Goal: Task Accomplishment & Management: Complete application form

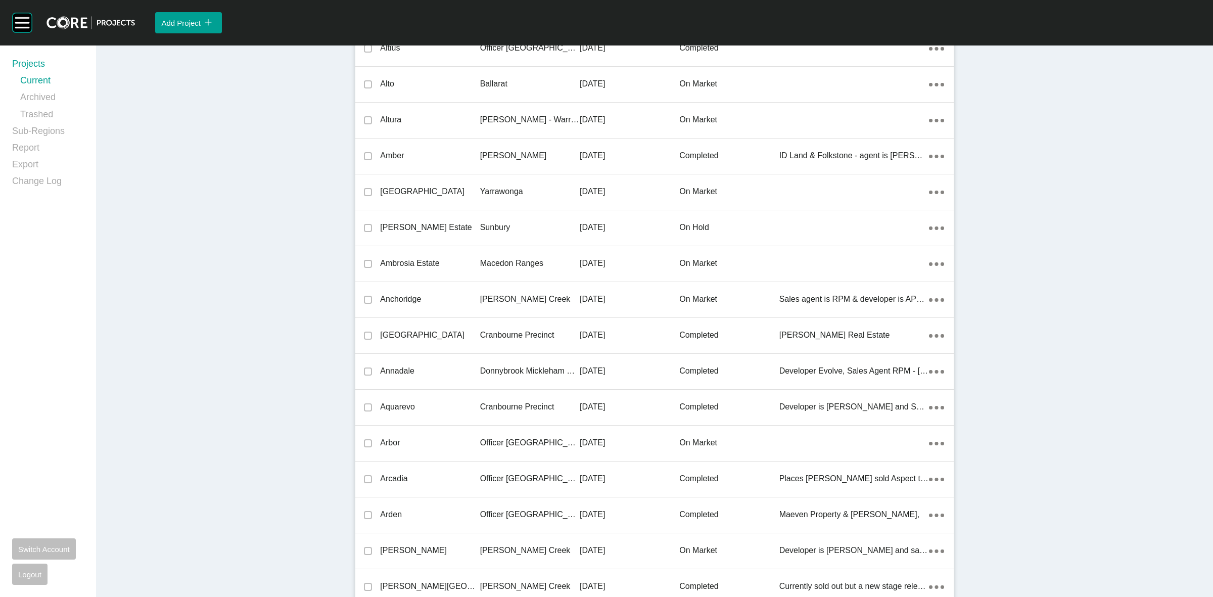
scroll to position [5506, 0]
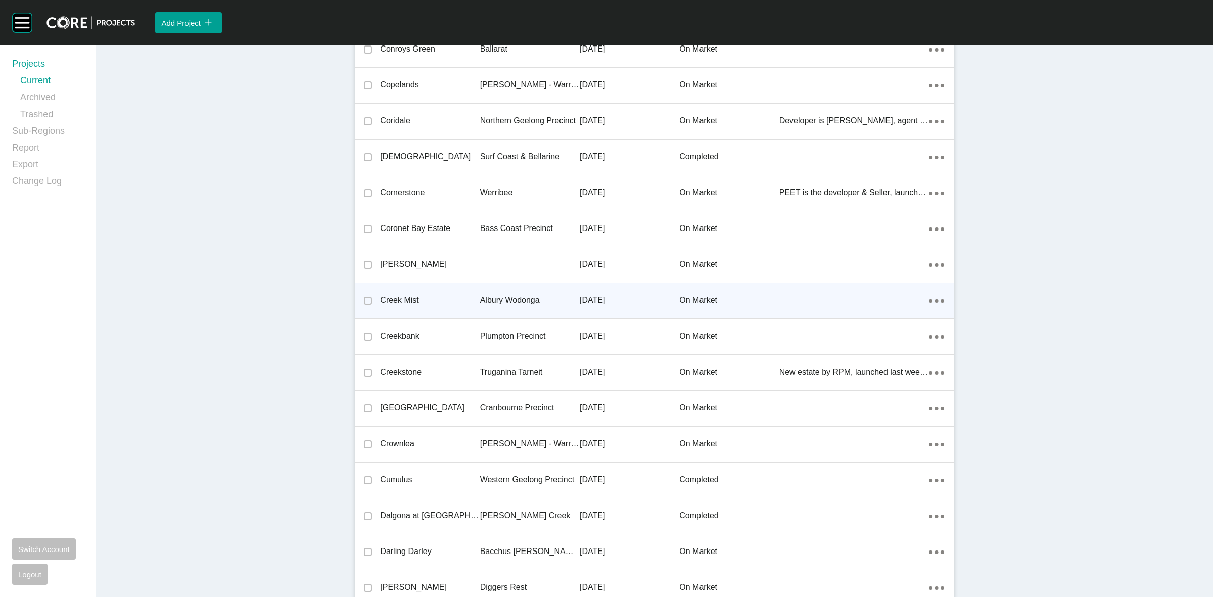
click at [514, 295] on p "Albury Wodonga" at bounding box center [530, 300] width 100 height 11
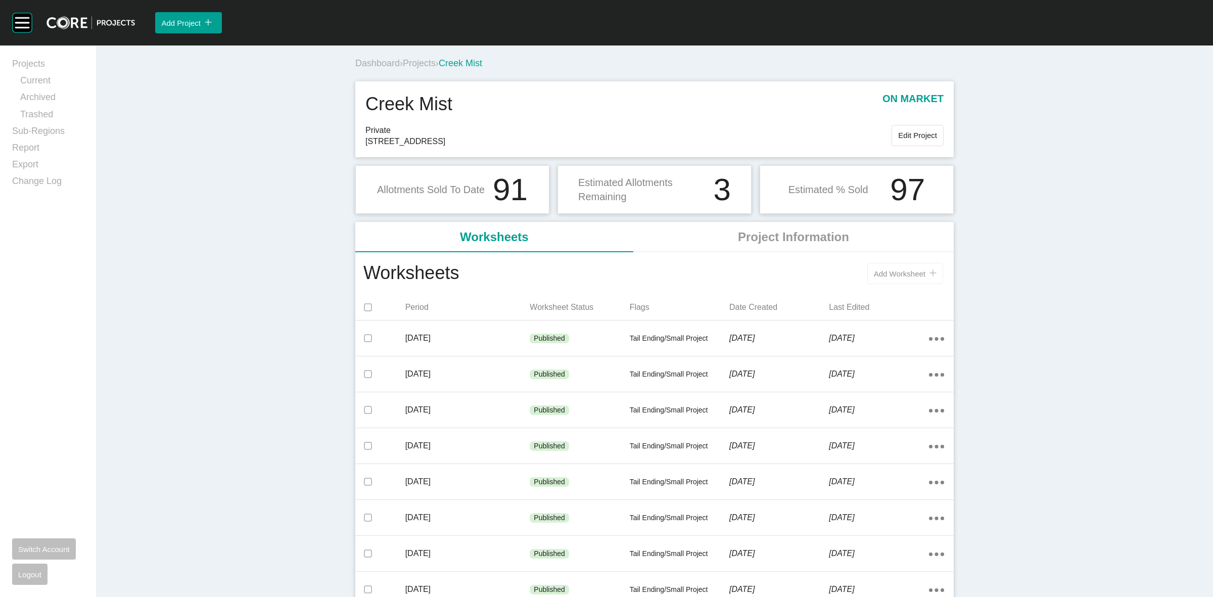
click at [911, 279] on button "Add Worksheet icon/tick copy 11 Created with Sketch." at bounding box center [906, 273] width 76 height 21
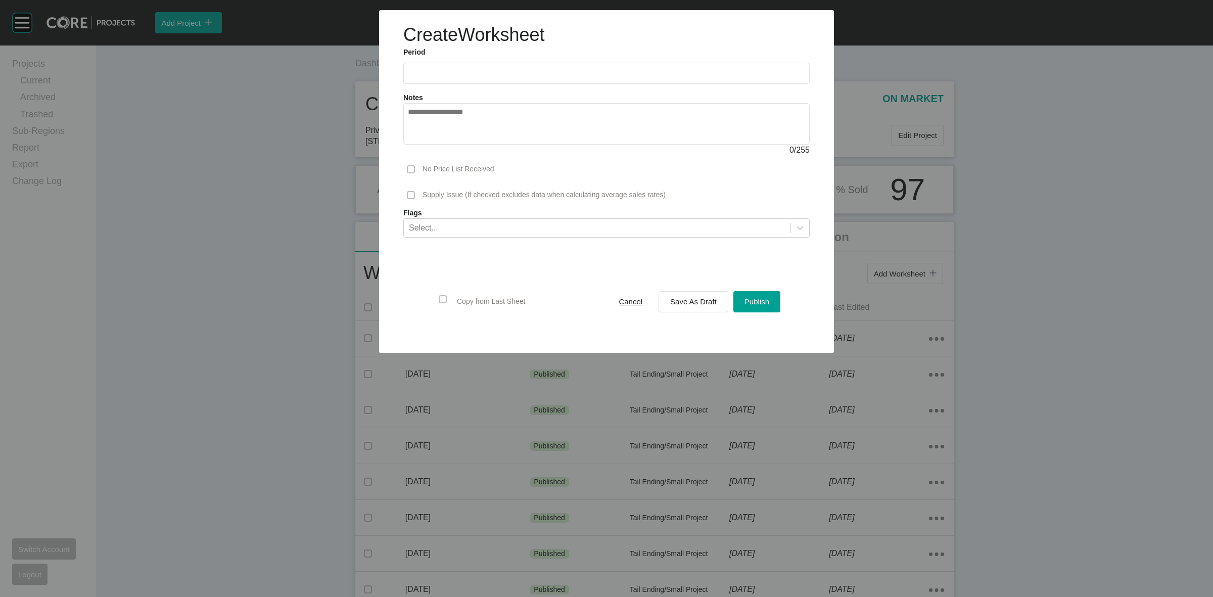
click at [531, 69] on input "text" at bounding box center [606, 73] width 397 height 9
click at [483, 143] on li "Sep" at bounding box center [490, 147] width 34 height 17
type input "**********"
click at [696, 299] on span "Save As Draft" at bounding box center [693, 301] width 47 height 9
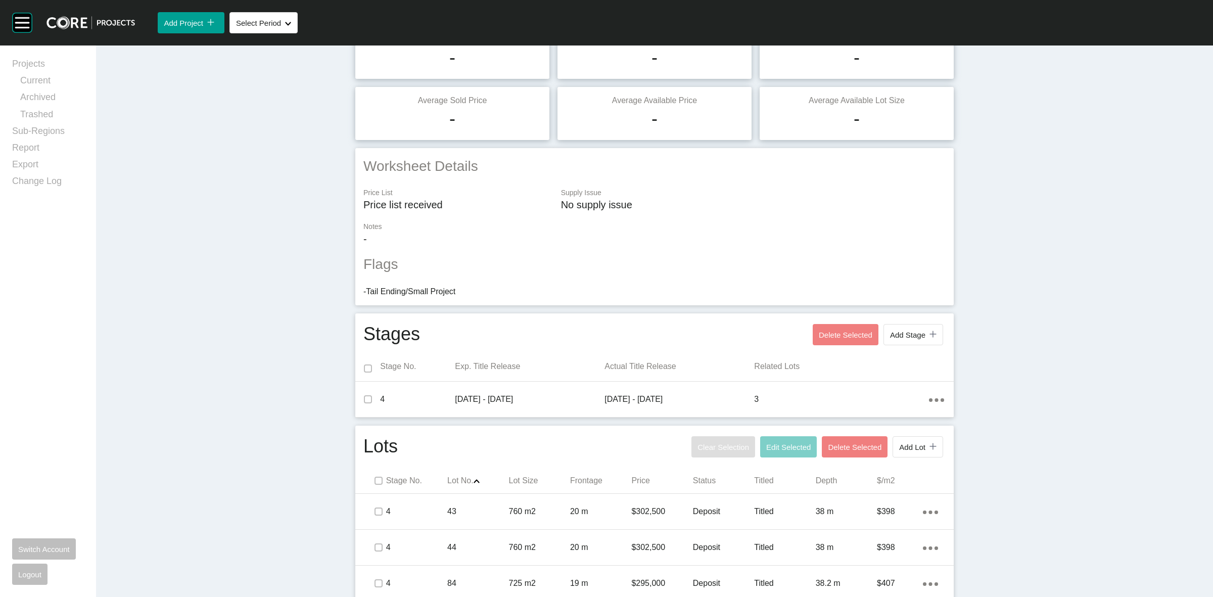
scroll to position [125, 0]
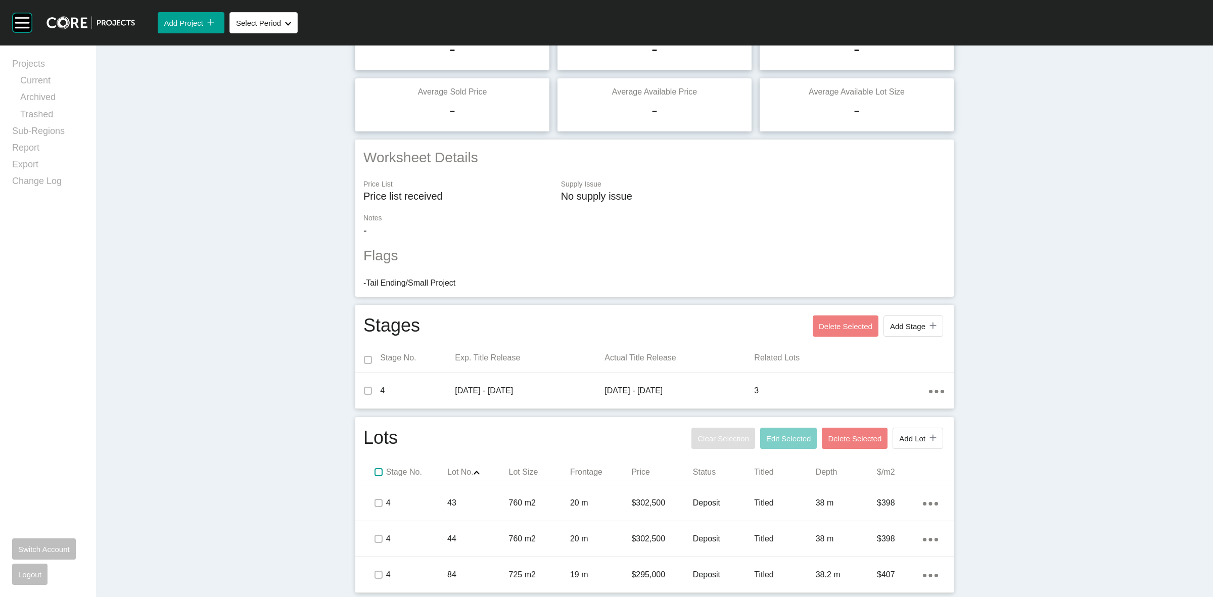
drag, startPoint x: 376, startPoint y: 471, endPoint x: 637, endPoint y: 461, distance: 261.6
click at [378, 471] on label at bounding box center [379, 472] width 8 height 8
drag, startPoint x: 762, startPoint y: 437, endPoint x: 764, endPoint y: 427, distance: 10.2
click at [766, 436] on span "Edit Selected" at bounding box center [788, 438] width 44 height 9
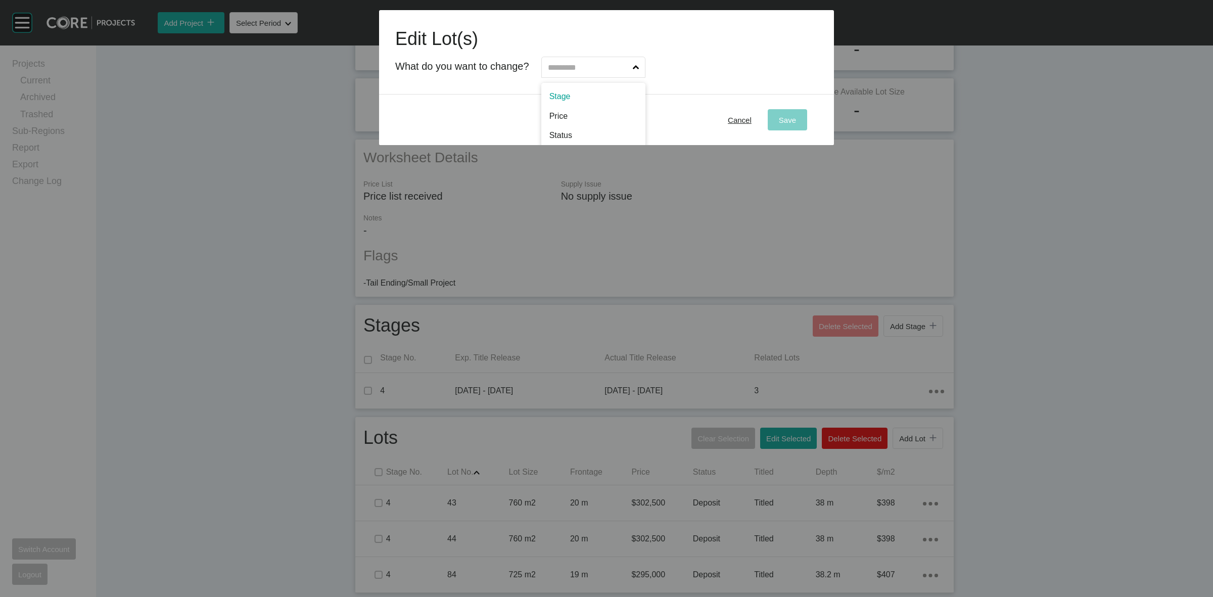
drag, startPoint x: 611, startPoint y: 69, endPoint x: 612, endPoint y: 93, distance: 23.8
click at [610, 69] on input "text" at bounding box center [588, 67] width 85 height 20
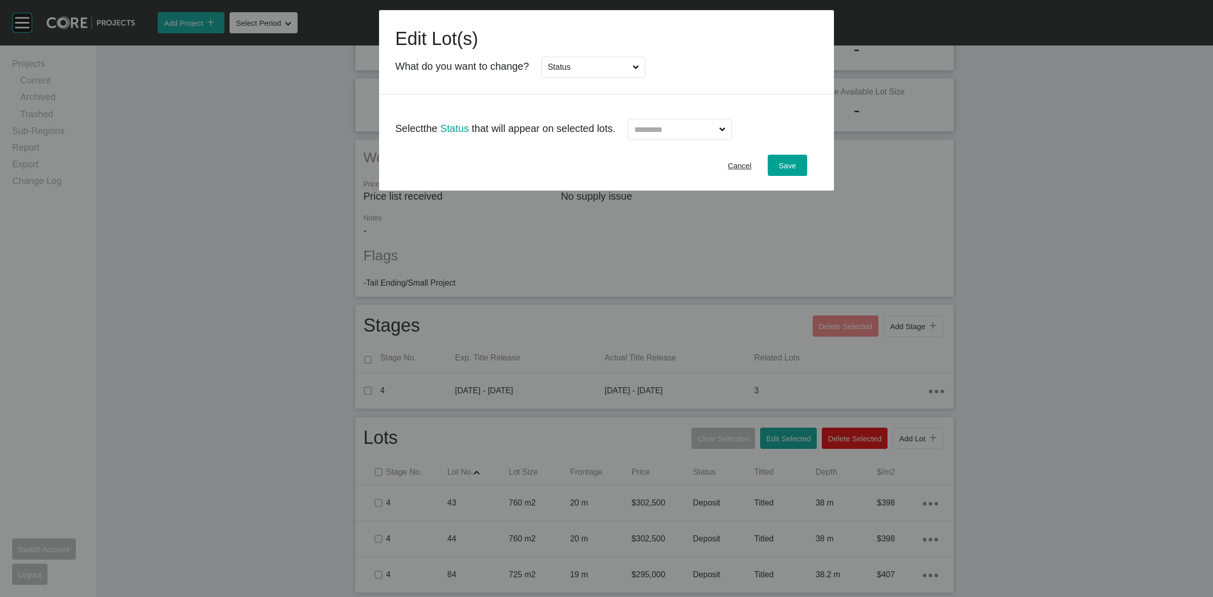
drag, startPoint x: 591, startPoint y: 140, endPoint x: 600, endPoint y: 136, distance: 10.4
drag, startPoint x: 687, startPoint y: 118, endPoint x: 688, endPoint y: 130, distance: 12.7
click at [688, 120] on div at bounding box center [674, 125] width 117 height 29
drag, startPoint x: 688, startPoint y: 130, endPoint x: 683, endPoint y: 144, distance: 14.4
click at [688, 131] on input "text" at bounding box center [675, 129] width 85 height 20
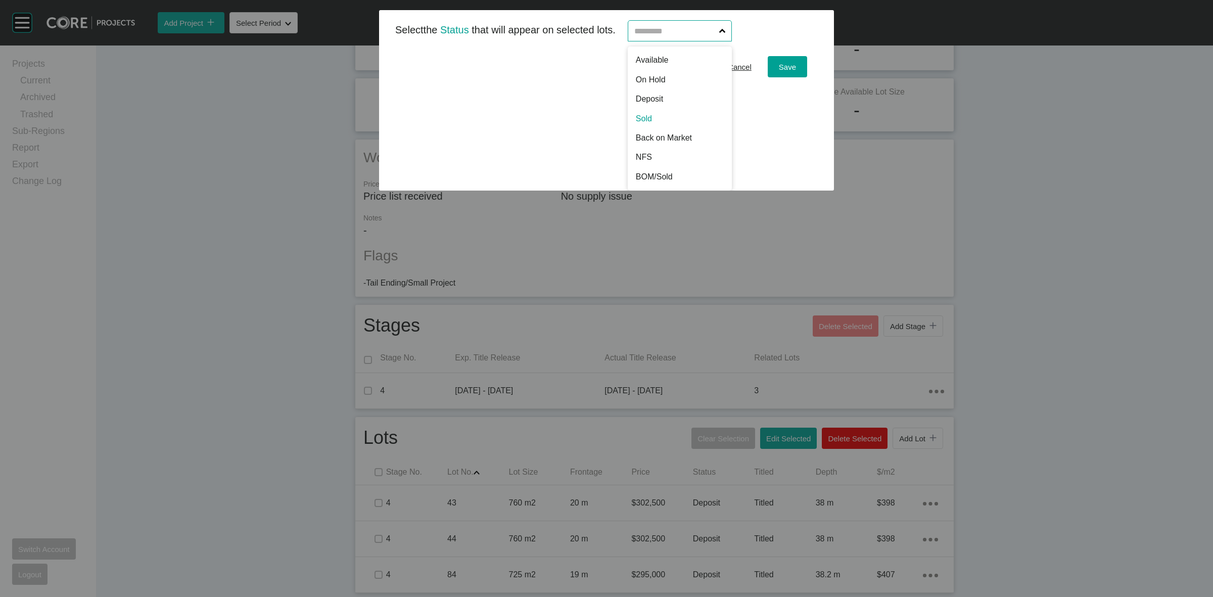
scroll to position [0, 0]
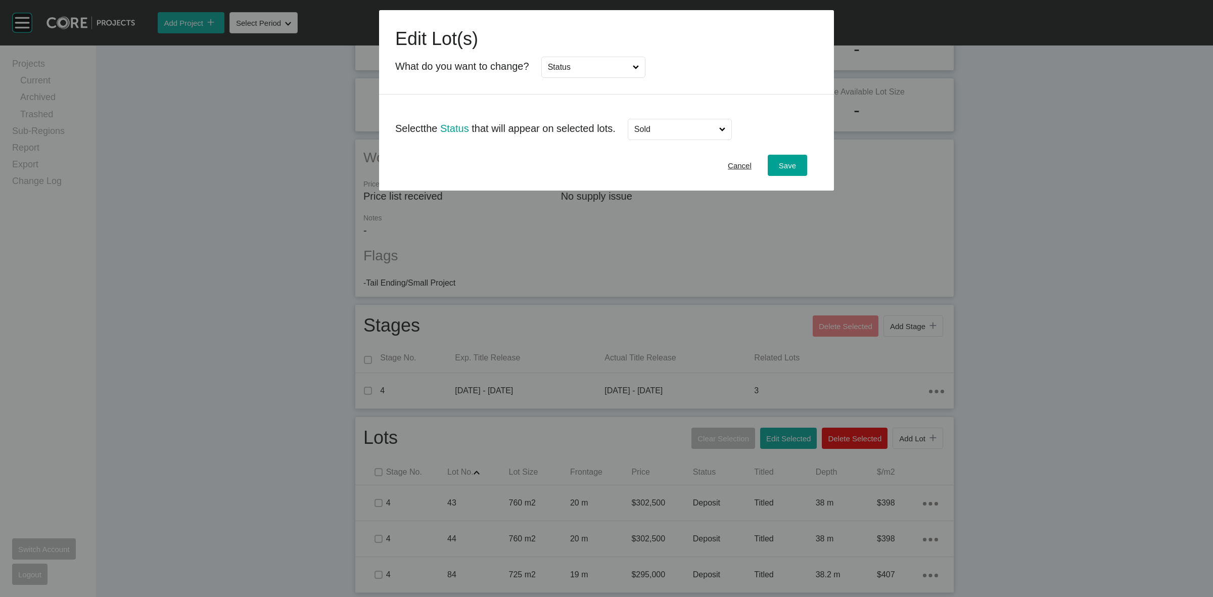
click at [782, 154] on div "Cancel Save" at bounding box center [606, 165] width 455 height 51
click at [791, 163] on span "Save" at bounding box center [787, 165] width 17 height 9
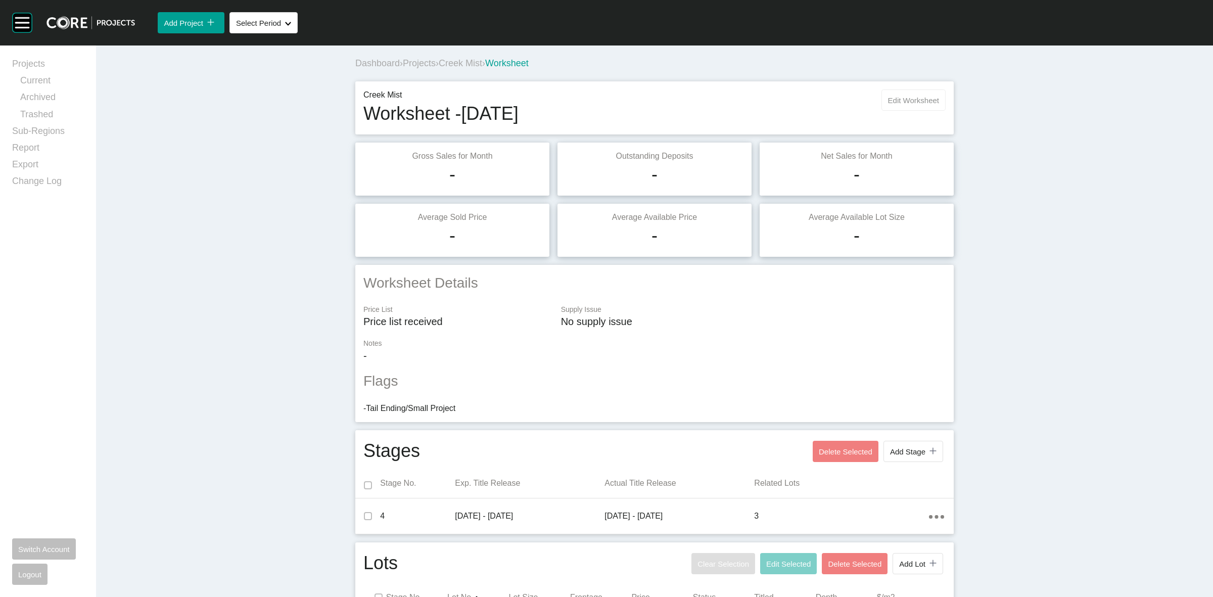
click at [908, 97] on span "Edit Worksheet" at bounding box center [913, 100] width 51 height 9
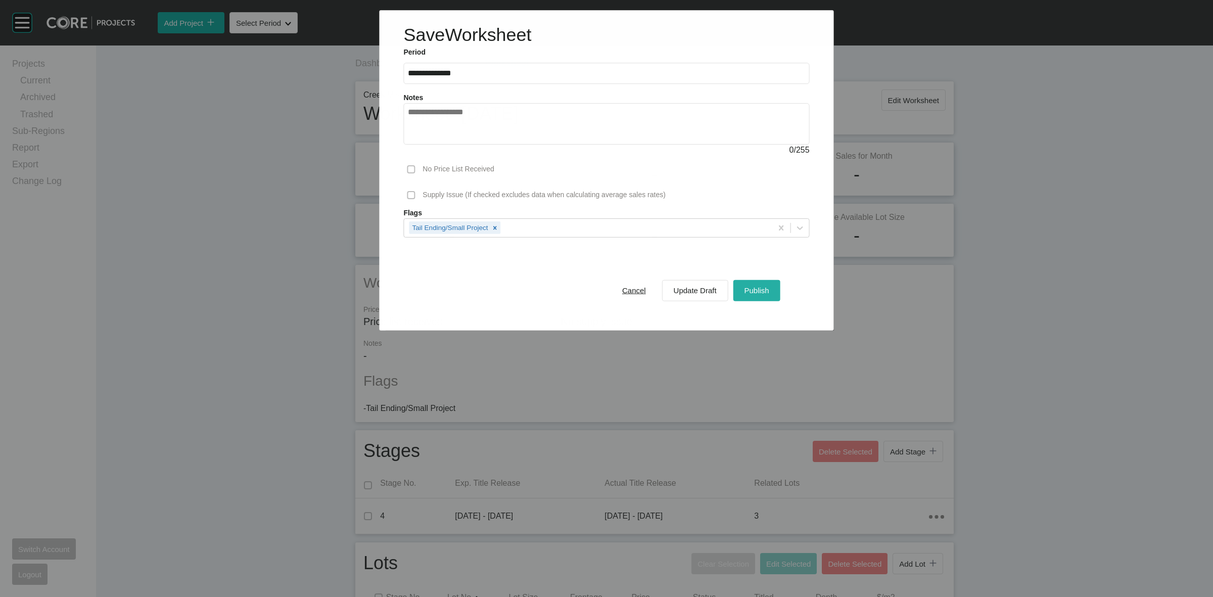
click at [749, 289] on span "Publish" at bounding box center [757, 290] width 25 height 9
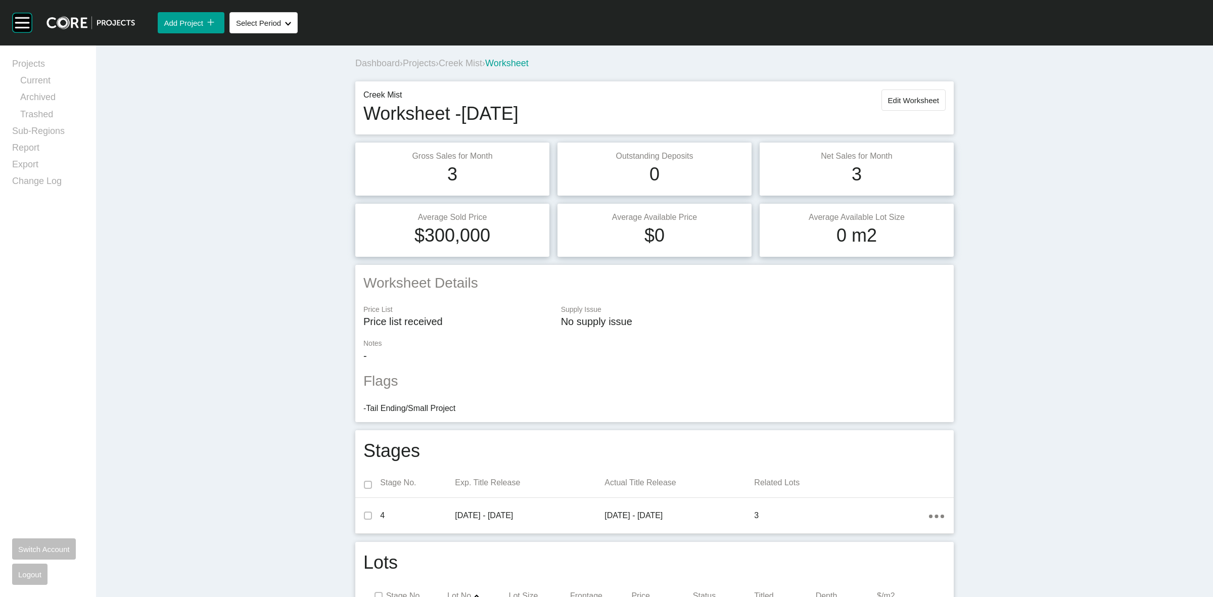
click at [459, 60] on span "Creek Mist" at bounding box center [460, 63] width 43 height 10
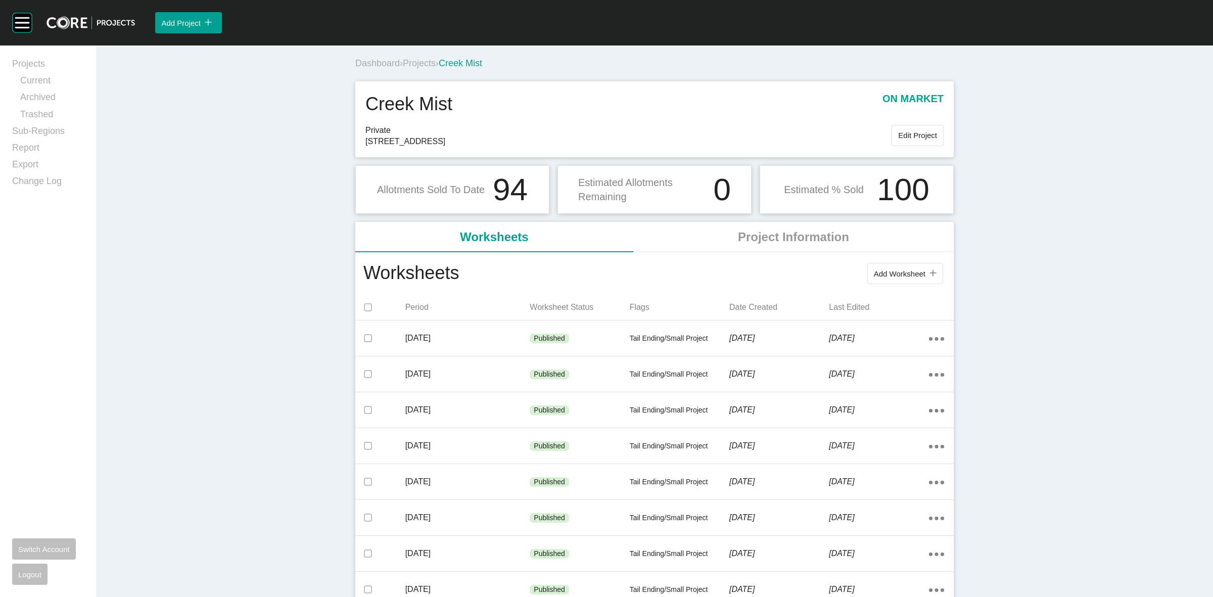
click at [417, 62] on span "Projects" at bounding box center [419, 63] width 33 height 10
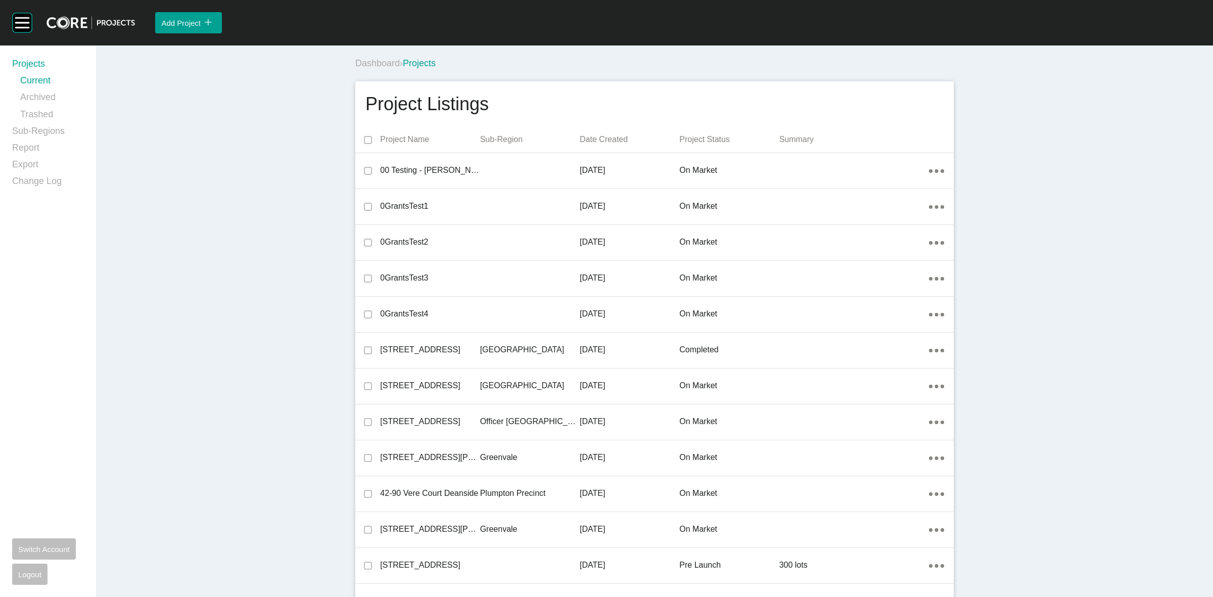
scroll to position [8700, 0]
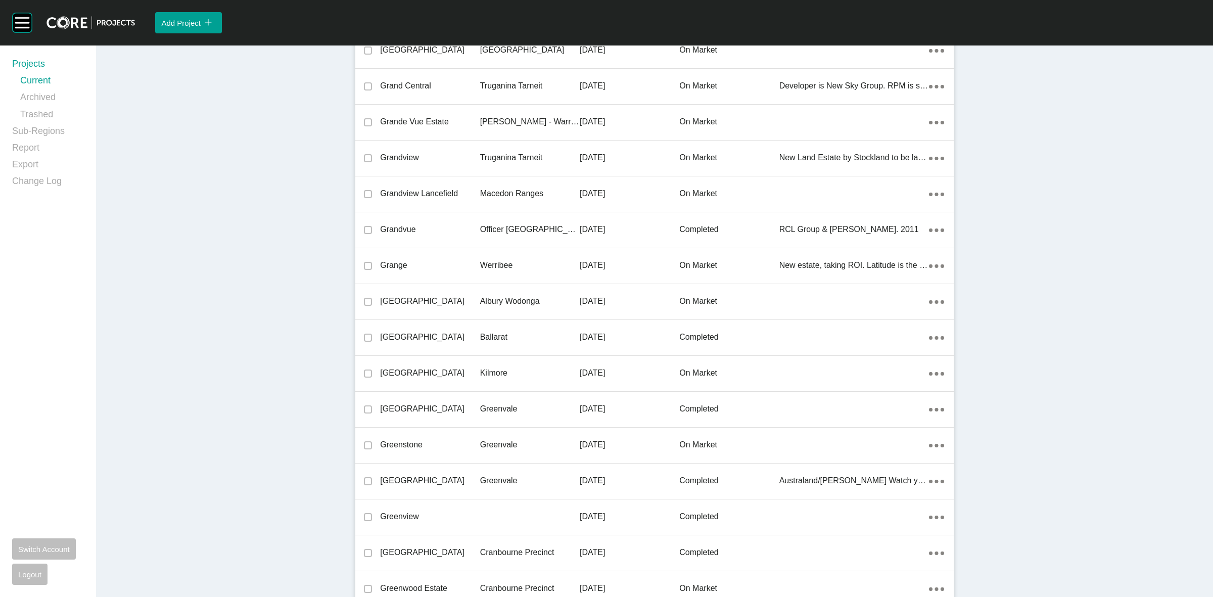
drag, startPoint x: 526, startPoint y: 302, endPoint x: 999, endPoint y: 266, distance: 474.6
click at [523, 300] on p "Albury Wodonga" at bounding box center [530, 301] width 100 height 11
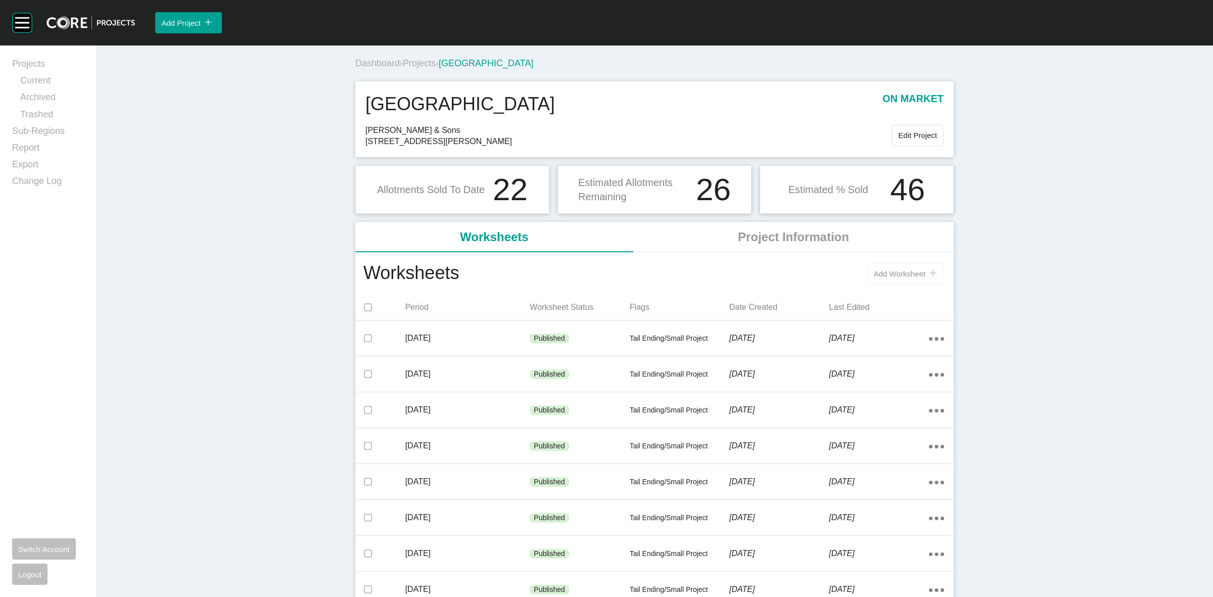
click at [891, 274] on span "Add Worksheet" at bounding box center [900, 273] width 52 height 9
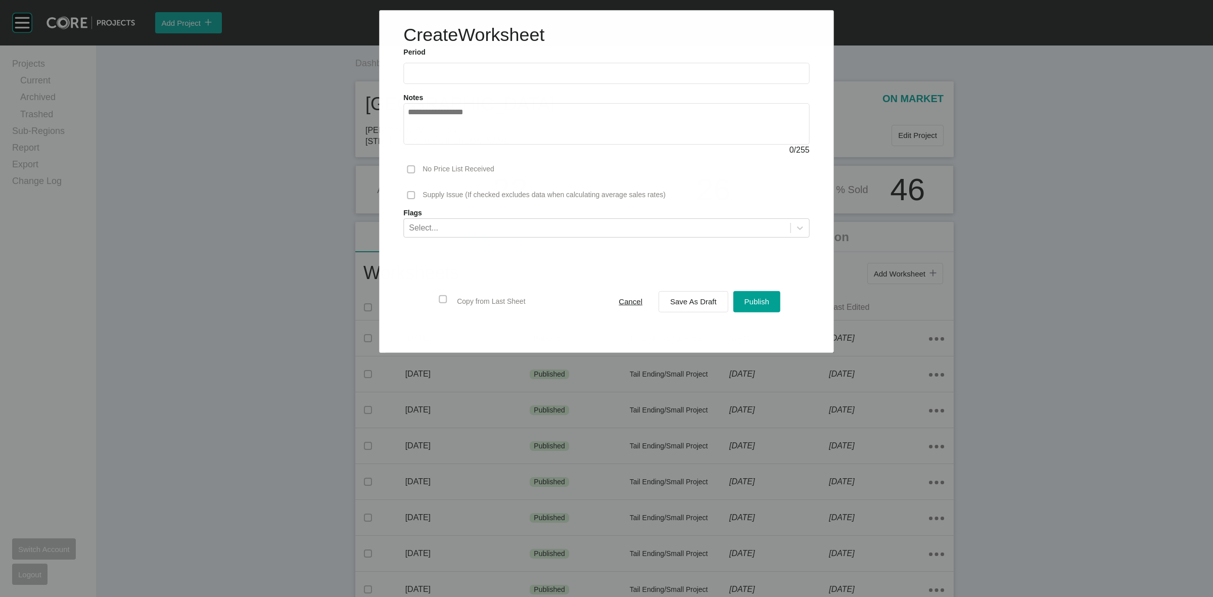
drag, startPoint x: 481, startPoint y: 84, endPoint x: 470, endPoint y: 110, distance: 27.4
click at [481, 85] on div "Notes 0 / 255" at bounding box center [606, 120] width 416 height 72
click at [487, 79] on label at bounding box center [606, 73] width 407 height 21
click at [487, 77] on input "text" at bounding box center [606, 73] width 397 height 9
click at [490, 137] on li "Jun" at bounding box center [490, 129] width 34 height 17
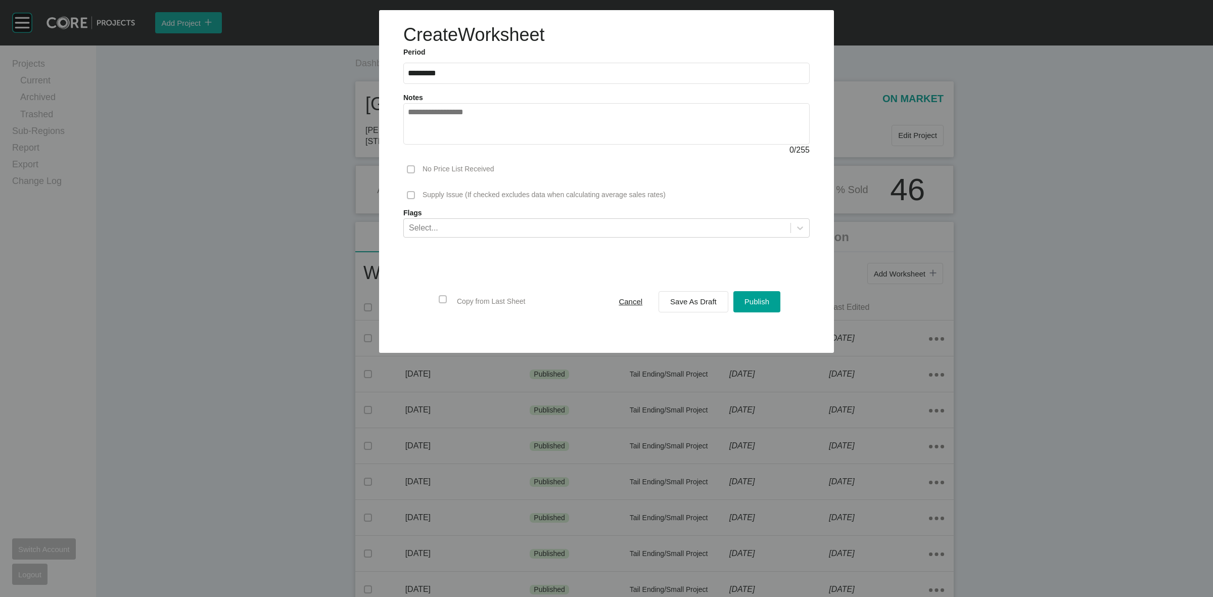
drag, startPoint x: 483, startPoint y: 66, endPoint x: 486, endPoint y: 156, distance: 89.5
click at [483, 68] on label "*********" at bounding box center [606, 73] width 407 height 21
click at [483, 69] on input "*********" at bounding box center [606, 73] width 397 height 9
click at [497, 147] on li "Sep" at bounding box center [490, 147] width 34 height 17
type input "**********"
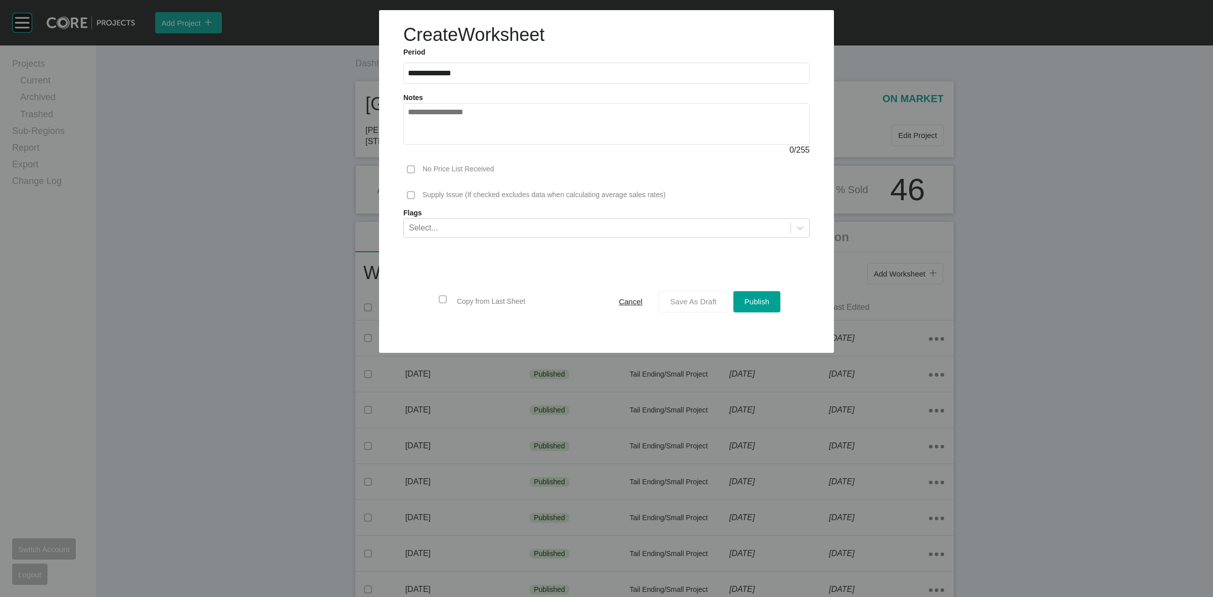
click at [683, 299] on span "Save As Draft" at bounding box center [693, 301] width 47 height 9
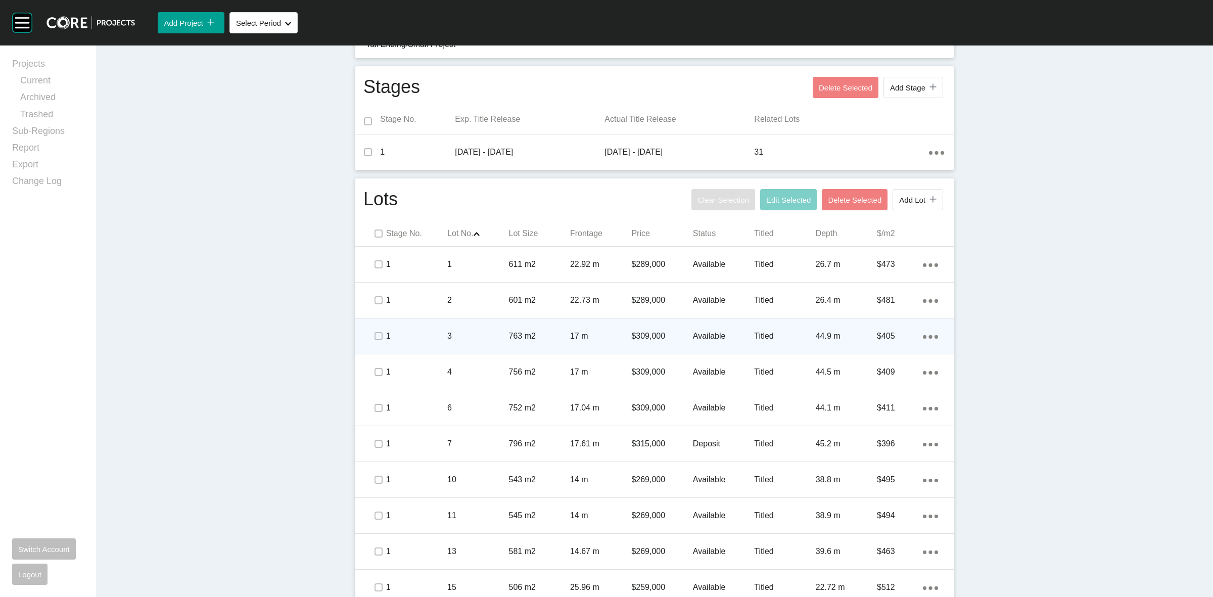
scroll to position [442, 0]
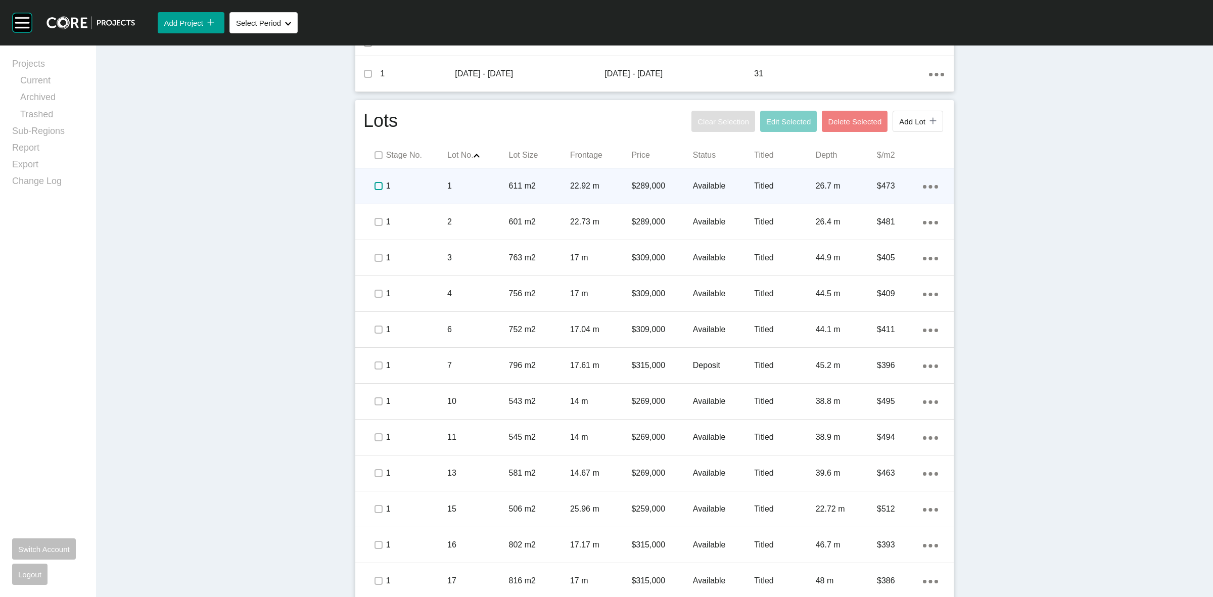
click at [376, 186] on label at bounding box center [379, 186] width 8 height 8
click at [410, 181] on p "1" at bounding box center [416, 185] width 61 height 11
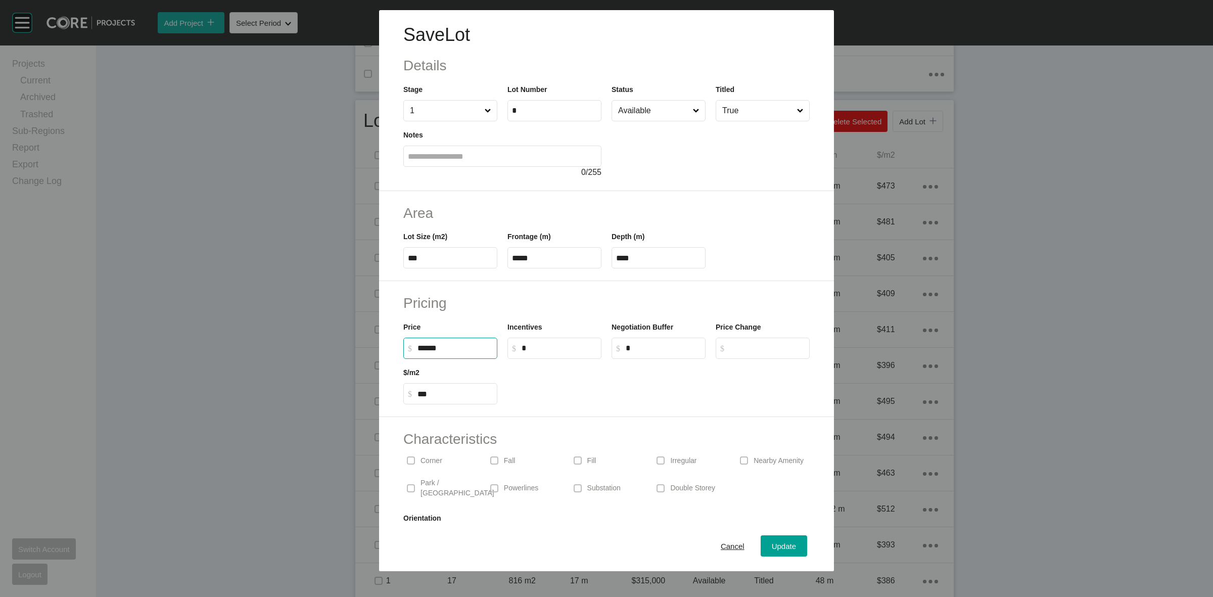
drag, startPoint x: 461, startPoint y: 349, endPoint x: 296, endPoint y: 354, distance: 165.4
click at [306, 355] on div "Save Lot Details Stage 1 Lot Number * Status Available Titled True Notes 0 / 25…" at bounding box center [606, 285] width 1213 height 571
type input "*******"
type input "******"
type input "***"
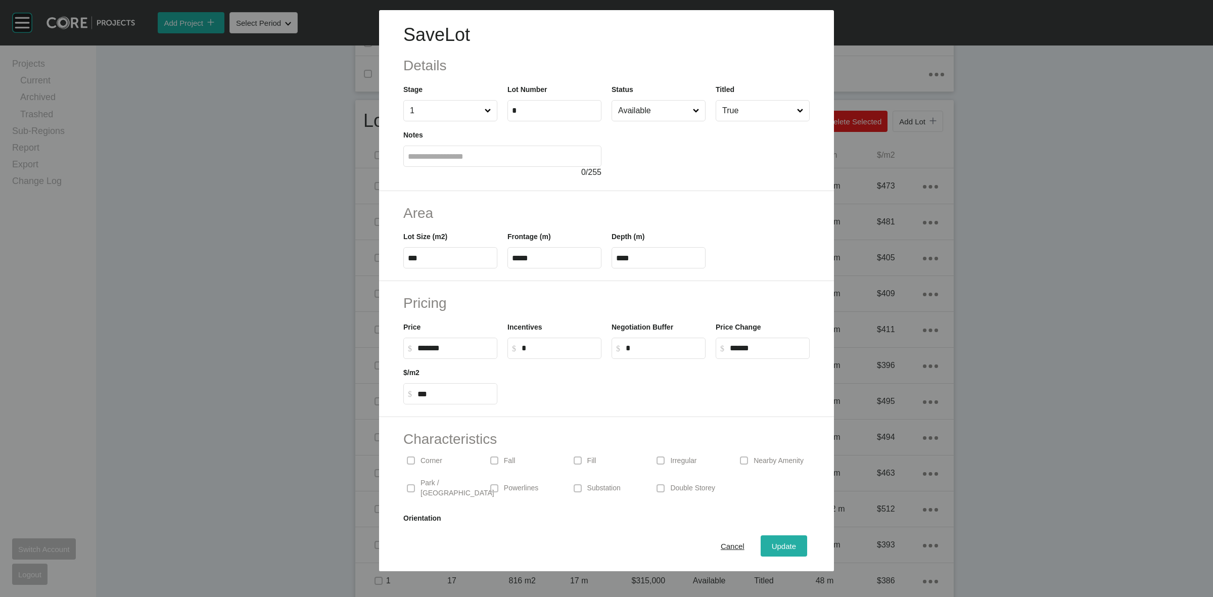
click at [772, 548] on span "Update" at bounding box center [784, 546] width 24 height 9
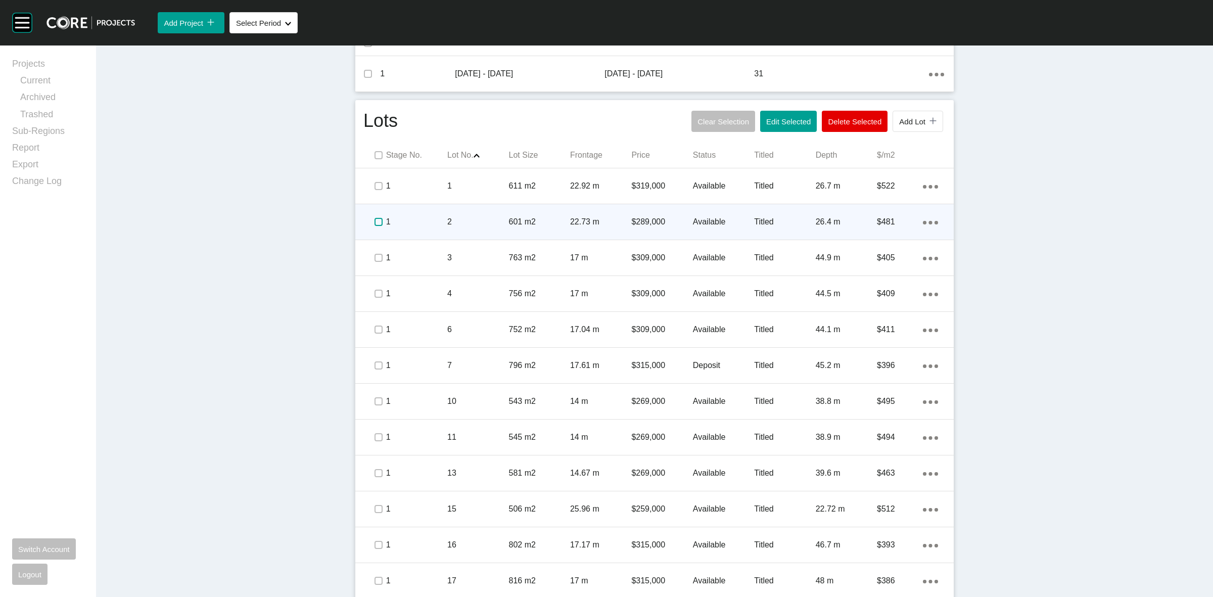
click at [376, 223] on label at bounding box center [379, 222] width 8 height 8
click at [413, 220] on p "1" at bounding box center [416, 221] width 61 height 11
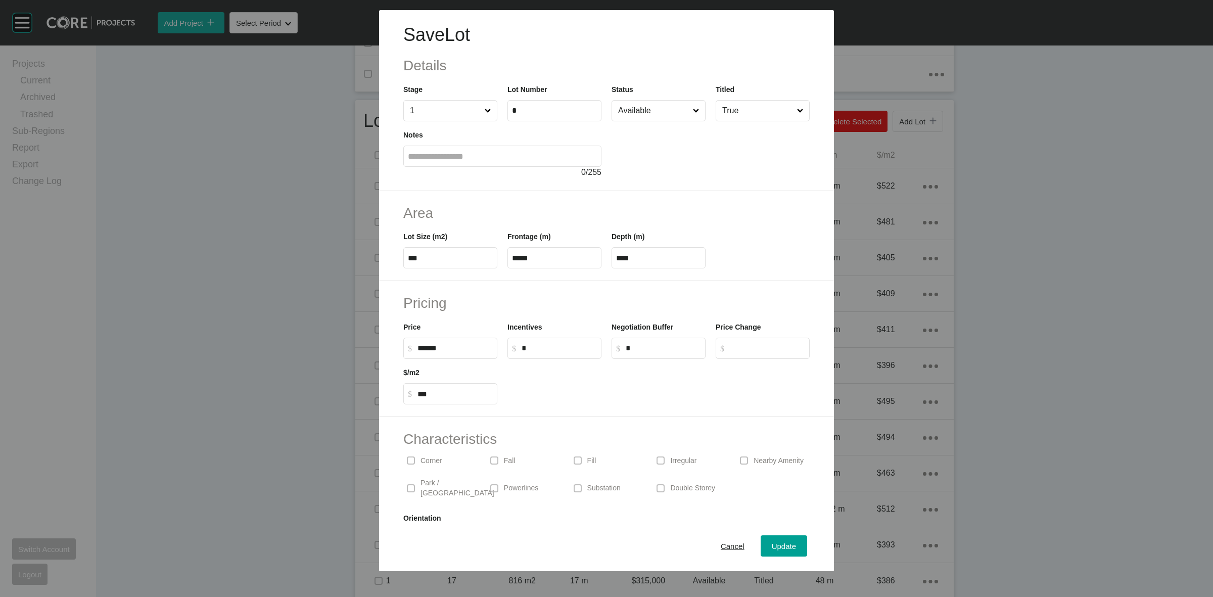
drag, startPoint x: 473, startPoint y: 347, endPoint x: 234, endPoint y: 350, distance: 238.7
click at [256, 352] on div "Save Lot Details Stage 1 Lot Number * Status Available Titled True Notes 0 / 25…" at bounding box center [606, 285] width 1213 height 571
type input "*******"
type input "******"
type input "***"
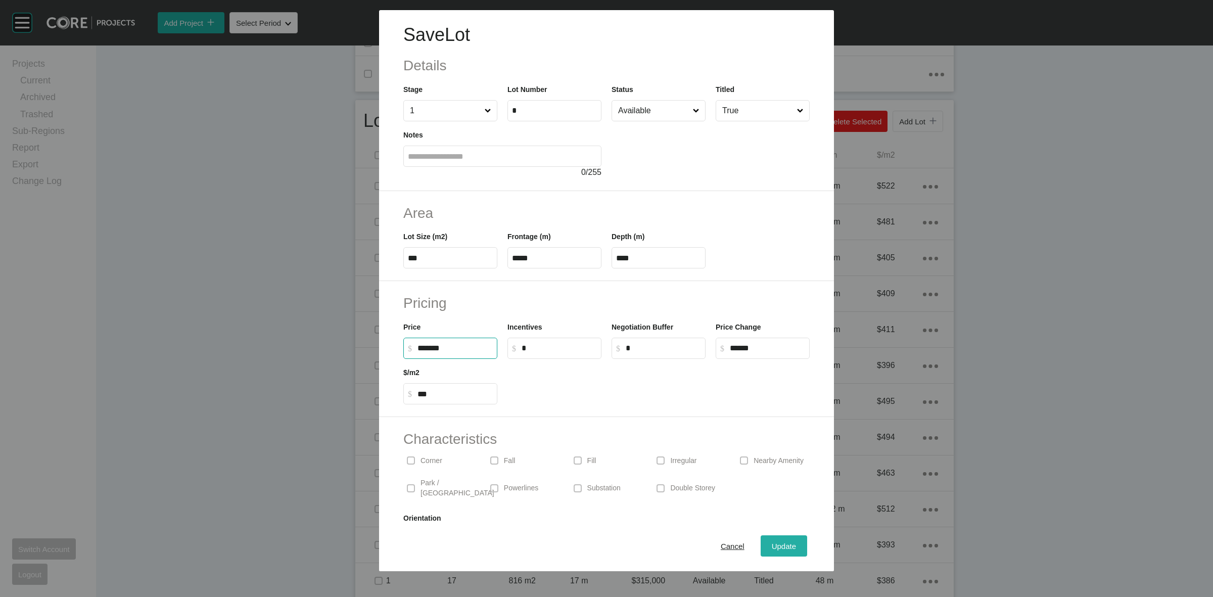
click at [785, 539] on div "Update" at bounding box center [784, 546] width 29 height 14
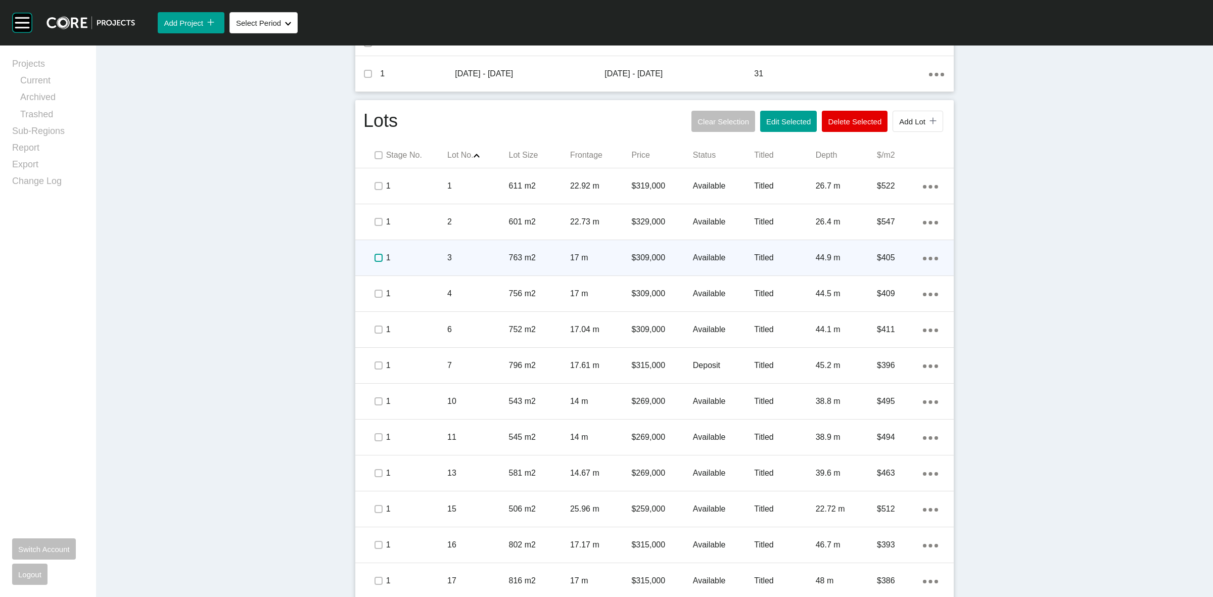
click at [375, 261] on label at bounding box center [379, 258] width 8 height 8
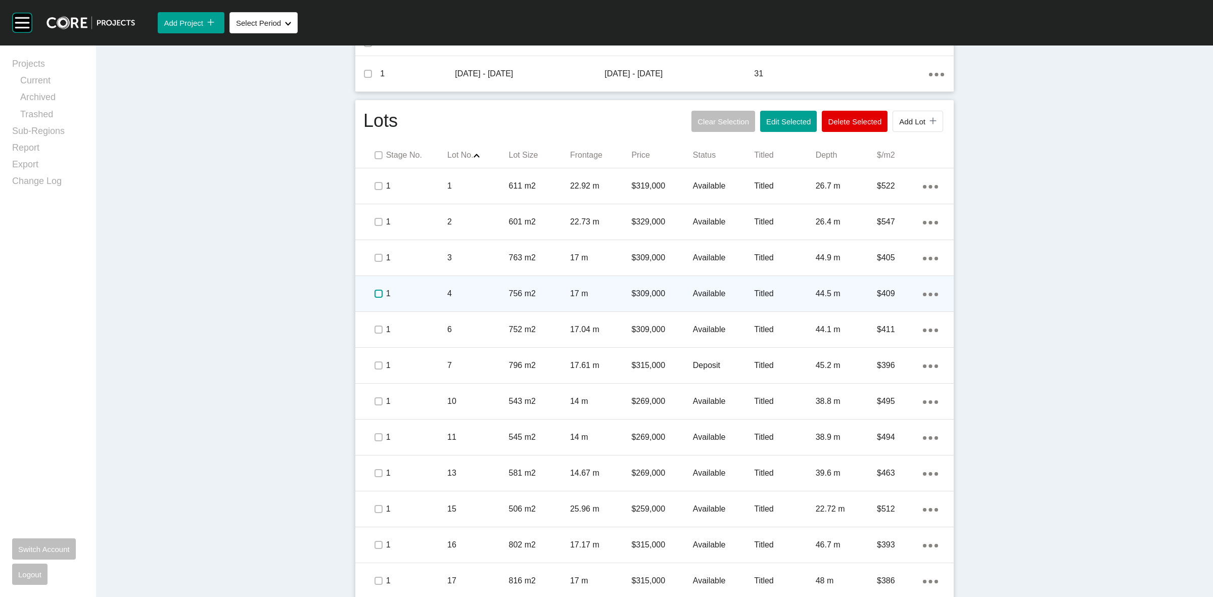
drag, startPoint x: 372, startPoint y: 289, endPoint x: 417, endPoint y: 291, distance: 45.0
click at [375, 290] on label at bounding box center [379, 294] width 8 height 8
drag, startPoint x: 421, startPoint y: 291, endPoint x: 430, endPoint y: 288, distance: 9.4
click at [430, 288] on p "1" at bounding box center [416, 293] width 61 height 11
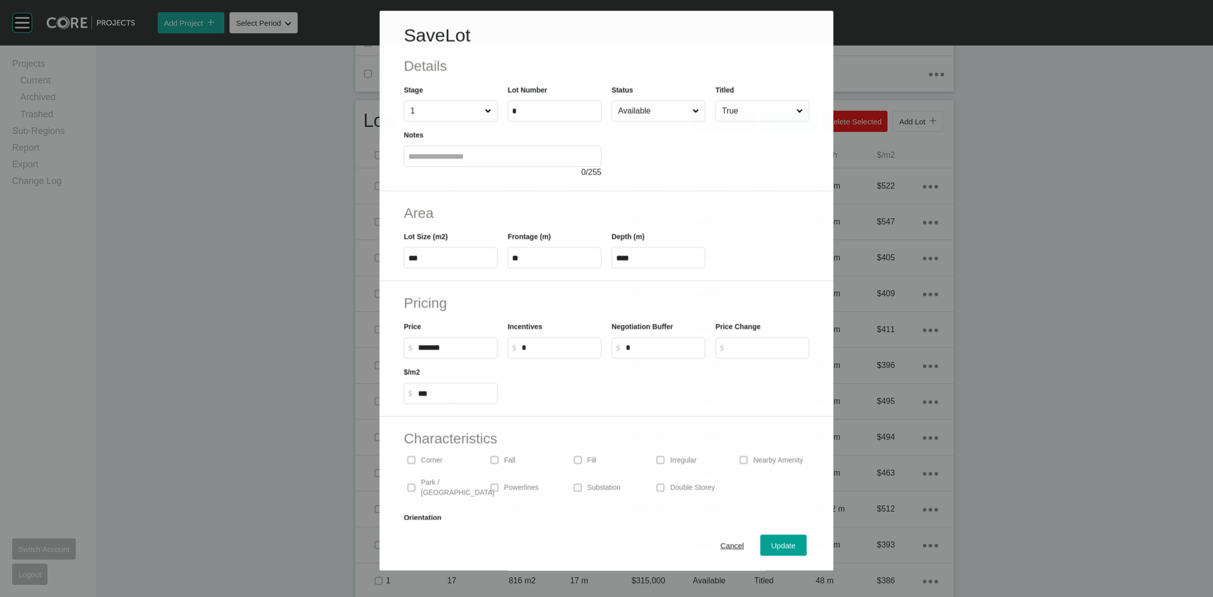
click at [650, 109] on input "Available" at bounding box center [653, 111] width 74 height 20
drag, startPoint x: 629, startPoint y: 195, endPoint x: 780, endPoint y: 410, distance: 262.6
click at [785, 547] on span "Update" at bounding box center [784, 546] width 24 height 9
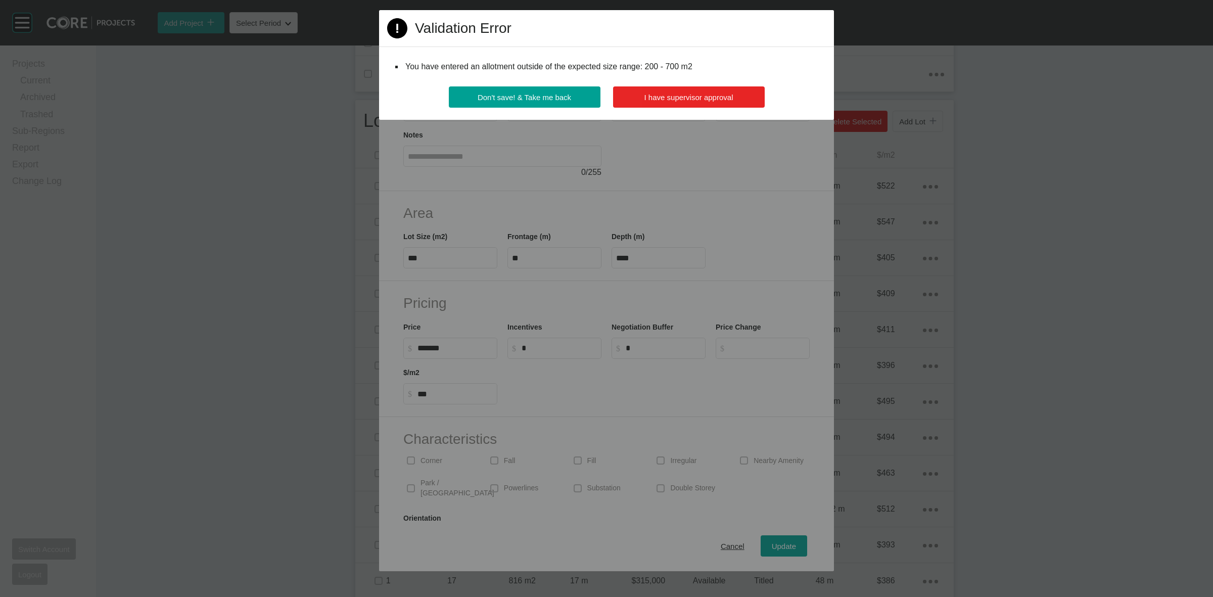
click at [684, 89] on button "I have supervisor approval" at bounding box center [689, 96] width 152 height 21
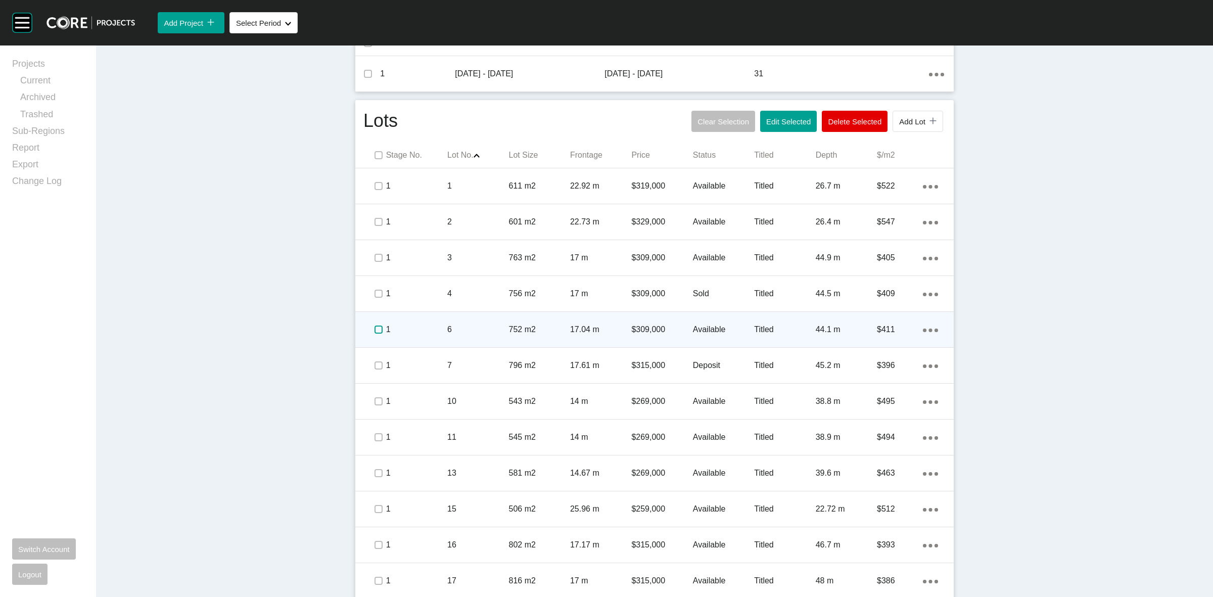
click at [375, 332] on label at bounding box center [379, 330] width 8 height 8
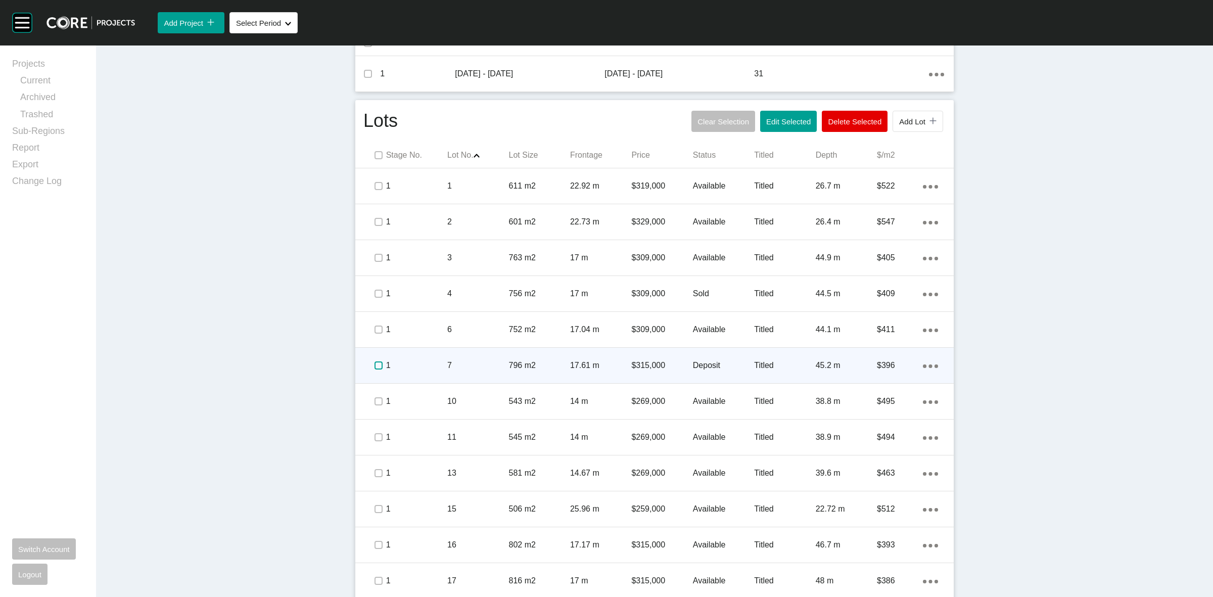
click at [378, 364] on label at bounding box center [379, 366] width 8 height 8
click at [425, 372] on div "1" at bounding box center [416, 365] width 61 height 31
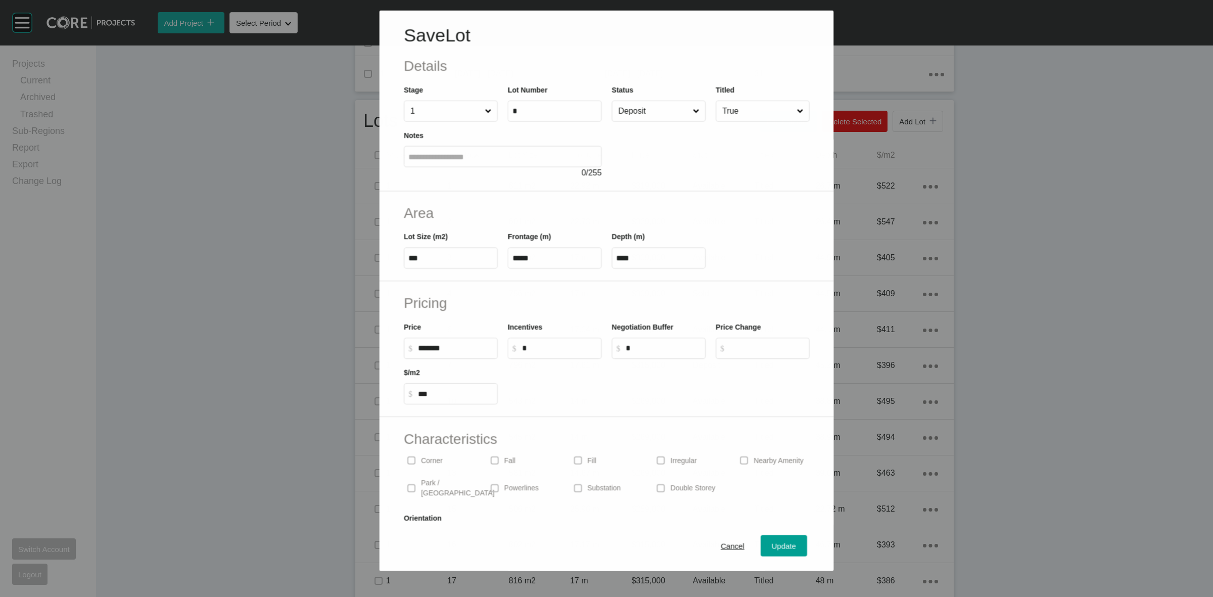
click at [643, 112] on input "Deposit" at bounding box center [653, 111] width 74 height 20
drag, startPoint x: 638, startPoint y: 138, endPoint x: 658, endPoint y: 211, distance: 76.7
click at [774, 548] on span "Update" at bounding box center [784, 546] width 24 height 9
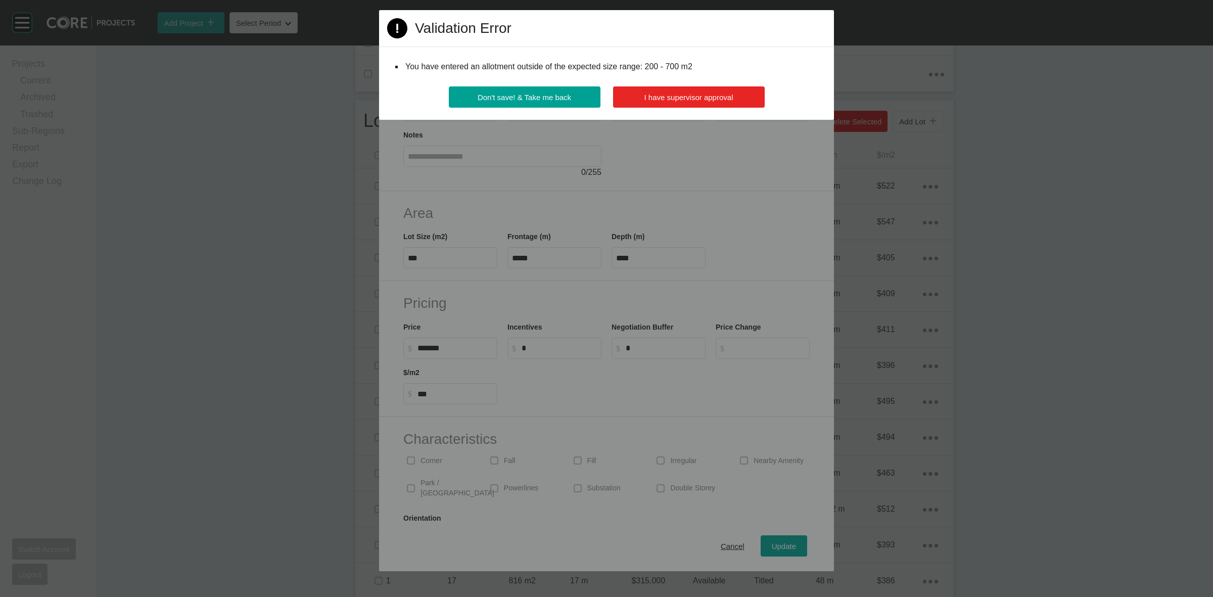
click at [704, 91] on button "I have supervisor approval" at bounding box center [689, 96] width 152 height 21
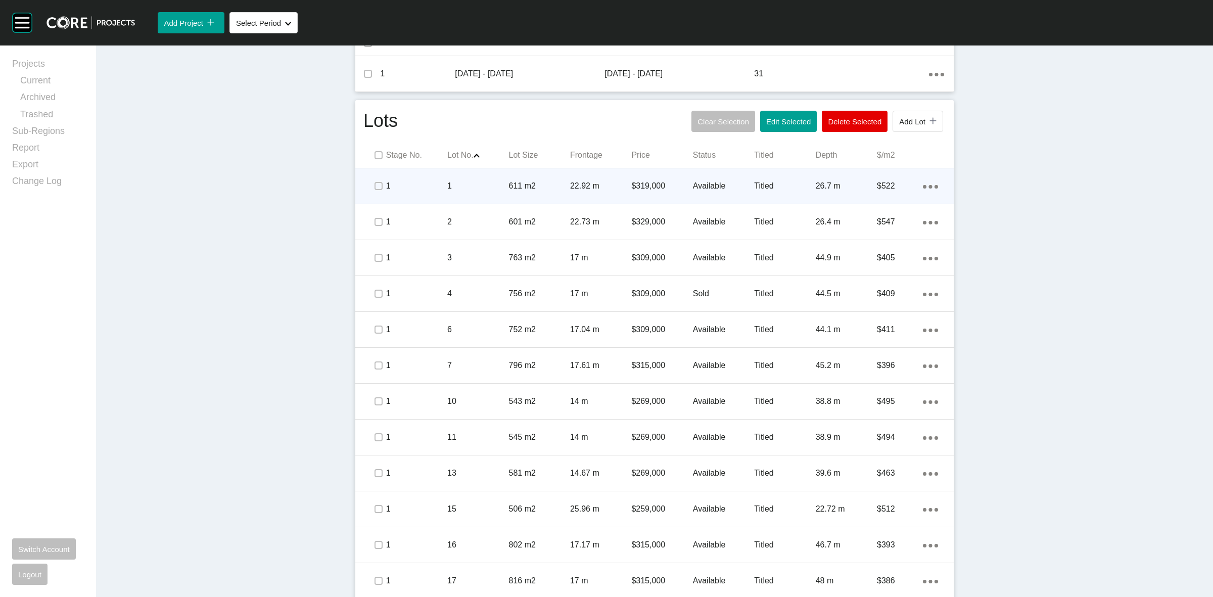
click at [471, 189] on p "1" at bounding box center [477, 185] width 61 height 11
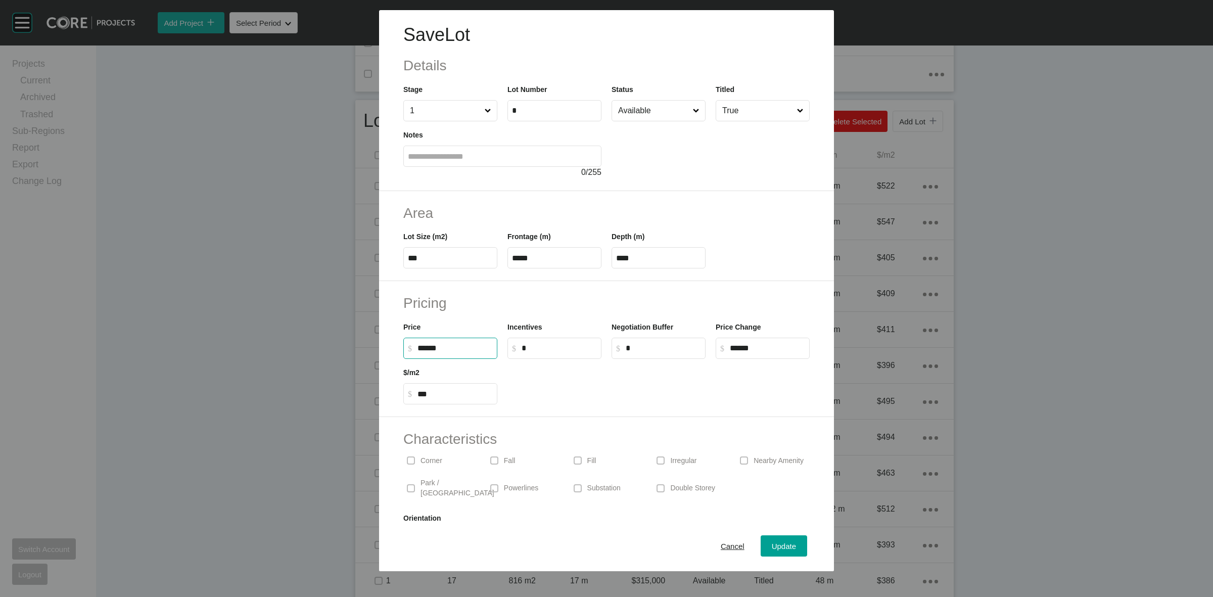
drag, startPoint x: 473, startPoint y: 345, endPoint x: 320, endPoint y: 345, distance: 153.2
click at [341, 345] on div "Save Lot Details Stage 1 Lot Number * Status Available Titled True Notes 0 / 25…" at bounding box center [606, 285] width 1213 height 571
type input "*******"
type input "*"
type input "***"
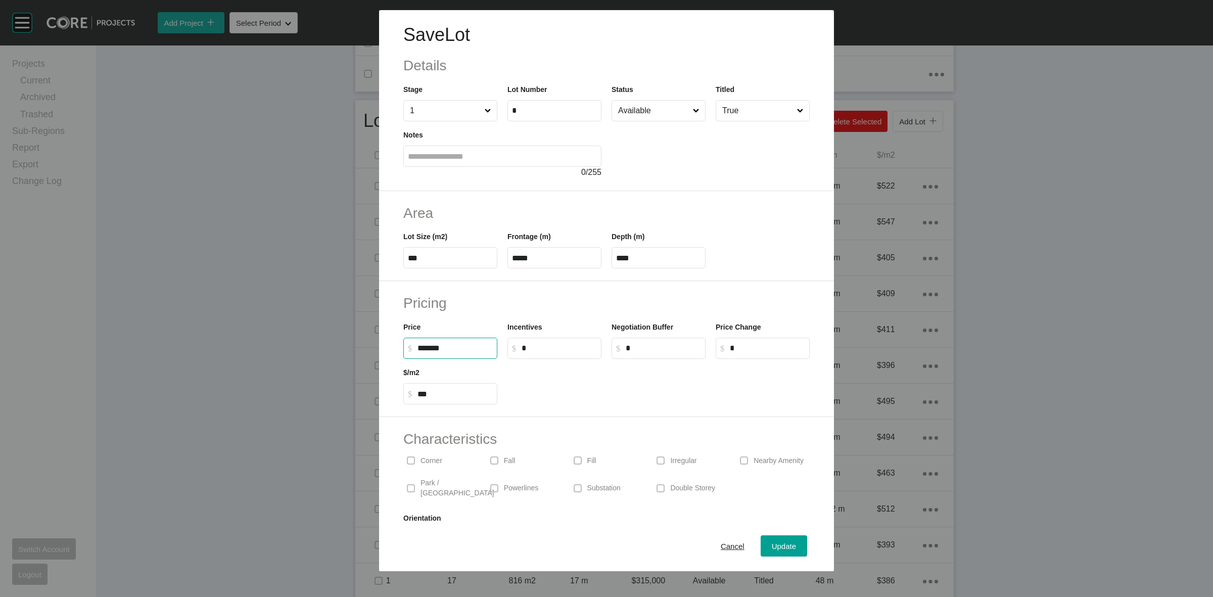
drag, startPoint x: 559, startPoint y: 398, endPoint x: 592, endPoint y: 407, distance: 33.5
click at [560, 398] on div at bounding box center [659, 382] width 312 height 46
click at [781, 544] on span "Update" at bounding box center [784, 546] width 24 height 9
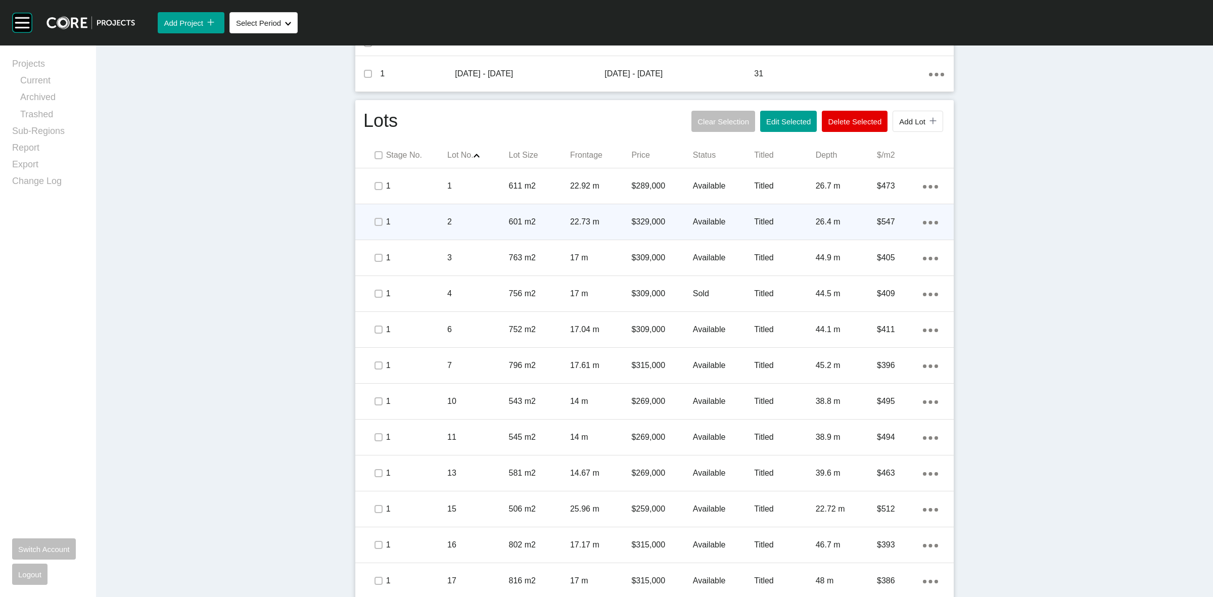
click at [479, 226] on p "2" at bounding box center [477, 221] width 61 height 11
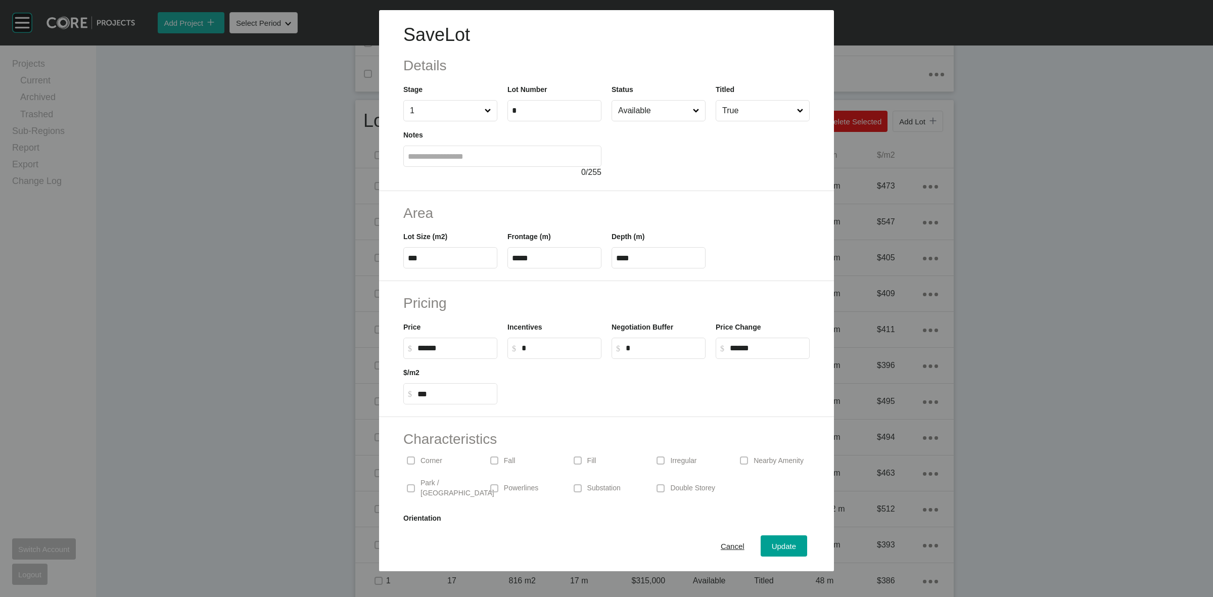
click at [298, 357] on div "Save Lot Details Stage 1 Lot Number * Status Available Titled True Notes 0 / 25…" at bounding box center [606, 285] width 1213 height 571
type input "*******"
type input "*"
type input "***"
click at [465, 387] on label "$ Created with Sketch. $ ***" at bounding box center [450, 393] width 94 height 21
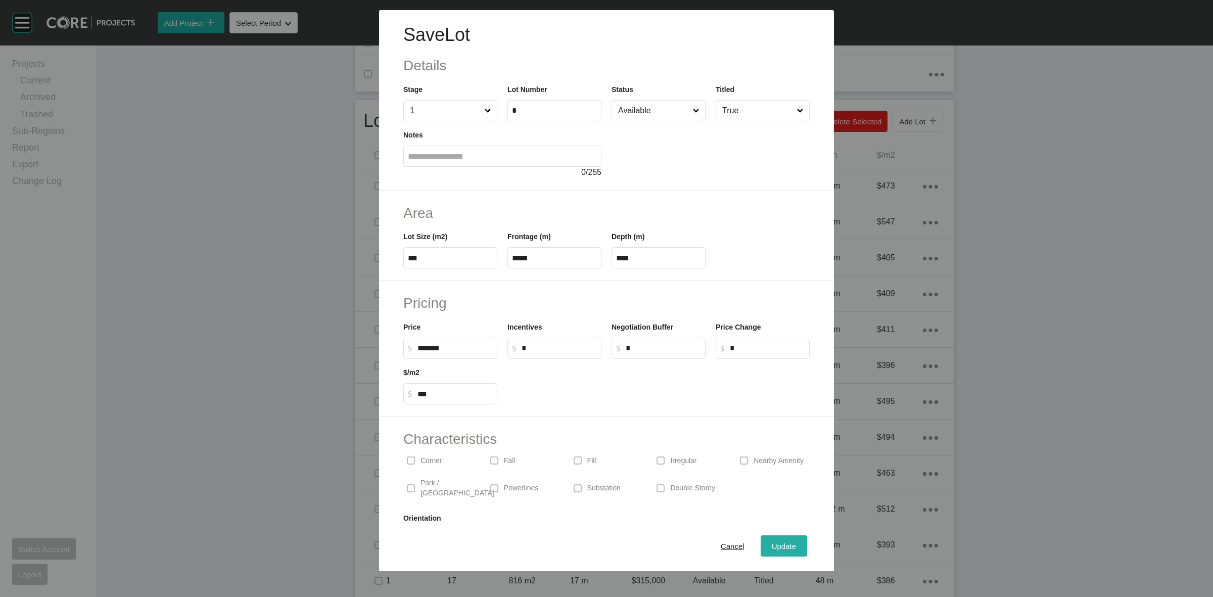
click at [770, 541] on div "Update" at bounding box center [784, 546] width 29 height 14
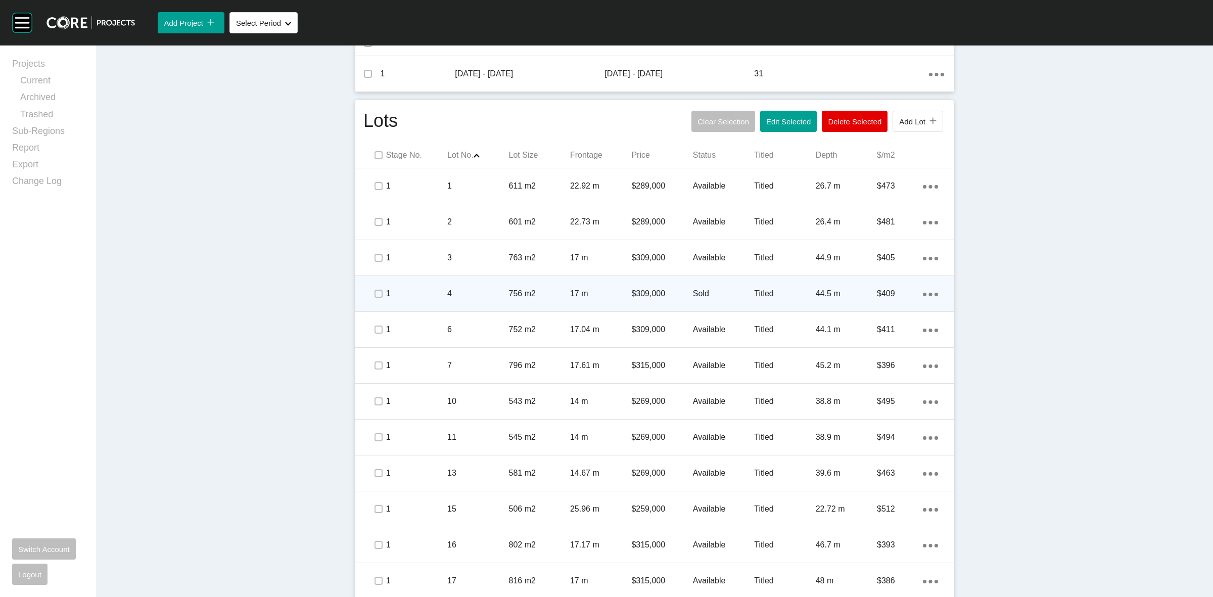
click at [485, 293] on p "4" at bounding box center [477, 293] width 61 height 11
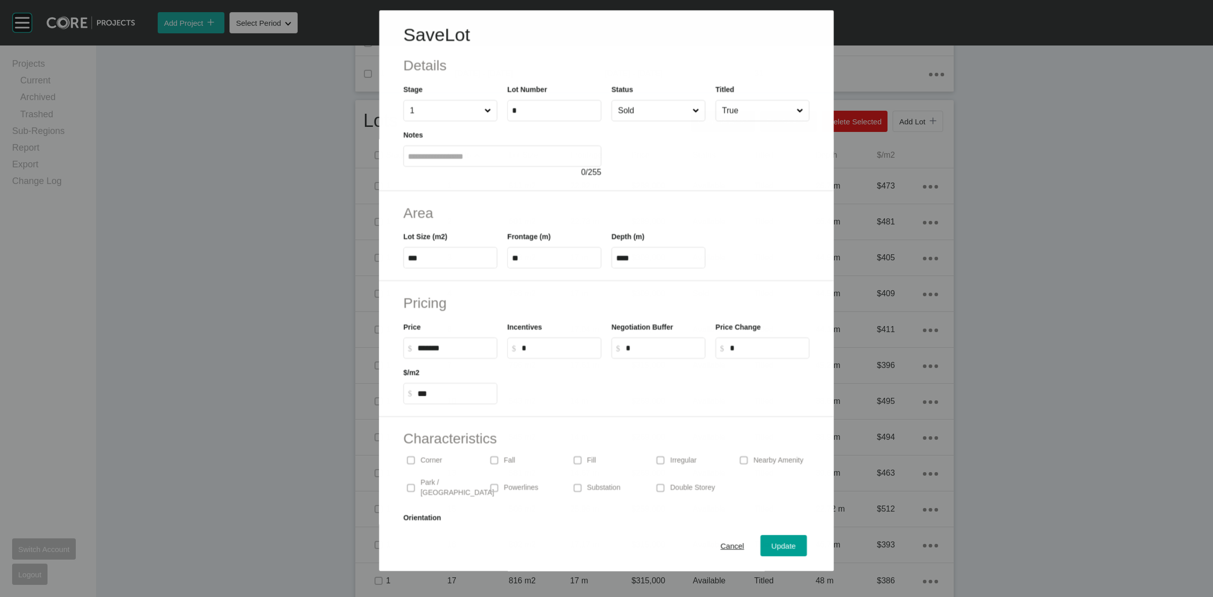
click at [662, 102] on input "Sold" at bounding box center [653, 111] width 74 height 20
click at [785, 542] on span "Update" at bounding box center [784, 546] width 24 height 9
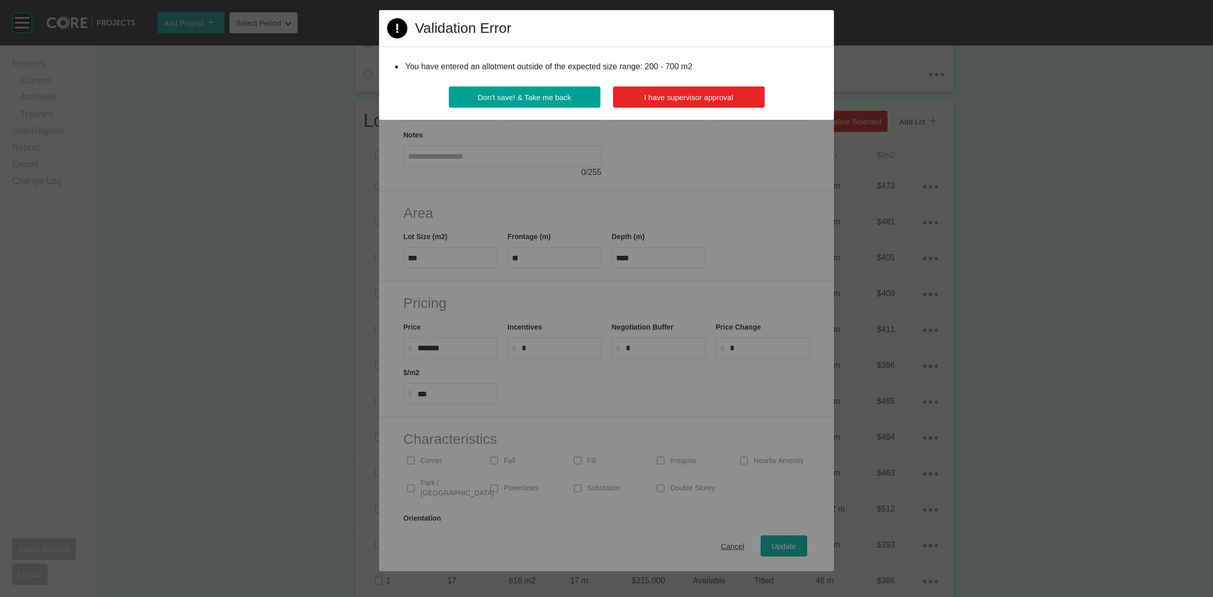
click at [713, 96] on span "I have supervisor approval" at bounding box center [689, 97] width 89 height 9
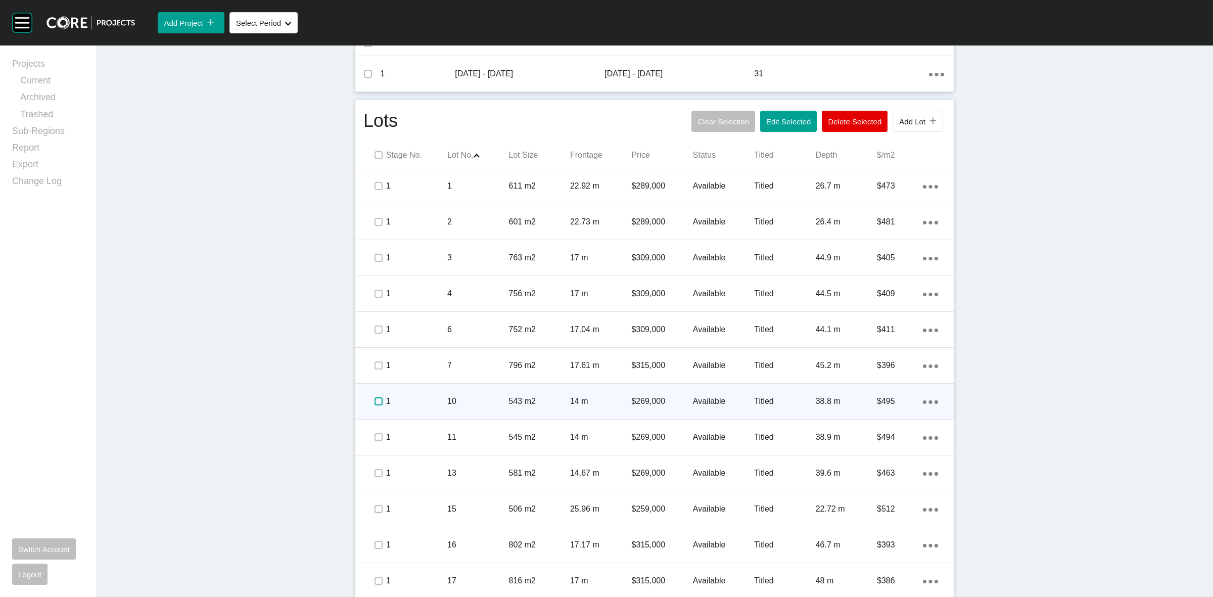
click at [375, 400] on label at bounding box center [379, 401] width 8 height 8
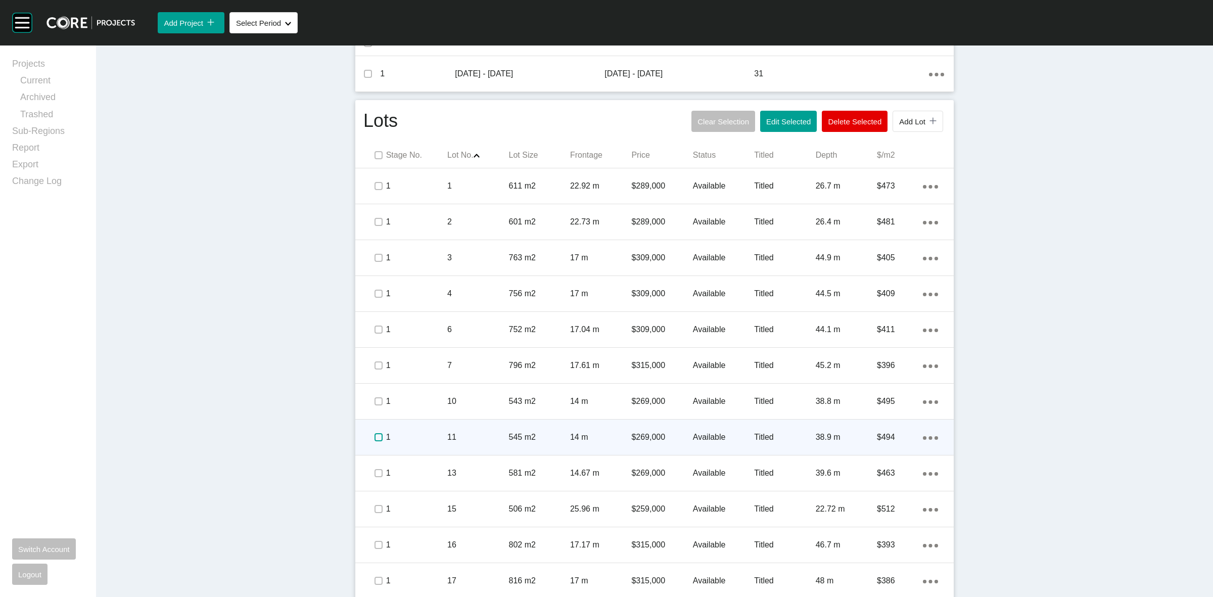
click at [375, 435] on label at bounding box center [379, 437] width 8 height 8
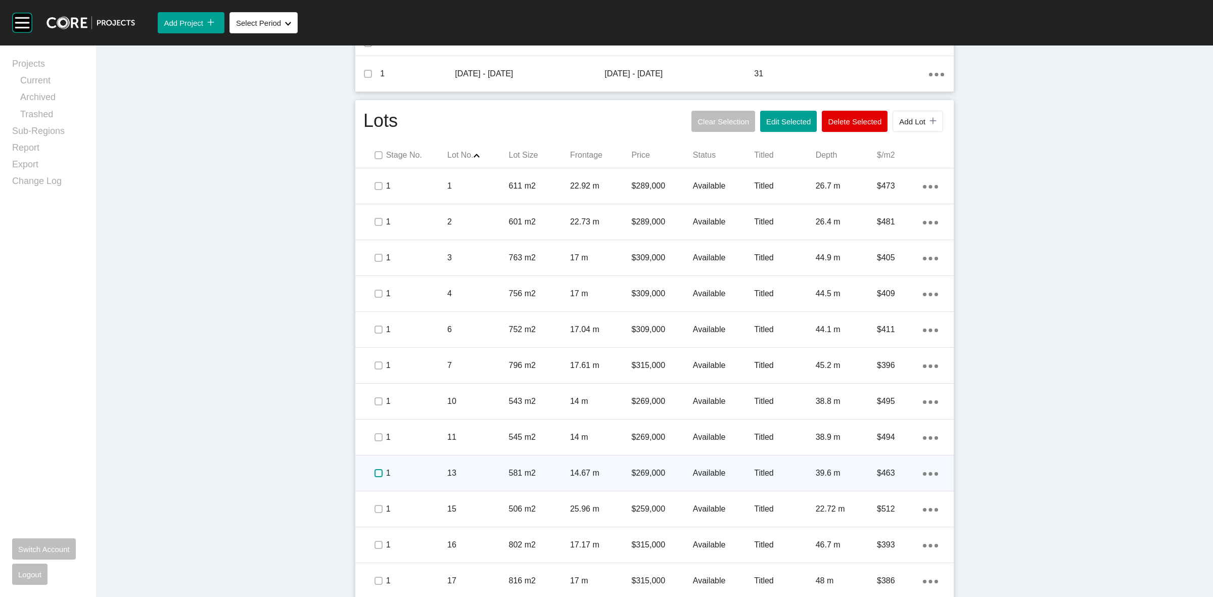
click at [377, 471] on label at bounding box center [379, 473] width 8 height 8
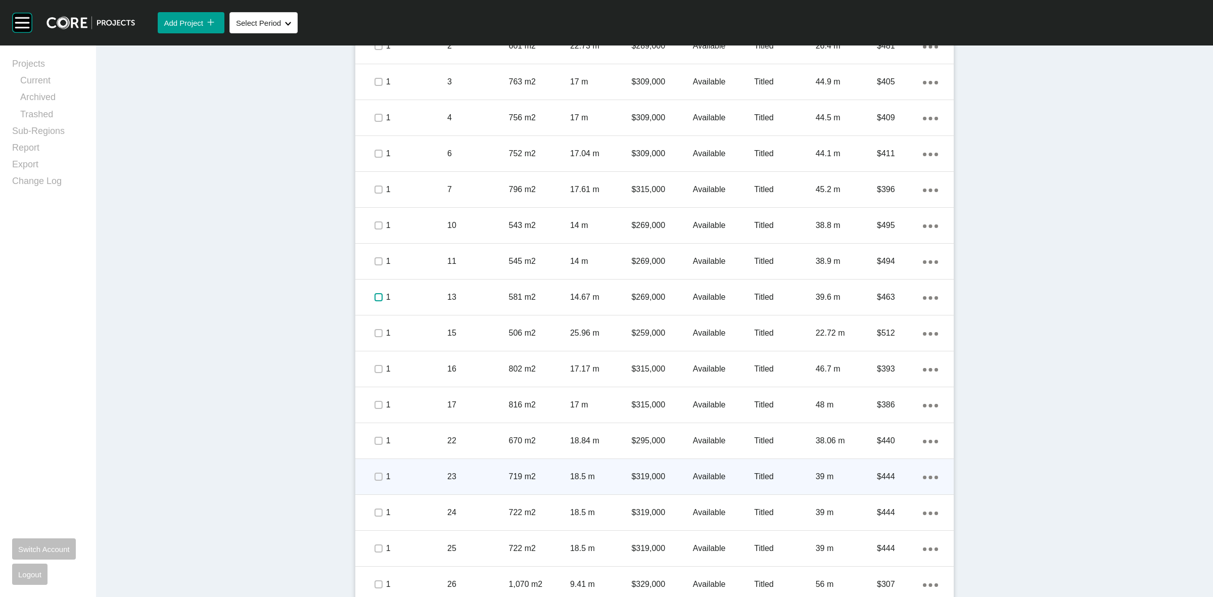
scroll to position [632, 0]
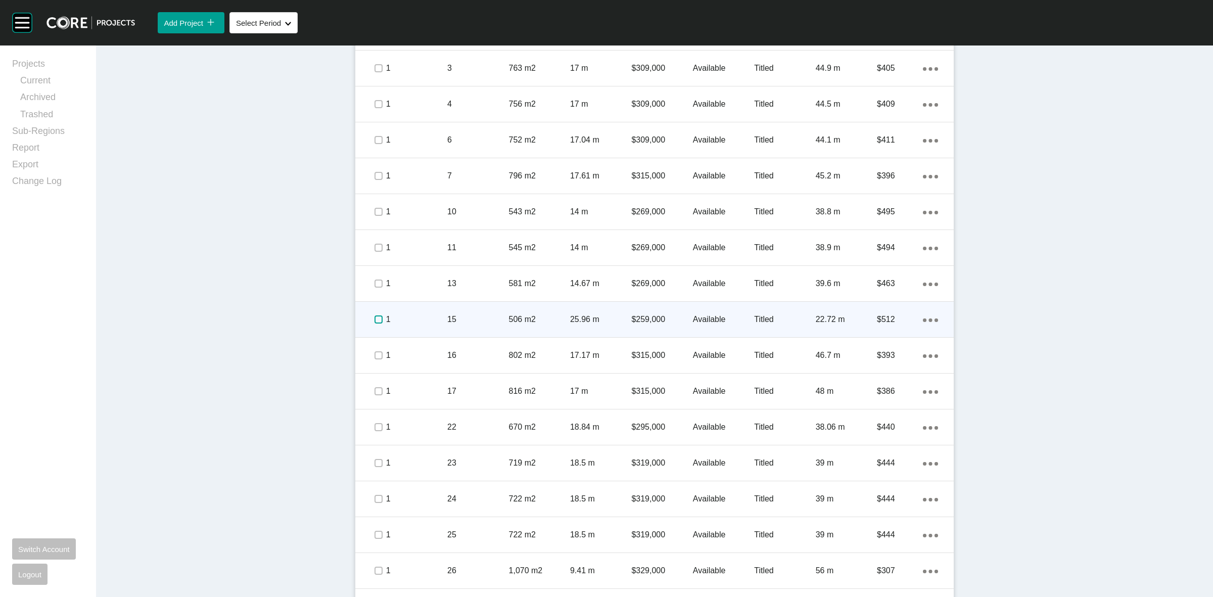
click at [375, 319] on label at bounding box center [379, 319] width 8 height 8
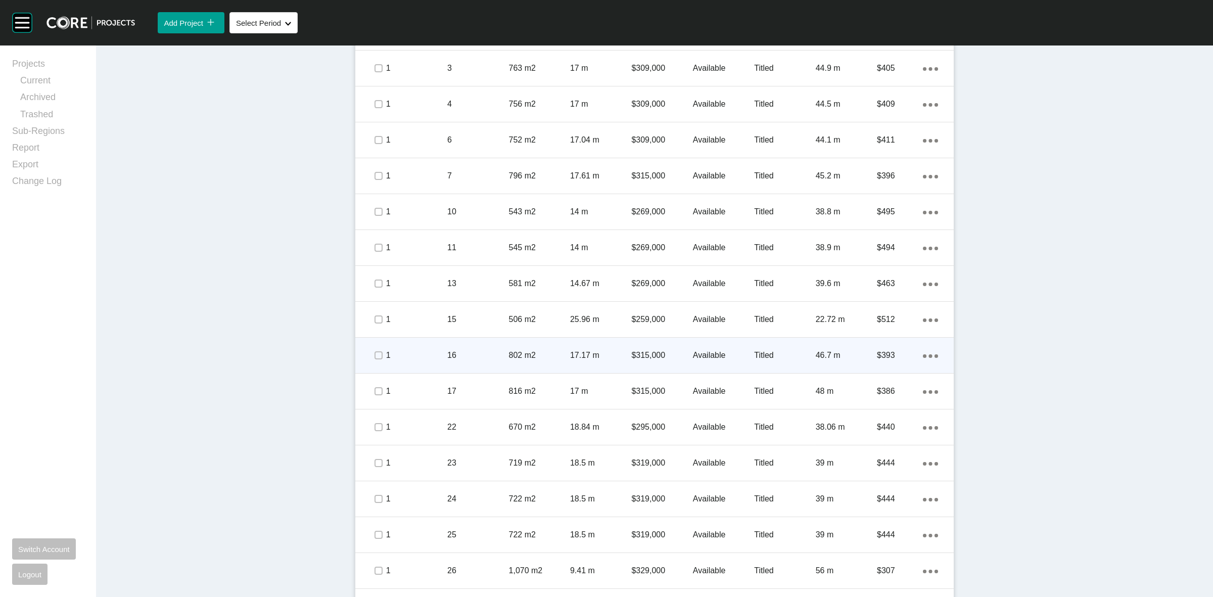
drag, startPoint x: 372, startPoint y: 362, endPoint x: 377, endPoint y: 358, distance: 5.8
click at [374, 360] on span at bounding box center [378, 355] width 15 height 15
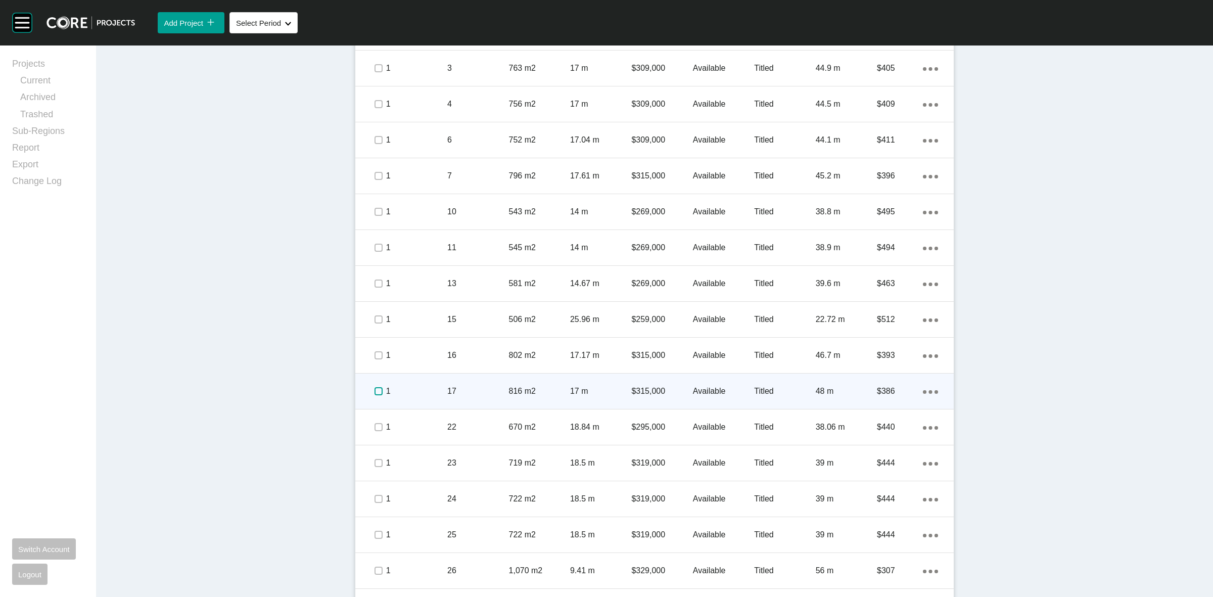
click at [375, 391] on label at bounding box center [379, 391] width 8 height 8
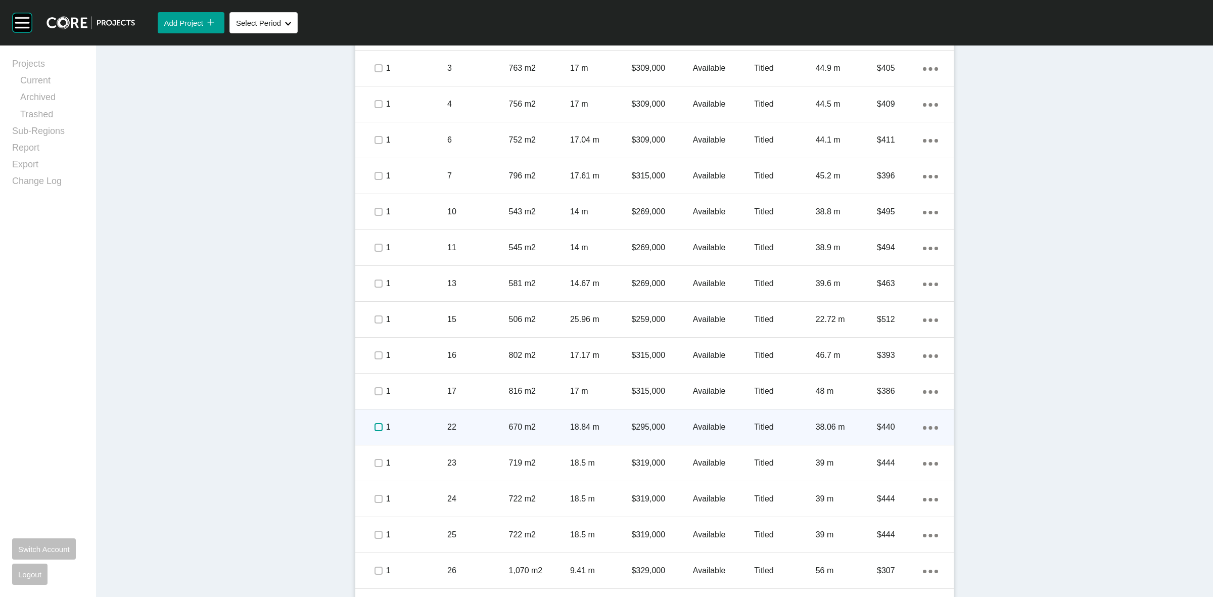
click at [376, 425] on label at bounding box center [379, 427] width 8 height 8
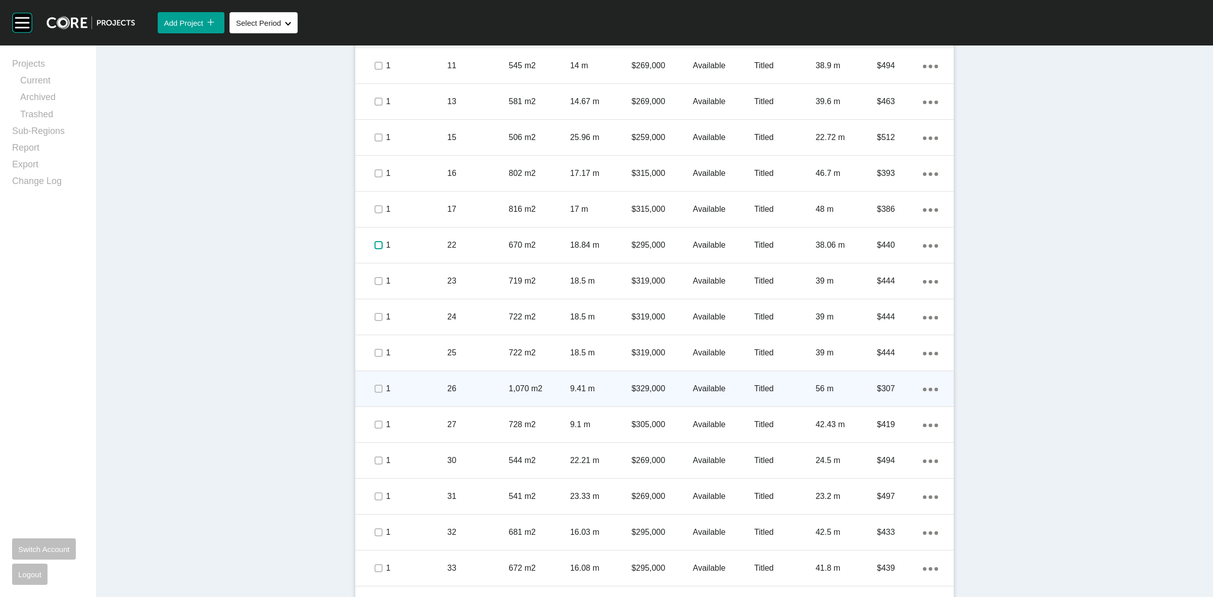
scroll to position [822, 0]
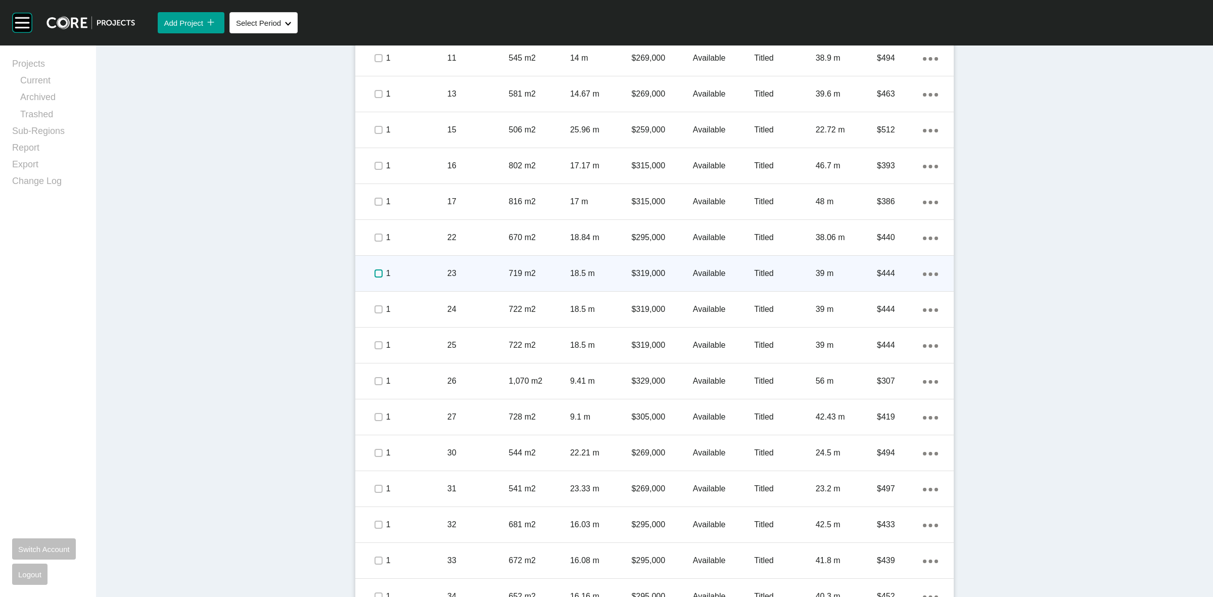
click at [375, 274] on label at bounding box center [379, 273] width 8 height 8
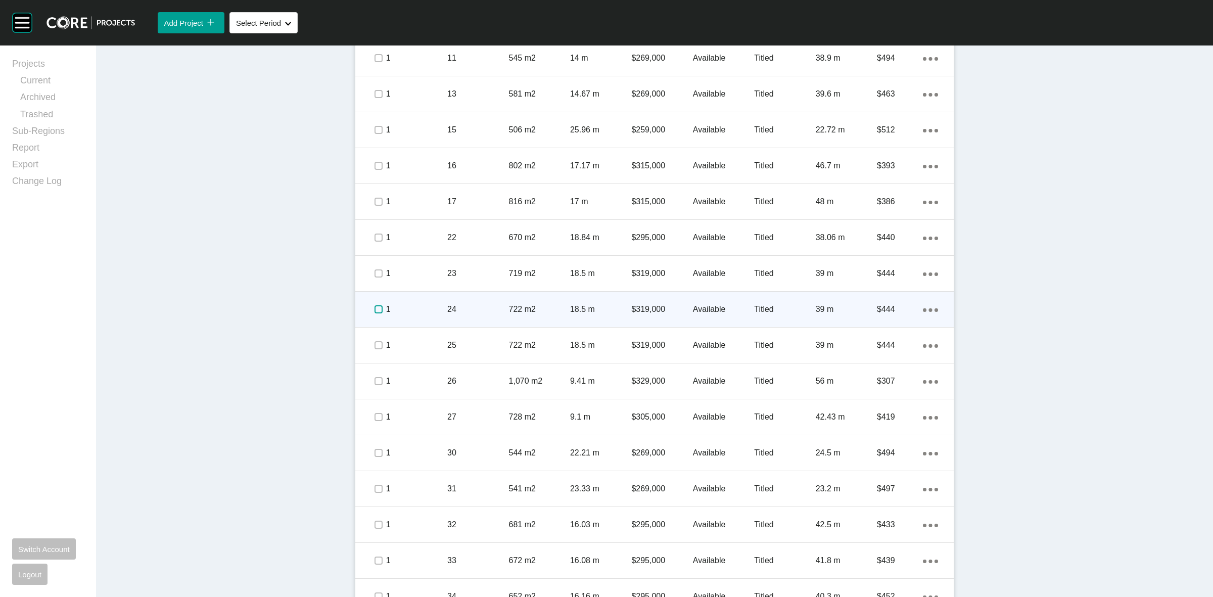
click at [377, 309] on label at bounding box center [379, 309] width 8 height 8
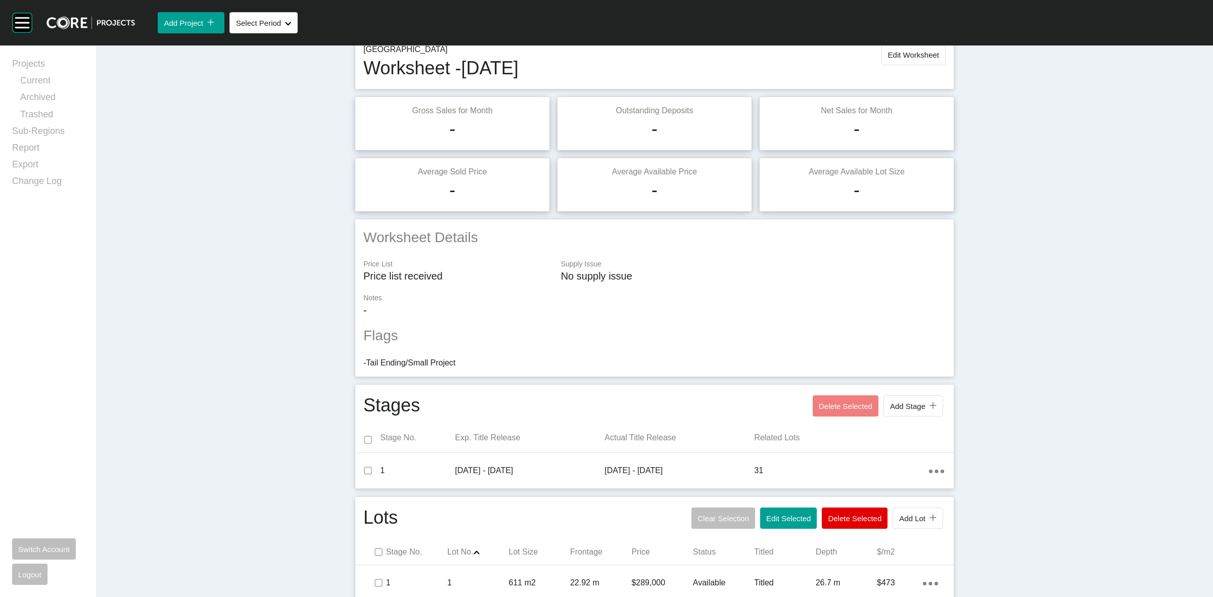
scroll to position [0, 0]
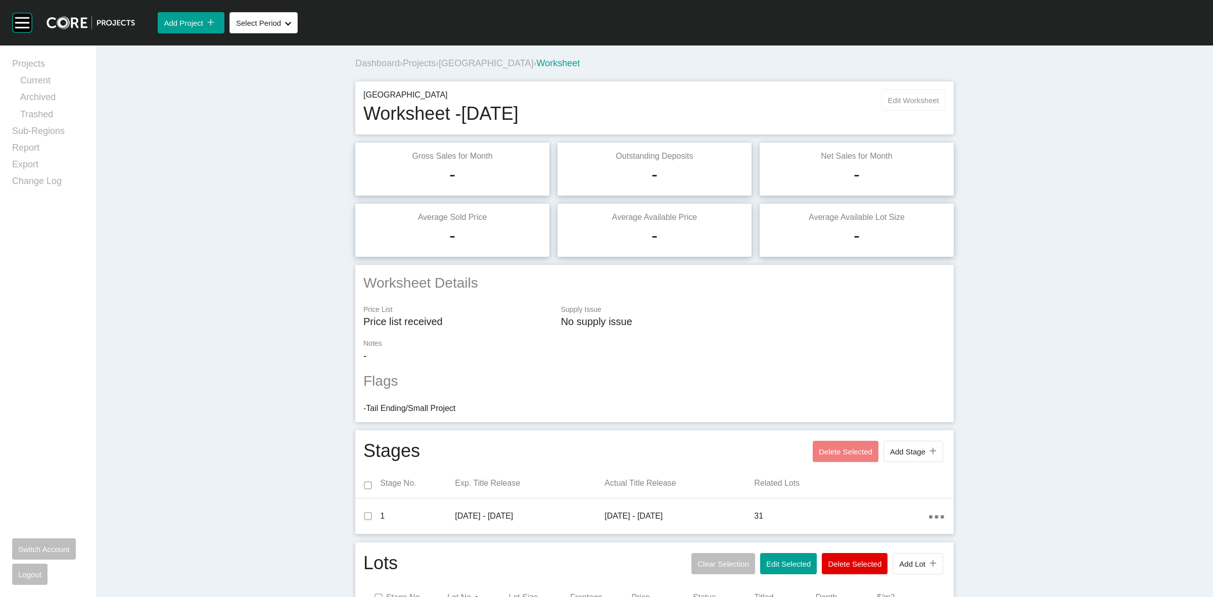
click at [904, 96] on span "Edit Worksheet" at bounding box center [913, 100] width 51 height 9
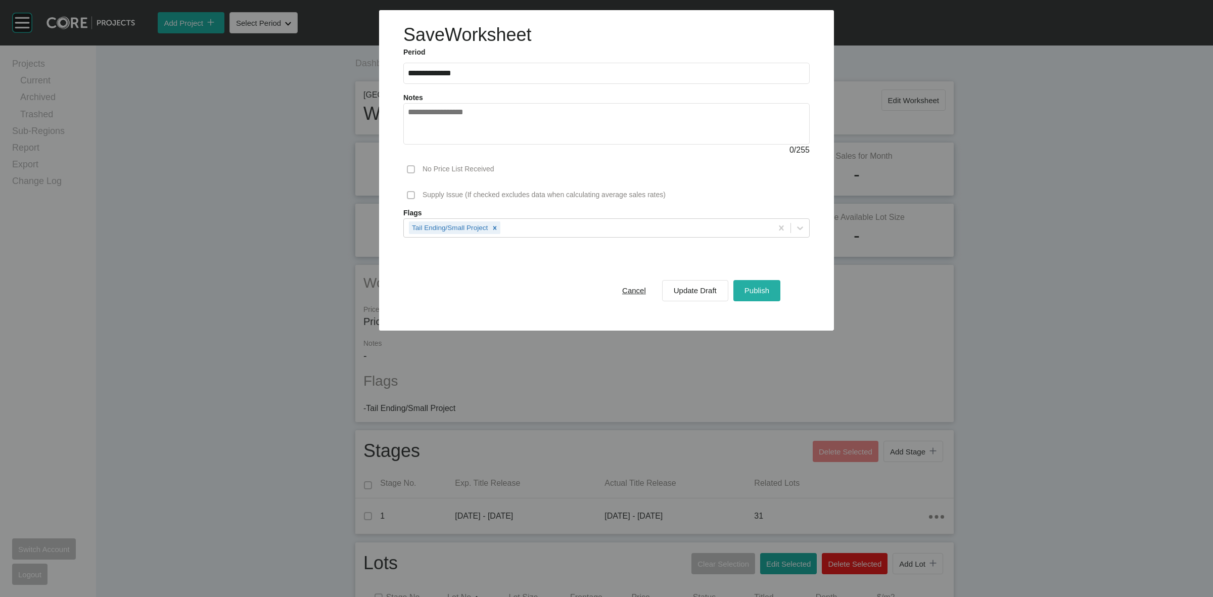
click at [771, 292] on div "Publish" at bounding box center [757, 291] width 30 height 14
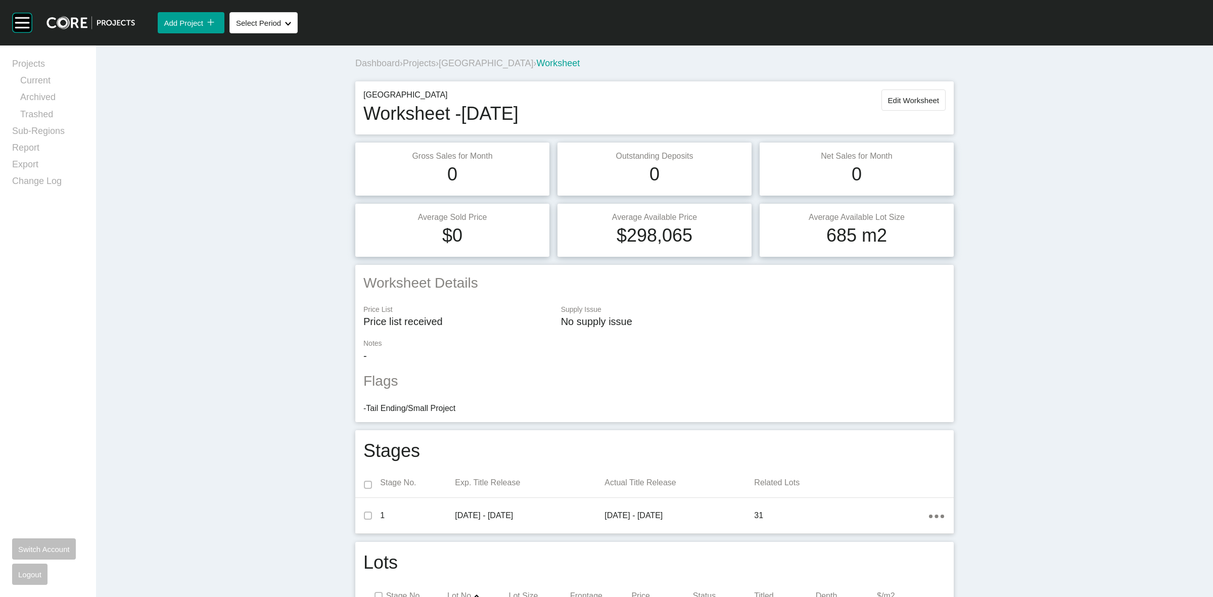
click at [474, 66] on span "[GEOGRAPHIC_DATA]" at bounding box center [486, 63] width 95 height 10
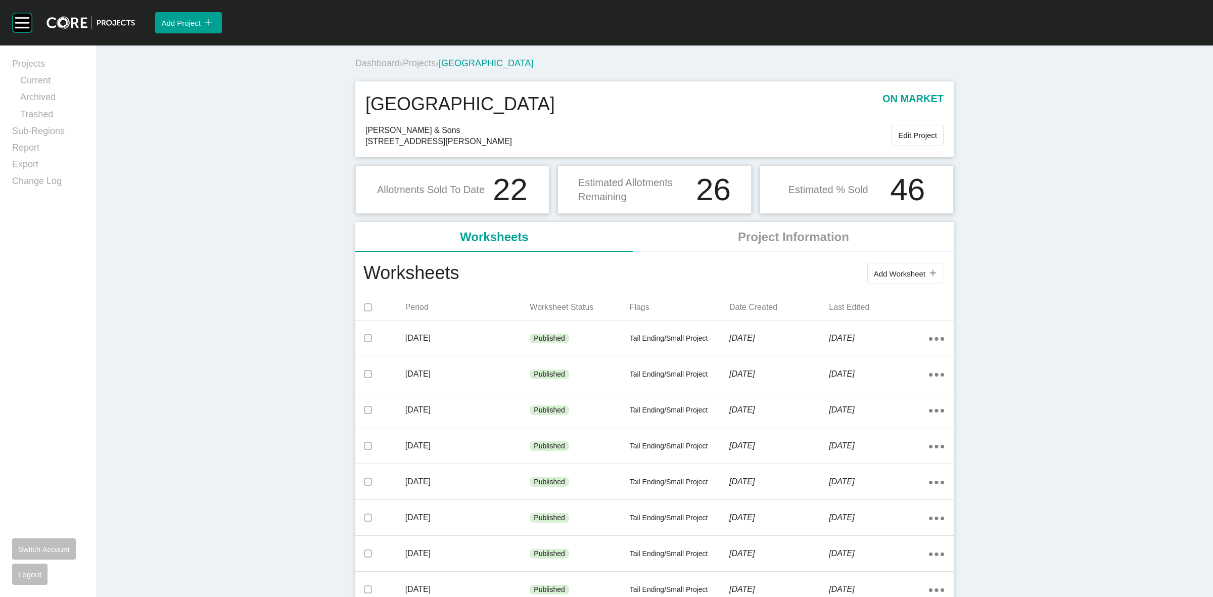
click at [423, 62] on span "Projects" at bounding box center [419, 63] width 33 height 10
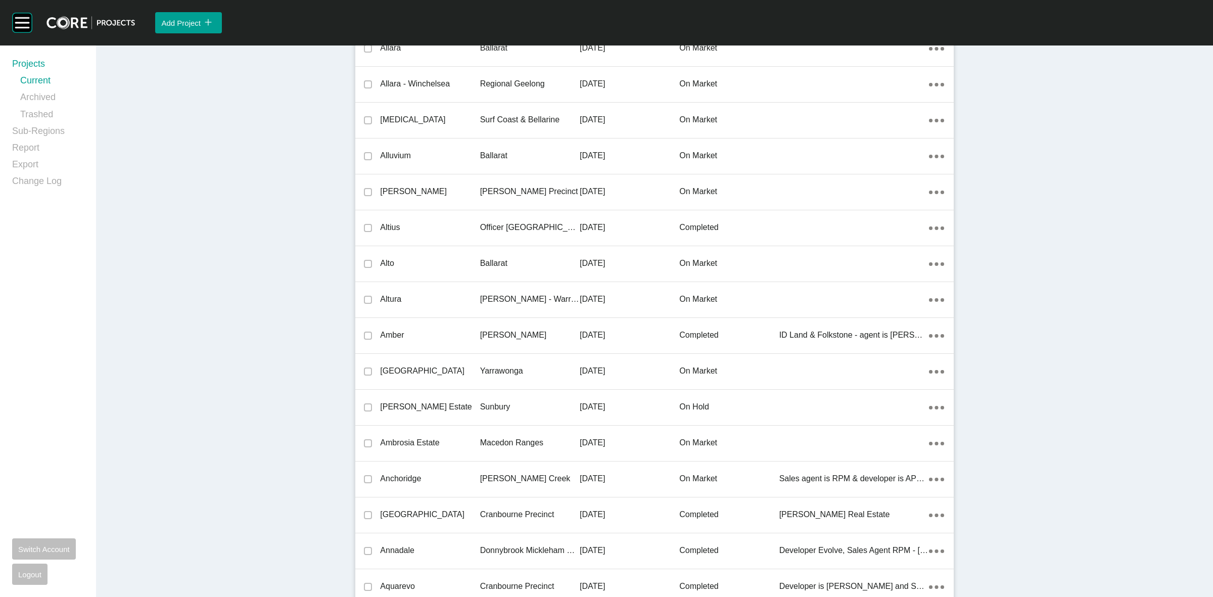
scroll to position [22983, 0]
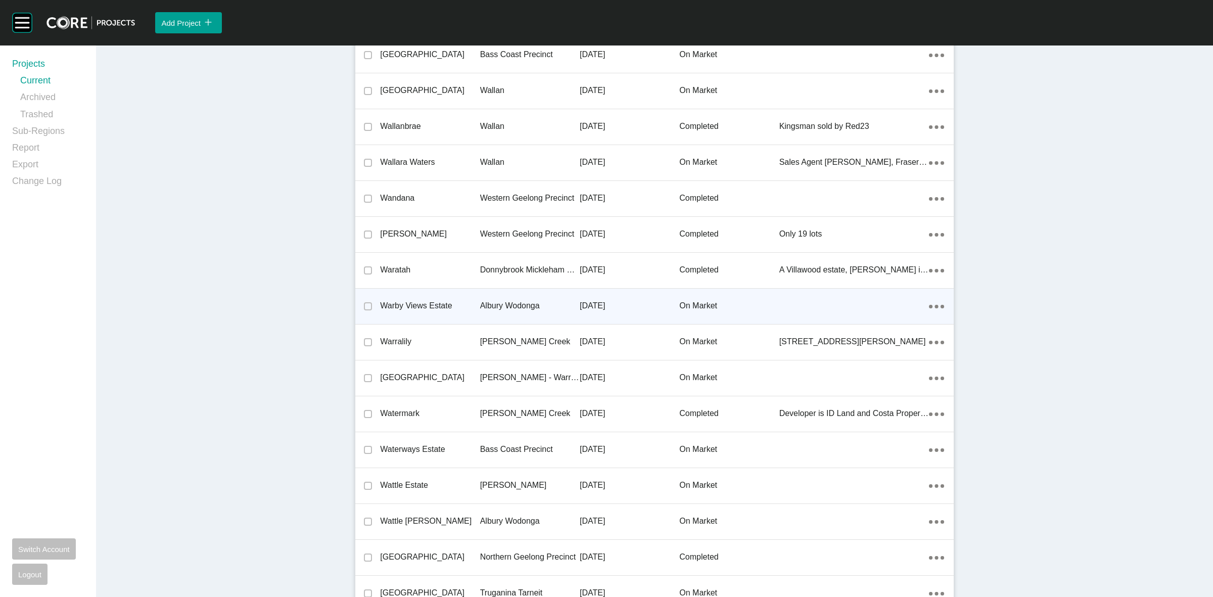
click at [516, 300] on p "Albury Wodonga" at bounding box center [530, 305] width 100 height 11
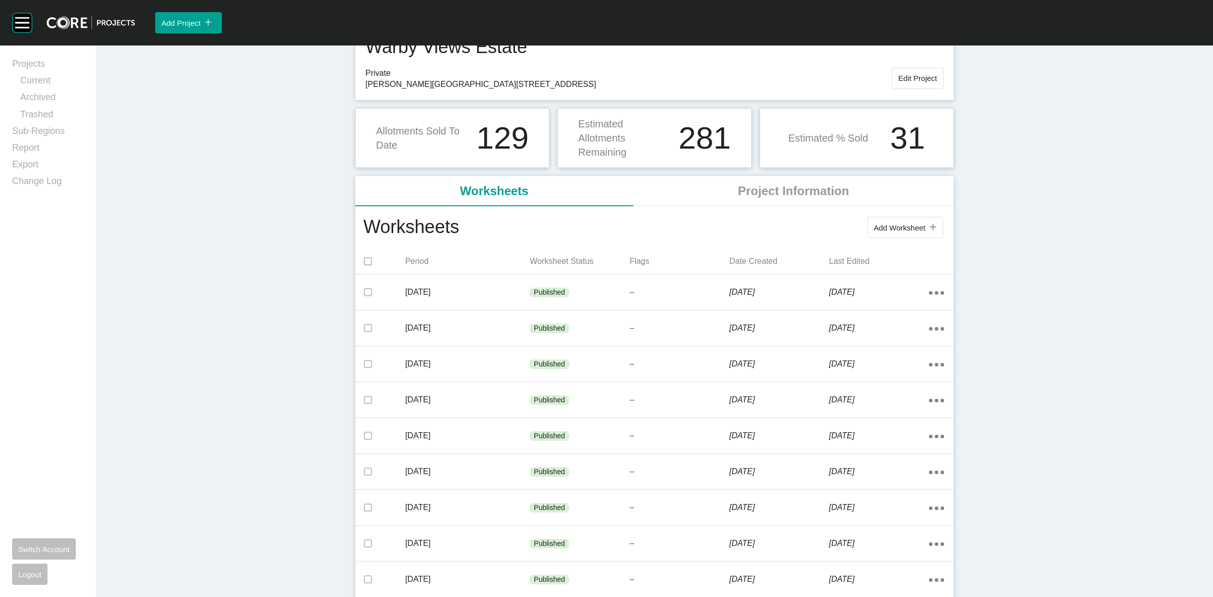
scroll to position [126, 0]
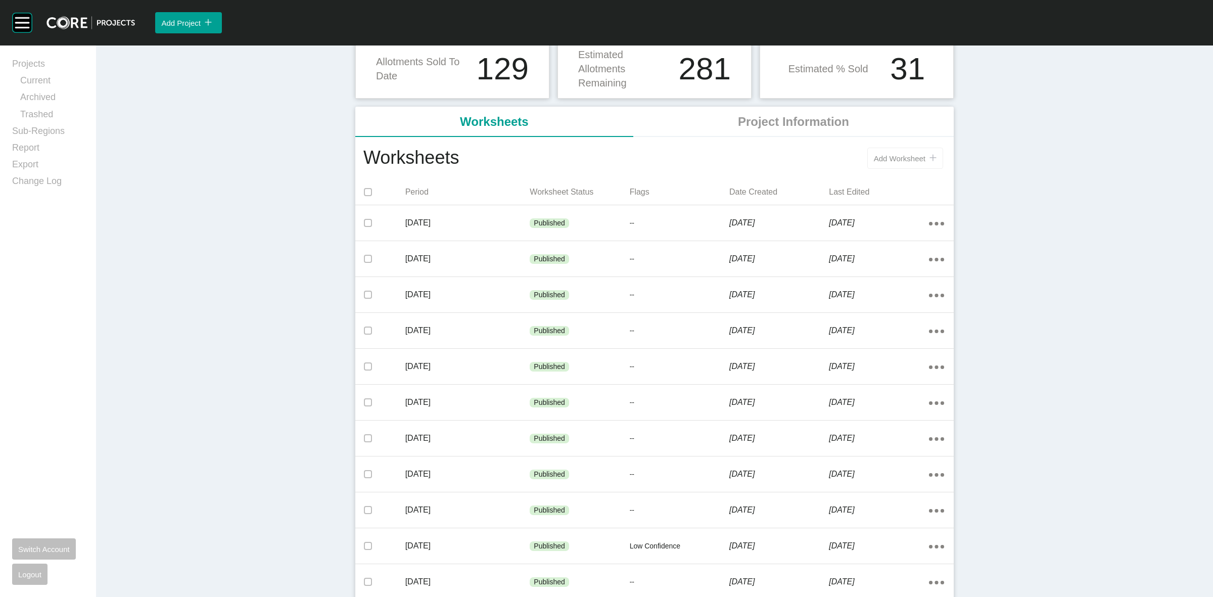
click at [901, 159] on span "Add Worksheet" at bounding box center [900, 158] width 52 height 9
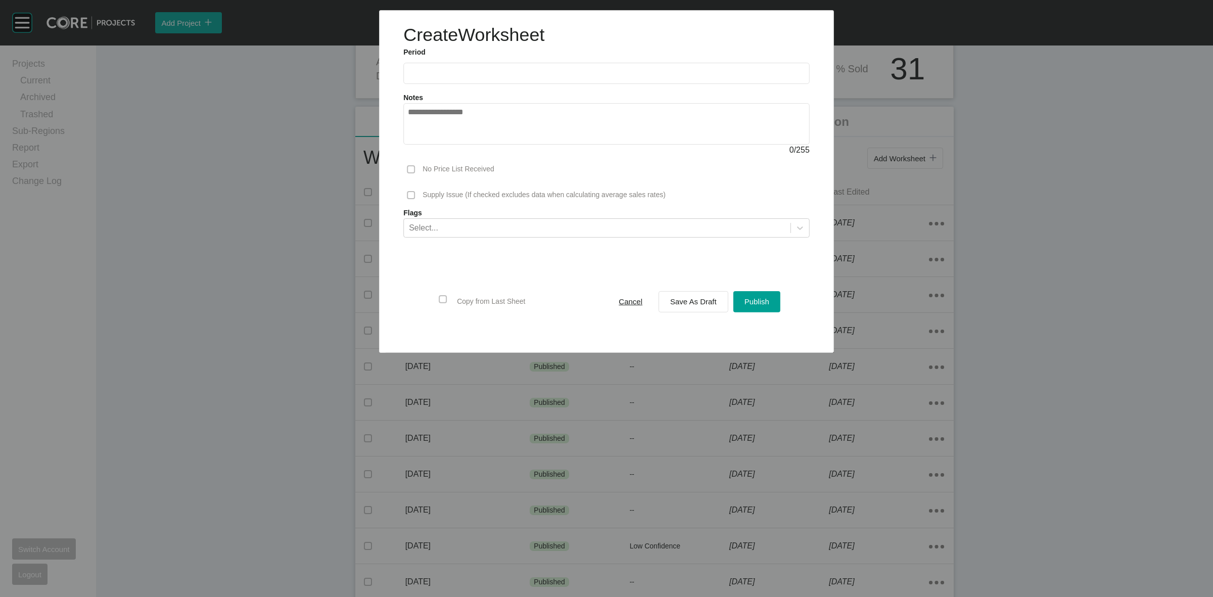
click at [517, 69] on input "text" at bounding box center [606, 73] width 397 height 9
click at [494, 143] on li "Sep" at bounding box center [490, 147] width 34 height 17
type input "**********"
click at [665, 296] on button "Save As Draft" at bounding box center [694, 301] width 70 height 21
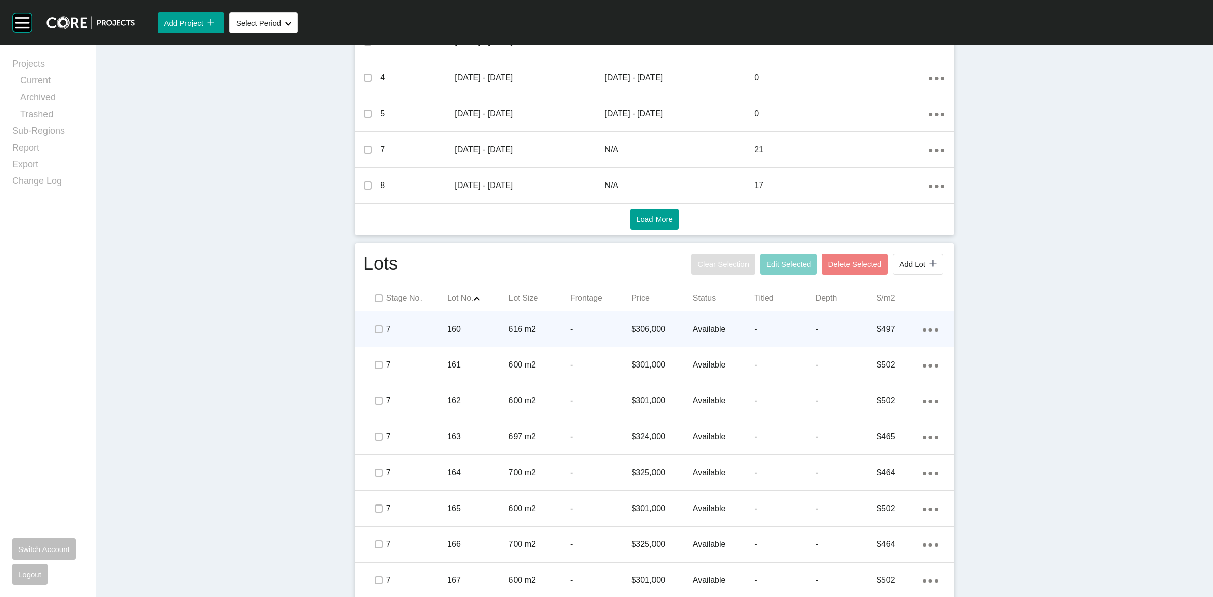
scroll to position [506, 0]
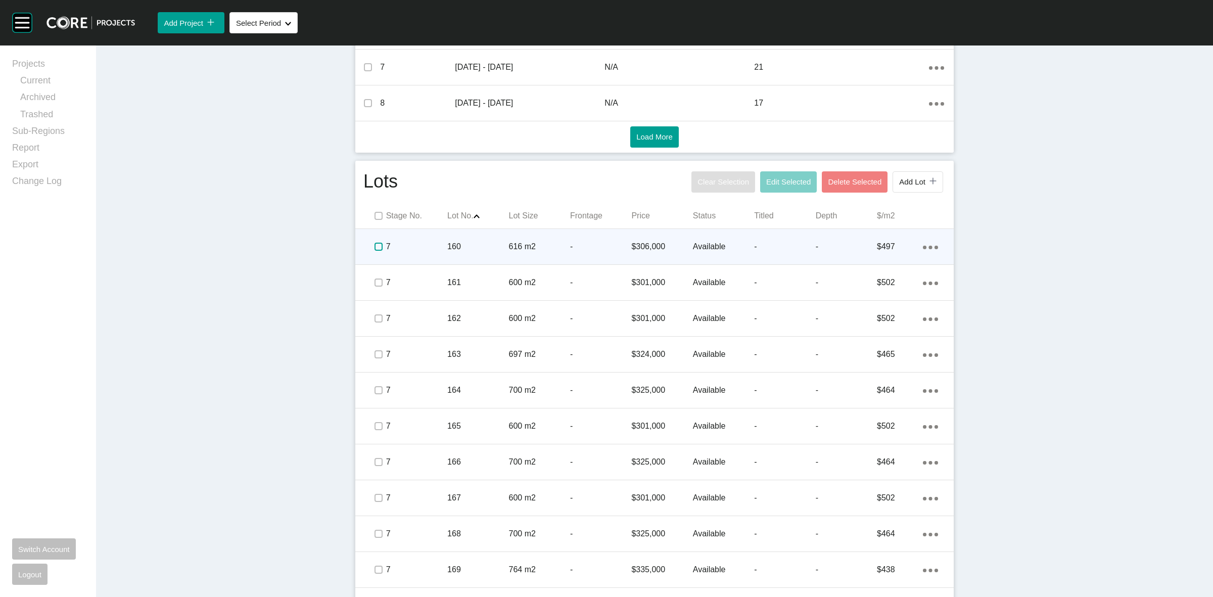
click at [375, 245] on label at bounding box center [379, 247] width 8 height 8
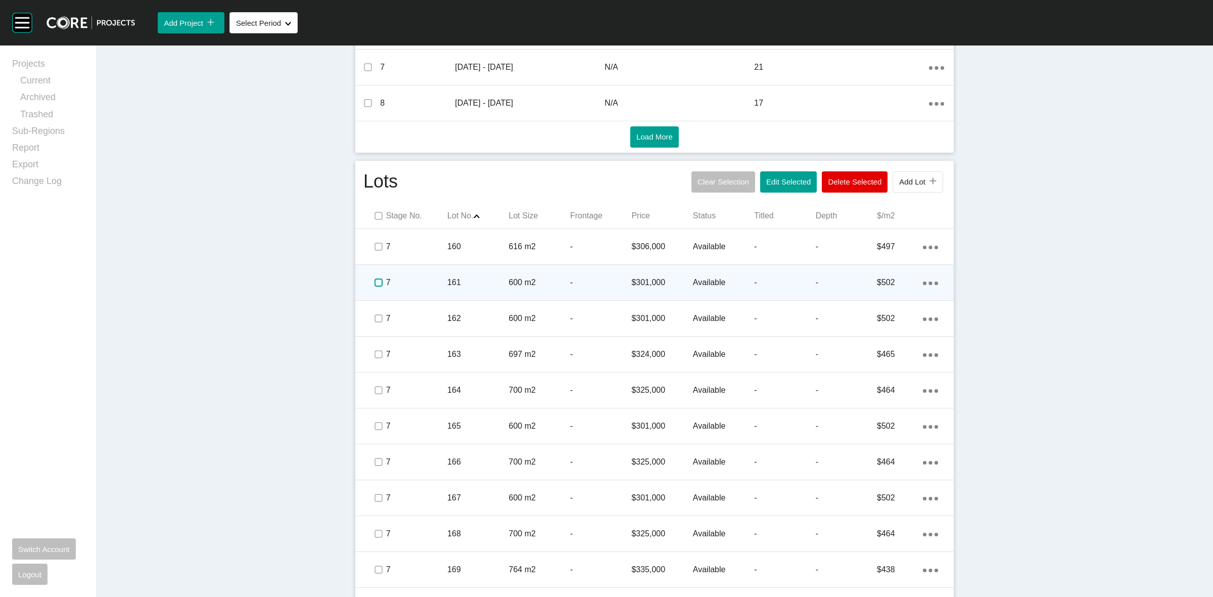
click at [377, 281] on label at bounding box center [379, 283] width 8 height 8
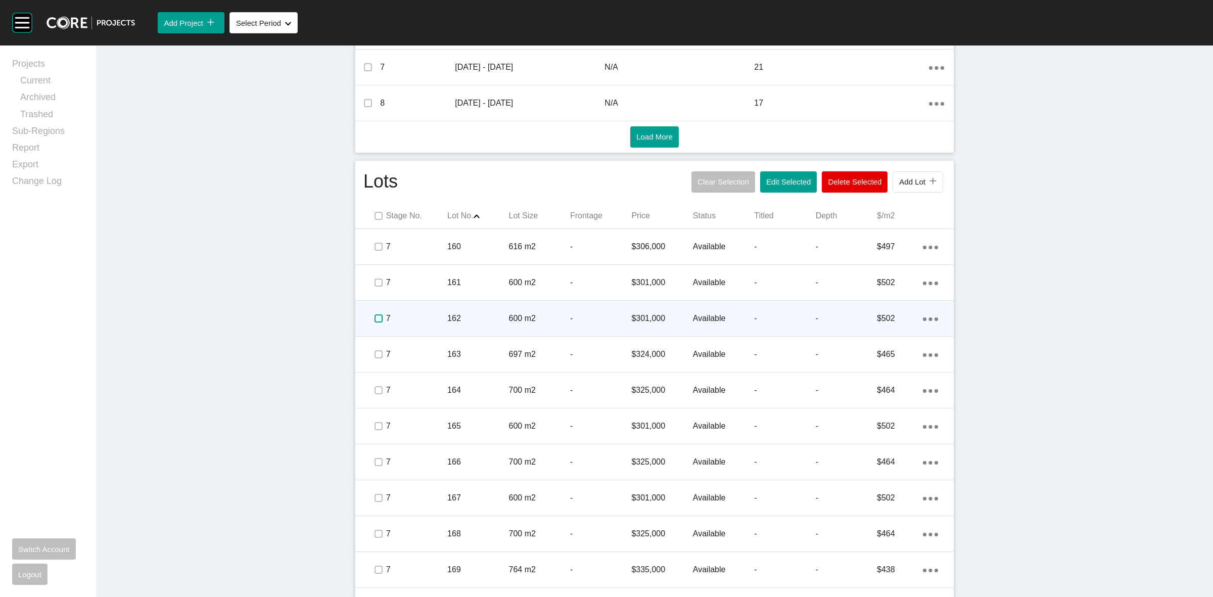
click at [375, 320] on label at bounding box center [379, 318] width 8 height 8
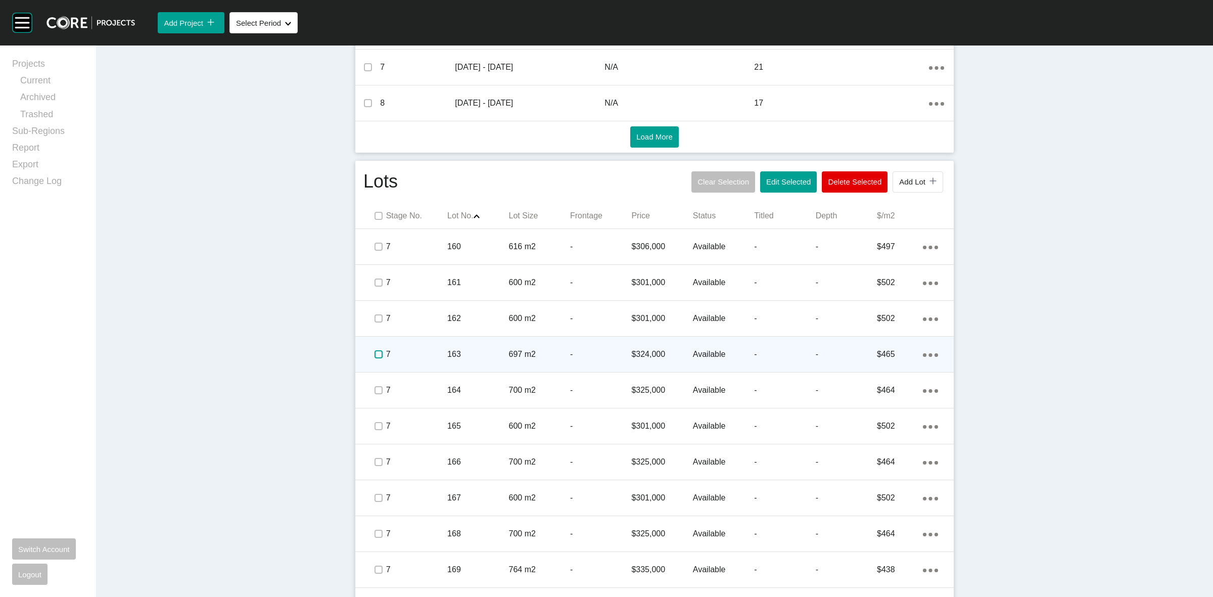
click at [375, 357] on label at bounding box center [379, 354] width 8 height 8
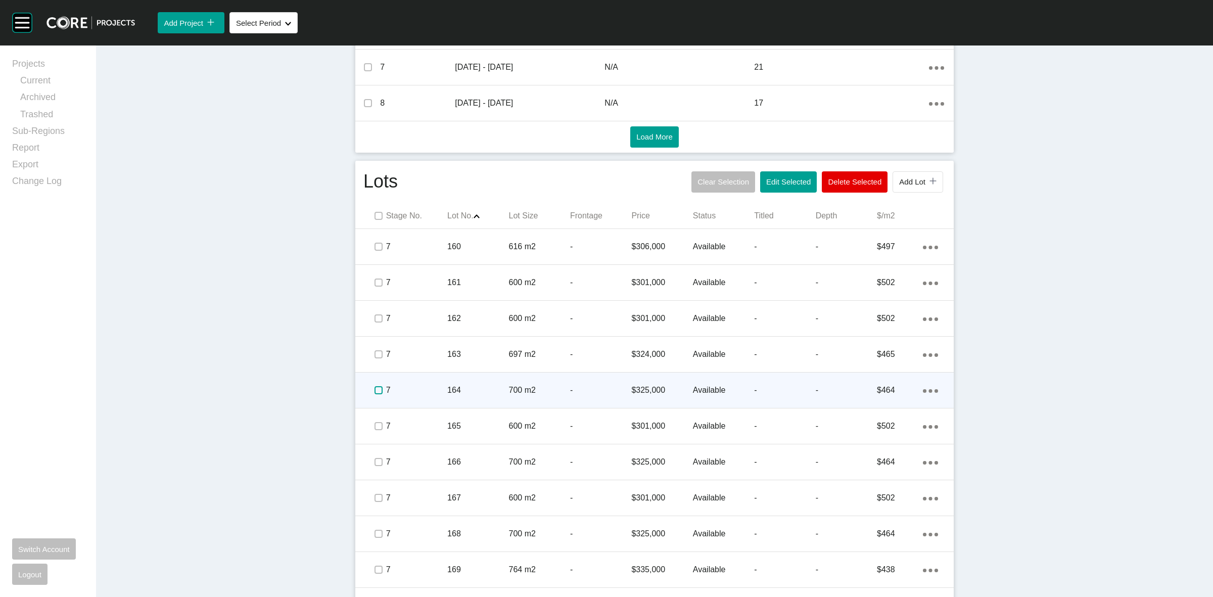
click at [378, 393] on label at bounding box center [379, 390] width 8 height 8
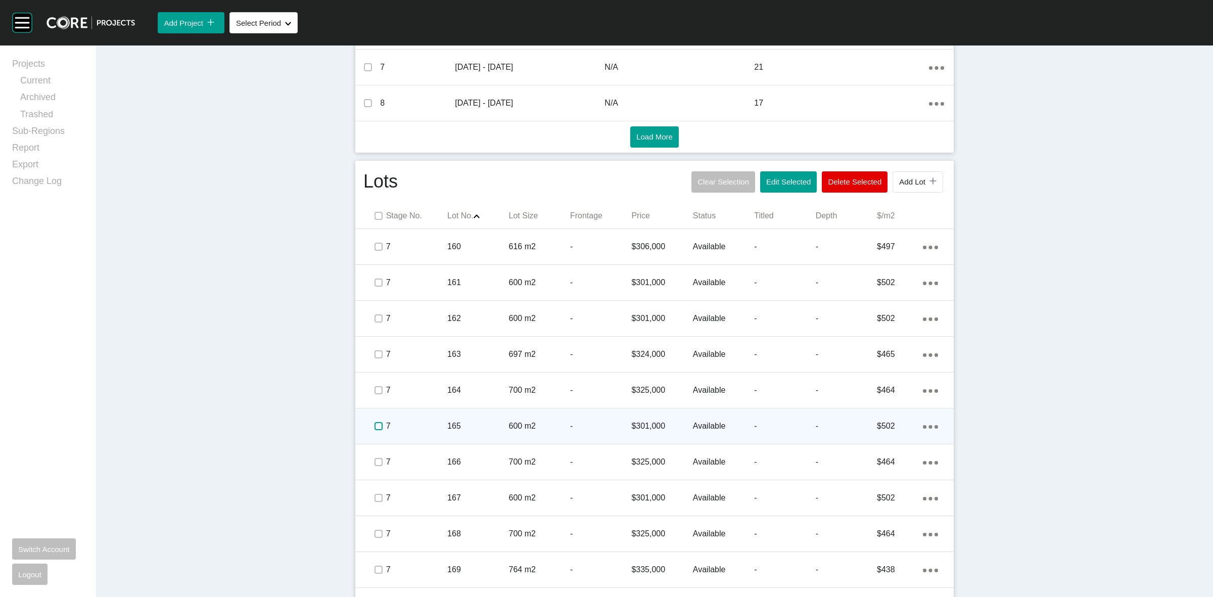
click at [375, 428] on label at bounding box center [379, 426] width 8 height 8
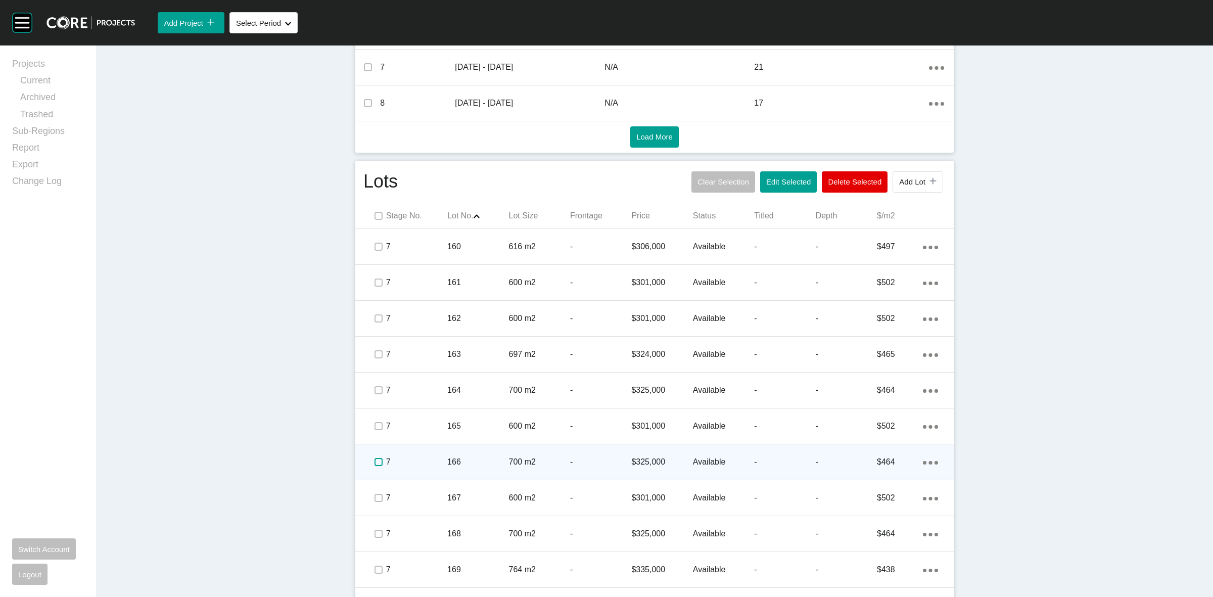
click at [376, 461] on label at bounding box center [379, 462] width 8 height 8
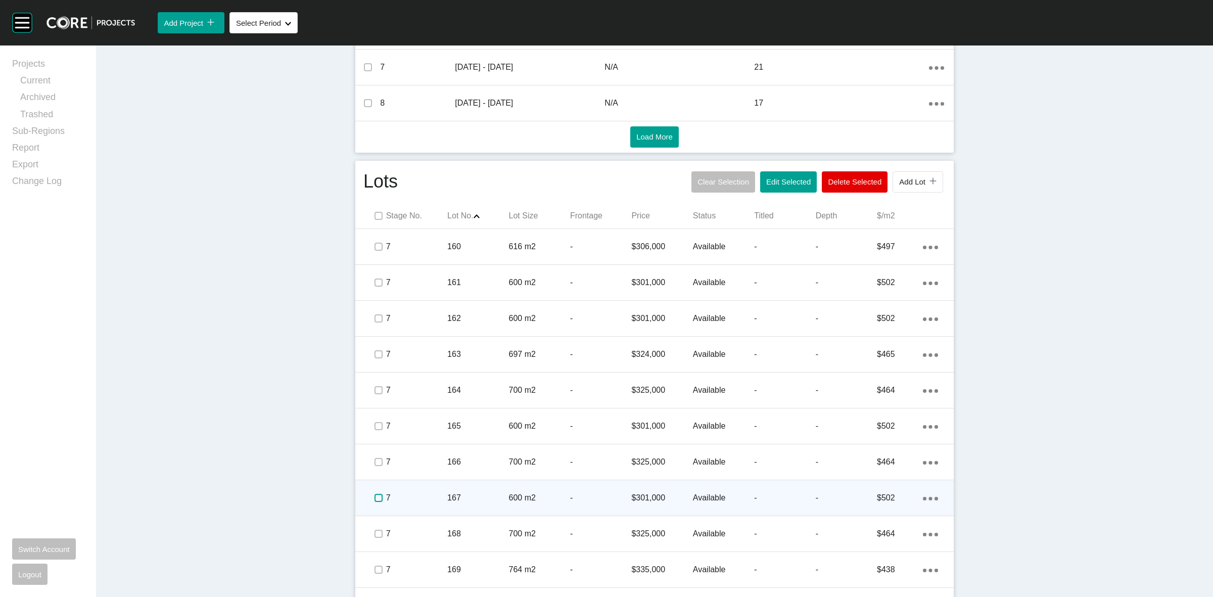
click at [375, 496] on label at bounding box center [379, 498] width 8 height 8
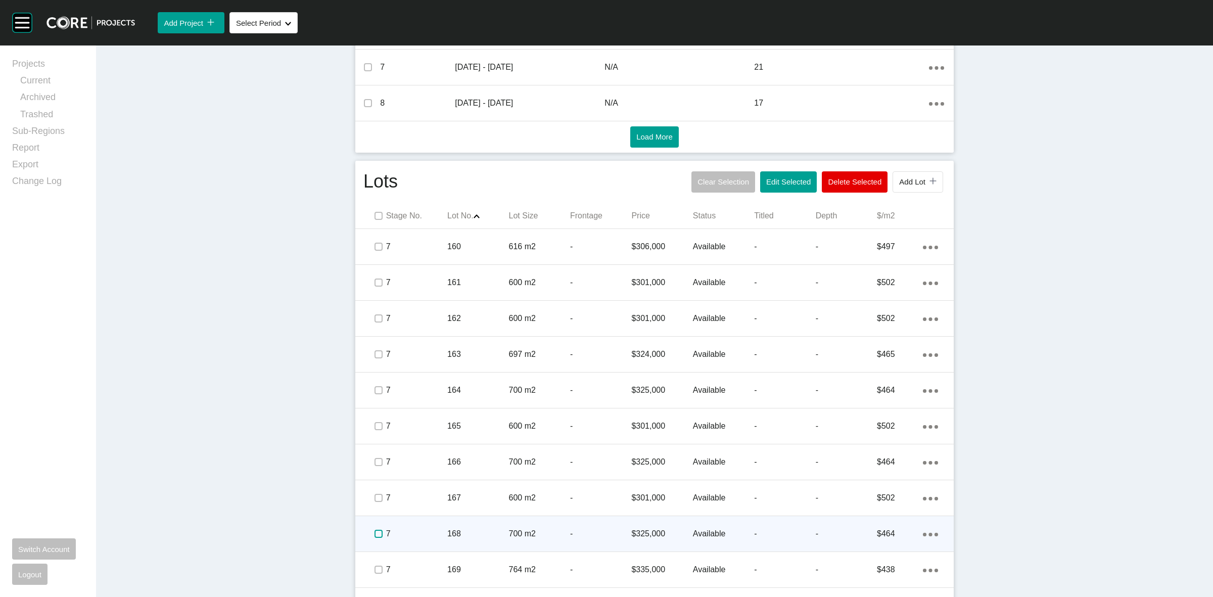
click at [375, 538] on label at bounding box center [379, 534] width 8 height 8
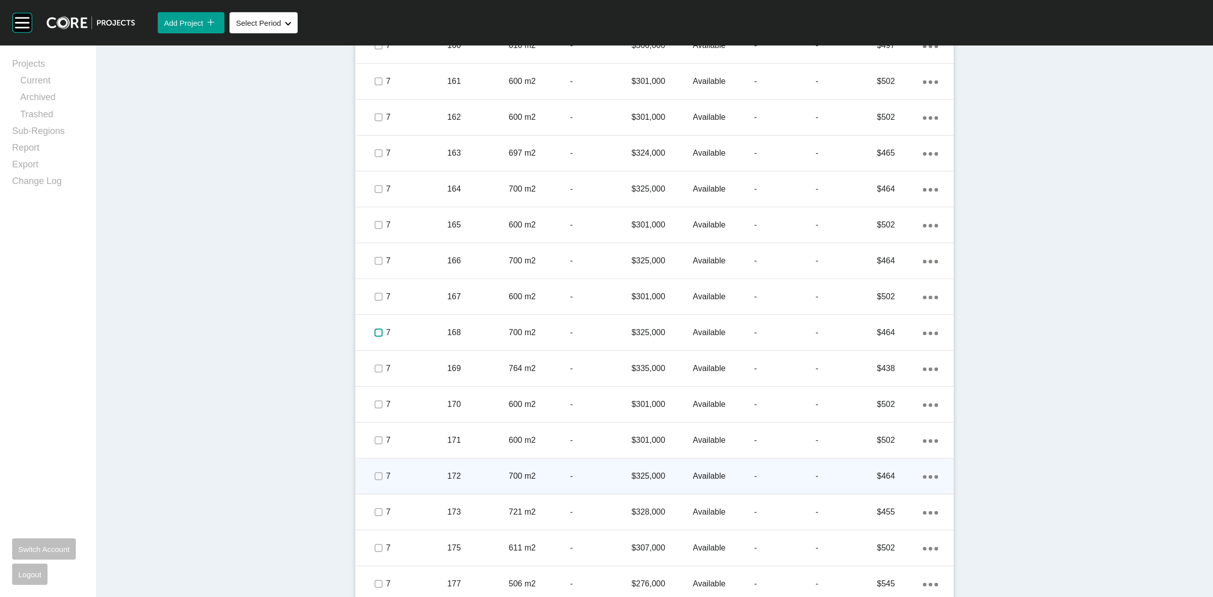
scroll to position [758, 0]
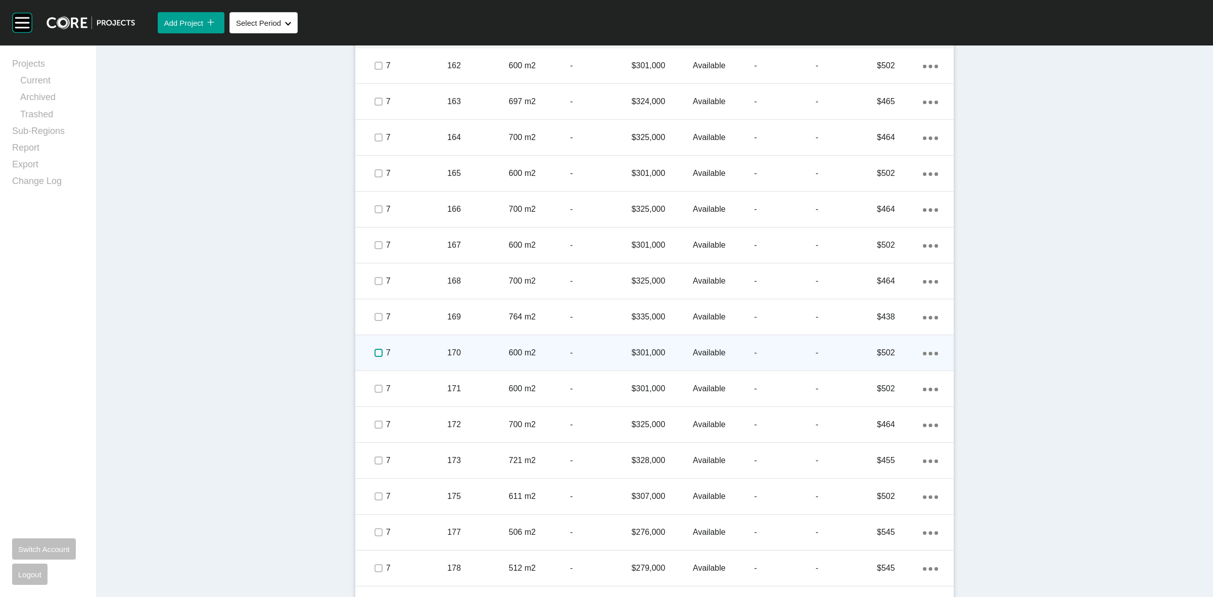
click at [375, 357] on label at bounding box center [379, 353] width 8 height 8
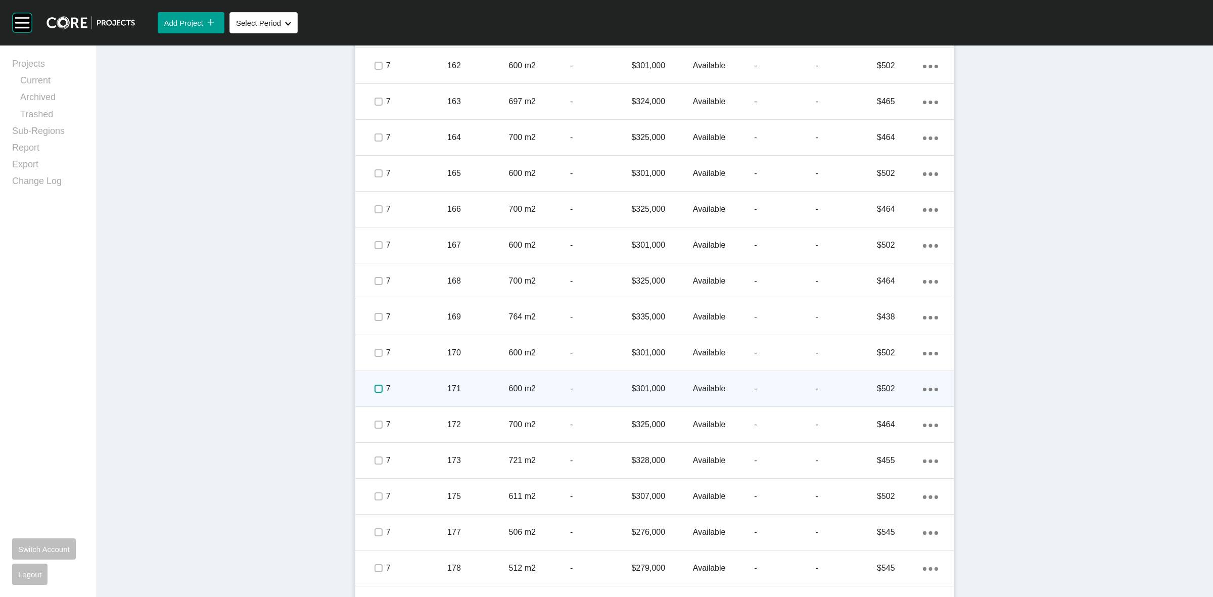
click at [375, 388] on label at bounding box center [379, 389] width 8 height 8
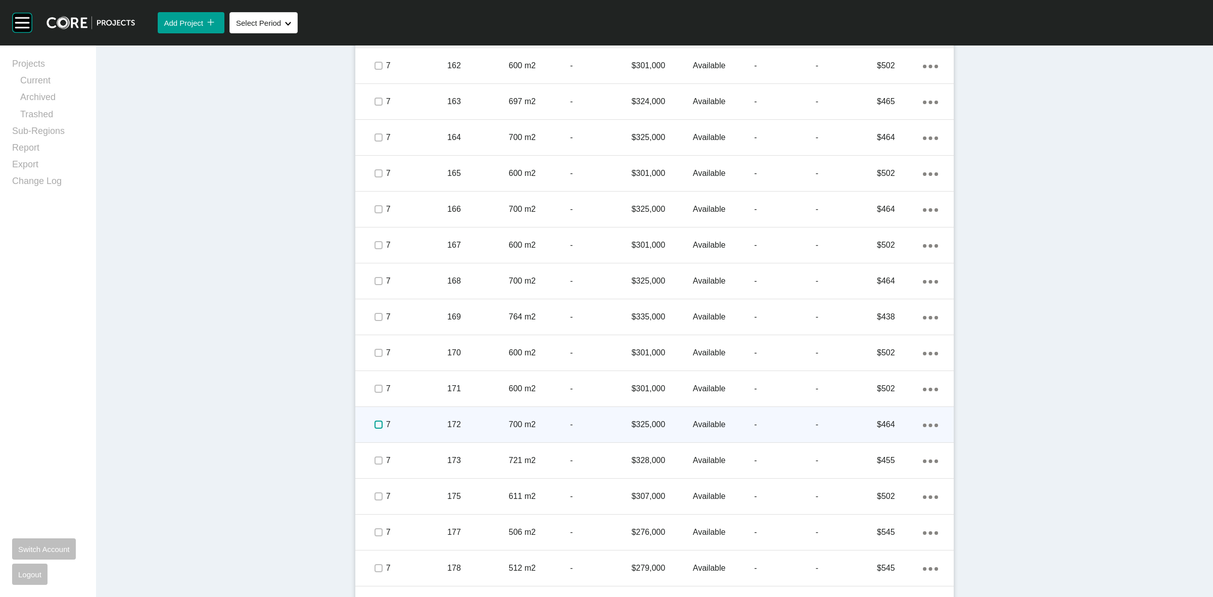
drag, startPoint x: 378, startPoint y: 426, endPoint x: 373, endPoint y: 467, distance: 41.3
click at [378, 426] on label at bounding box center [379, 425] width 8 height 8
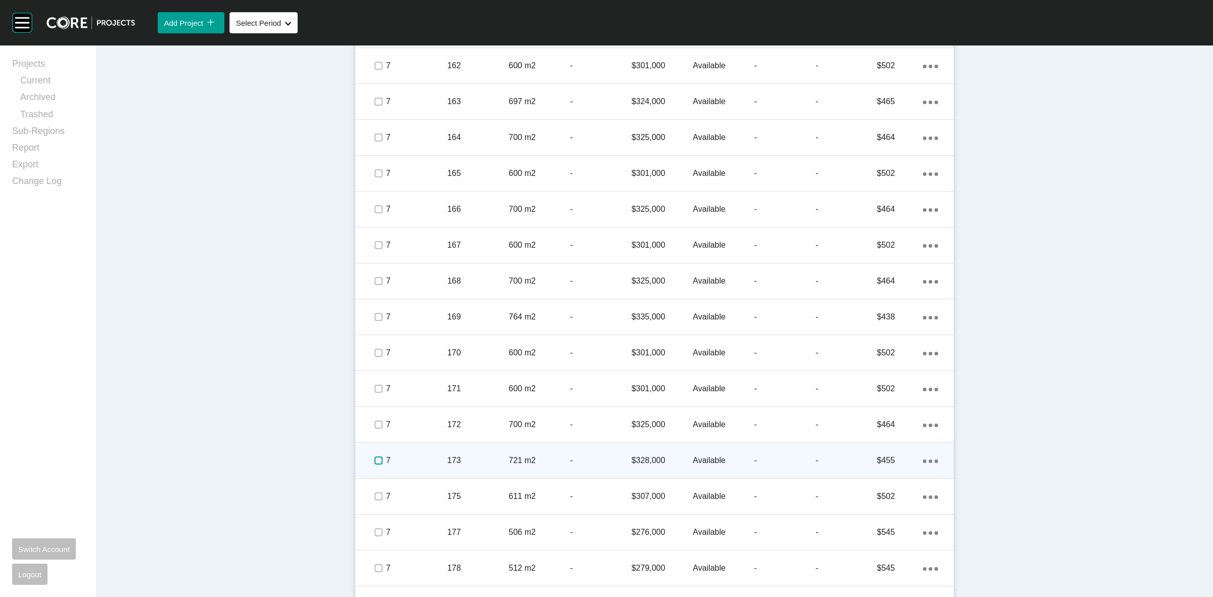
click at [375, 460] on label at bounding box center [379, 461] width 8 height 8
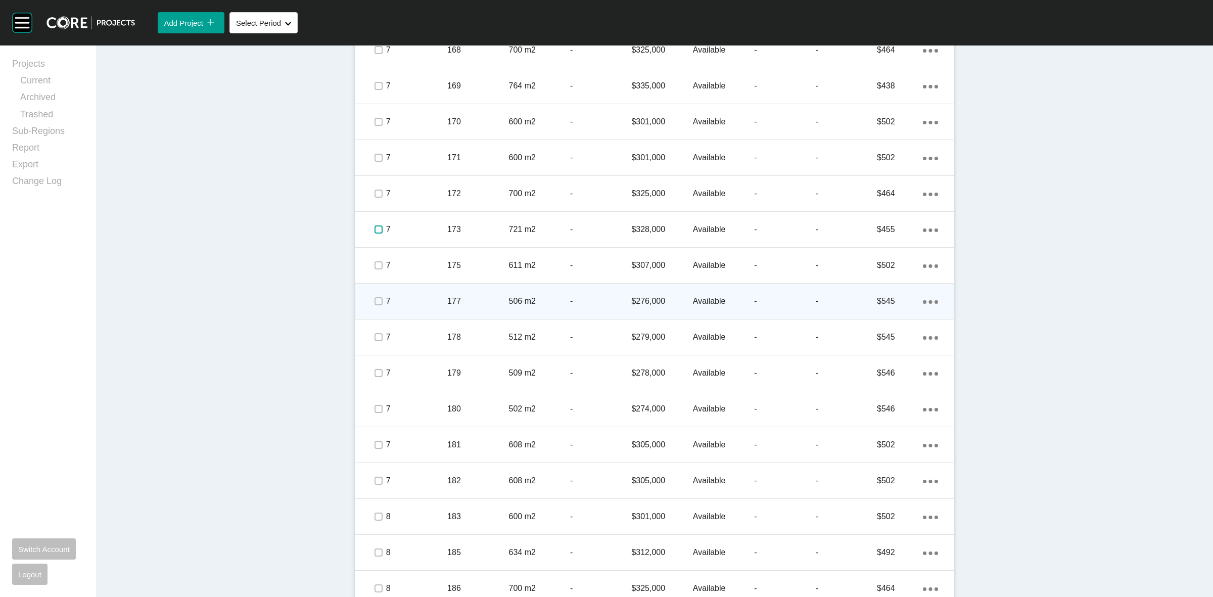
scroll to position [1011, 0]
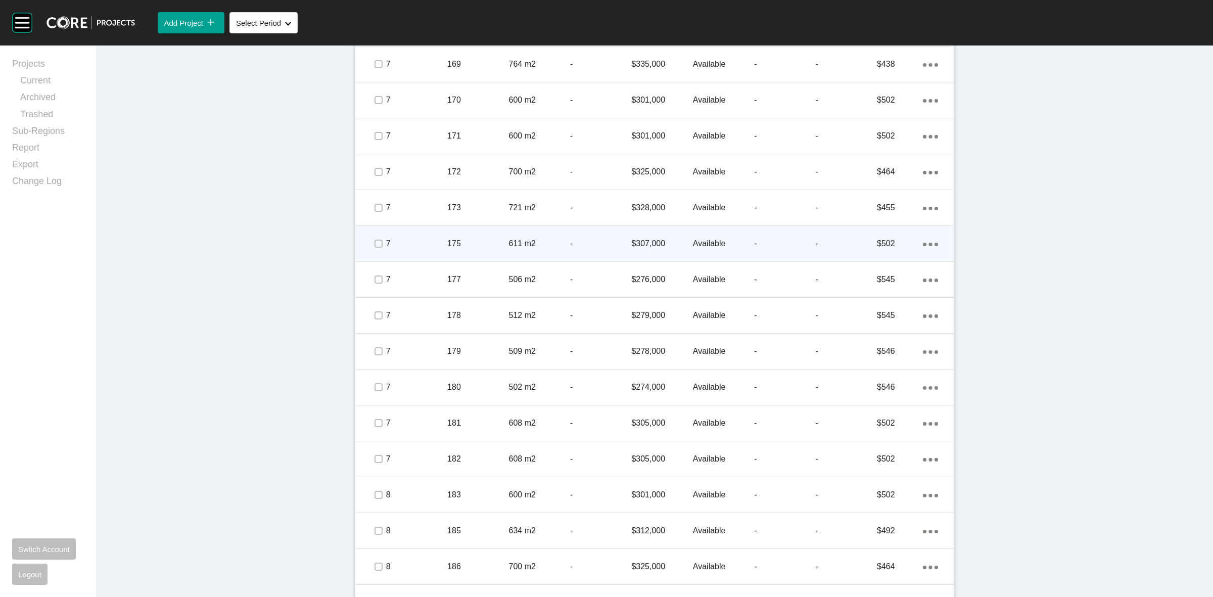
click at [386, 243] on p "7" at bounding box center [416, 243] width 61 height 11
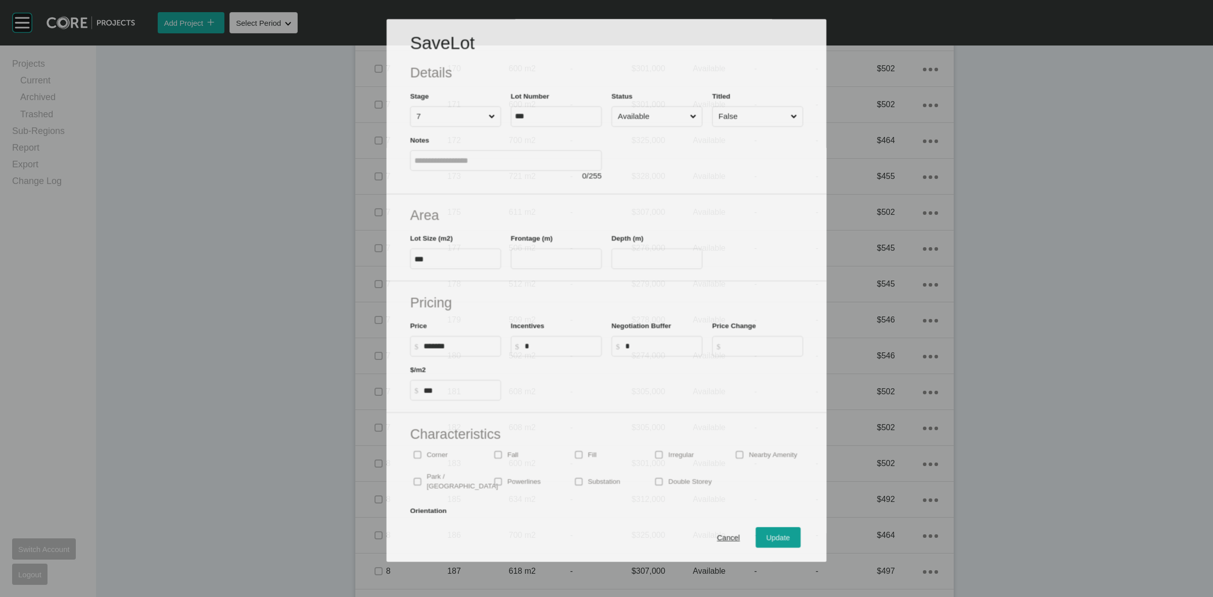
scroll to position [979, 0]
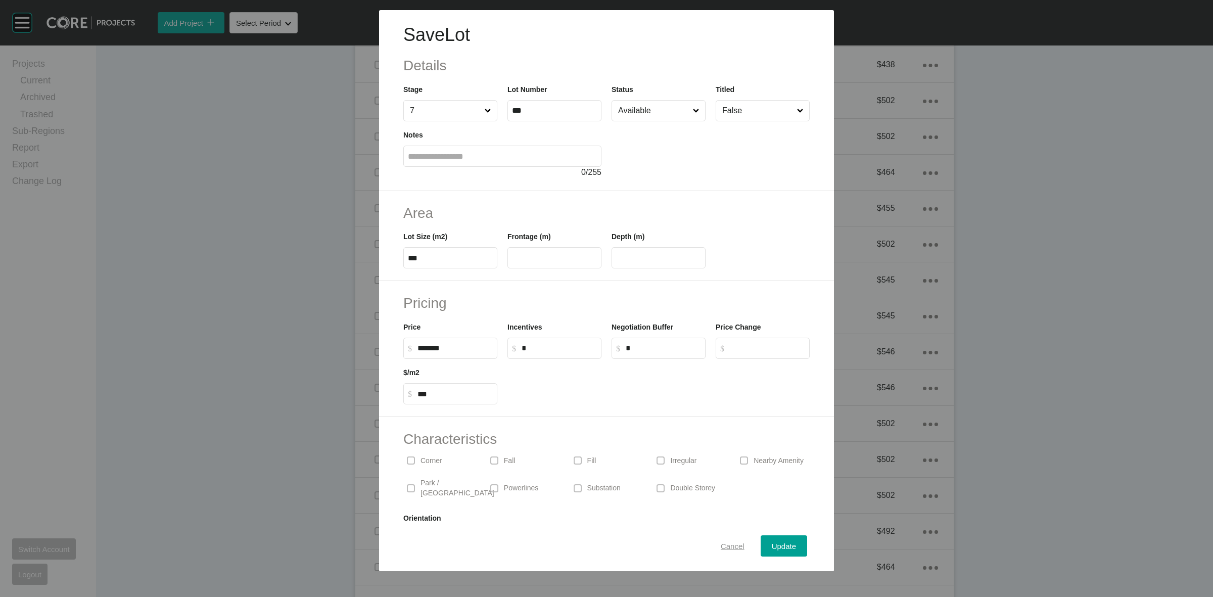
click at [726, 551] on div "Cancel" at bounding box center [732, 546] width 29 height 14
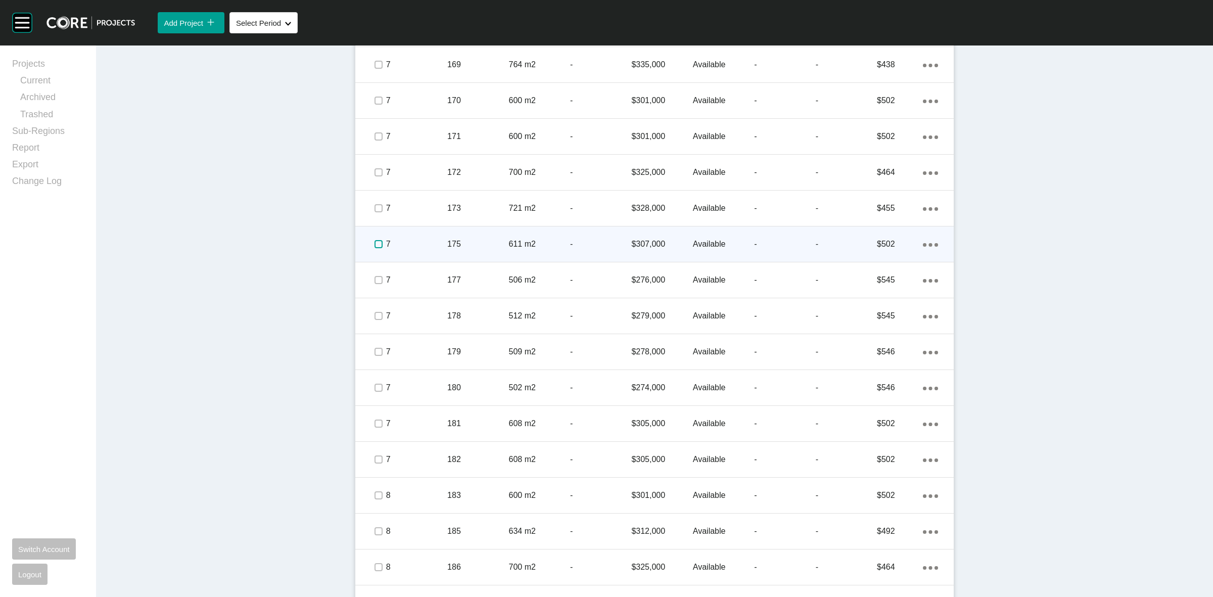
click at [375, 244] on label at bounding box center [379, 244] width 8 height 8
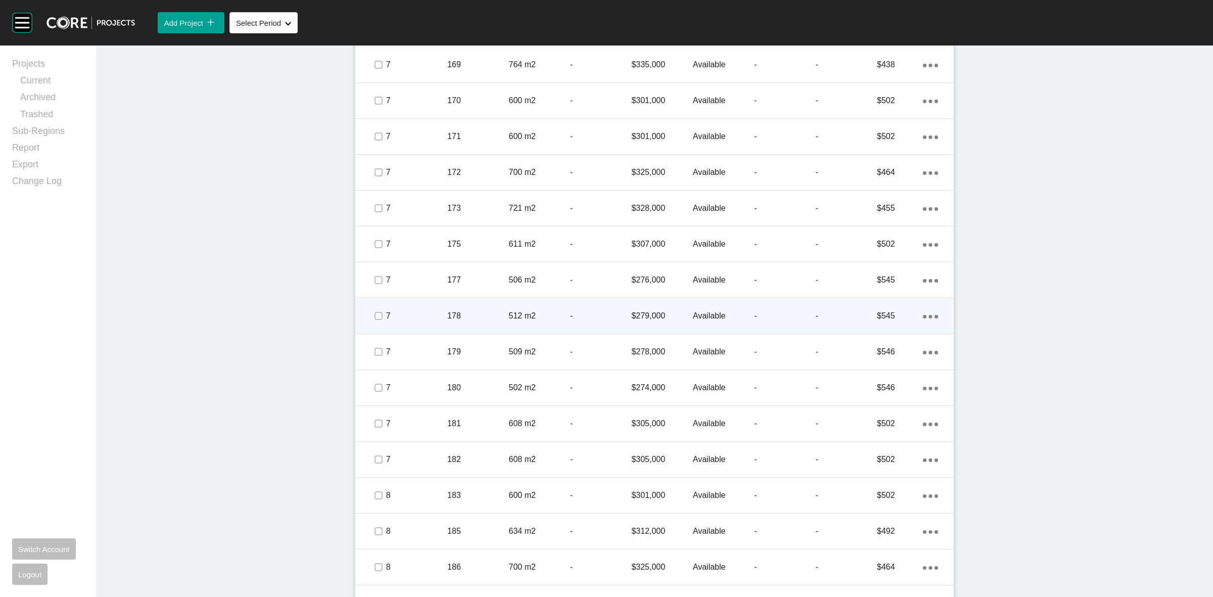
click at [371, 316] on span at bounding box center [378, 315] width 15 height 15
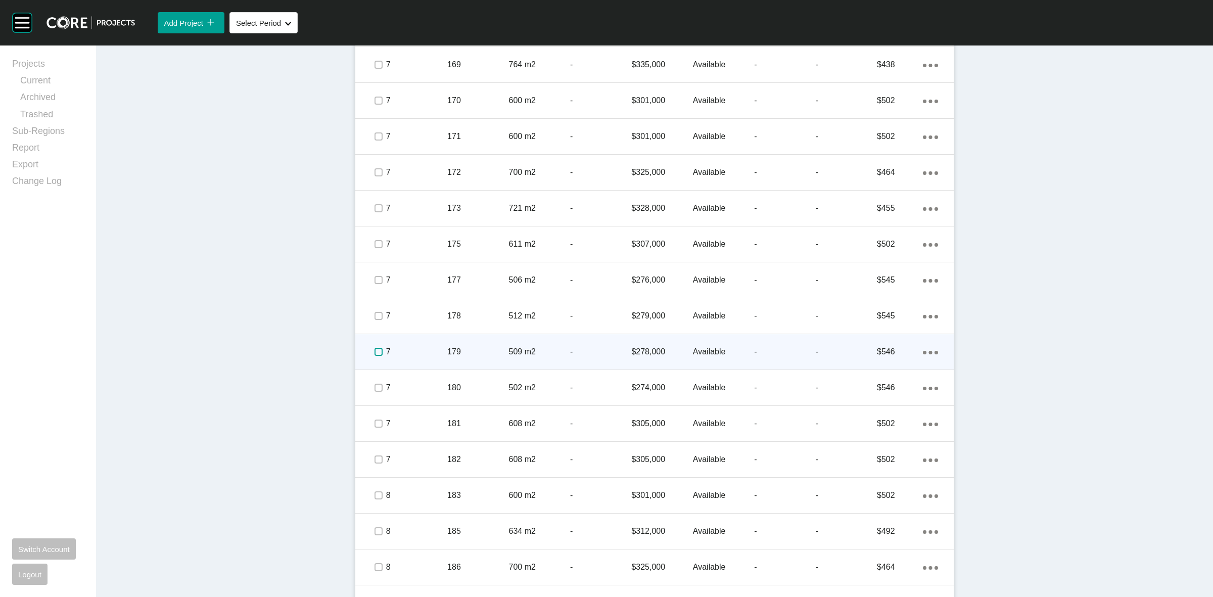
click at [375, 350] on label at bounding box center [379, 352] width 8 height 8
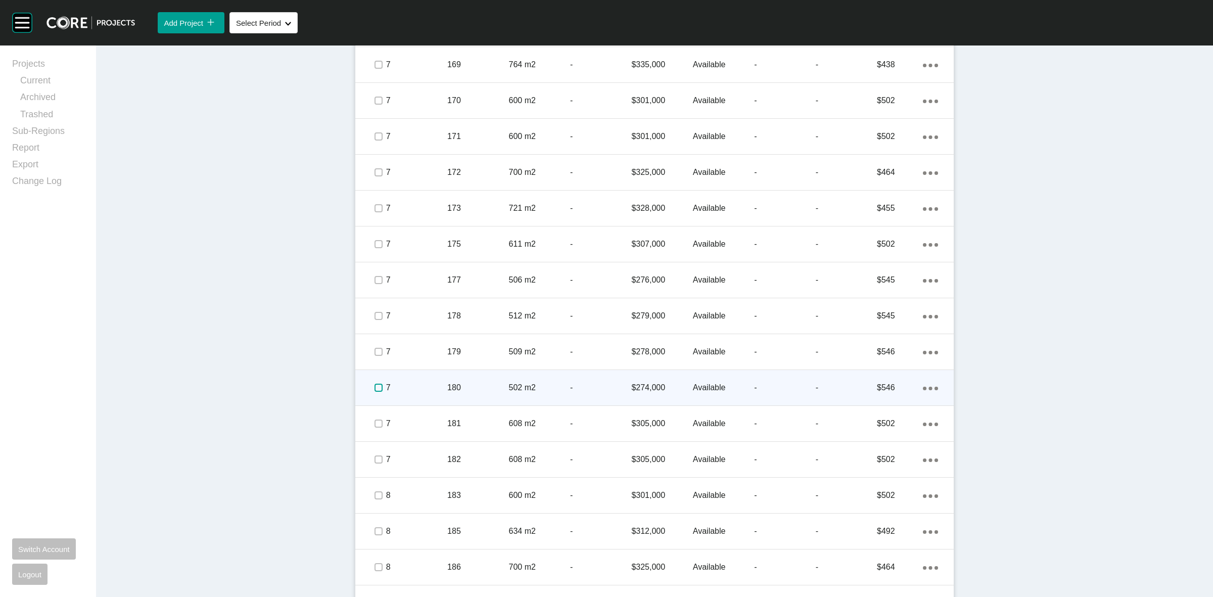
click at [377, 390] on label at bounding box center [379, 388] width 8 height 8
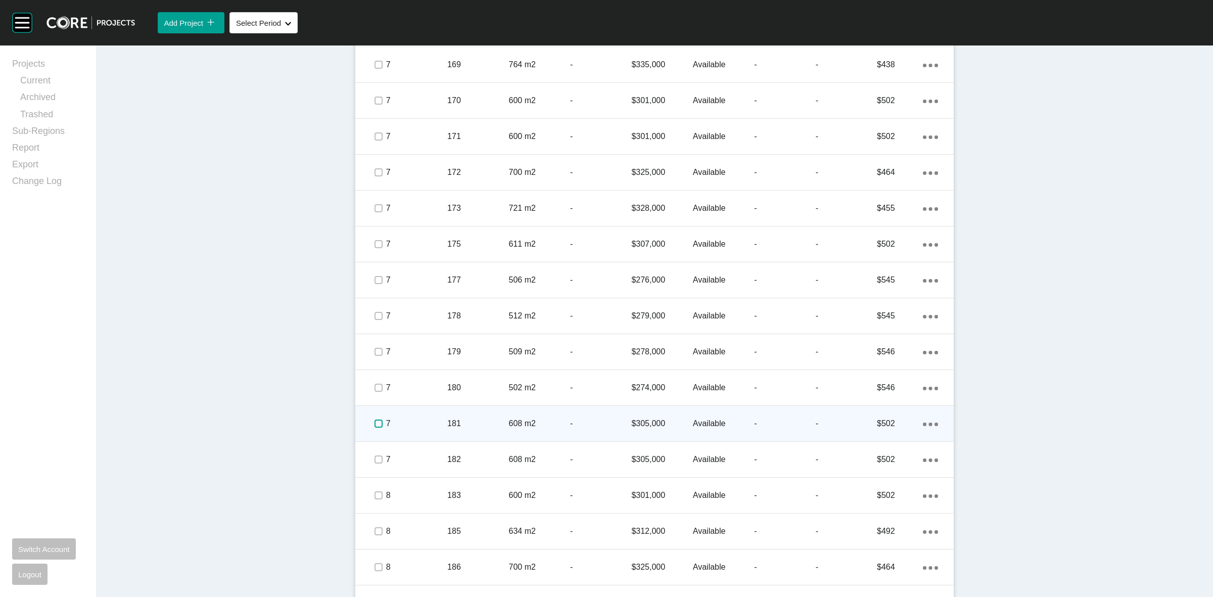
click at [375, 426] on label at bounding box center [379, 424] width 8 height 8
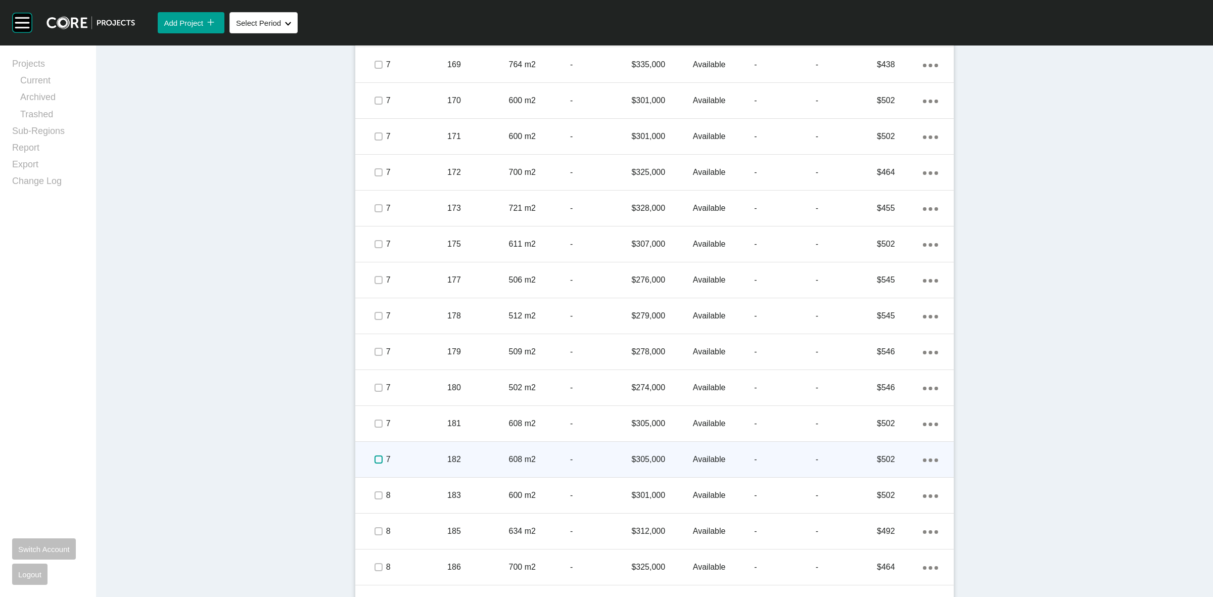
click at [375, 456] on label at bounding box center [379, 460] width 8 height 8
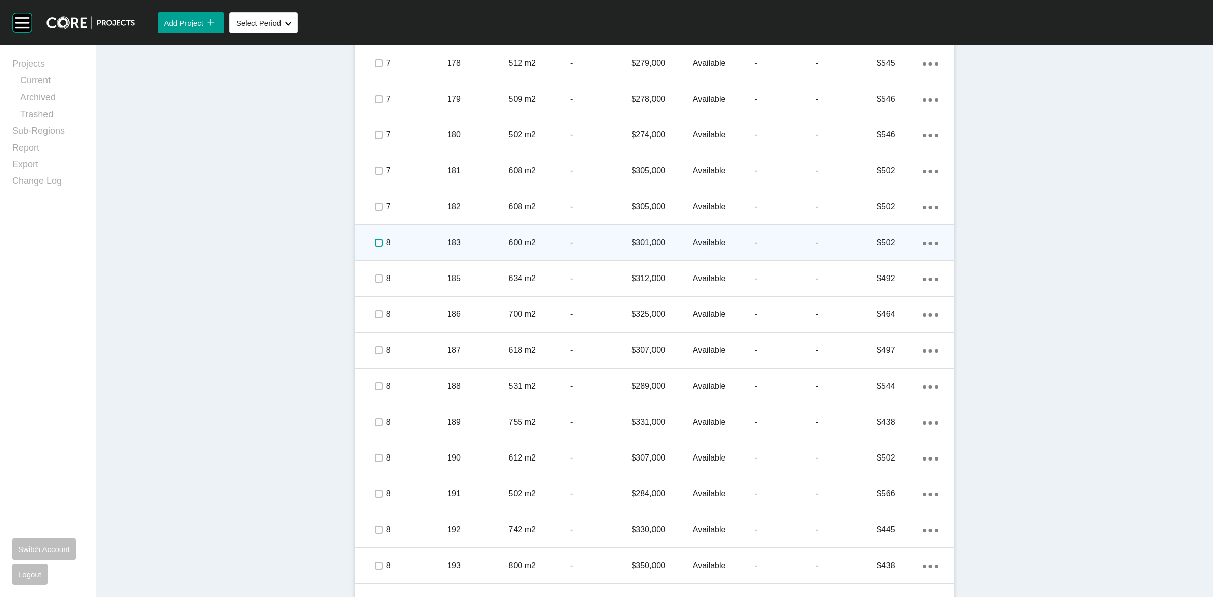
click at [375, 241] on label at bounding box center [379, 243] width 8 height 8
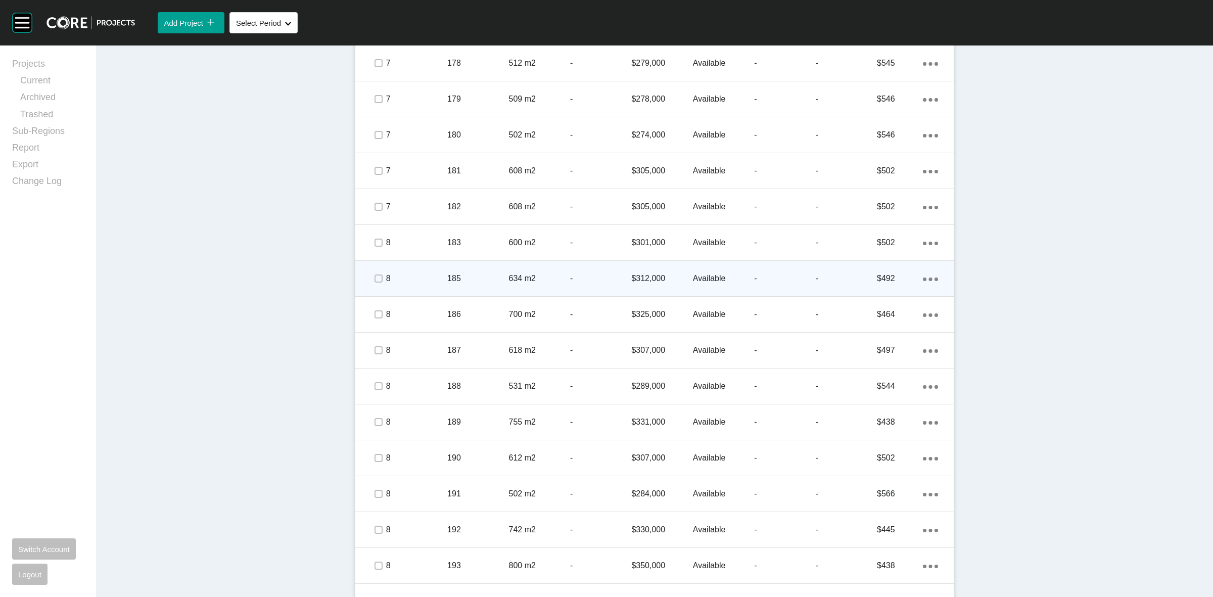
click at [371, 284] on span at bounding box center [378, 278] width 15 height 15
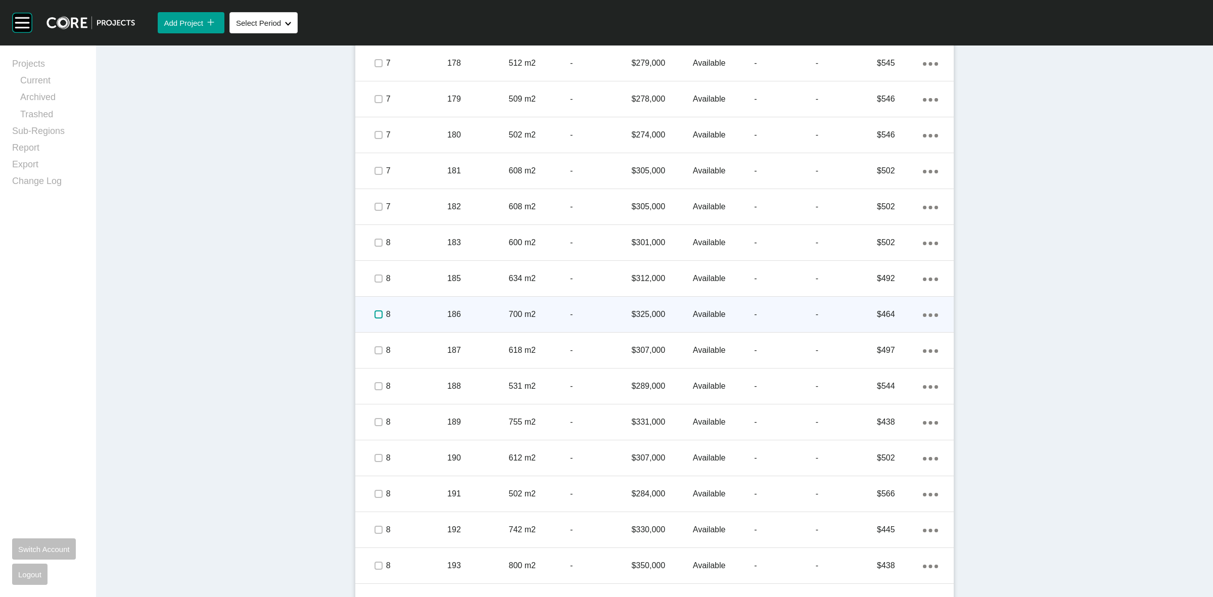
click at [375, 312] on label at bounding box center [379, 314] width 8 height 8
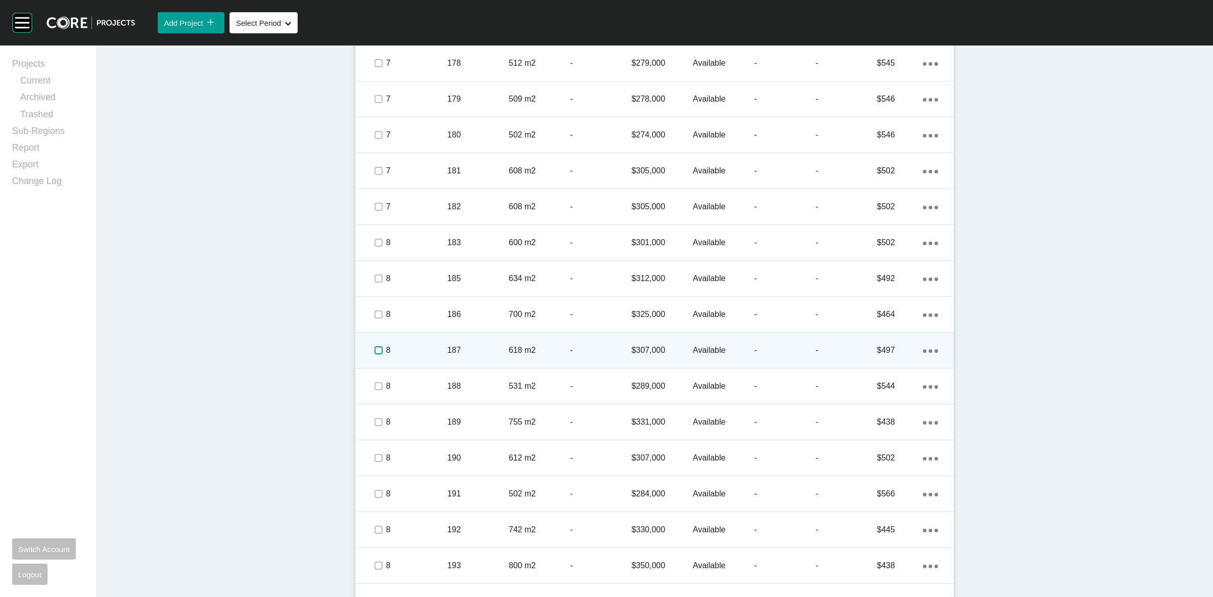
click at [376, 349] on label at bounding box center [379, 350] width 8 height 8
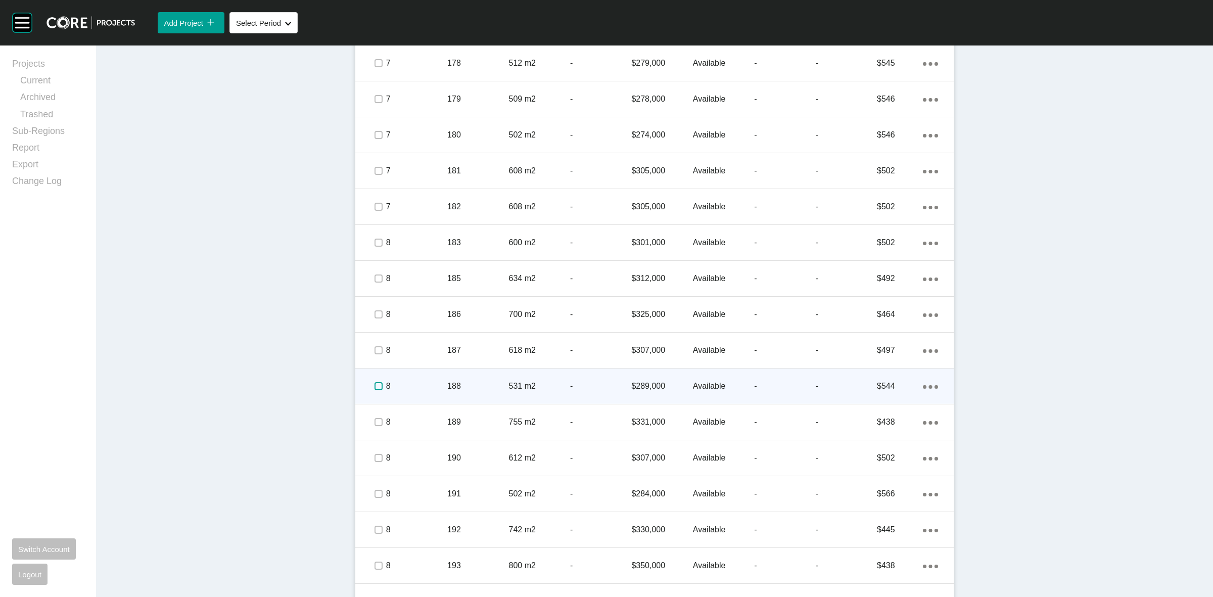
click at [375, 385] on label at bounding box center [379, 386] width 8 height 8
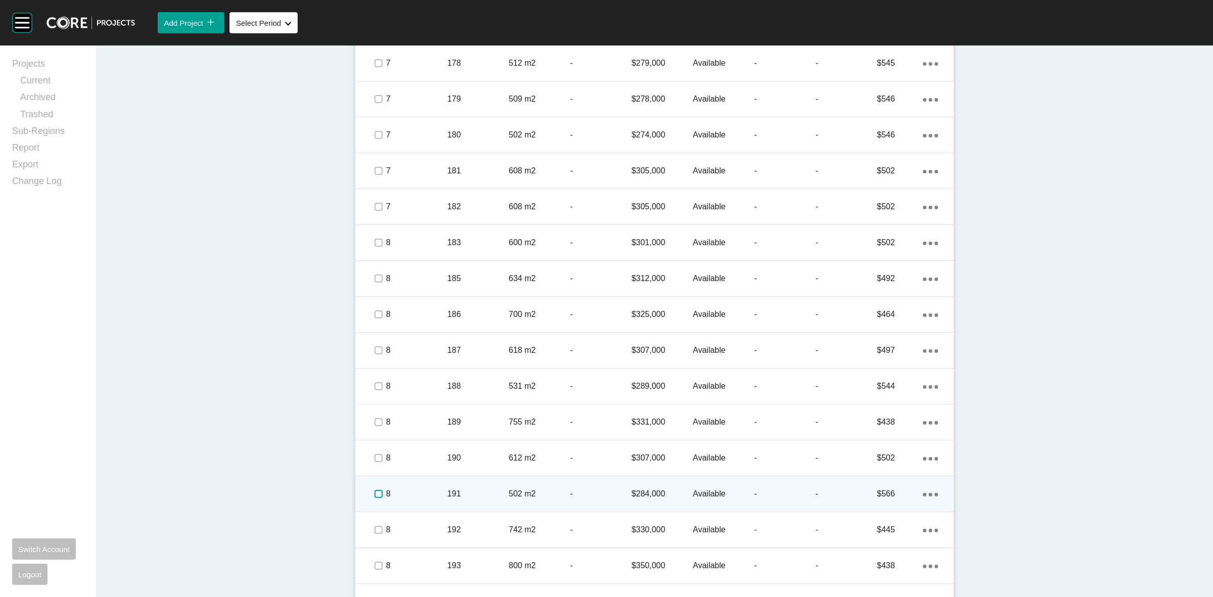
click at [375, 496] on label at bounding box center [379, 494] width 8 height 8
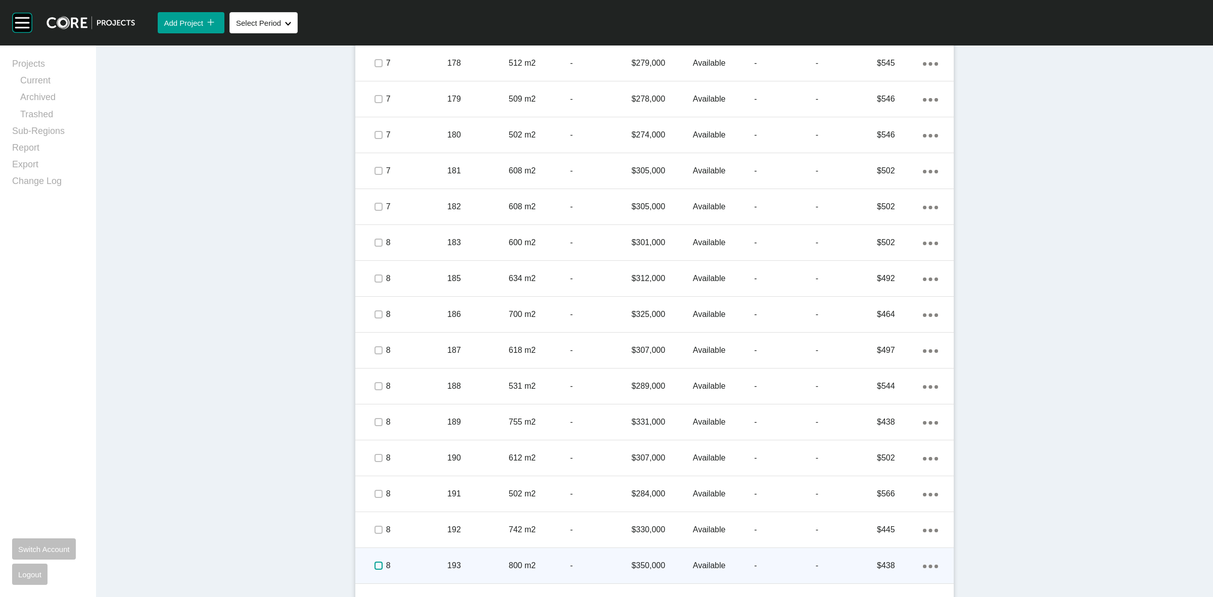
click at [375, 569] on label at bounding box center [379, 566] width 8 height 8
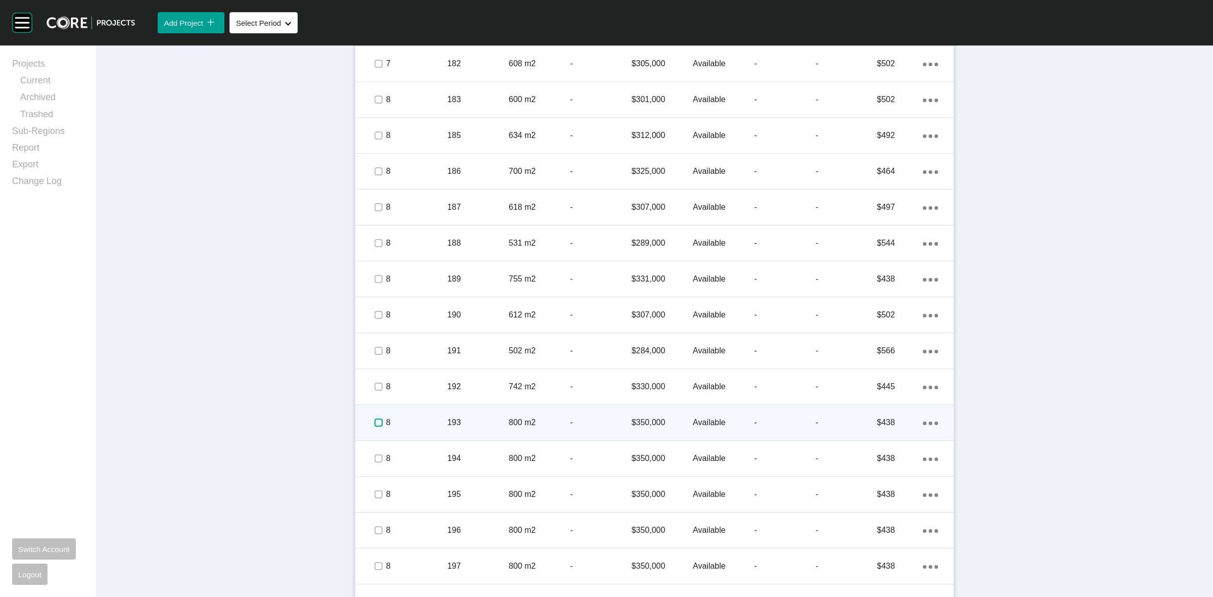
scroll to position [1422, 0]
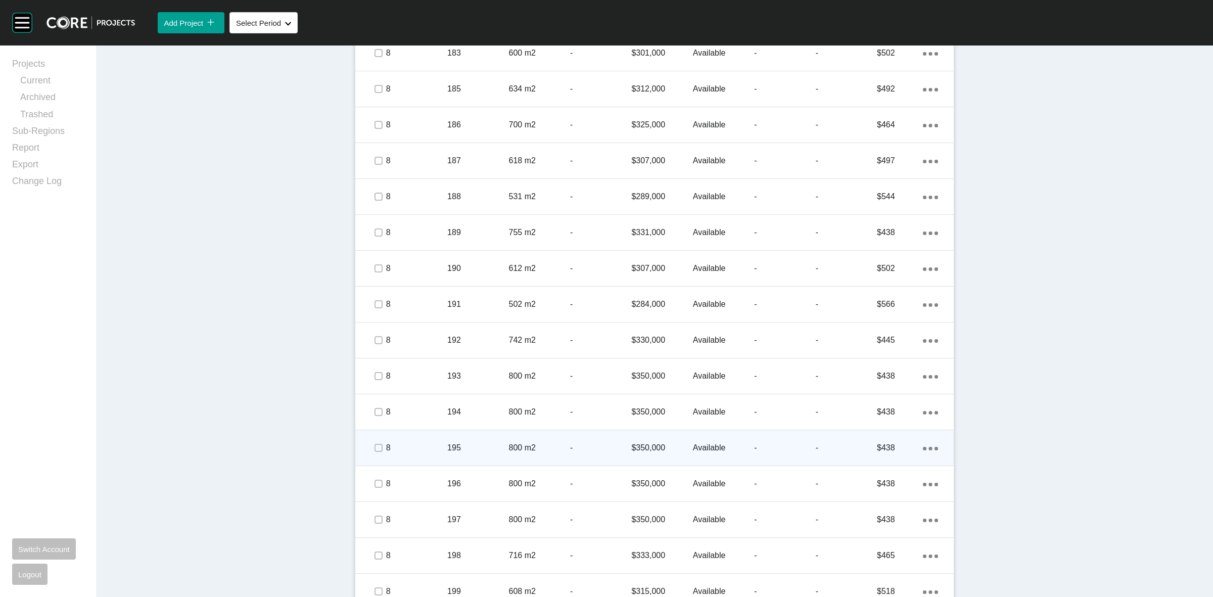
click at [379, 450] on span at bounding box center [378, 447] width 15 height 15
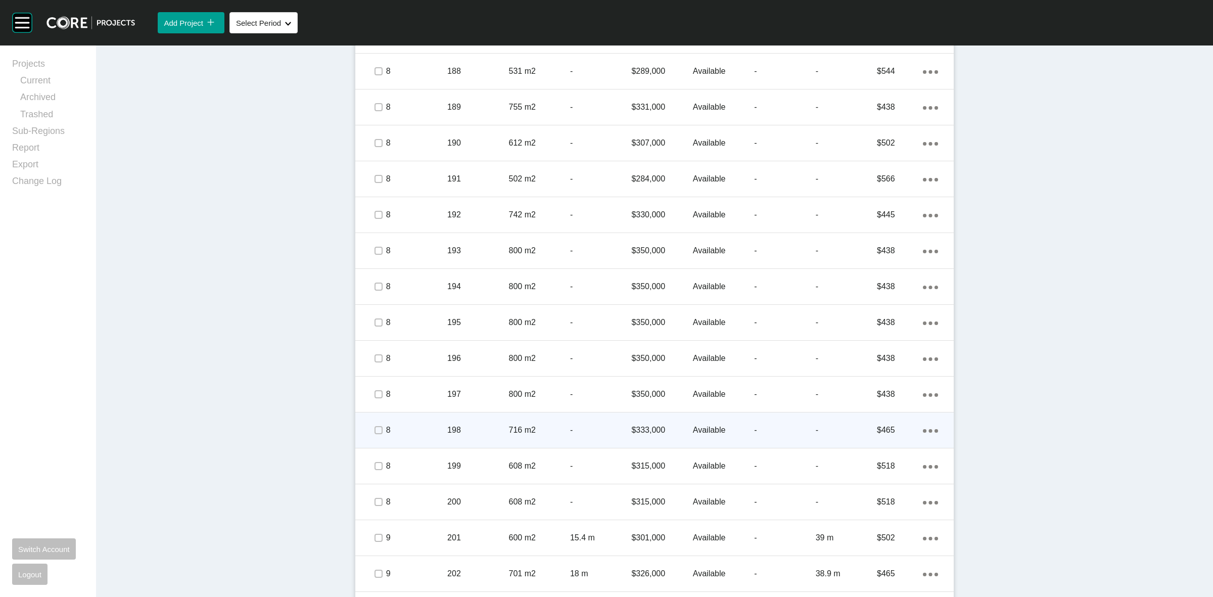
scroll to position [1548, 0]
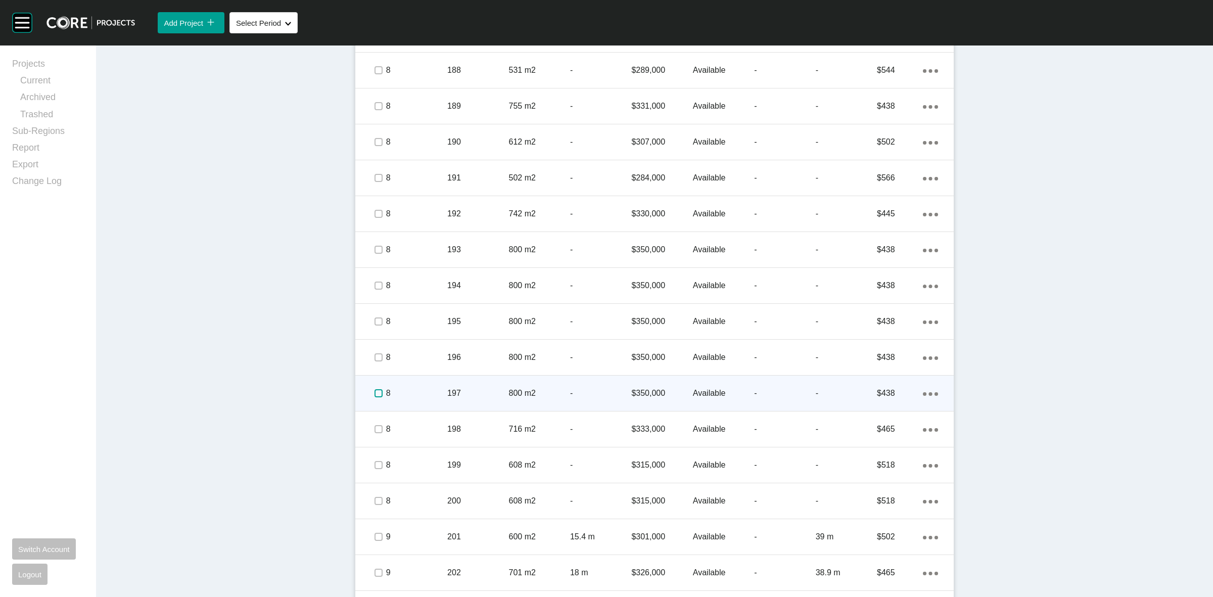
click at [375, 393] on label at bounding box center [379, 393] width 8 height 8
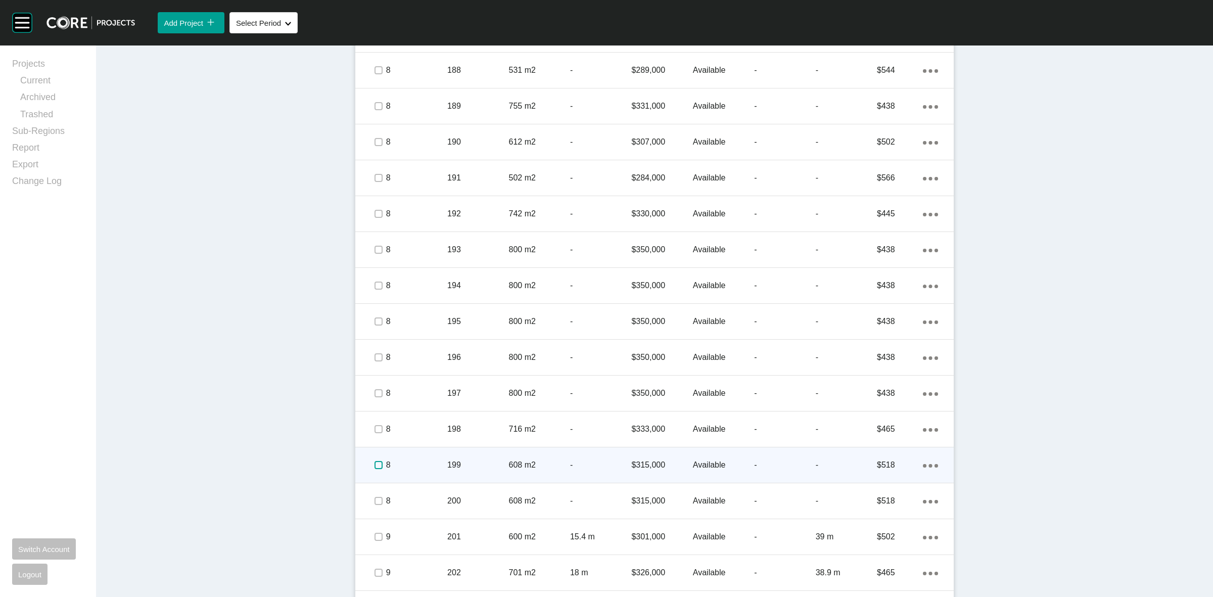
click at [375, 461] on label at bounding box center [379, 465] width 8 height 8
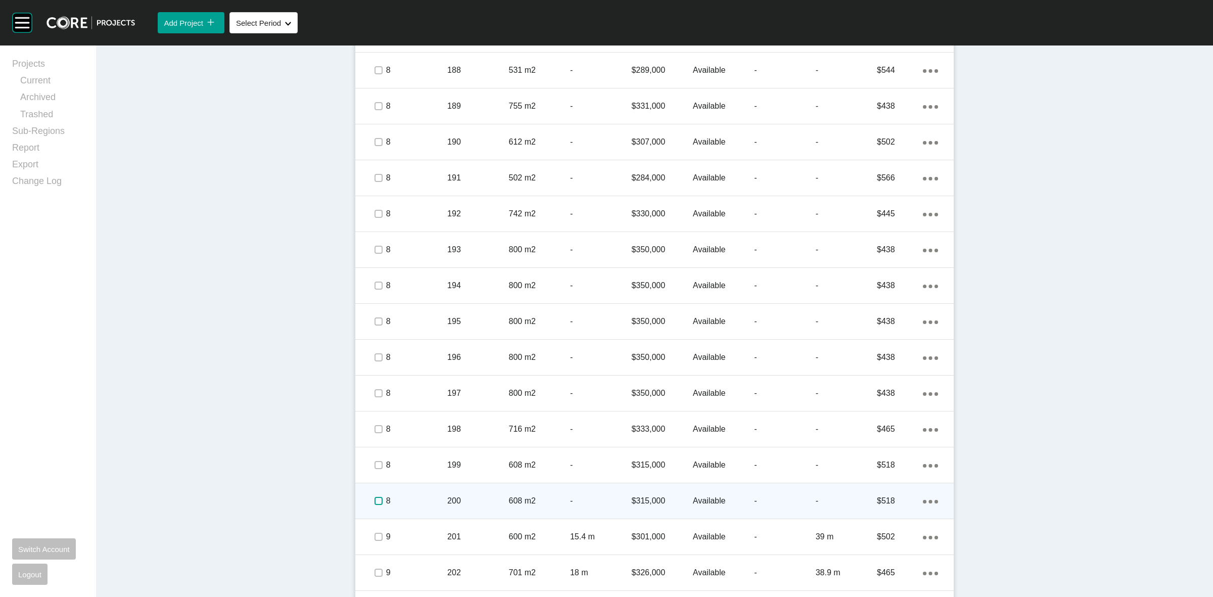
click at [375, 498] on label at bounding box center [379, 501] width 8 height 8
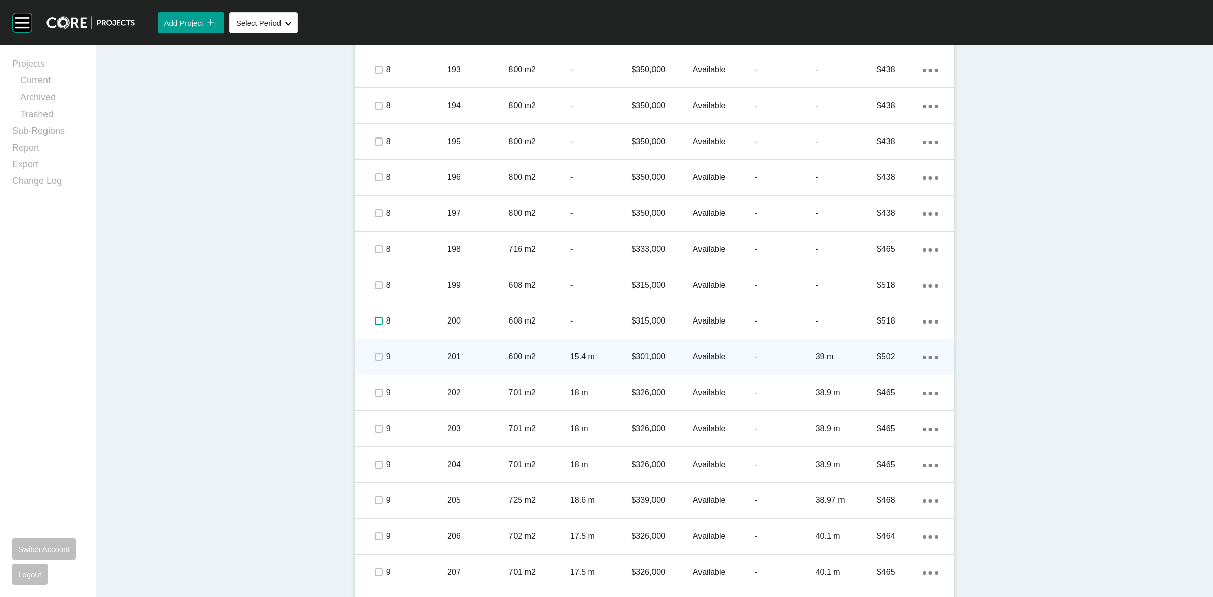
scroll to position [1801, 0]
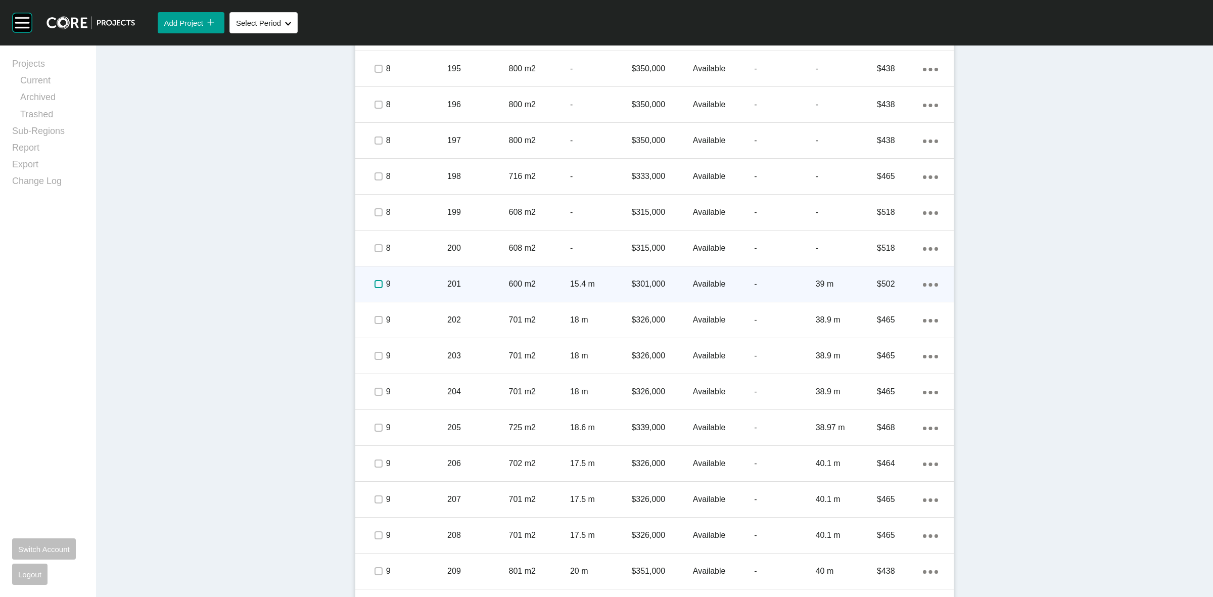
click at [375, 280] on label at bounding box center [379, 284] width 8 height 8
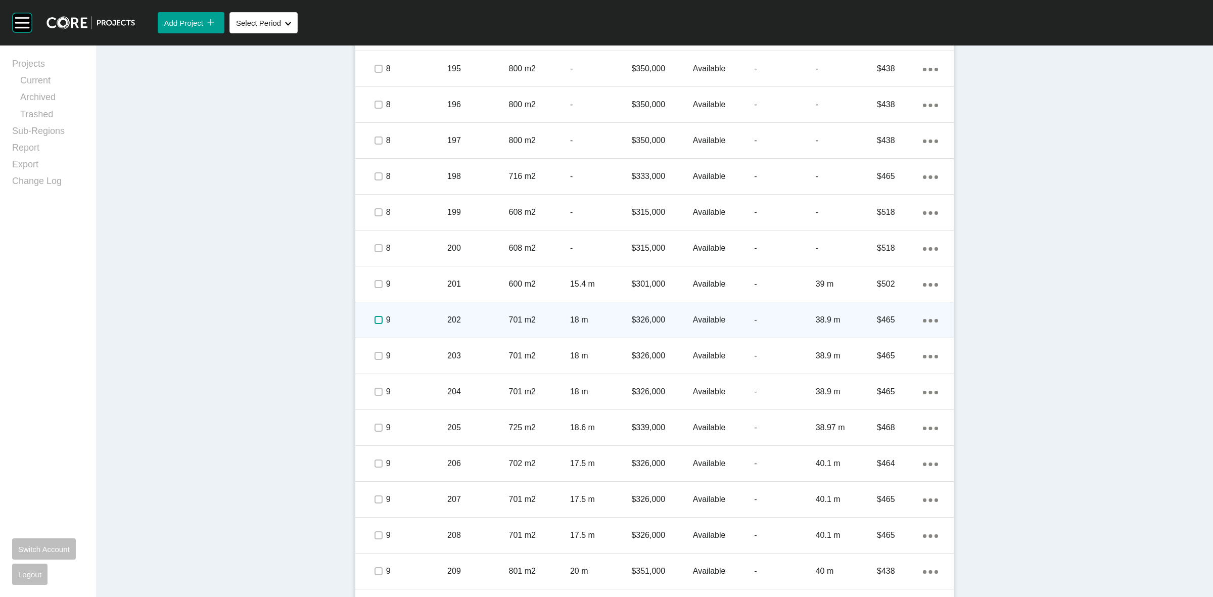
click at [375, 316] on label at bounding box center [379, 320] width 8 height 8
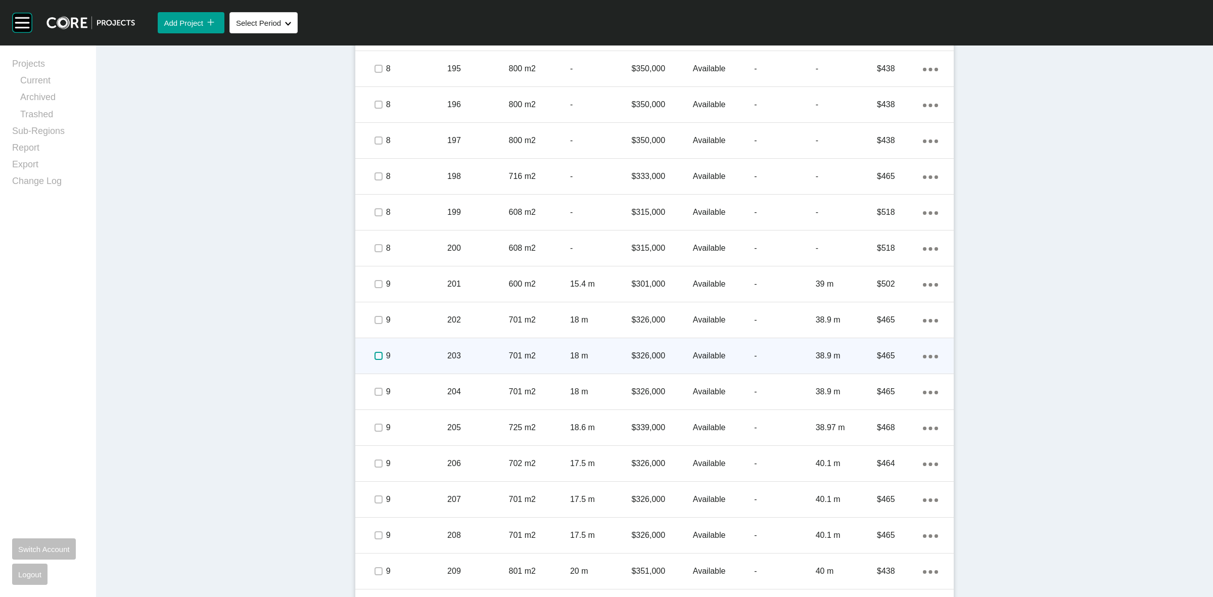
click at [375, 355] on label at bounding box center [379, 356] width 8 height 8
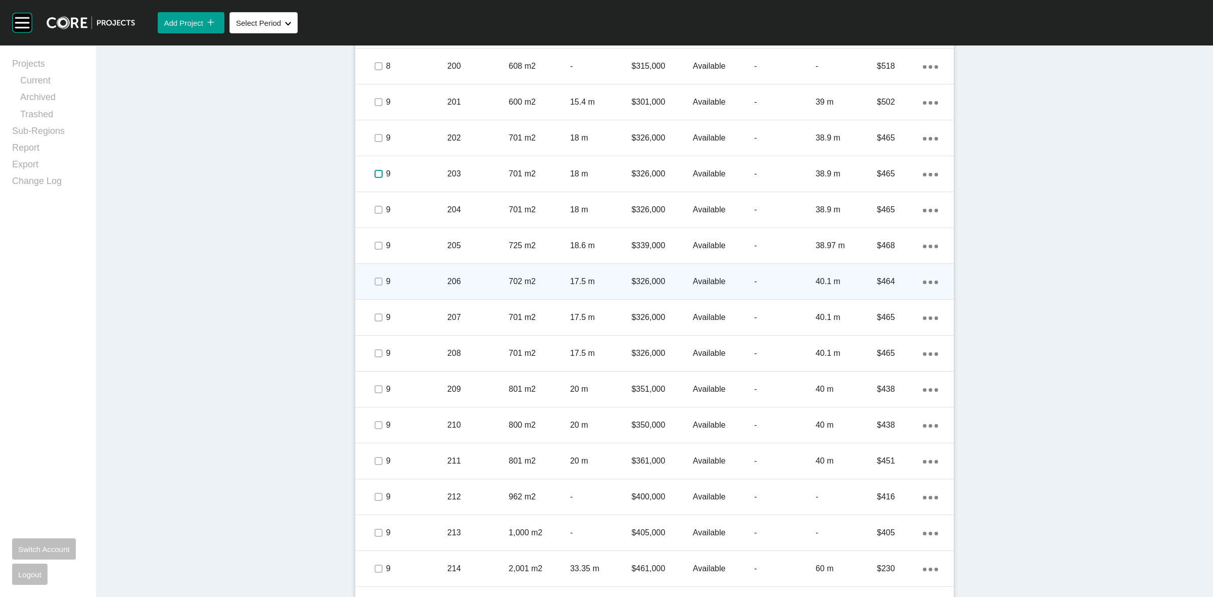
scroll to position [1991, 0]
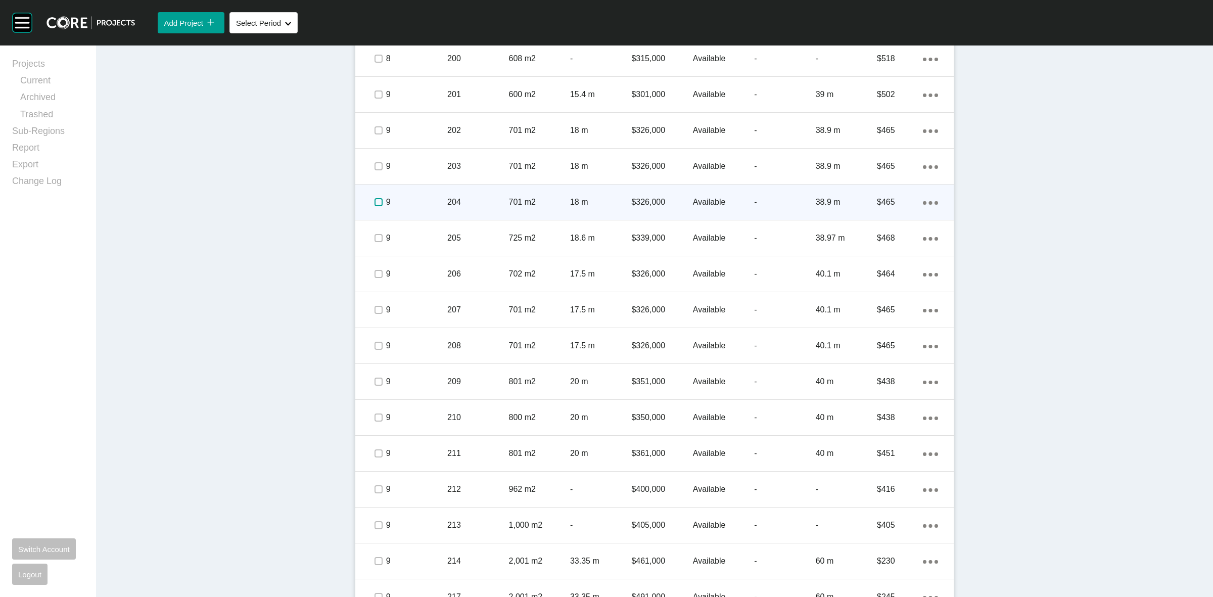
click at [375, 203] on label at bounding box center [379, 202] width 8 height 8
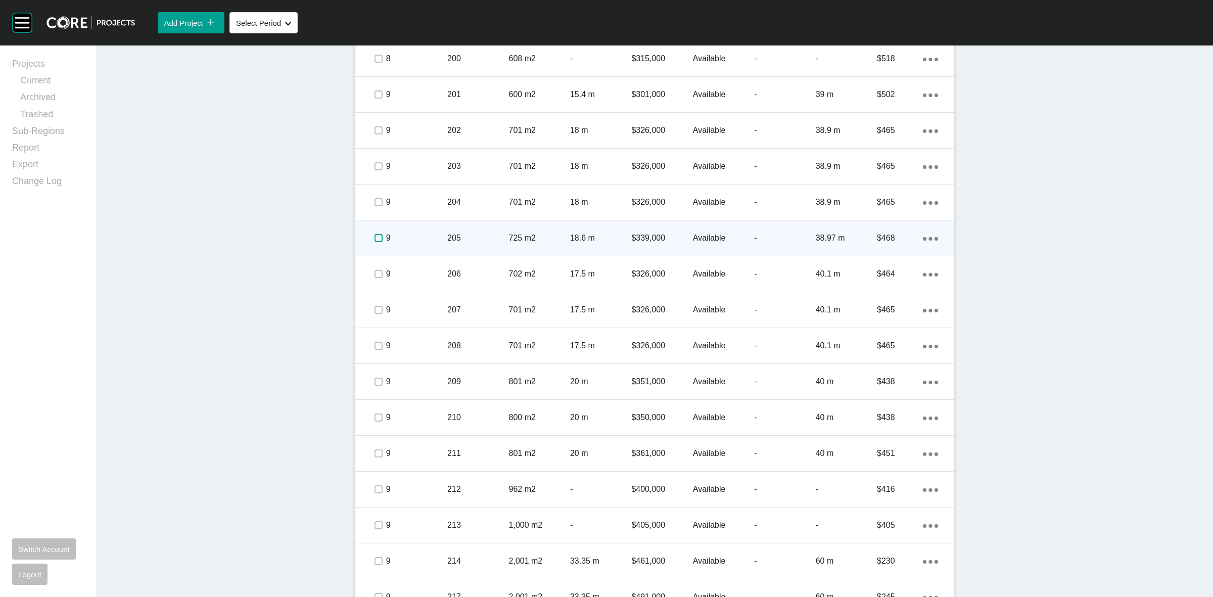
click at [375, 238] on label at bounding box center [379, 238] width 8 height 8
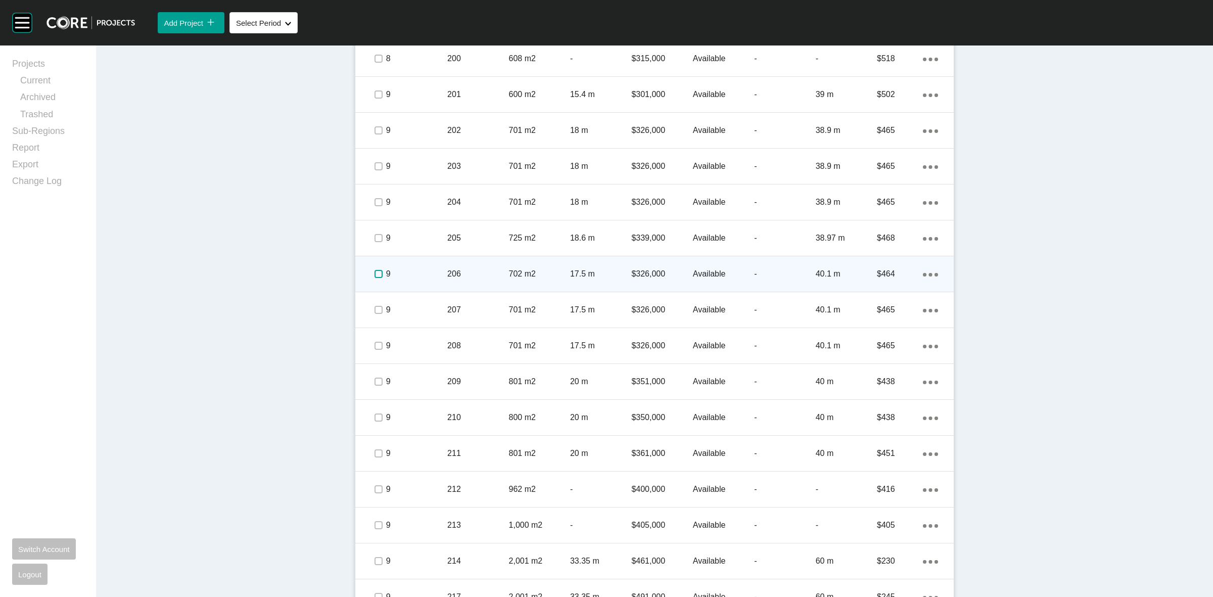
click at [375, 276] on label at bounding box center [379, 274] width 8 height 8
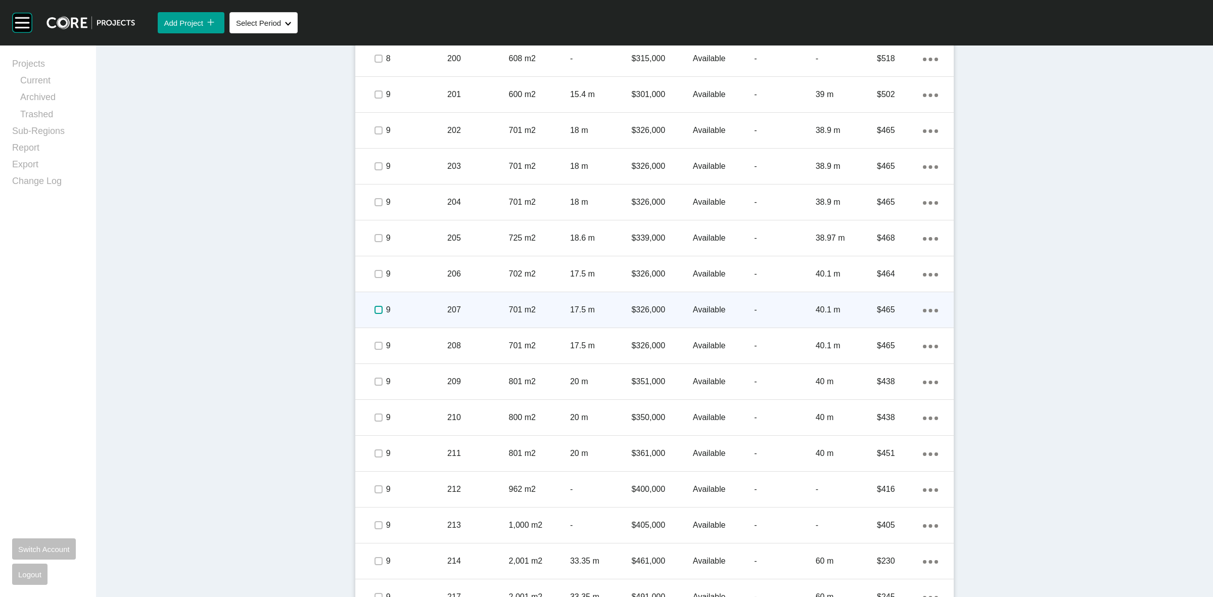
click at [375, 312] on label at bounding box center [379, 310] width 8 height 8
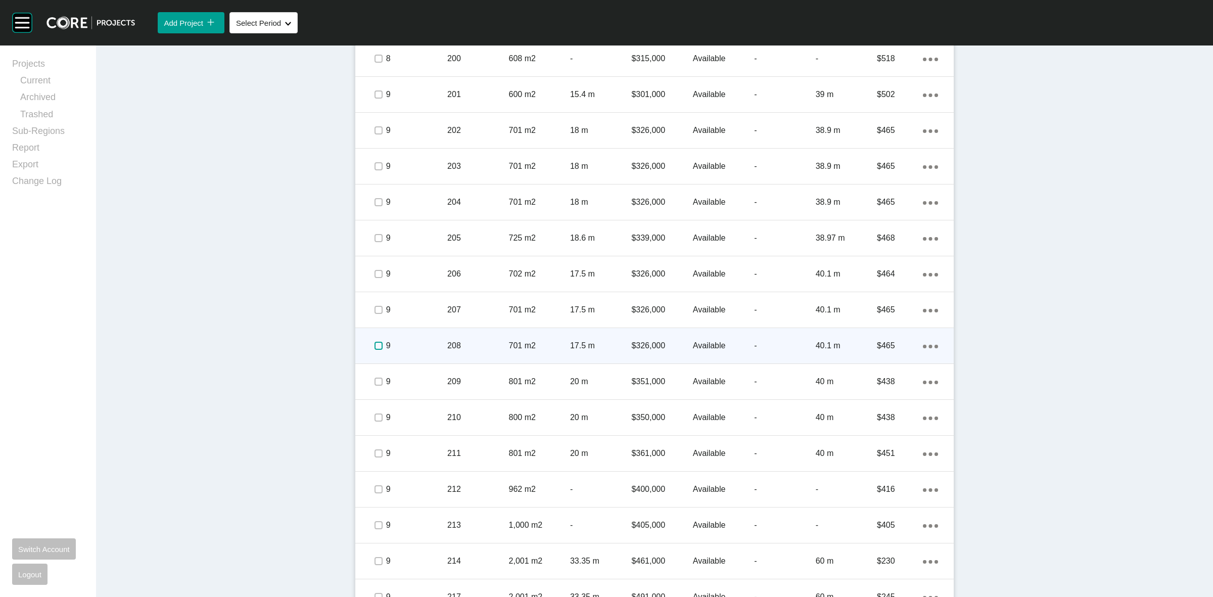
click at [375, 344] on label at bounding box center [379, 346] width 8 height 8
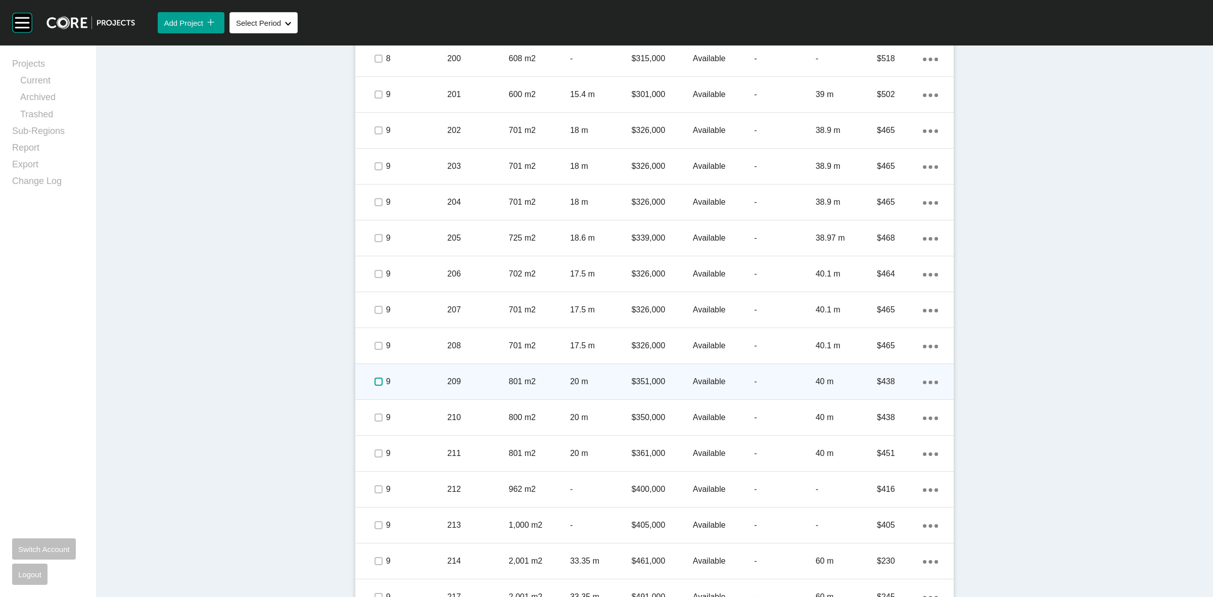
click at [375, 383] on label at bounding box center [379, 382] width 8 height 8
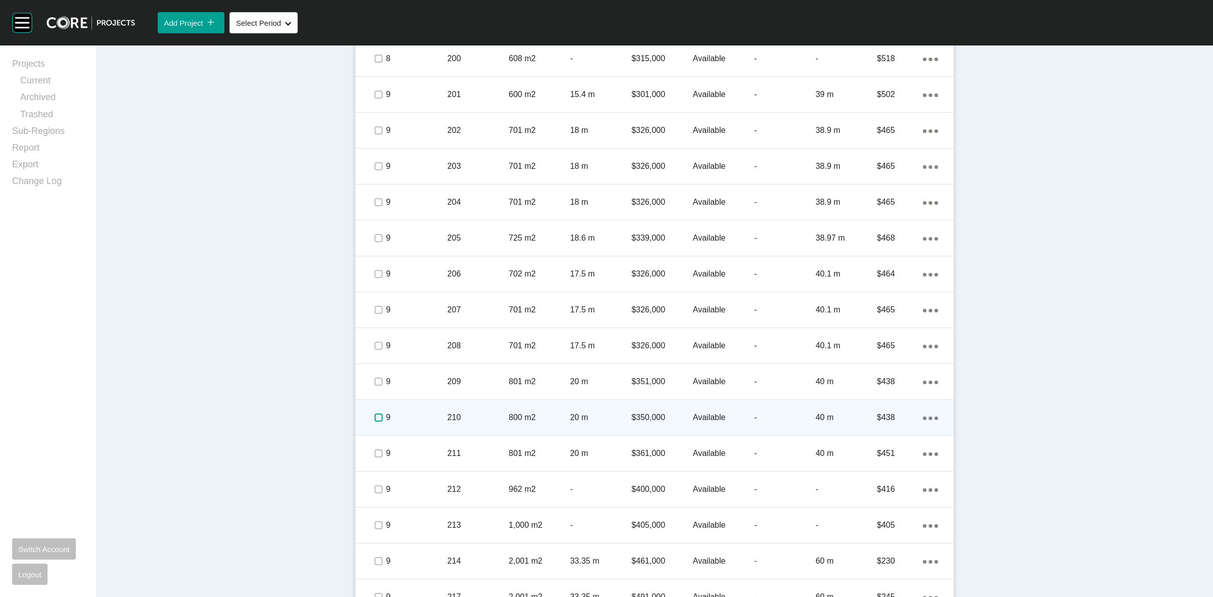
click at [375, 419] on label at bounding box center [379, 418] width 8 height 8
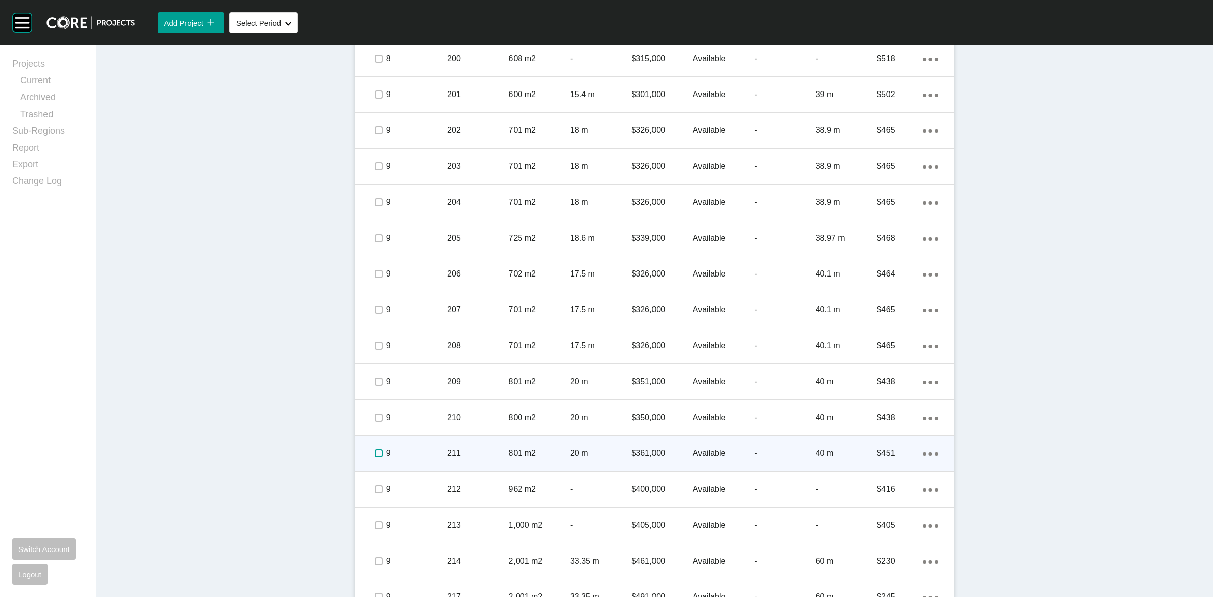
click at [375, 457] on label at bounding box center [379, 453] width 8 height 8
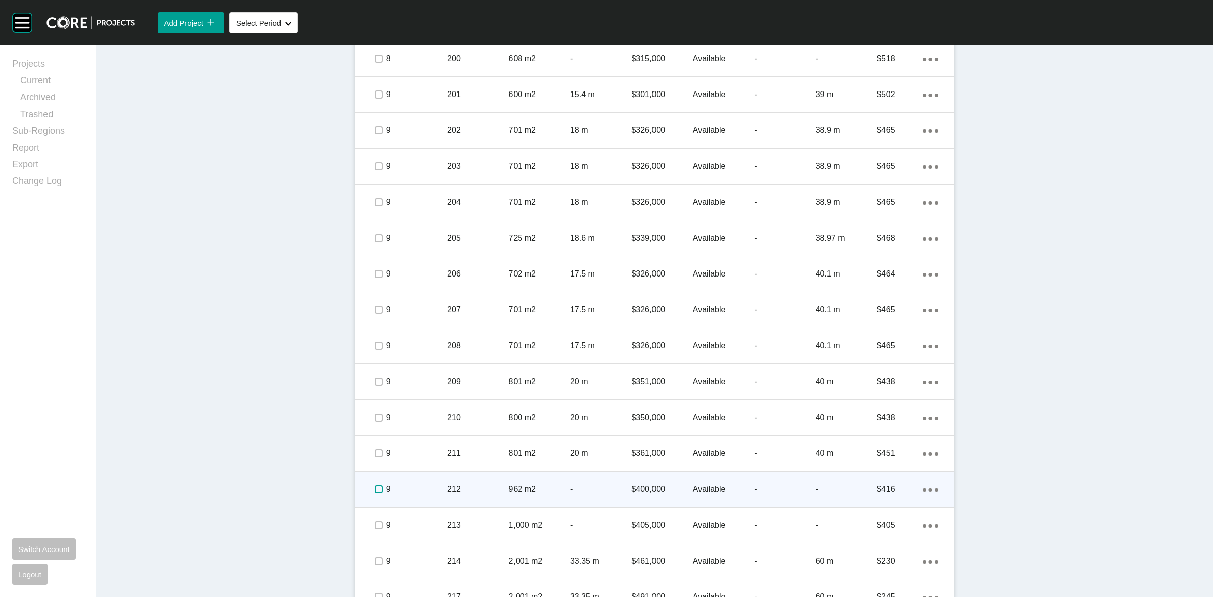
click at [375, 486] on label at bounding box center [379, 489] width 8 height 8
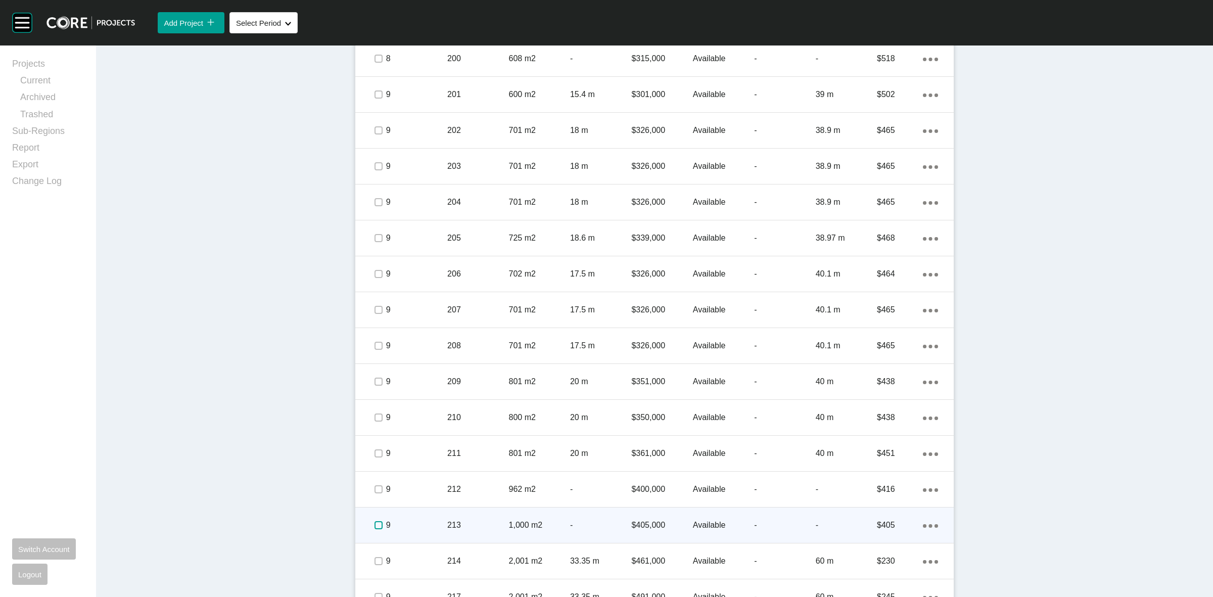
click at [375, 521] on label at bounding box center [379, 525] width 8 height 8
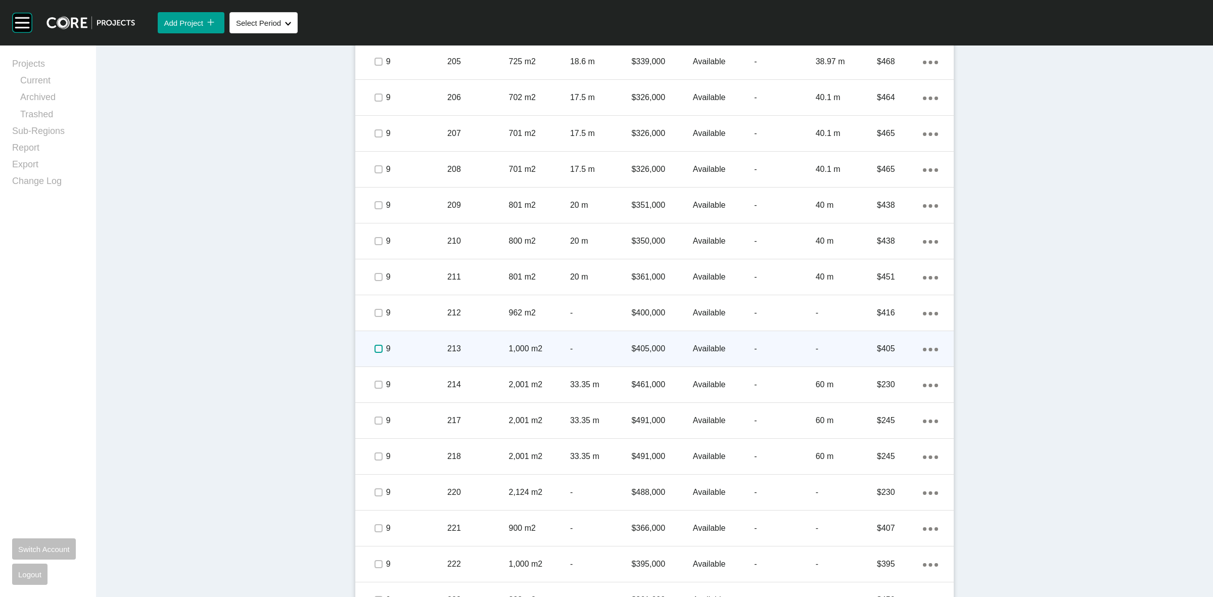
scroll to position [2180, 0]
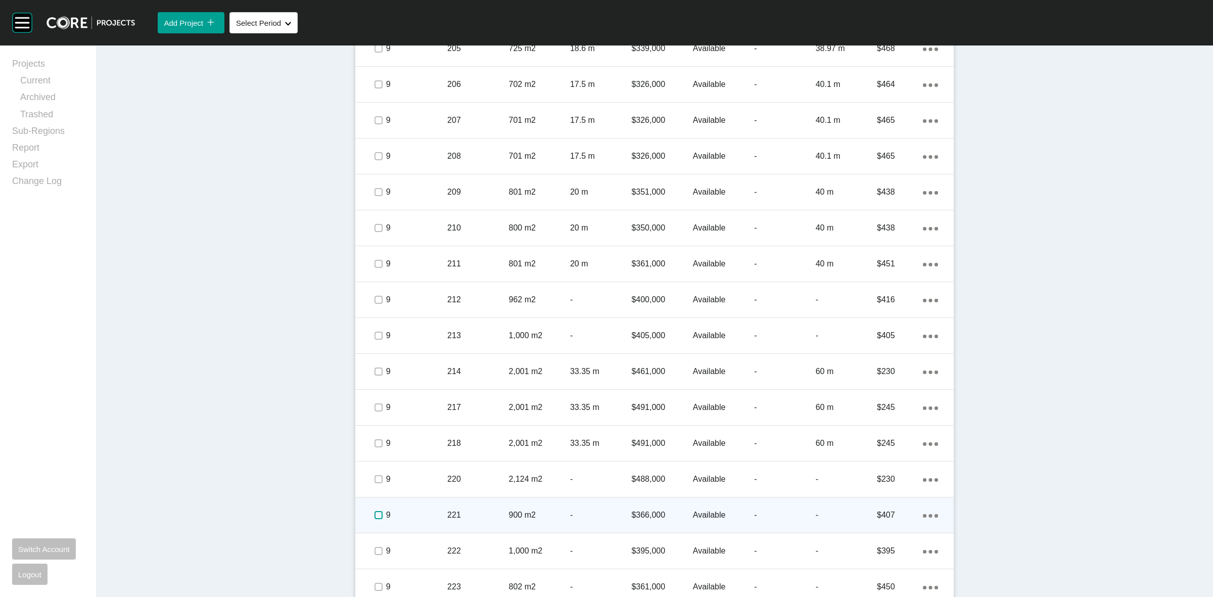
click at [375, 516] on label at bounding box center [379, 515] width 8 height 8
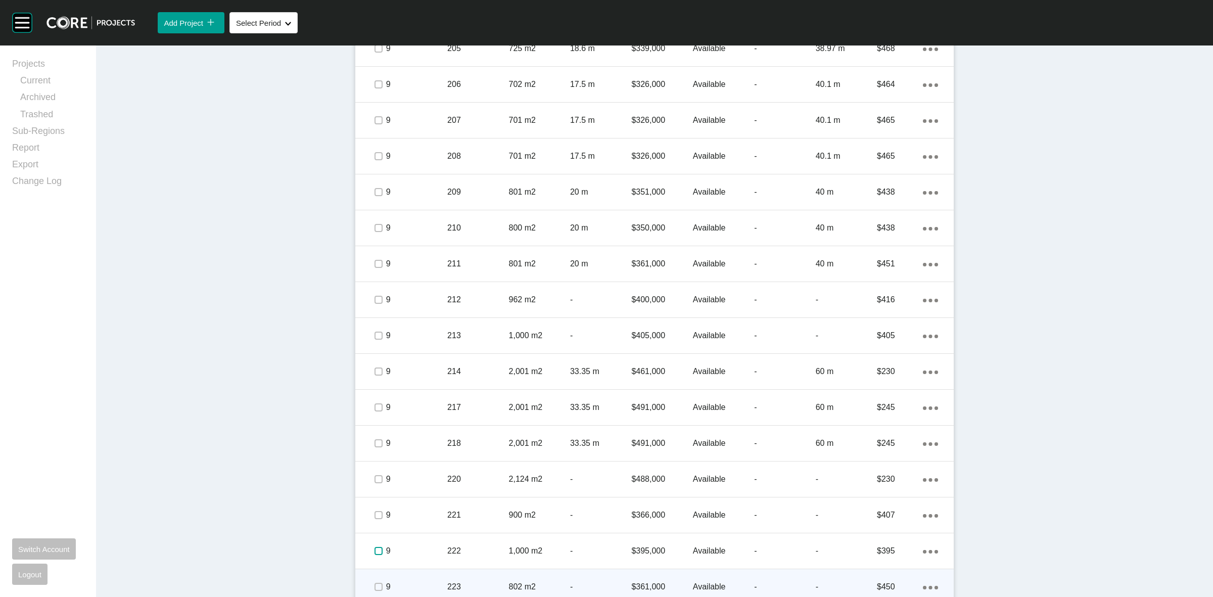
drag, startPoint x: 370, startPoint y: 547, endPoint x: 372, endPoint y: 574, distance: 27.4
click at [375, 552] on label at bounding box center [379, 551] width 8 height 8
click at [375, 583] on label at bounding box center [379, 587] width 8 height 8
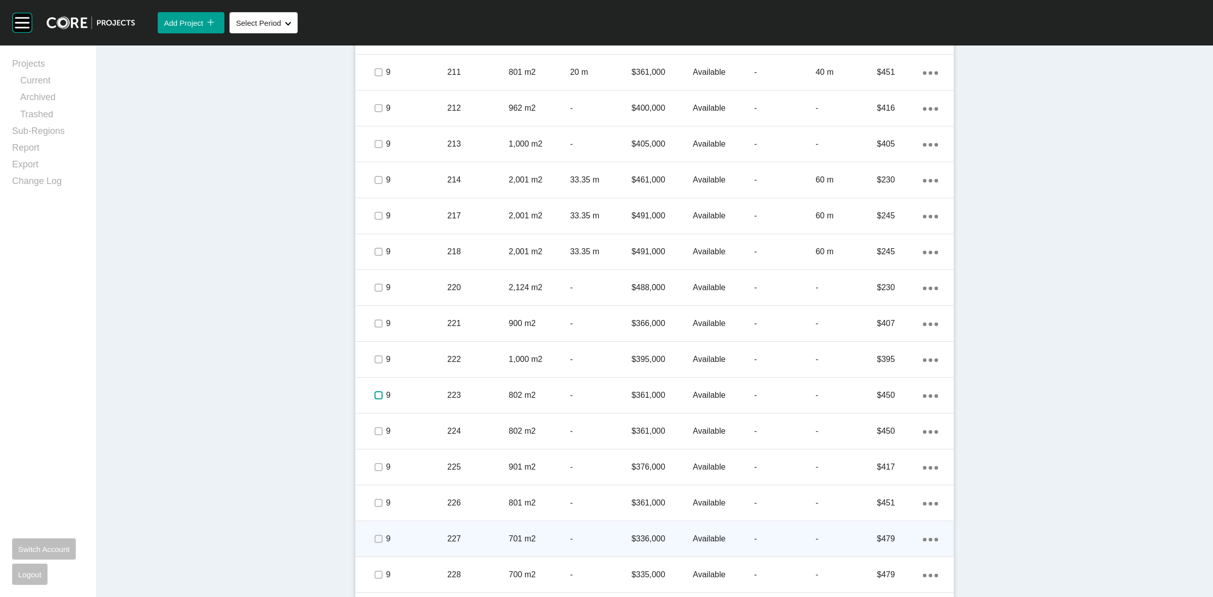
scroll to position [2407, 0]
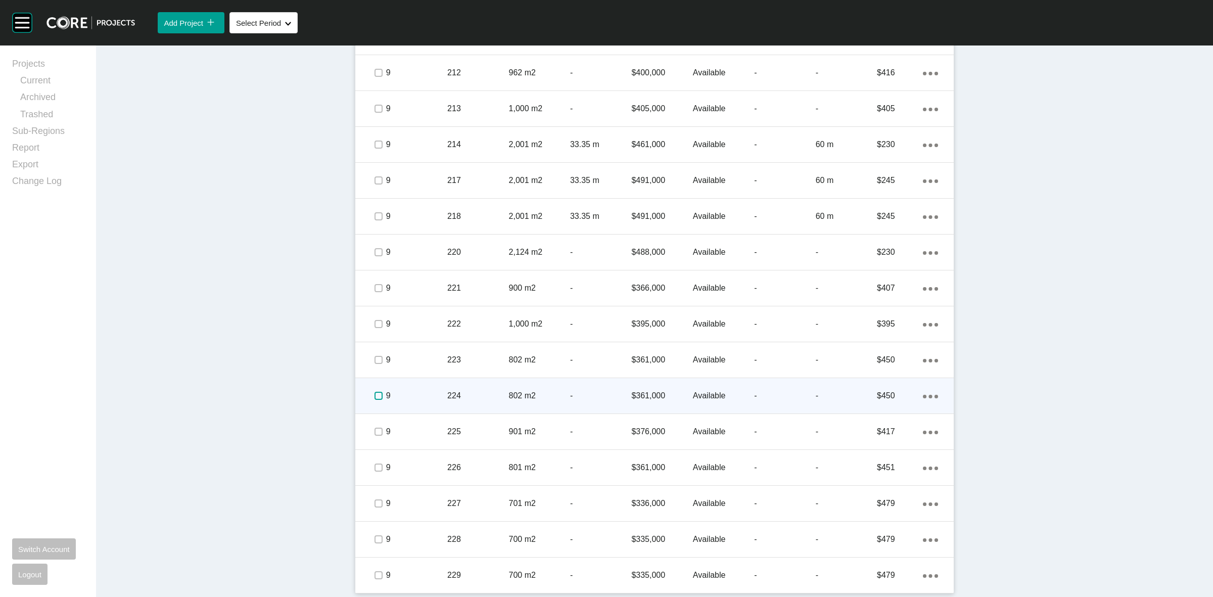
click at [375, 395] on label at bounding box center [379, 396] width 8 height 8
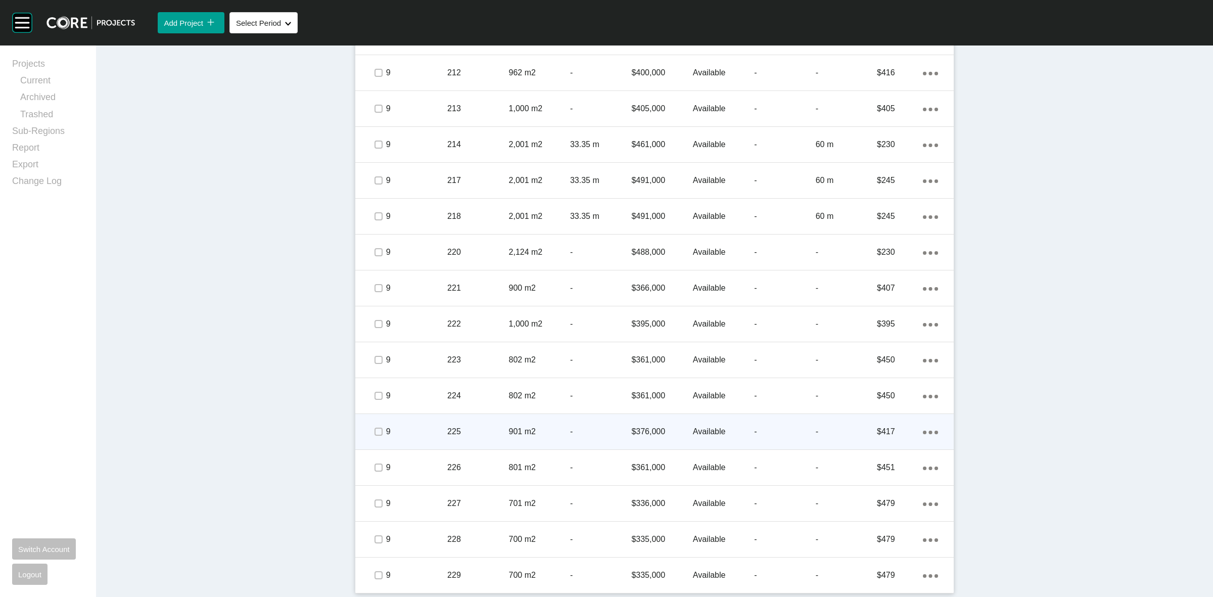
click at [371, 427] on span at bounding box center [378, 431] width 15 height 15
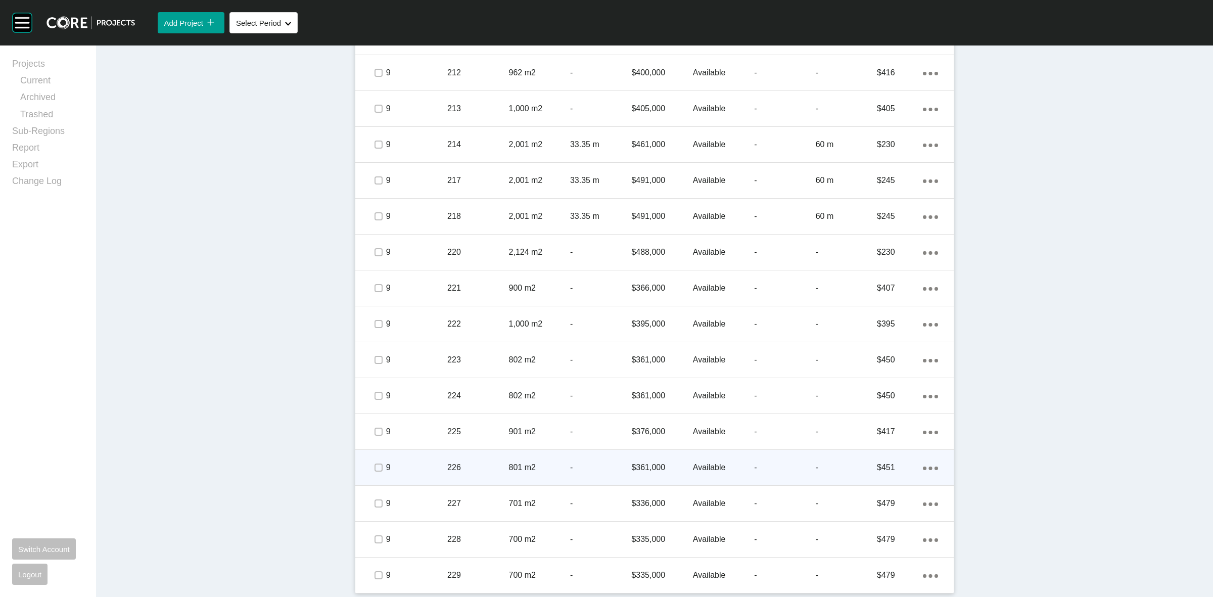
click at [371, 482] on div at bounding box center [378, 467] width 15 height 35
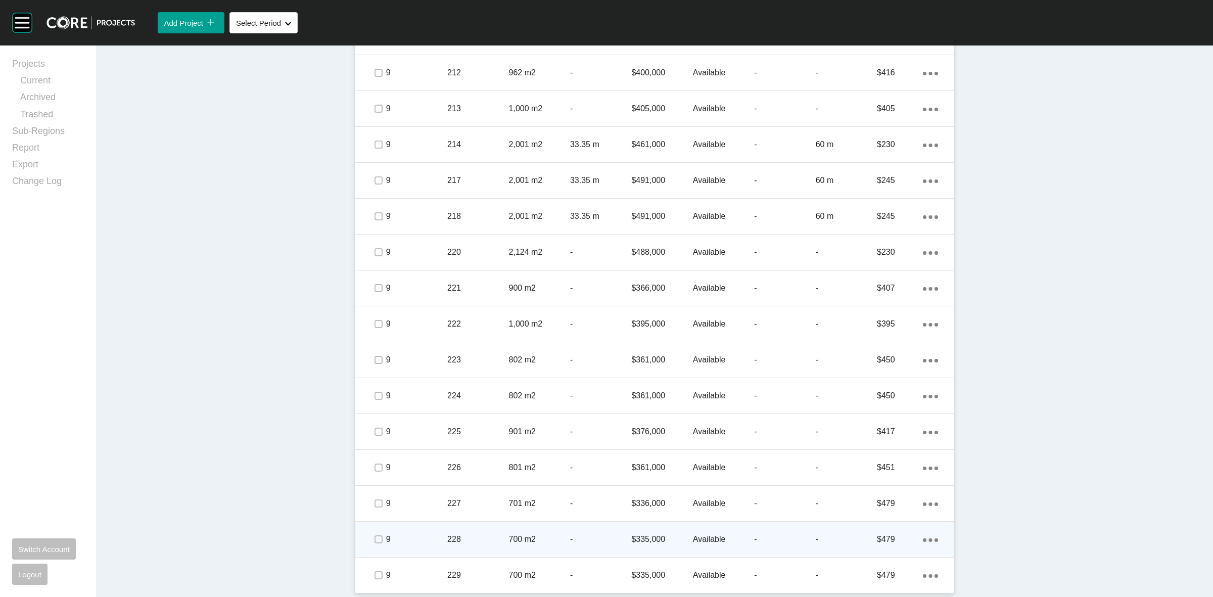
drag, startPoint x: 371, startPoint y: 509, endPoint x: 367, endPoint y: 546, distance: 37.6
click at [371, 512] on div at bounding box center [378, 503] width 15 height 35
click at [375, 541] on label at bounding box center [379, 539] width 8 height 8
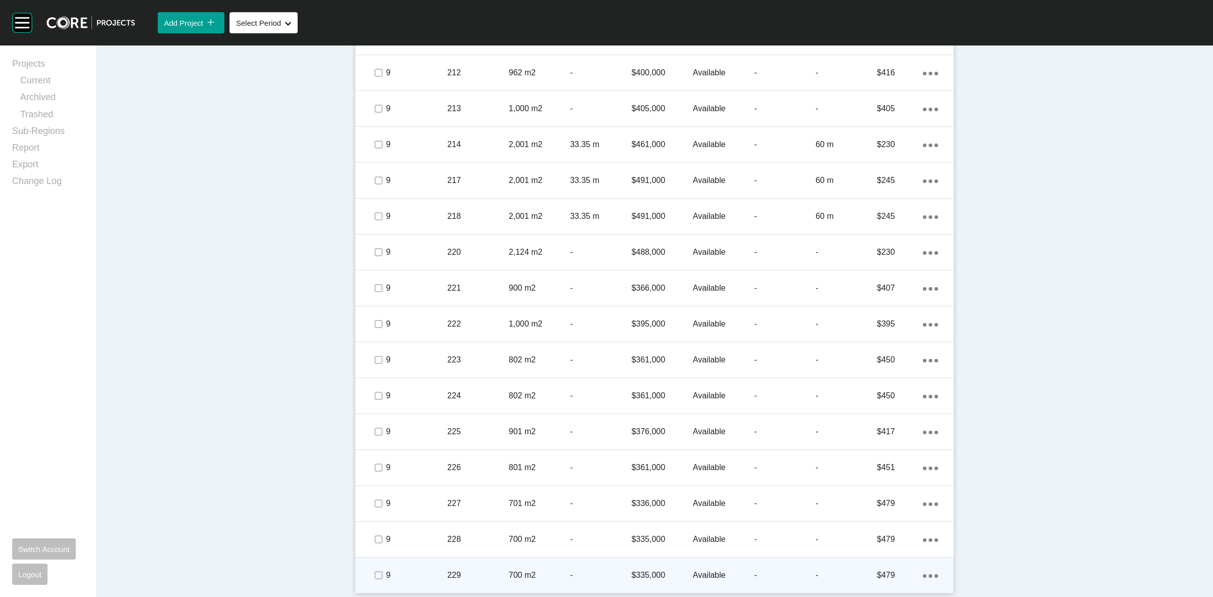
click at [371, 564] on div at bounding box center [378, 575] width 15 height 35
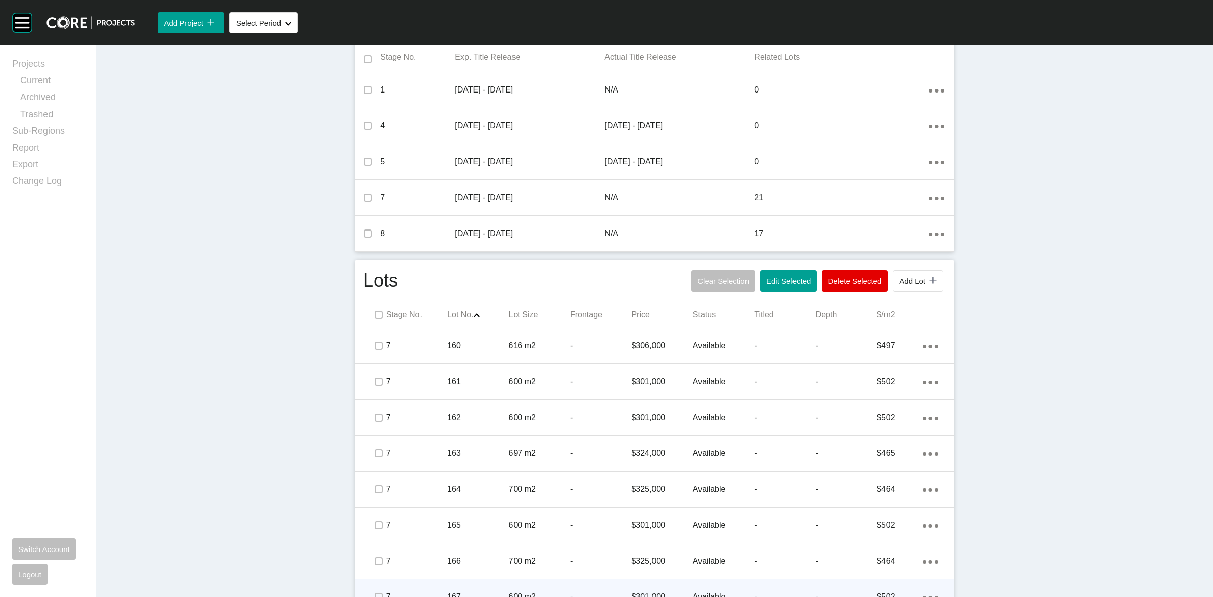
scroll to position [258, 0]
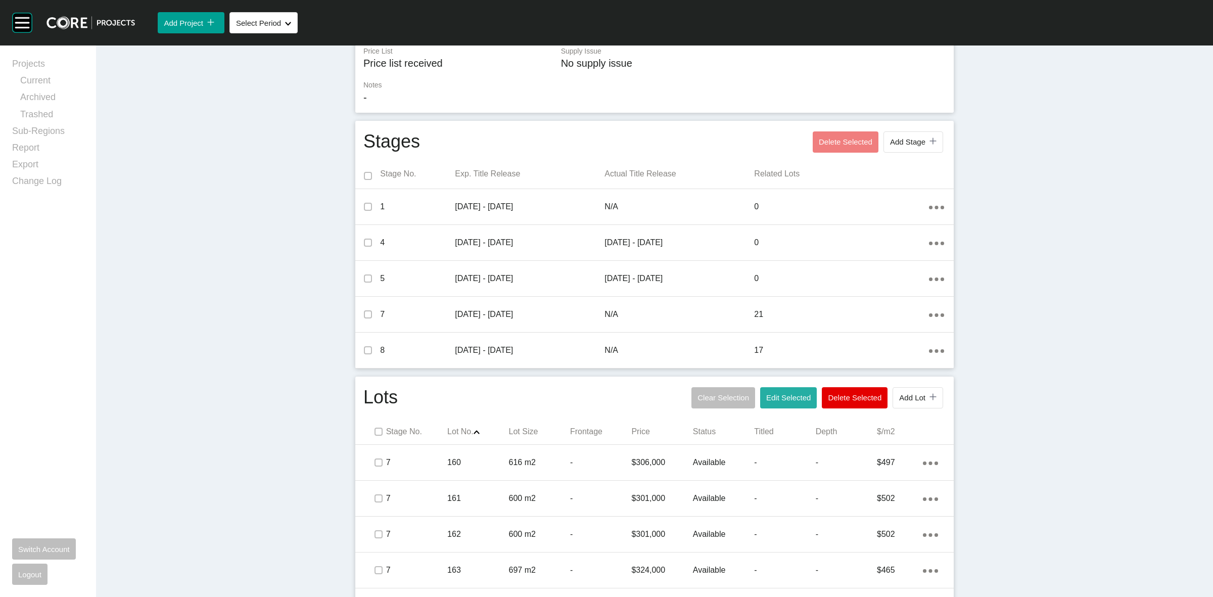
click at [784, 400] on span "Edit Selected" at bounding box center [788, 397] width 44 height 9
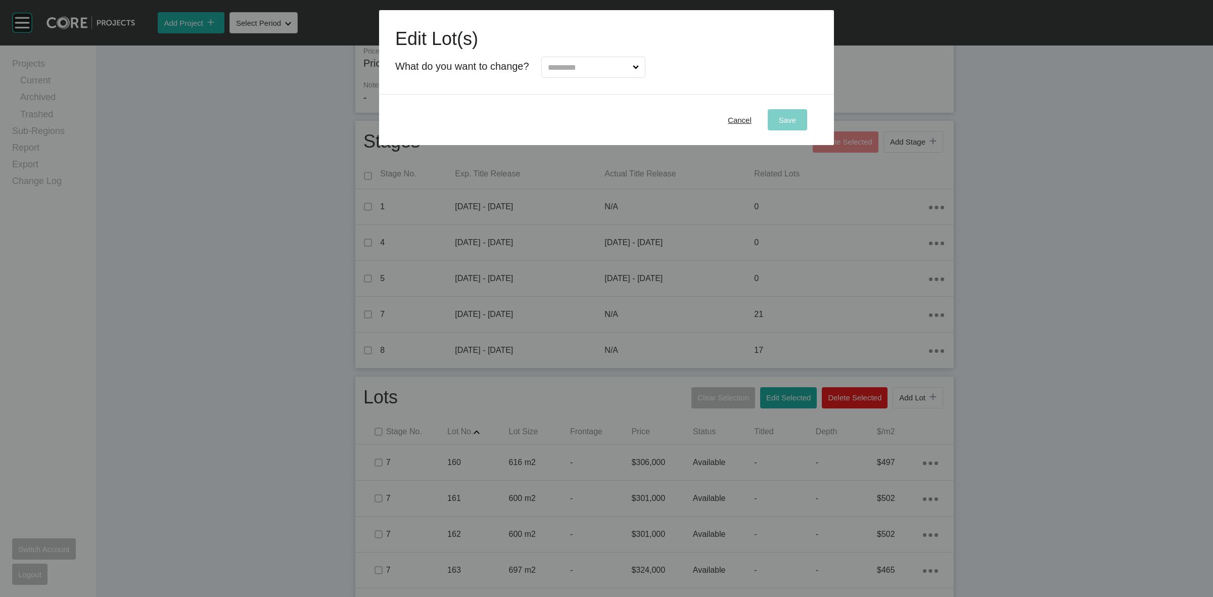
click at [587, 66] on input "text" at bounding box center [588, 67] width 85 height 20
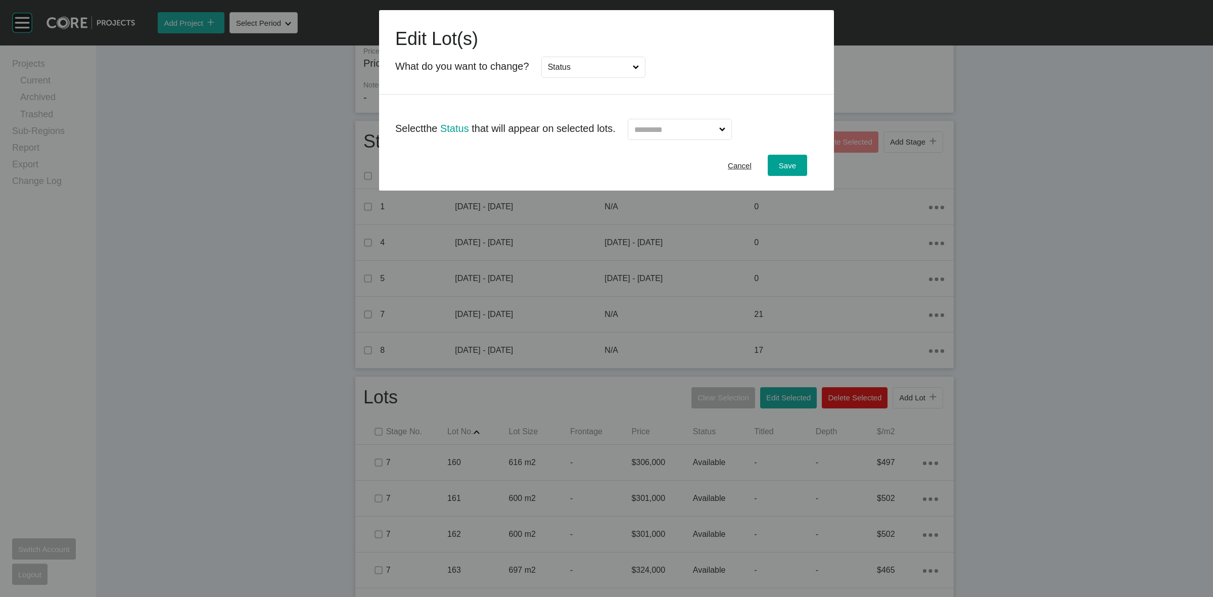
click at [717, 130] on input "text" at bounding box center [675, 129] width 85 height 20
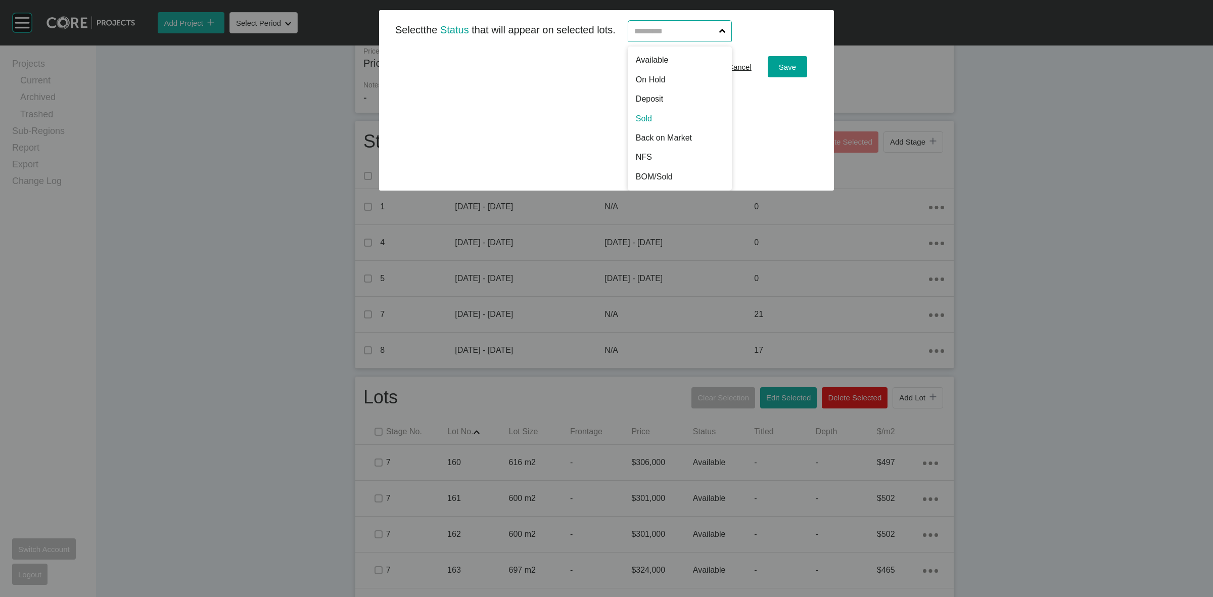
scroll to position [0, 0]
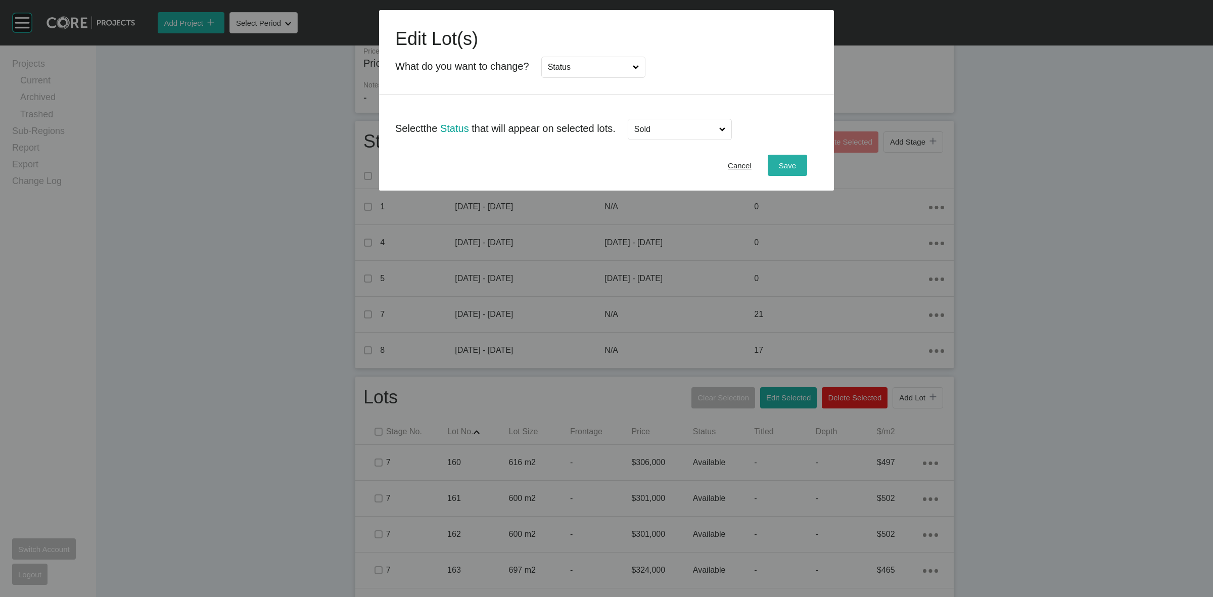
click at [782, 160] on div "Save" at bounding box center [788, 166] width 22 height 14
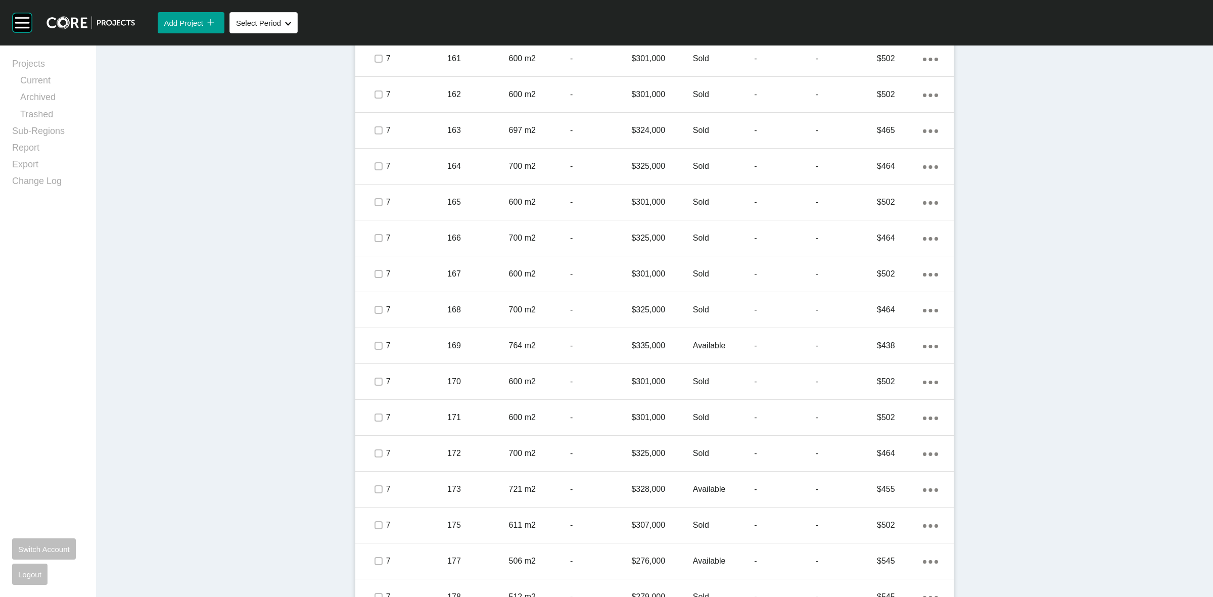
scroll to position [764, 0]
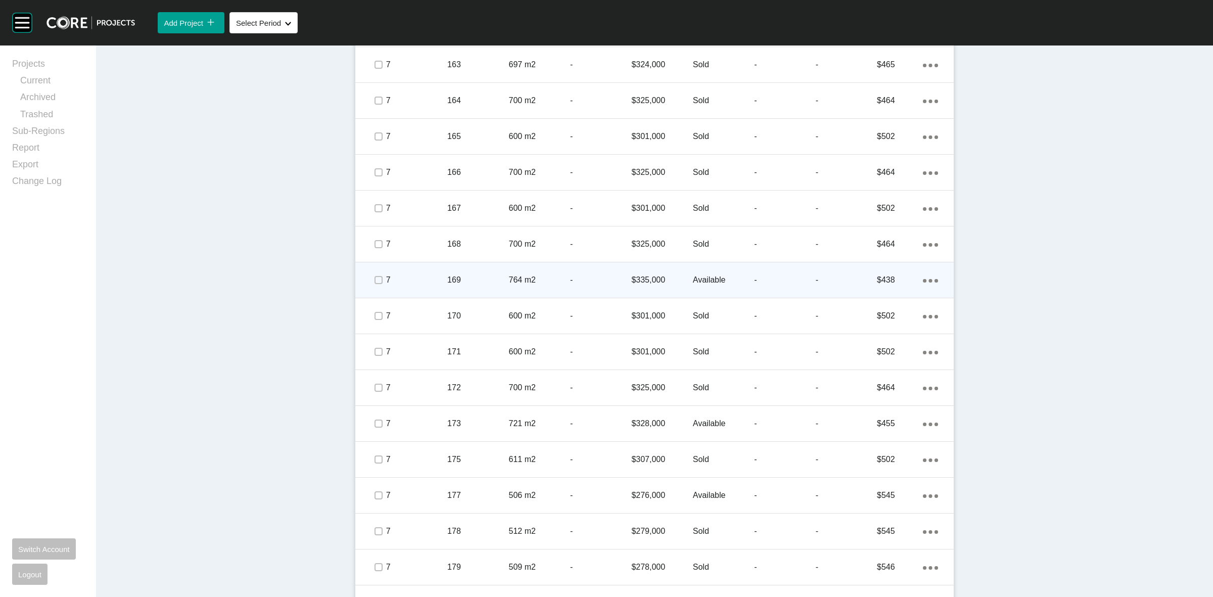
click at [522, 281] on p "764 m2" at bounding box center [539, 280] width 61 height 11
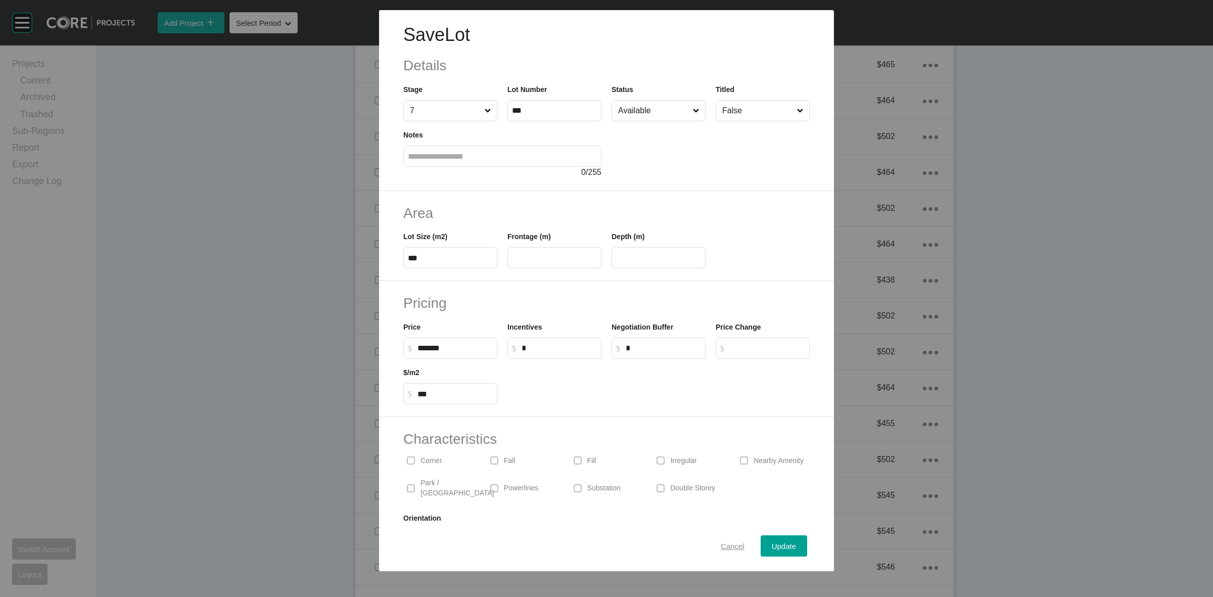
click at [729, 546] on span "Cancel" at bounding box center [733, 546] width 24 height 9
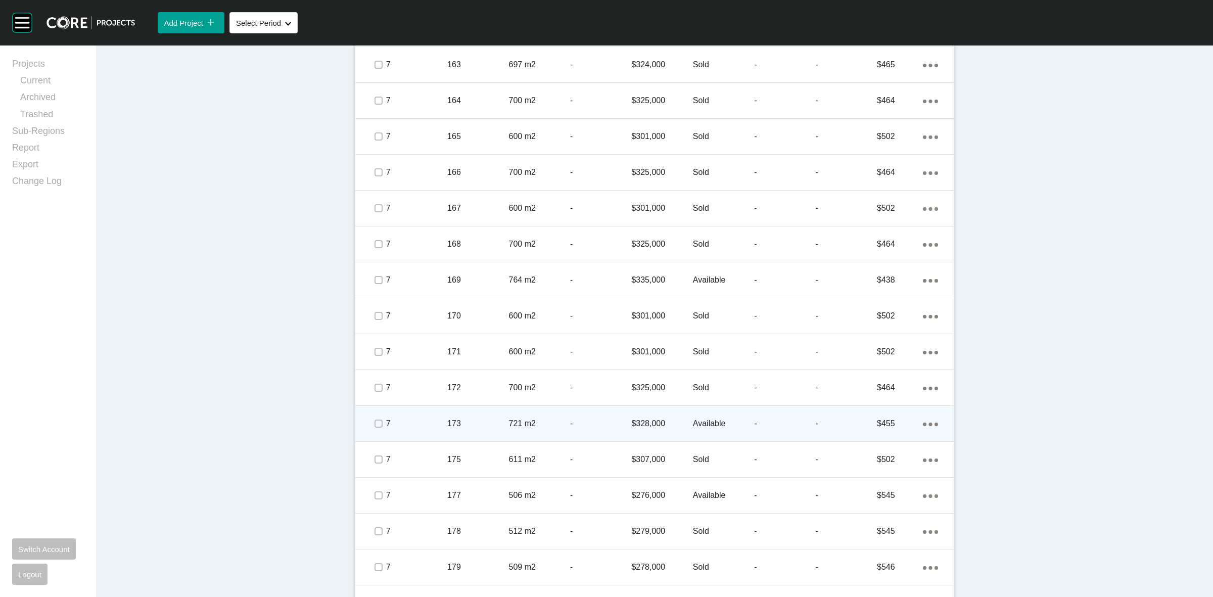
click at [582, 422] on p "-" at bounding box center [600, 423] width 61 height 11
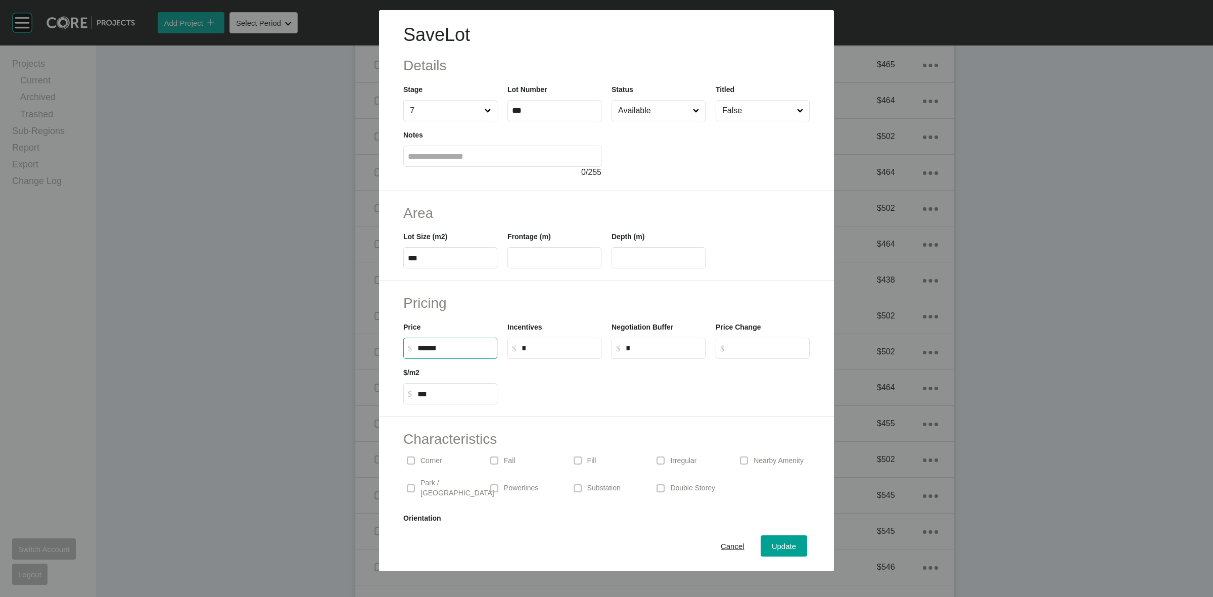
click at [424, 349] on input "******" at bounding box center [455, 348] width 75 height 9
click at [426, 350] on input "******" at bounding box center [455, 348] width 75 height 9
type input "*******"
type input "*****"
type input "***"
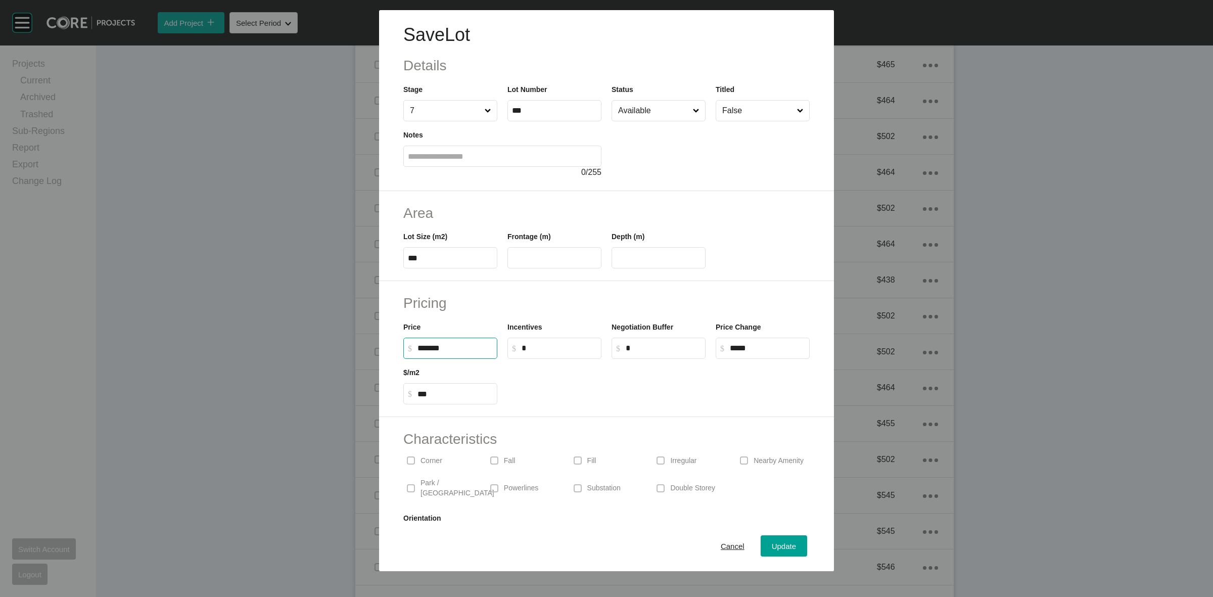
click at [730, 345] on input "*****" at bounding box center [767, 348] width 75 height 9
type input "******"
click at [772, 545] on span "Update" at bounding box center [784, 546] width 24 height 9
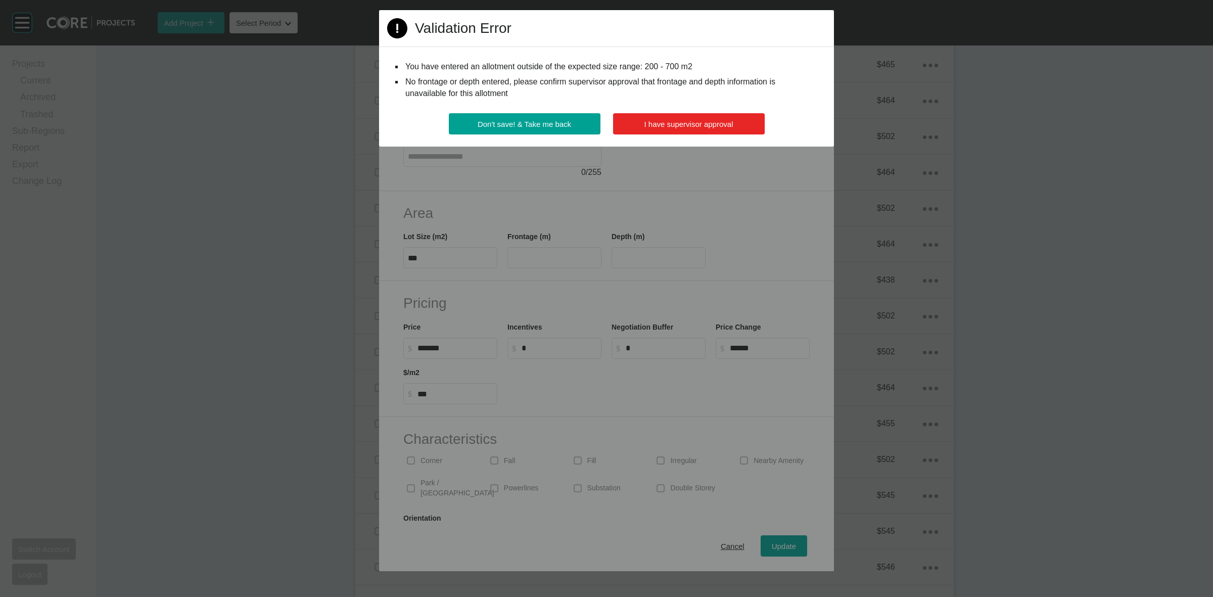
click at [668, 127] on span "I have supervisor approval" at bounding box center [689, 124] width 89 height 9
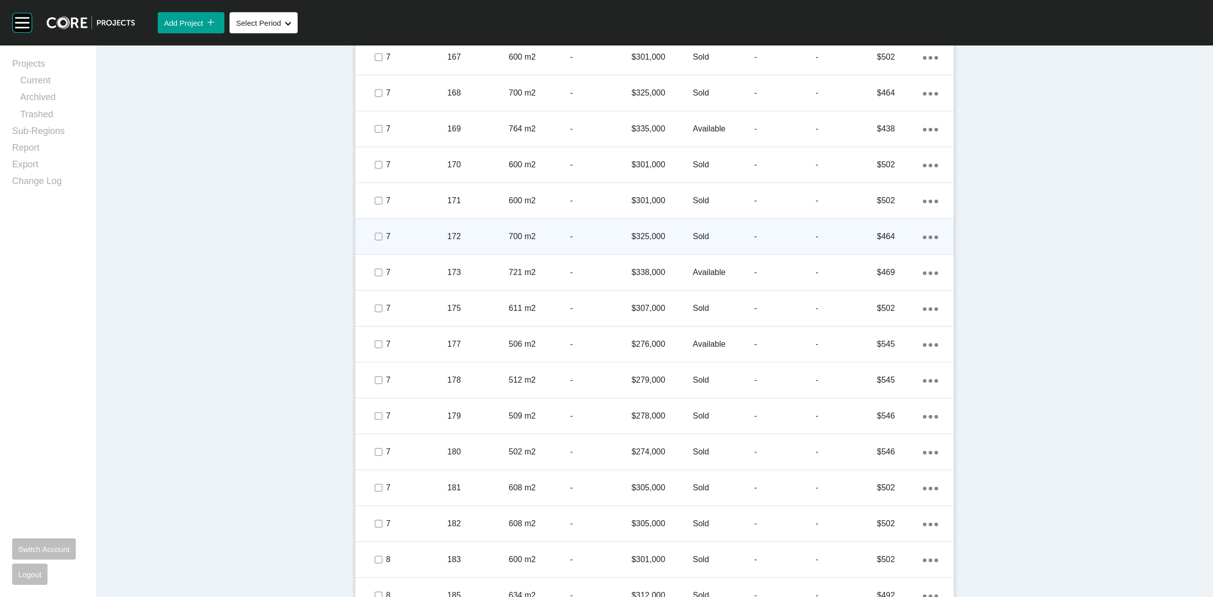
scroll to position [984, 0]
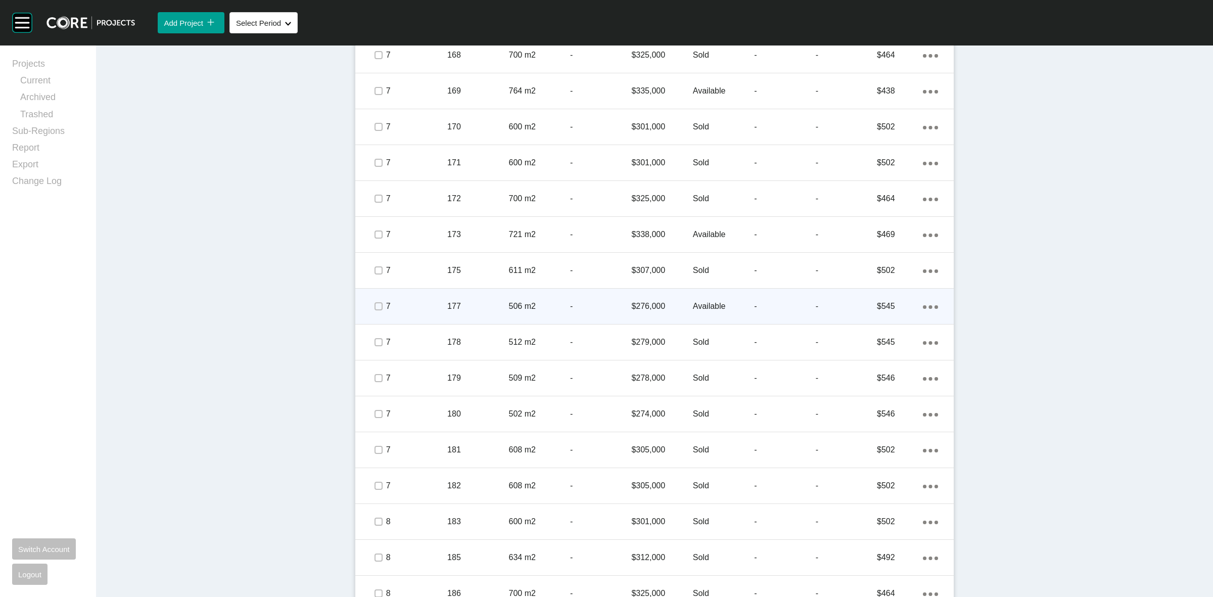
click at [415, 302] on p "7" at bounding box center [416, 306] width 61 height 11
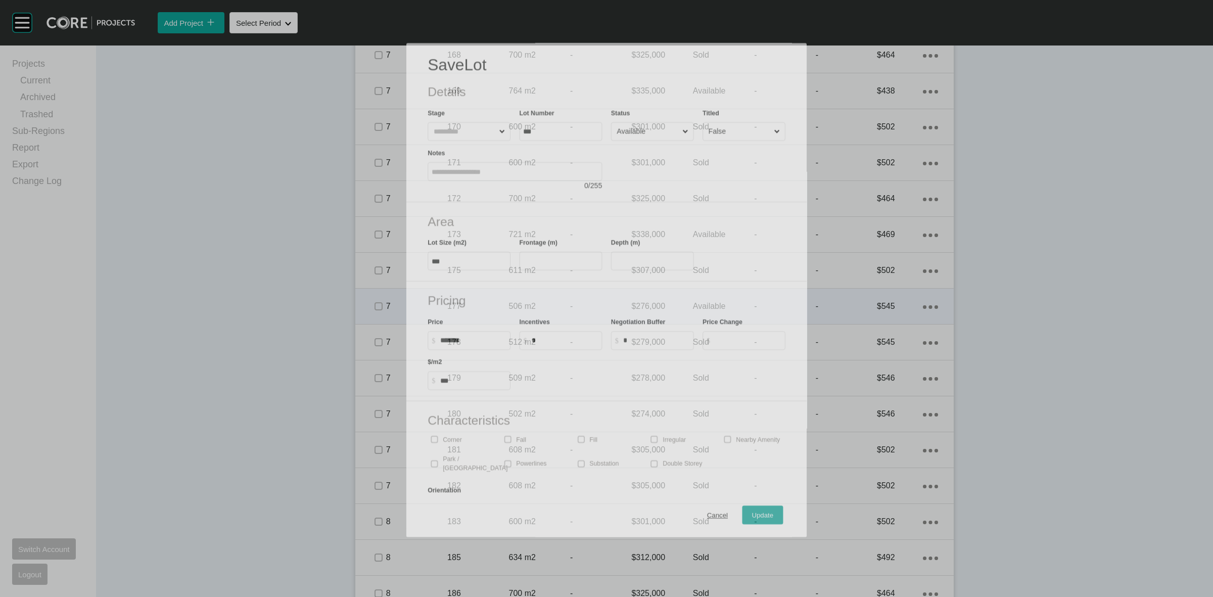
scroll to position [954, 0]
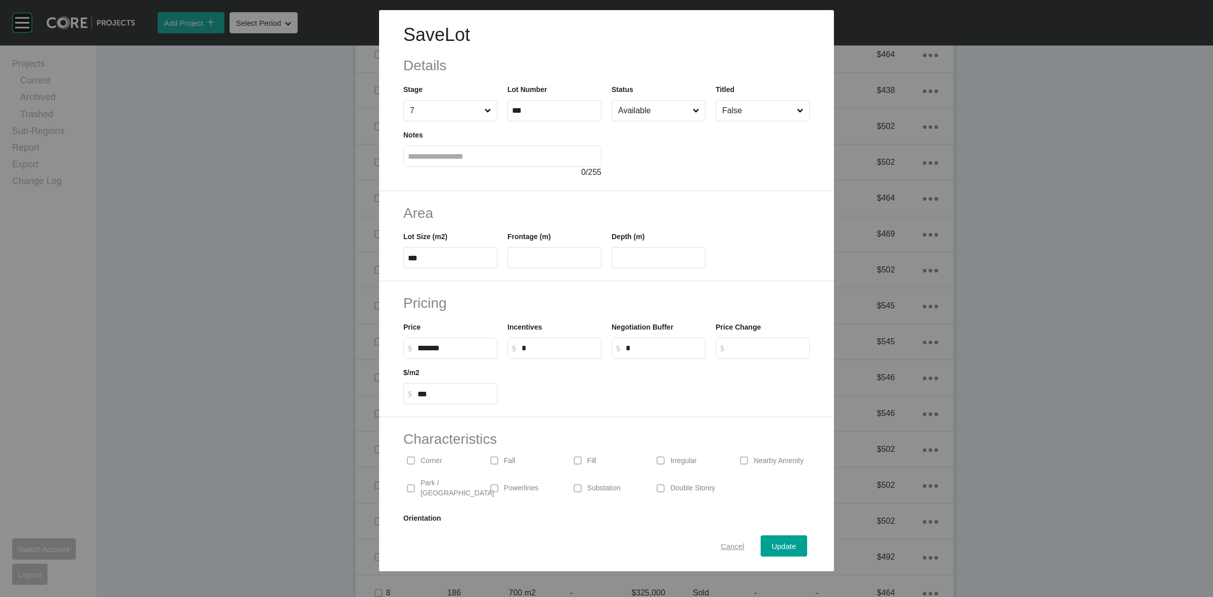
click at [726, 547] on span "Cancel" at bounding box center [733, 546] width 24 height 9
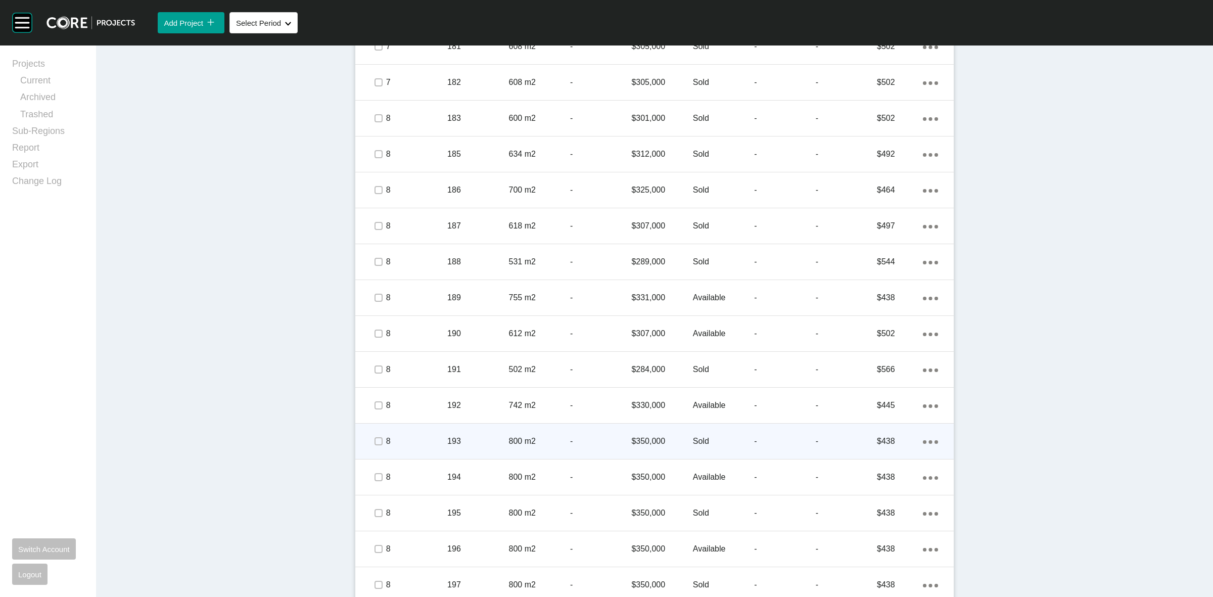
scroll to position [1396, 0]
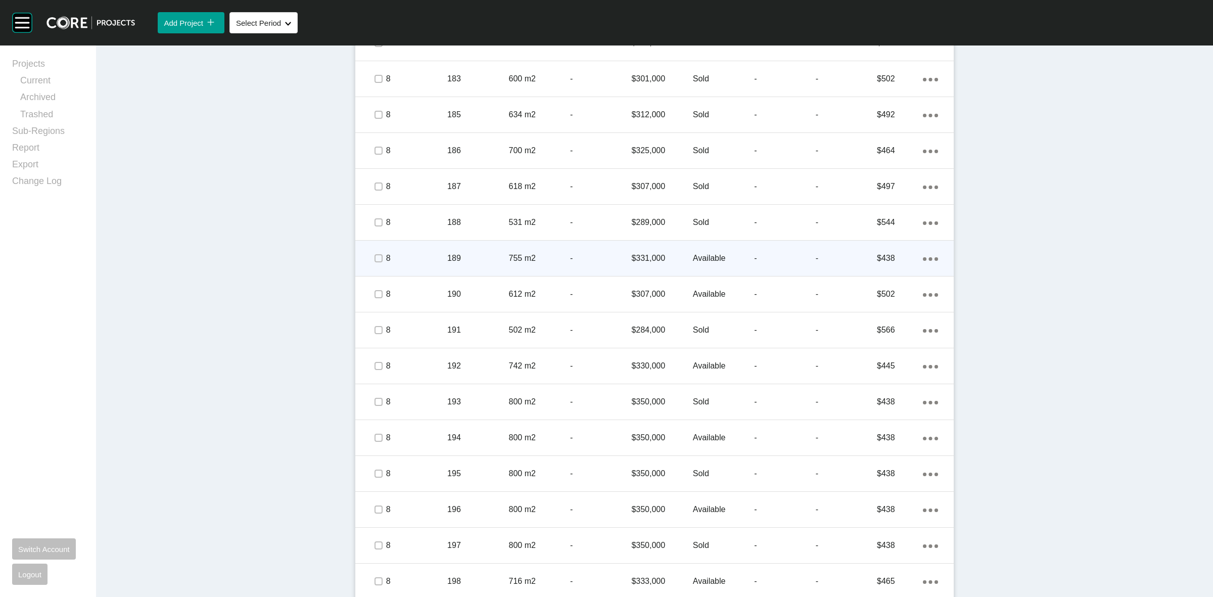
click at [481, 258] on p "189" at bounding box center [477, 258] width 61 height 11
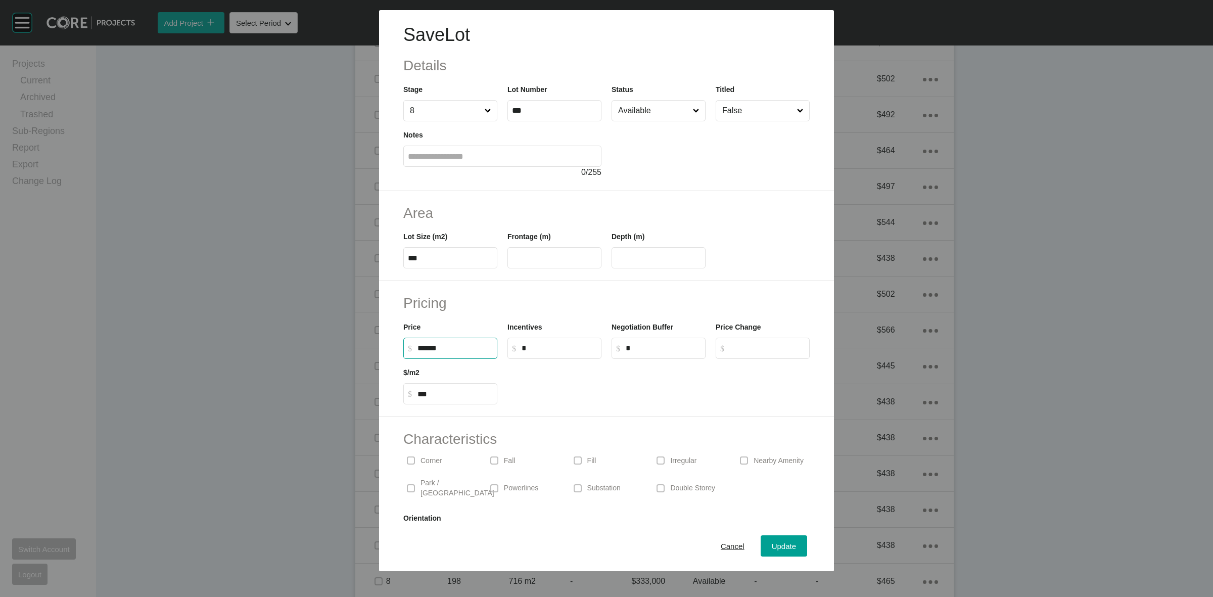
click at [428, 348] on input "******" at bounding box center [455, 348] width 75 height 9
type input "*******"
type input "******"
type input "***"
drag, startPoint x: 579, startPoint y: 388, endPoint x: 739, endPoint y: 484, distance: 186.7
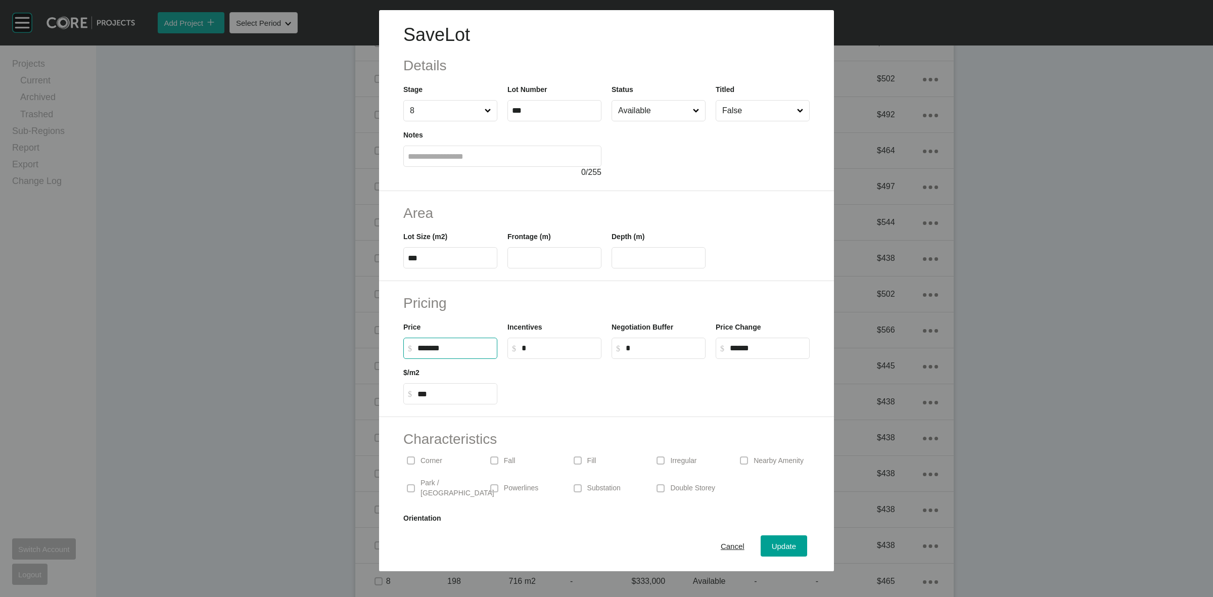
click at [579, 388] on div at bounding box center [659, 382] width 312 height 46
click at [771, 540] on div "Update" at bounding box center [784, 546] width 29 height 14
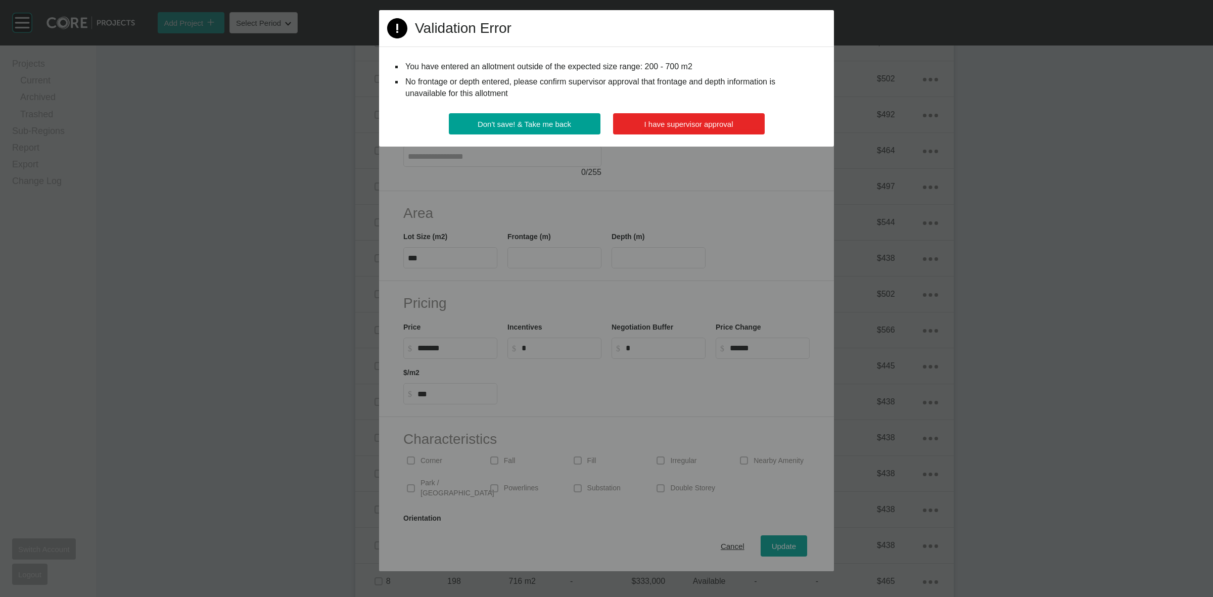
click at [737, 123] on button "I have supervisor approval" at bounding box center [689, 123] width 152 height 21
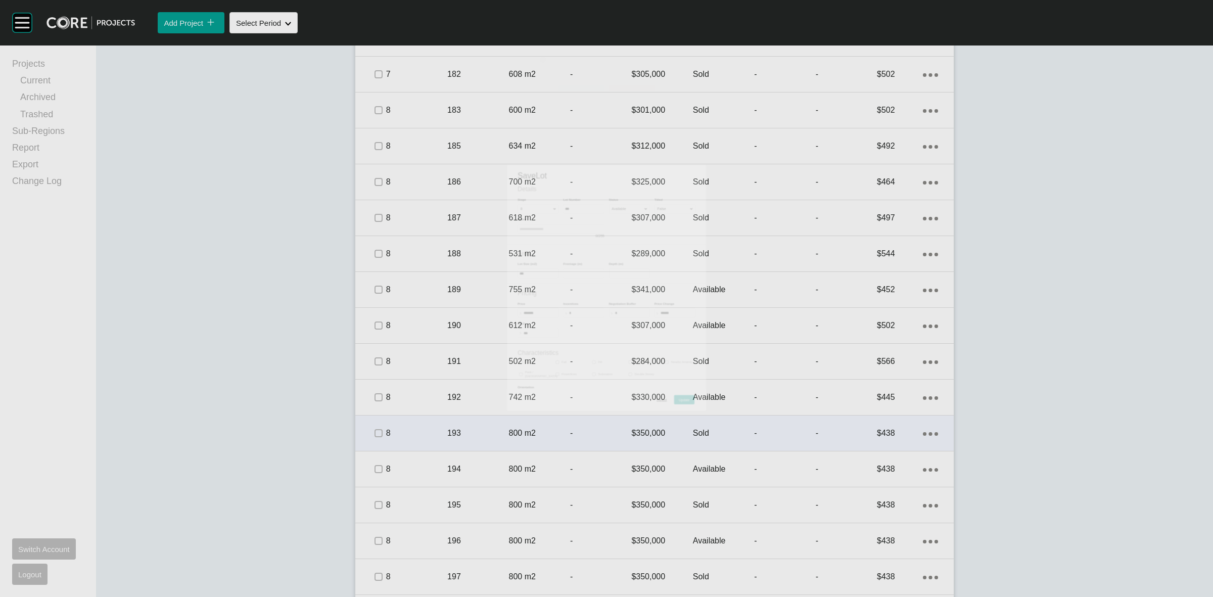
scroll to position [1427, 0]
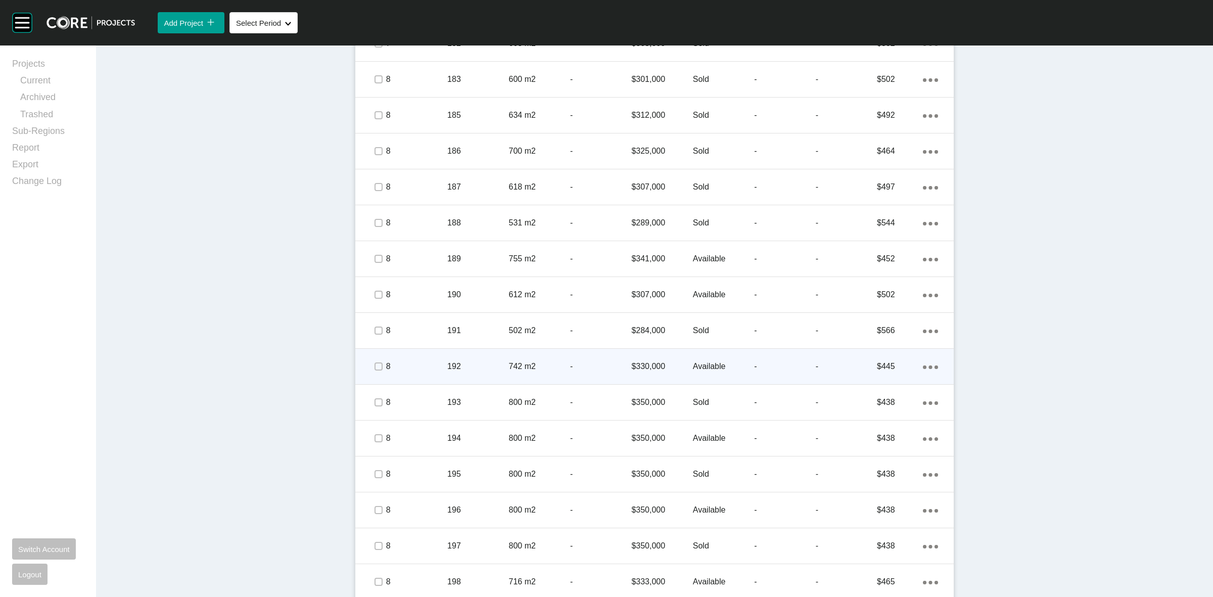
click at [476, 357] on div "192" at bounding box center [477, 366] width 61 height 31
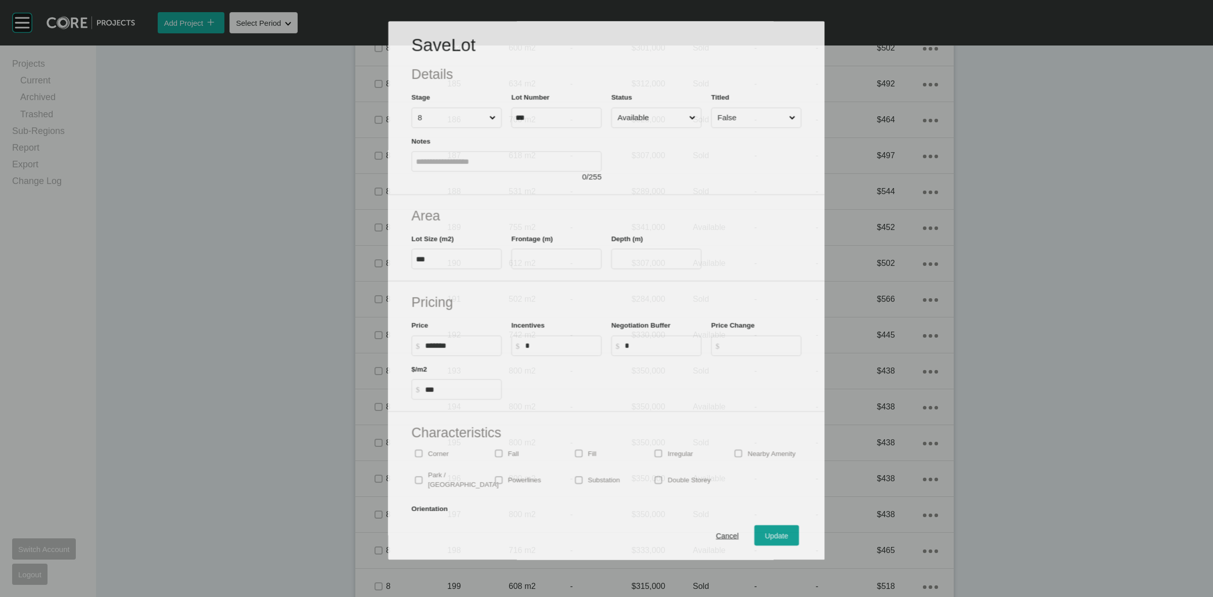
scroll to position [1396, 0]
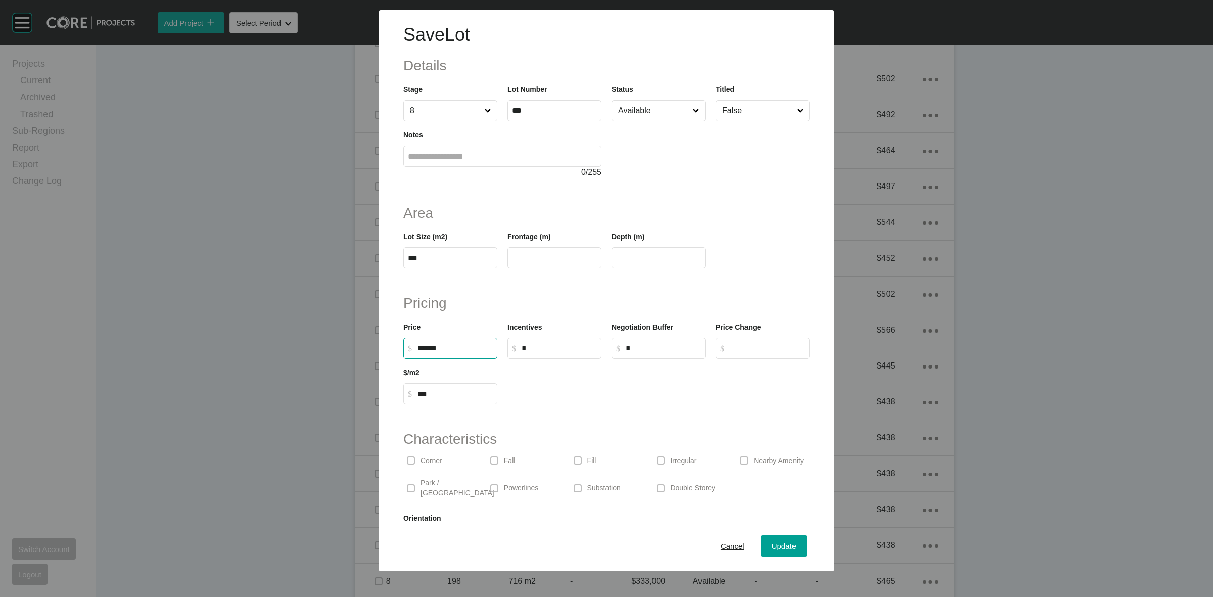
click at [426, 347] on input "******" at bounding box center [455, 348] width 75 height 9
type input "*******"
type input "******"
type input "***"
click at [543, 303] on h2 "Pricing" at bounding box center [606, 303] width 407 height 20
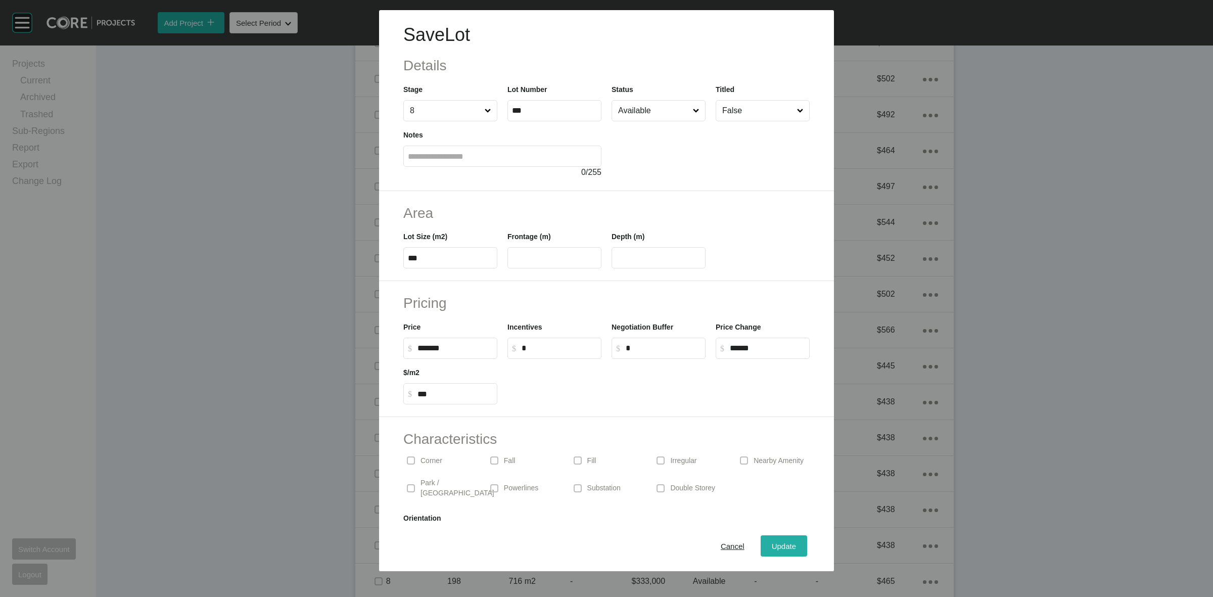
click at [770, 537] on button "Update" at bounding box center [784, 545] width 47 height 21
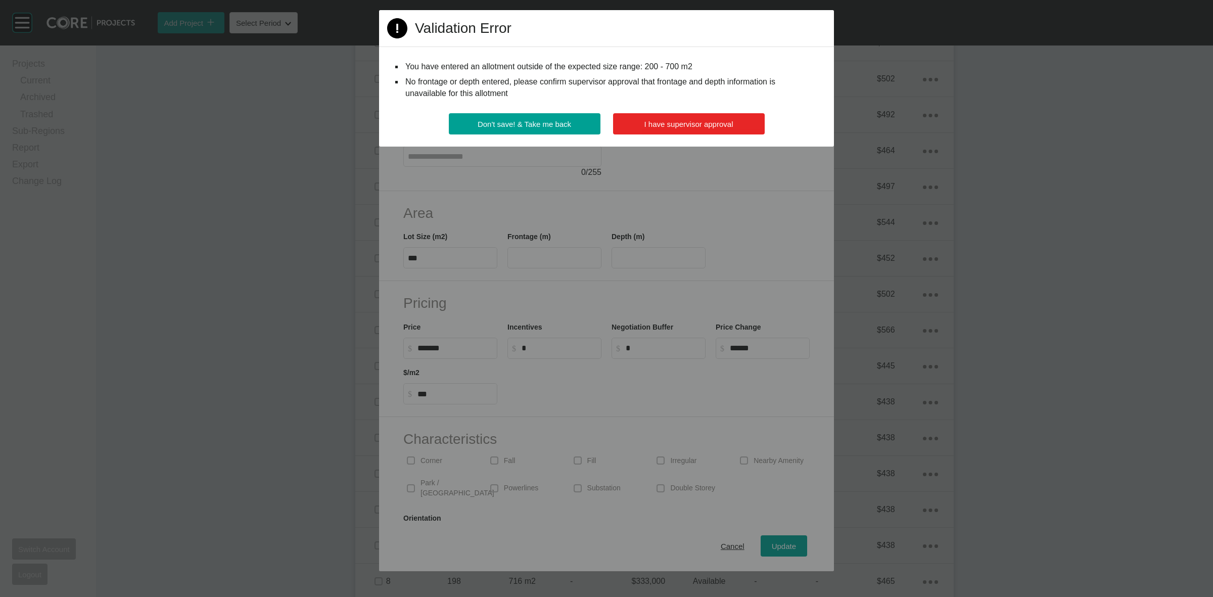
click at [719, 123] on span "I have supervisor approval" at bounding box center [689, 124] width 89 height 9
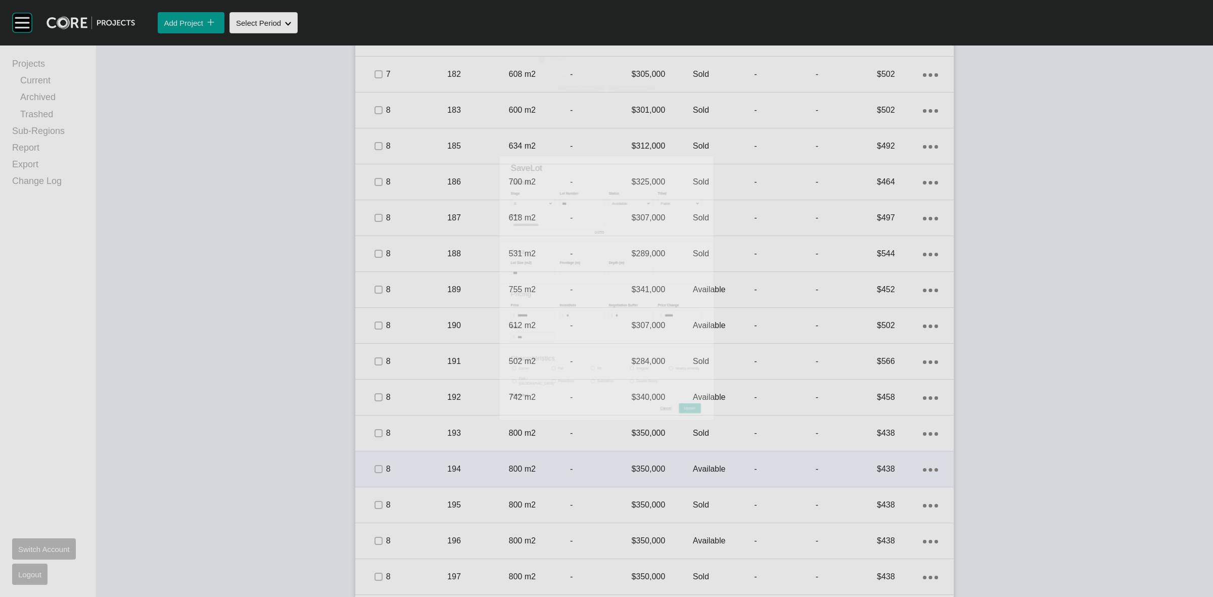
scroll to position [1427, 0]
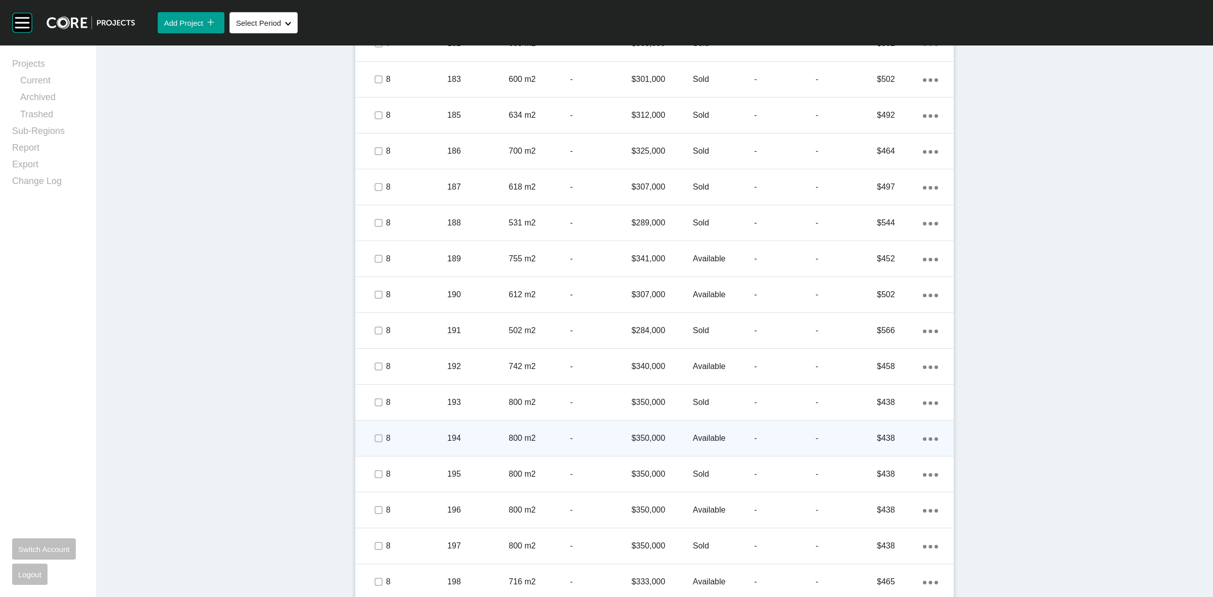
click at [479, 429] on div "194" at bounding box center [477, 438] width 61 height 31
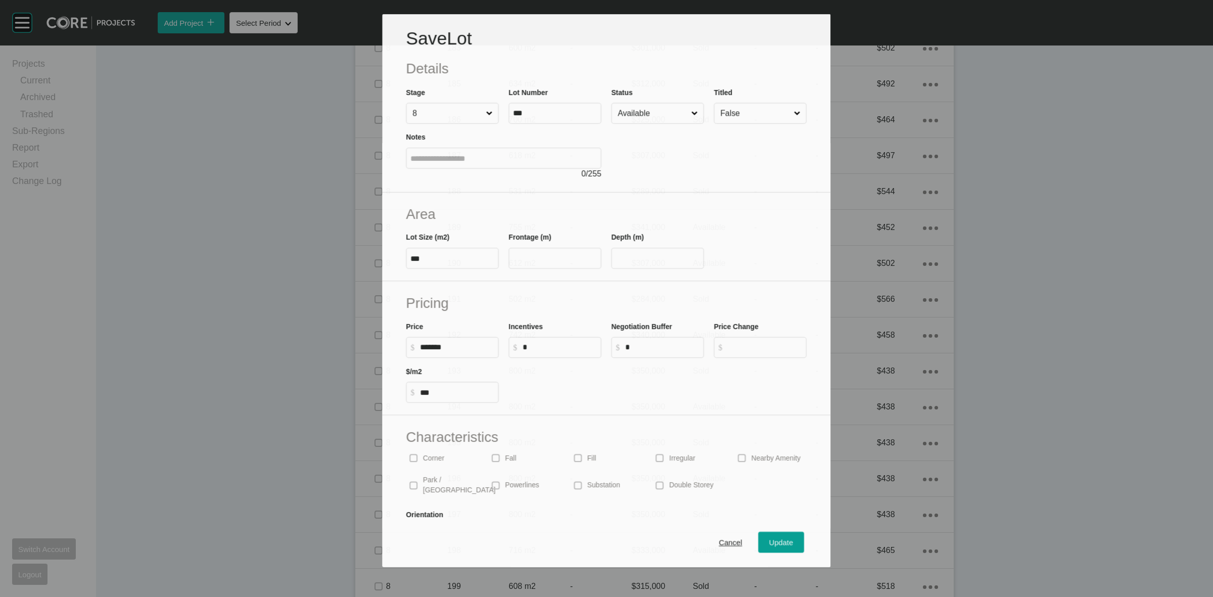
scroll to position [1396, 0]
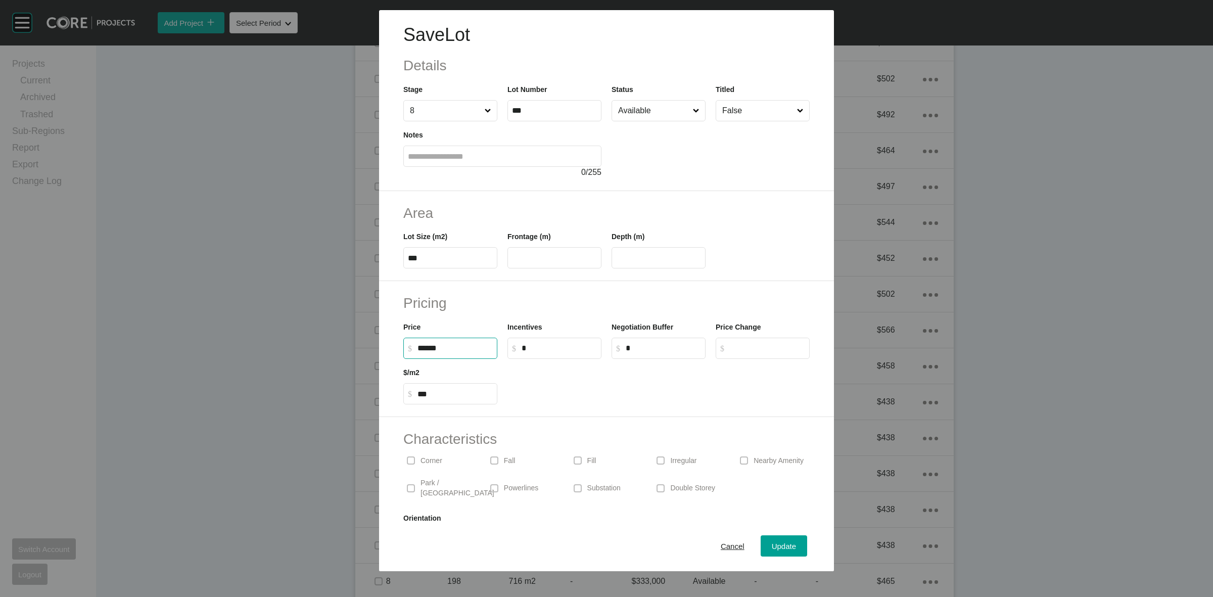
click at [426, 345] on input "******" at bounding box center [455, 348] width 75 height 9
type input "*******"
type input "******"
type input "***"
click at [516, 386] on div at bounding box center [659, 382] width 312 height 46
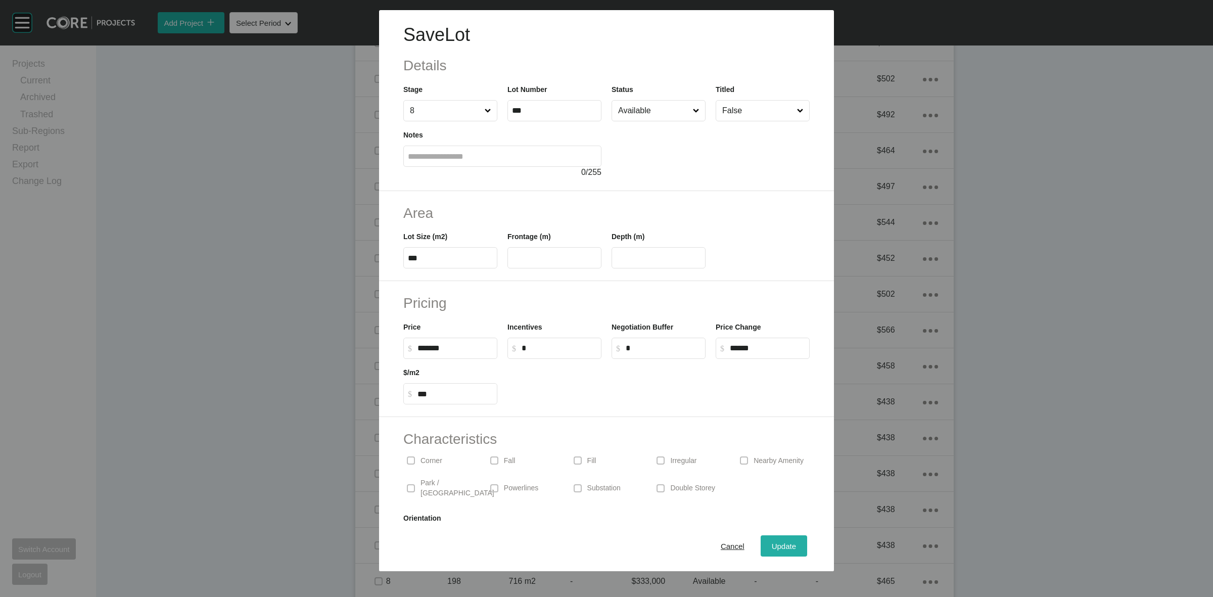
click at [772, 542] on span "Update" at bounding box center [784, 546] width 24 height 9
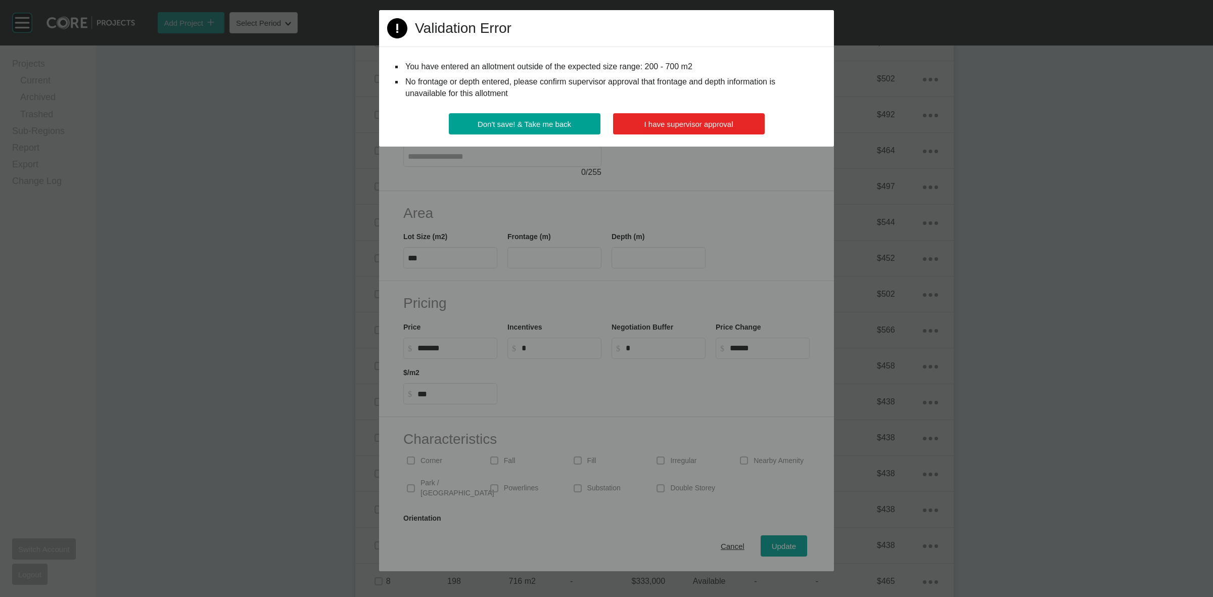
click at [678, 116] on button "I have supervisor approval" at bounding box center [689, 123] width 152 height 21
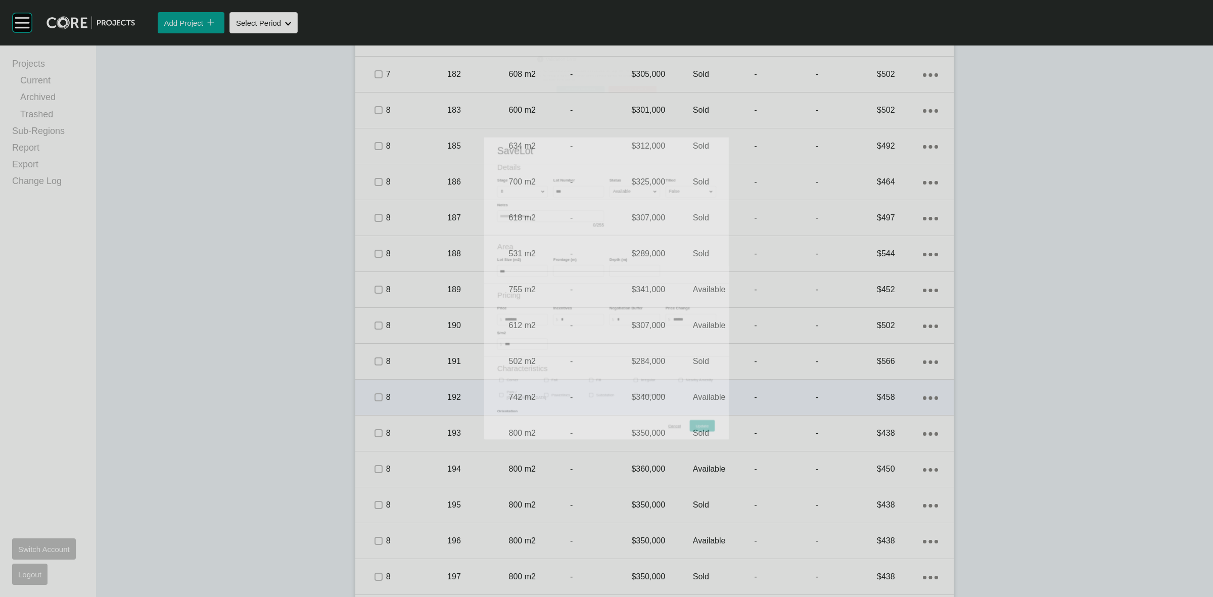
scroll to position [1427, 0]
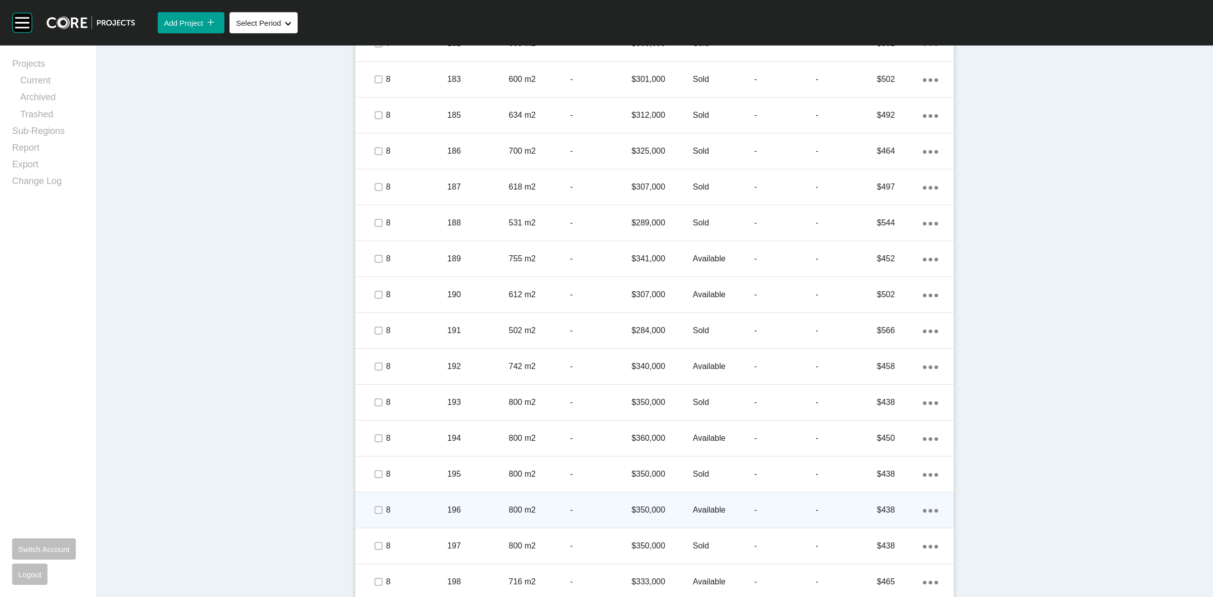
click at [478, 512] on p "196" at bounding box center [477, 510] width 61 height 11
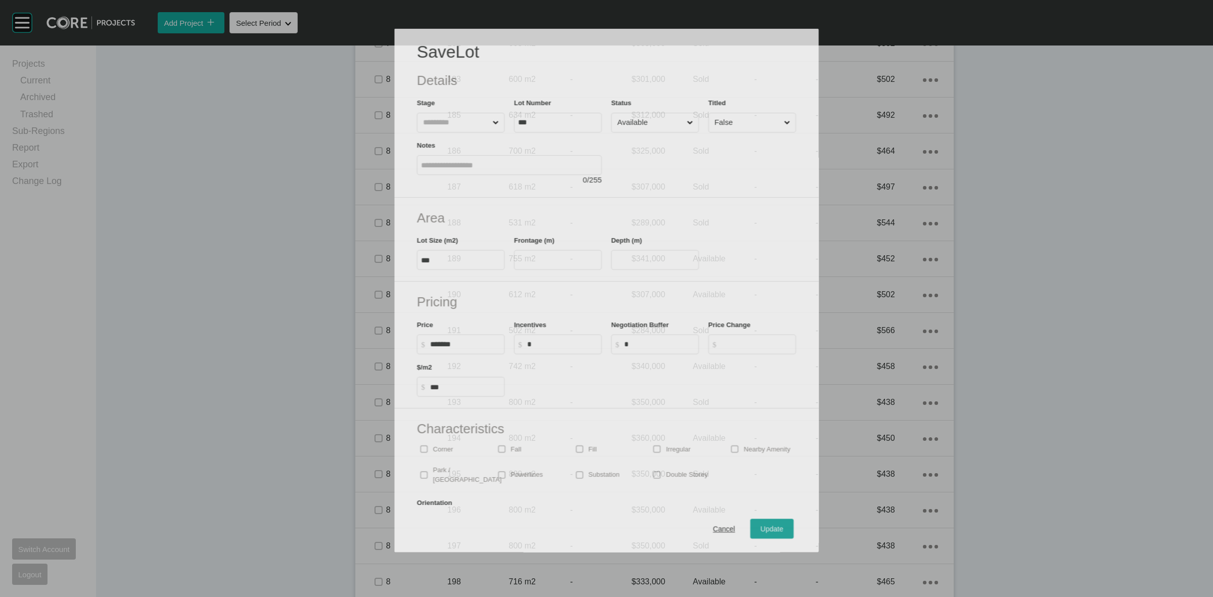
scroll to position [1396, 0]
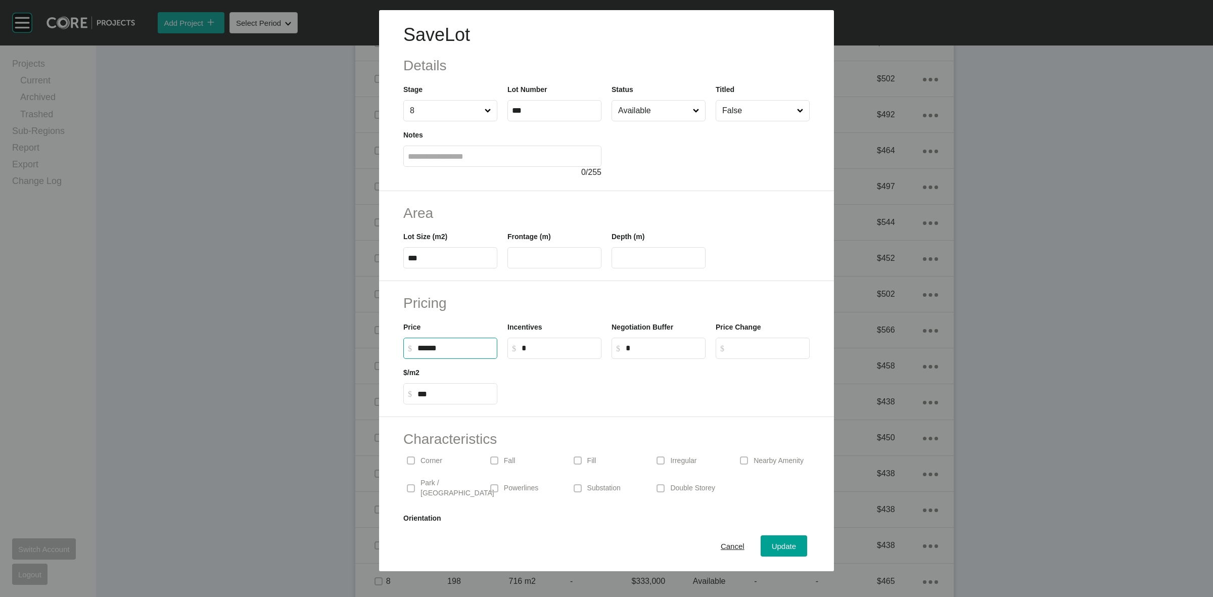
click at [428, 349] on input "******" at bounding box center [455, 348] width 75 height 9
type input "*******"
type input "******"
type input "***"
click at [772, 550] on span "Update" at bounding box center [784, 546] width 24 height 9
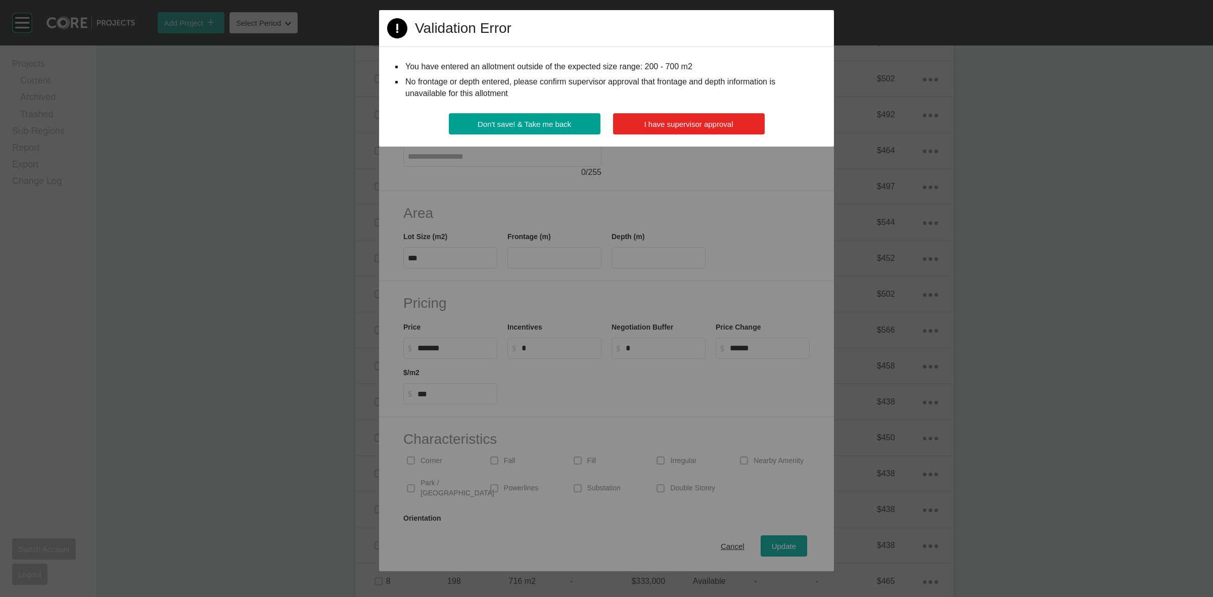
click at [646, 117] on button "I have supervisor approval" at bounding box center [689, 123] width 152 height 21
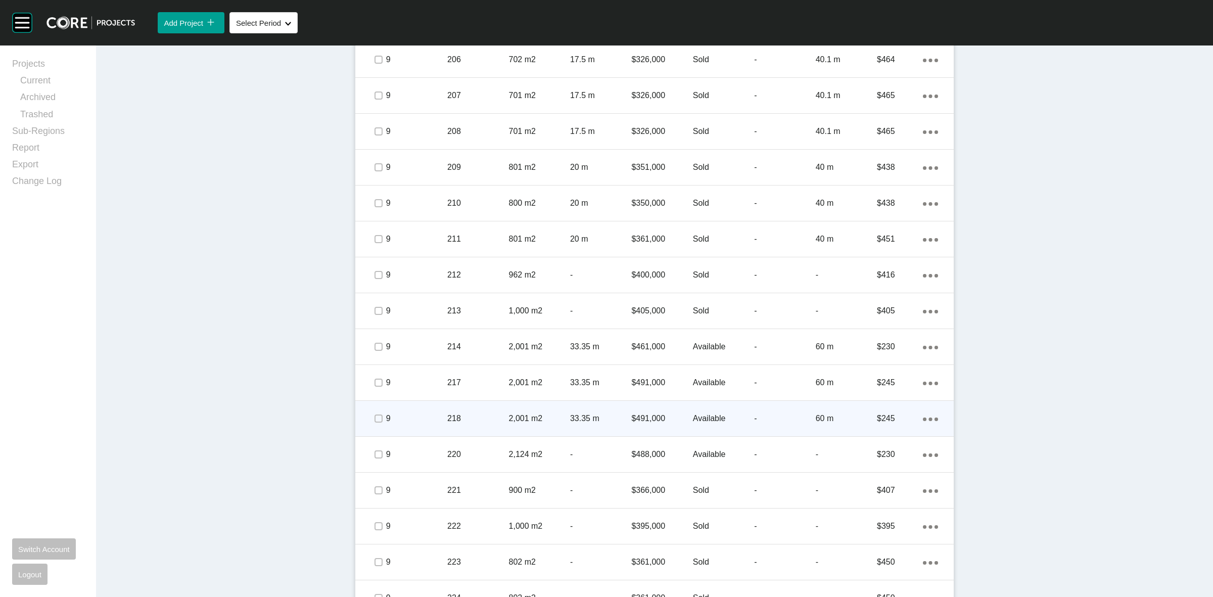
scroll to position [2312, 0]
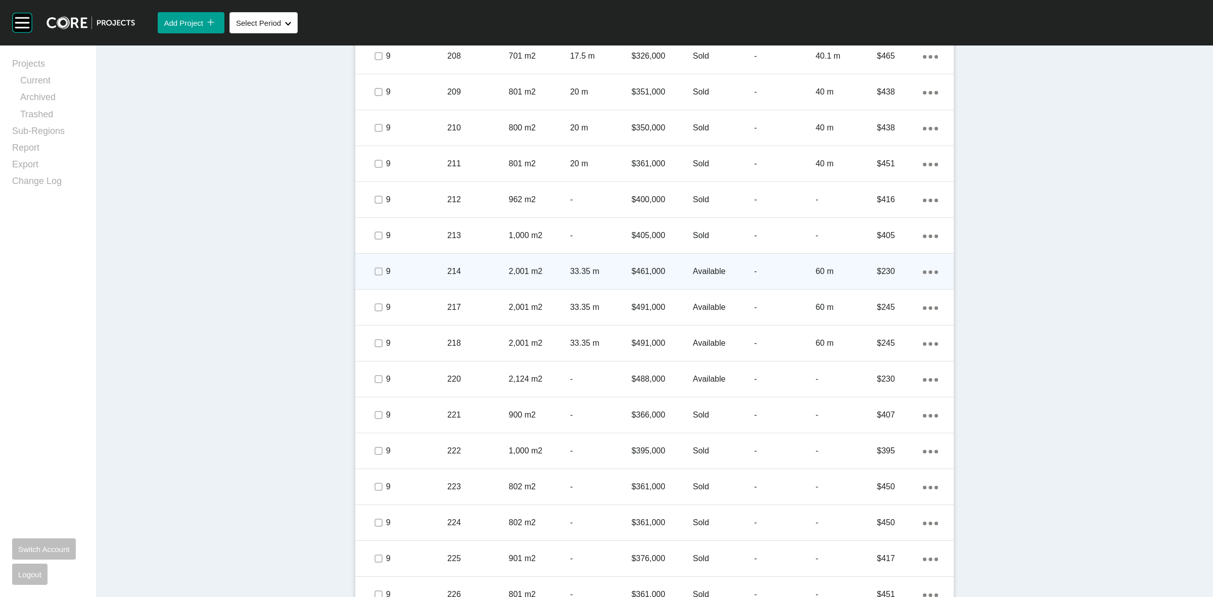
click at [489, 267] on p "214" at bounding box center [477, 271] width 61 height 11
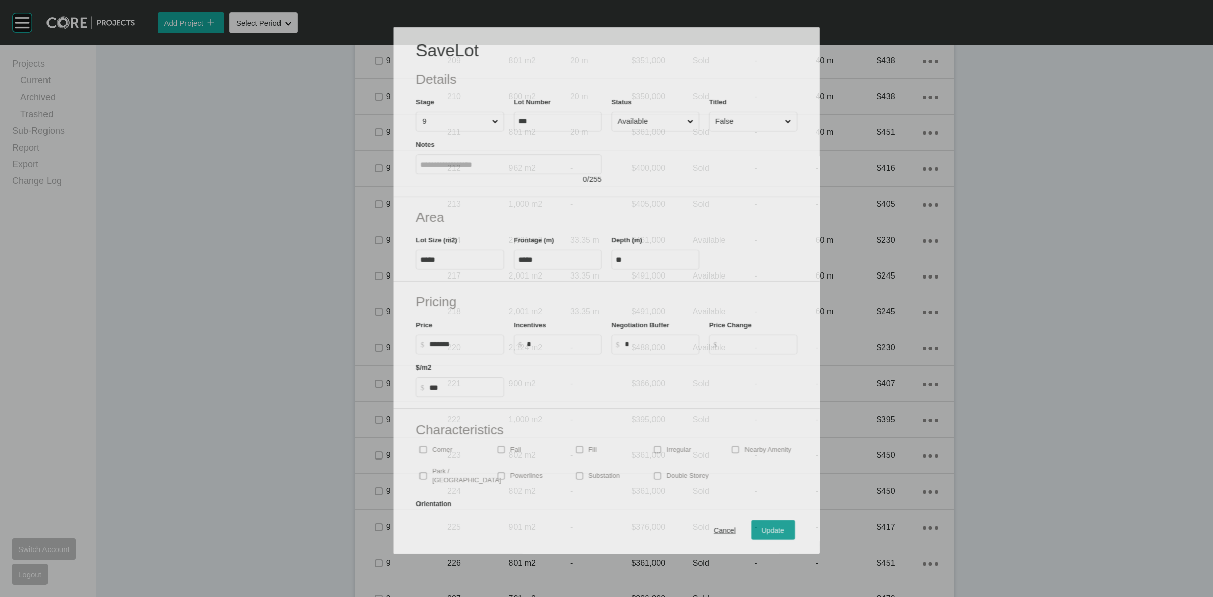
scroll to position [2281, 0]
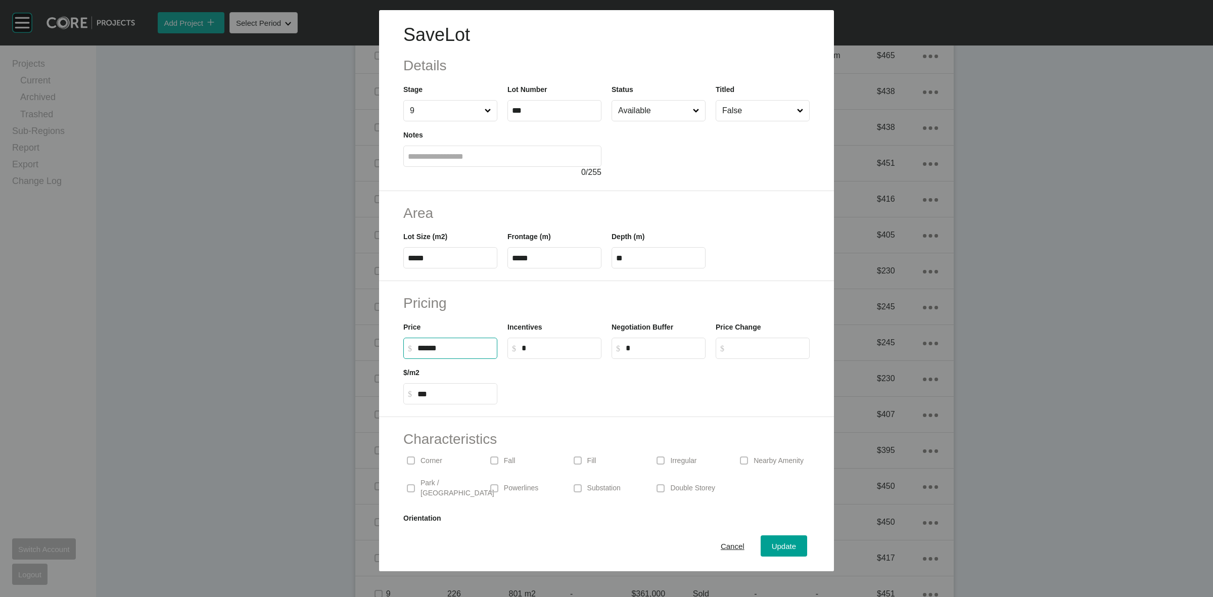
click at [425, 350] on input "******" at bounding box center [455, 348] width 75 height 9
type input "*******"
type input "******"
type input "***"
click at [611, 418] on div "Characteristics Corner Fall Fill Irregular Nearby [GEOGRAPHIC_DATA] / Wetlands …" at bounding box center [606, 490] width 455 height 146
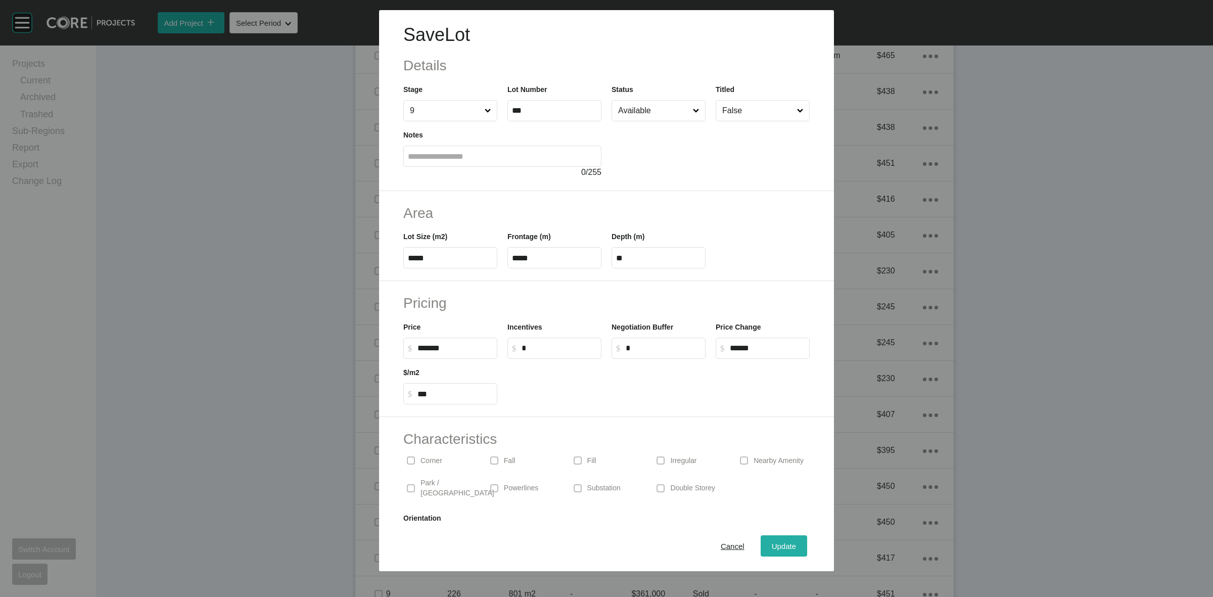
click at [773, 540] on div "Update" at bounding box center [784, 546] width 29 height 14
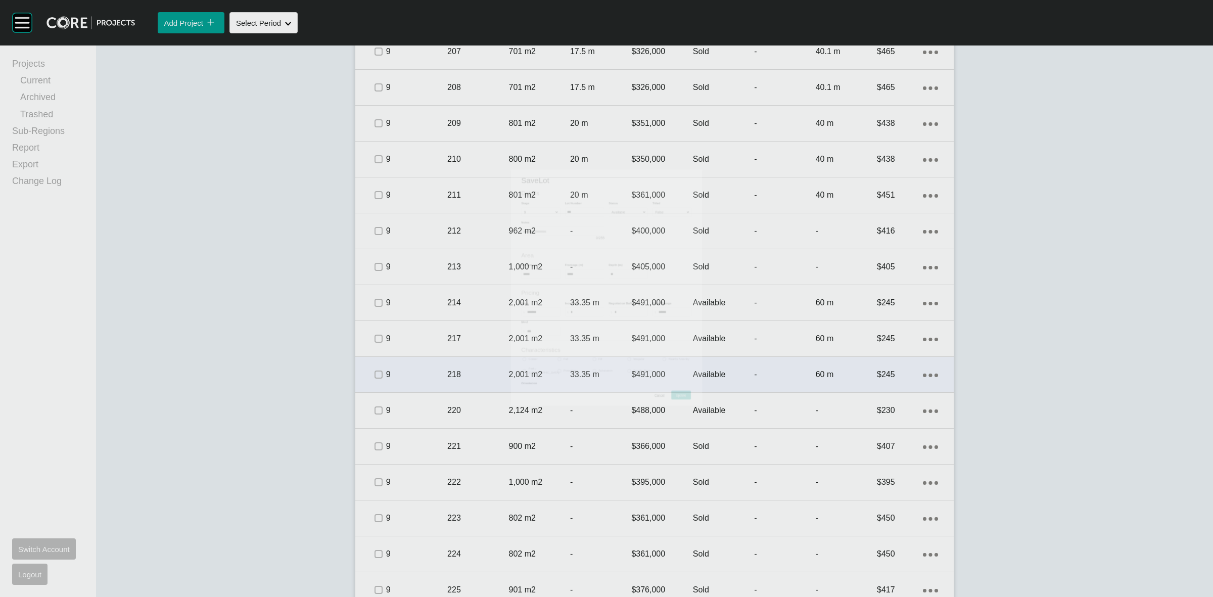
scroll to position [2312, 0]
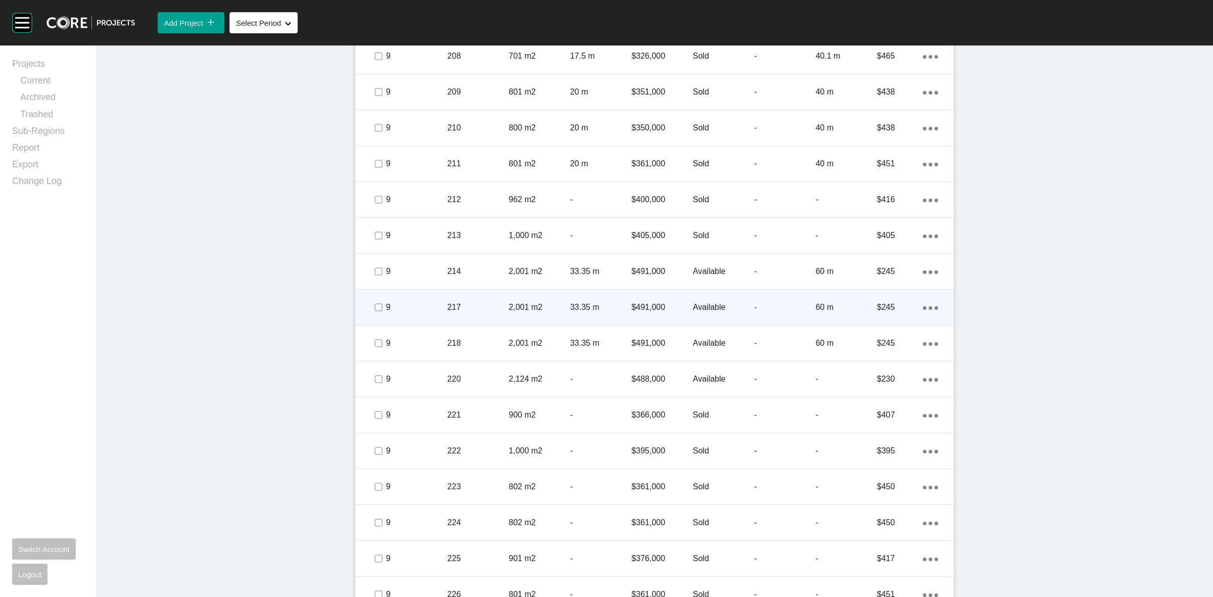
click at [484, 303] on p "217" at bounding box center [477, 307] width 61 height 11
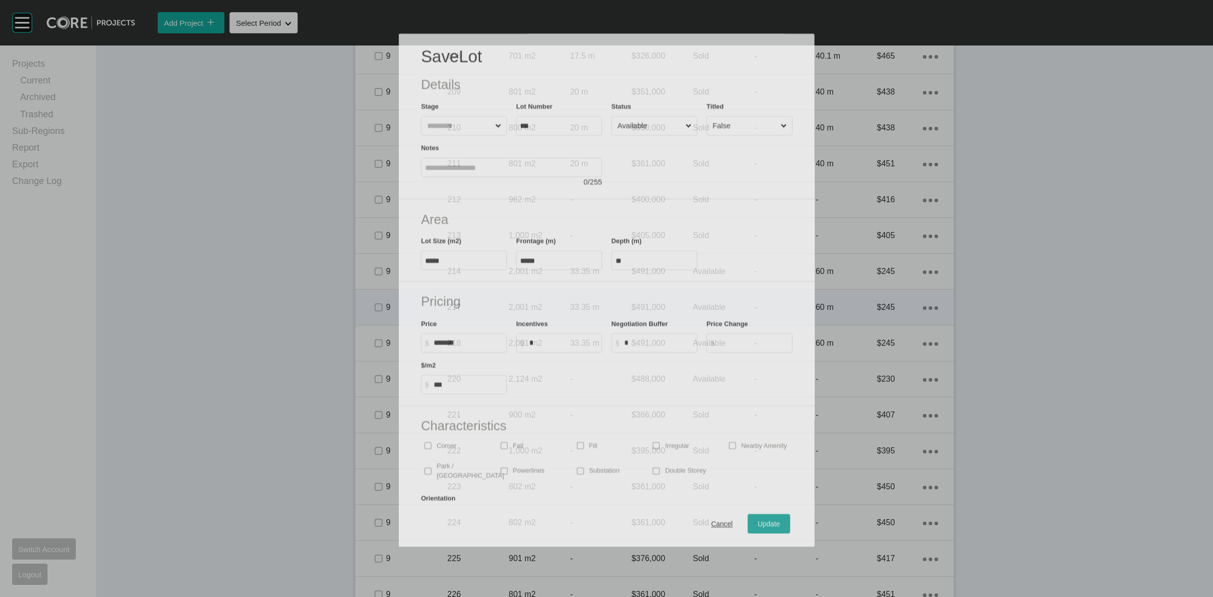
scroll to position [2281, 0]
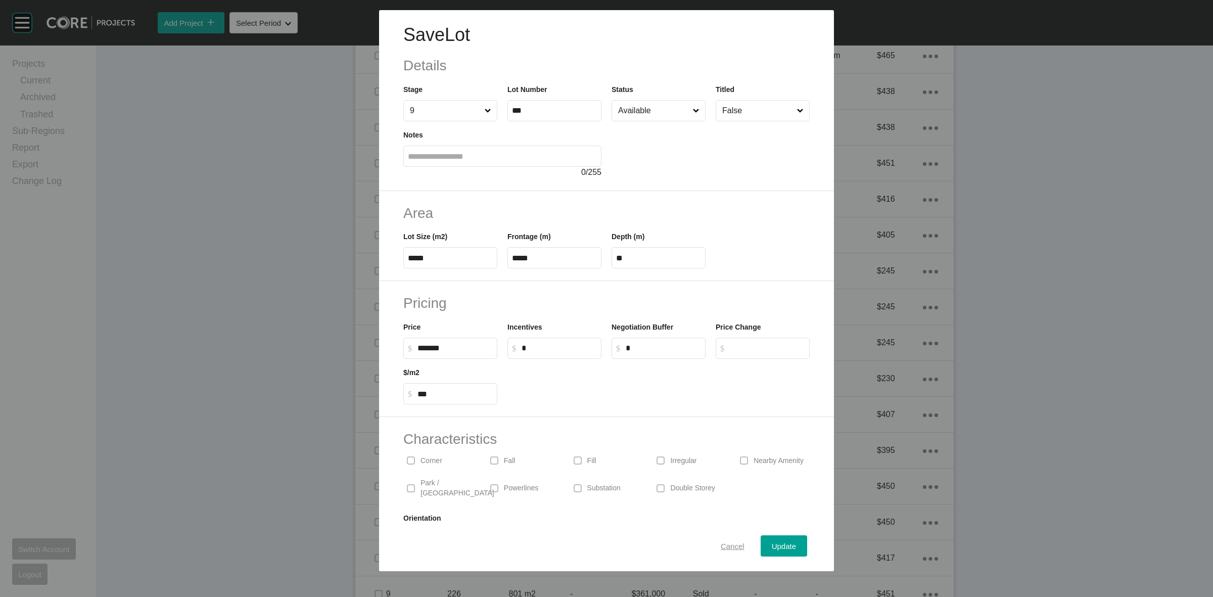
click at [721, 547] on span "Cancel" at bounding box center [733, 546] width 24 height 9
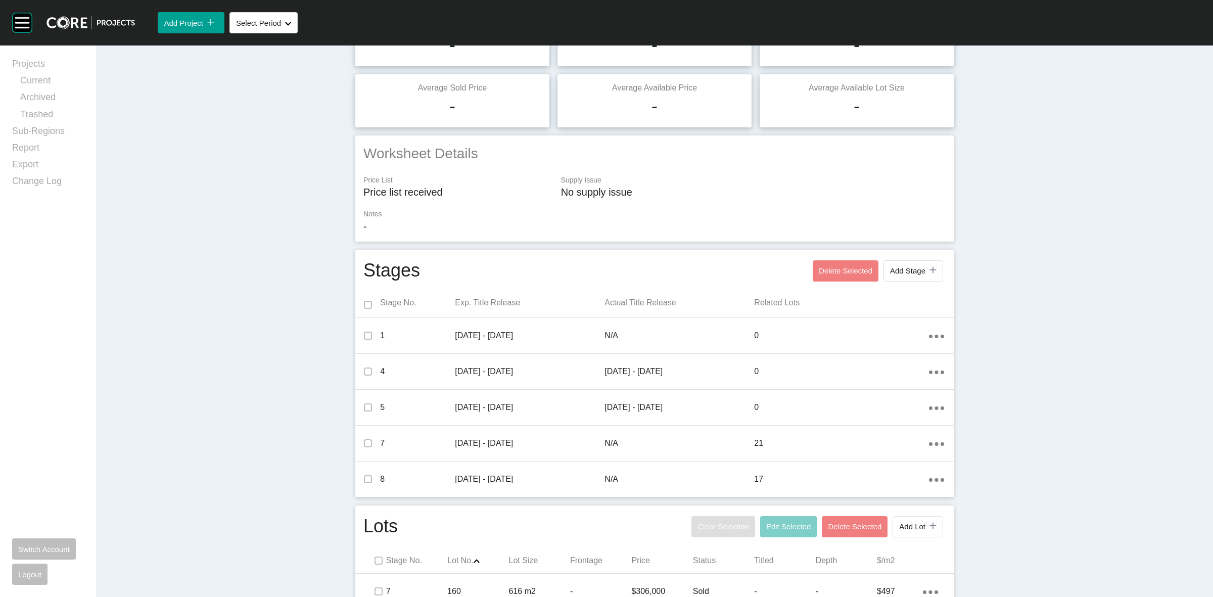
scroll to position [0, 0]
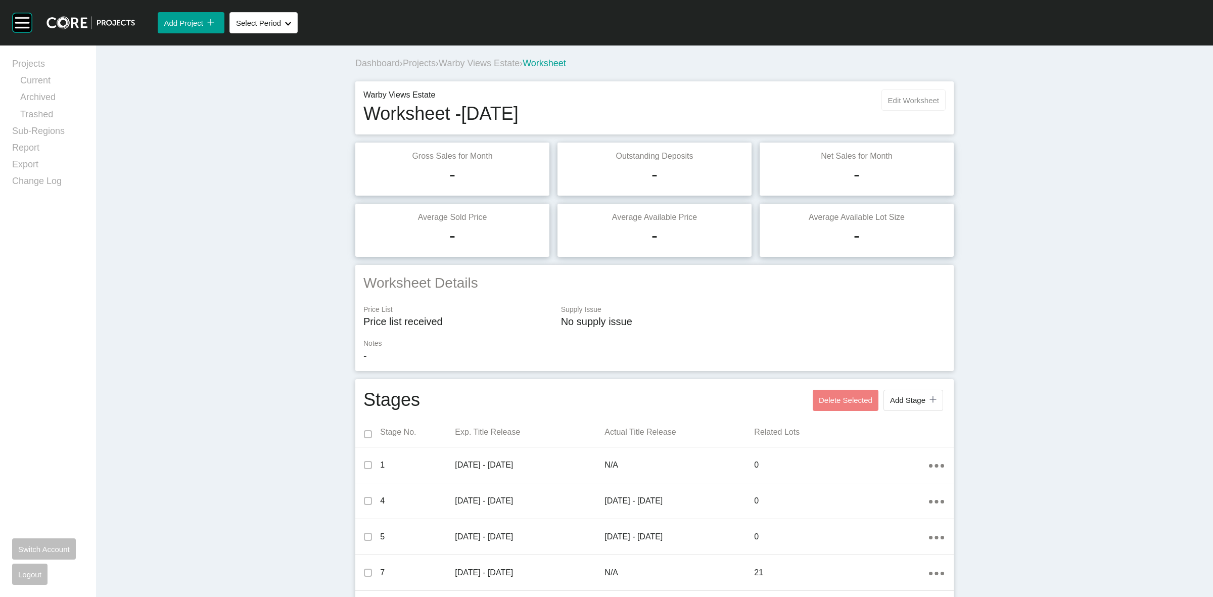
click at [891, 99] on span "Edit Worksheet" at bounding box center [913, 100] width 51 height 9
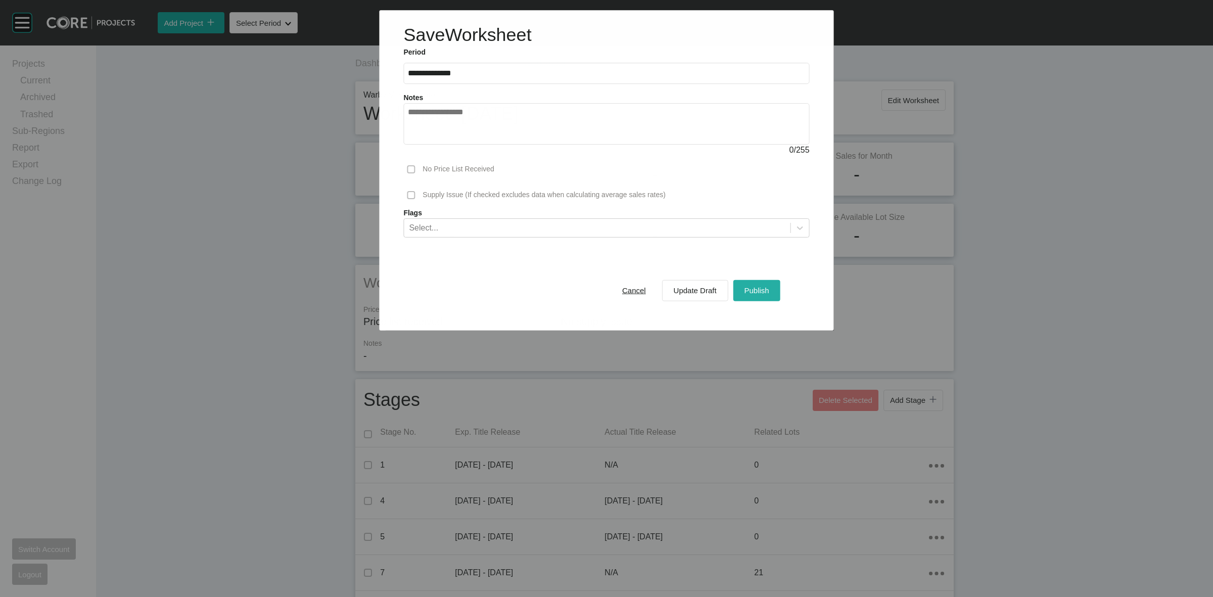
click at [763, 295] on span "Publish" at bounding box center [757, 290] width 25 height 9
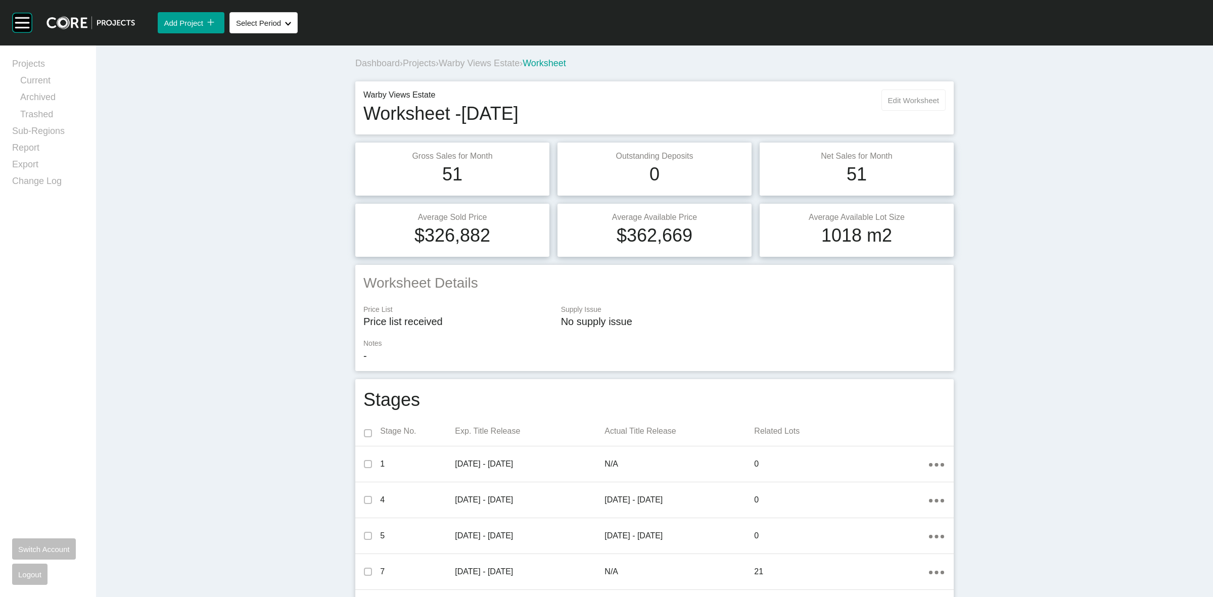
click at [900, 105] on button "Edit Worksheet" at bounding box center [914, 99] width 64 height 21
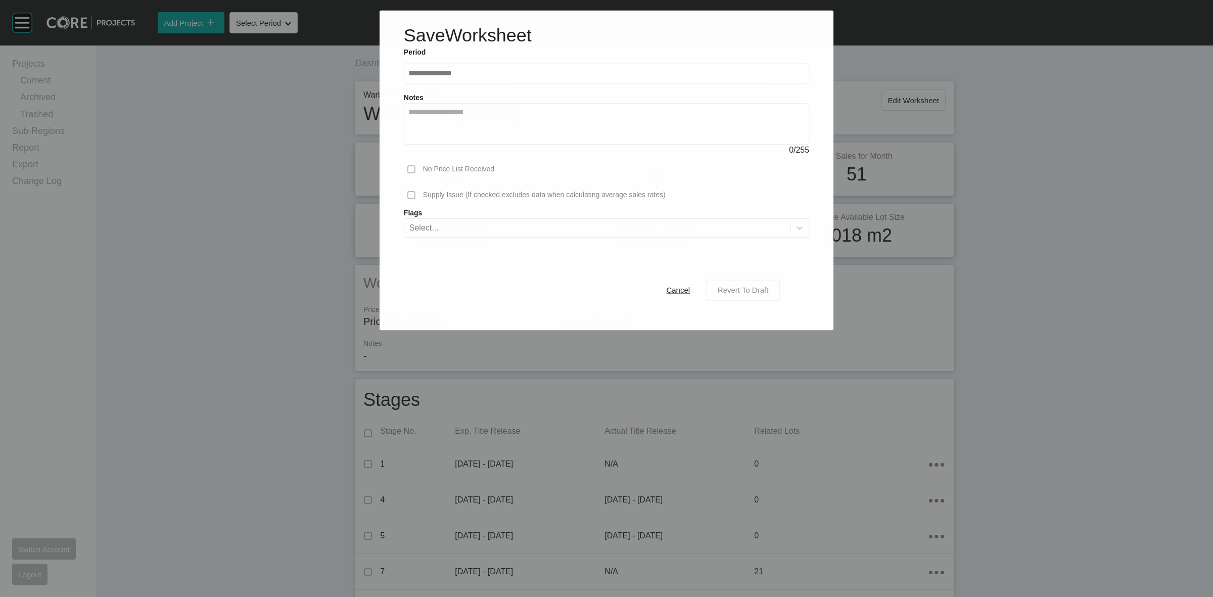
click at [754, 296] on div "Revert To Draft" at bounding box center [743, 291] width 56 height 14
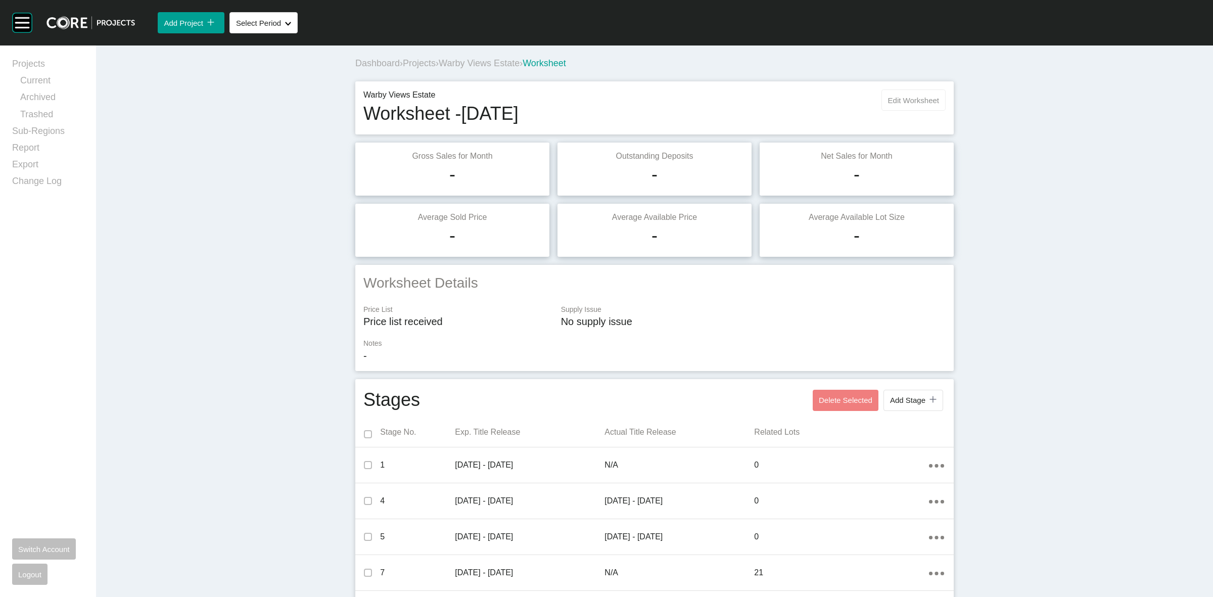
click at [905, 104] on span "Edit Worksheet" at bounding box center [913, 100] width 51 height 9
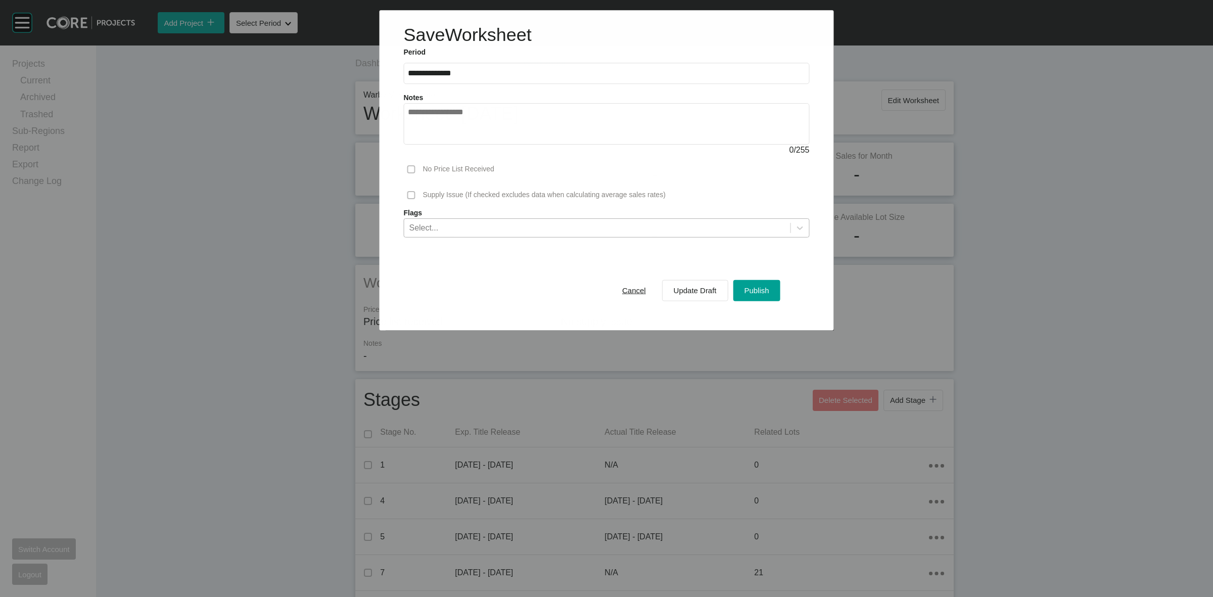
click at [572, 232] on div "Select..." at bounding box center [597, 227] width 386 height 17
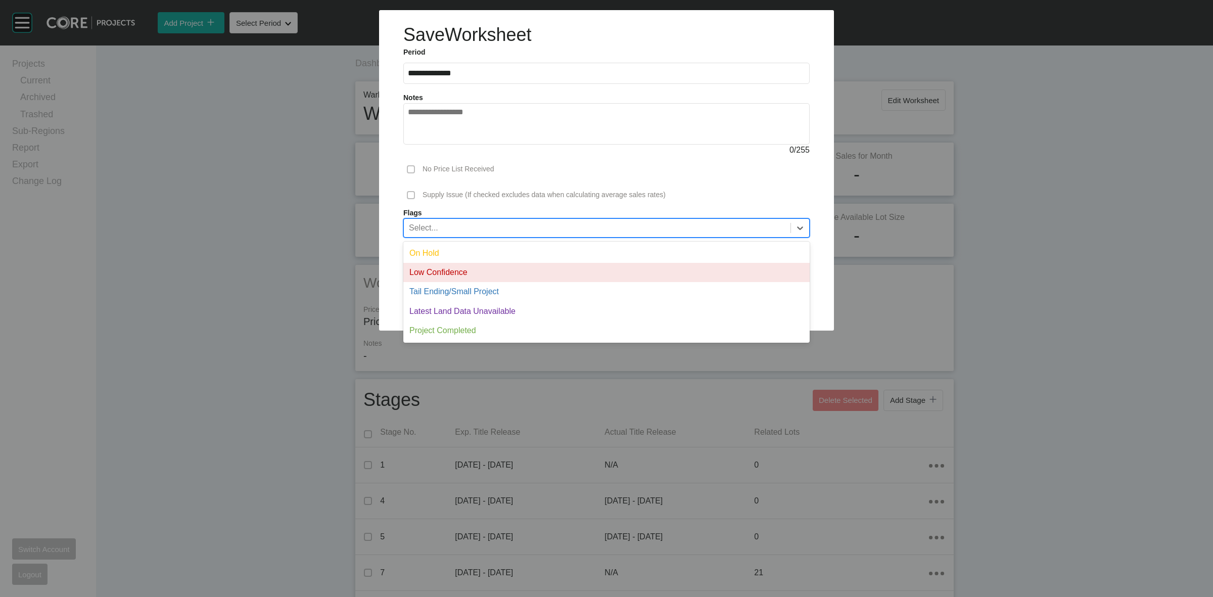
click at [497, 273] on div "Low Confidence" at bounding box center [606, 272] width 407 height 19
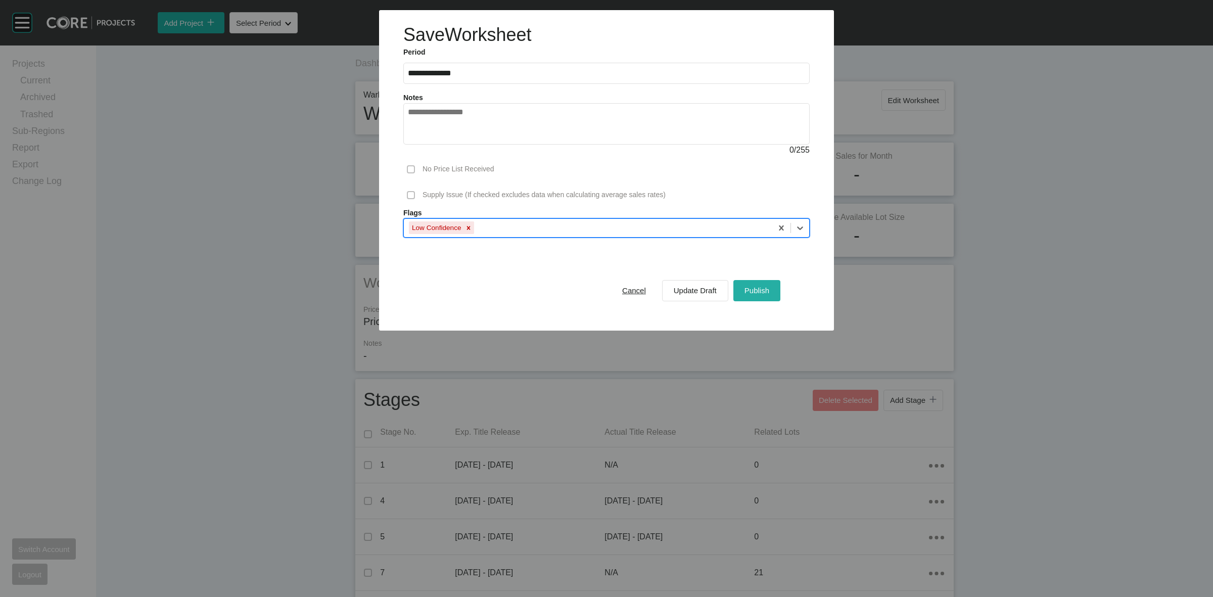
click at [756, 290] on span "Publish" at bounding box center [757, 290] width 25 height 9
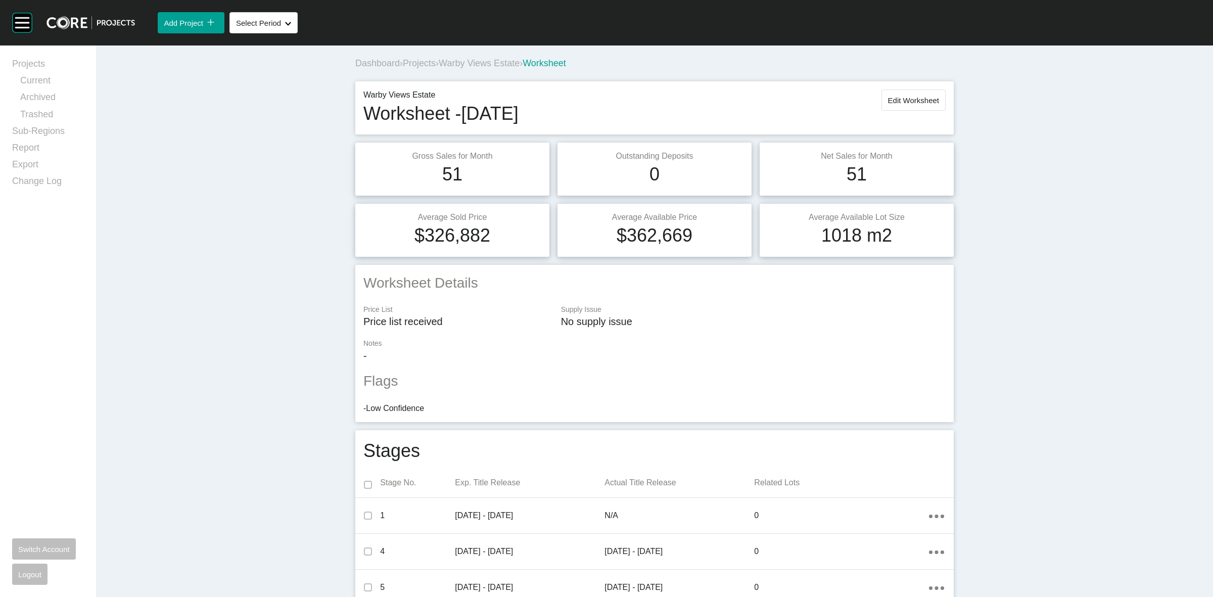
click at [474, 65] on span "Warby Views Estate" at bounding box center [479, 63] width 81 height 10
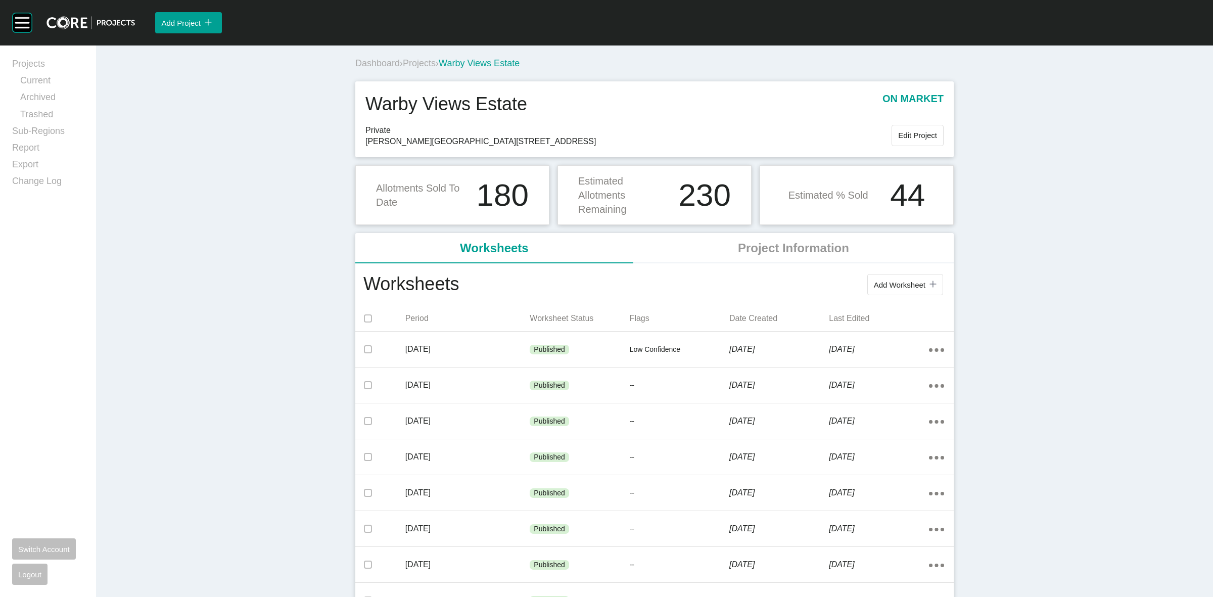
click at [427, 59] on span "Projects" at bounding box center [419, 63] width 33 height 10
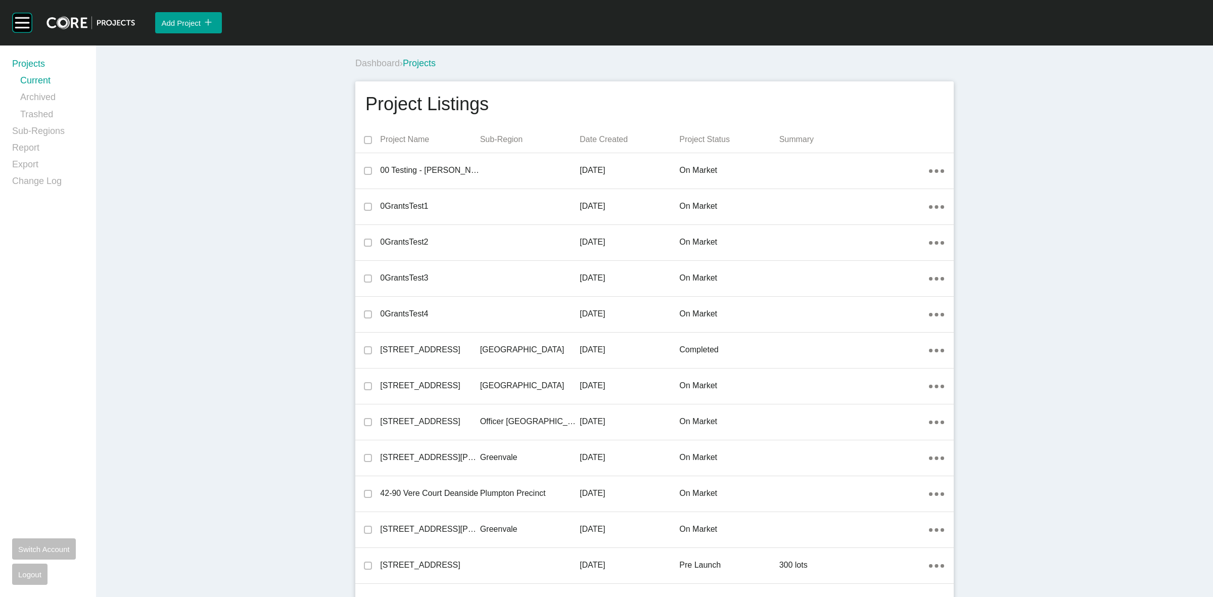
scroll to position [13150, 0]
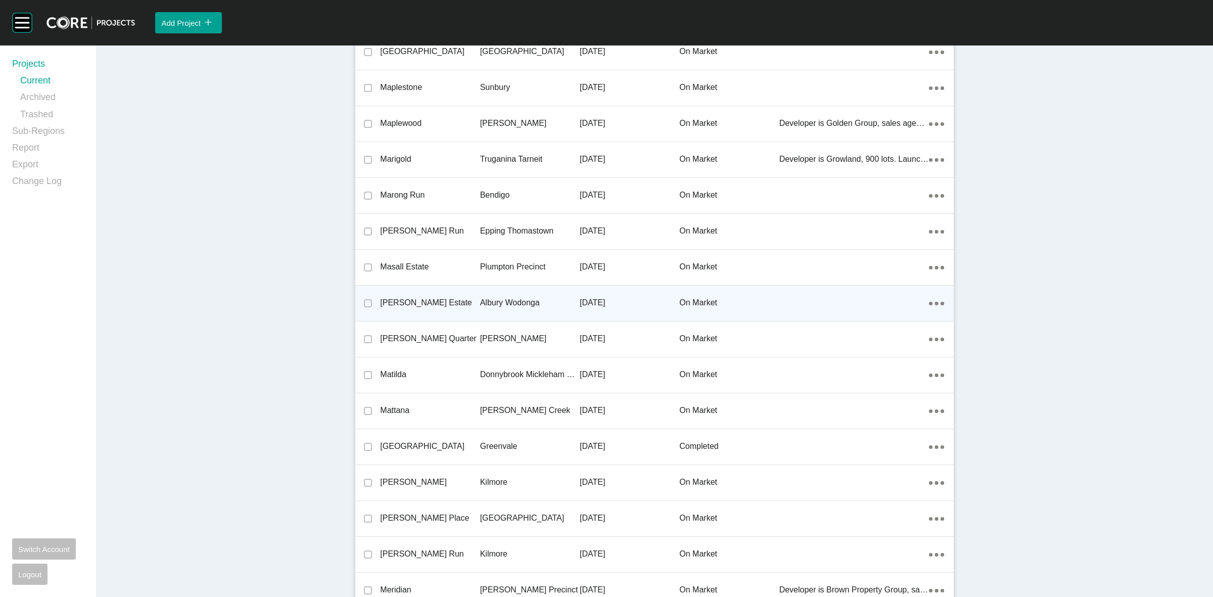
click at [503, 297] on p "Albury Wodonga" at bounding box center [530, 302] width 100 height 11
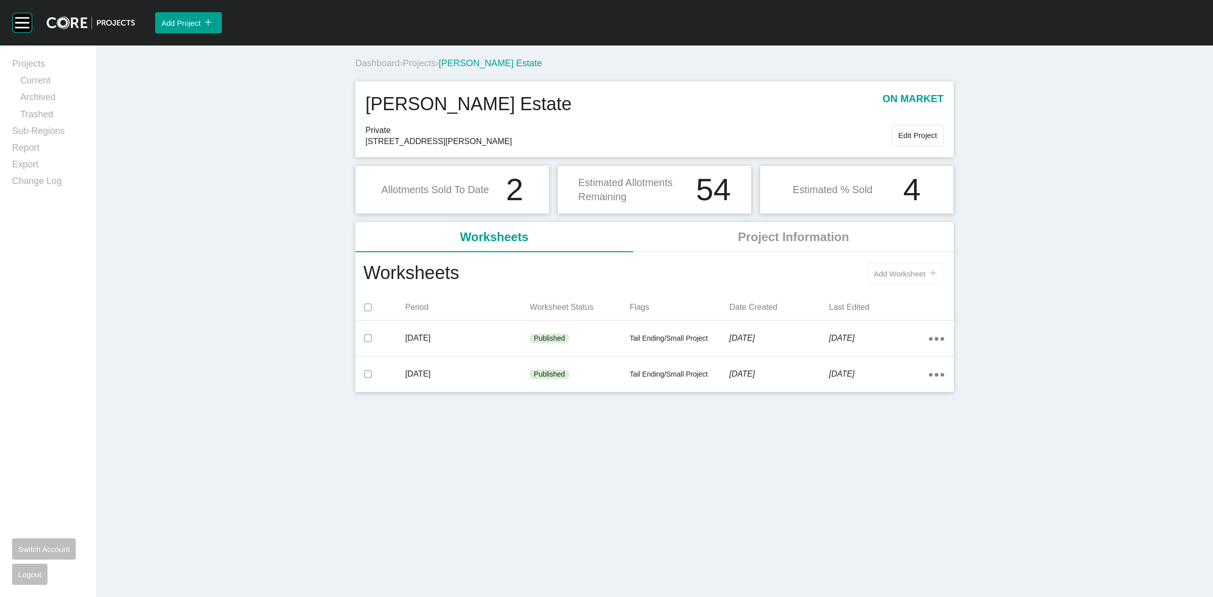
click at [879, 264] on button "Add Worksheet icon/tick copy 11 Created with Sketch." at bounding box center [906, 273] width 76 height 21
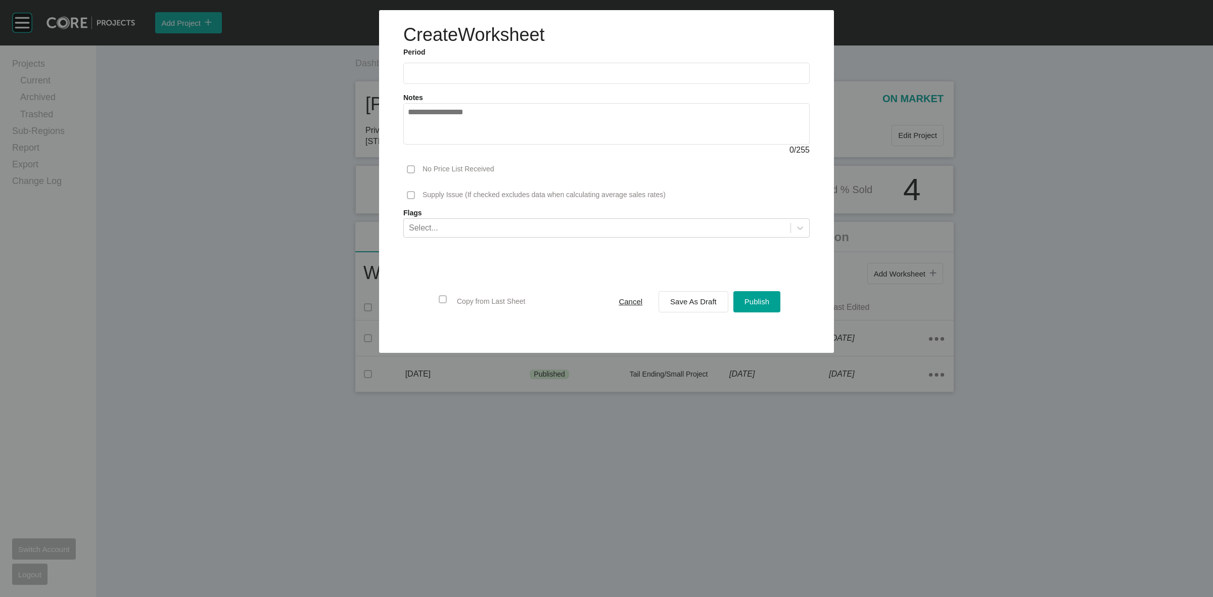
click at [511, 71] on input "text" at bounding box center [606, 73] width 397 height 9
click at [494, 142] on li "Sep" at bounding box center [490, 147] width 34 height 17
type input "**********"
drag, startPoint x: 701, startPoint y: 307, endPoint x: 778, endPoint y: 452, distance: 163.8
click at [701, 306] on div "Save As Draft" at bounding box center [694, 302] width 52 height 14
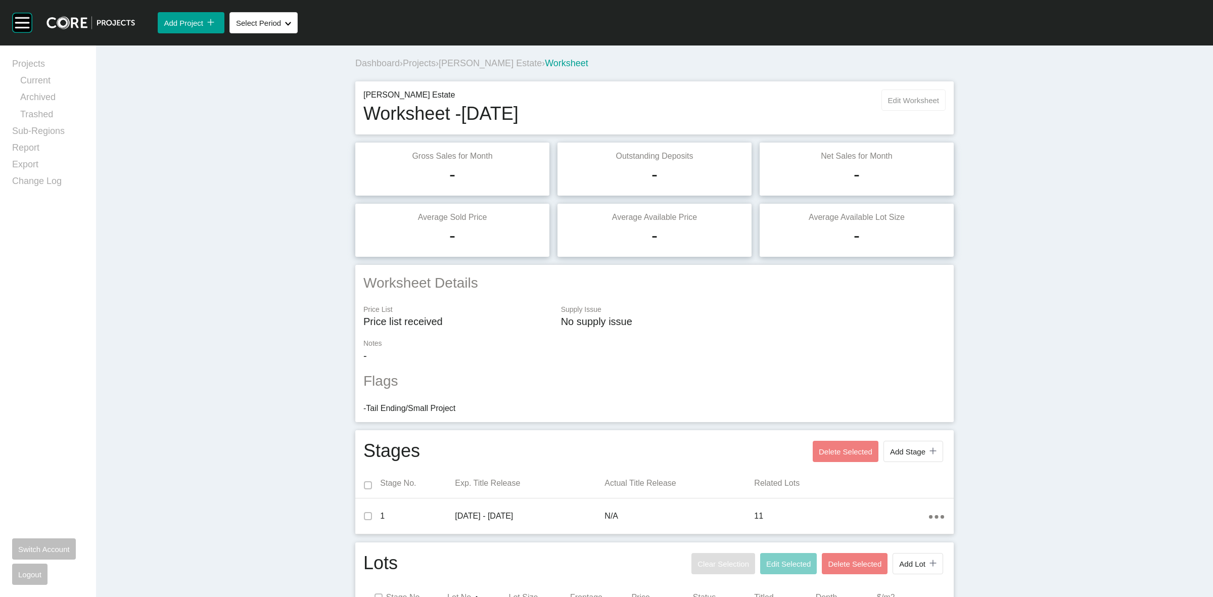
click at [900, 100] on span "Edit Worksheet" at bounding box center [913, 100] width 51 height 9
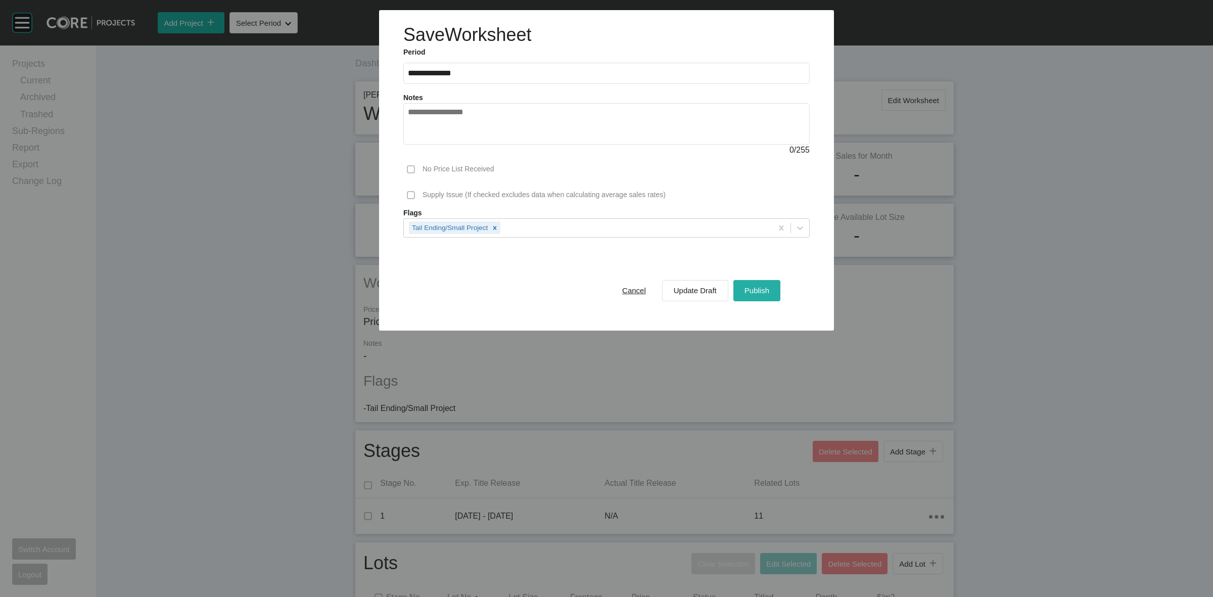
drag, startPoint x: 759, startPoint y: 284, endPoint x: 759, endPoint y: 296, distance: 12.1
click at [759, 284] on div "Publish" at bounding box center [757, 291] width 30 height 14
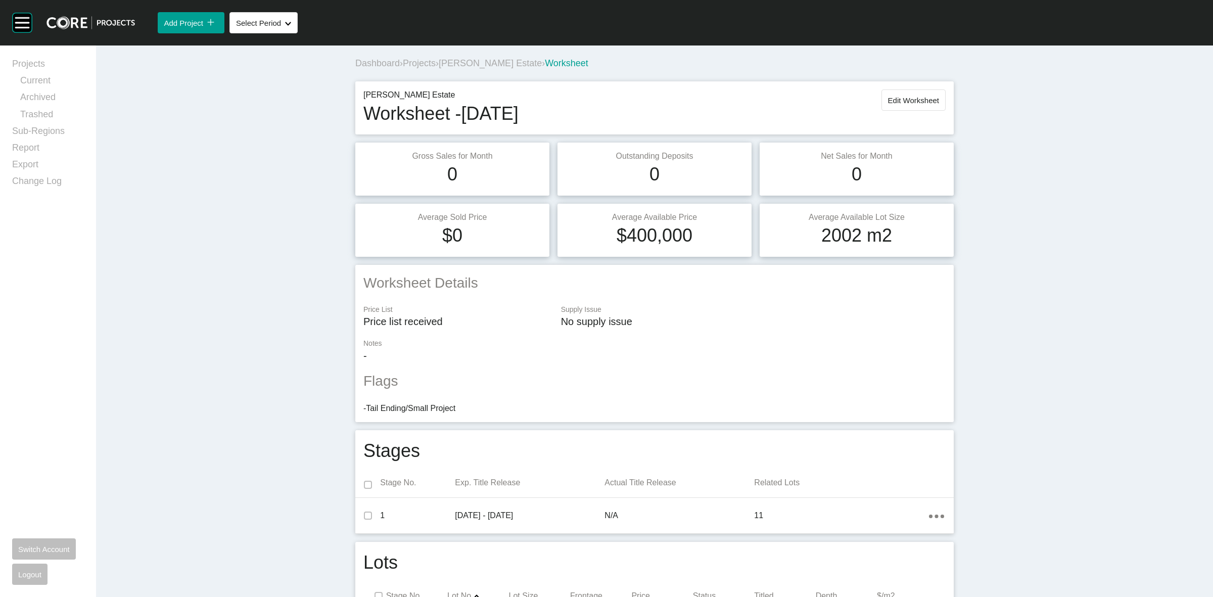
click at [1000, 109] on div "Dashboard › Projects › [PERSON_NAME] Estate › Worksheet [PERSON_NAME] Estate Wo…" at bounding box center [654, 527] width 1117 height 963
click at [459, 63] on span "[PERSON_NAME] Estate" at bounding box center [490, 63] width 103 height 10
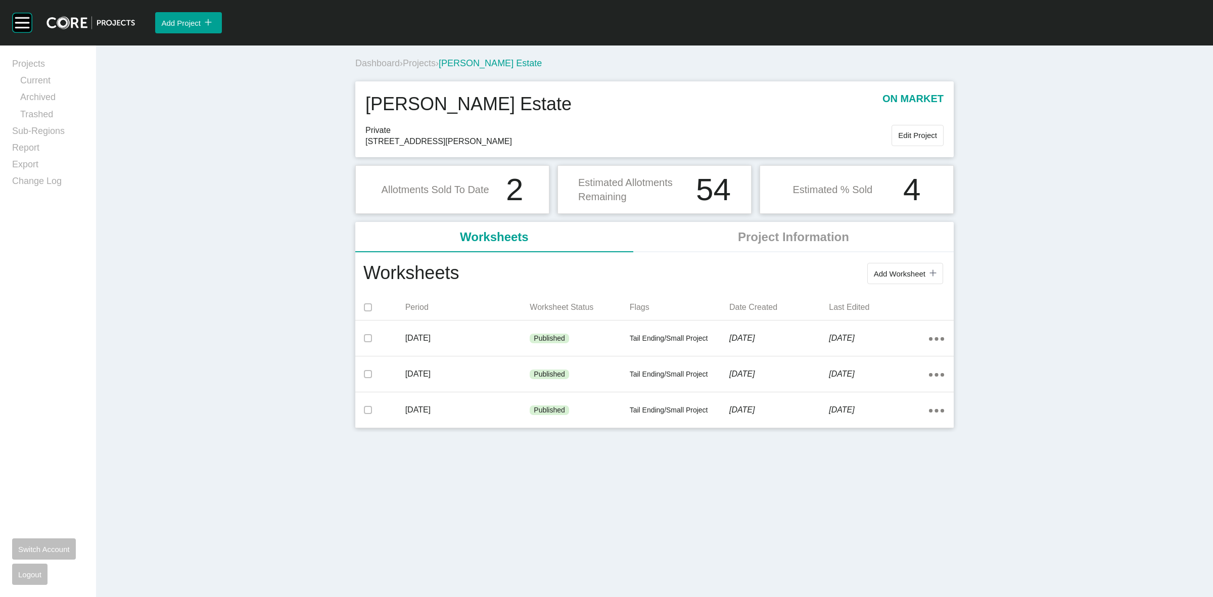
click at [428, 63] on span "Projects" at bounding box center [419, 63] width 33 height 10
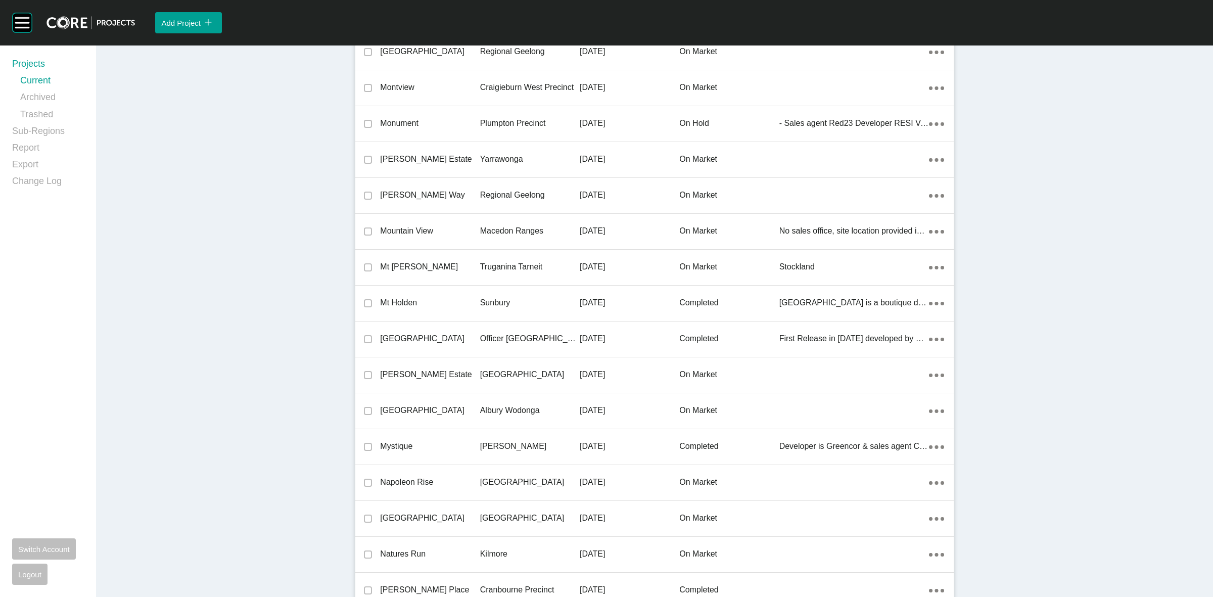
scroll to position [23592, 0]
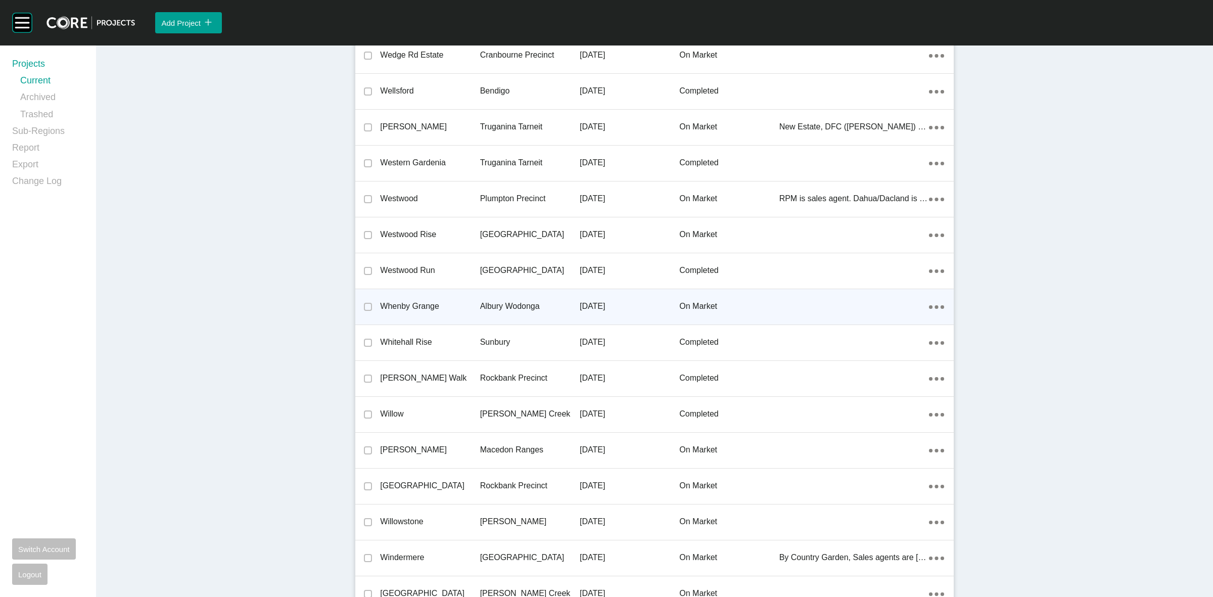
click at [497, 301] on p "Albury Wodonga" at bounding box center [530, 306] width 100 height 11
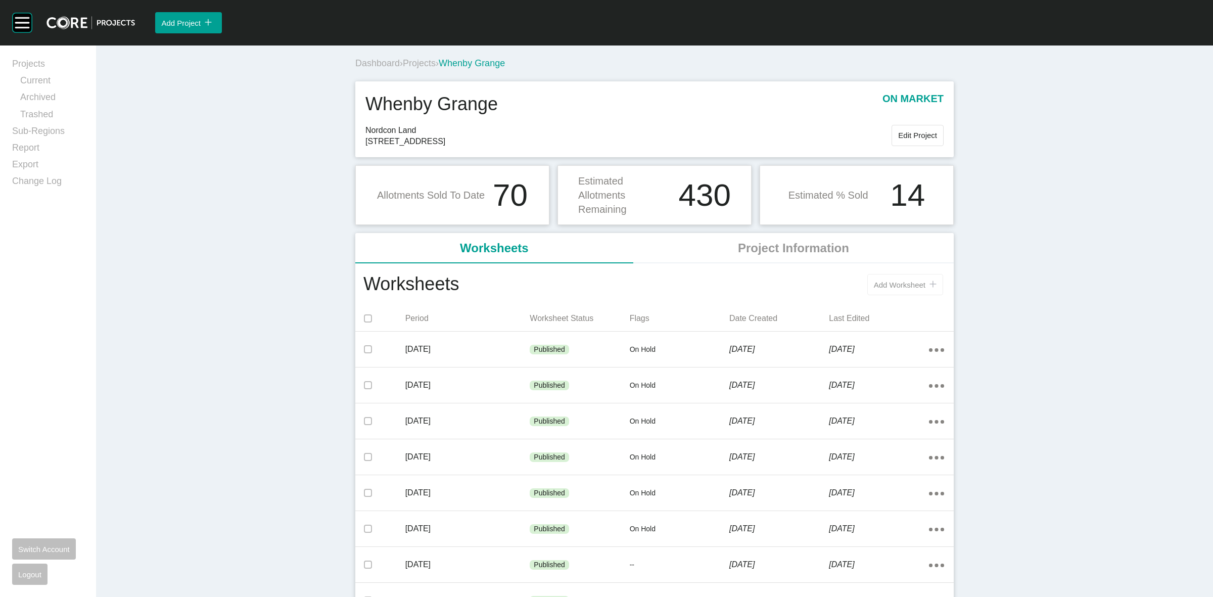
click at [876, 287] on span "Add Worksheet" at bounding box center [900, 285] width 52 height 9
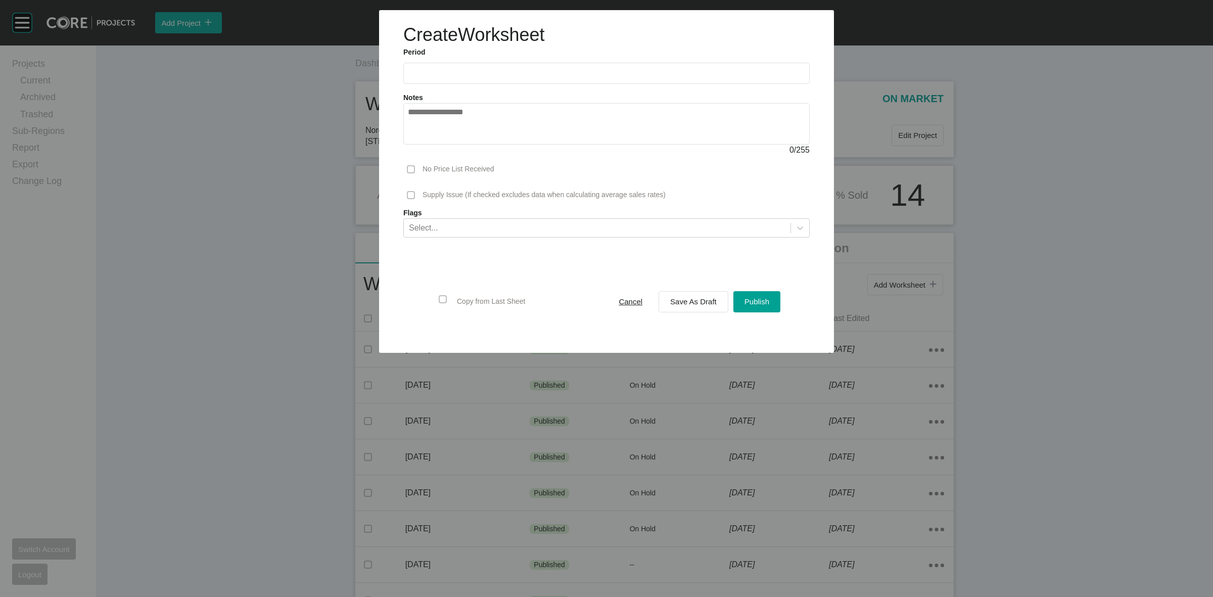
click at [440, 77] on input "text" at bounding box center [606, 73] width 397 height 9
click at [496, 142] on li "Sep" at bounding box center [490, 147] width 34 height 17
type input "**********"
click at [676, 303] on span "Save As Draft" at bounding box center [693, 301] width 47 height 9
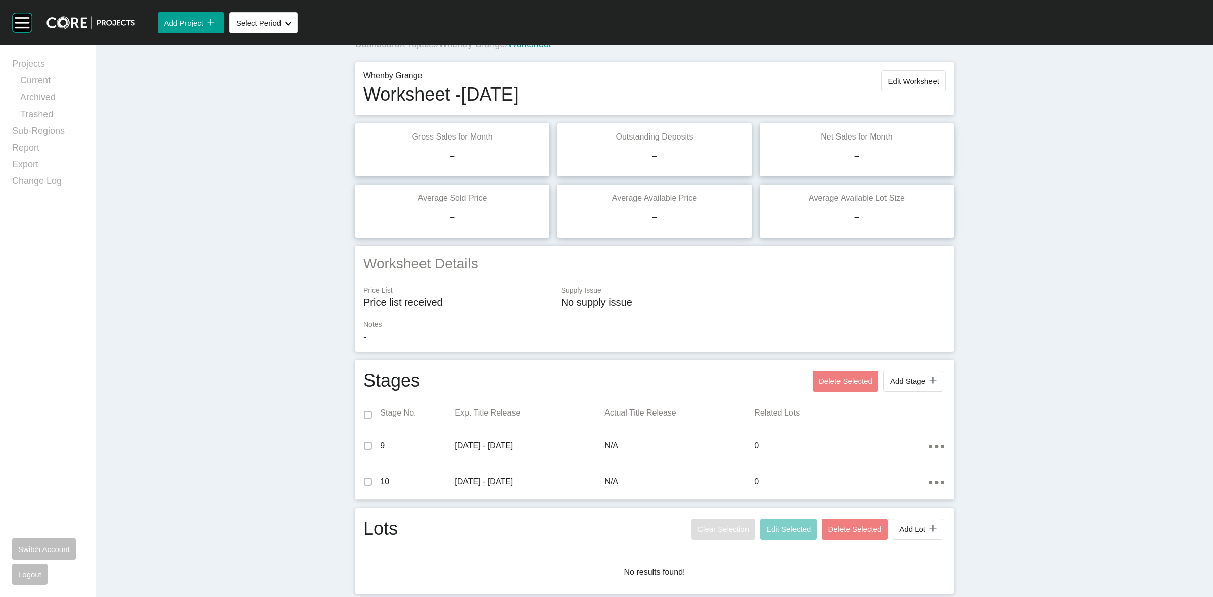
scroll to position [20, 0]
click at [906, 80] on span "Edit Worksheet" at bounding box center [913, 80] width 51 height 9
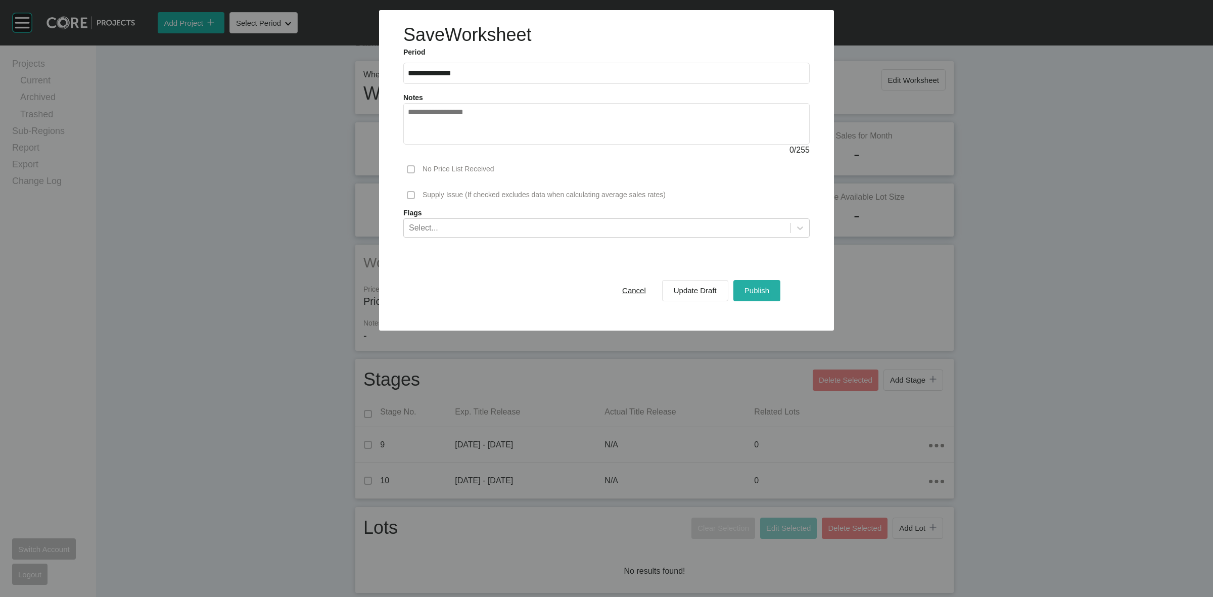
click at [756, 291] on span "Publish" at bounding box center [757, 290] width 25 height 9
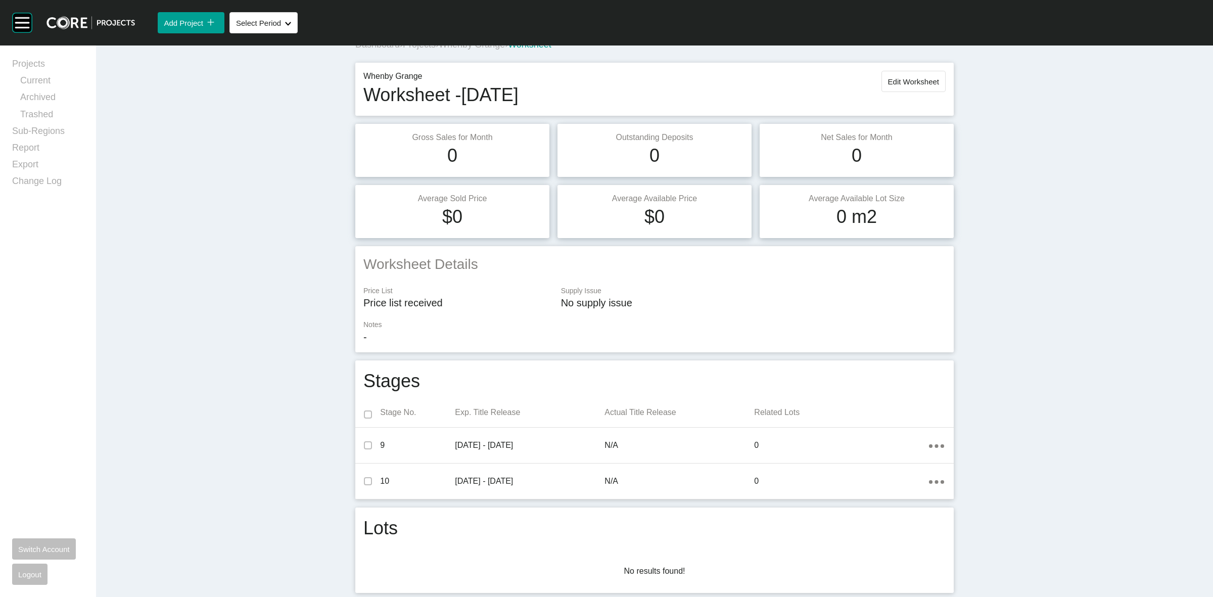
scroll to position [0, 0]
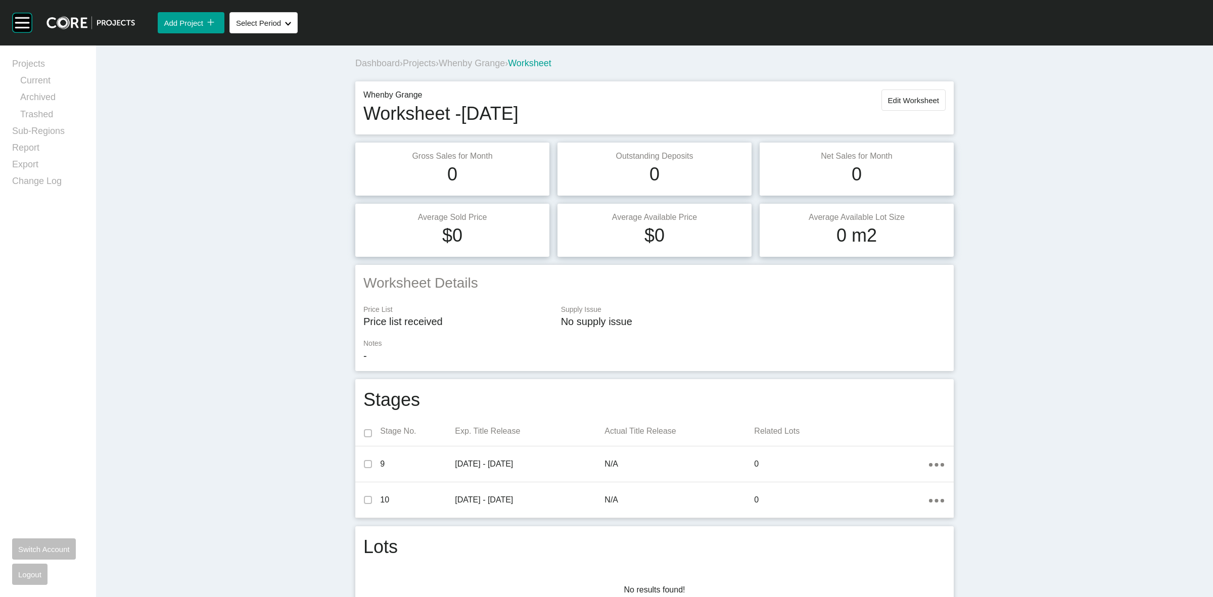
click at [473, 61] on span "Whenby Grange" at bounding box center [472, 63] width 66 height 10
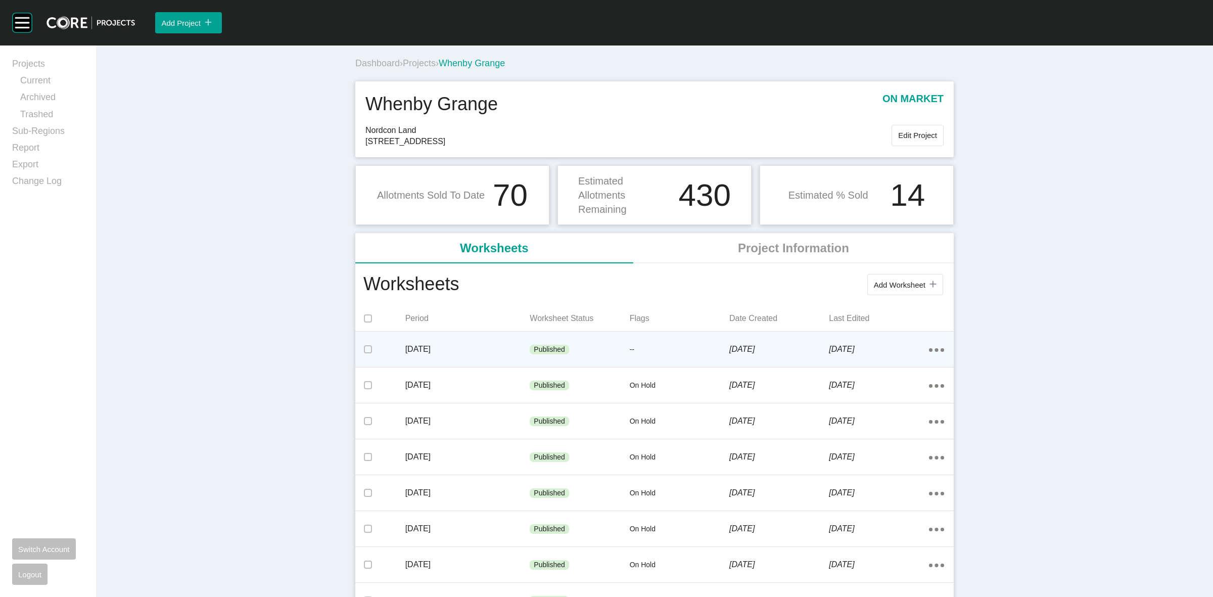
click at [934, 349] on icon "Action Menu Dots Copy 6 Created with Sketch." at bounding box center [936, 350] width 15 height 4
click at [893, 351] on link "Edit" at bounding box center [895, 351] width 27 height 15
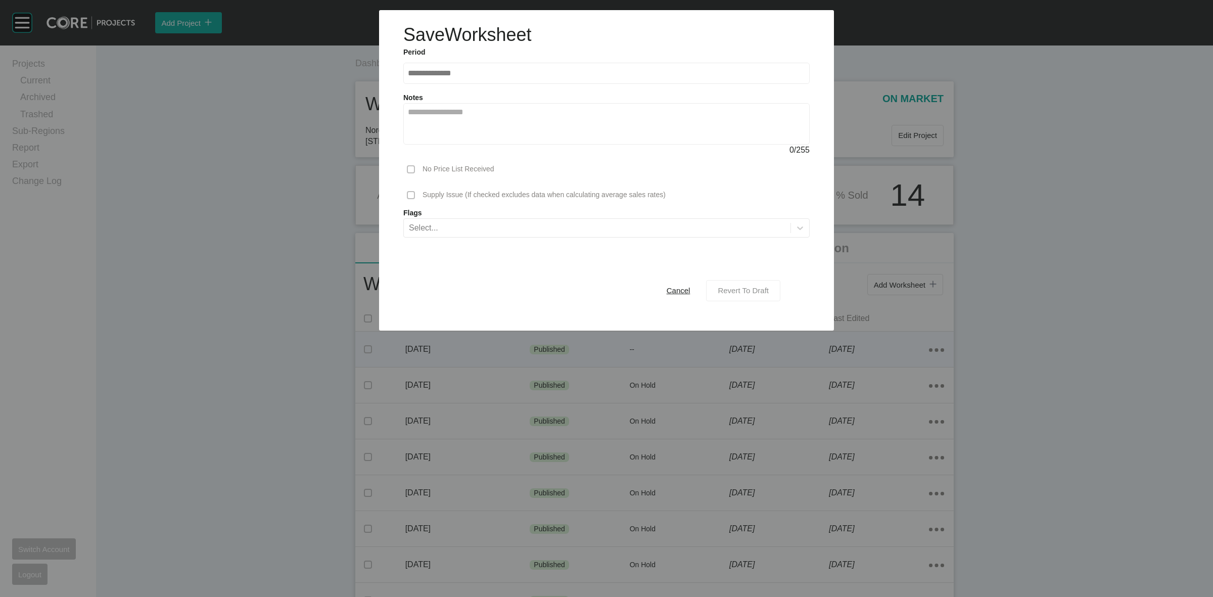
click at [763, 292] on span "Revert To Draft" at bounding box center [743, 290] width 51 height 9
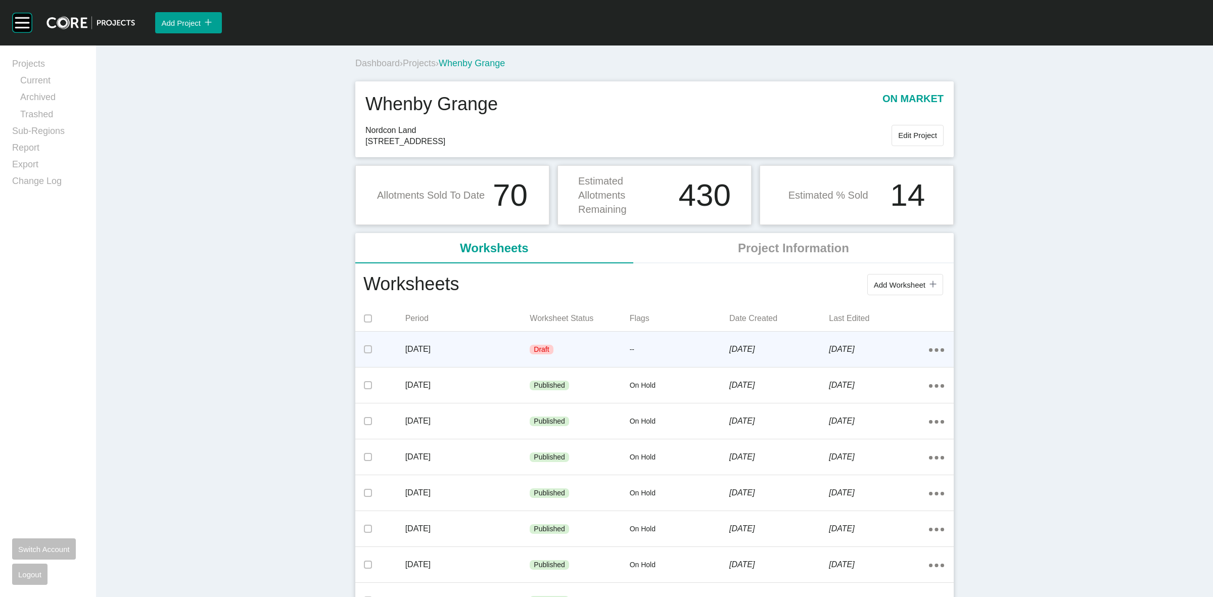
click at [931, 354] on div "Action Menu Dots Copy 6 Created with Sketch." at bounding box center [936, 349] width 15 height 11
click at [900, 354] on link "Edit" at bounding box center [895, 351] width 27 height 15
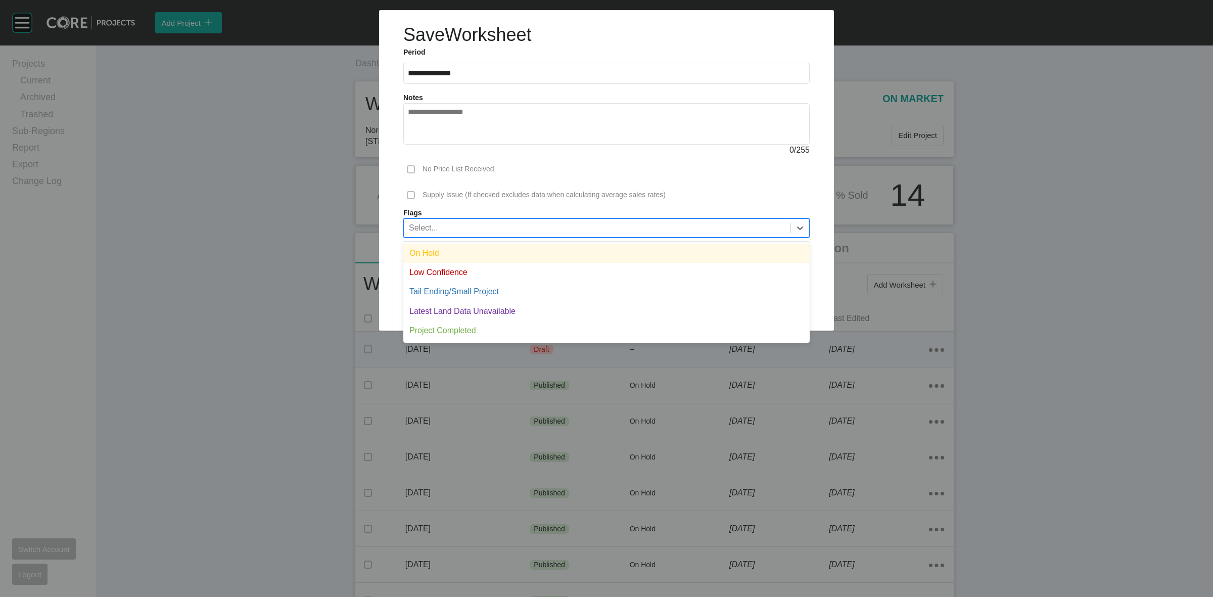
click at [625, 222] on div "Select..." at bounding box center [597, 227] width 387 height 17
click at [510, 255] on div "On Hold" at bounding box center [606, 253] width 407 height 19
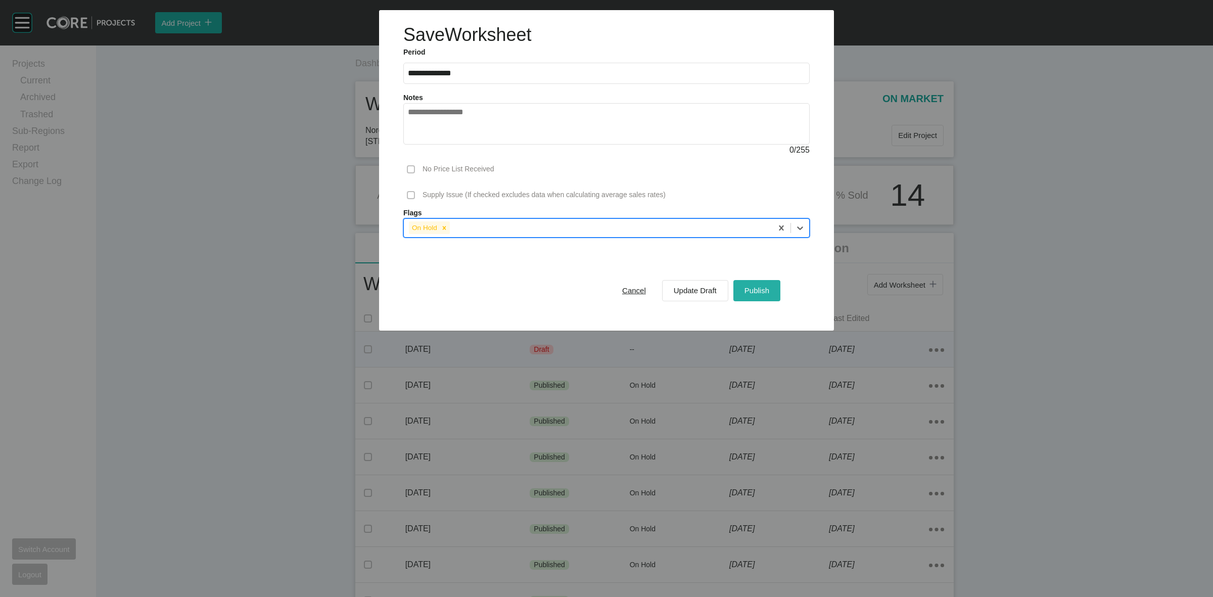
click at [756, 288] on span "Publish" at bounding box center [757, 290] width 25 height 9
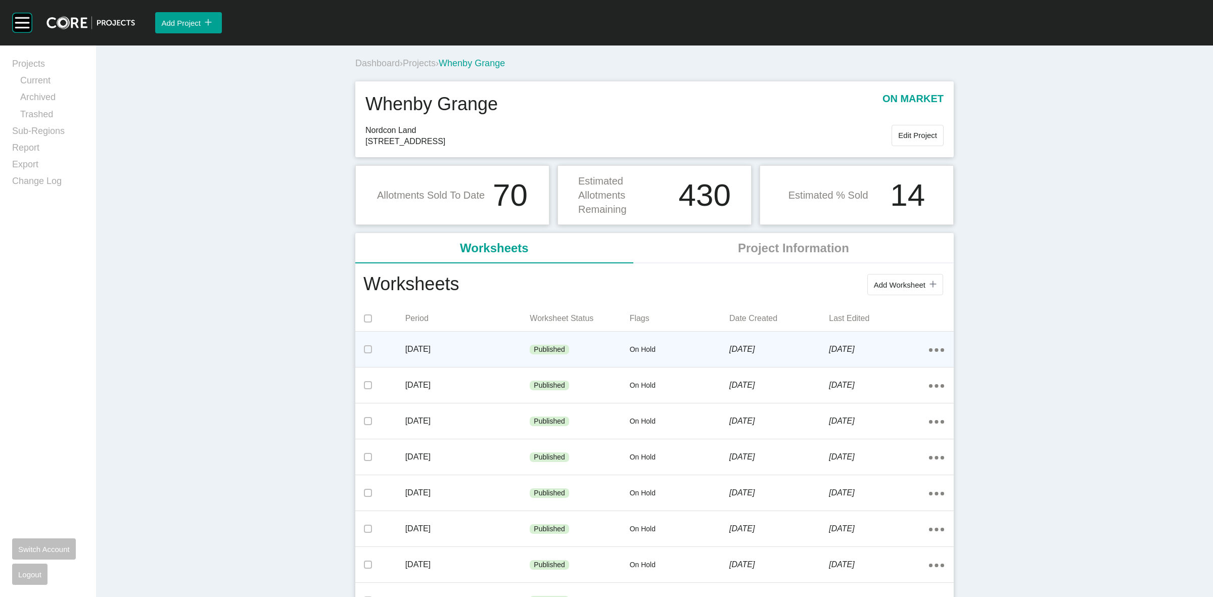
click at [411, 61] on span "Projects" at bounding box center [419, 63] width 33 height 10
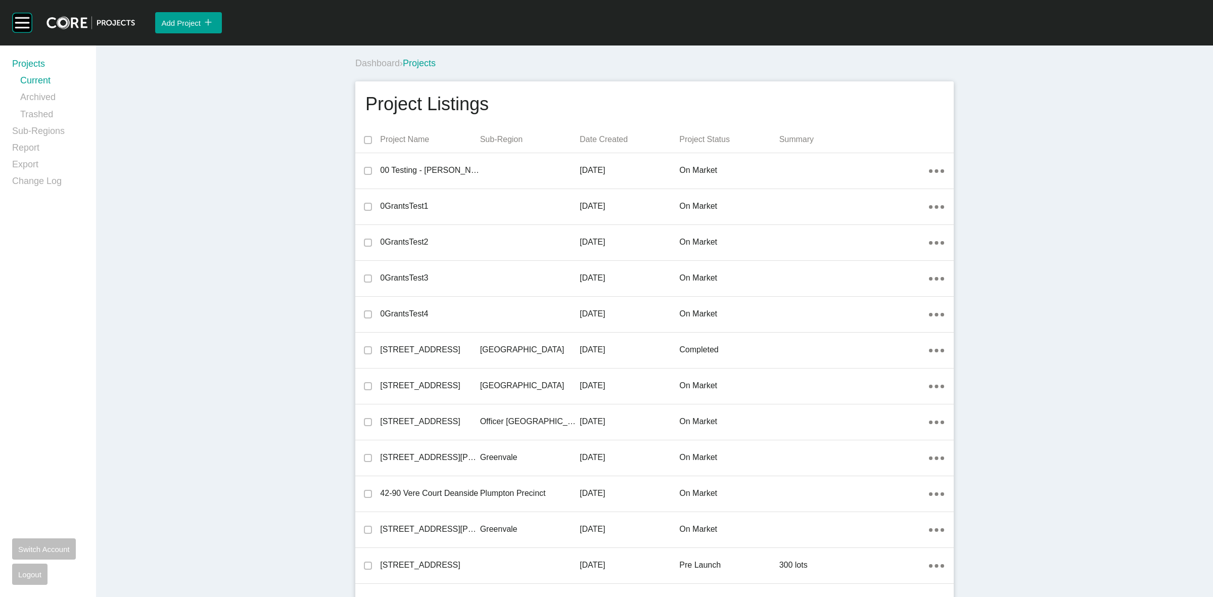
scroll to position [2599, 0]
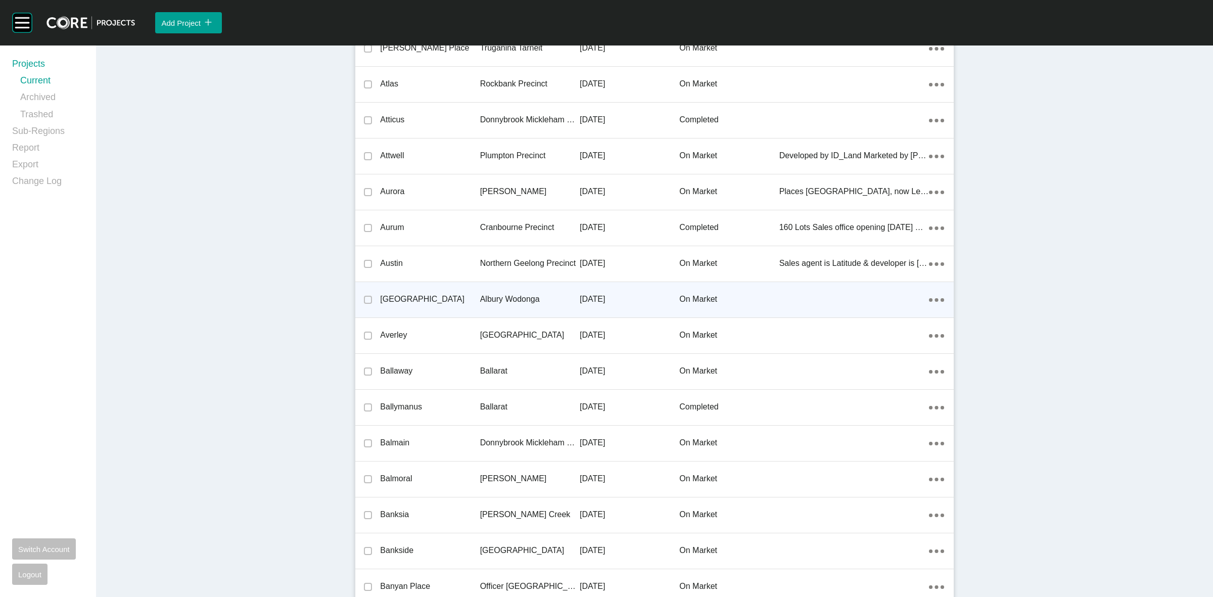
click at [505, 299] on p "Albury Wodonga" at bounding box center [530, 299] width 100 height 11
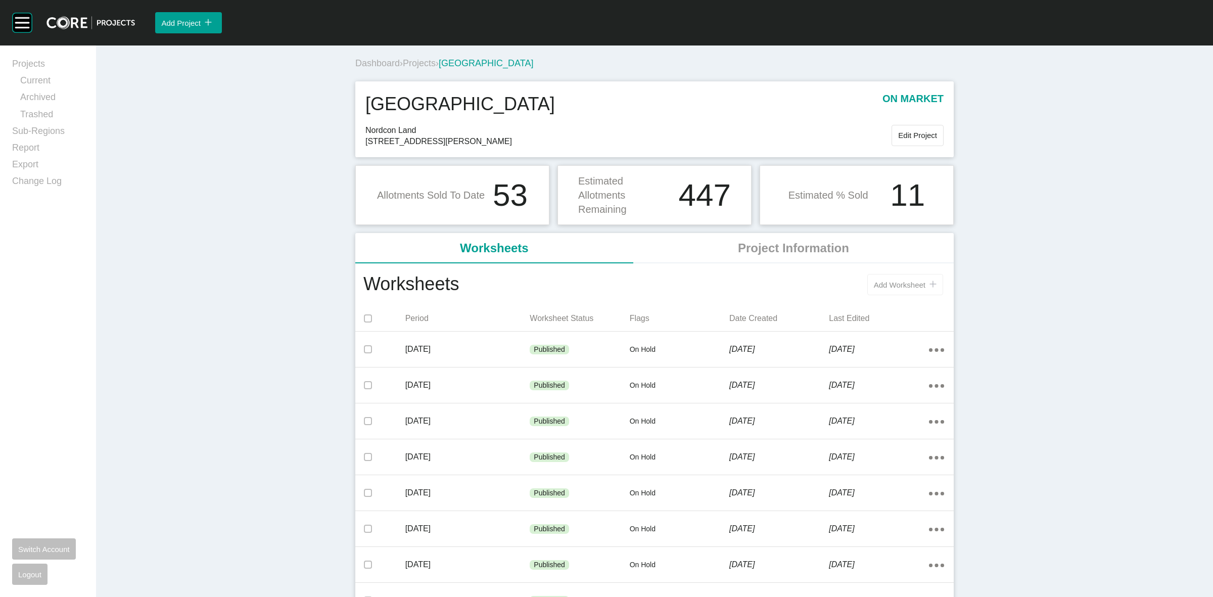
click at [876, 285] on span "Add Worksheet" at bounding box center [900, 285] width 52 height 9
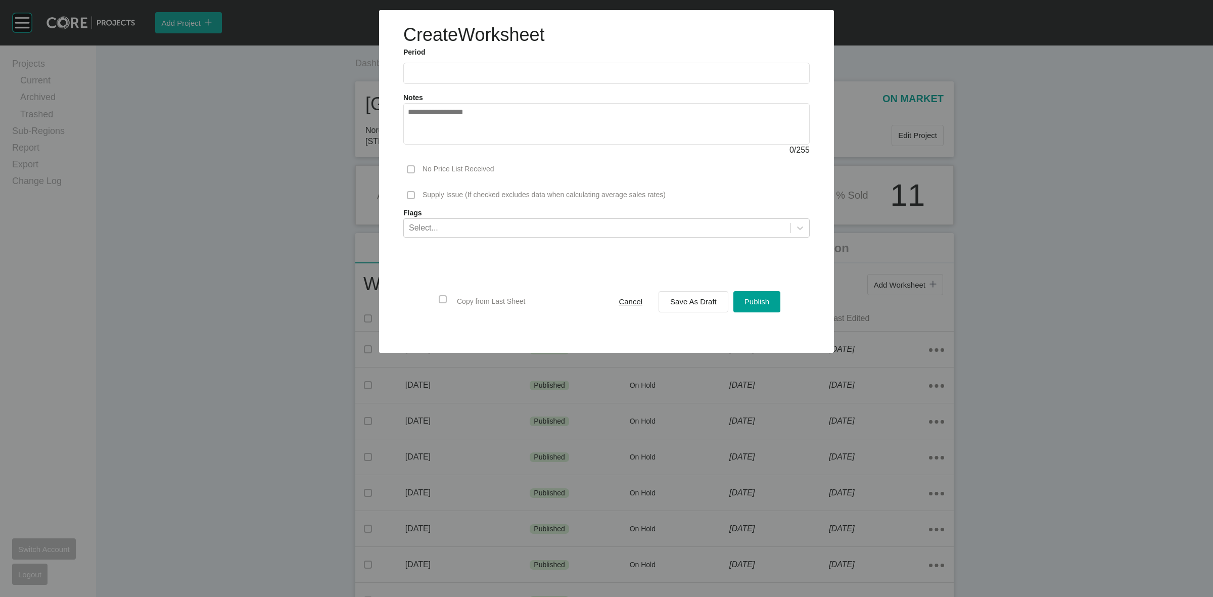
click at [511, 74] on input "text" at bounding box center [606, 73] width 397 height 9
click at [486, 145] on li "Sep" at bounding box center [490, 147] width 34 height 17
type input "**********"
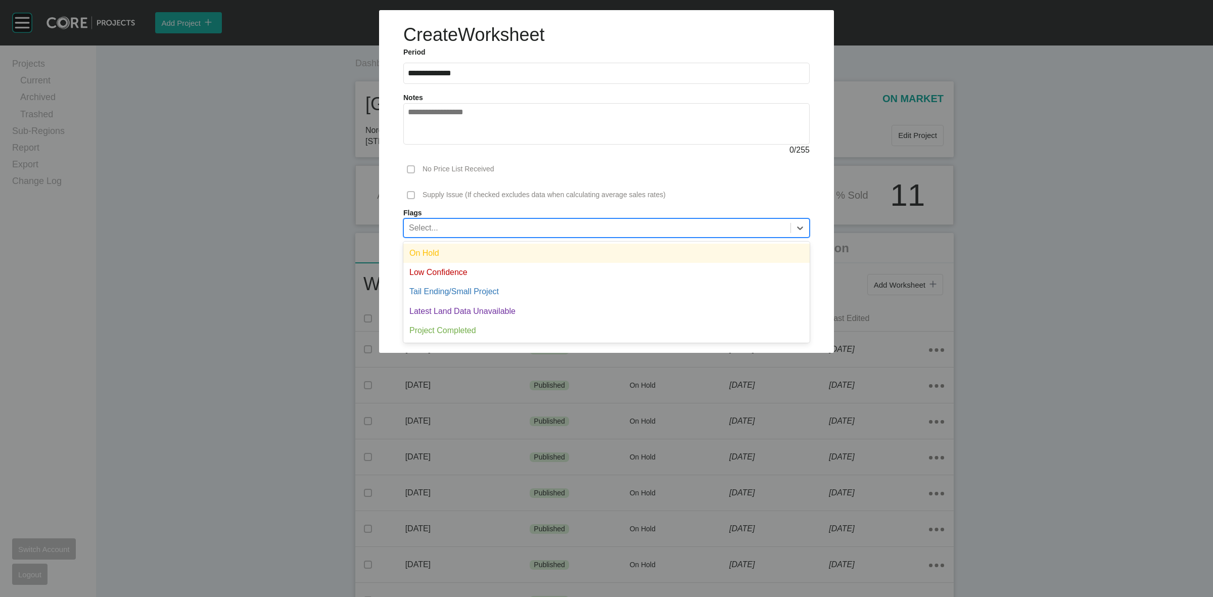
click at [607, 226] on div "Select..." at bounding box center [597, 227] width 387 height 17
click at [518, 249] on div "On Hold" at bounding box center [606, 253] width 407 height 19
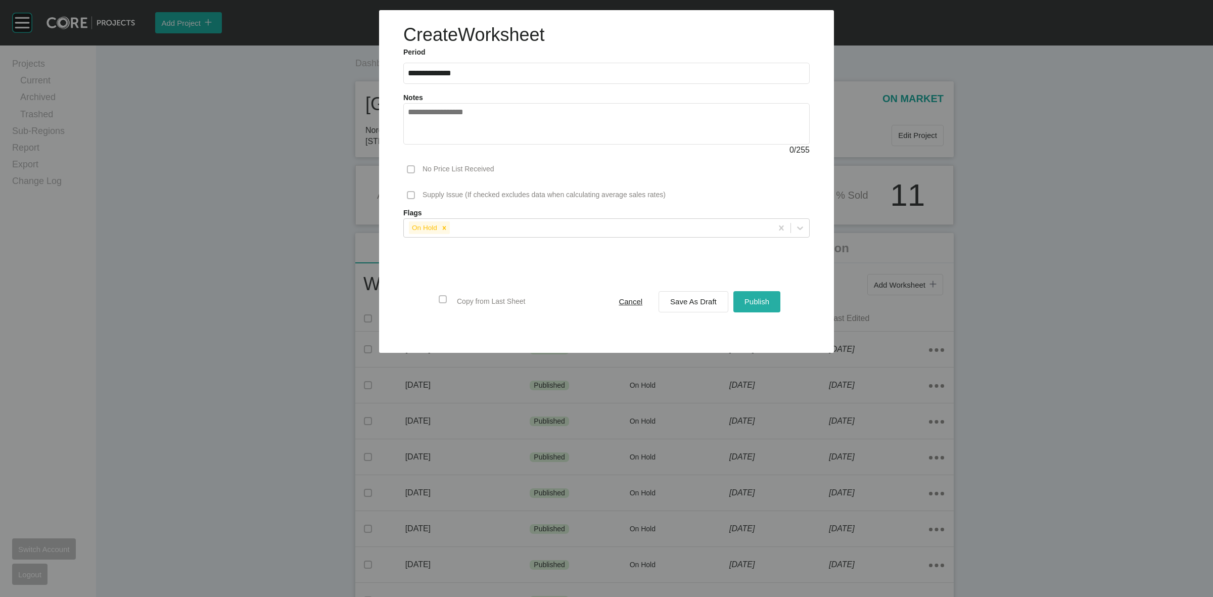
click at [767, 302] on span "Publish" at bounding box center [757, 301] width 25 height 9
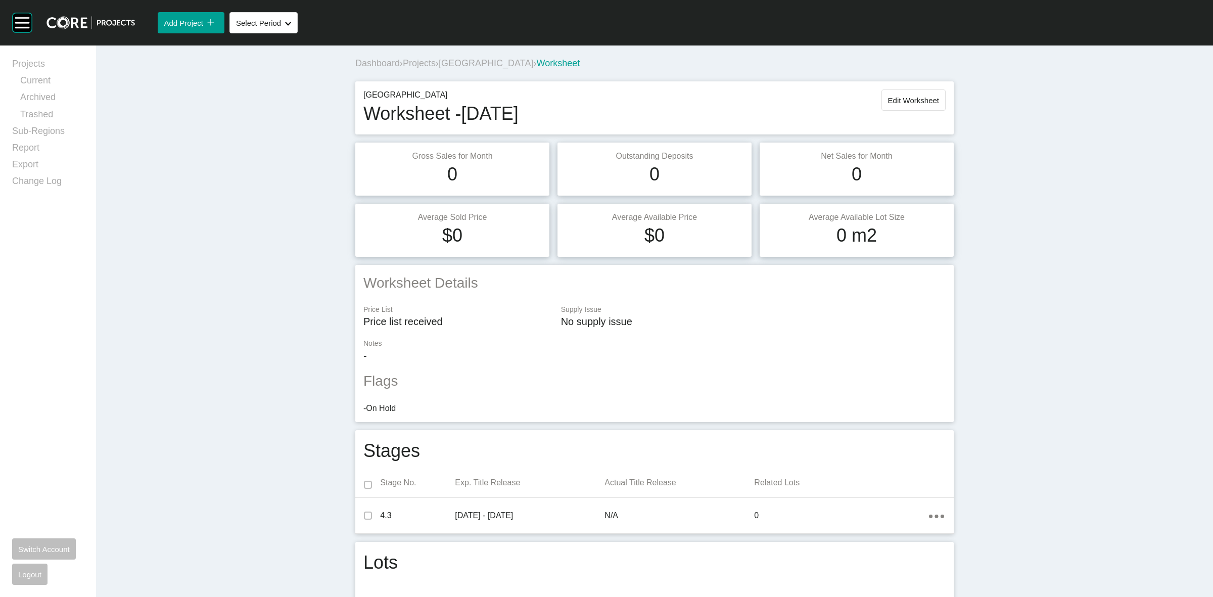
click at [467, 64] on span "[GEOGRAPHIC_DATA]" at bounding box center [486, 63] width 95 height 10
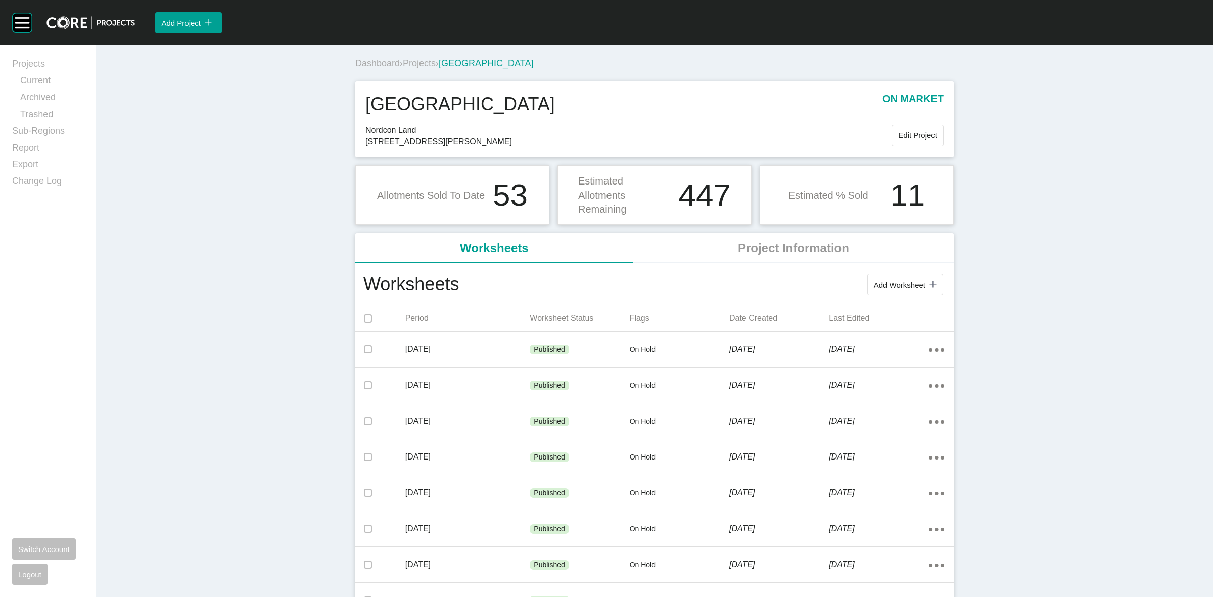
click at [424, 64] on span "Projects" at bounding box center [419, 63] width 33 height 10
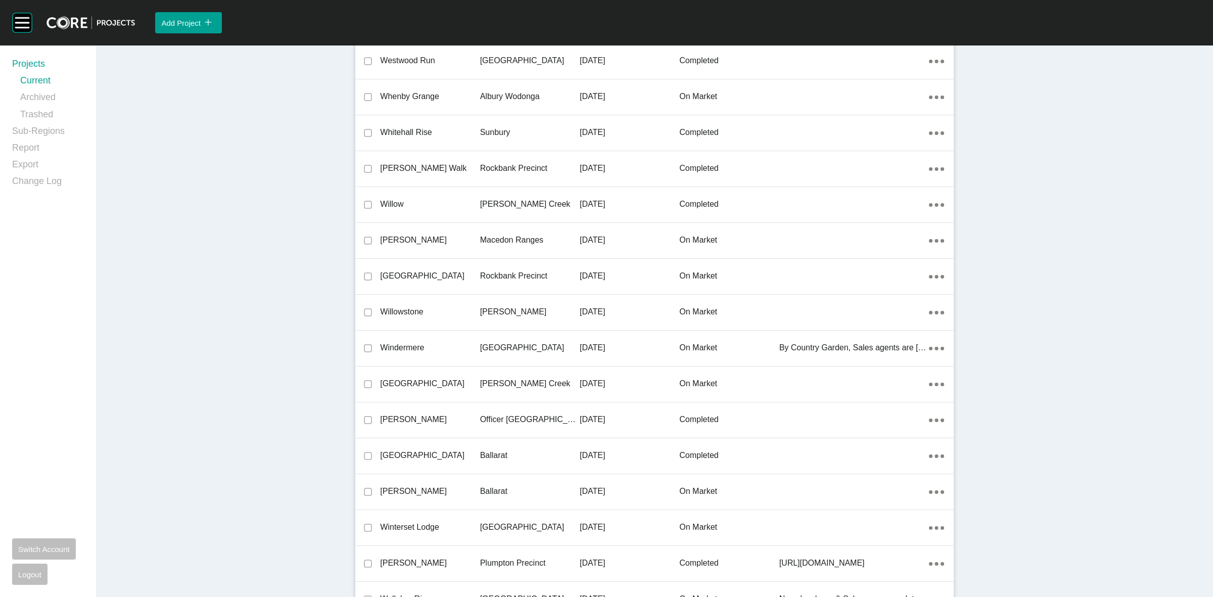
scroll to position [14190, 0]
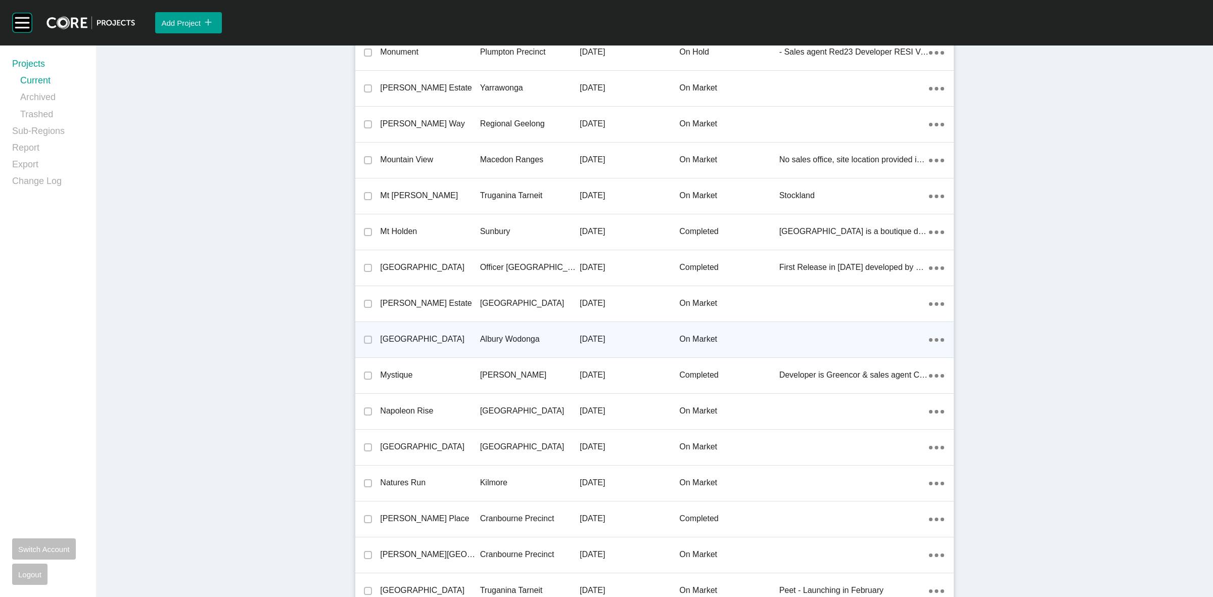
click at [526, 337] on p "Albury Wodonga" at bounding box center [530, 339] width 100 height 11
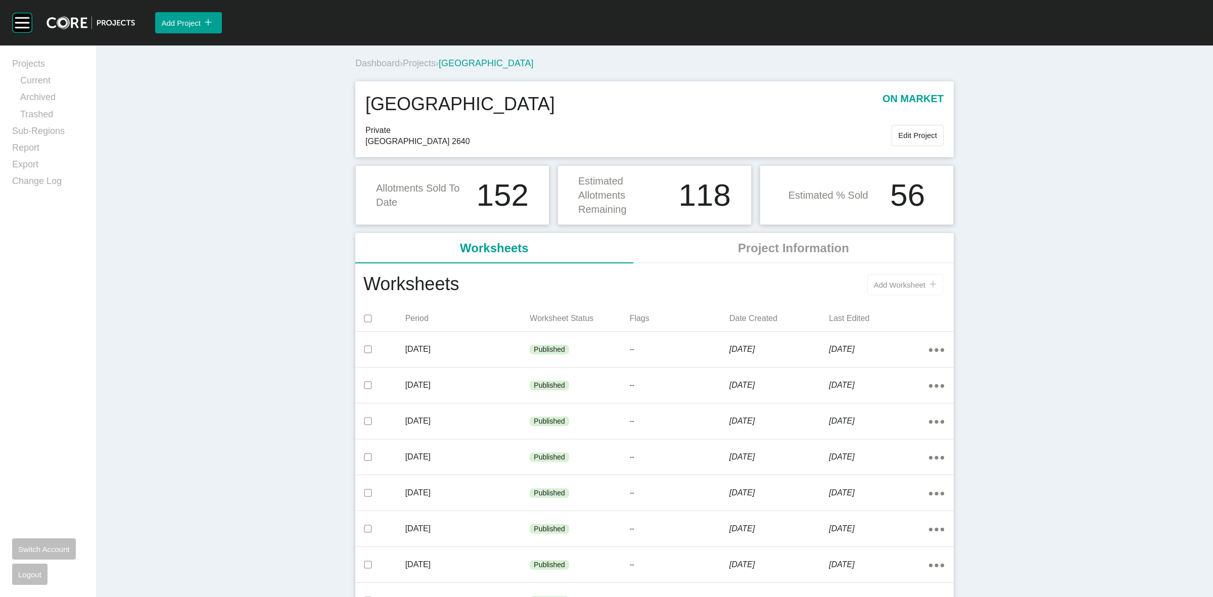
click at [914, 281] on span "Add Worksheet" at bounding box center [900, 285] width 52 height 9
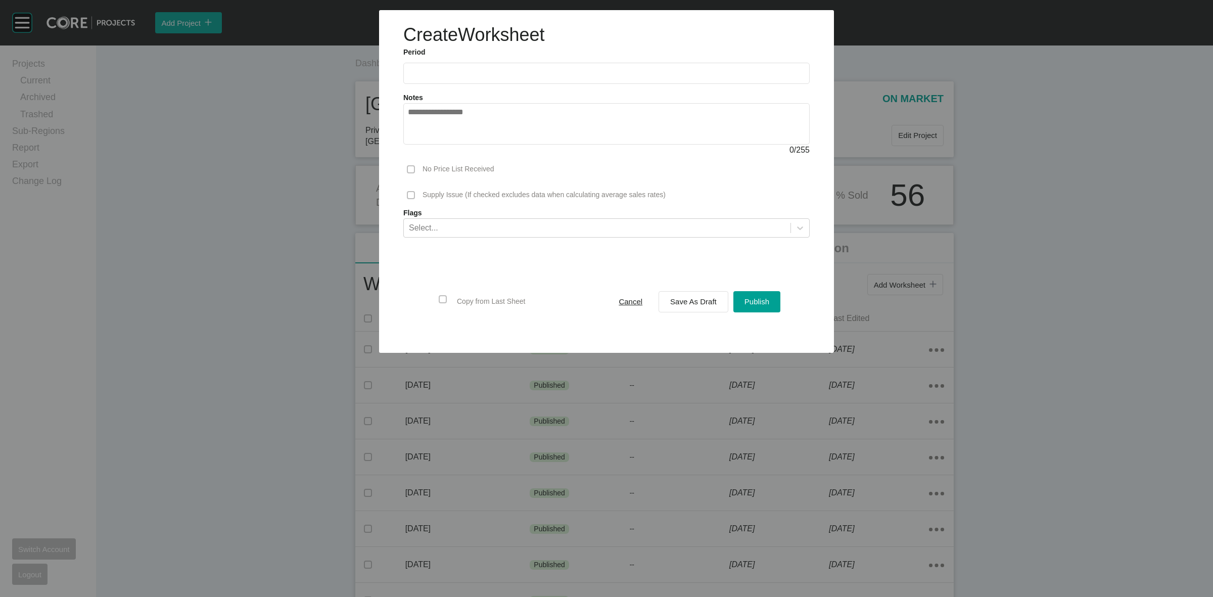
click at [491, 74] on input "text" at bounding box center [606, 73] width 397 height 9
click at [479, 151] on li "Sep" at bounding box center [490, 147] width 34 height 17
type input "**********"
click at [671, 304] on span "Save As Draft" at bounding box center [693, 301] width 47 height 9
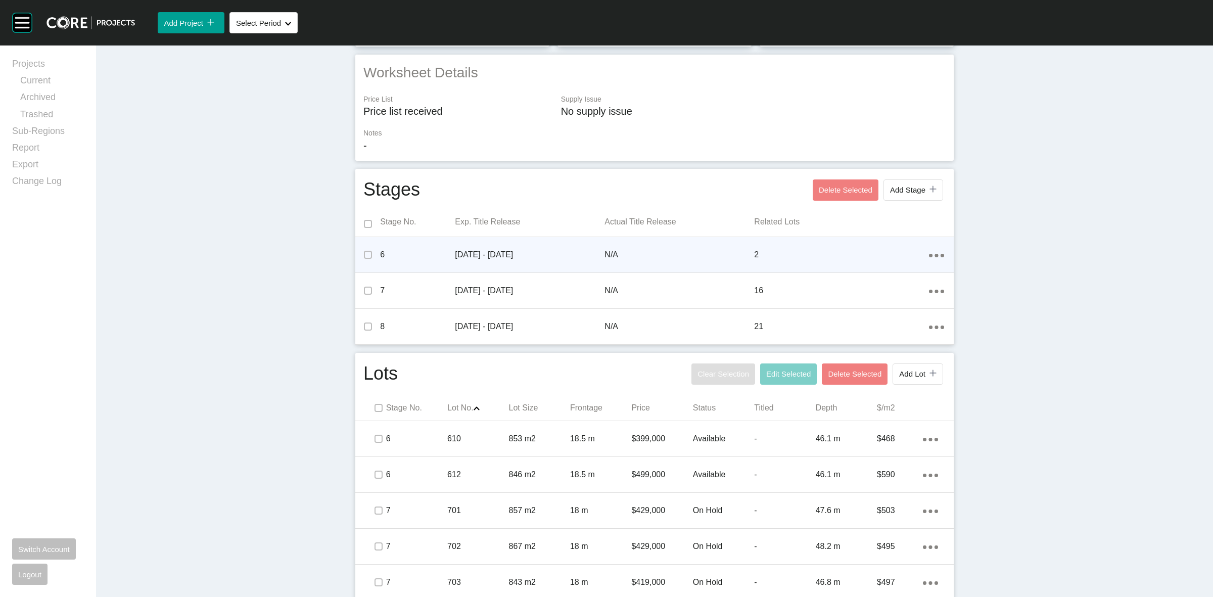
scroll to position [253, 0]
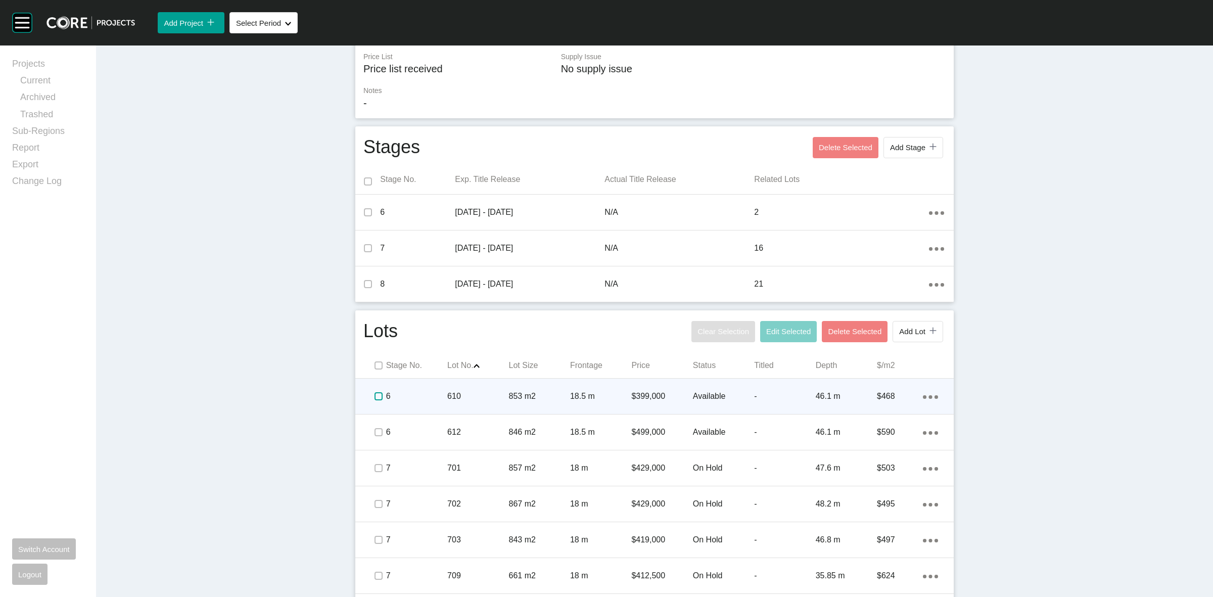
click at [375, 393] on label at bounding box center [379, 396] width 8 height 8
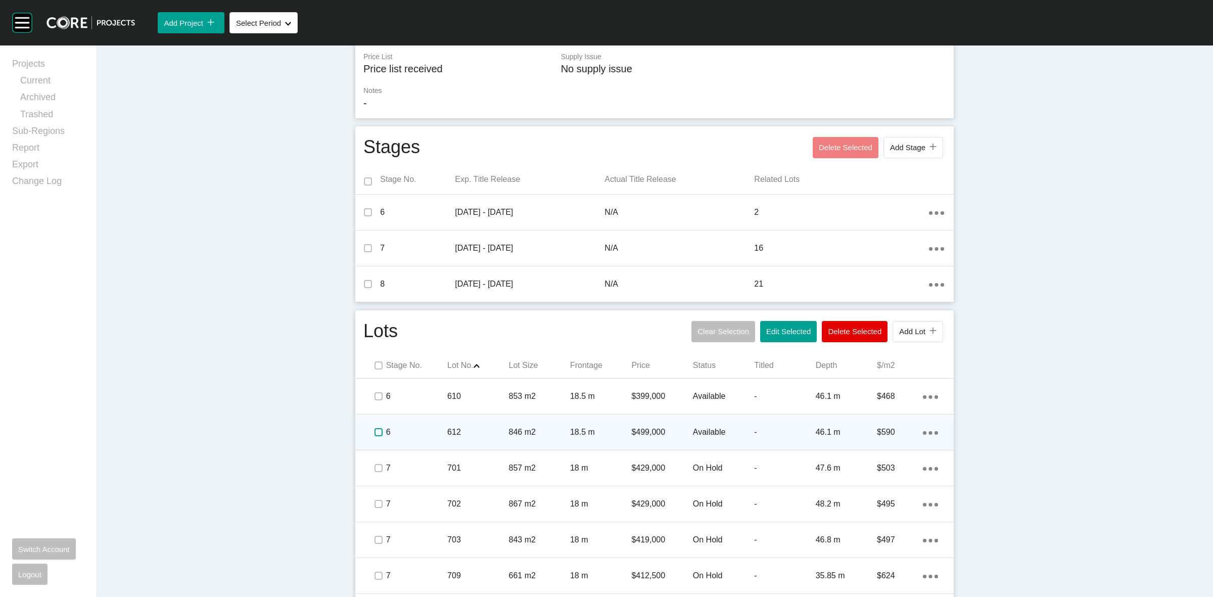
click at [375, 432] on label at bounding box center [379, 432] width 8 height 8
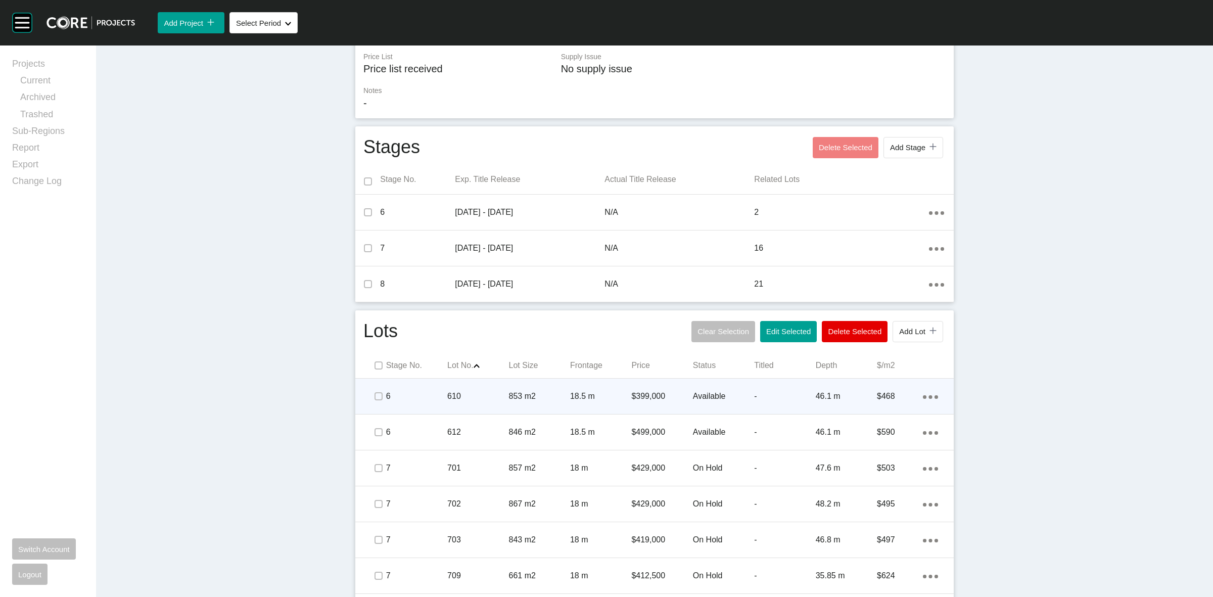
click at [929, 397] on ellipse at bounding box center [931, 397] width 4 height 4
click at [883, 393] on link "Duplicate" at bounding box center [885, 398] width 38 height 15
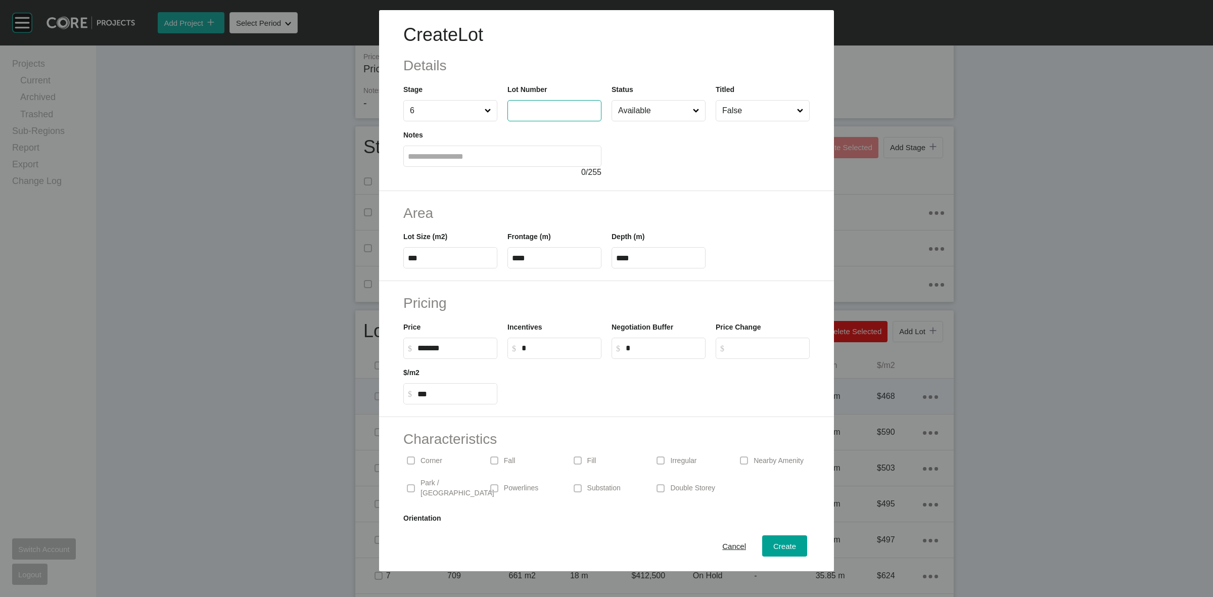
click at [541, 107] on input "text" at bounding box center [554, 110] width 85 height 9
type input "***"
click at [440, 246] on div "Lot Size (m2) ***" at bounding box center [450, 249] width 94 height 37
type input "******"
click at [451, 263] on label "***" at bounding box center [450, 257] width 94 height 21
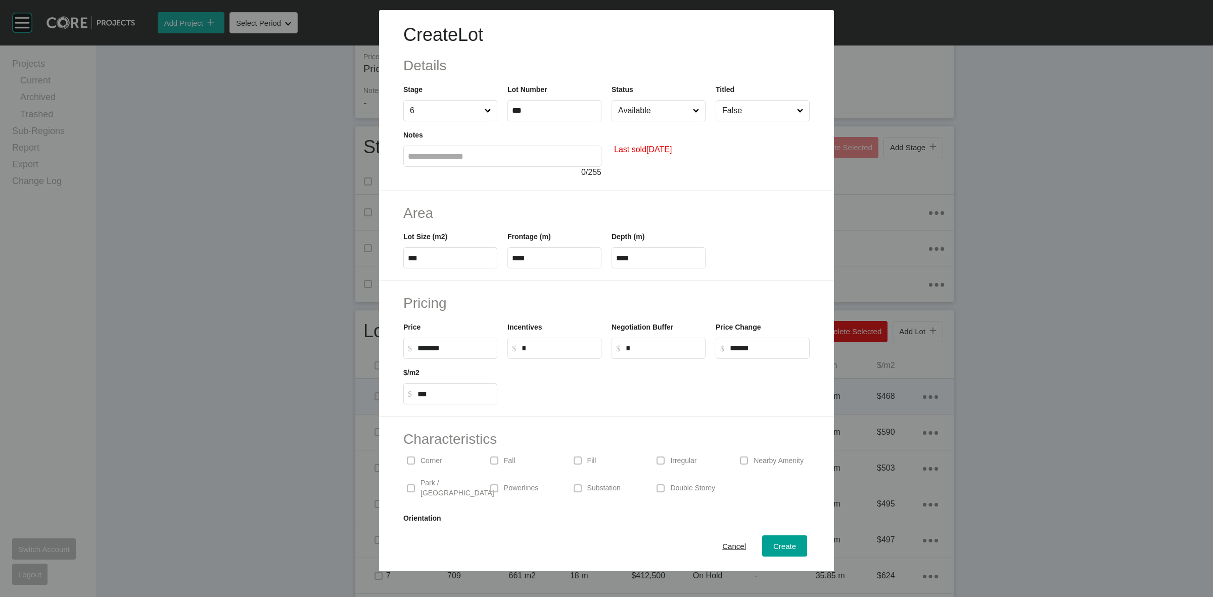
click at [451, 262] on input "***" at bounding box center [450, 258] width 85 height 9
type input "***"
drag, startPoint x: 630, startPoint y: 114, endPoint x: 644, endPoint y: 172, distance: 59.7
click at [630, 113] on div "Create Lot Details Stage 6 Lot Number *** Status Available Available On Hold De…" at bounding box center [606, 298] width 1213 height 597
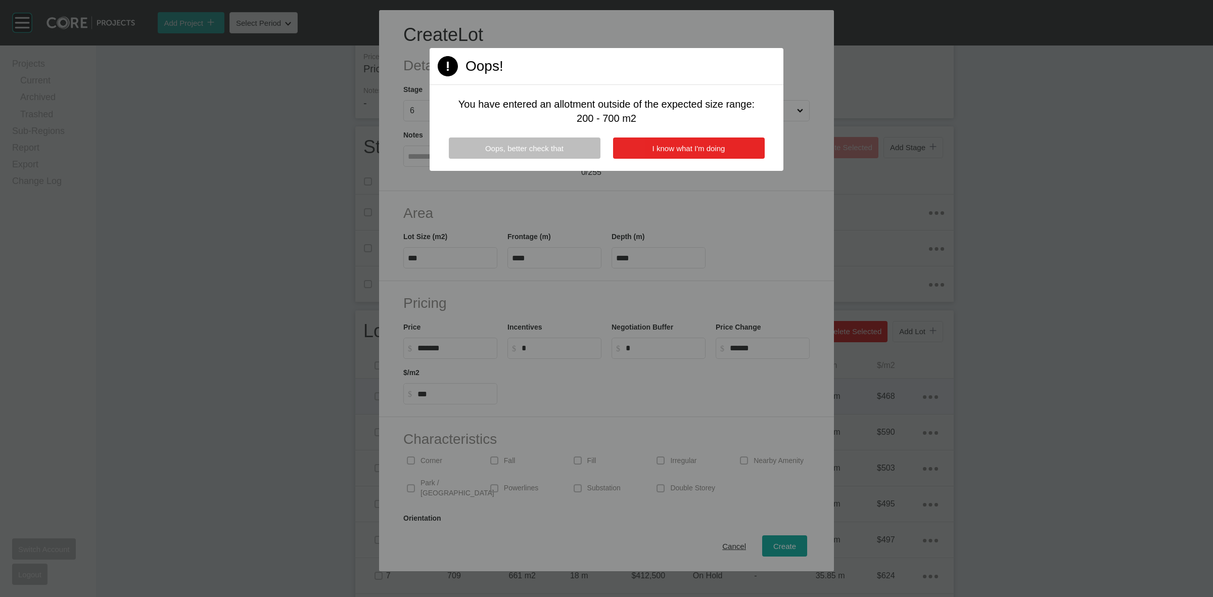
click at [653, 148] on span "I know what I'm doing" at bounding box center [689, 148] width 73 height 9
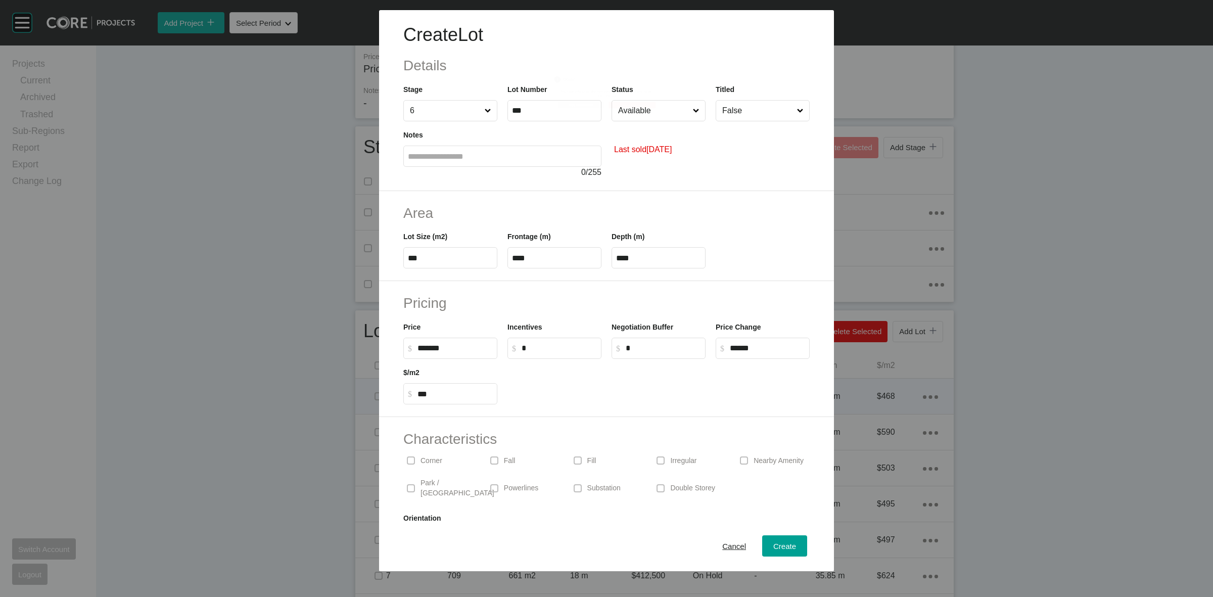
click at [660, 109] on div "Page 1 Created with Sketch. Oops! You have entered an allotment outside of the …" at bounding box center [607, 85] width 376 height 53
click at [643, 120] on label "Available" at bounding box center [659, 110] width 94 height 21
click at [643, 120] on input "Available" at bounding box center [653, 111] width 75 height 20
click at [776, 548] on span "Create" at bounding box center [785, 546] width 23 height 9
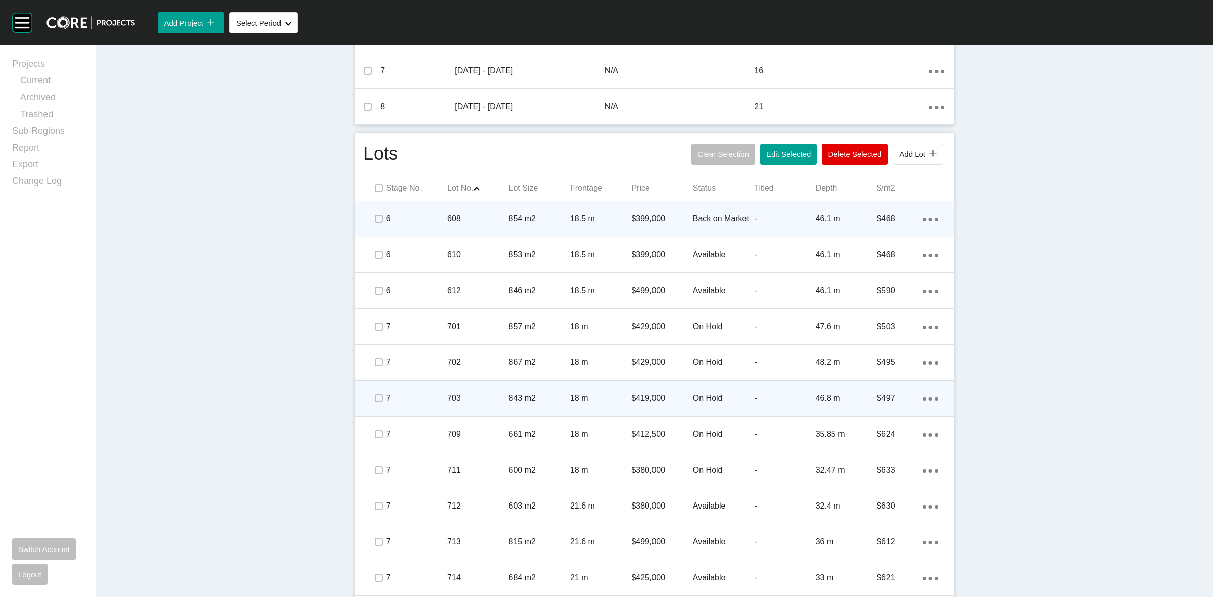
scroll to position [442, 0]
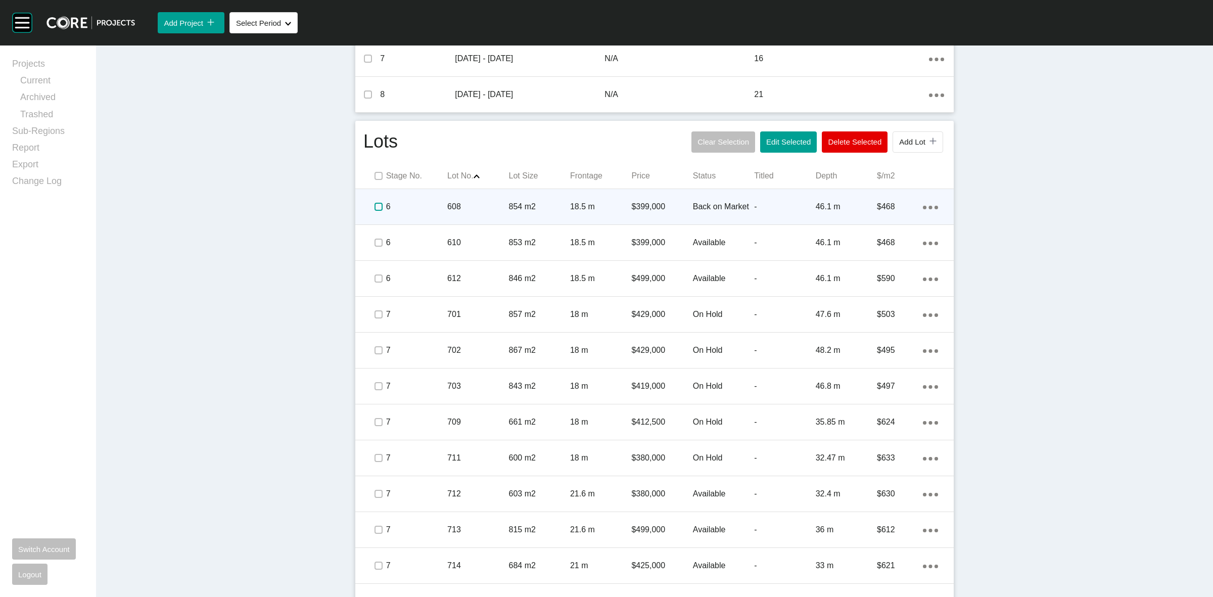
click at [375, 203] on label at bounding box center [379, 207] width 8 height 8
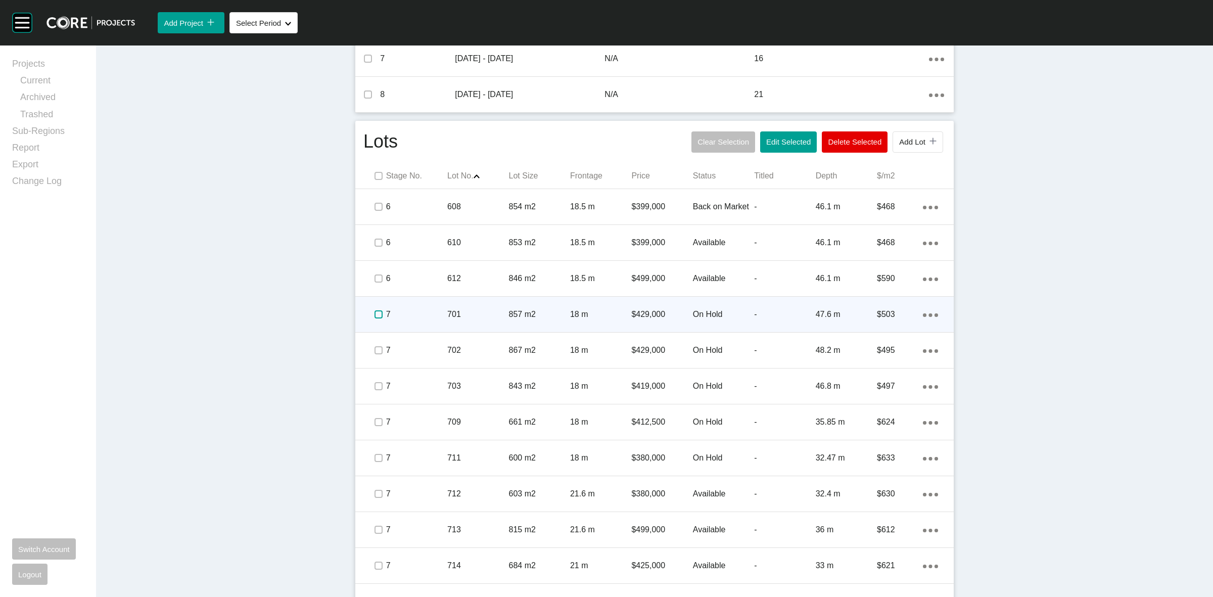
click at [376, 312] on label at bounding box center [379, 314] width 8 height 8
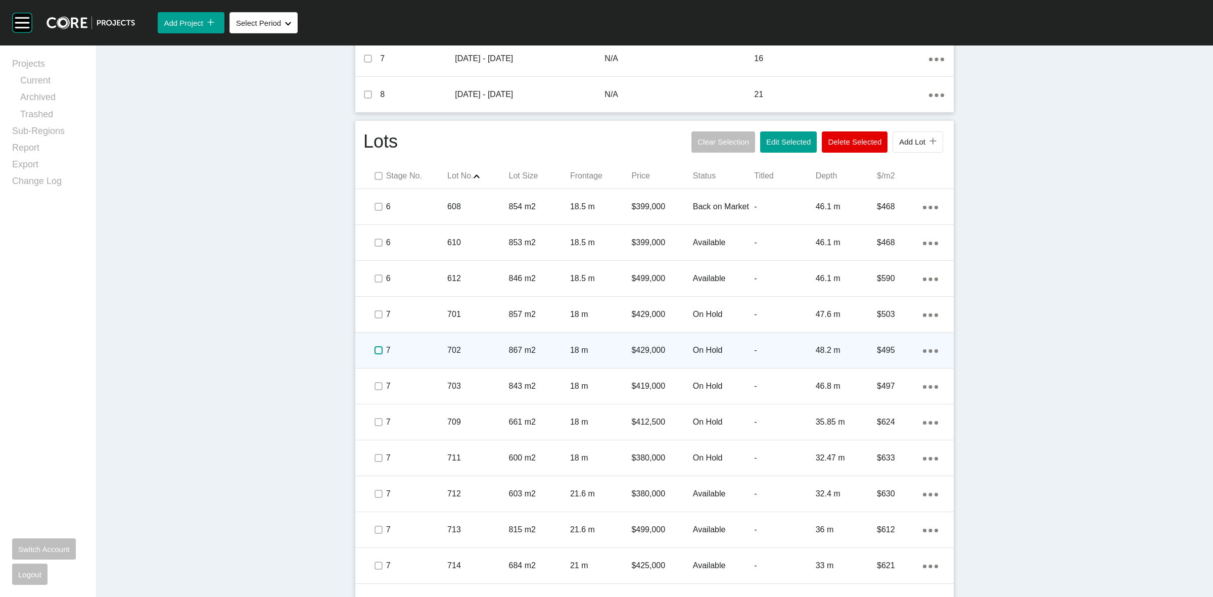
click at [377, 349] on label at bounding box center [379, 350] width 8 height 8
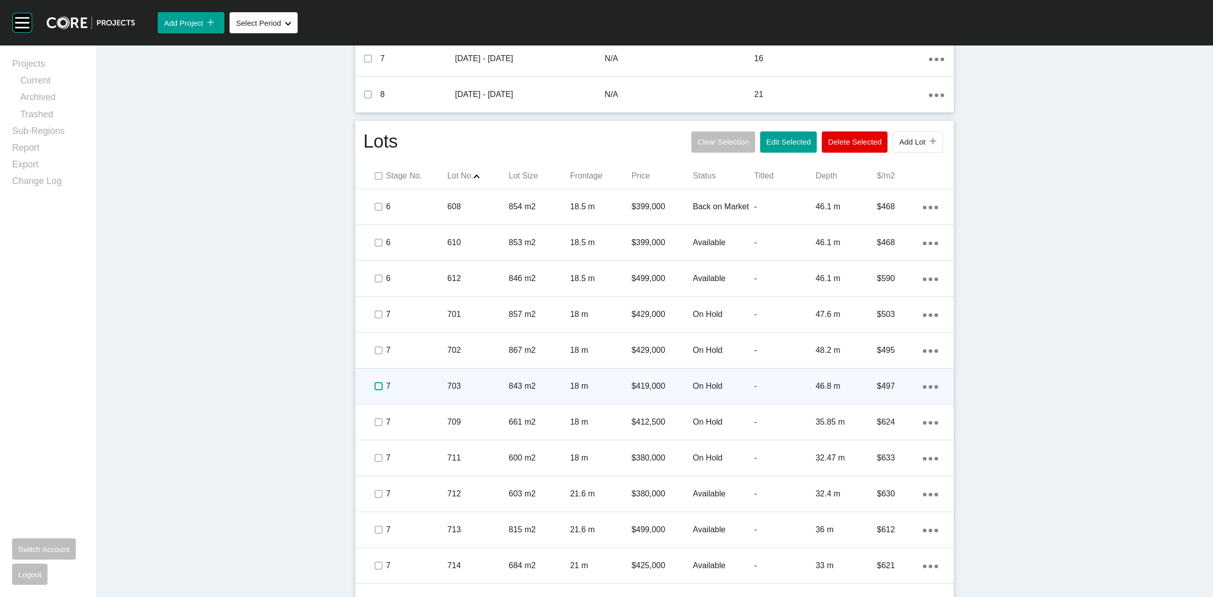
click at [375, 383] on label at bounding box center [379, 386] width 8 height 8
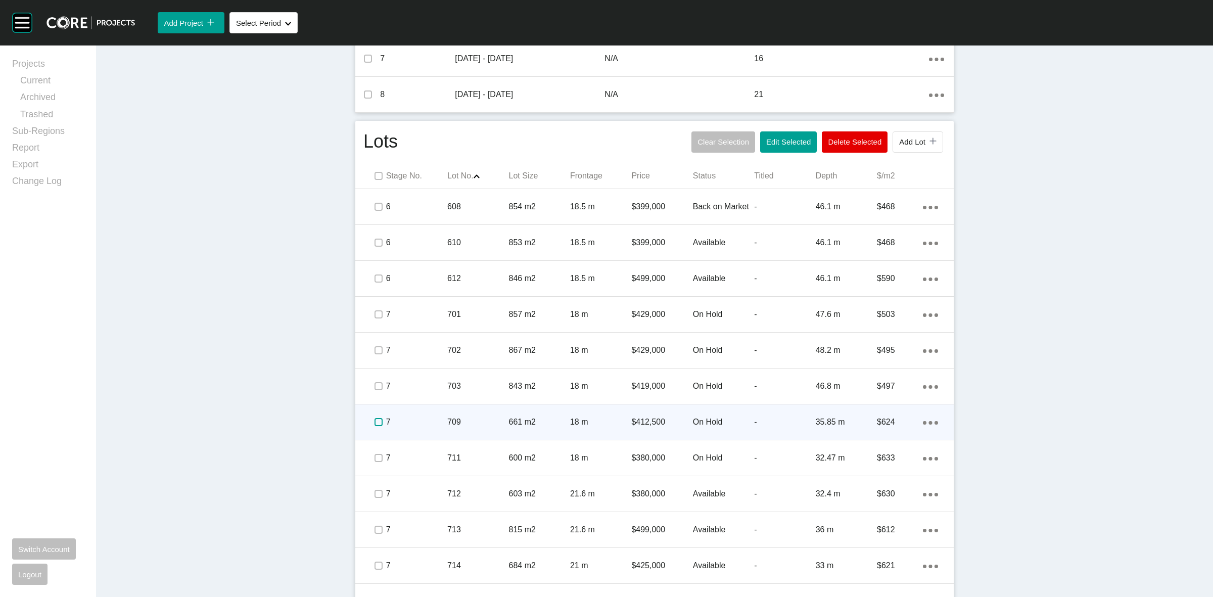
click at [375, 419] on label at bounding box center [379, 422] width 8 height 8
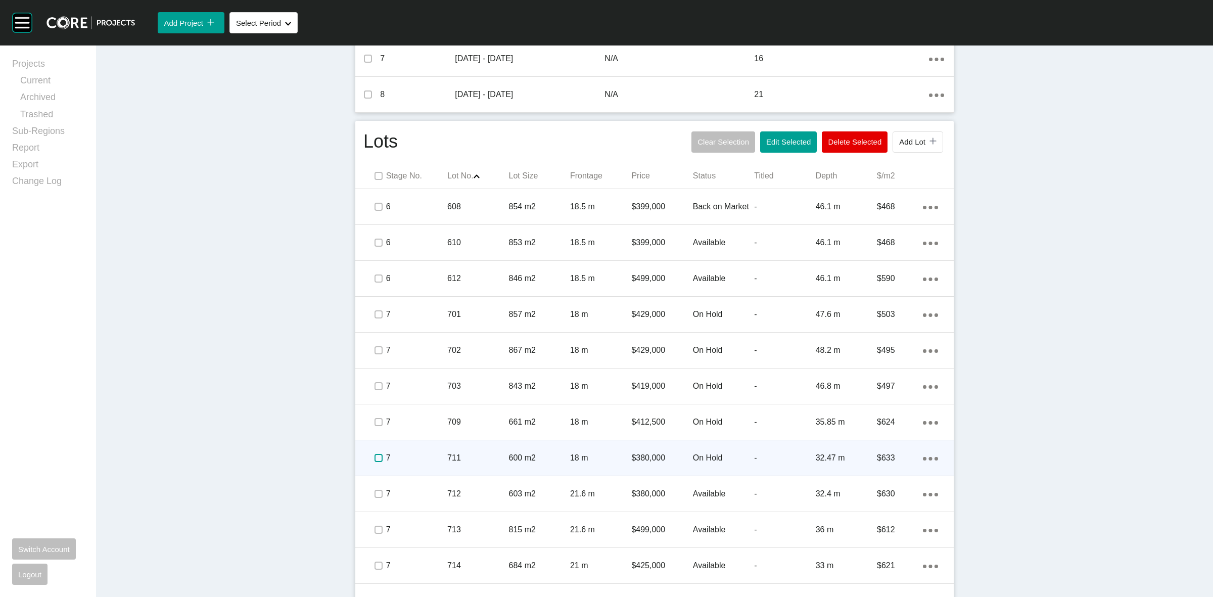
click at [375, 456] on label at bounding box center [379, 458] width 8 height 8
click at [416, 455] on p "7" at bounding box center [416, 458] width 61 height 11
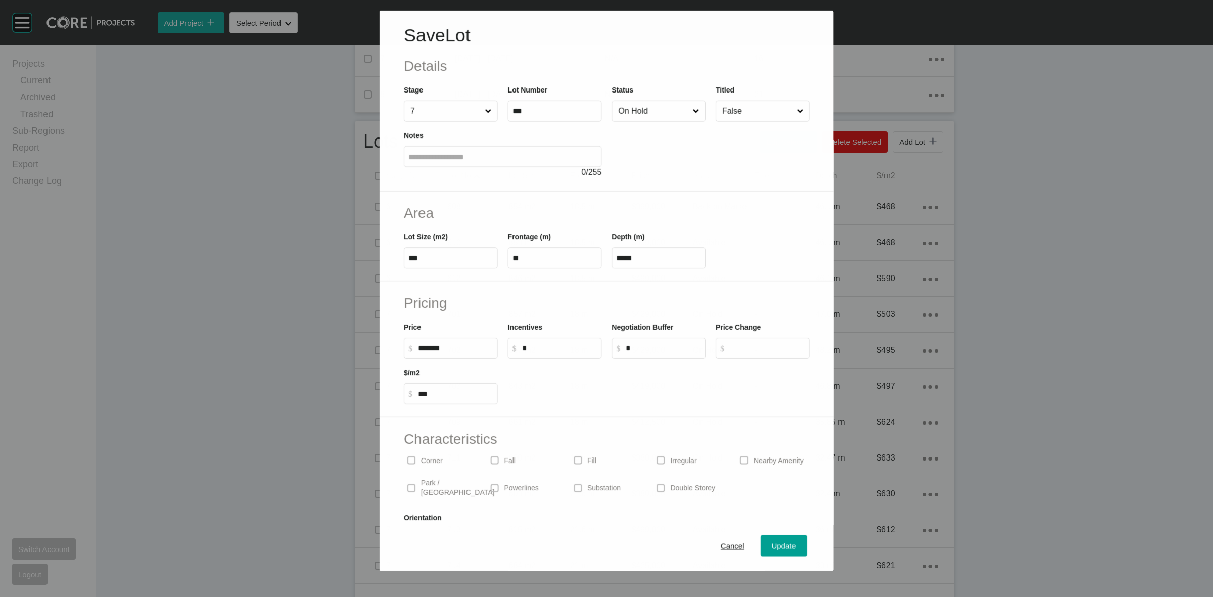
click at [632, 115] on input "On Hold" at bounding box center [653, 111] width 74 height 20
click at [774, 544] on span "Update" at bounding box center [784, 546] width 24 height 9
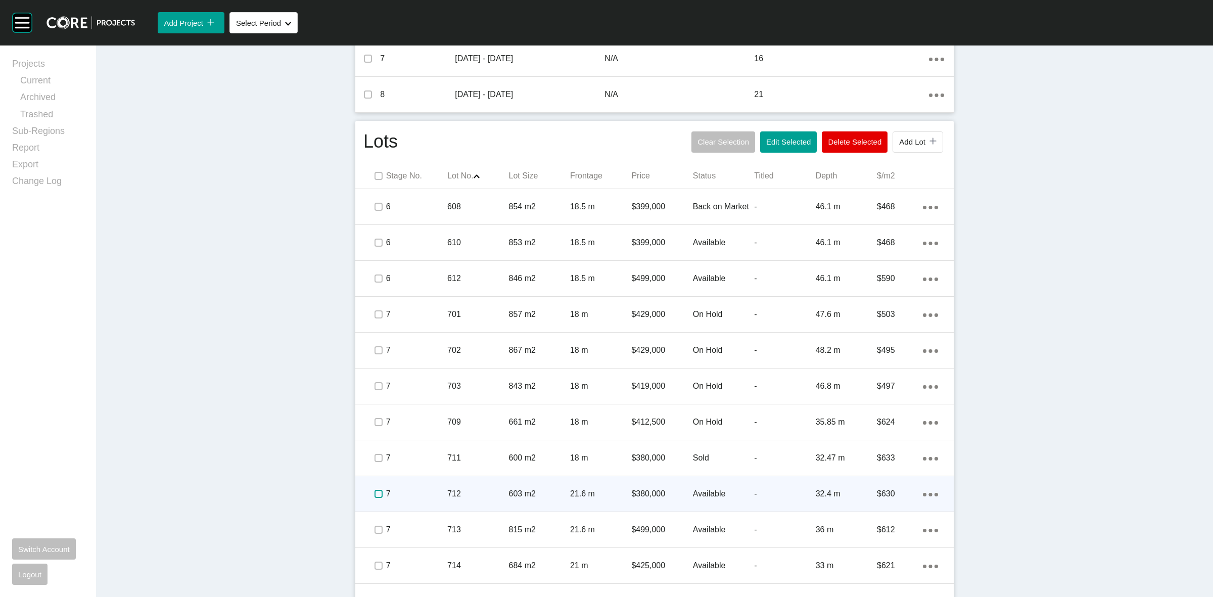
click at [375, 491] on label at bounding box center [379, 494] width 8 height 8
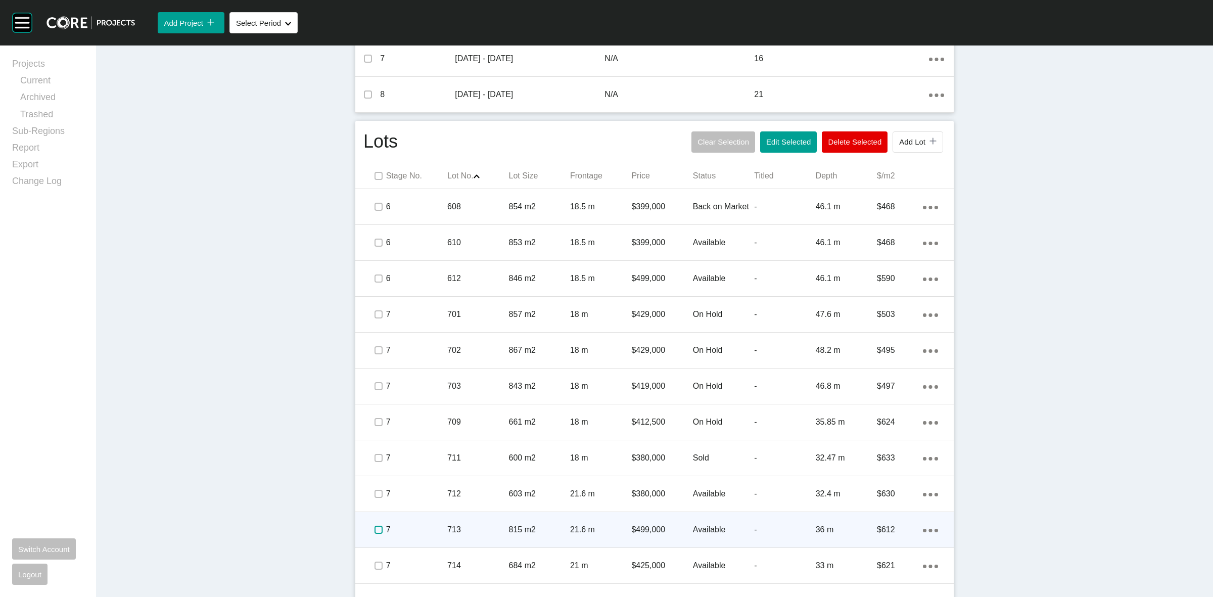
click at [375, 529] on label at bounding box center [379, 530] width 8 height 8
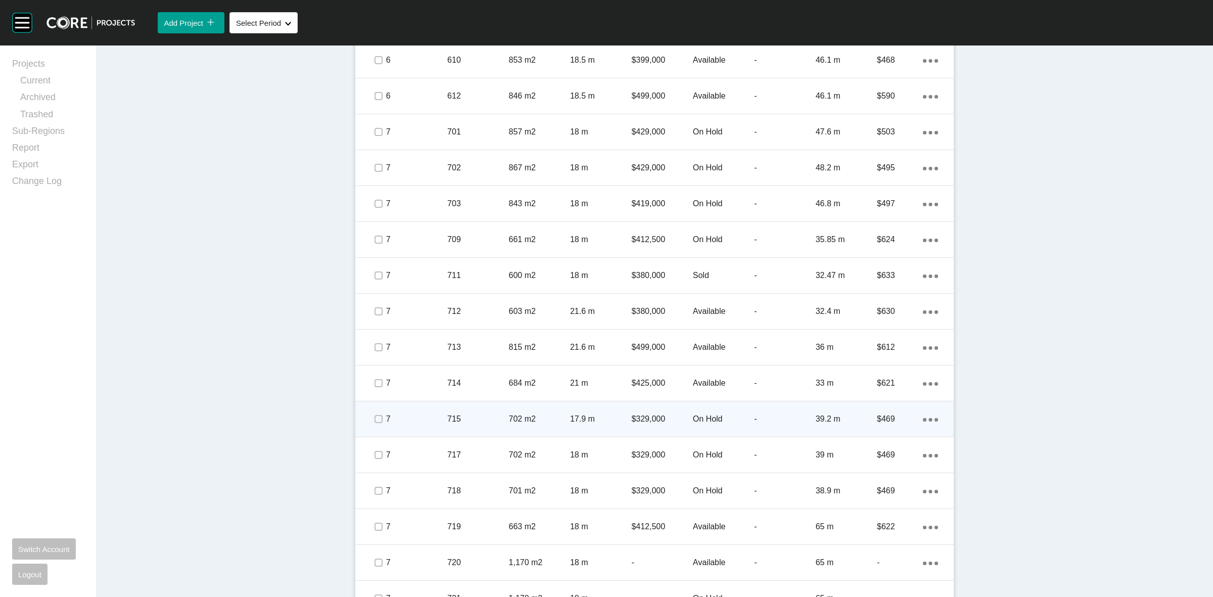
scroll to position [632, 0]
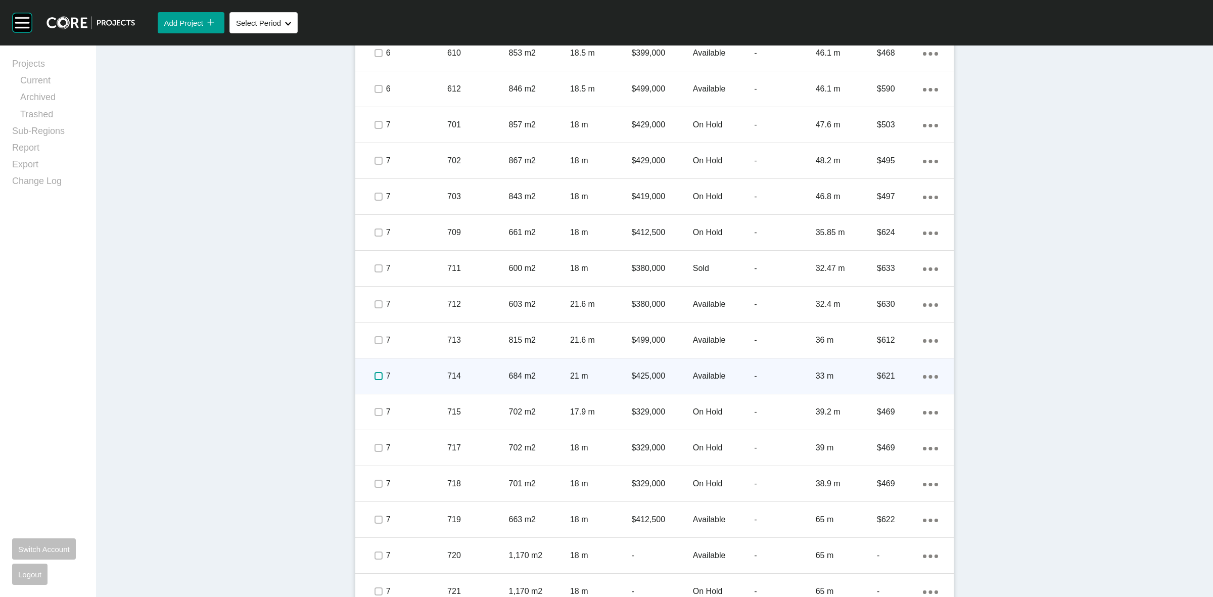
click at [375, 374] on label at bounding box center [379, 376] width 8 height 8
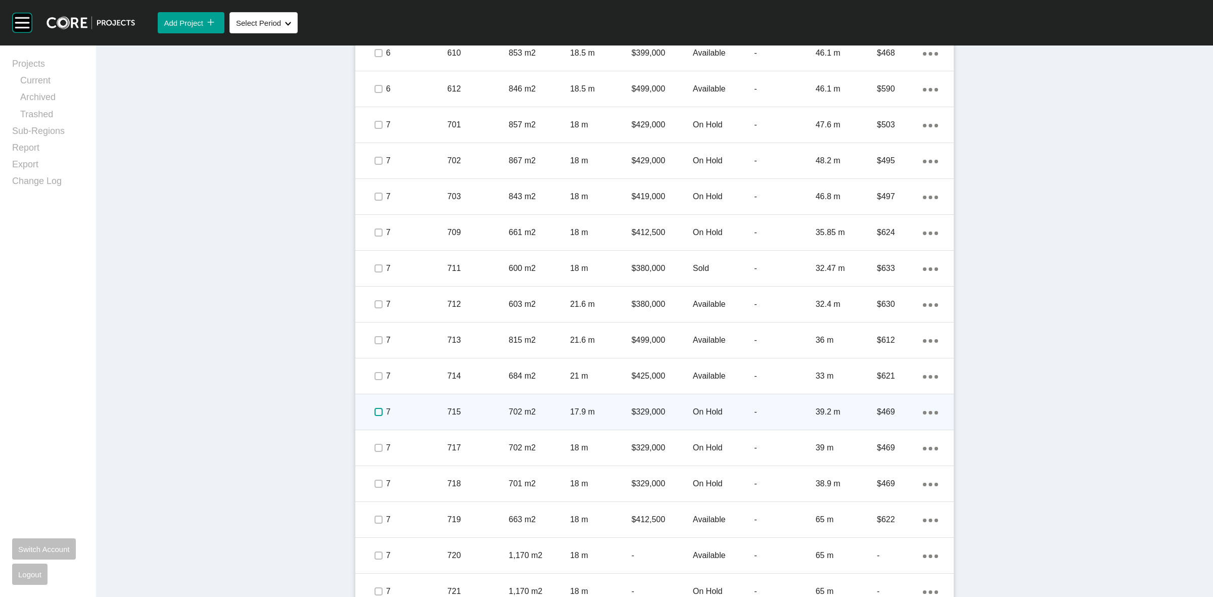
click at [375, 412] on label at bounding box center [379, 412] width 8 height 8
click at [403, 415] on p "7" at bounding box center [416, 412] width 61 height 11
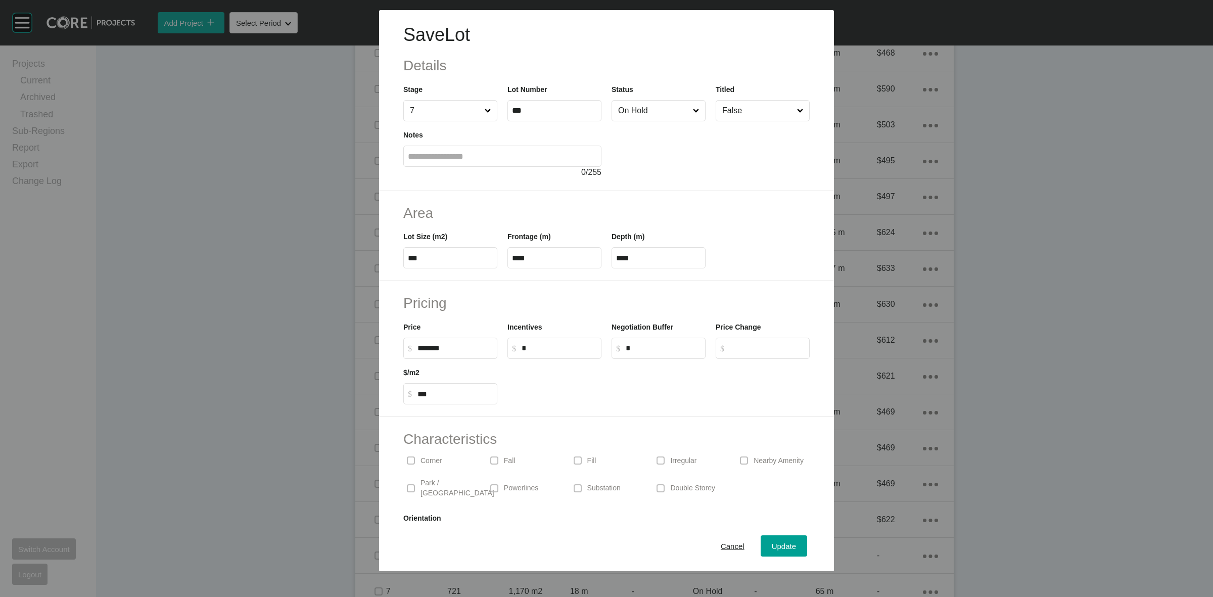
click at [643, 114] on input "On Hold" at bounding box center [653, 111] width 75 height 20
click at [776, 547] on span "Update" at bounding box center [784, 546] width 24 height 9
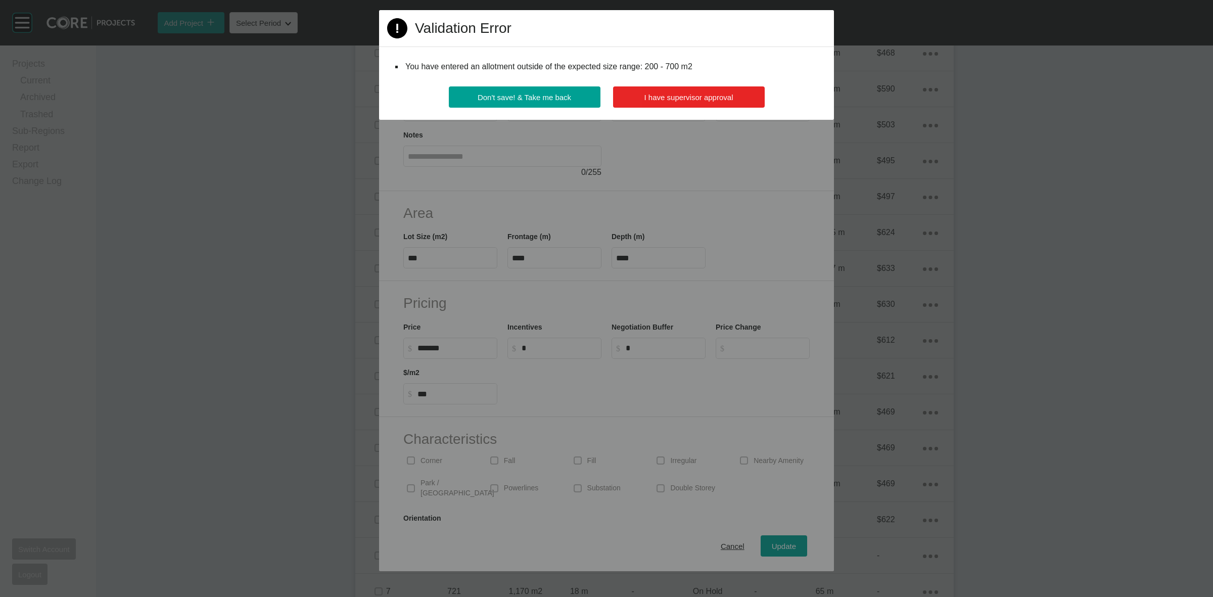
click at [731, 97] on span "I have supervisor approval" at bounding box center [689, 97] width 89 height 9
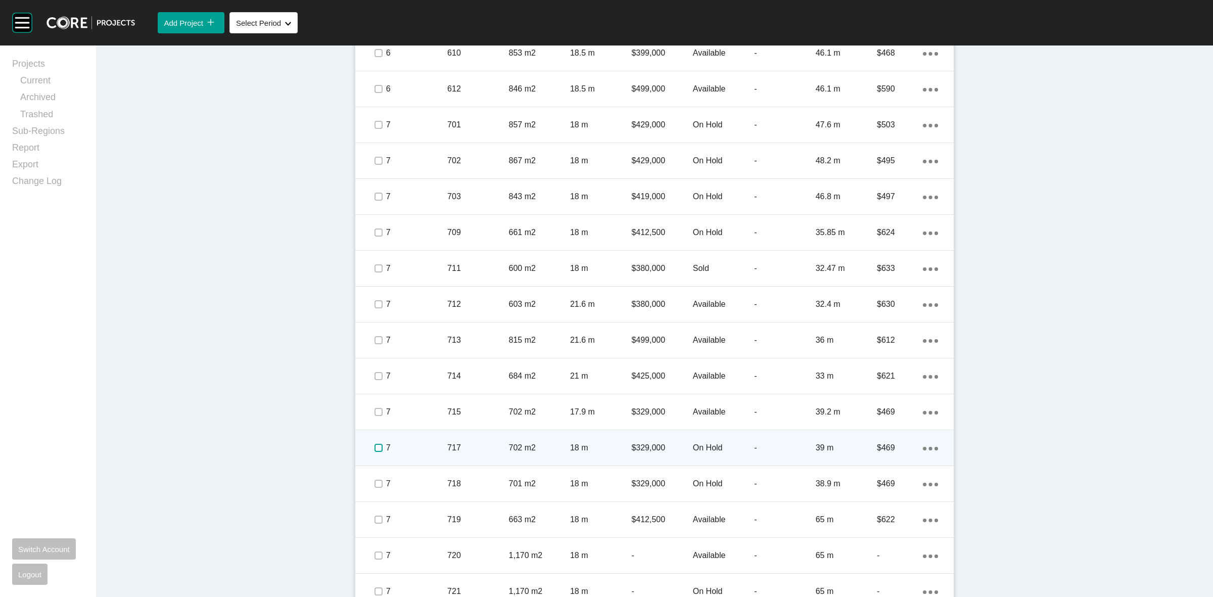
click at [375, 446] on label at bounding box center [379, 448] width 8 height 8
click at [420, 446] on p "7" at bounding box center [416, 447] width 61 height 11
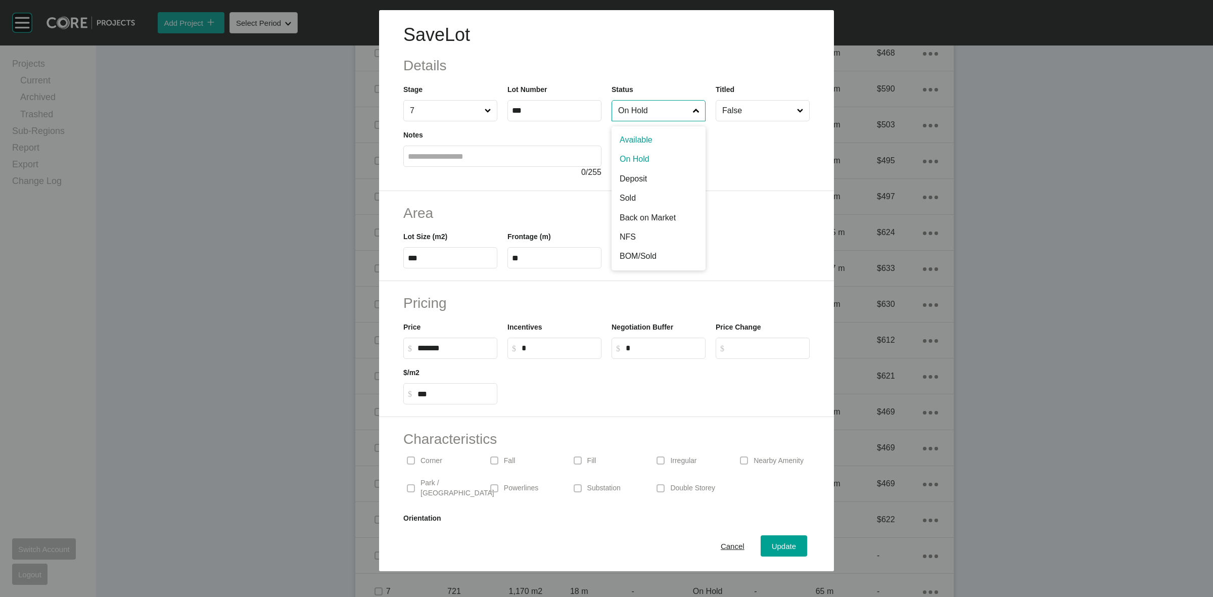
click at [662, 109] on input "On Hold" at bounding box center [653, 111] width 75 height 20
click at [772, 544] on span "Update" at bounding box center [784, 546] width 24 height 9
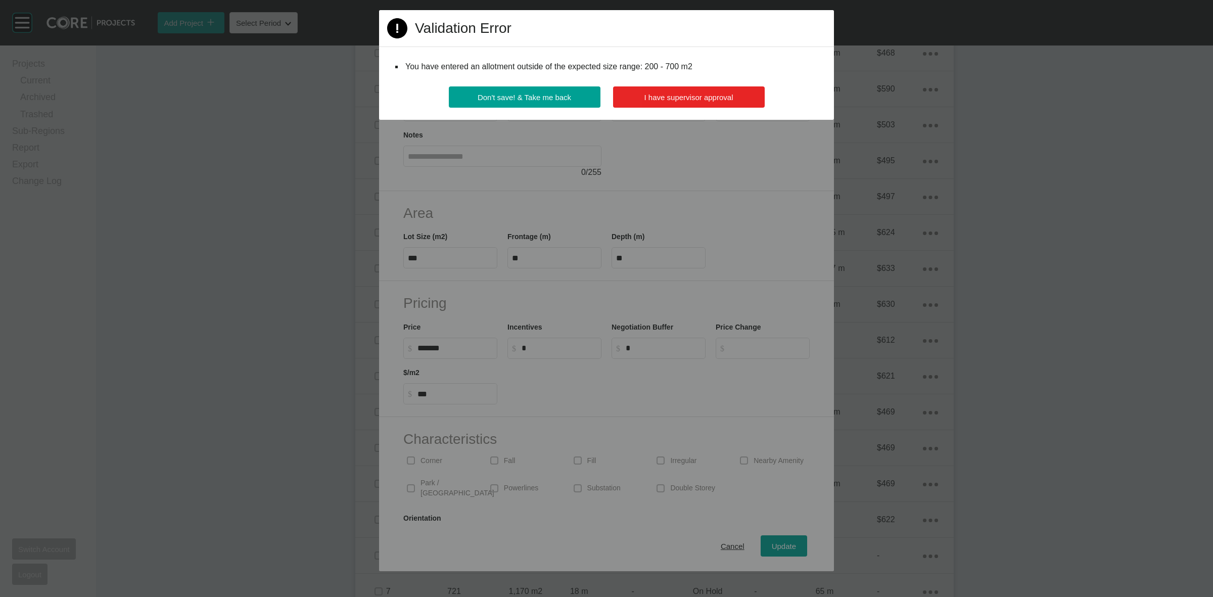
click at [684, 97] on span "I have supervisor approval" at bounding box center [689, 97] width 89 height 9
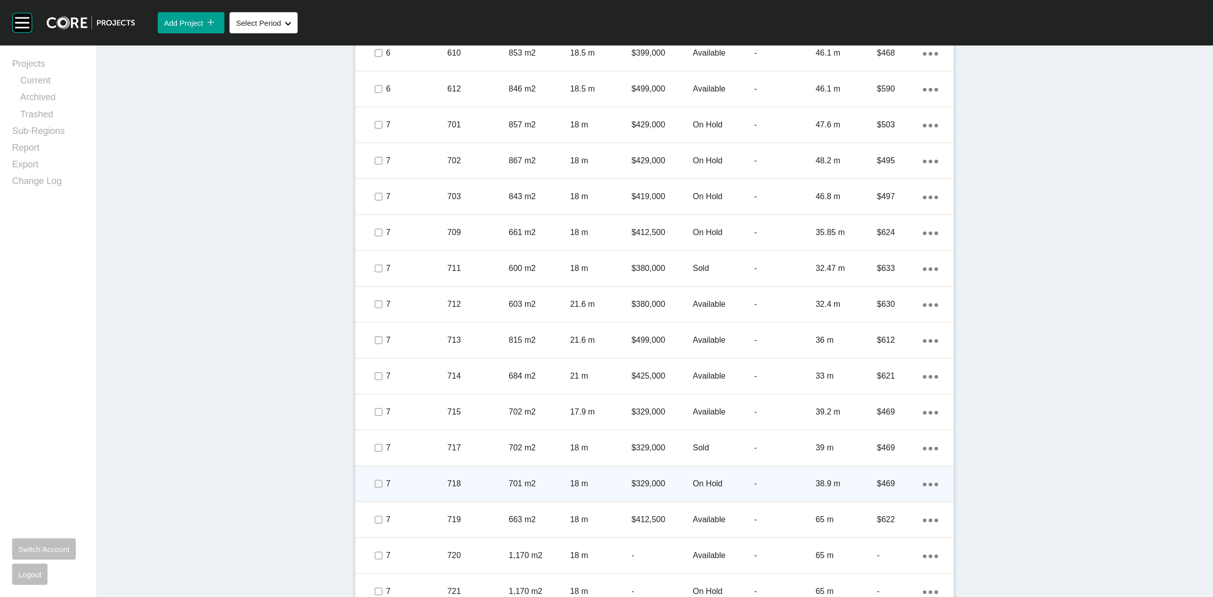
click at [386, 480] on p "7" at bounding box center [416, 483] width 61 height 11
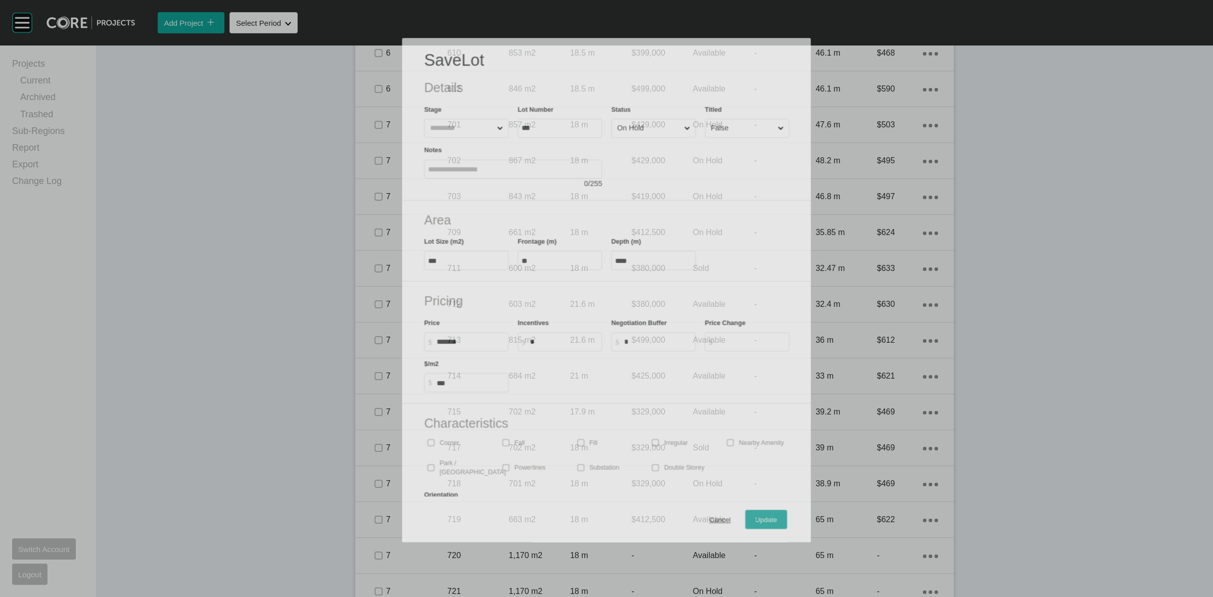
click at [418, 483] on div "Characteristics Corner Fall Fill Irregular Nearby [GEOGRAPHIC_DATA] / Wetlands …" at bounding box center [606, 469] width 409 height 131
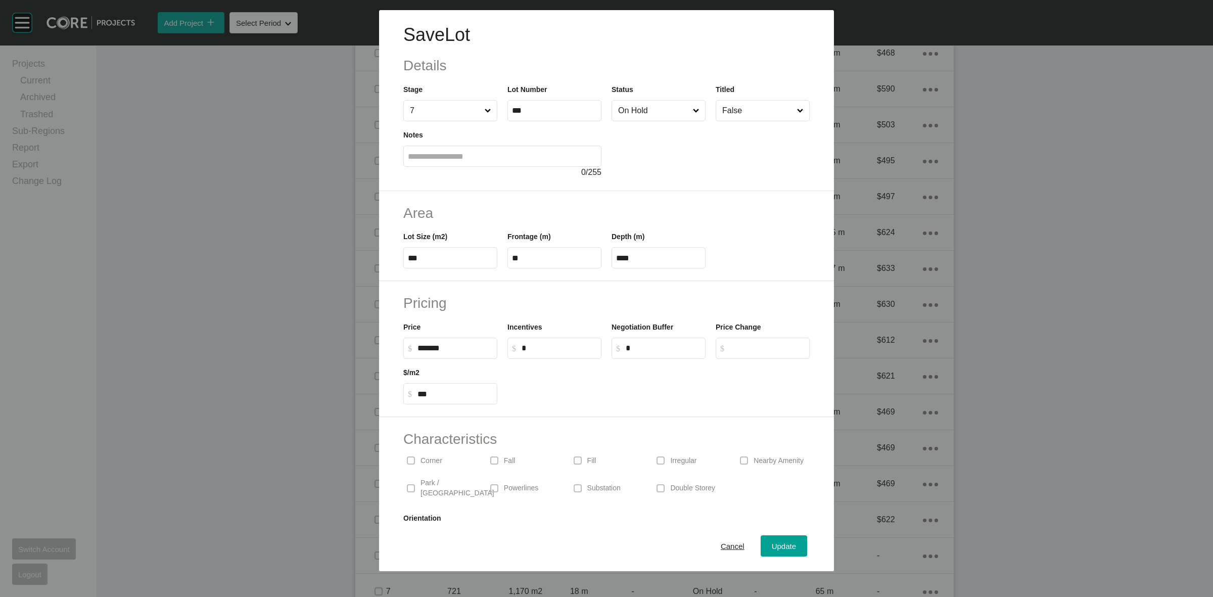
click at [627, 117] on input "On Hold" at bounding box center [653, 111] width 75 height 20
click at [775, 547] on span "Update" at bounding box center [784, 546] width 24 height 9
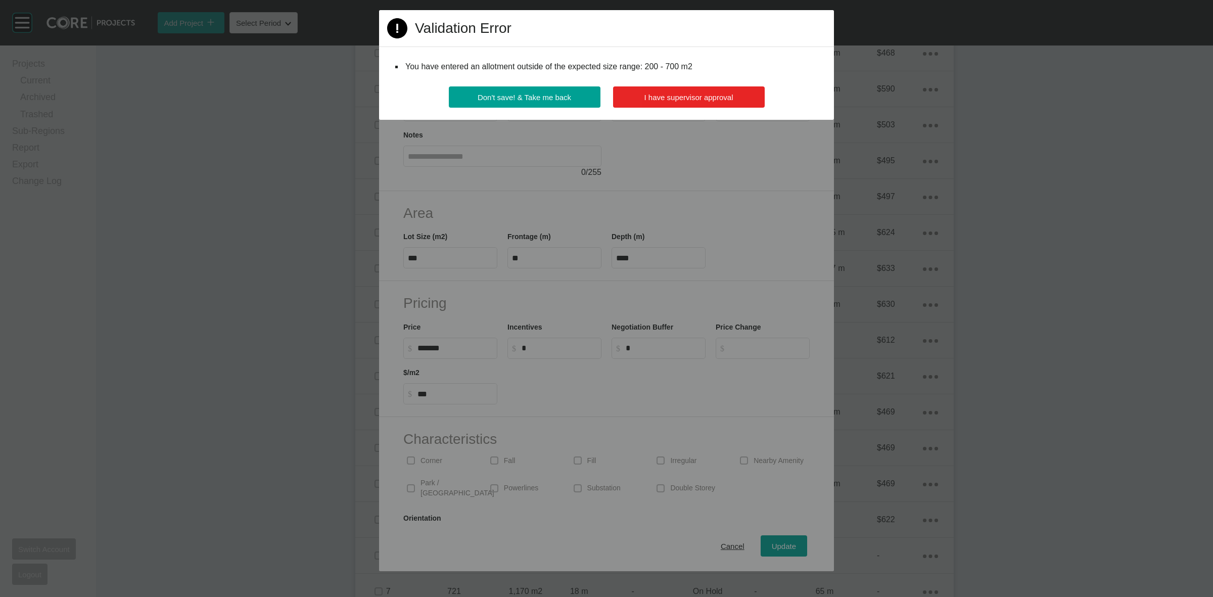
click at [664, 88] on button "I have supervisor approval" at bounding box center [689, 96] width 152 height 21
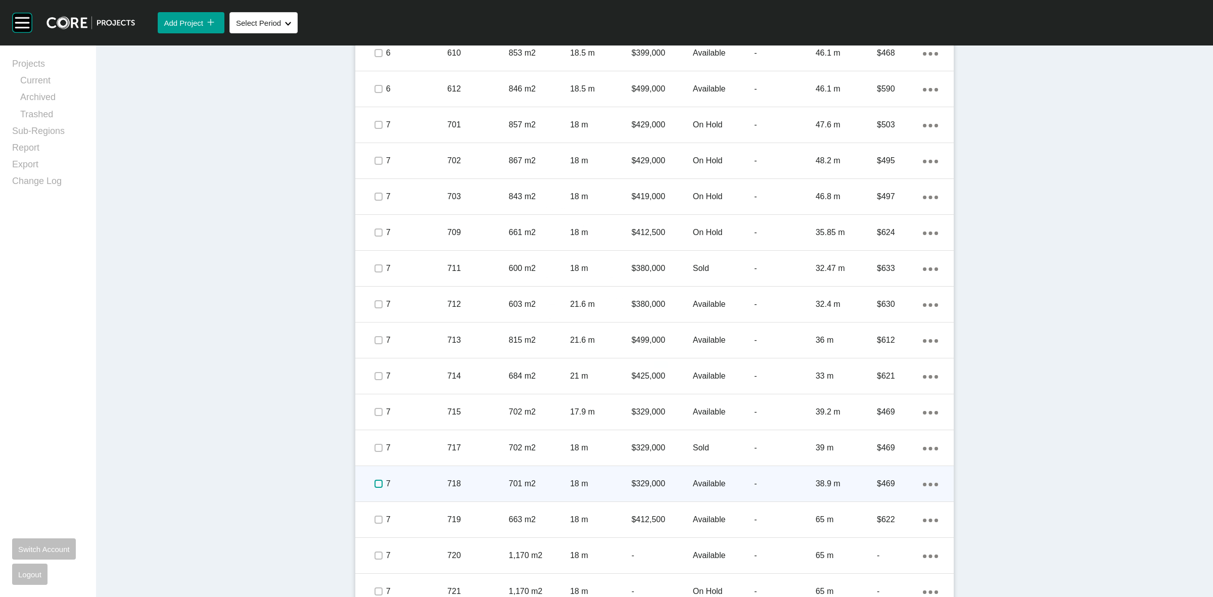
click at [375, 483] on label at bounding box center [379, 484] width 8 height 8
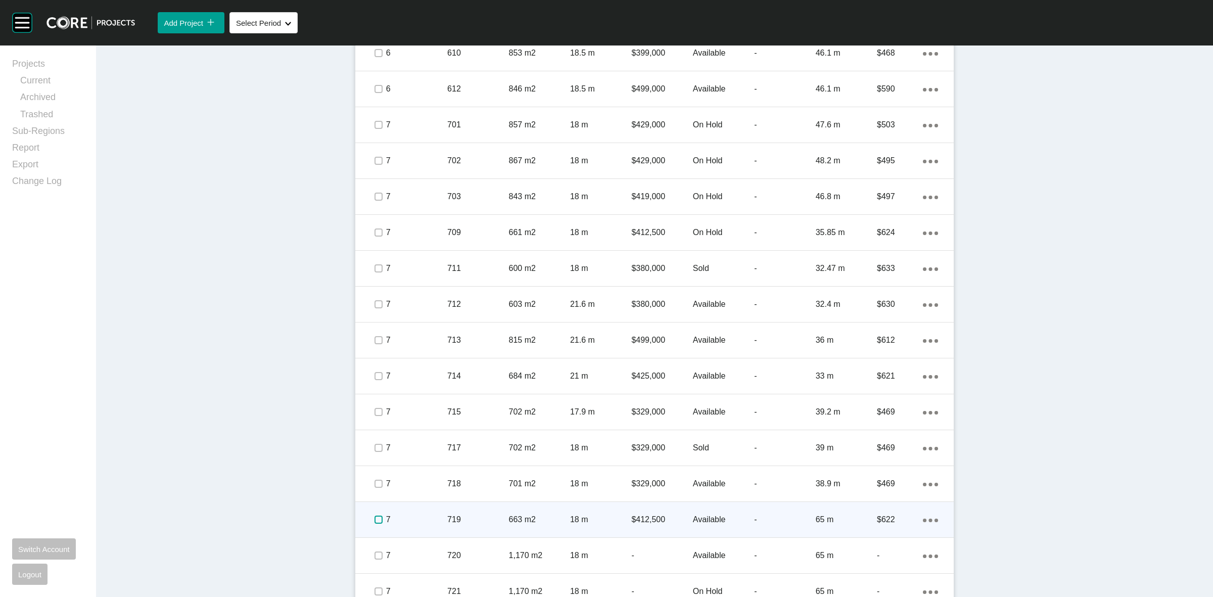
click at [375, 517] on label at bounding box center [379, 520] width 8 height 8
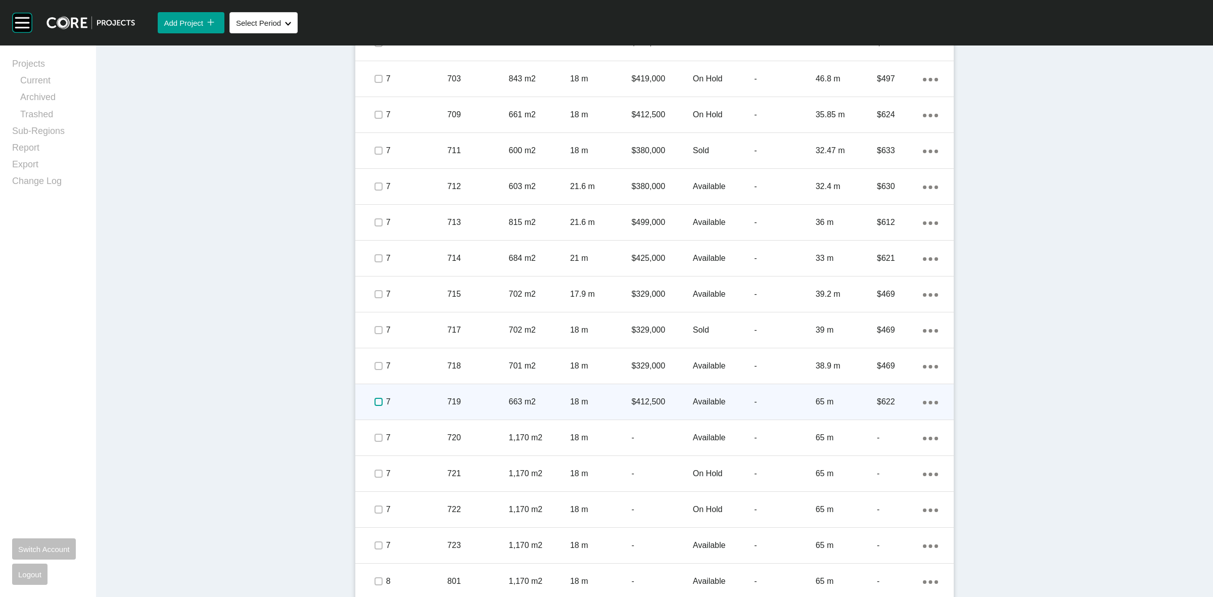
scroll to position [758, 0]
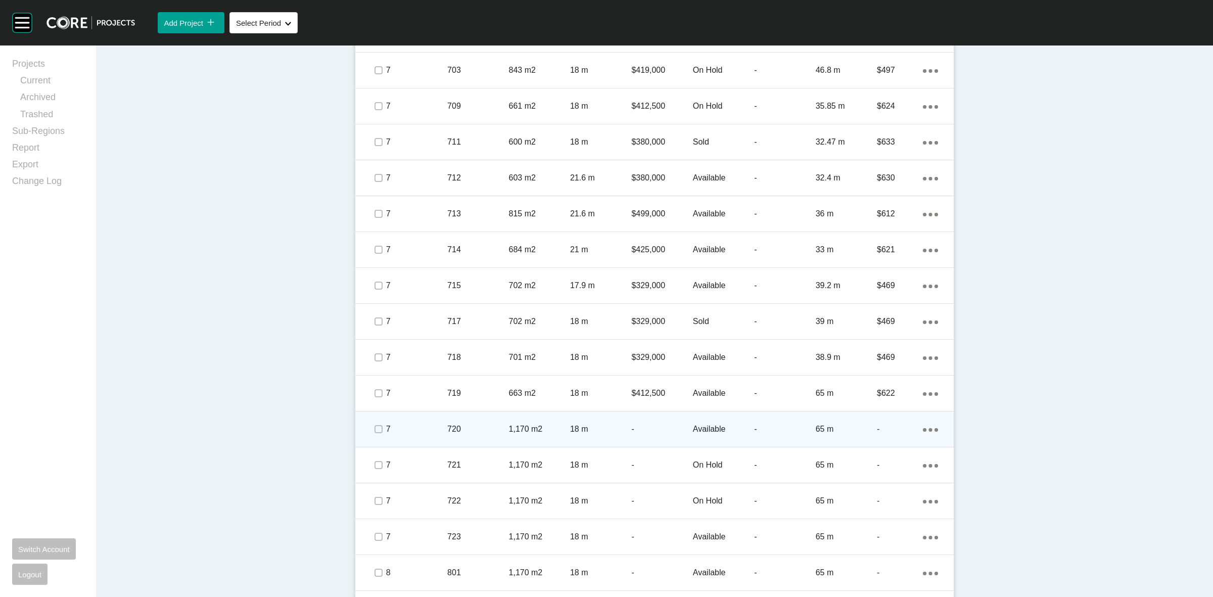
click at [371, 435] on span at bounding box center [378, 429] width 15 height 15
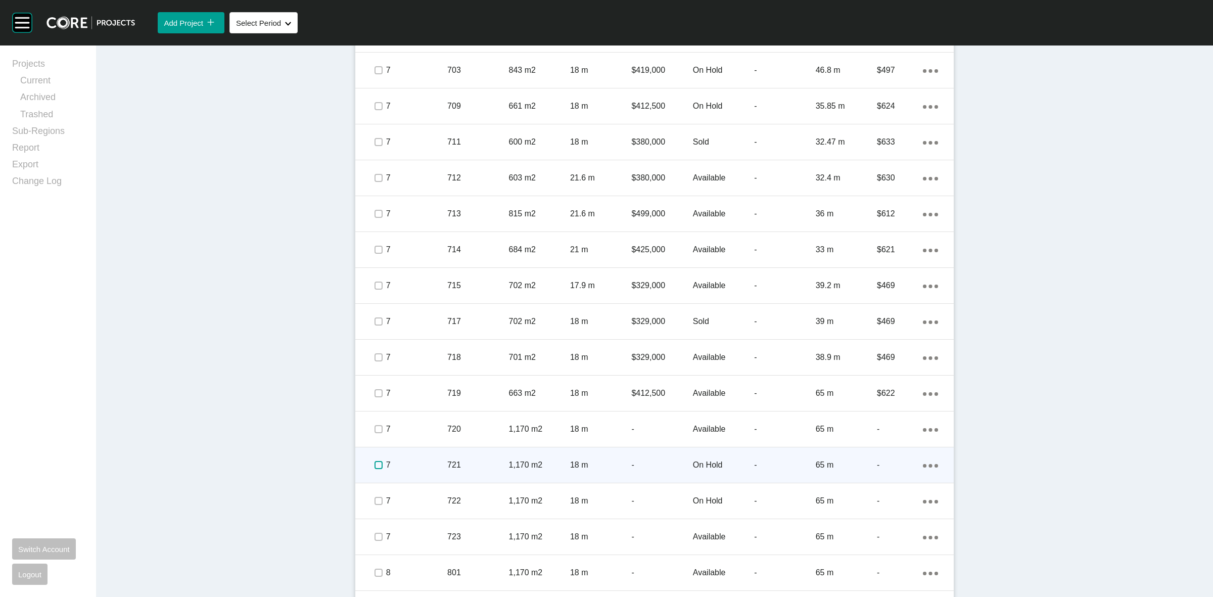
click at [375, 463] on label at bounding box center [379, 465] width 8 height 8
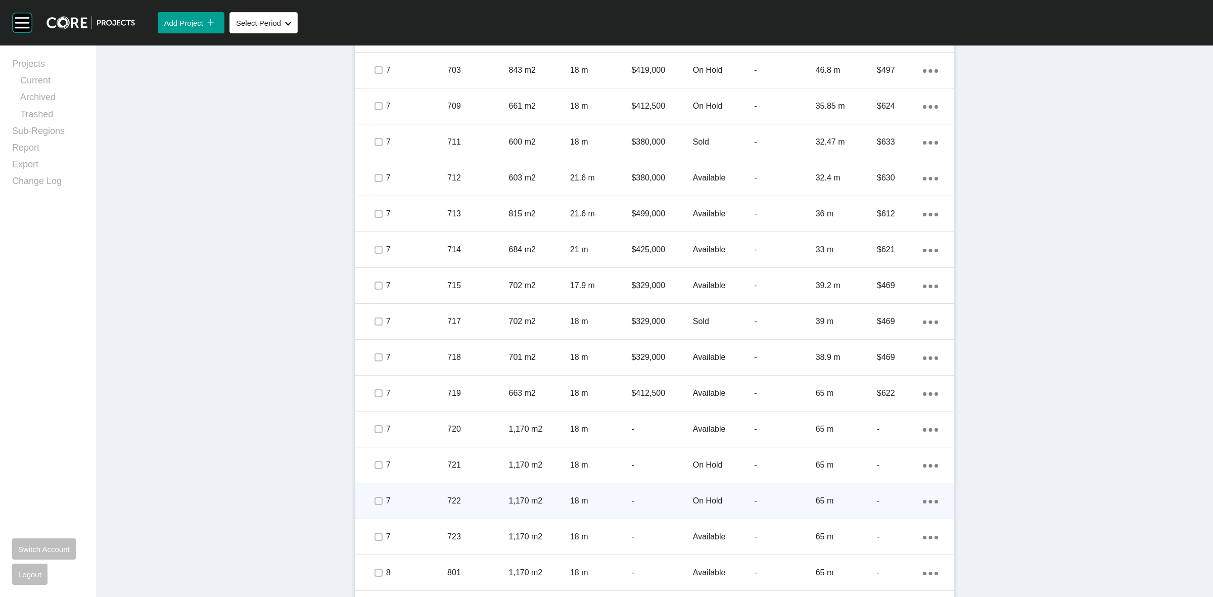
click at [379, 495] on span at bounding box center [378, 500] width 15 height 15
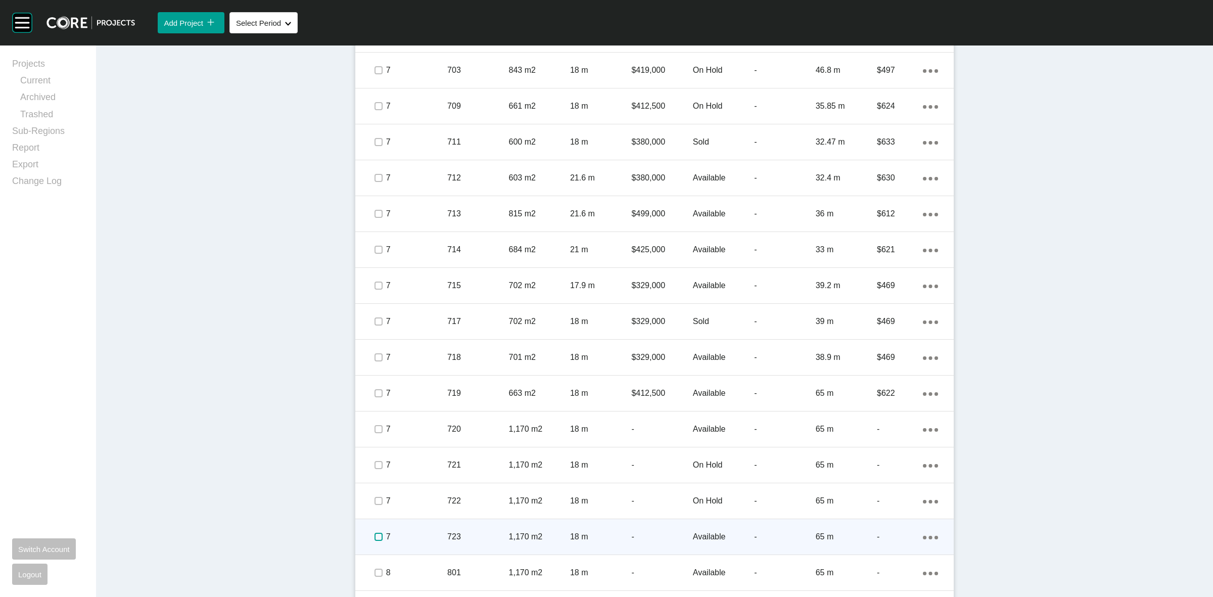
click at [375, 533] on label at bounding box center [379, 537] width 8 height 8
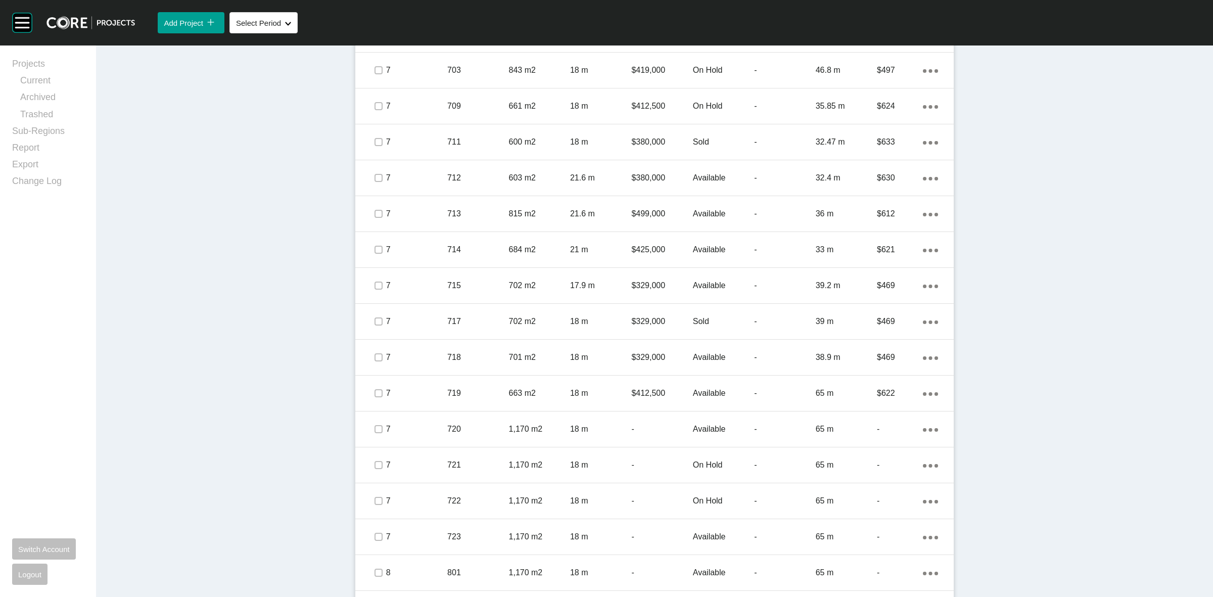
click at [257, 250] on div "Dashboard › Projects › [GEOGRAPHIC_DATA] › Worksheet Murray Park Worksheet - [D…" at bounding box center [654, 300] width 1117 height 2026
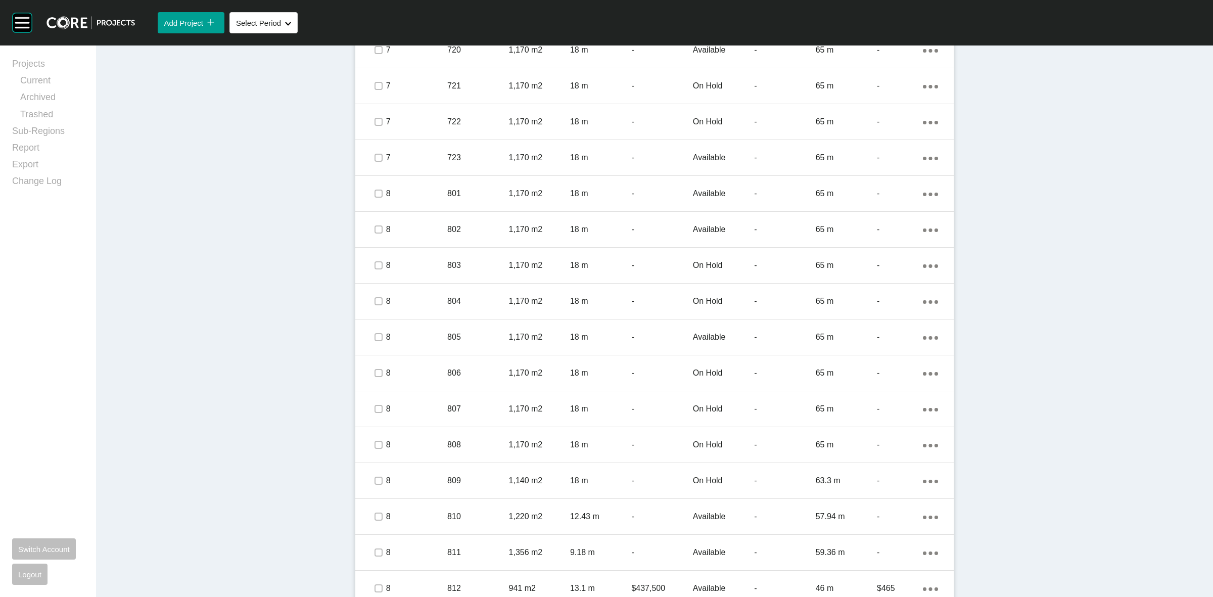
scroll to position [1201, 0]
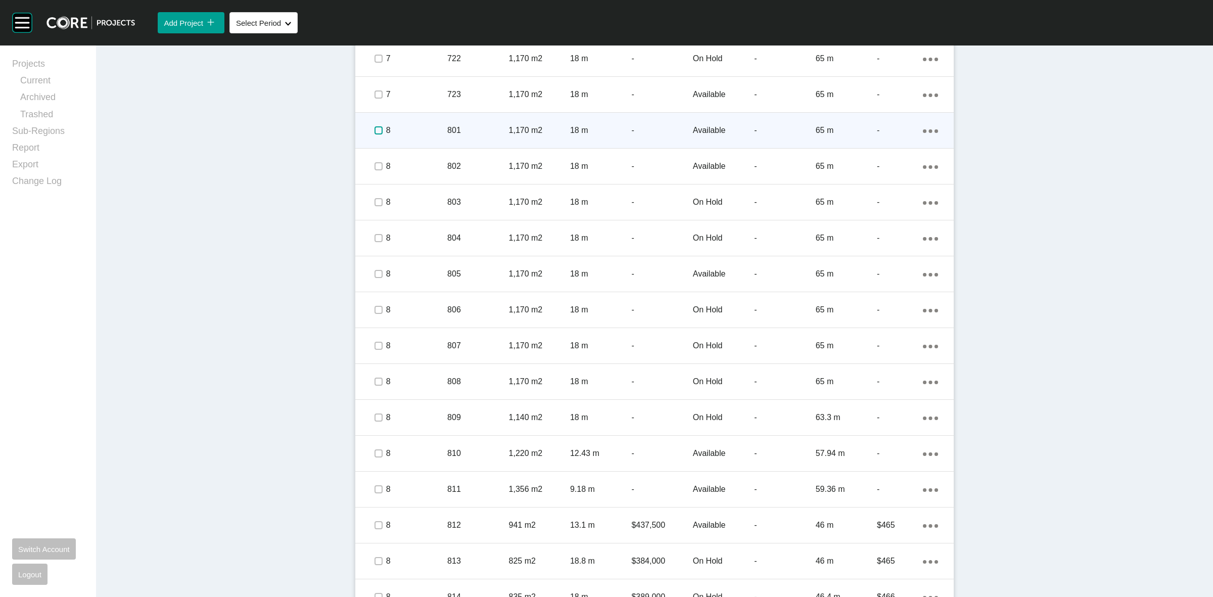
click at [375, 129] on label at bounding box center [379, 130] width 8 height 8
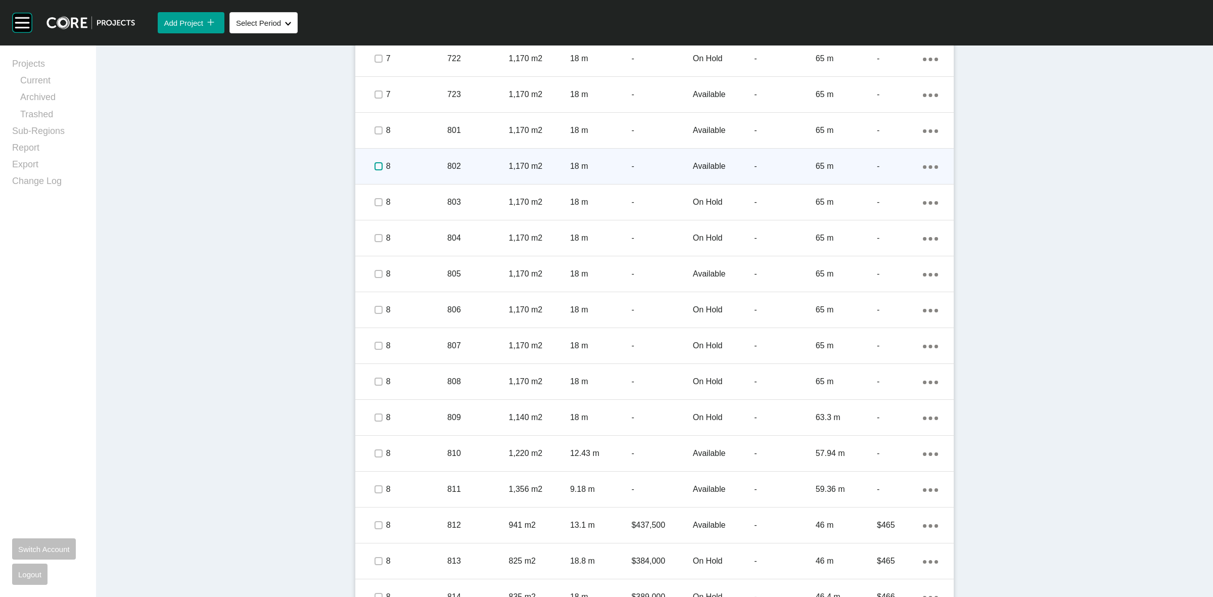
click at [375, 167] on label at bounding box center [379, 166] width 8 height 8
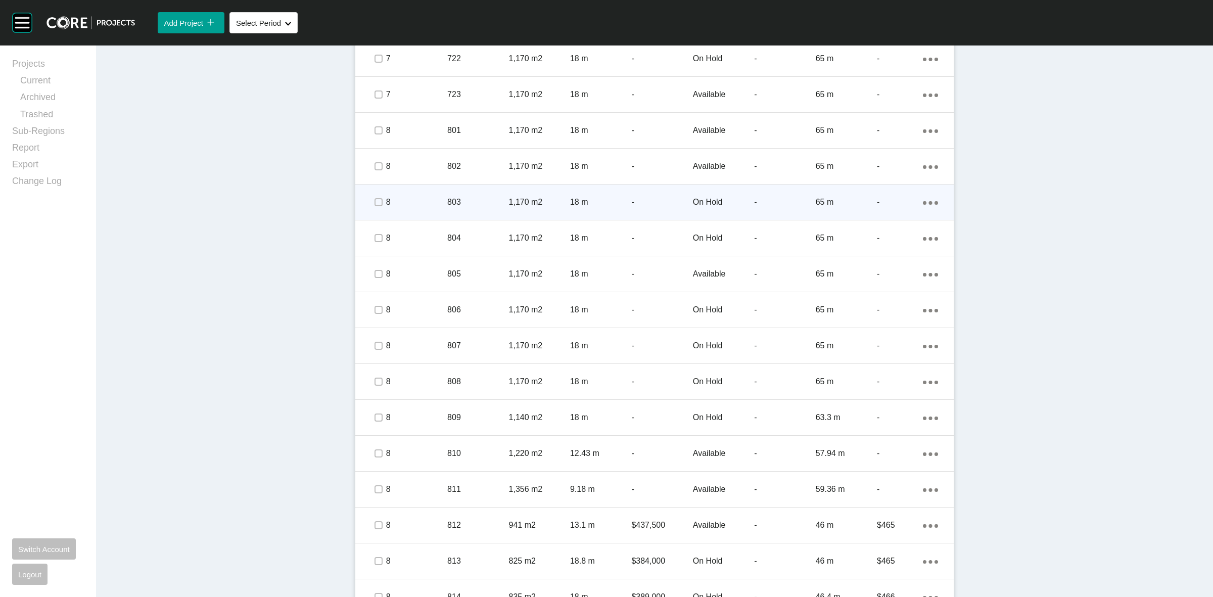
click at [373, 193] on div at bounding box center [378, 202] width 15 height 35
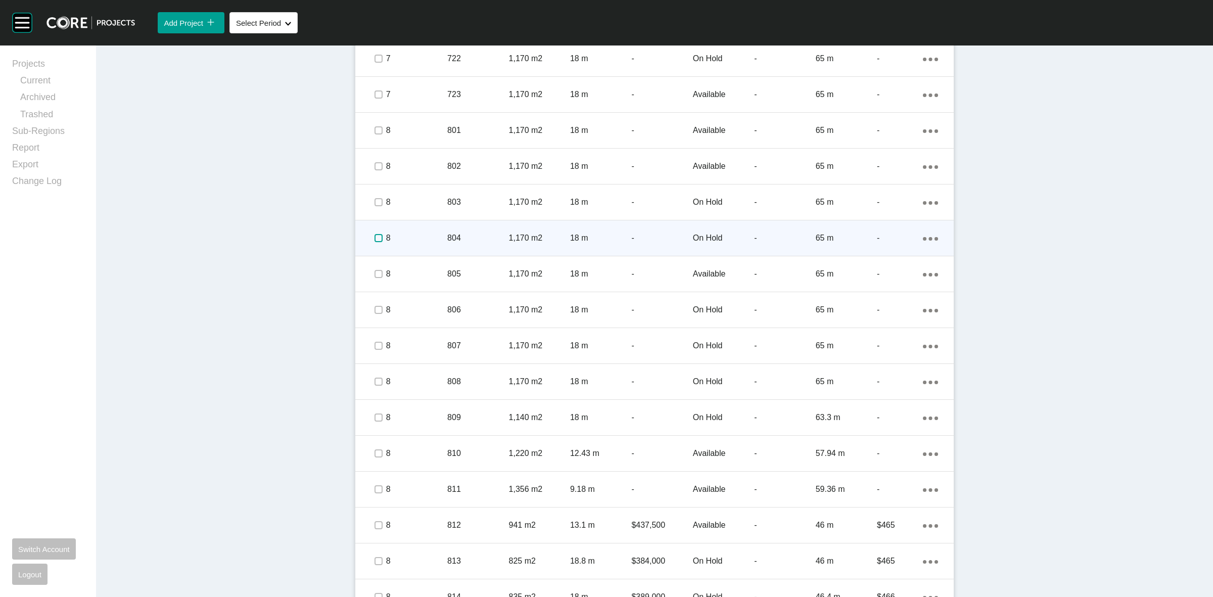
click at [375, 238] on label at bounding box center [379, 238] width 8 height 8
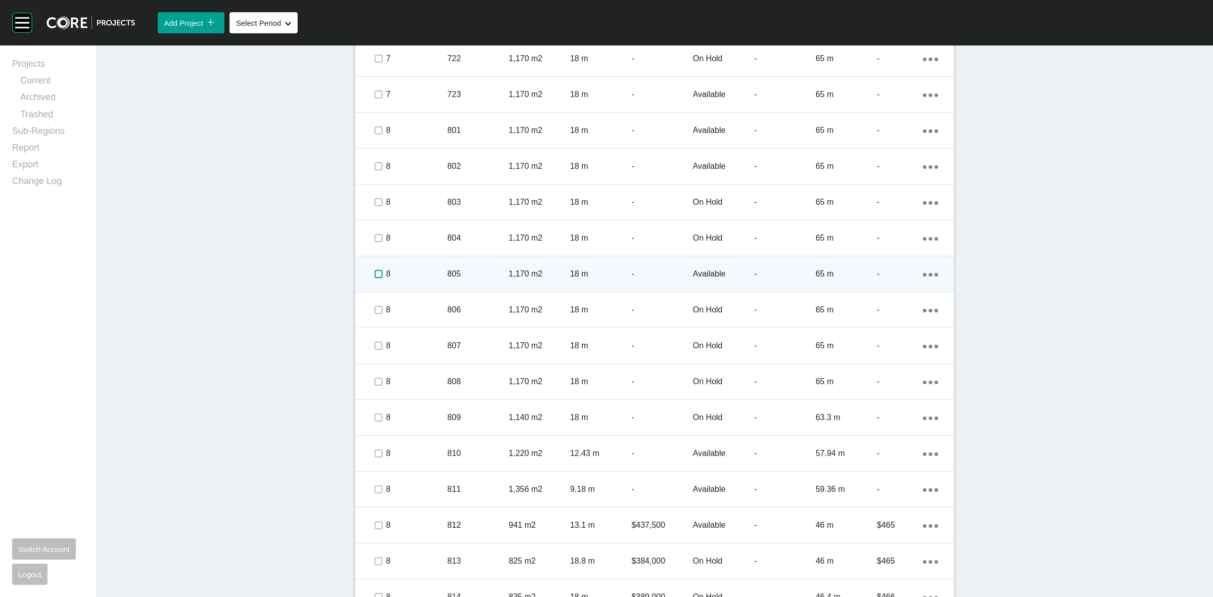
click at [375, 274] on label at bounding box center [379, 274] width 8 height 8
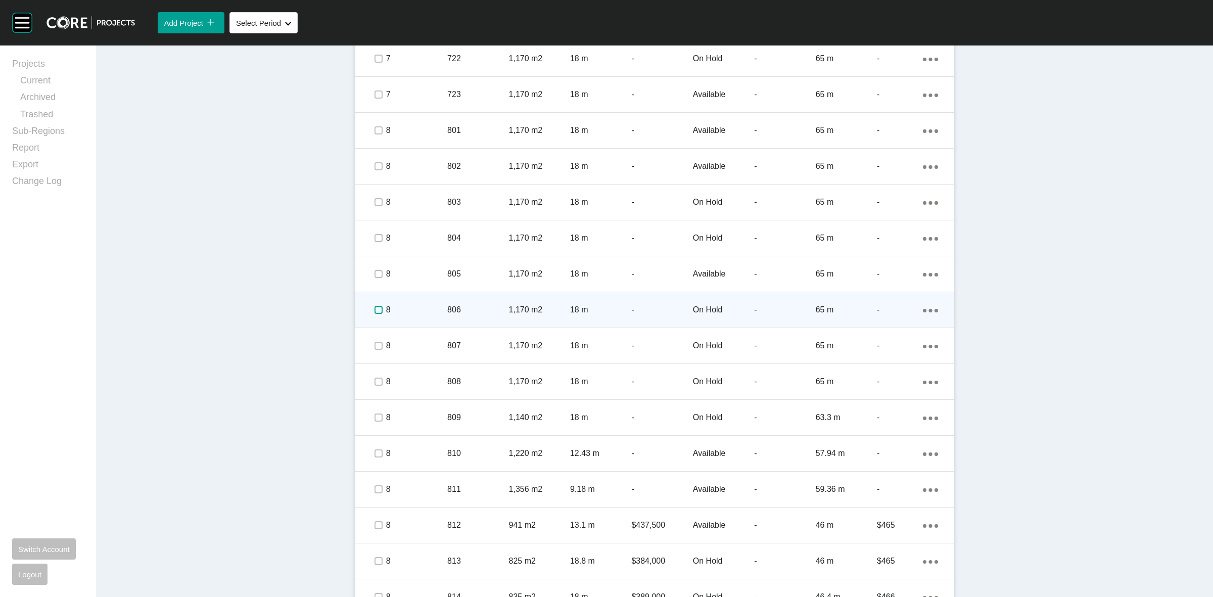
click at [376, 308] on label at bounding box center [379, 310] width 8 height 8
click at [413, 309] on p "8" at bounding box center [416, 309] width 61 height 11
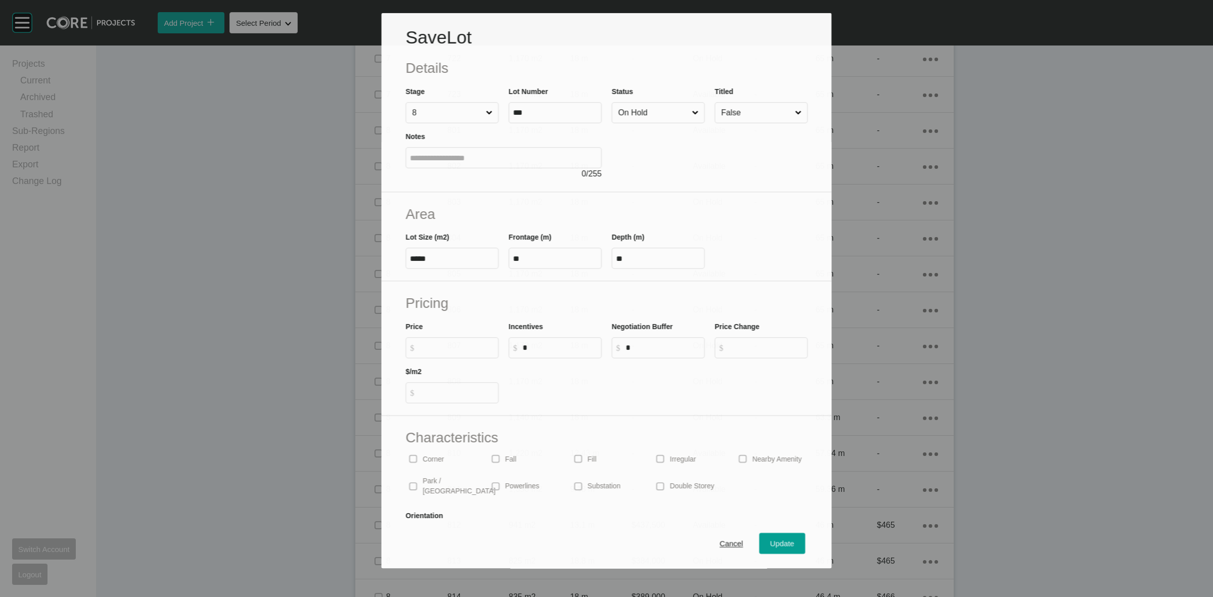
click at [636, 115] on input "On Hold" at bounding box center [653, 113] width 74 height 20
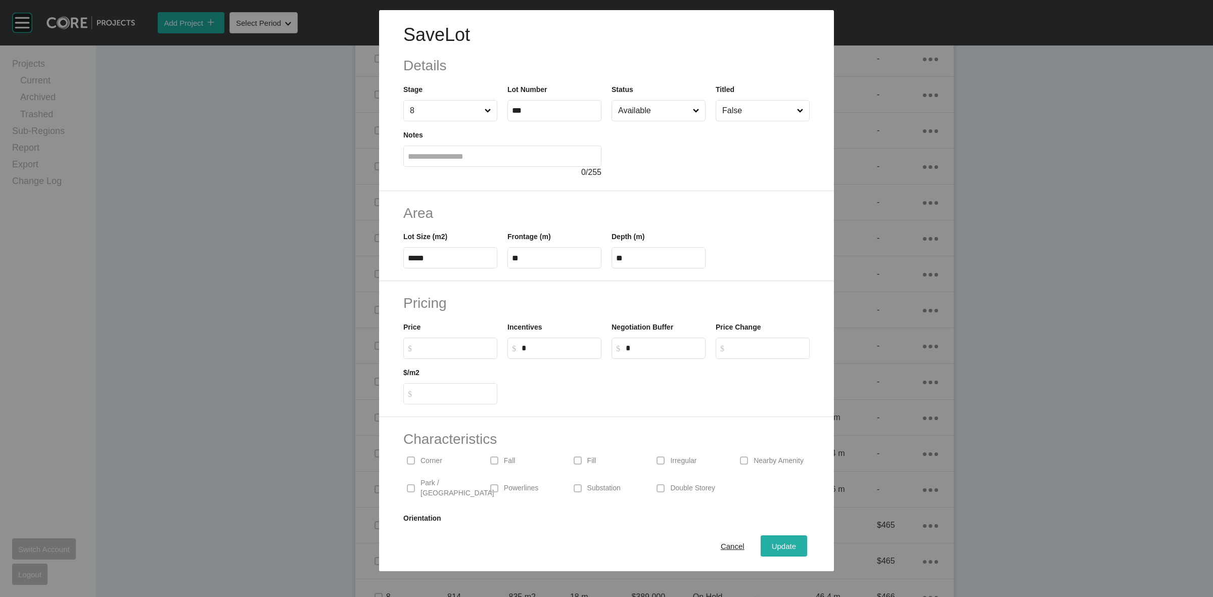
click at [772, 543] on span "Update" at bounding box center [784, 546] width 24 height 9
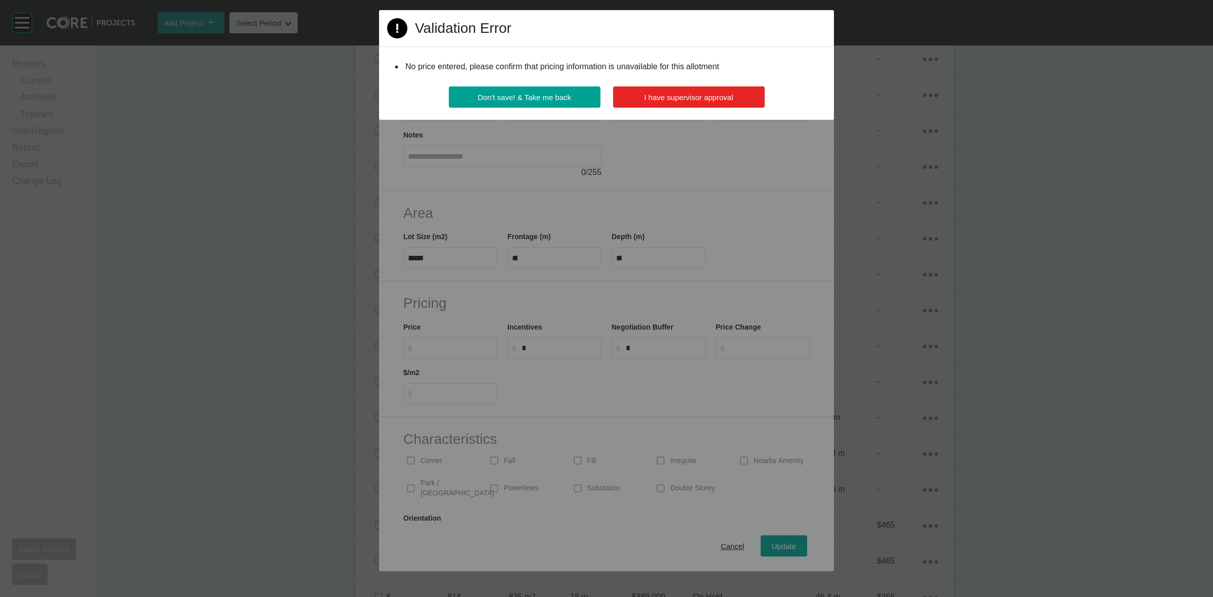
click at [655, 102] on span "I have supervisor approval" at bounding box center [689, 97] width 89 height 9
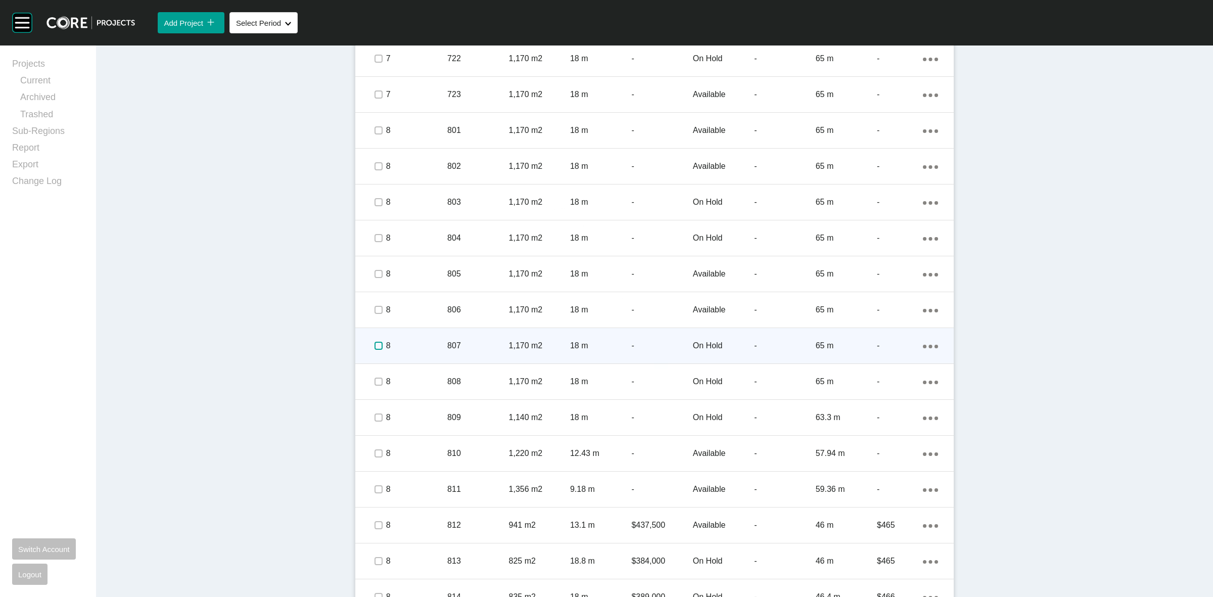
click at [375, 348] on label at bounding box center [379, 346] width 8 height 8
click at [428, 344] on p "8" at bounding box center [416, 345] width 61 height 11
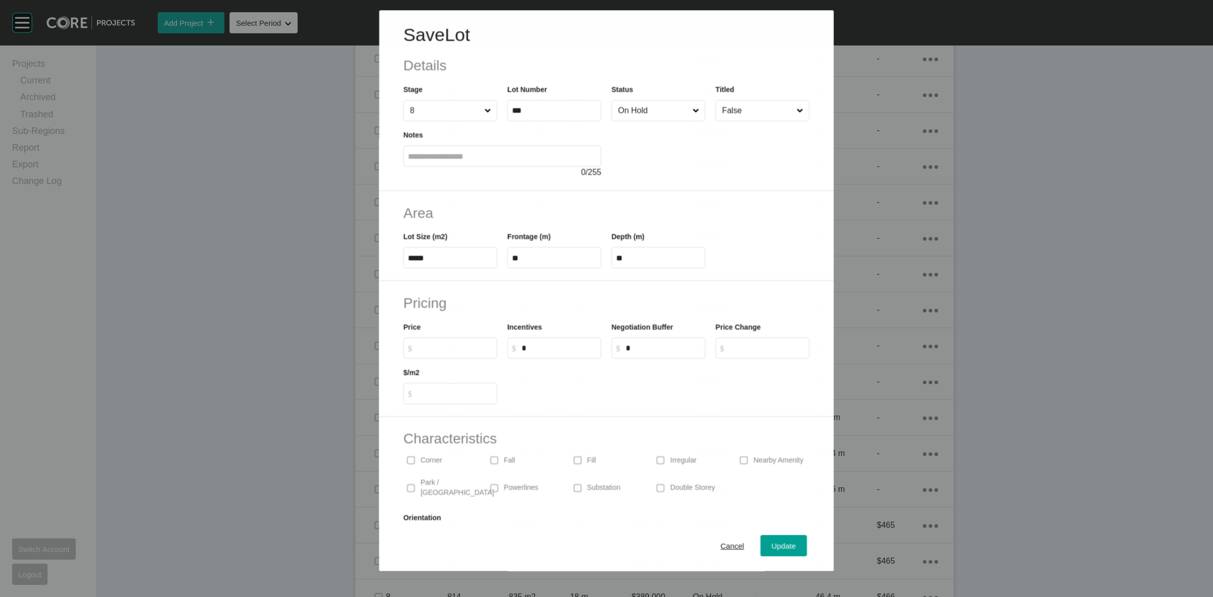
click at [625, 117] on input "On Hold" at bounding box center [653, 111] width 74 height 20
click at [772, 544] on span "Update" at bounding box center [784, 546] width 24 height 9
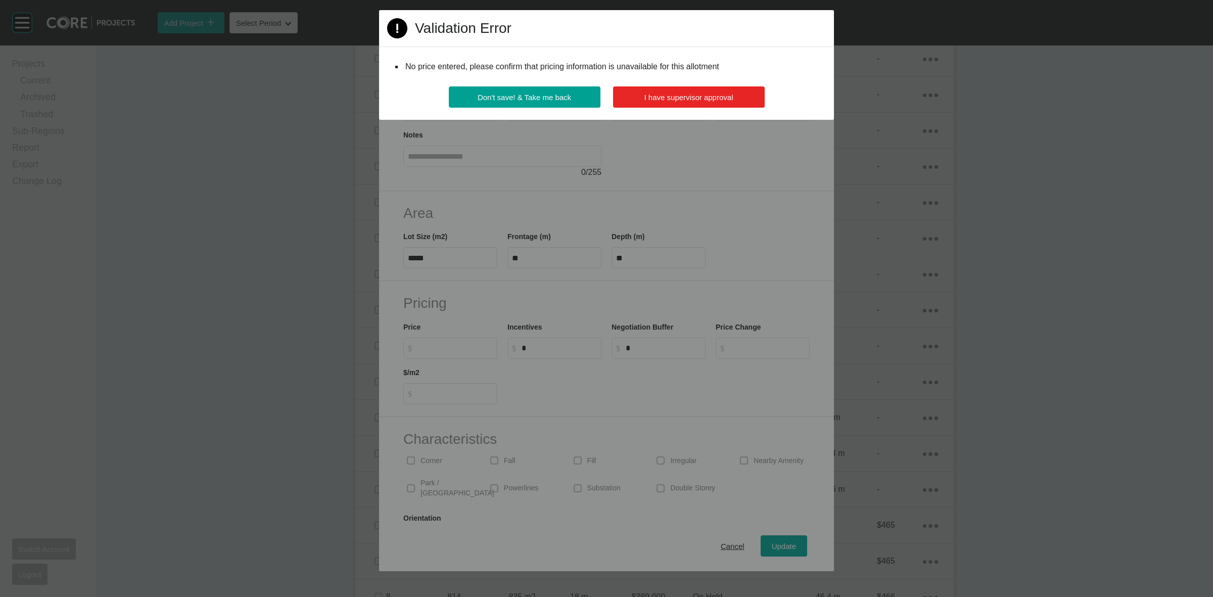
click at [680, 97] on span "I have supervisor approval" at bounding box center [689, 97] width 89 height 9
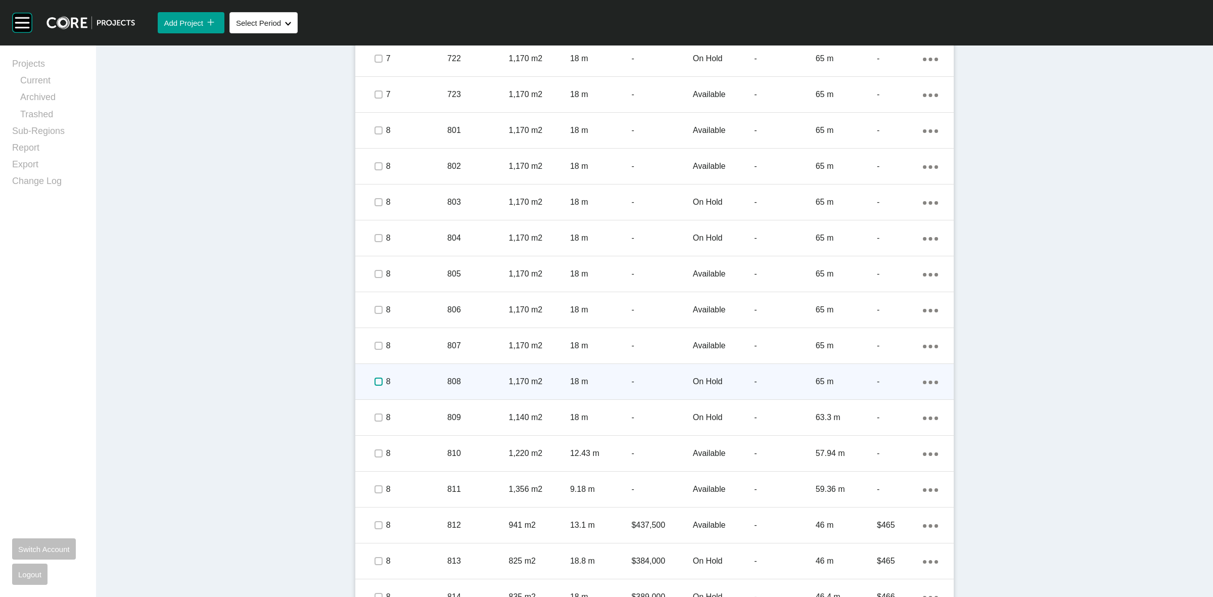
click at [375, 384] on label at bounding box center [379, 382] width 8 height 8
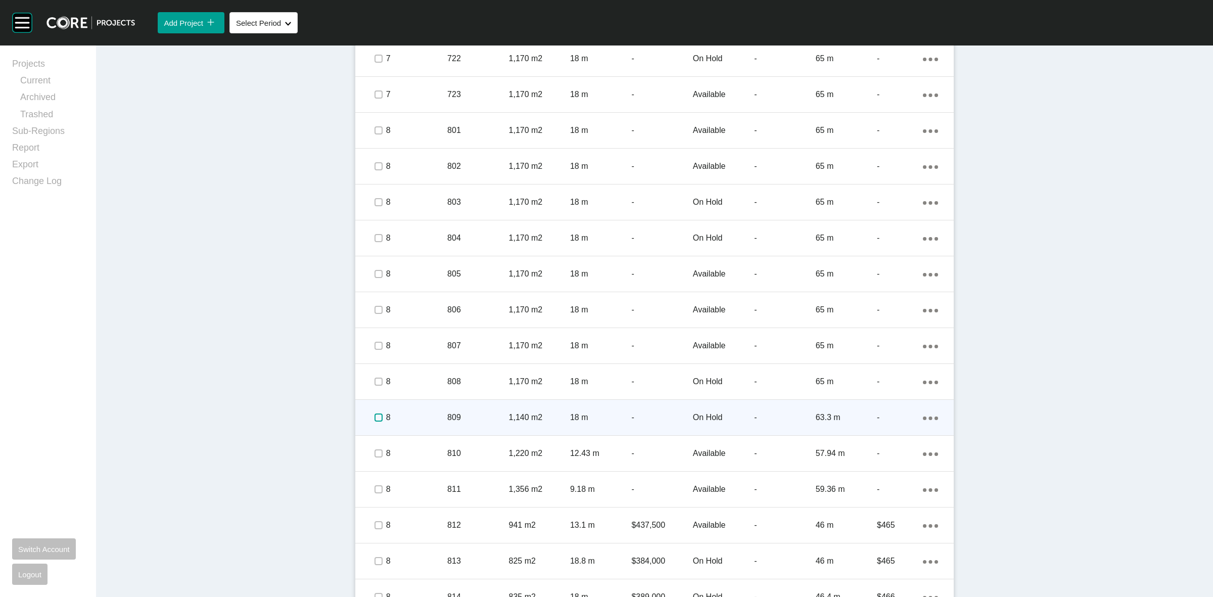
click at [376, 416] on label at bounding box center [379, 418] width 8 height 8
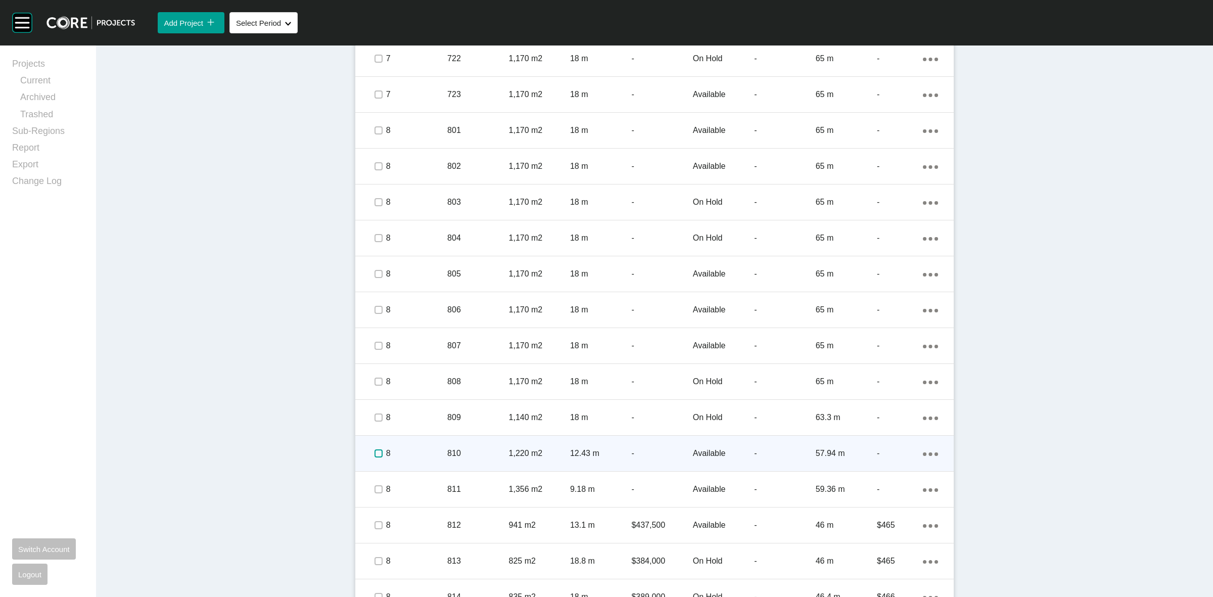
click at [376, 449] on label at bounding box center [379, 453] width 8 height 8
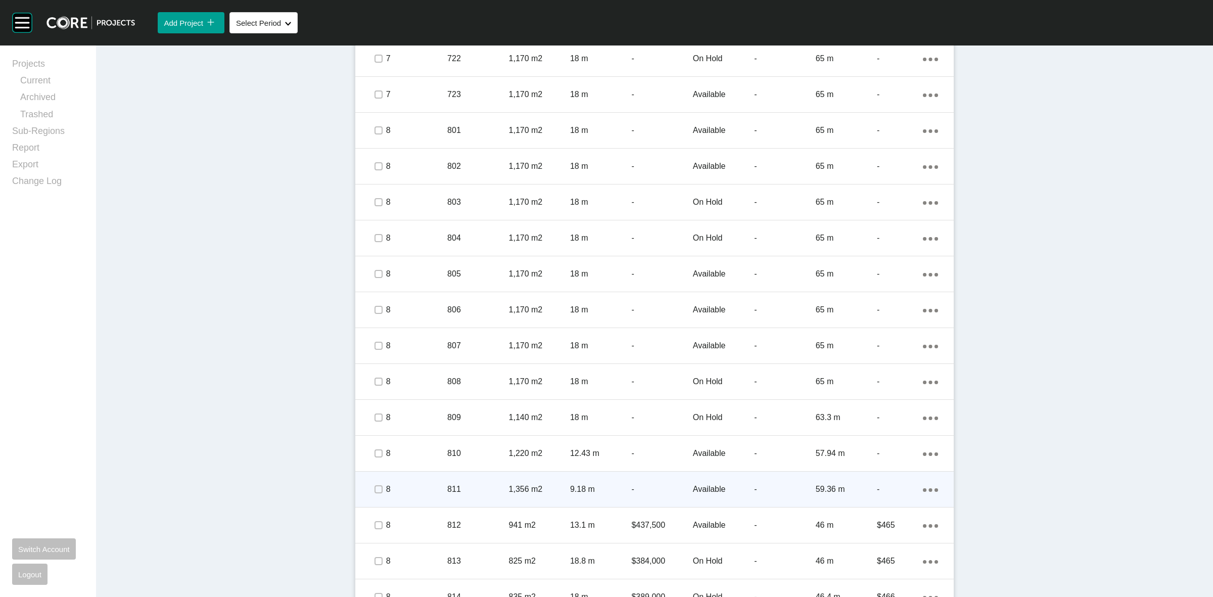
click at [373, 482] on span at bounding box center [378, 489] width 15 height 15
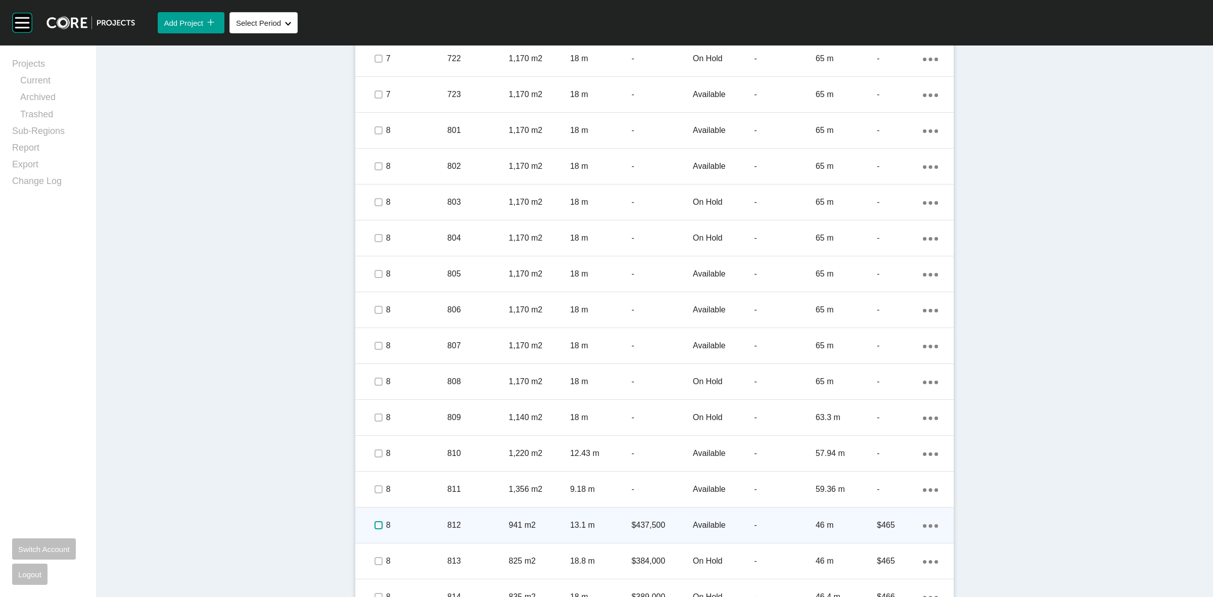
click at [375, 526] on label at bounding box center [379, 525] width 8 height 8
click at [461, 529] on p "812" at bounding box center [477, 525] width 61 height 11
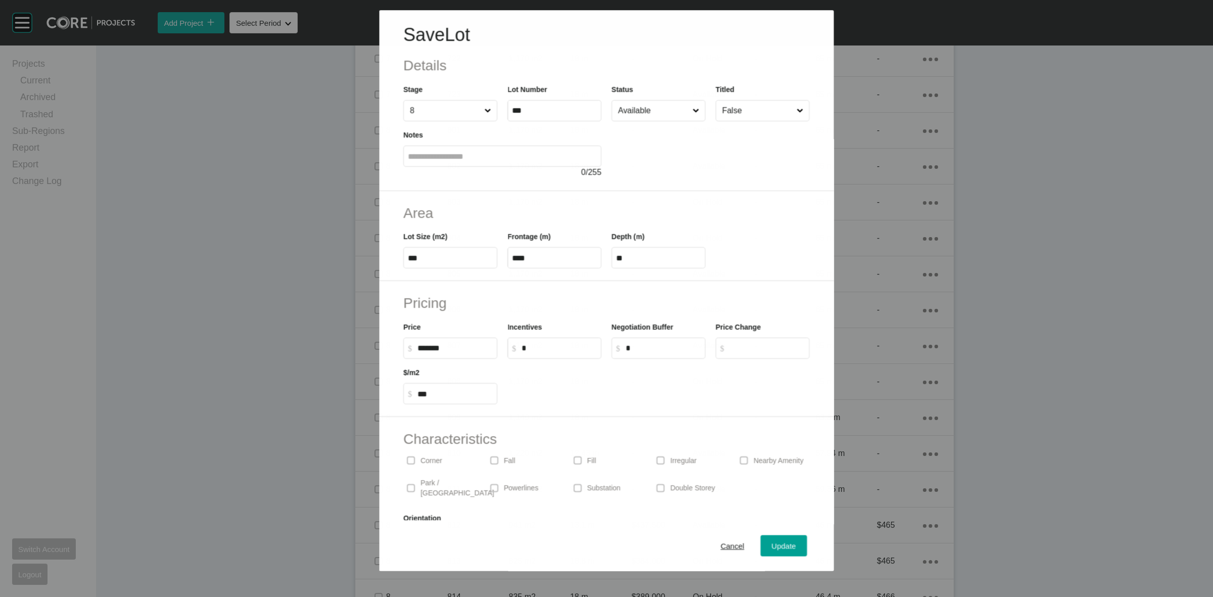
click at [663, 112] on input "Available" at bounding box center [653, 111] width 74 height 20
click at [772, 543] on span "Update" at bounding box center [784, 546] width 24 height 9
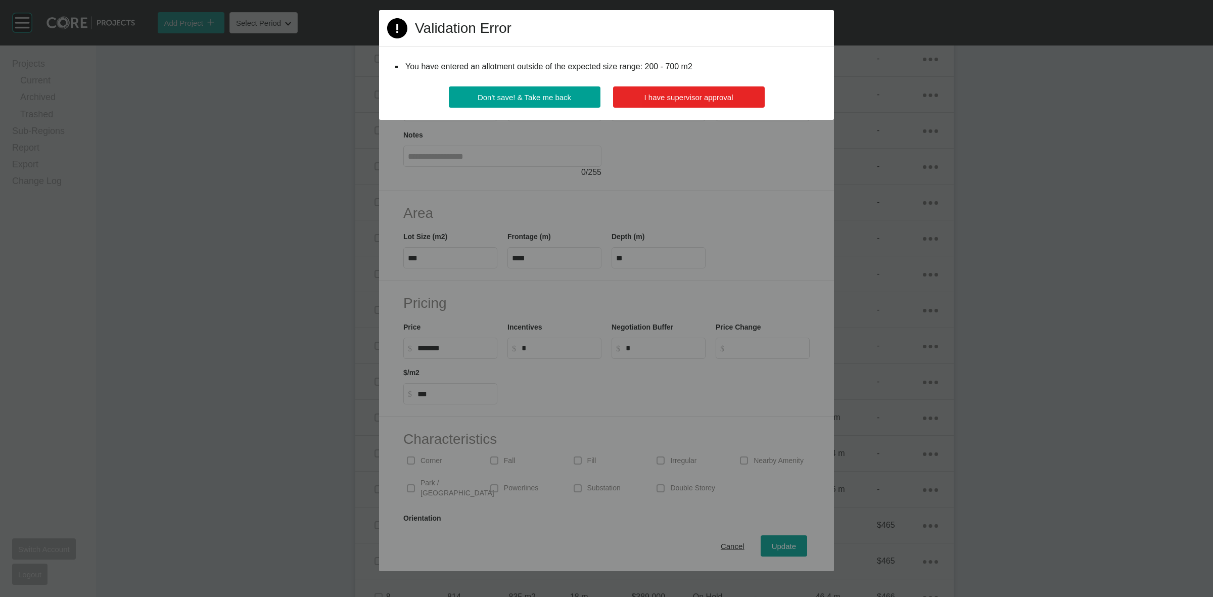
click at [672, 104] on button "I have supervisor approval" at bounding box center [689, 96] width 152 height 21
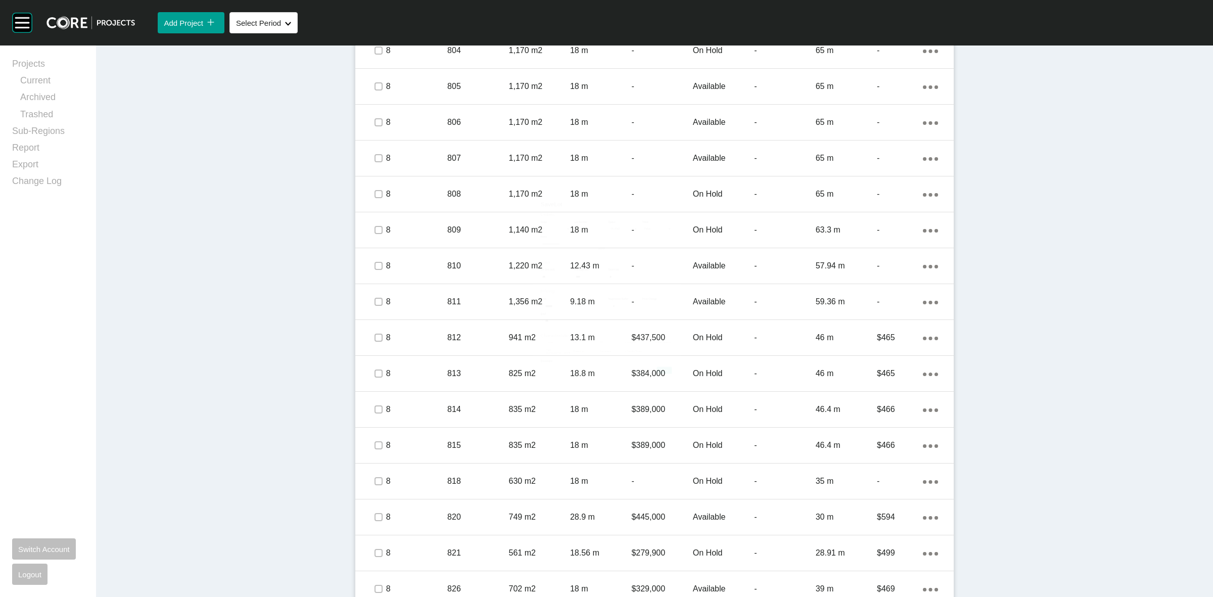
scroll to position [1454, 0]
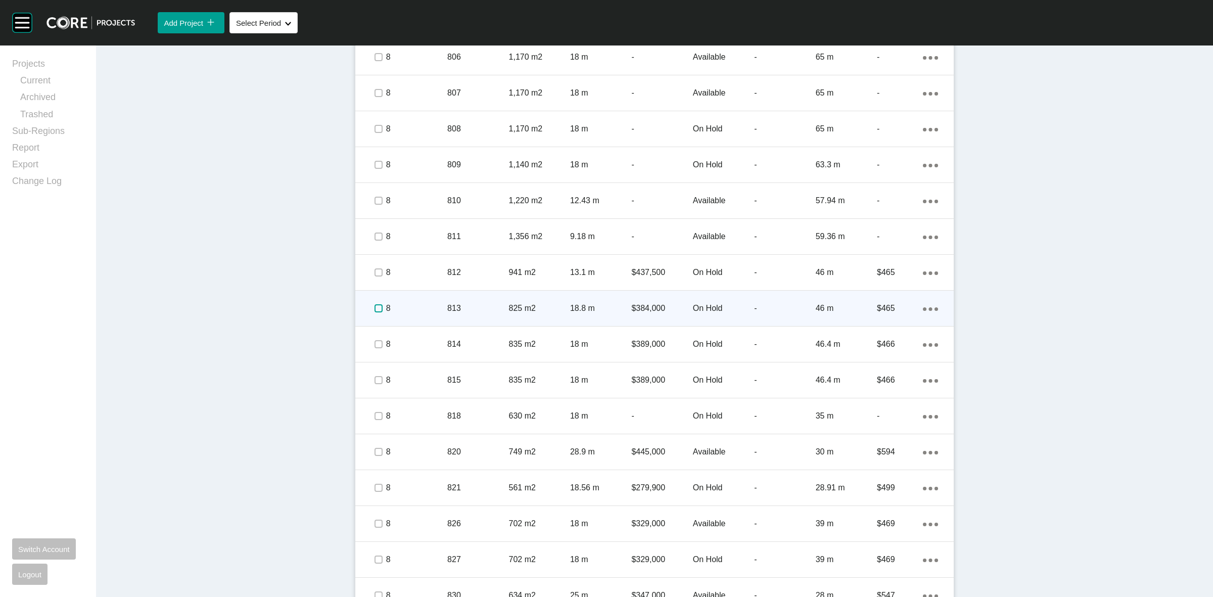
click at [375, 306] on label at bounding box center [379, 308] width 8 height 8
click at [416, 305] on p "8" at bounding box center [416, 308] width 61 height 11
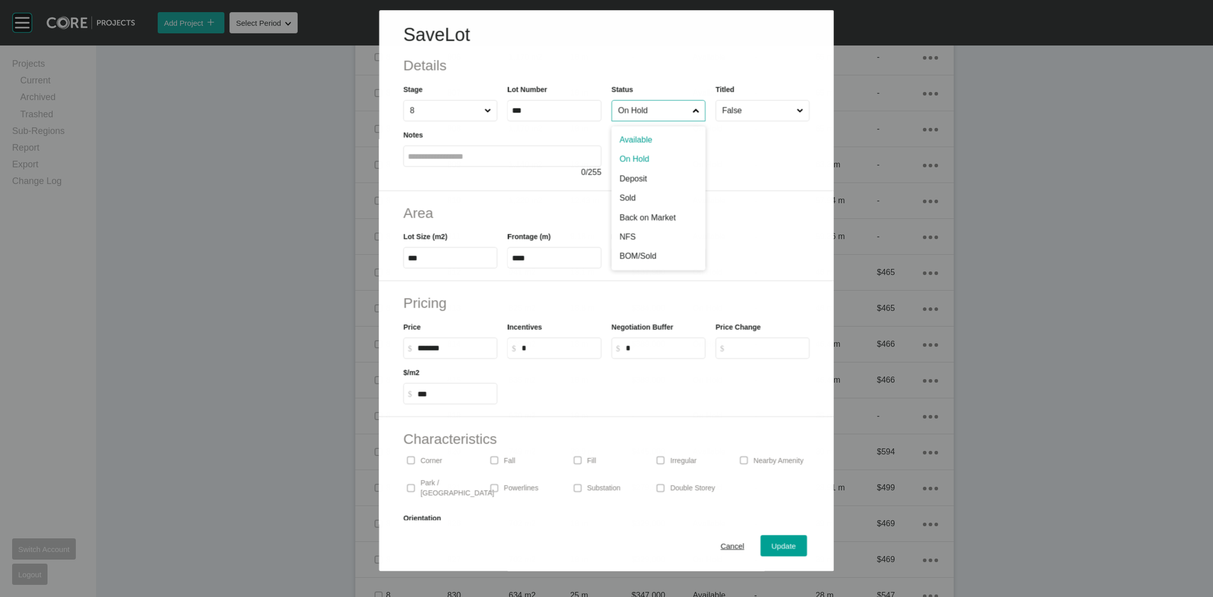
click at [669, 110] on input "On Hold" at bounding box center [653, 111] width 74 height 20
click at [770, 545] on div "Update" at bounding box center [784, 546] width 29 height 14
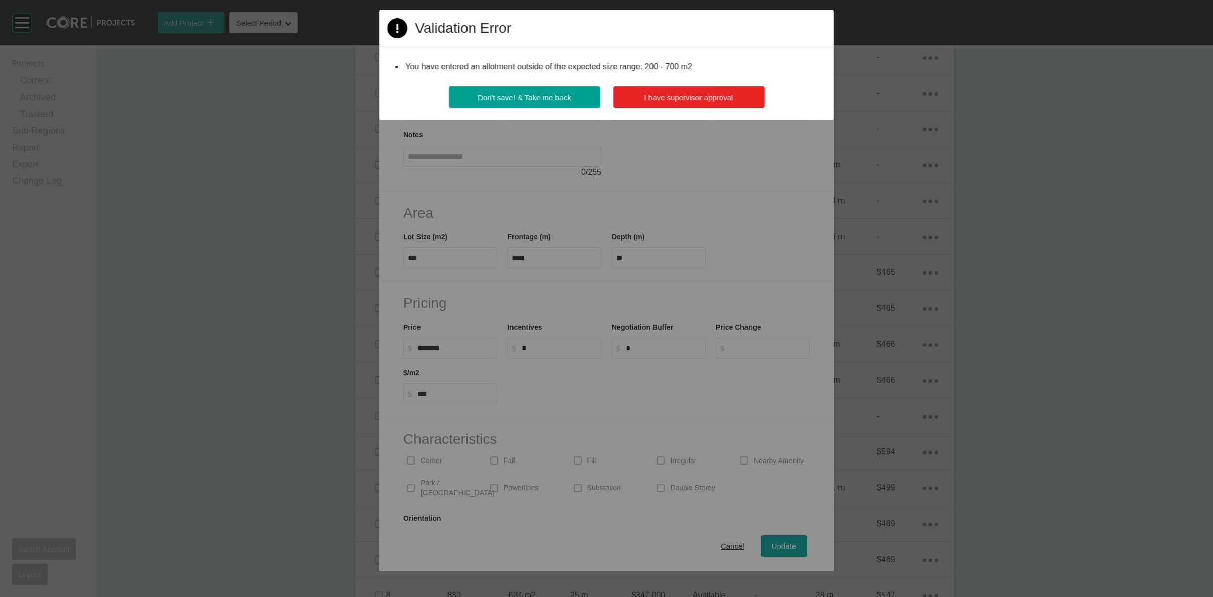
click at [693, 94] on span "I have supervisor approval" at bounding box center [689, 97] width 89 height 9
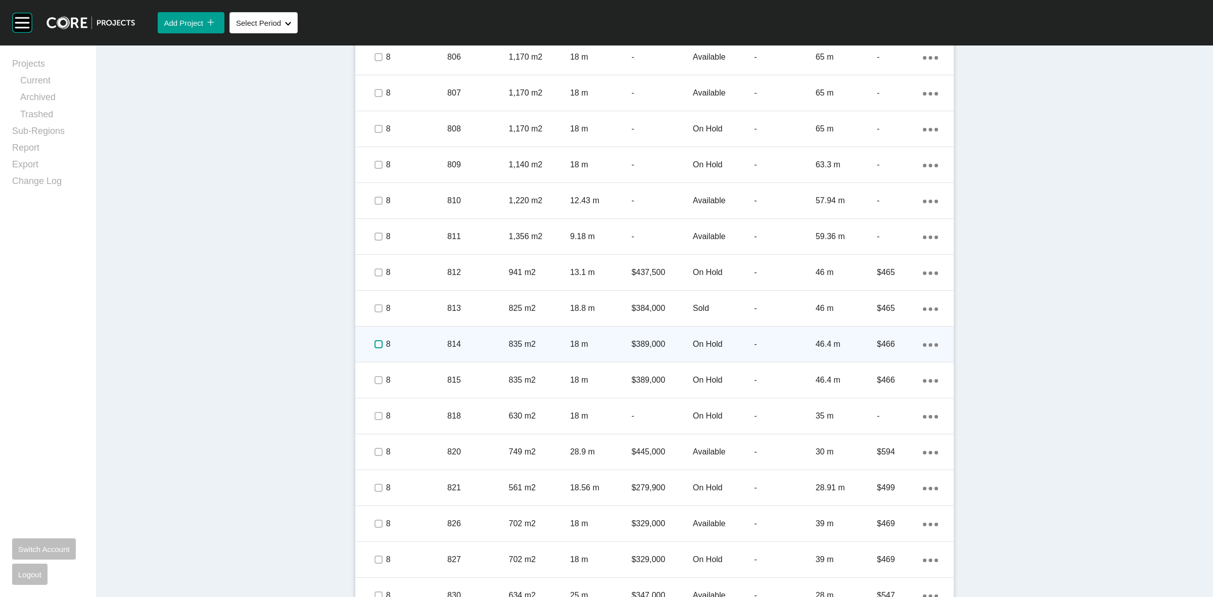
click at [375, 344] on label at bounding box center [379, 344] width 8 height 8
click at [448, 342] on p "814" at bounding box center [477, 344] width 61 height 11
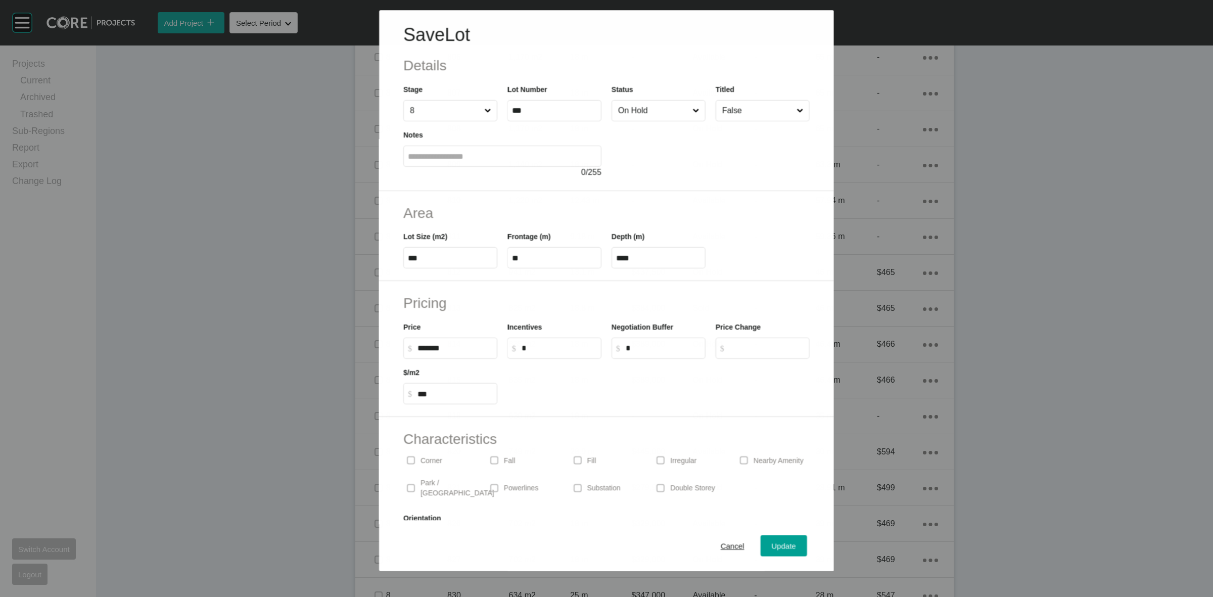
click at [675, 117] on input "On Hold" at bounding box center [653, 111] width 74 height 20
click at [775, 542] on span "Update" at bounding box center [784, 546] width 24 height 9
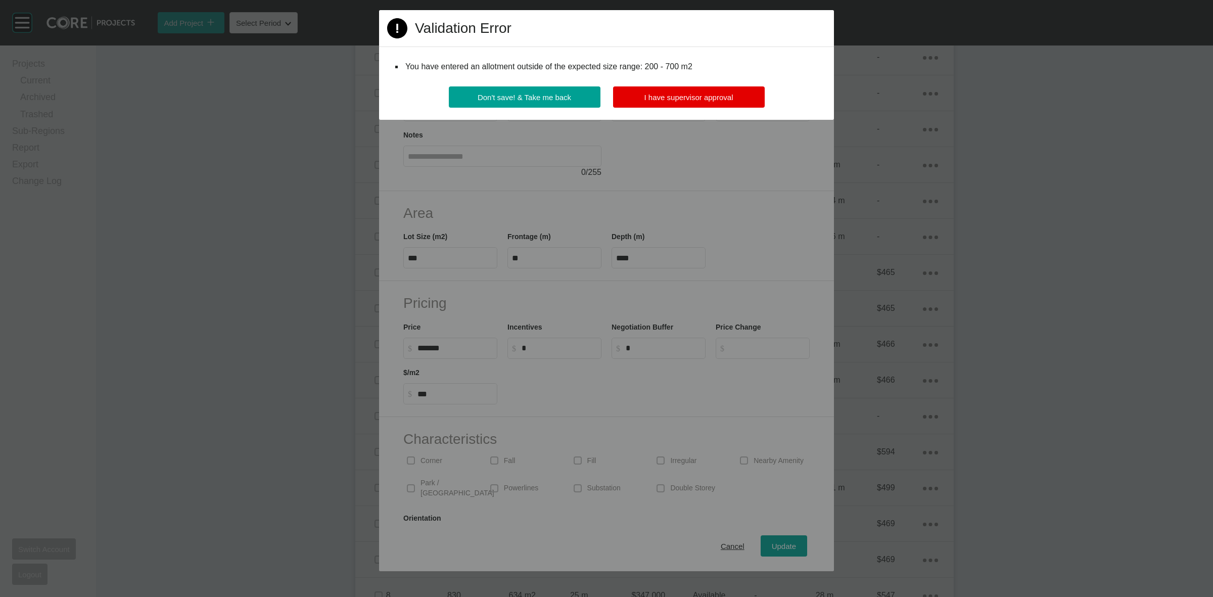
click at [648, 110] on div "Don't save! & Take me back I have supervisor approval" at bounding box center [606, 102] width 455 height 33
click at [648, 102] on button "I have supervisor approval" at bounding box center [689, 96] width 152 height 21
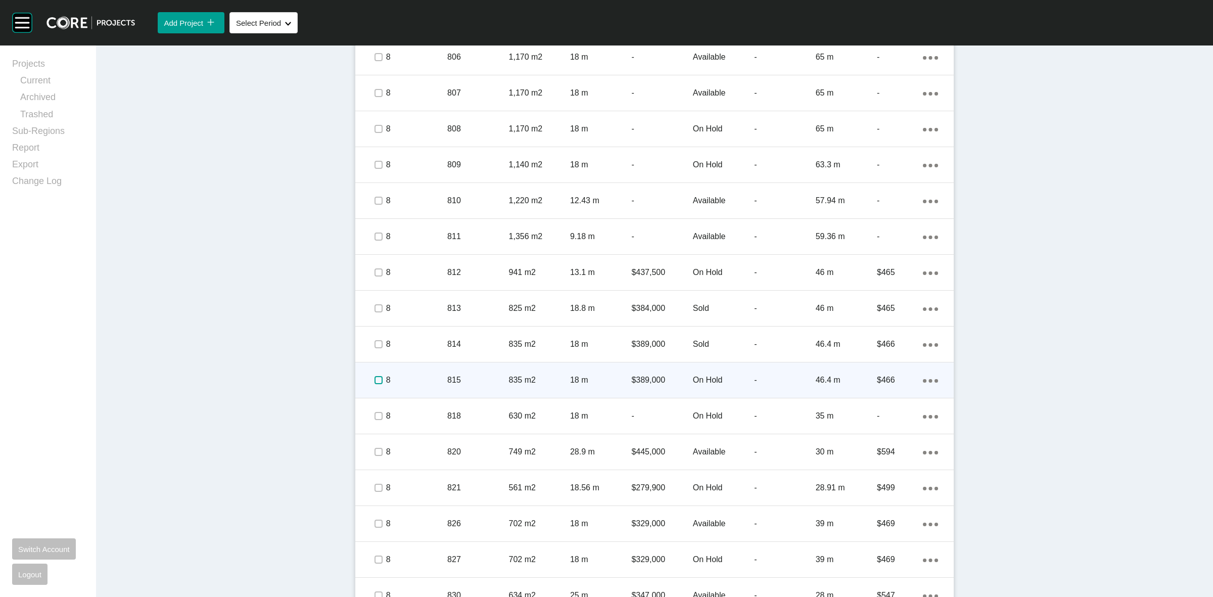
click at [375, 380] on label at bounding box center [379, 380] width 8 height 8
click at [426, 376] on p "8" at bounding box center [416, 380] width 61 height 11
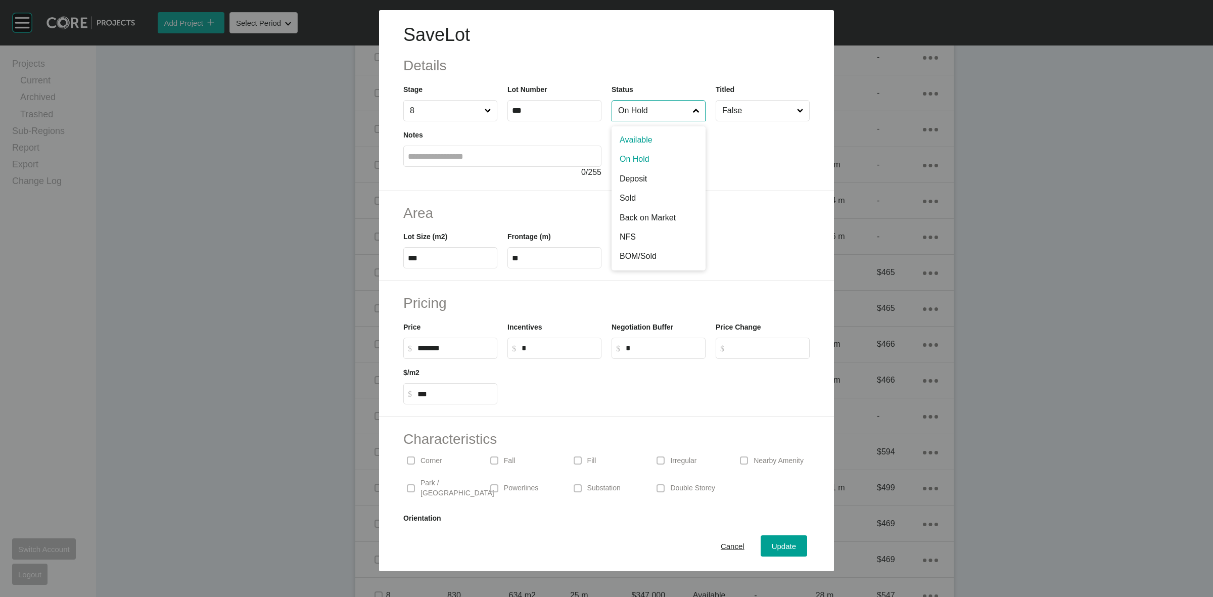
click at [627, 105] on input "On Hold" at bounding box center [653, 111] width 75 height 20
click at [776, 545] on span "Update" at bounding box center [784, 546] width 24 height 9
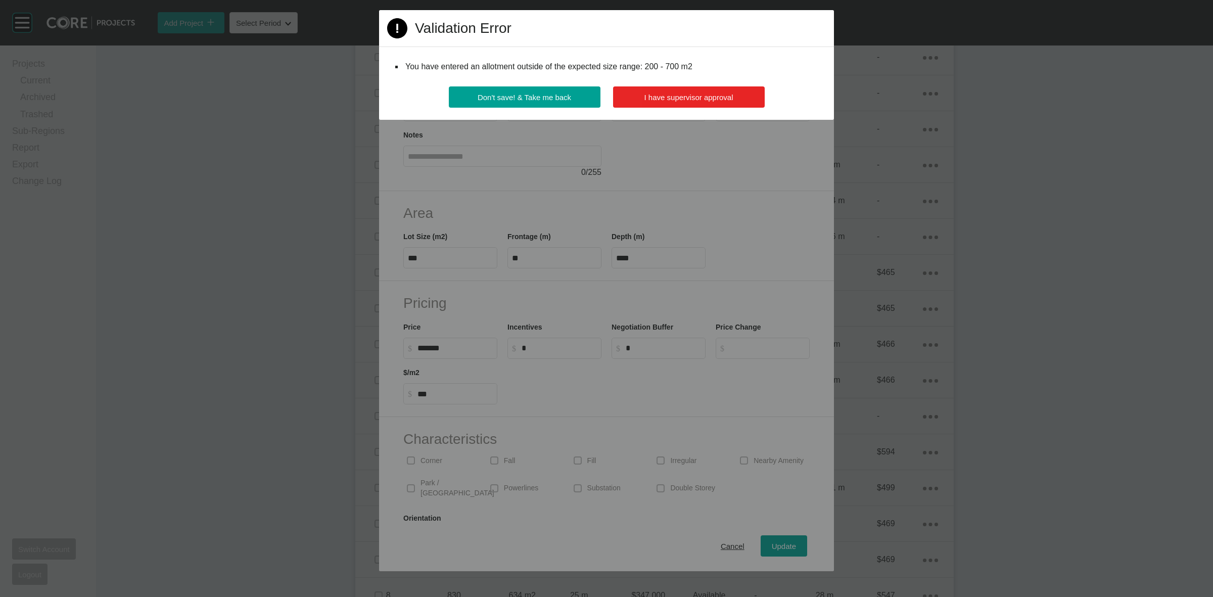
click at [668, 95] on span "I have supervisor approval" at bounding box center [689, 97] width 89 height 9
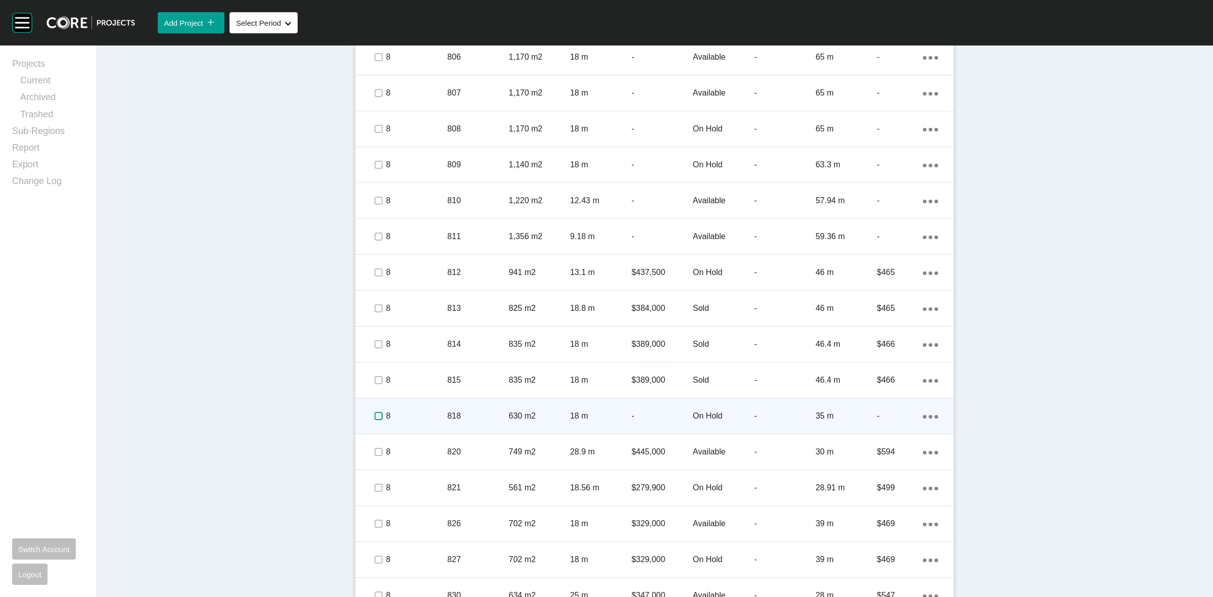
click at [376, 416] on label at bounding box center [379, 416] width 8 height 8
click at [403, 416] on p "8" at bounding box center [416, 416] width 61 height 11
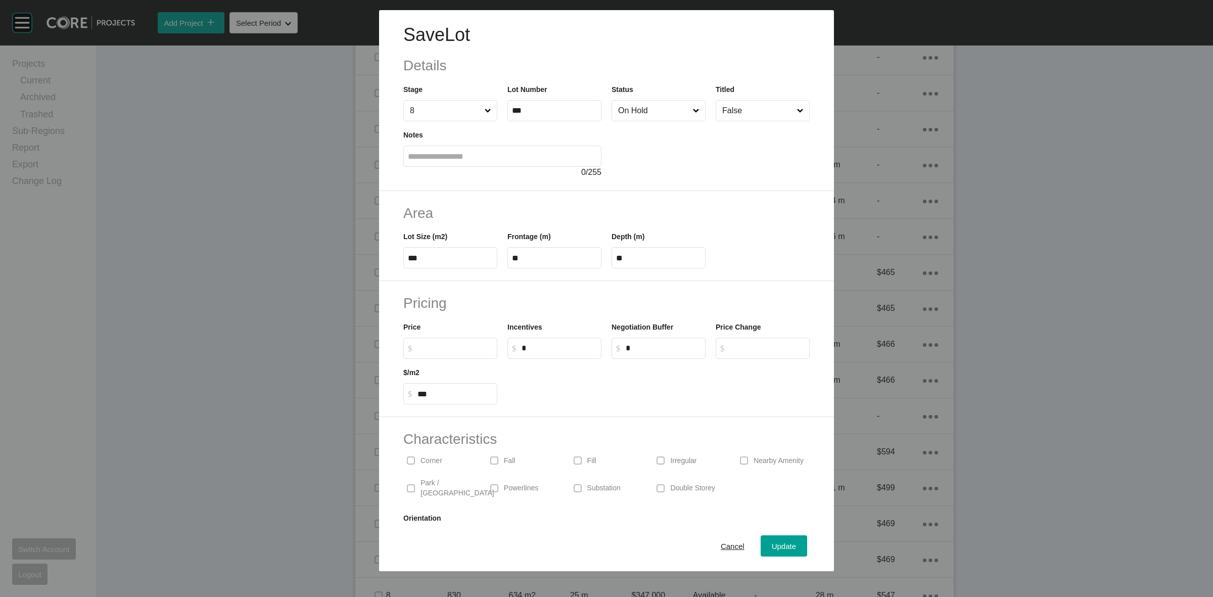
click at [630, 107] on input "On Hold" at bounding box center [653, 111] width 75 height 20
click at [770, 552] on div "Update" at bounding box center [784, 546] width 29 height 14
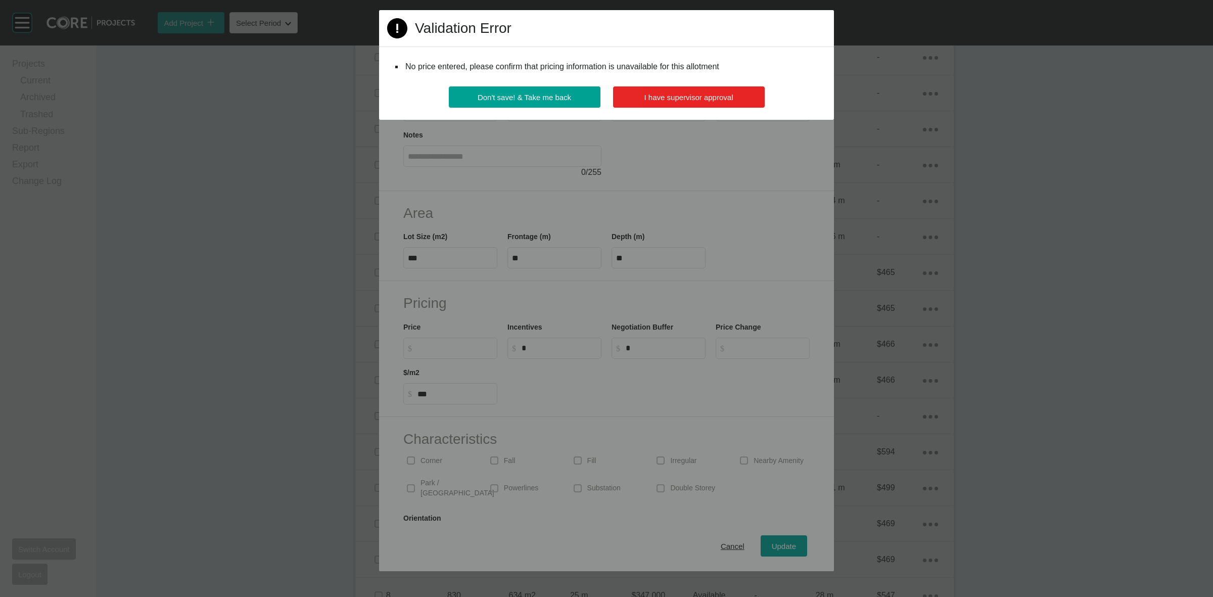
click at [673, 93] on span "I have supervisor approval" at bounding box center [689, 97] width 89 height 9
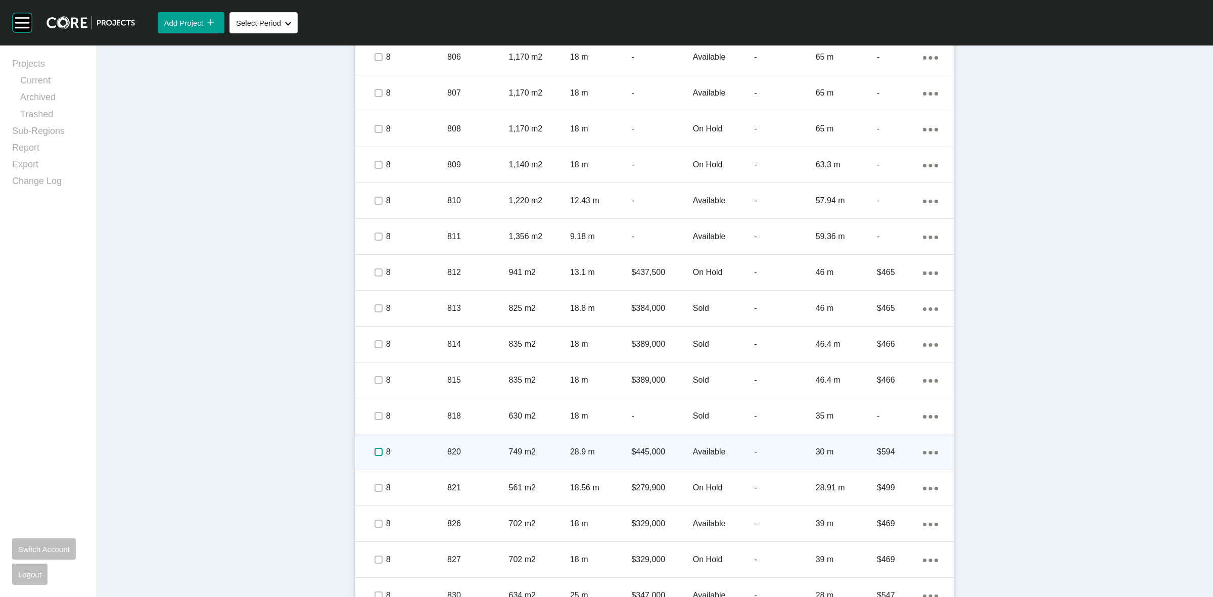
click at [375, 454] on label at bounding box center [379, 452] width 8 height 8
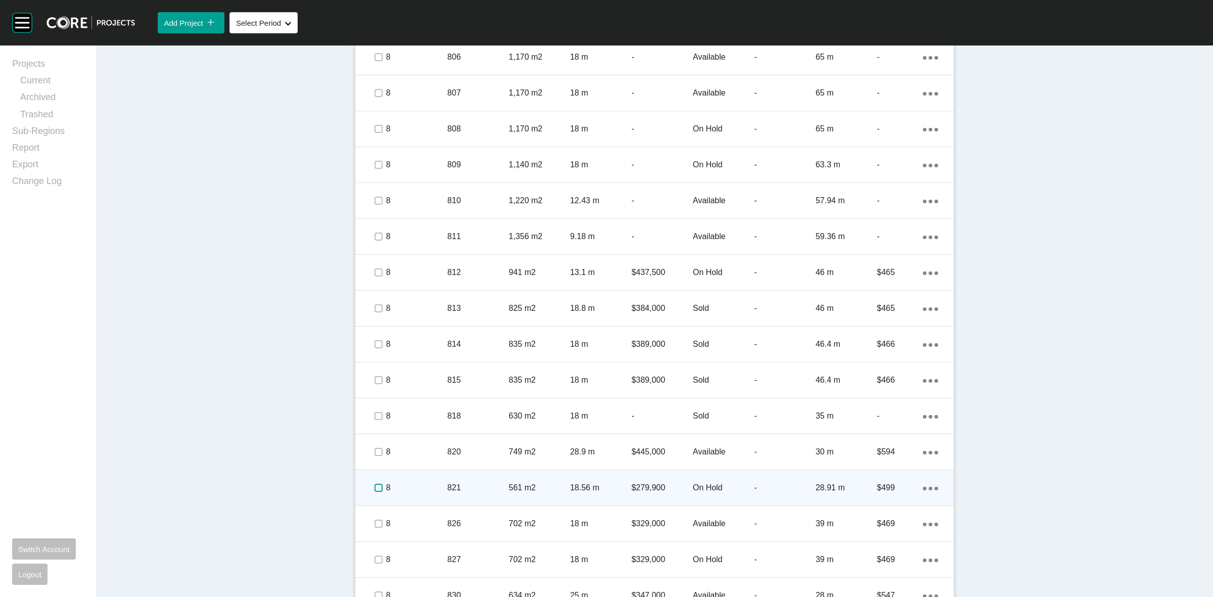
click at [375, 485] on label at bounding box center [379, 488] width 8 height 8
click at [428, 489] on p "8" at bounding box center [416, 487] width 61 height 11
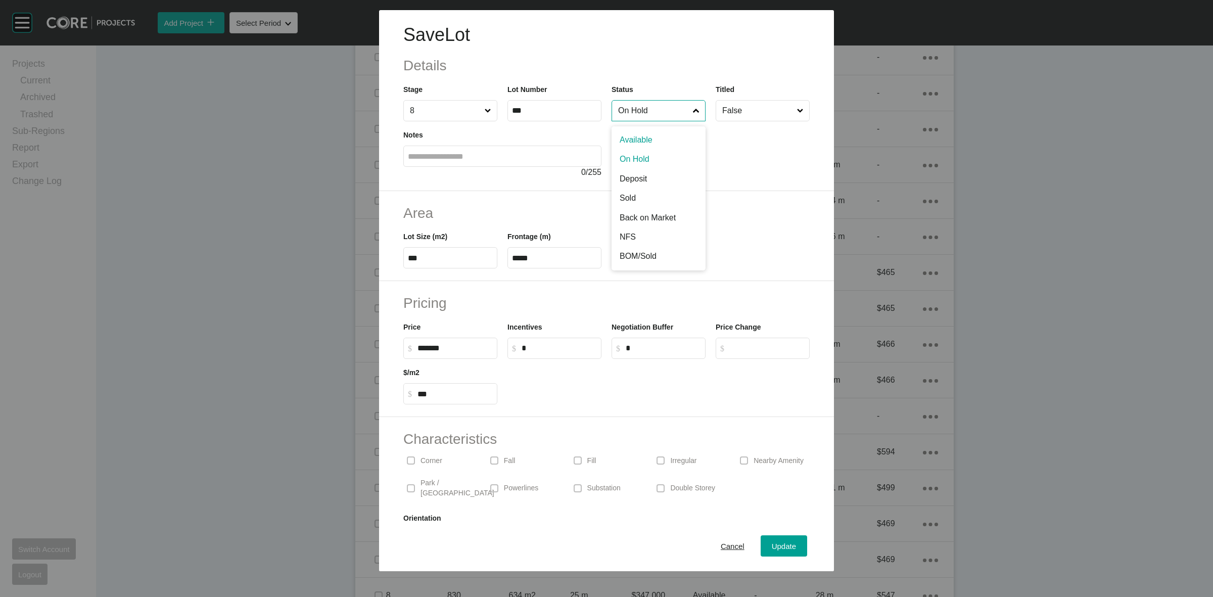
click at [661, 119] on input "On Hold" at bounding box center [653, 111] width 75 height 20
click at [761, 544] on button "Update" at bounding box center [784, 545] width 47 height 21
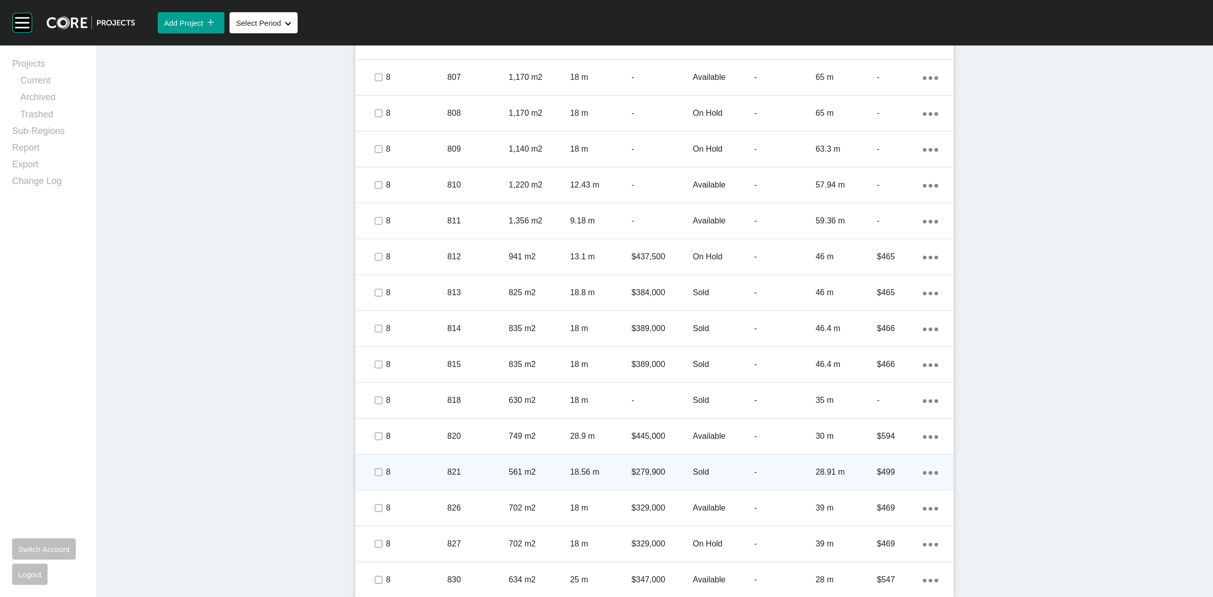
scroll to position [1474, 0]
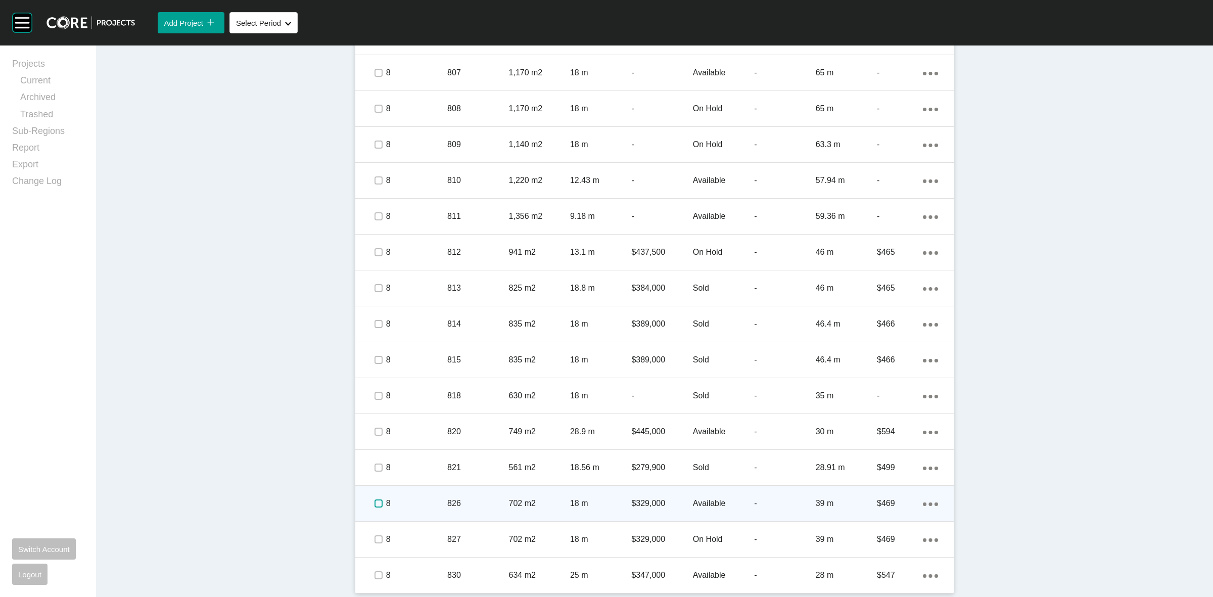
click at [375, 502] on label at bounding box center [379, 504] width 8 height 8
click at [426, 509] on div "8" at bounding box center [416, 503] width 61 height 31
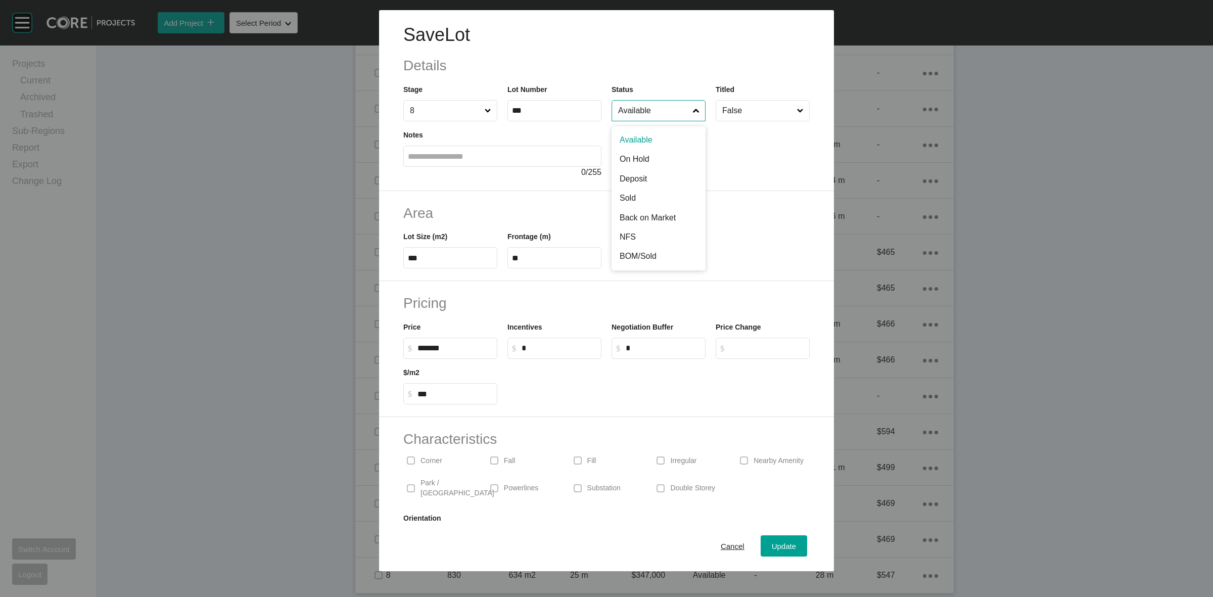
click at [651, 111] on input "Available" at bounding box center [653, 111] width 75 height 20
click at [766, 538] on button "Update" at bounding box center [784, 545] width 47 height 21
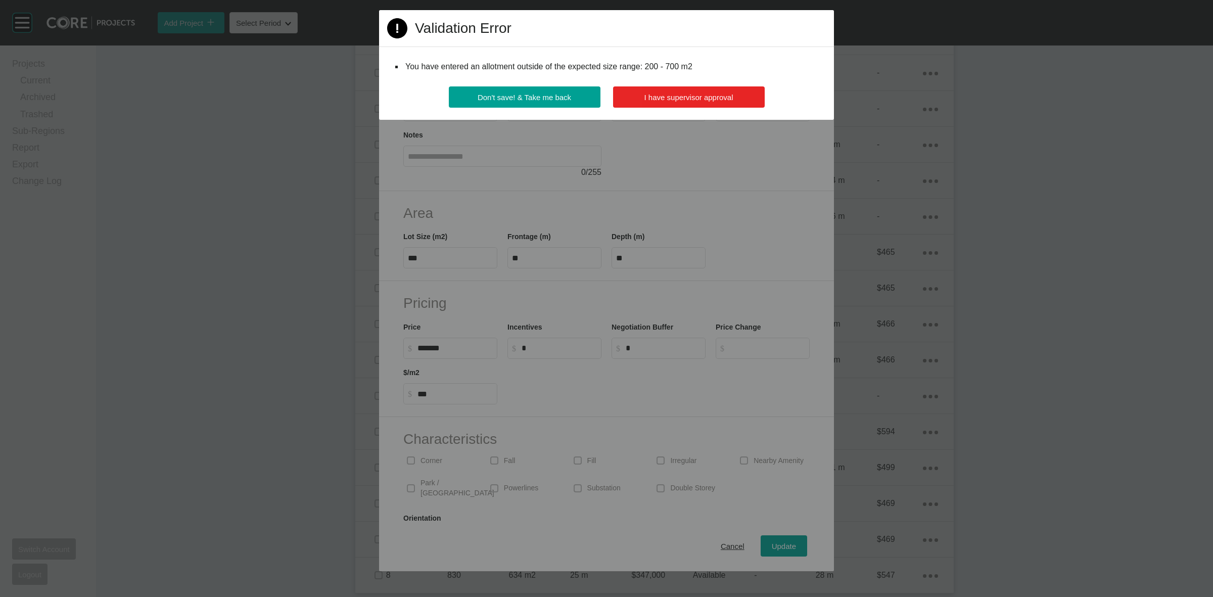
click at [648, 100] on span "I have supervisor approval" at bounding box center [689, 97] width 89 height 9
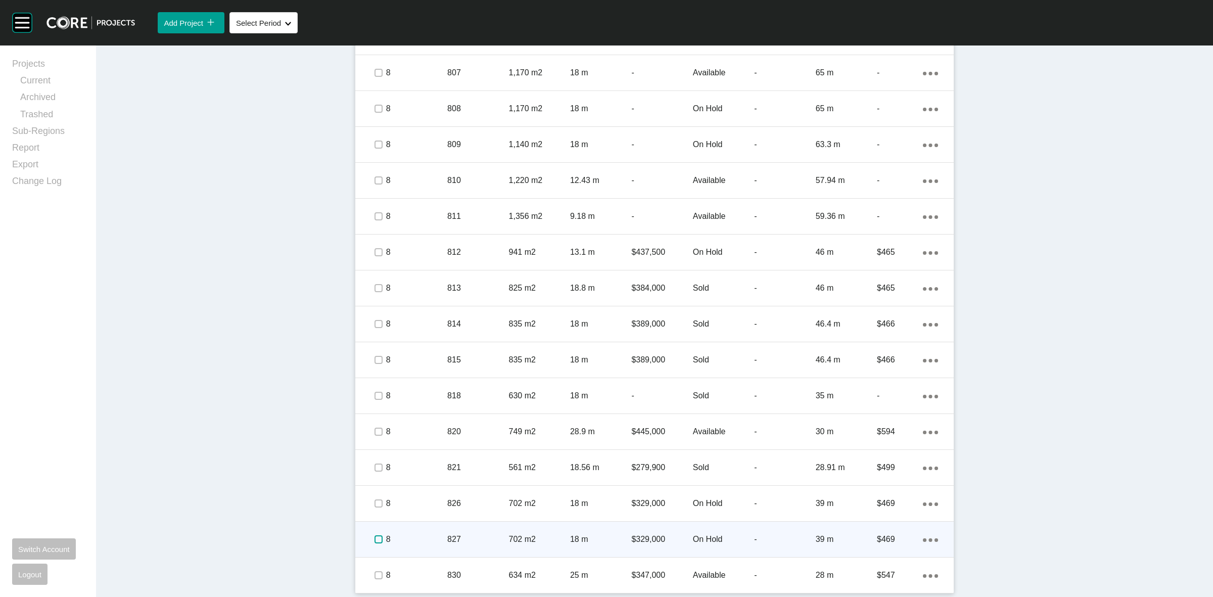
click at [376, 541] on label at bounding box center [379, 539] width 8 height 8
click at [402, 538] on p "8" at bounding box center [416, 539] width 61 height 11
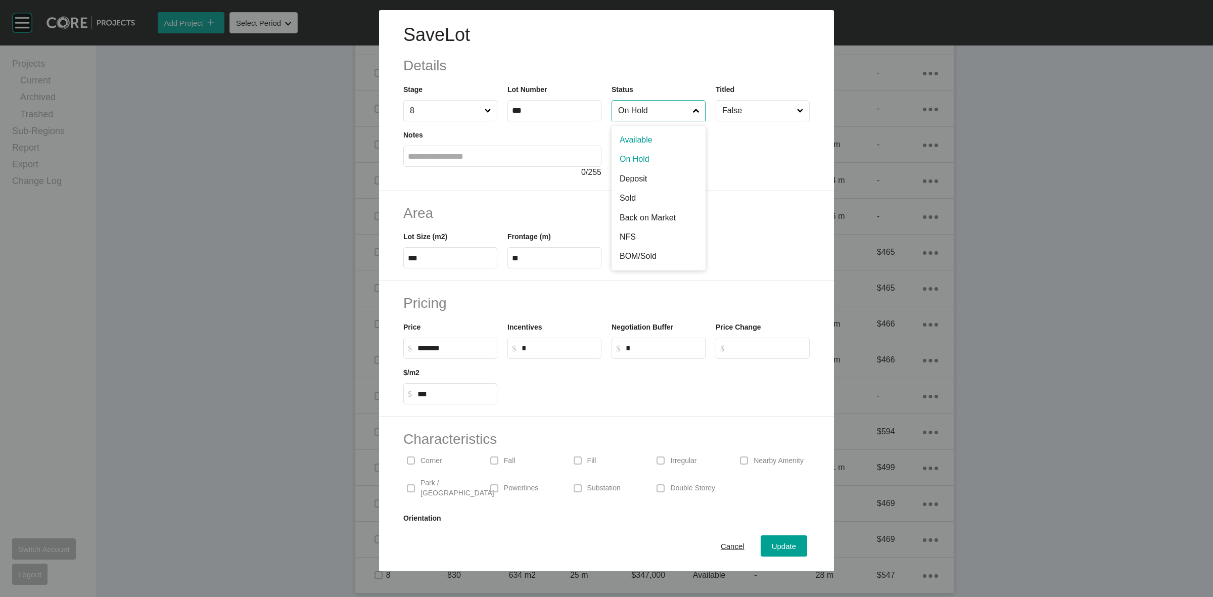
click at [620, 111] on input "On Hold" at bounding box center [653, 111] width 75 height 20
click at [775, 544] on span "Update" at bounding box center [784, 546] width 24 height 9
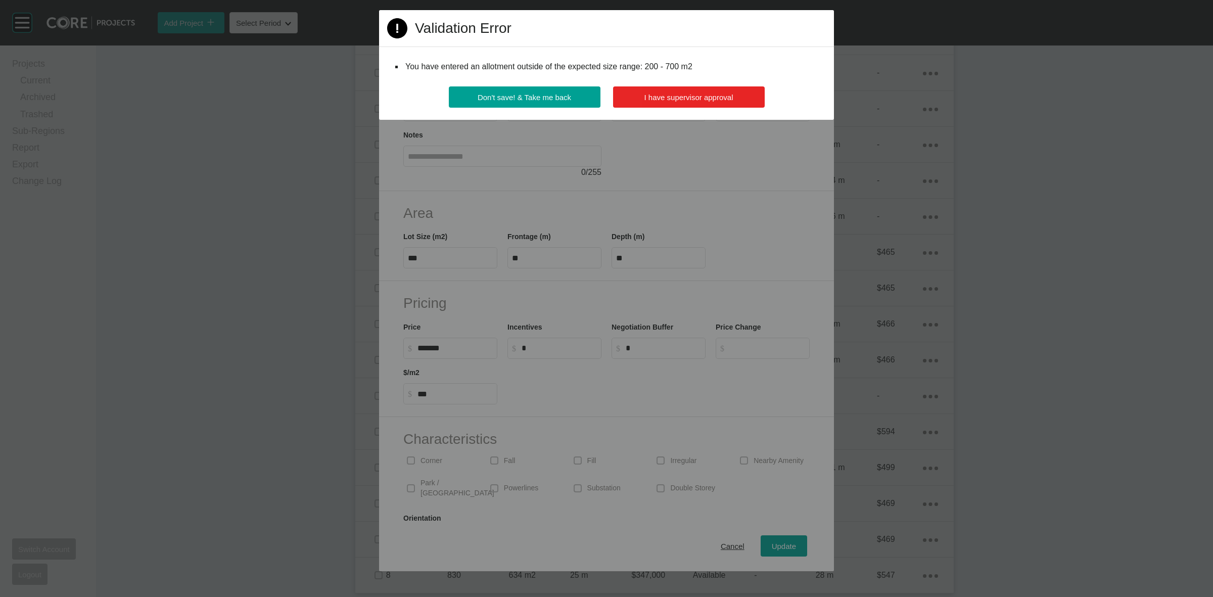
click at [713, 100] on span "I have supervisor approval" at bounding box center [689, 97] width 89 height 9
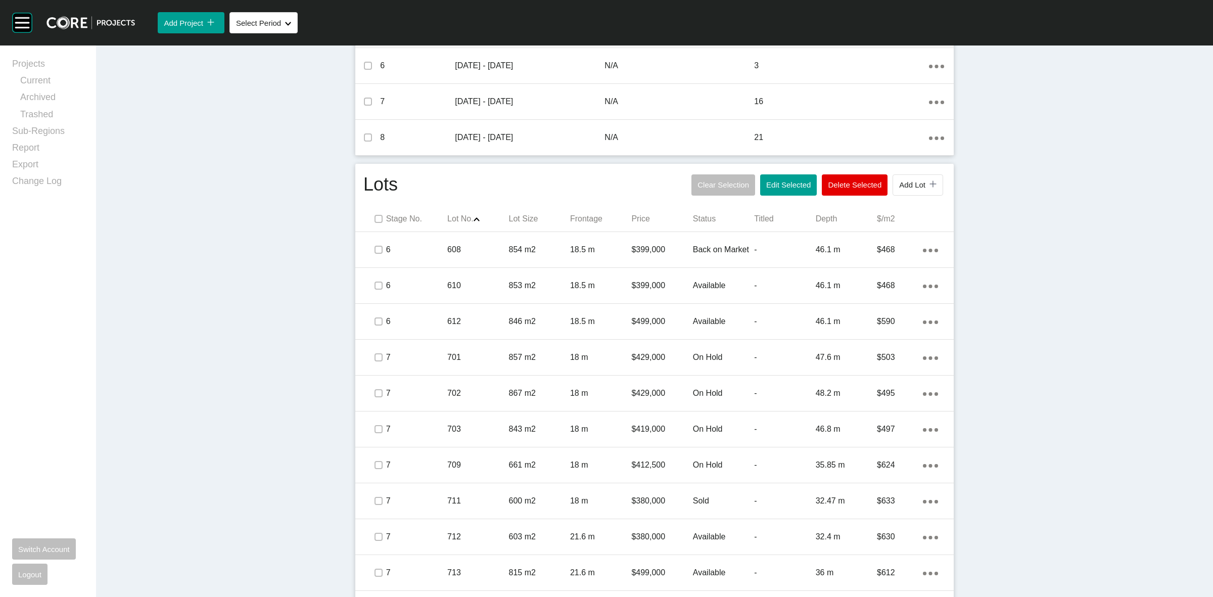
scroll to position [210, 0]
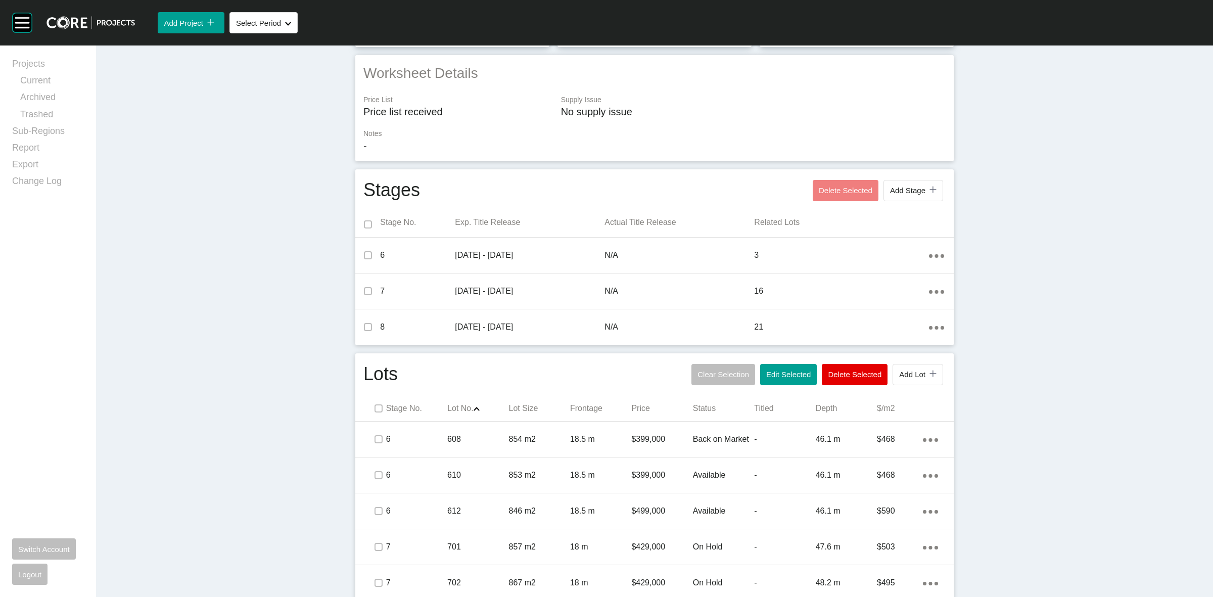
click at [512, 405] on p "Lot Size" at bounding box center [539, 408] width 61 height 11
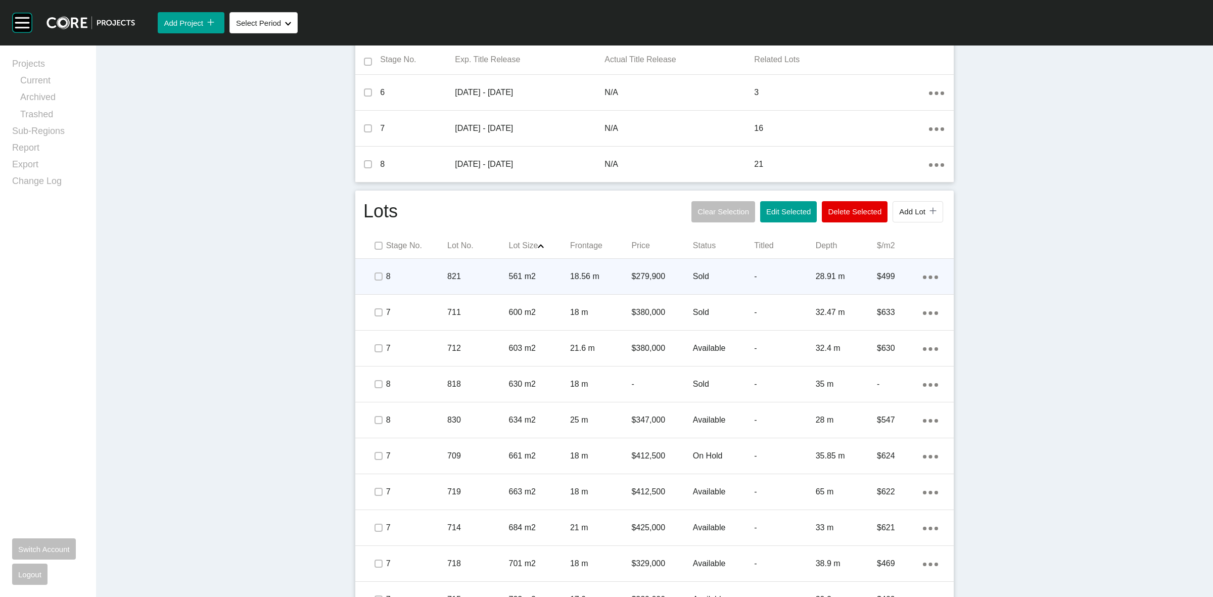
scroll to position [399, 0]
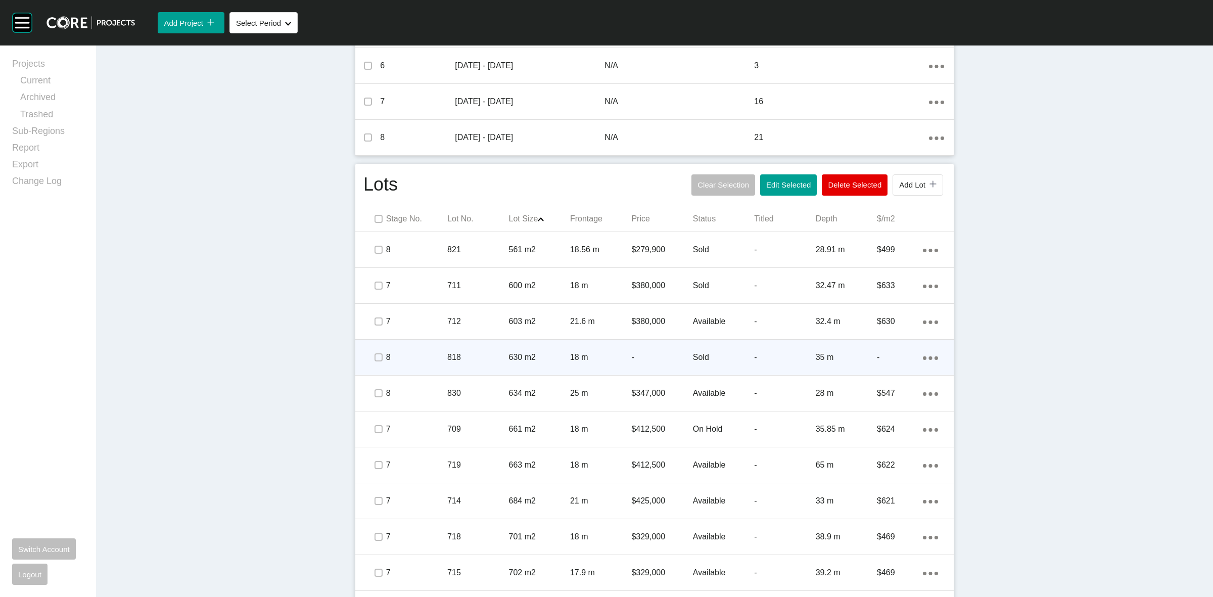
click at [531, 352] on p "630 m2" at bounding box center [539, 357] width 61 height 11
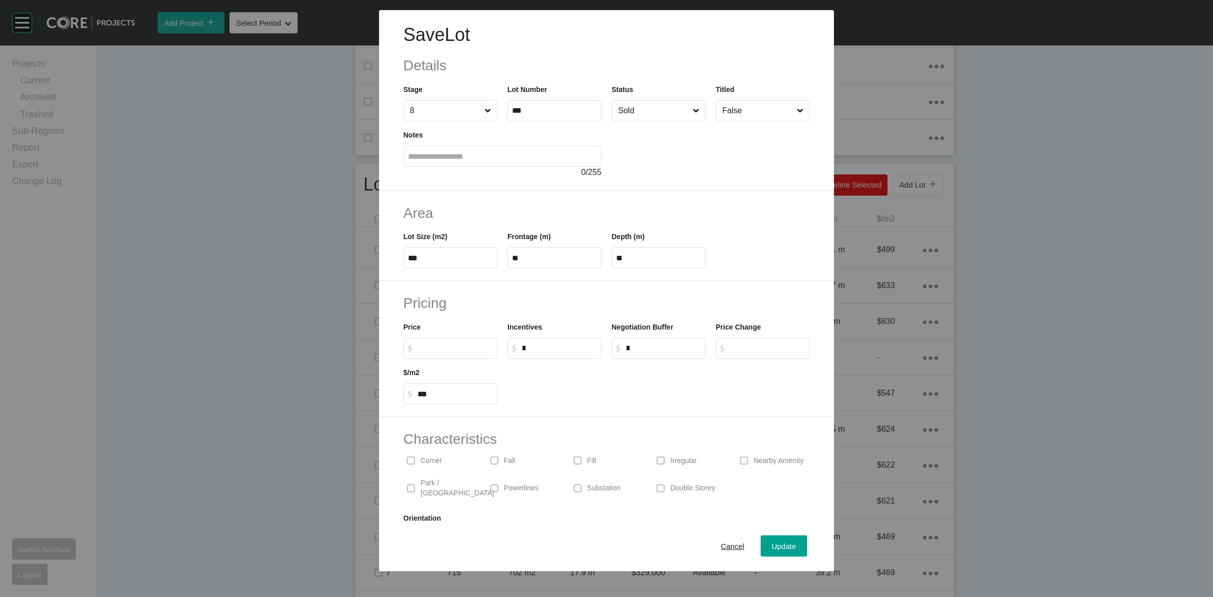
click at [457, 350] on input "$ Created with Sketch. $" at bounding box center [455, 348] width 75 height 9
type input "*******"
type input "***"
click at [761, 549] on button "Update" at bounding box center [784, 545] width 47 height 21
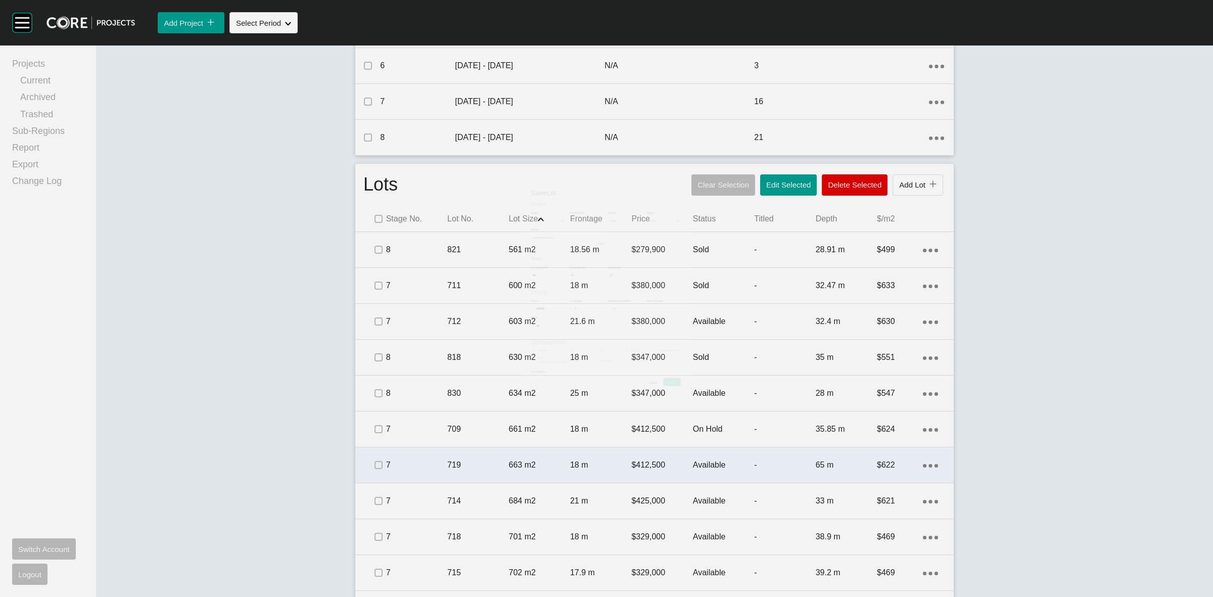
click at [545, 460] on p "663 m2" at bounding box center [539, 465] width 61 height 11
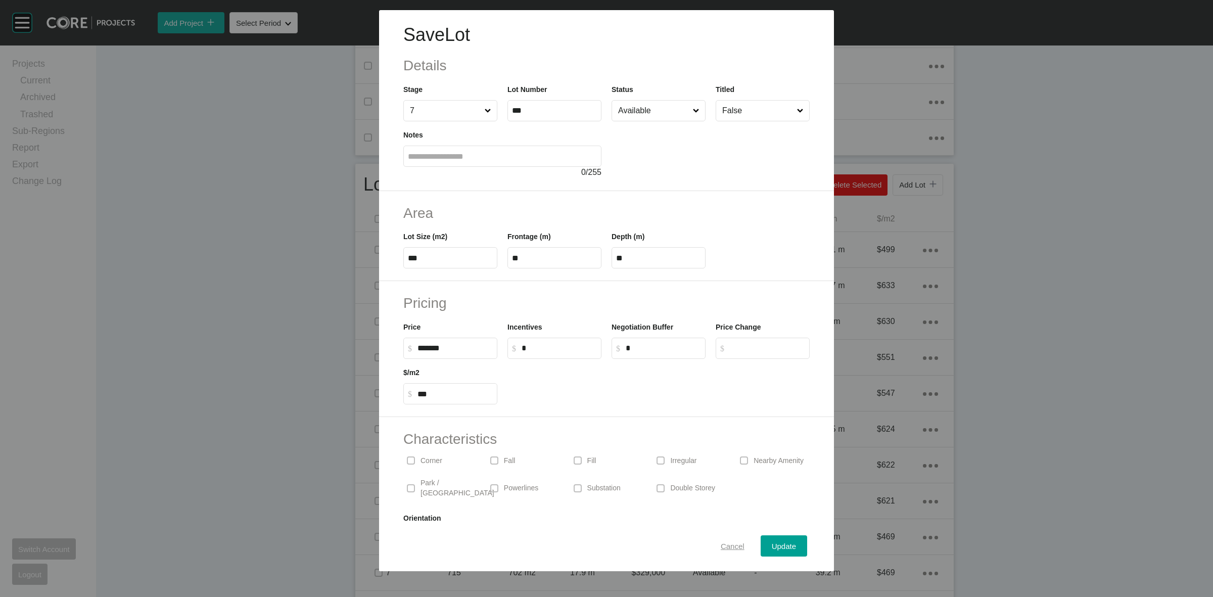
click at [722, 549] on span "Cancel" at bounding box center [733, 546] width 24 height 9
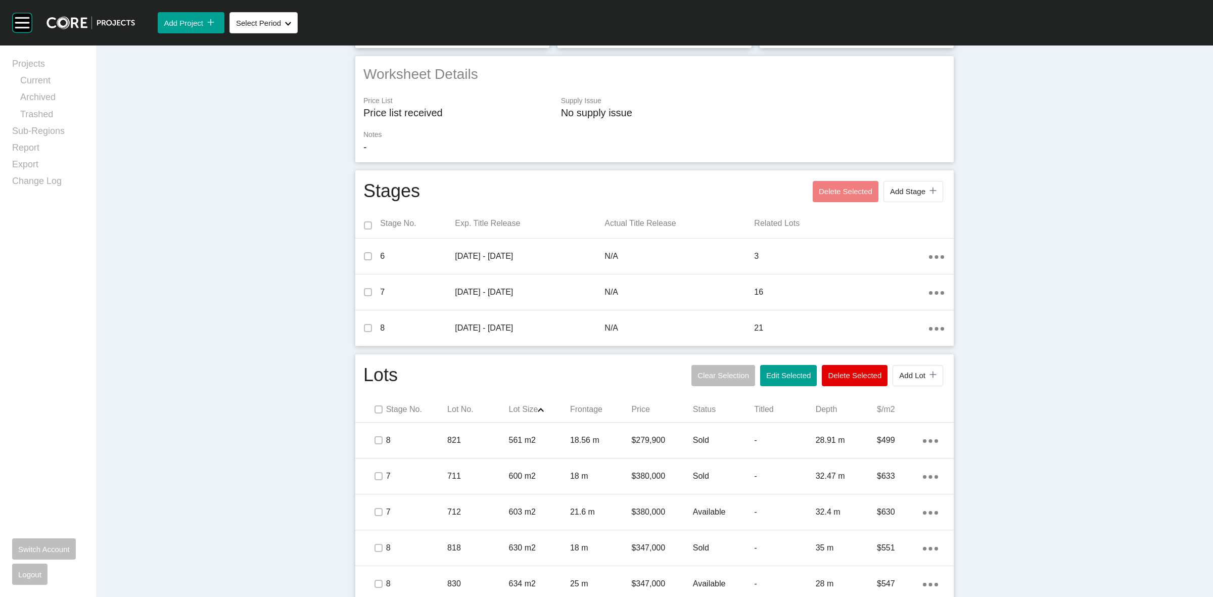
scroll to position [0, 0]
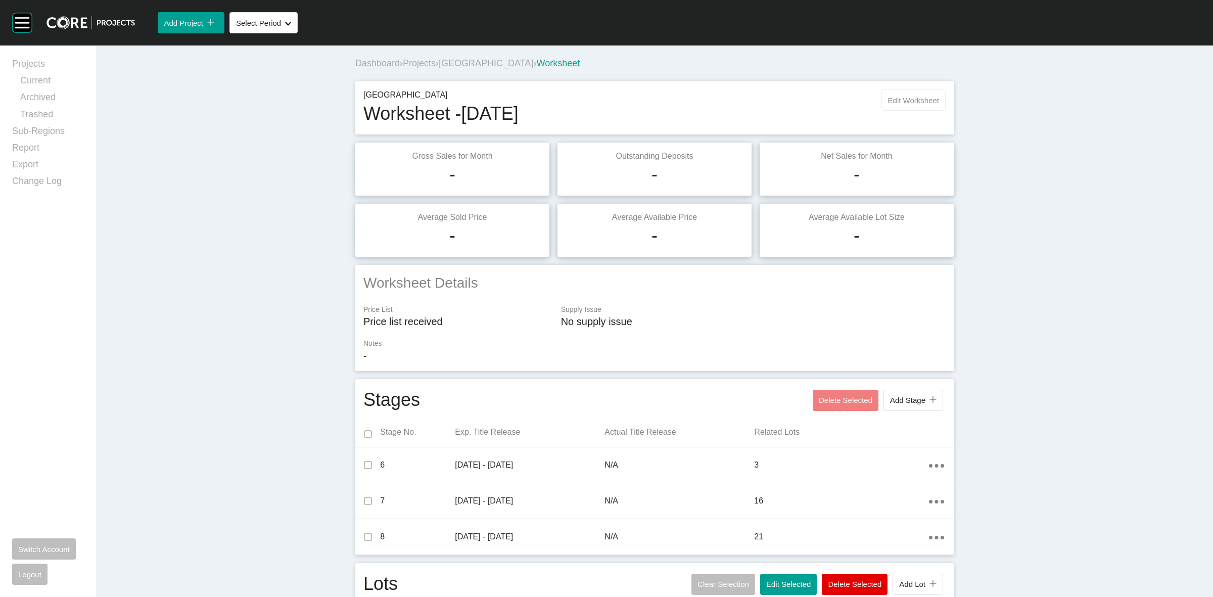
click at [923, 97] on span "Edit Worksheet" at bounding box center [913, 100] width 51 height 9
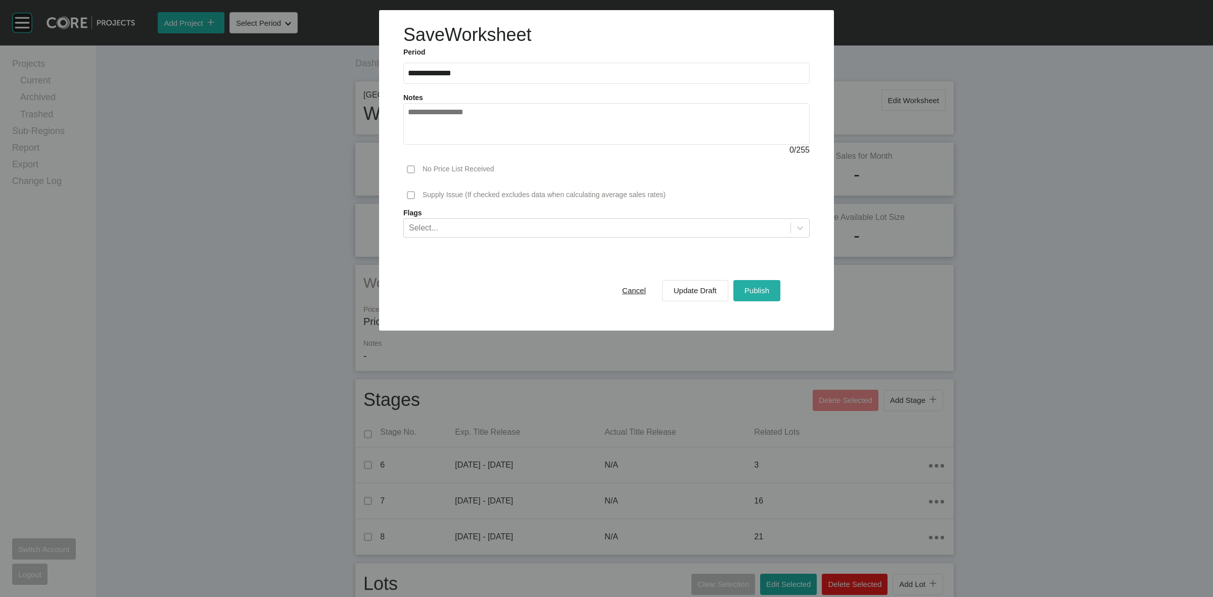
click at [760, 285] on div "Publish" at bounding box center [757, 291] width 30 height 14
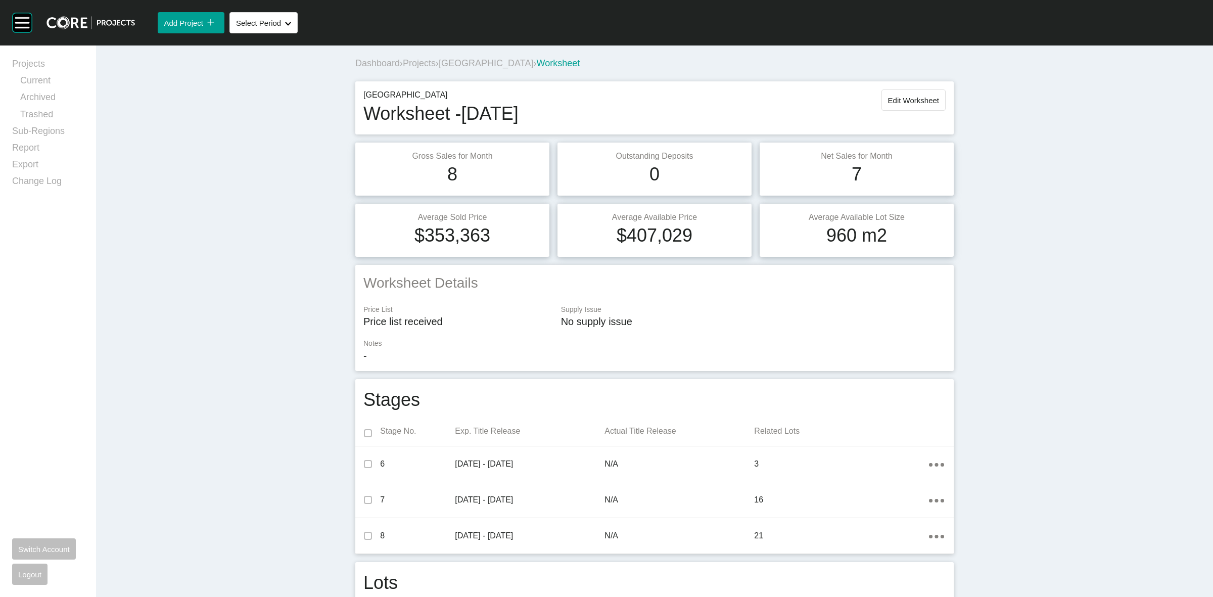
click at [464, 63] on span "[GEOGRAPHIC_DATA]" at bounding box center [486, 63] width 95 height 10
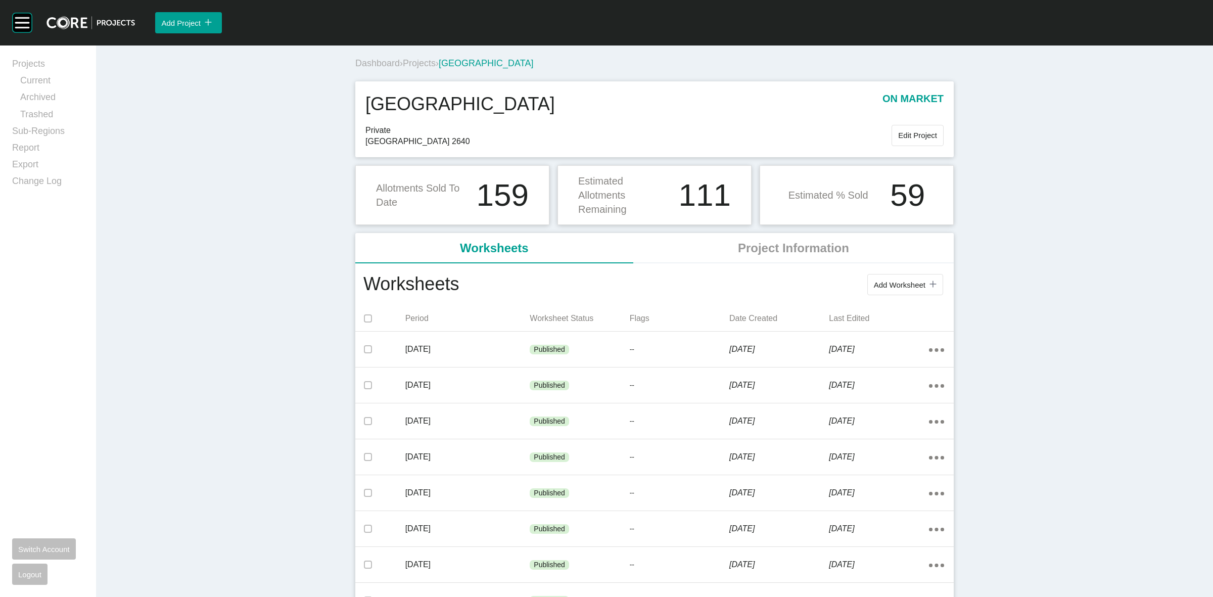
click at [429, 62] on span "Projects" at bounding box center [419, 63] width 33 height 10
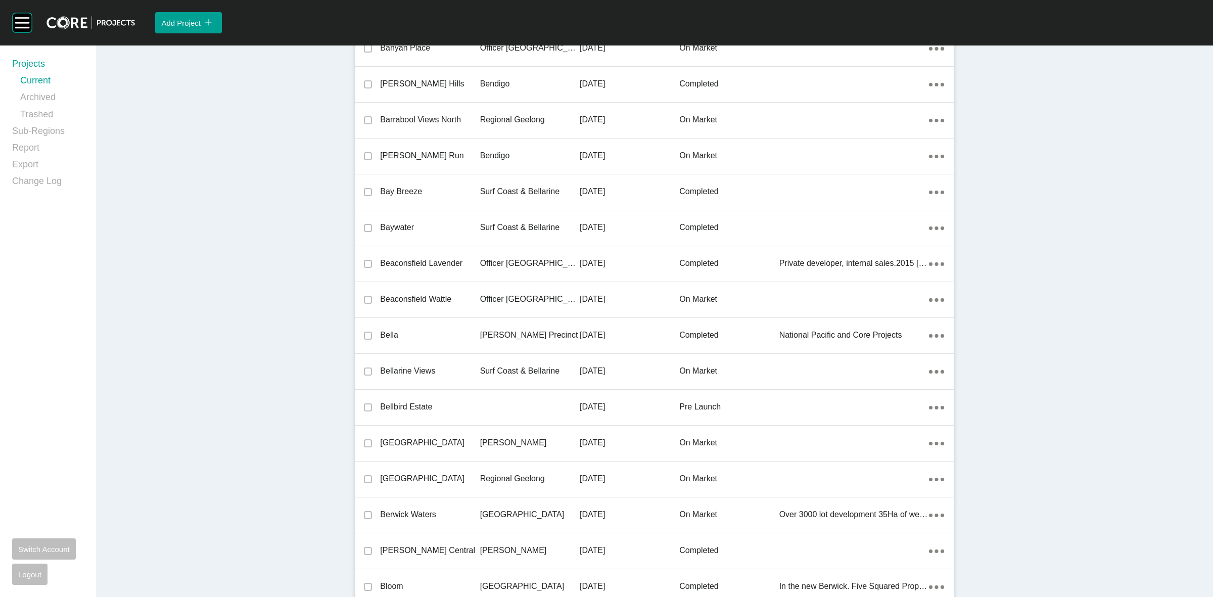
scroll to position [23162, 0]
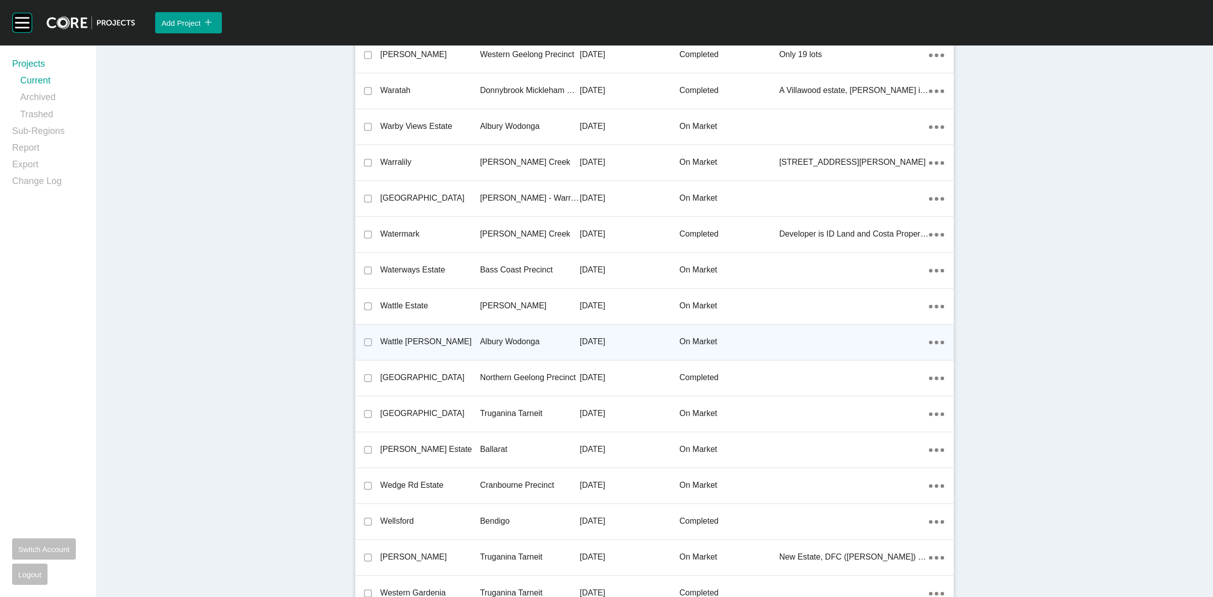
click at [517, 336] on p "Albury Wodonga" at bounding box center [530, 341] width 100 height 11
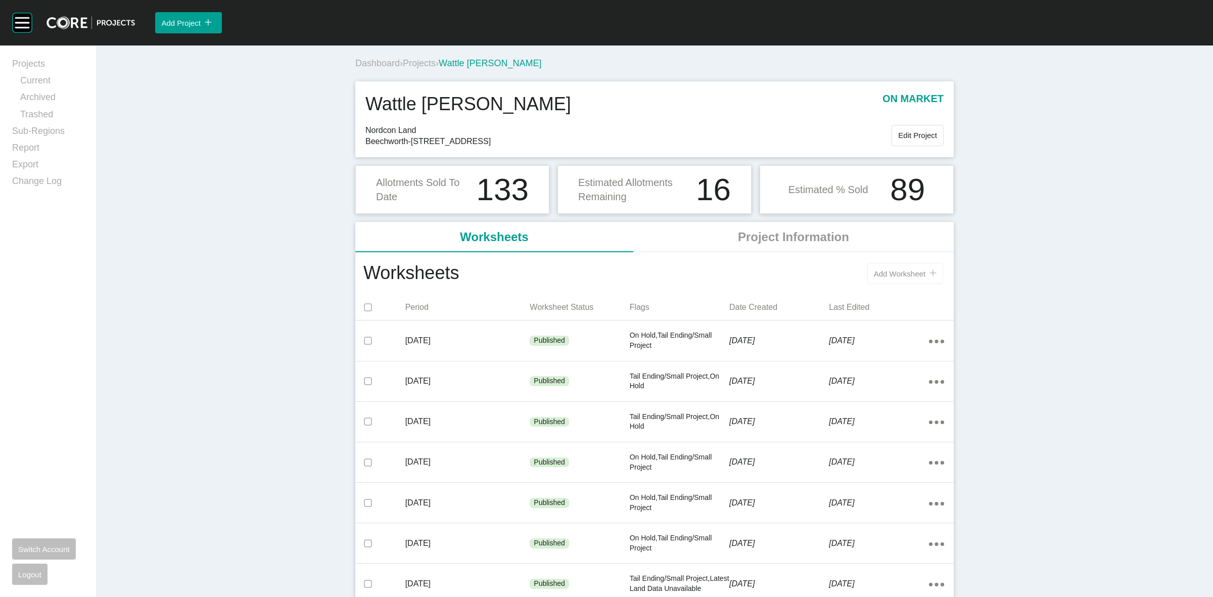
click at [878, 272] on span "Add Worksheet" at bounding box center [900, 273] width 52 height 9
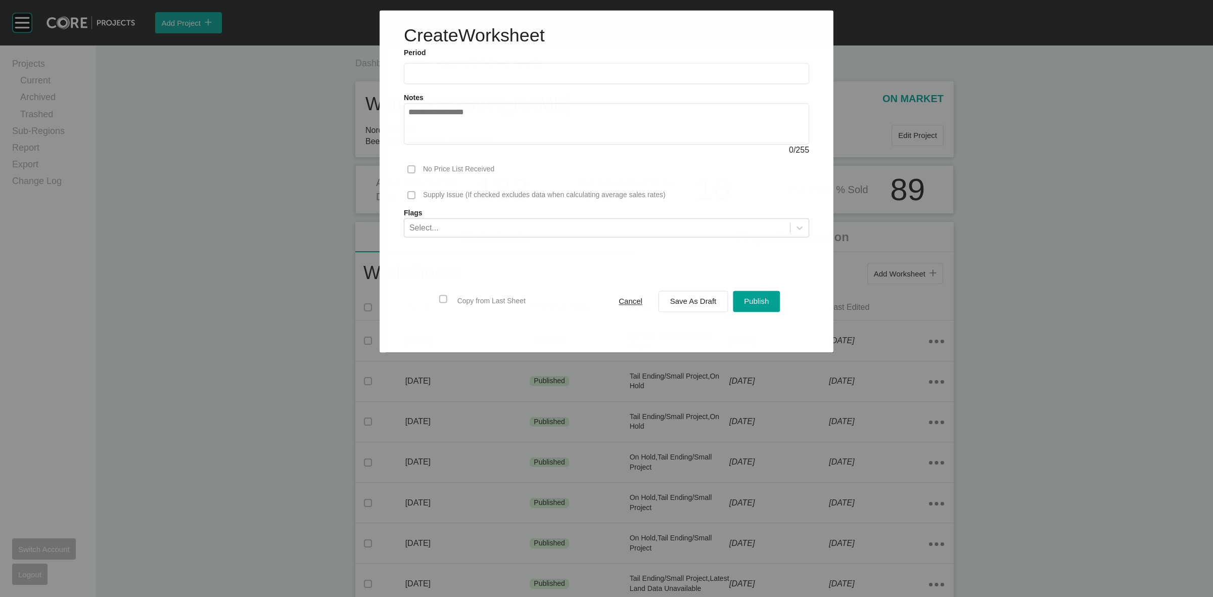
click at [516, 74] on input "text" at bounding box center [607, 73] width 396 height 9
click at [484, 146] on li "Sep" at bounding box center [490, 147] width 34 height 17
type input "**********"
click at [688, 300] on span "Save As Draft" at bounding box center [693, 301] width 47 height 9
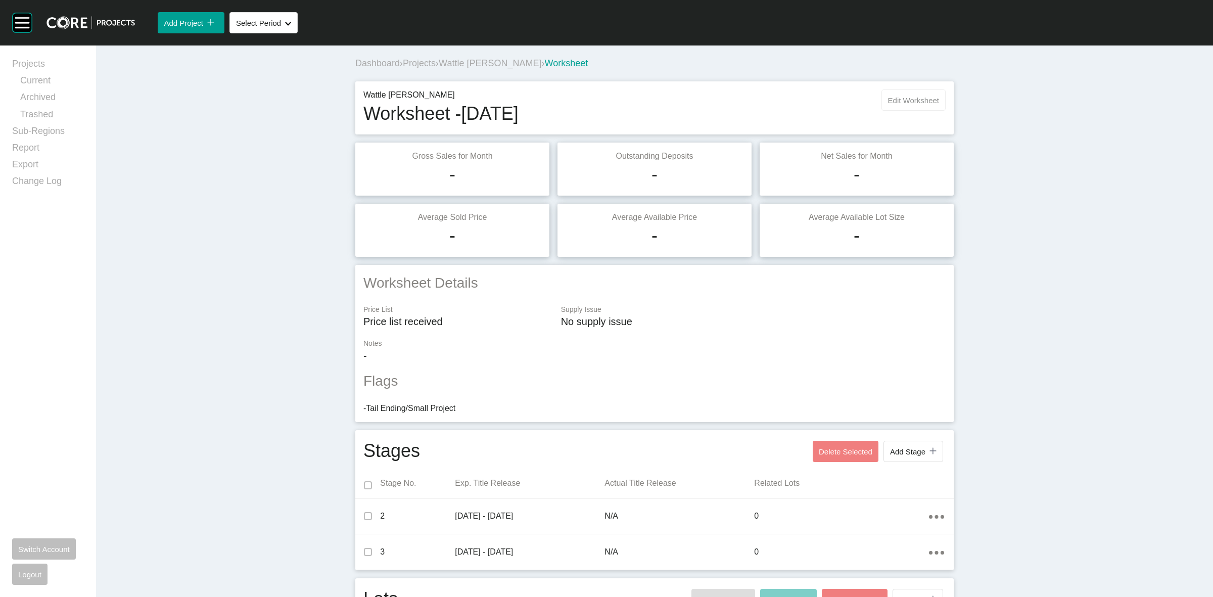
click at [909, 104] on span "Edit Worksheet" at bounding box center [913, 100] width 51 height 9
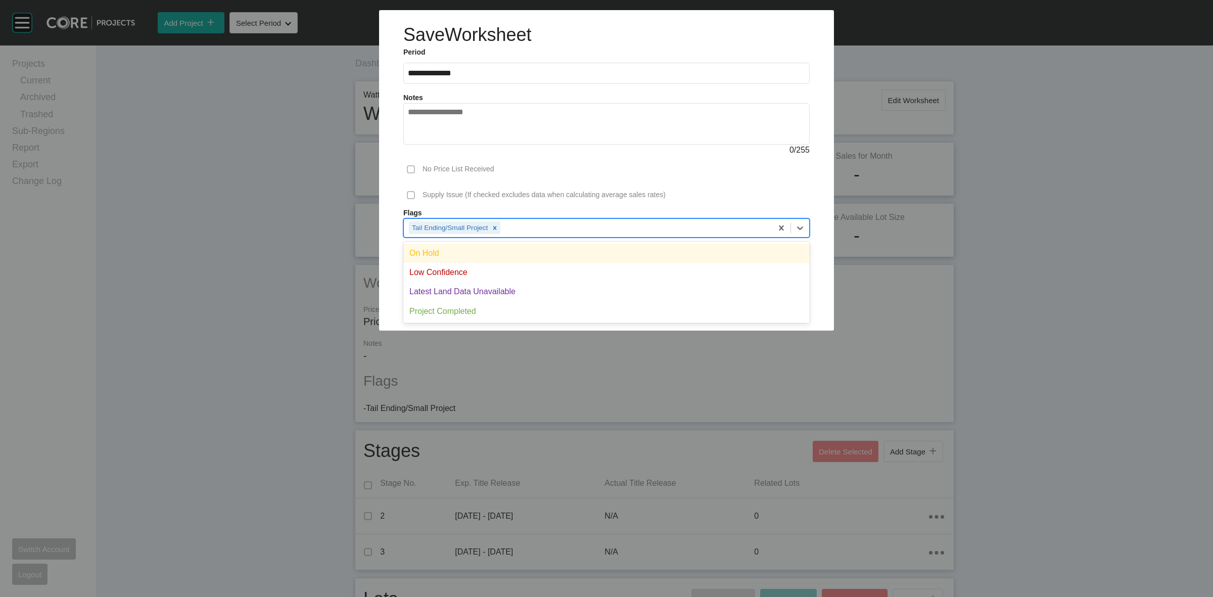
click at [624, 229] on div "Tail Ending/Small Project" at bounding box center [588, 227] width 369 height 17
click at [539, 250] on div "On Hold" at bounding box center [606, 253] width 407 height 19
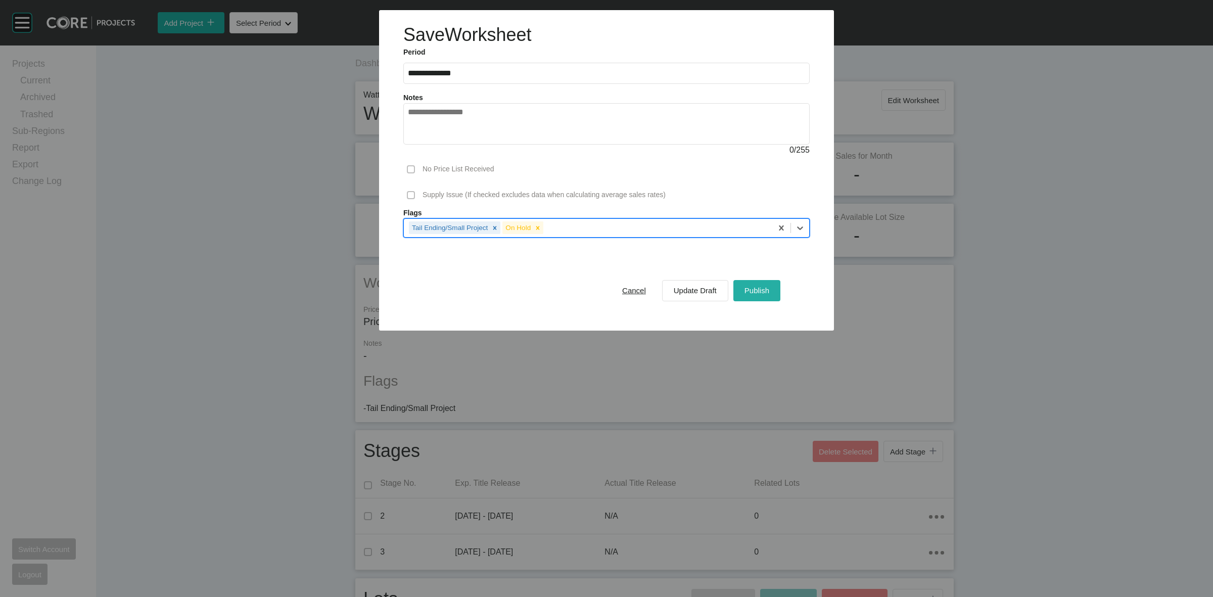
click at [773, 291] on button "Publish" at bounding box center [757, 290] width 47 height 21
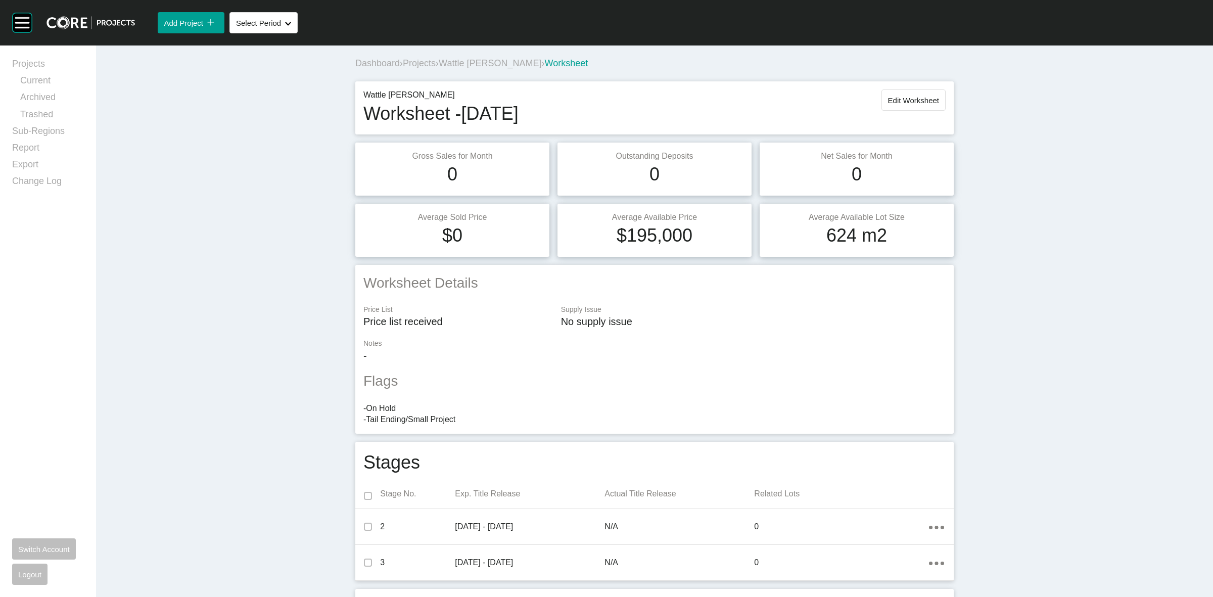
click at [460, 66] on span "Wattle [PERSON_NAME]" at bounding box center [490, 63] width 103 height 10
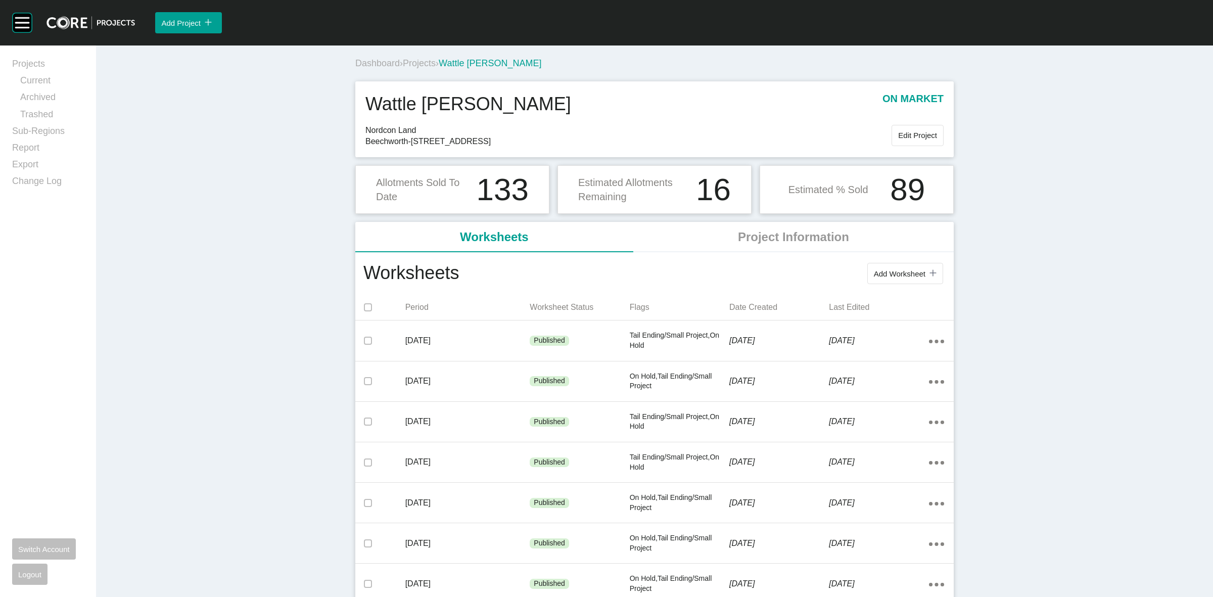
click at [418, 66] on span "Projects" at bounding box center [419, 63] width 33 height 10
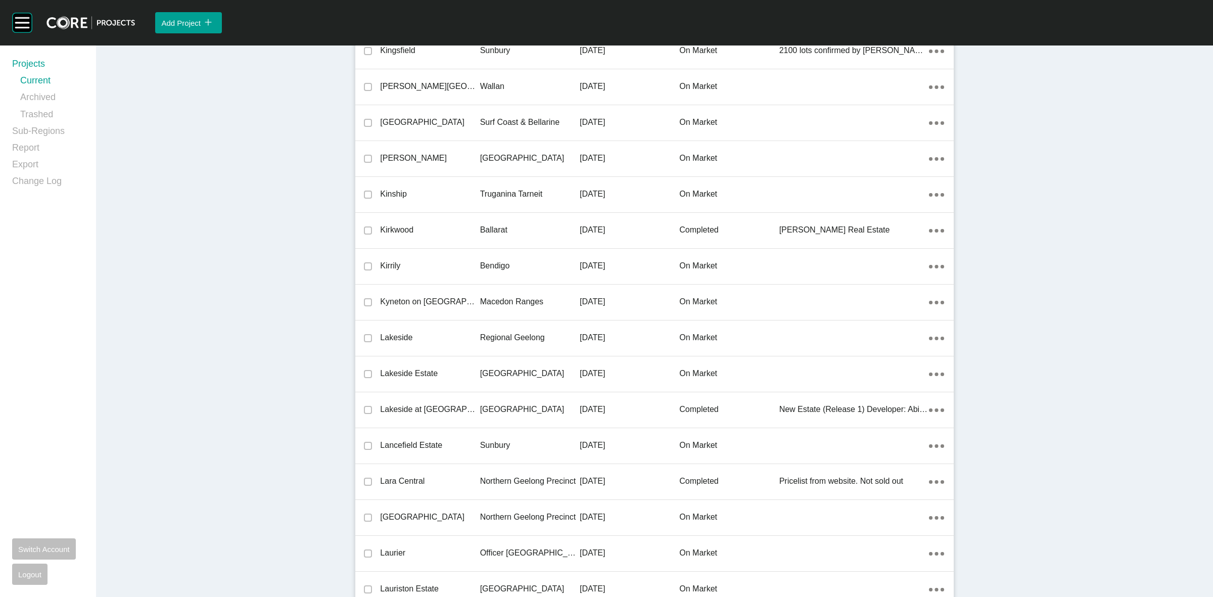
scroll to position [11212, 0]
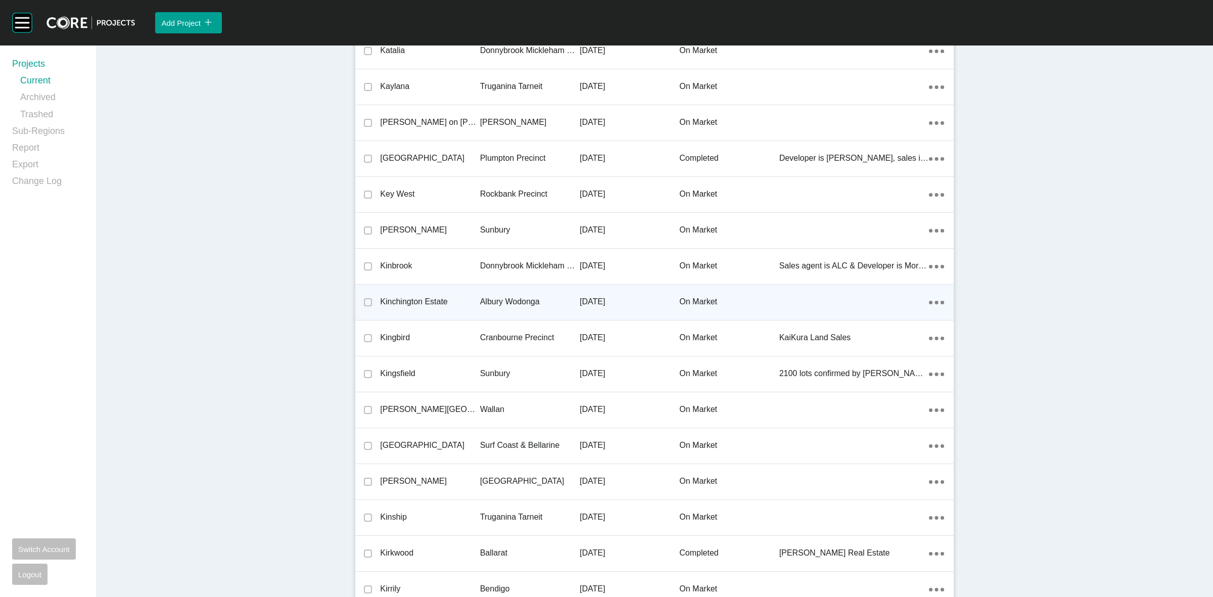
click at [496, 296] on p "Albury Wodonga" at bounding box center [530, 301] width 100 height 11
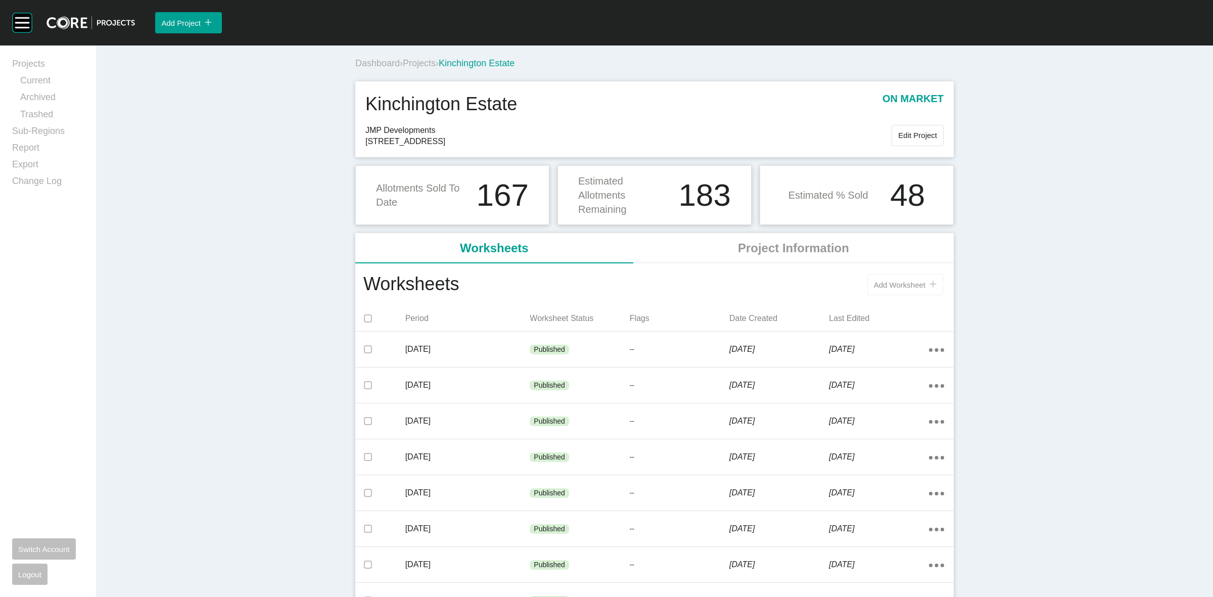
click at [883, 284] on span "Add Worksheet" at bounding box center [900, 285] width 52 height 9
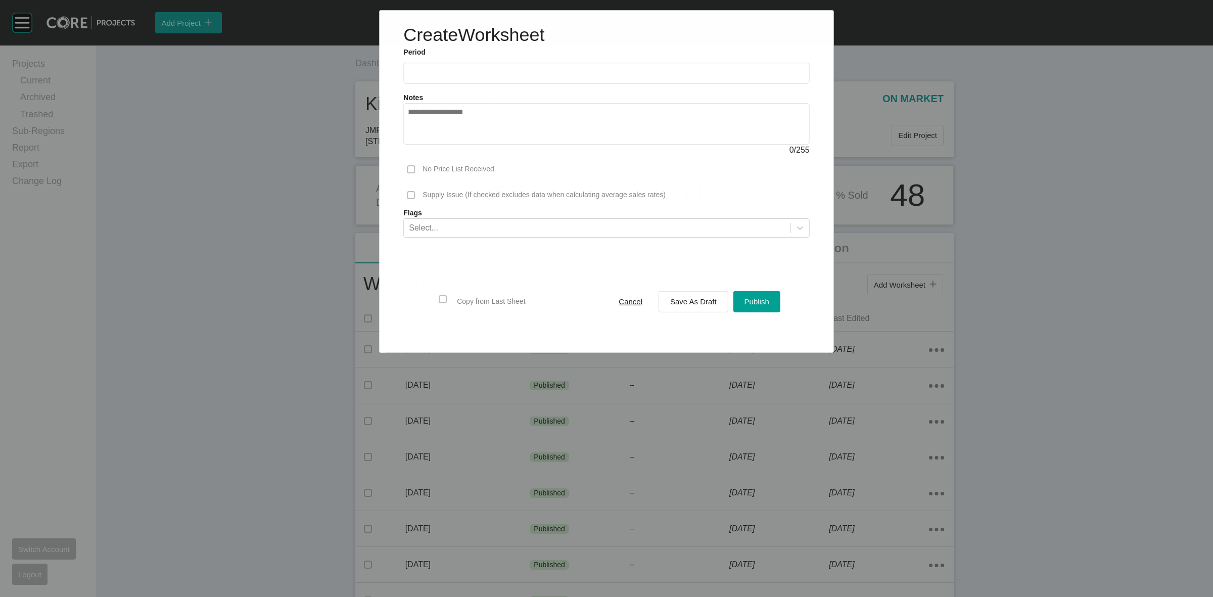
click at [534, 76] on input "text" at bounding box center [606, 73] width 397 height 9
click at [493, 145] on li "Sep" at bounding box center [490, 147] width 34 height 17
type input "**********"
click at [693, 305] on span "Save As Draft" at bounding box center [693, 301] width 47 height 9
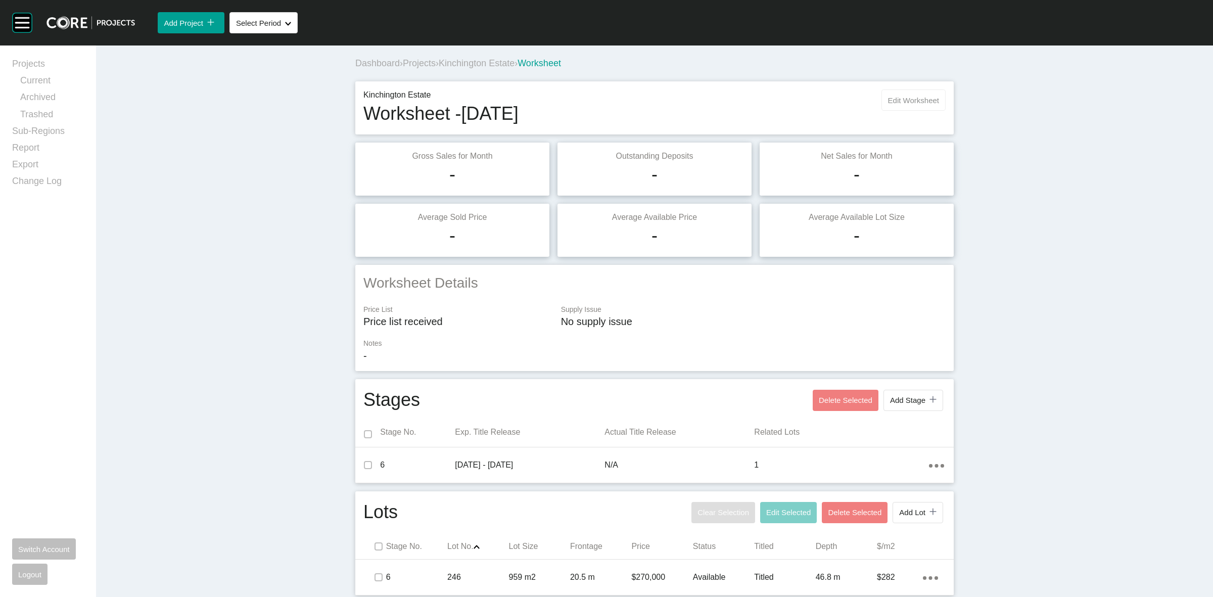
click at [919, 97] on span "Edit Worksheet" at bounding box center [913, 100] width 51 height 9
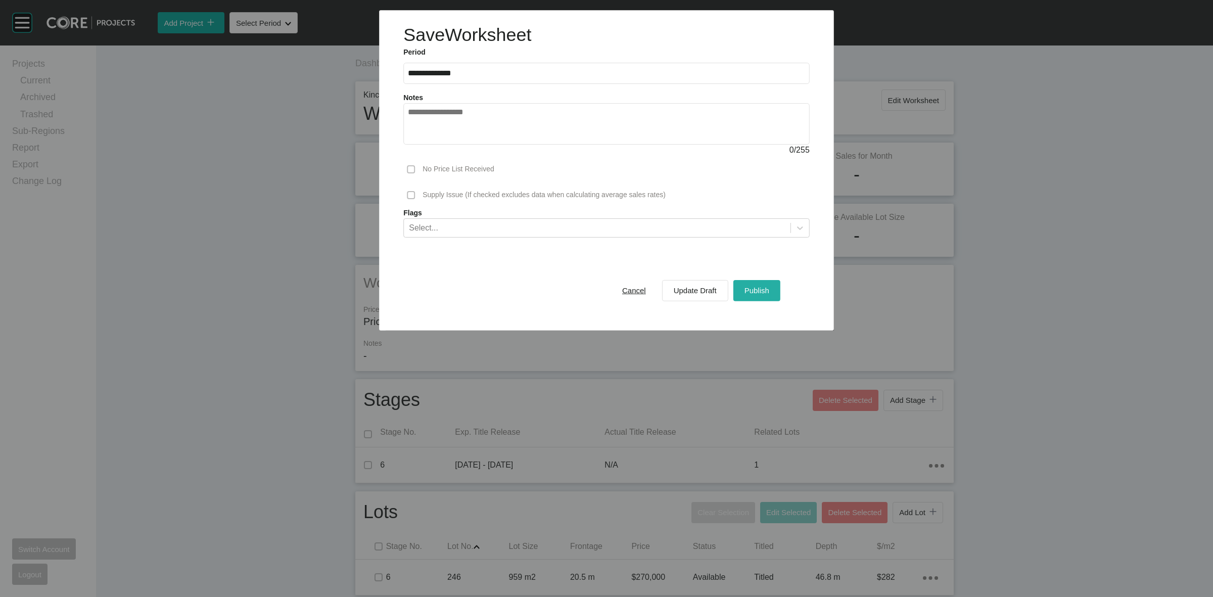
click at [761, 287] on span "Publish" at bounding box center [757, 290] width 25 height 9
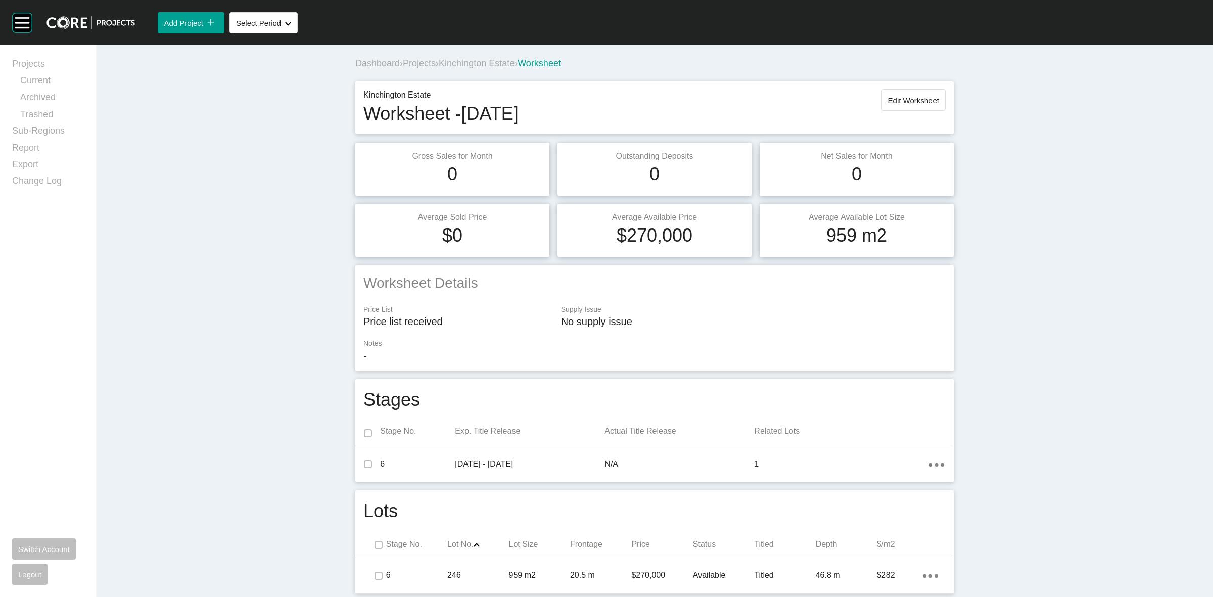
click at [484, 62] on span "Kinchington Estate" at bounding box center [477, 63] width 76 height 10
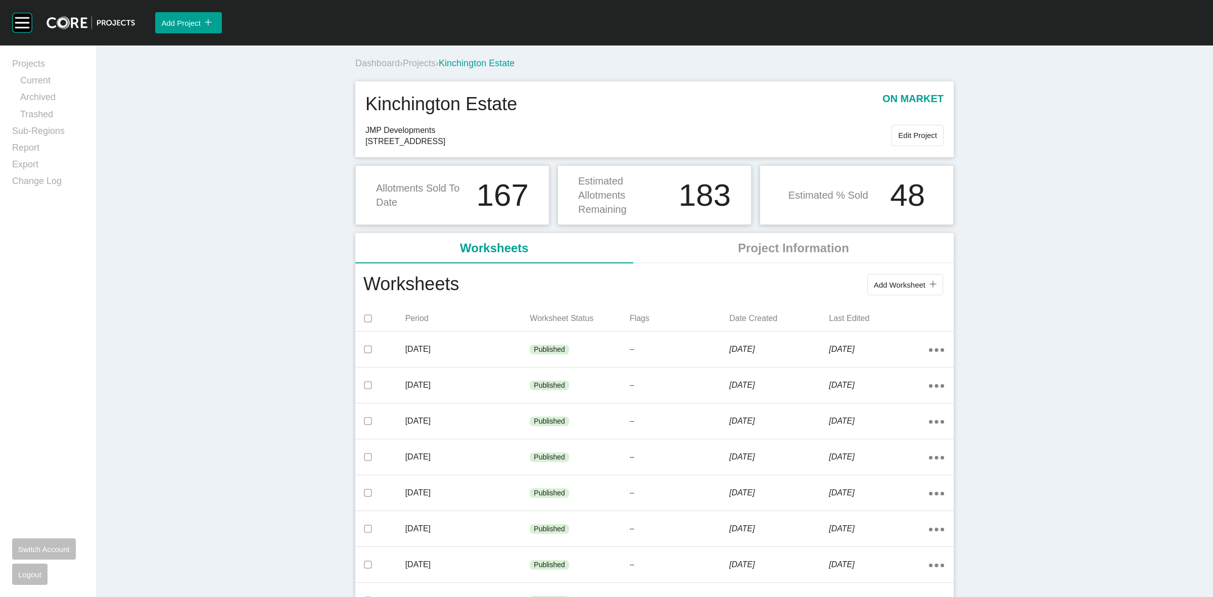
click at [425, 66] on span "Projects" at bounding box center [419, 63] width 33 height 10
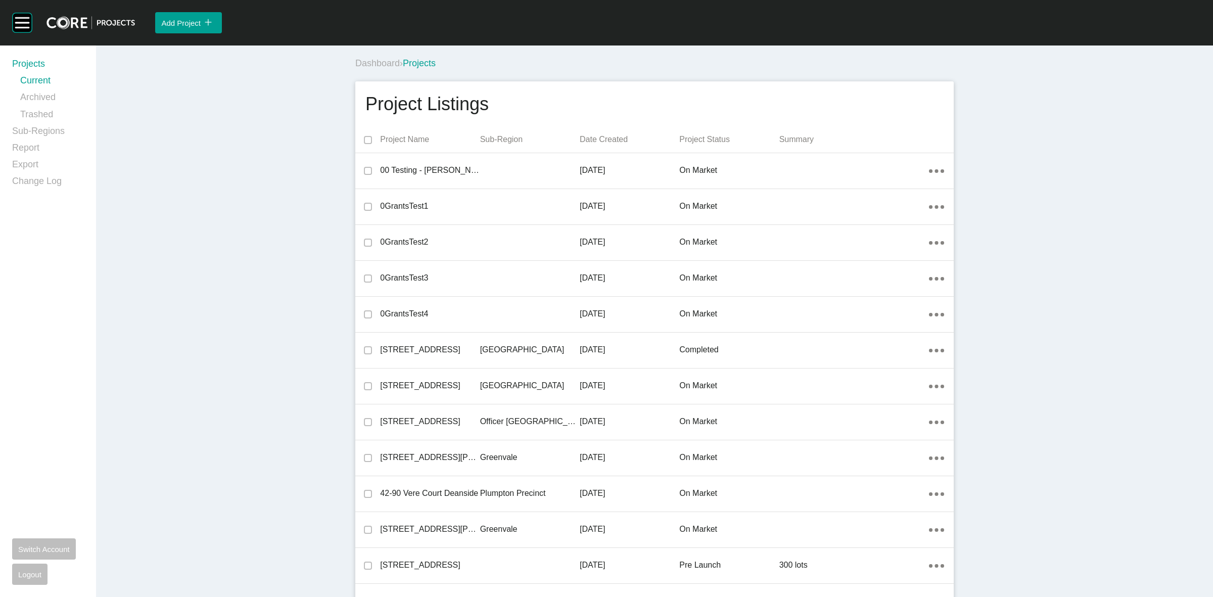
scroll to position [11893, 0]
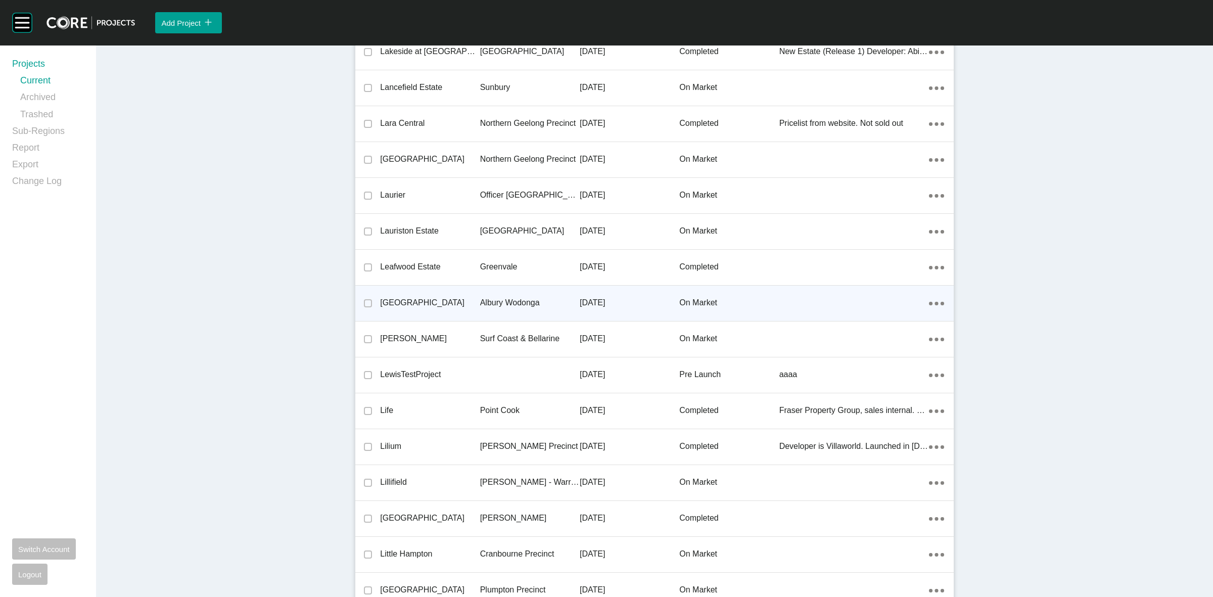
click at [510, 298] on p "Albury Wodonga" at bounding box center [530, 302] width 100 height 11
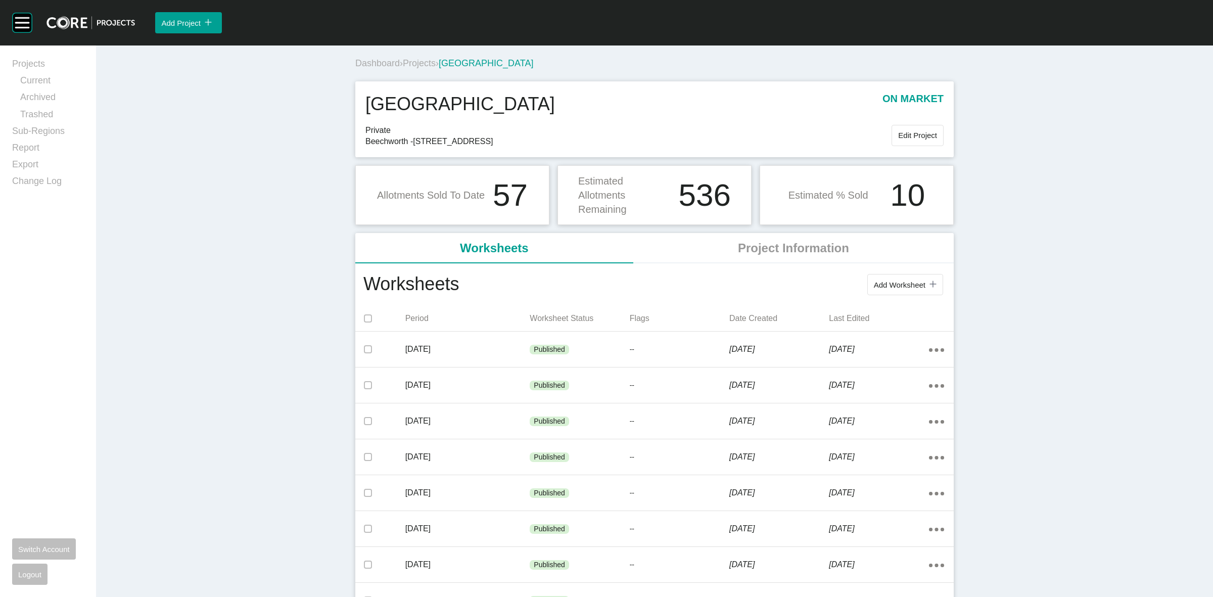
click at [107, 198] on div "Dashboard › Projects › [GEOGRAPHIC_DATA] [GEOGRAPHIC_DATA] on market Private [G…" at bounding box center [654, 476] width 1117 height 860
click at [424, 64] on span "Projects" at bounding box center [419, 63] width 33 height 10
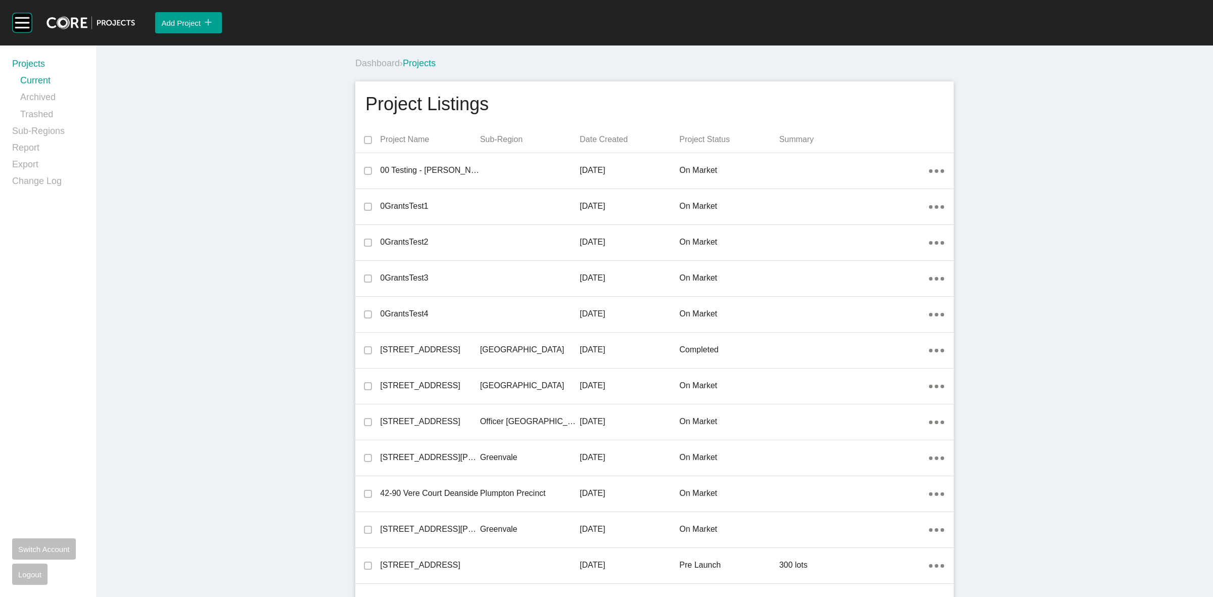
scroll to position [3532, 0]
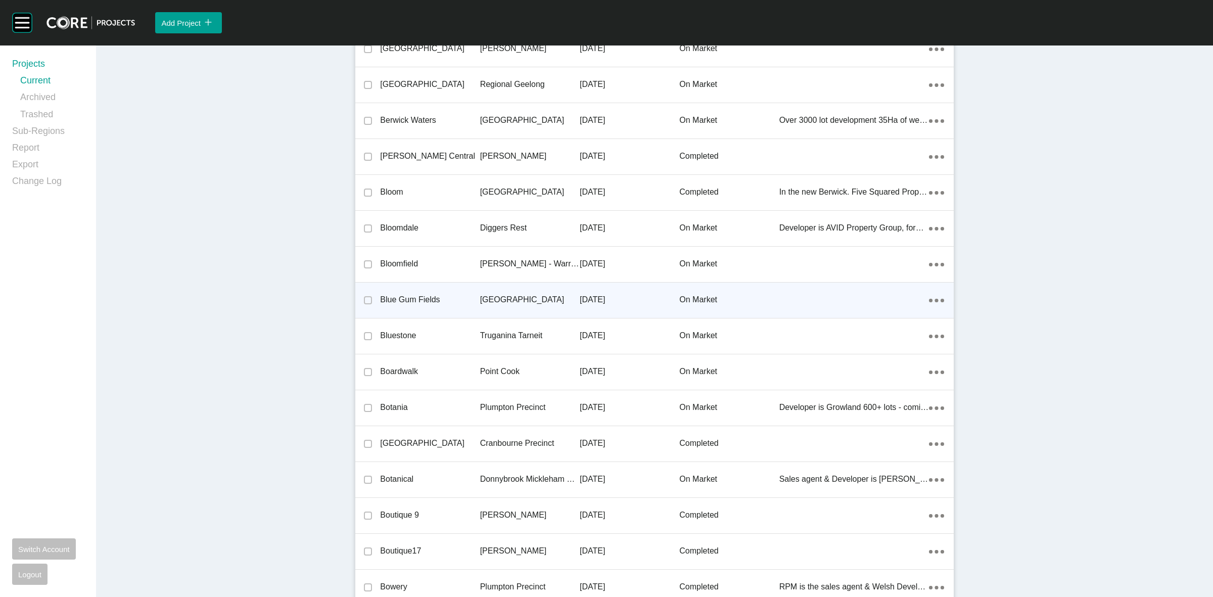
click at [515, 298] on p "[GEOGRAPHIC_DATA]" at bounding box center [530, 299] width 100 height 11
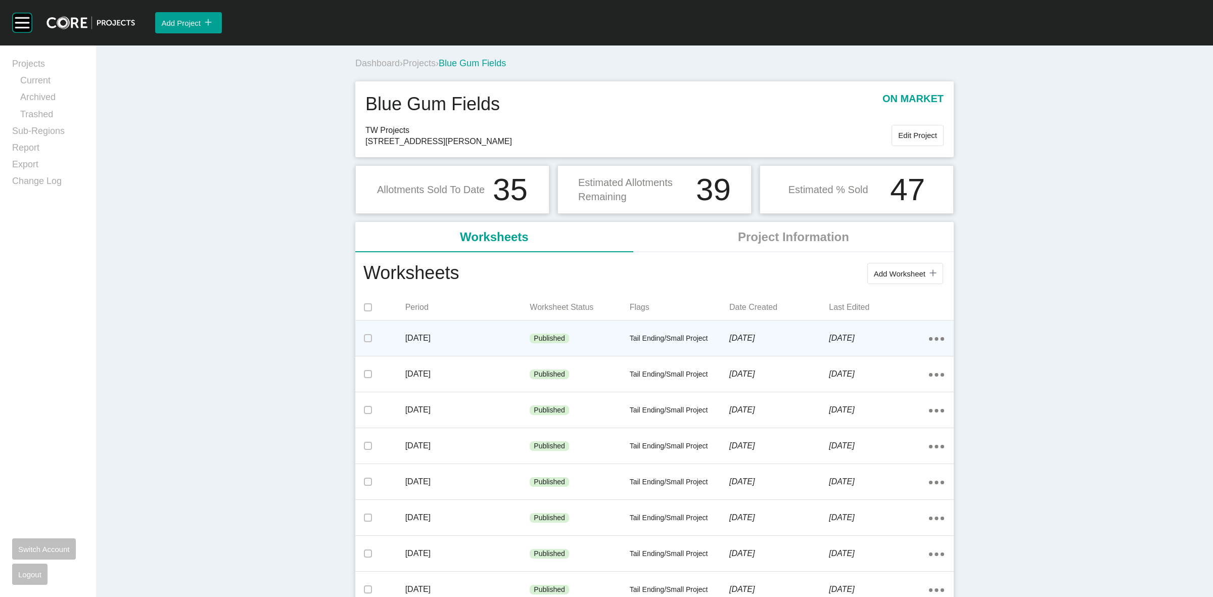
click at [520, 332] on div "[DATE]" at bounding box center [467, 338] width 125 height 31
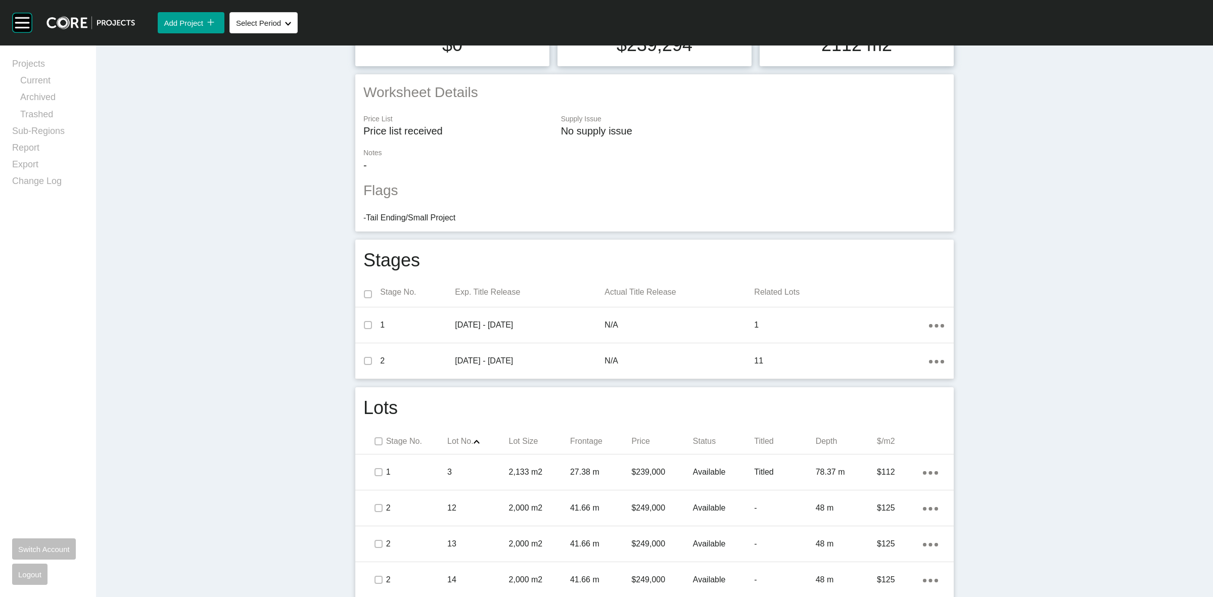
scroll to position [316, 0]
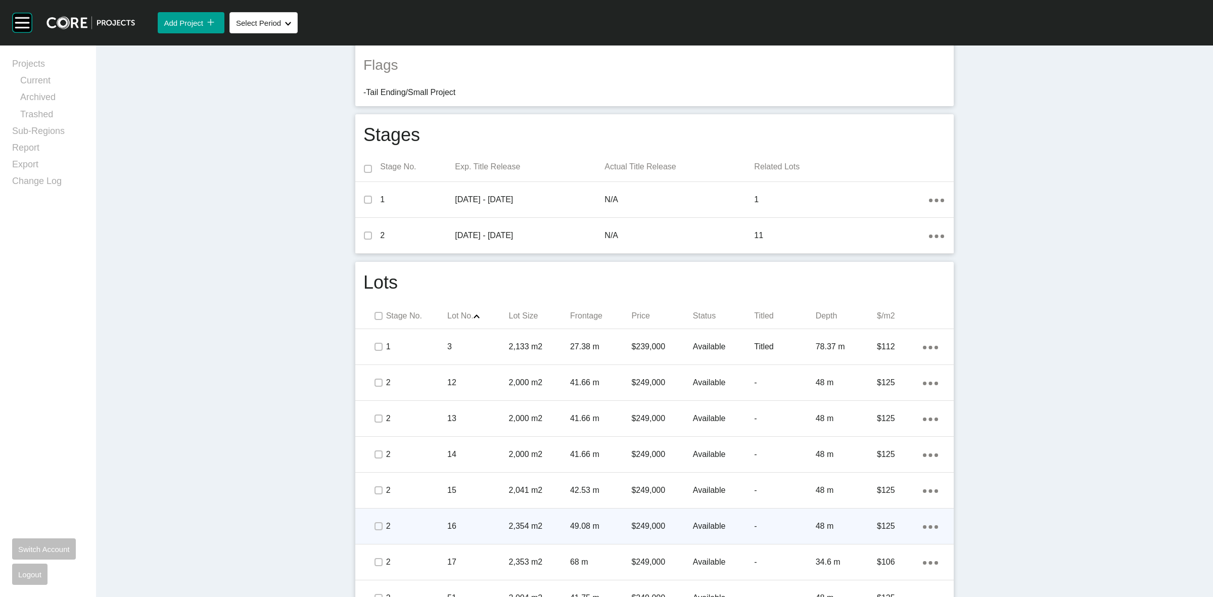
click at [582, 515] on div "49.08 m" at bounding box center [600, 526] width 61 height 31
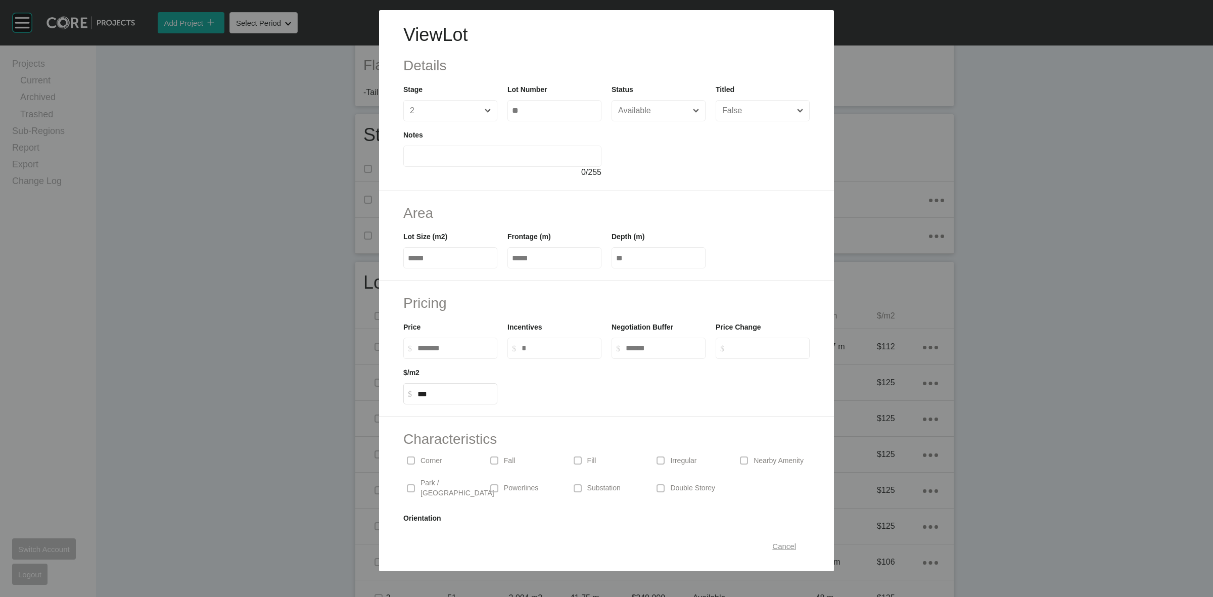
click at [782, 546] on span "Cancel" at bounding box center [785, 546] width 24 height 9
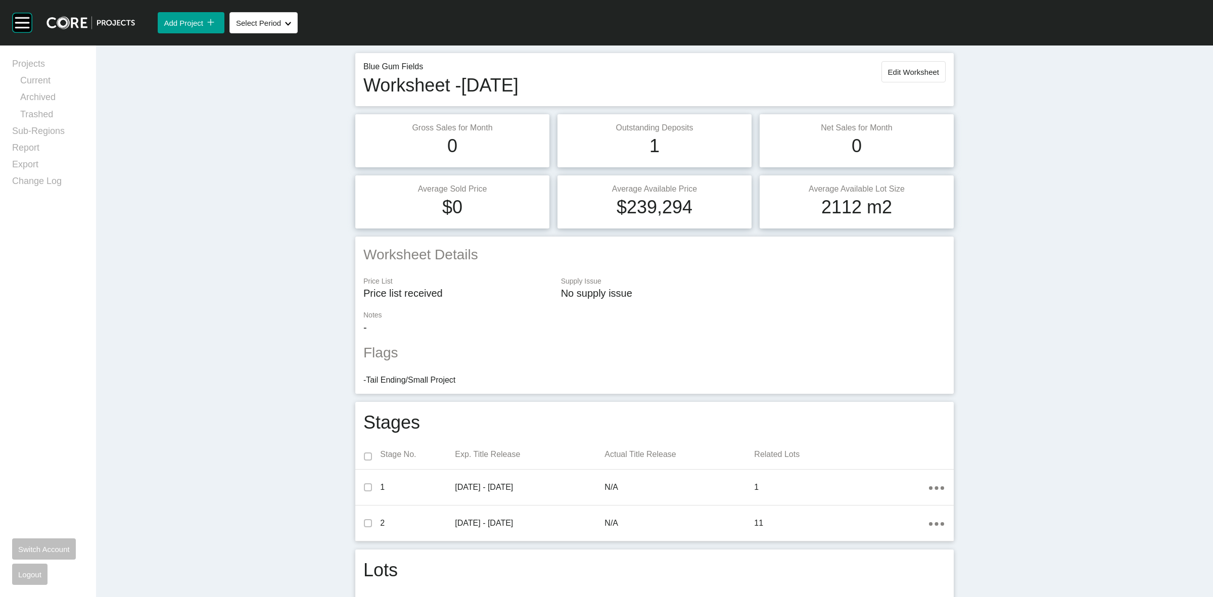
scroll to position [0, 0]
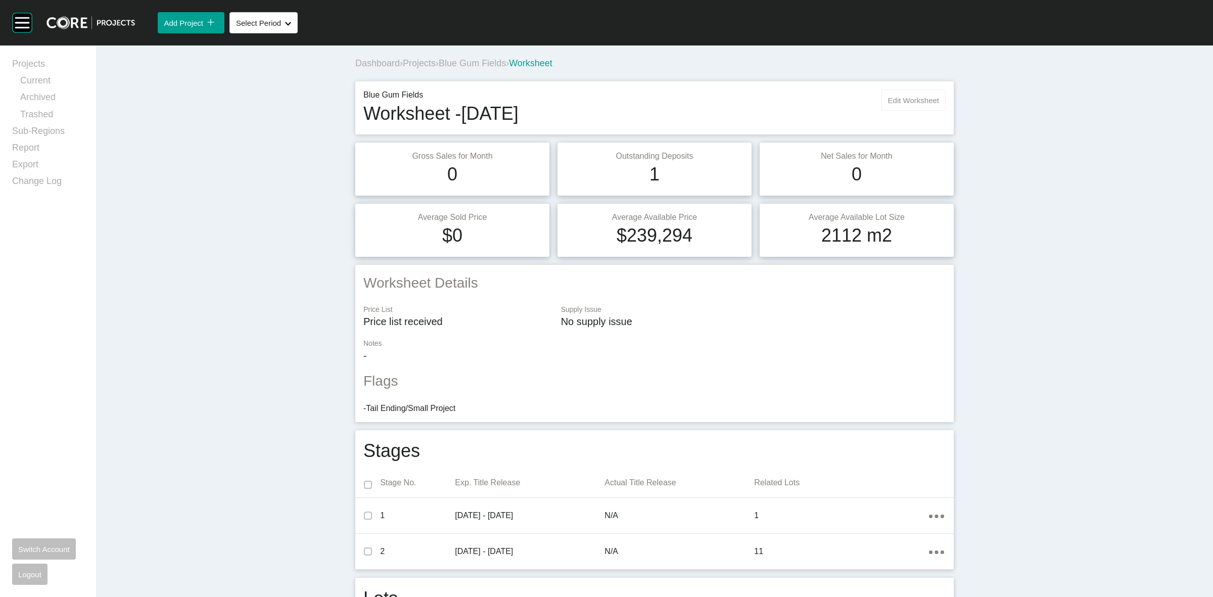
click at [909, 100] on span "Edit Worksheet" at bounding box center [913, 100] width 51 height 9
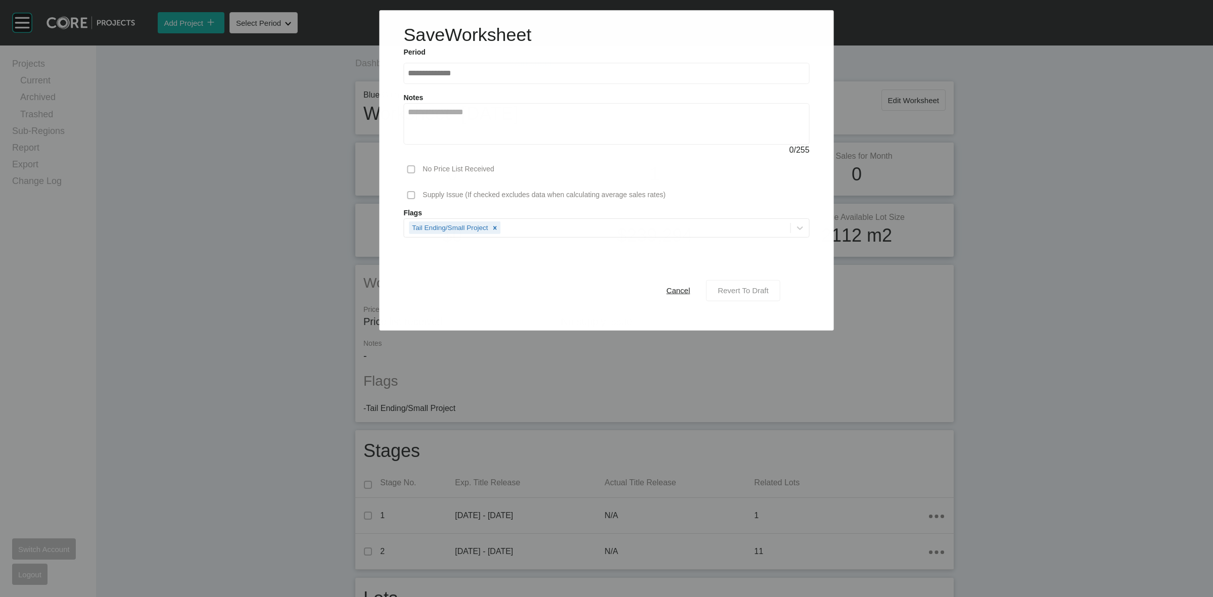
click at [735, 290] on span "Revert To Draft" at bounding box center [743, 290] width 51 height 9
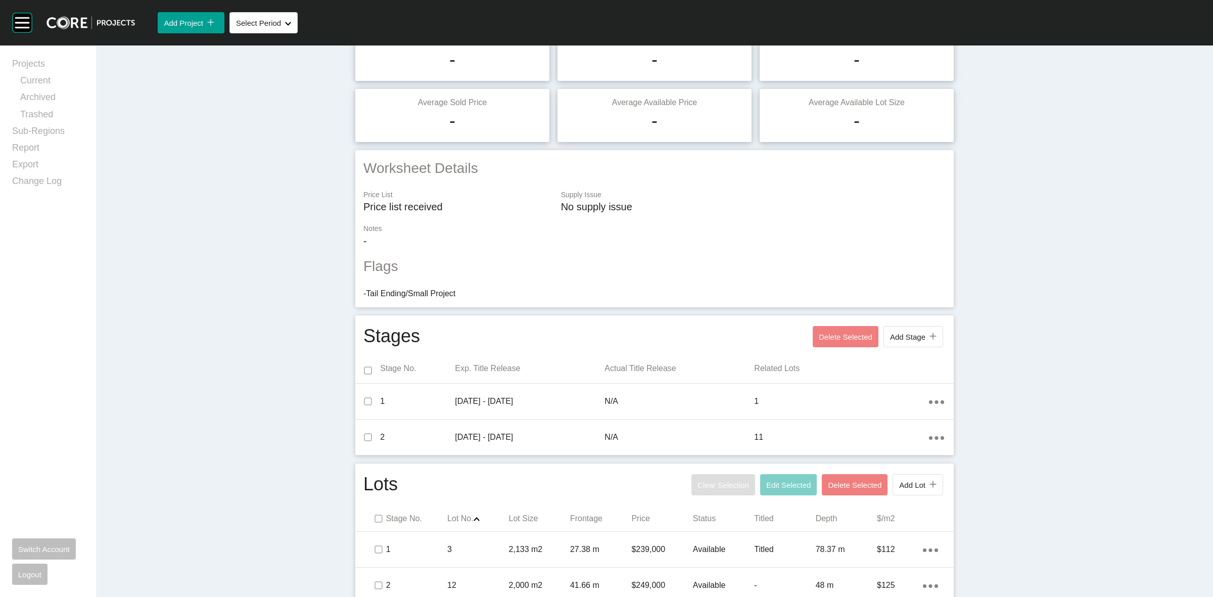
scroll to position [316, 0]
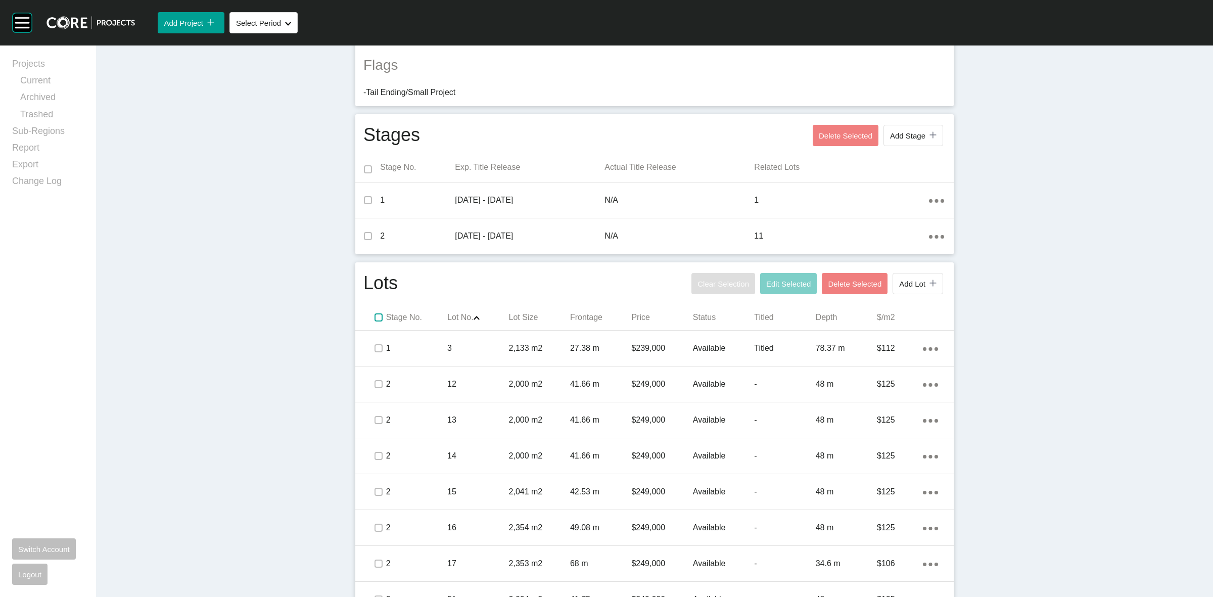
click at [375, 318] on label at bounding box center [379, 317] width 8 height 8
click at [784, 285] on span "Edit Selected" at bounding box center [788, 284] width 44 height 9
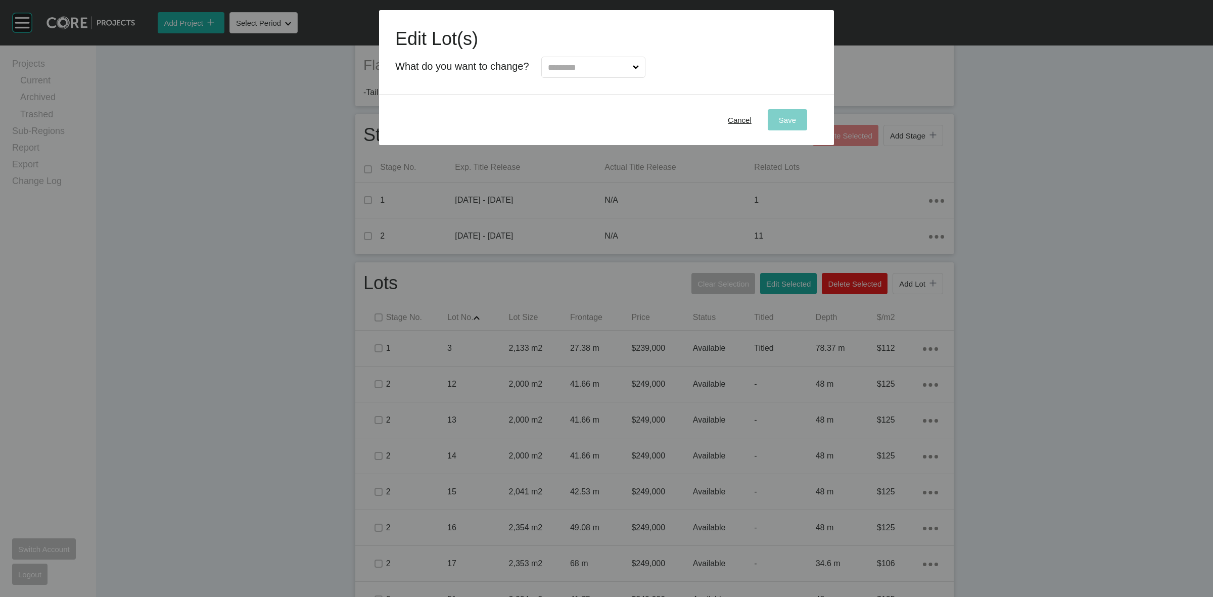
click at [565, 67] on input "text" at bounding box center [588, 67] width 85 height 20
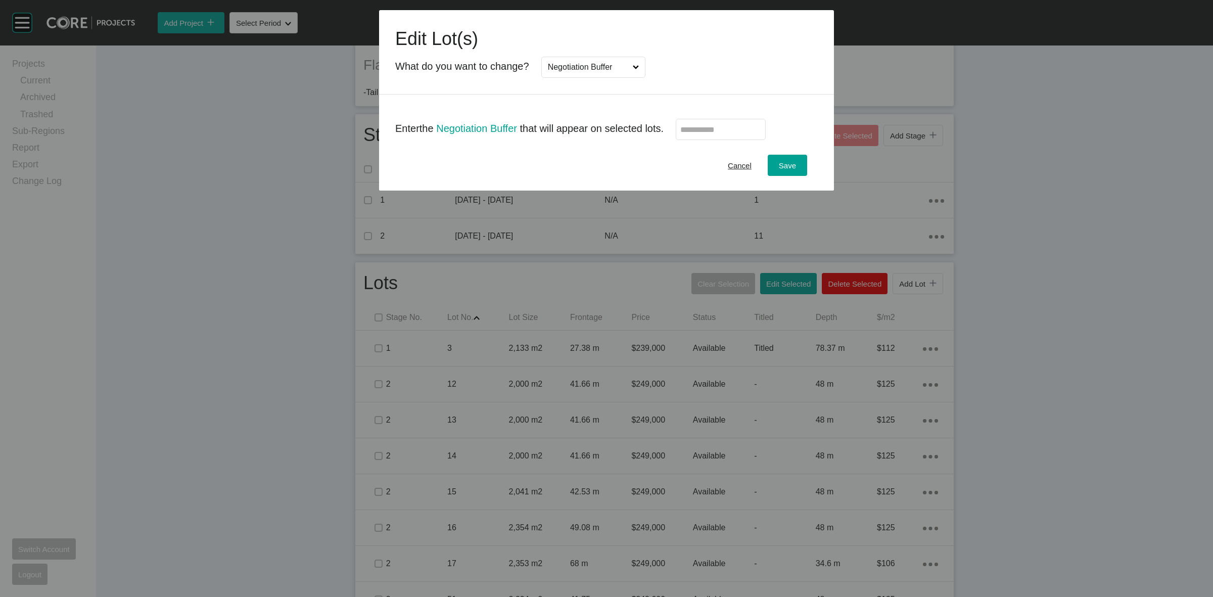
scroll to position [0, 0]
click at [724, 134] on label at bounding box center [721, 129] width 90 height 21
click at [724, 134] on input "text" at bounding box center [721, 129] width 81 height 9
type input "*"
click at [781, 164] on span "Save" at bounding box center [787, 165] width 17 height 9
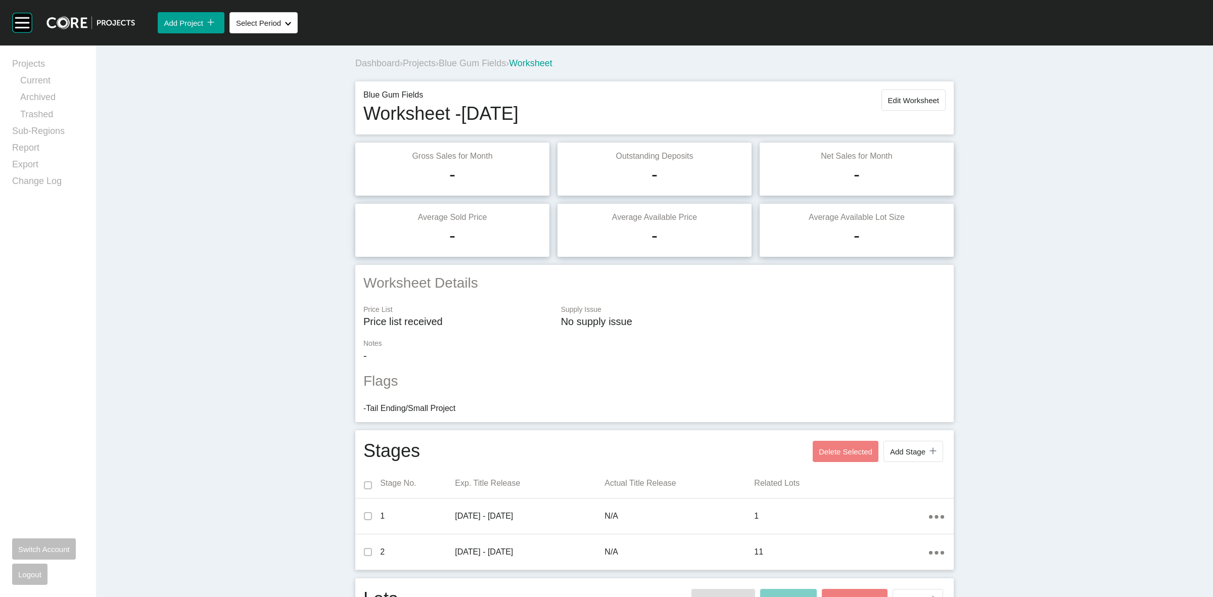
drag, startPoint x: 1118, startPoint y: 136, endPoint x: 1105, endPoint y: 137, distance: 12.7
click at [1118, 136] on div "Dashboard › Projects › Blue Gum Fields › Worksheet Blue Gum Fields Worksheet - …" at bounding box center [654, 564] width 1117 height 1036
click at [926, 98] on span "Edit Worksheet" at bounding box center [913, 100] width 51 height 9
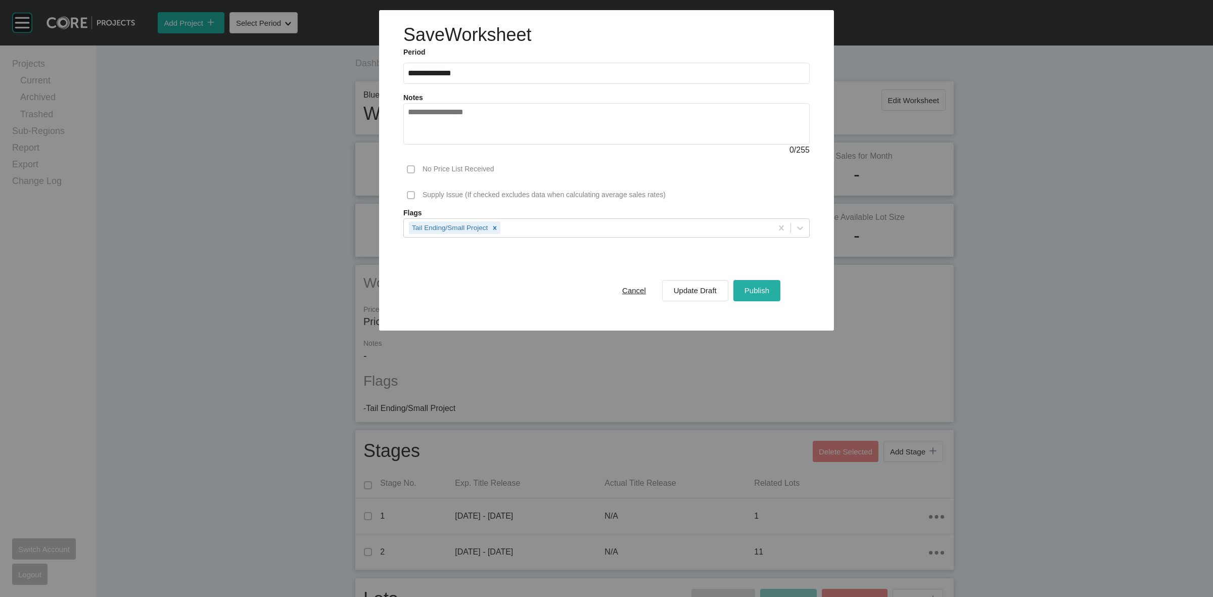
click at [747, 290] on span "Publish" at bounding box center [757, 290] width 25 height 9
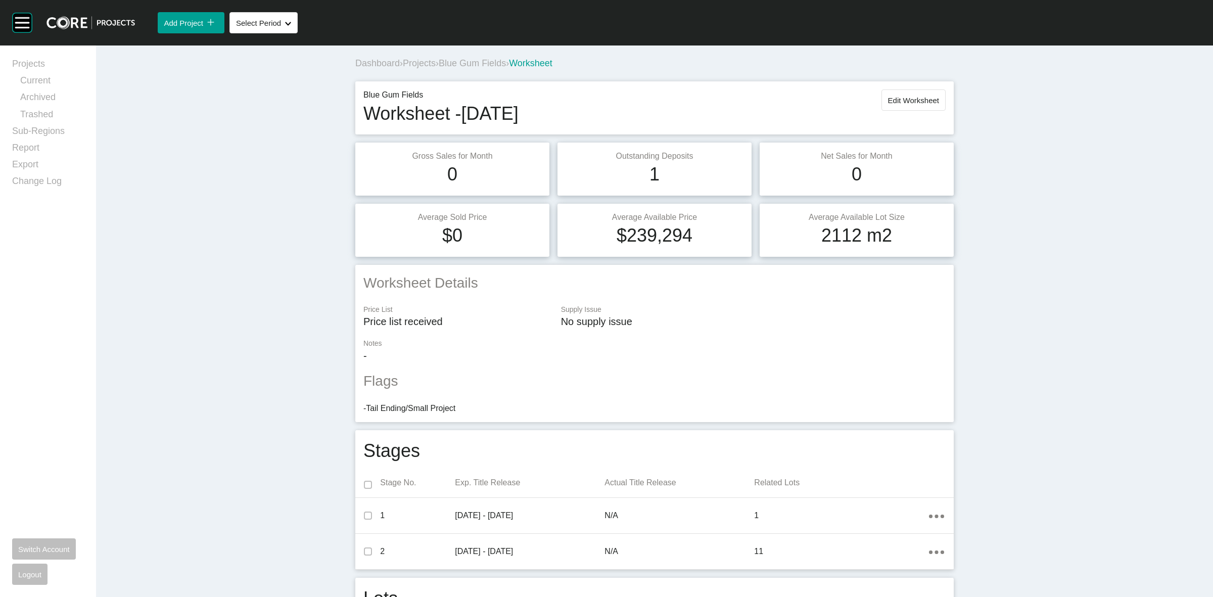
click at [483, 61] on span "Blue Gum Fields" at bounding box center [472, 63] width 67 height 10
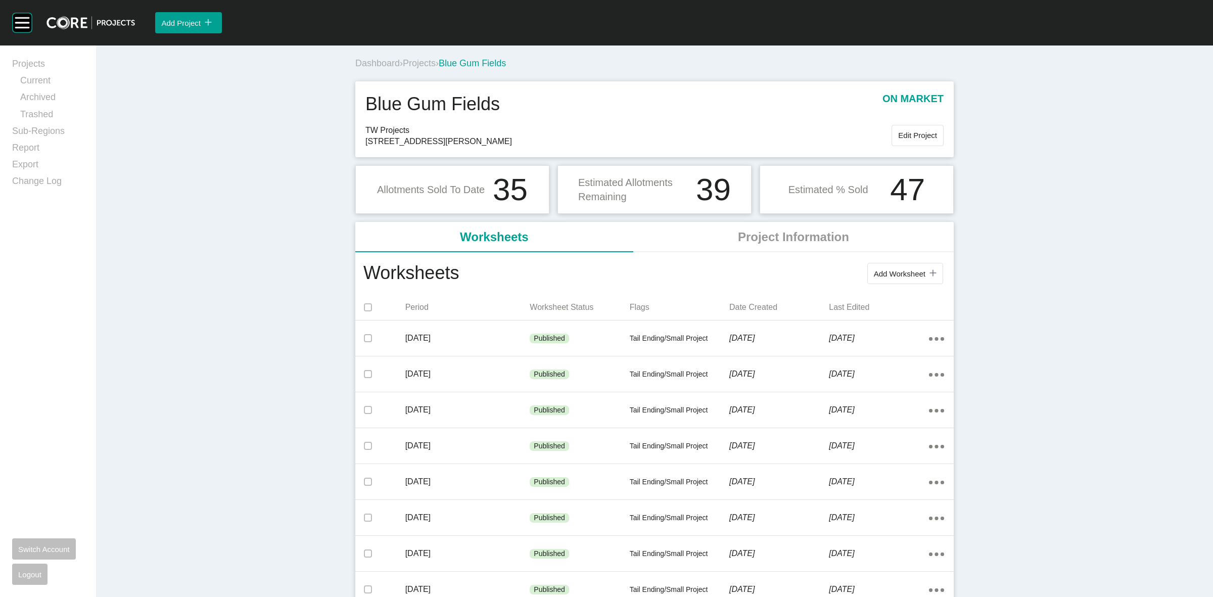
click at [413, 60] on span "Projects" at bounding box center [419, 63] width 33 height 10
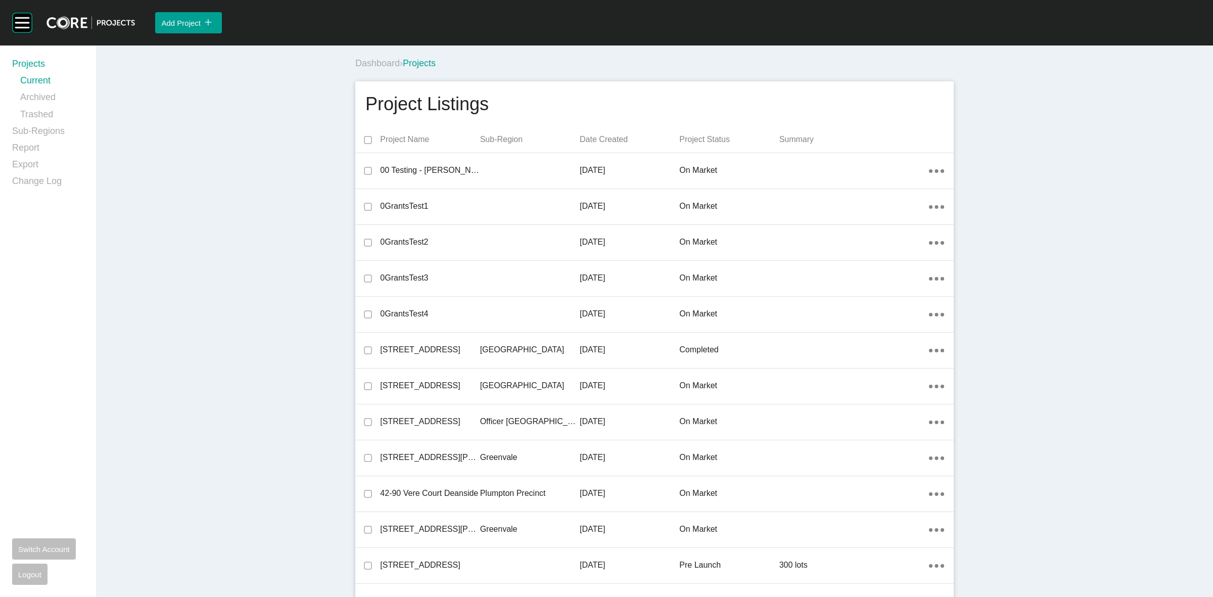
scroll to position [24202, 0]
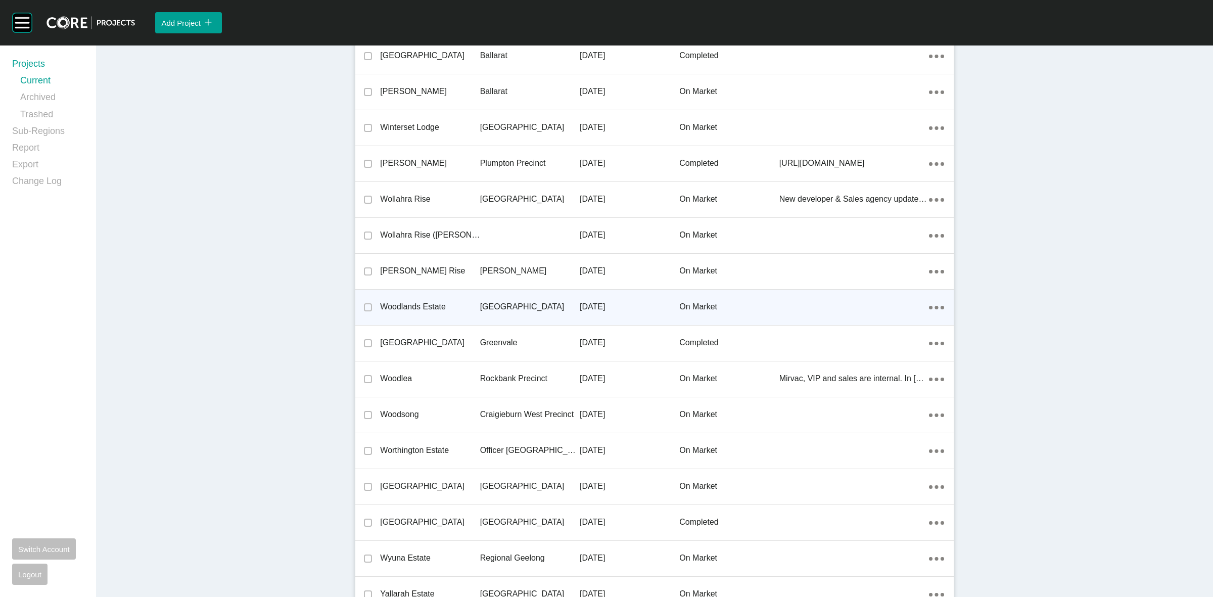
click at [502, 301] on p "[GEOGRAPHIC_DATA]" at bounding box center [530, 306] width 100 height 11
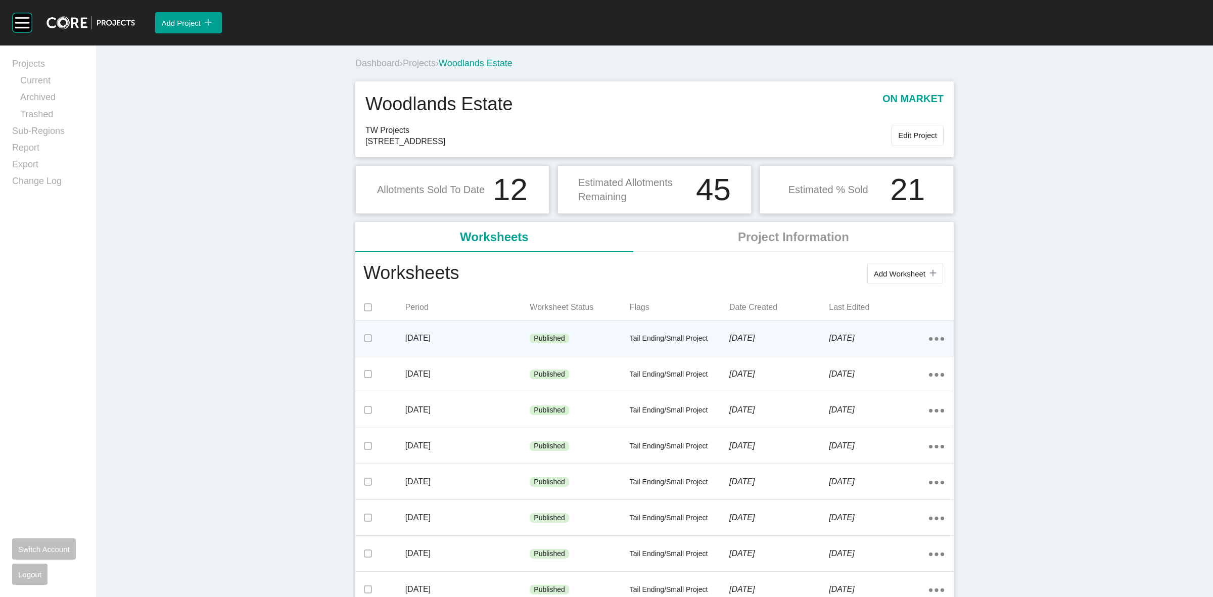
click at [934, 337] on div "Action Menu Dots Copy 6 Created with Sketch." at bounding box center [936, 338] width 15 height 11
click at [890, 340] on link "Edit" at bounding box center [895, 340] width 27 height 15
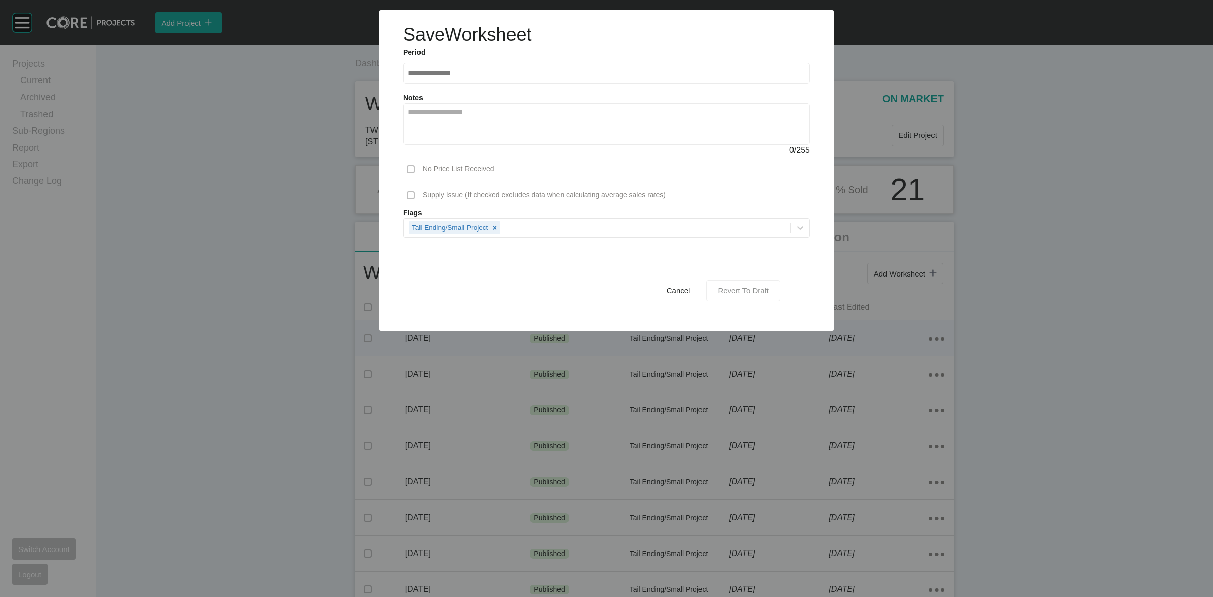
click at [732, 293] on span "Revert To Draft" at bounding box center [743, 290] width 51 height 9
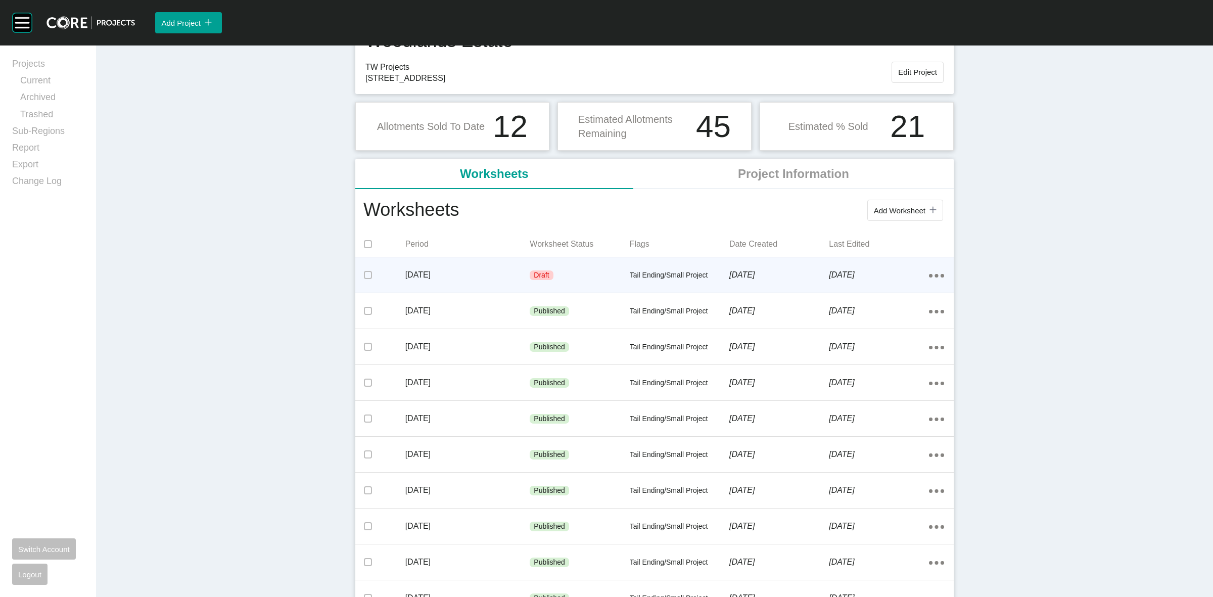
click at [494, 276] on p "[DATE]" at bounding box center [467, 274] width 125 height 11
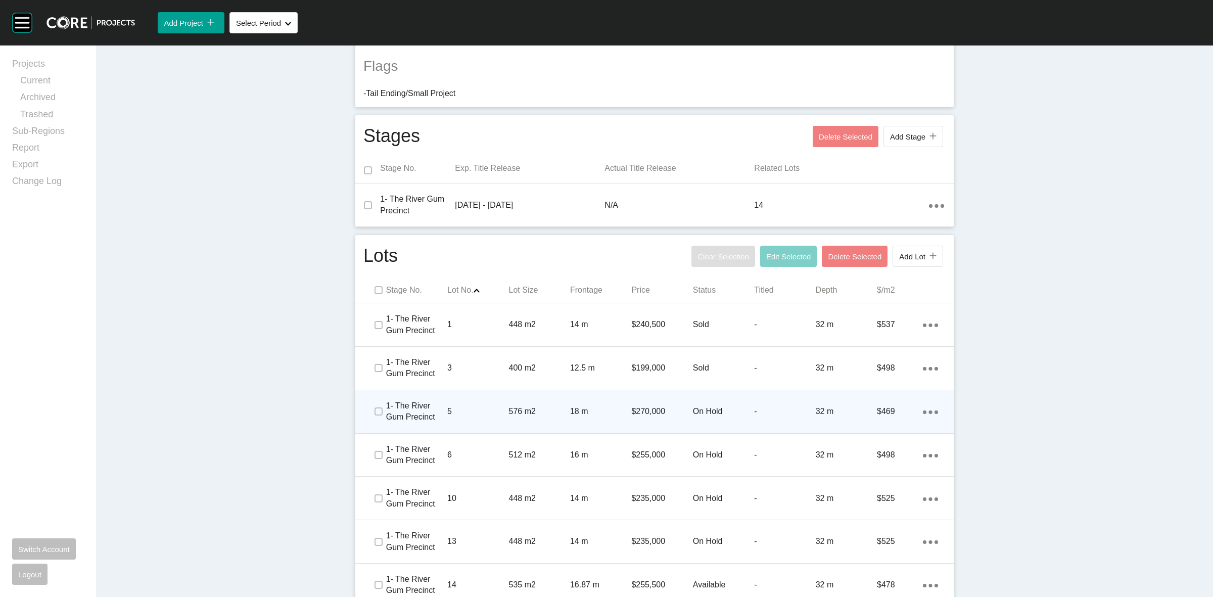
scroll to position [316, 0]
click at [484, 403] on div "5" at bounding box center [477, 410] width 61 height 31
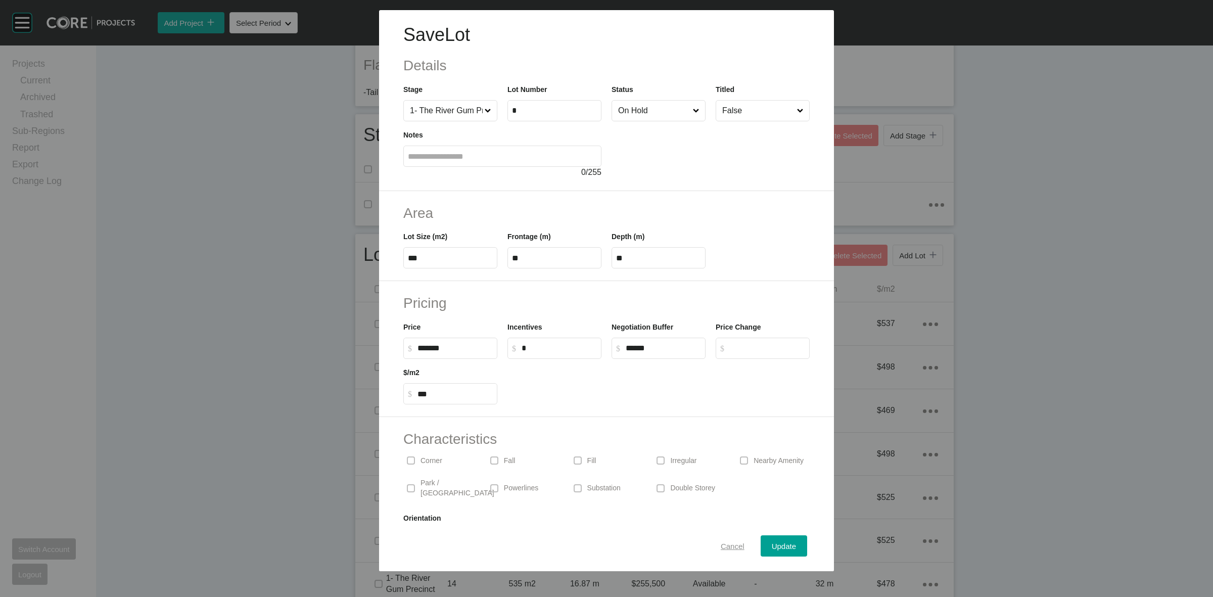
click at [731, 547] on span "Cancel" at bounding box center [733, 546] width 24 height 9
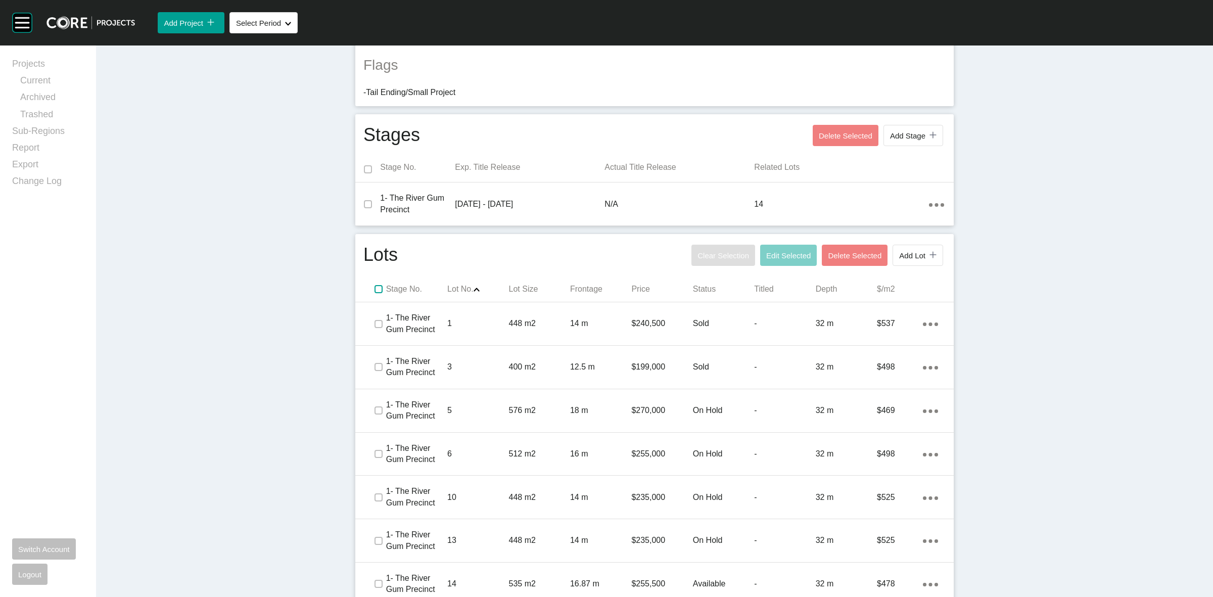
click at [375, 287] on label at bounding box center [379, 289] width 8 height 8
click at [783, 256] on span "Edit Selected" at bounding box center [788, 255] width 44 height 9
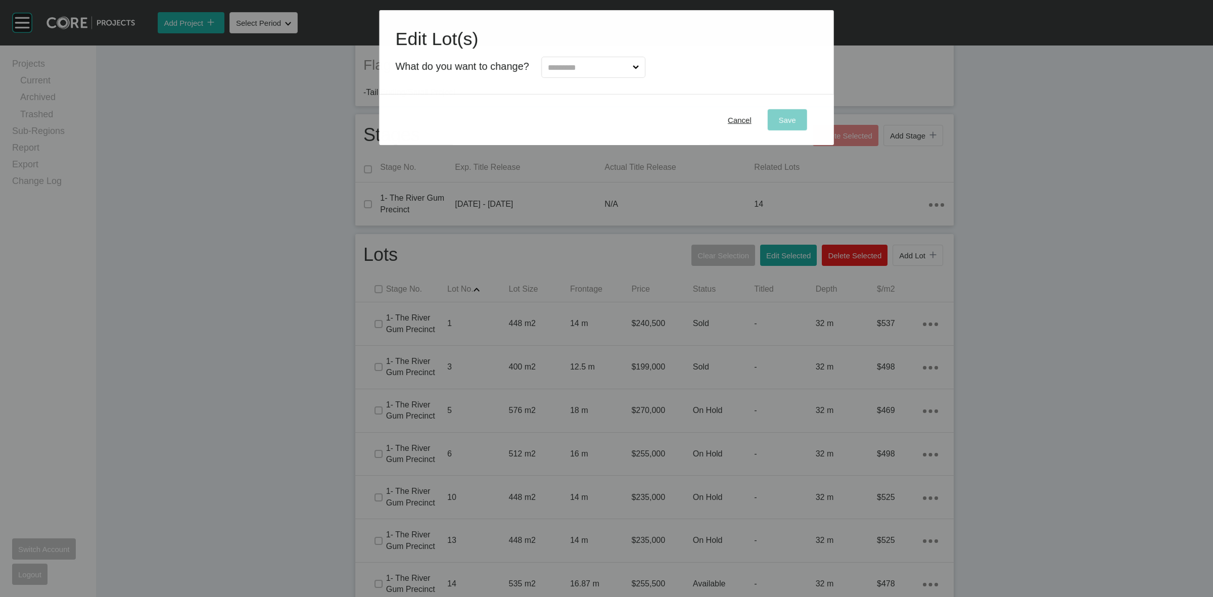
click at [569, 67] on input "text" at bounding box center [588, 67] width 85 height 20
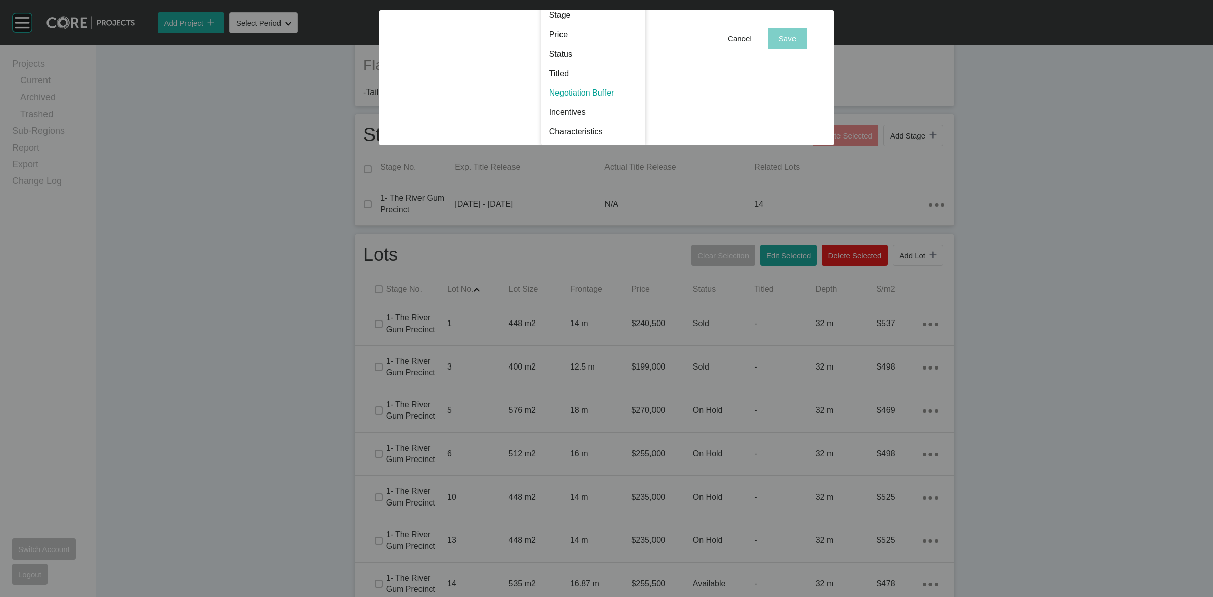
scroll to position [0, 0]
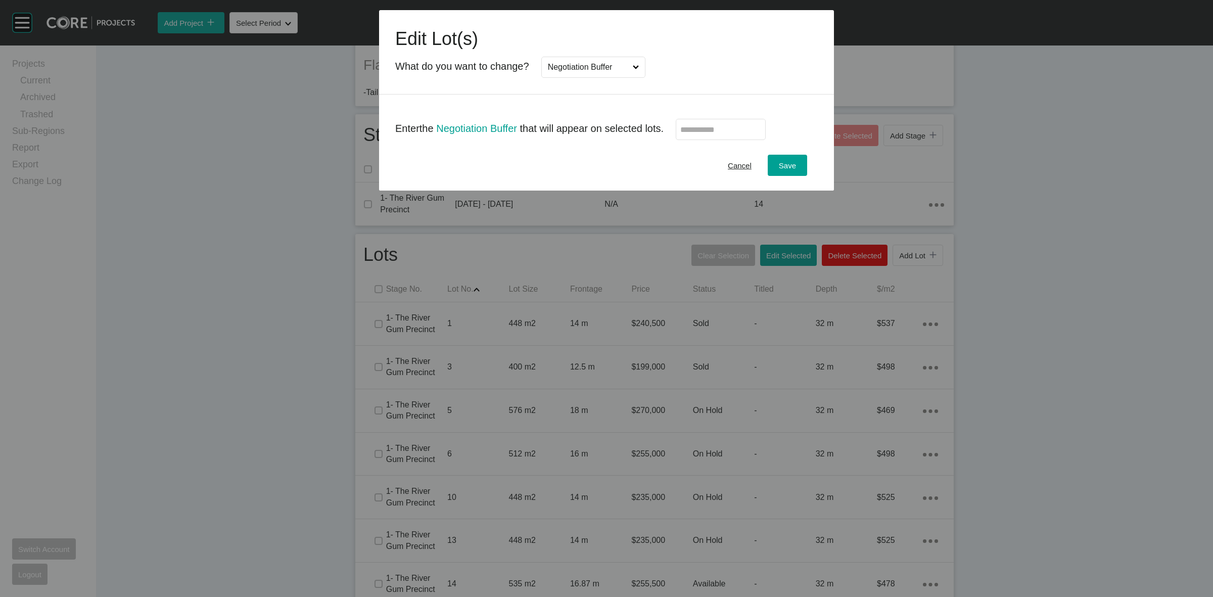
click at [706, 133] on input "text" at bounding box center [721, 129] width 81 height 9
type input "*"
click at [792, 165] on span "Save" at bounding box center [787, 165] width 17 height 9
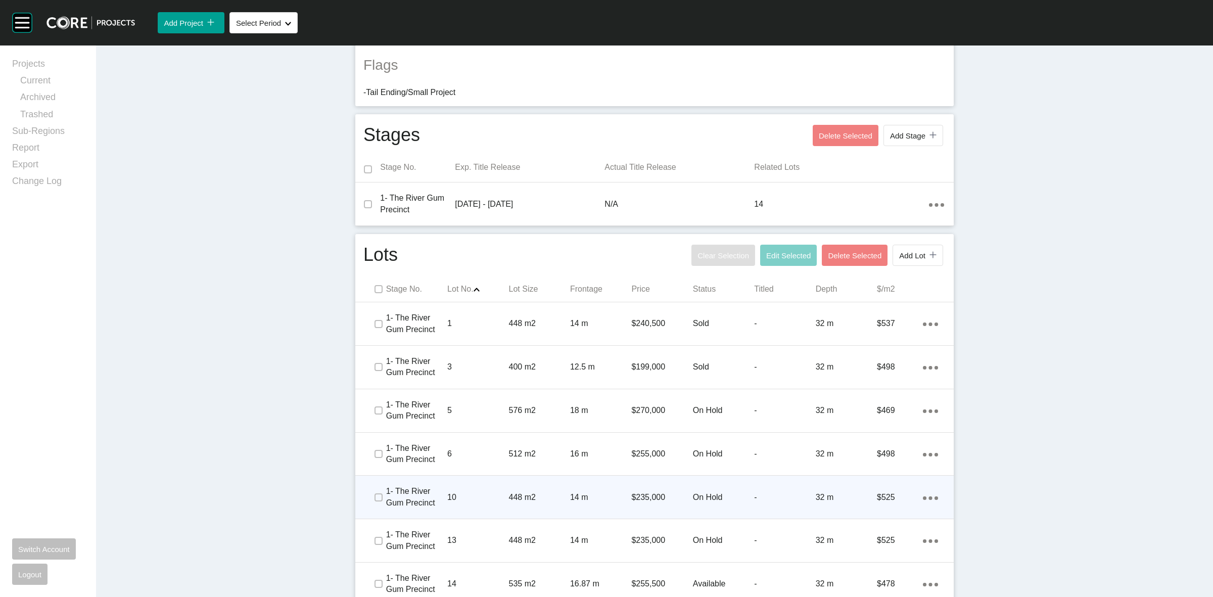
drag, startPoint x: 976, startPoint y: 397, endPoint x: 911, endPoint y: 506, distance: 126.8
click at [978, 399] on div "Dashboard › Projects › Woodlands Estate › Worksheet Woodlands Estate Worksheet …" at bounding box center [654, 322] width 1117 height 1184
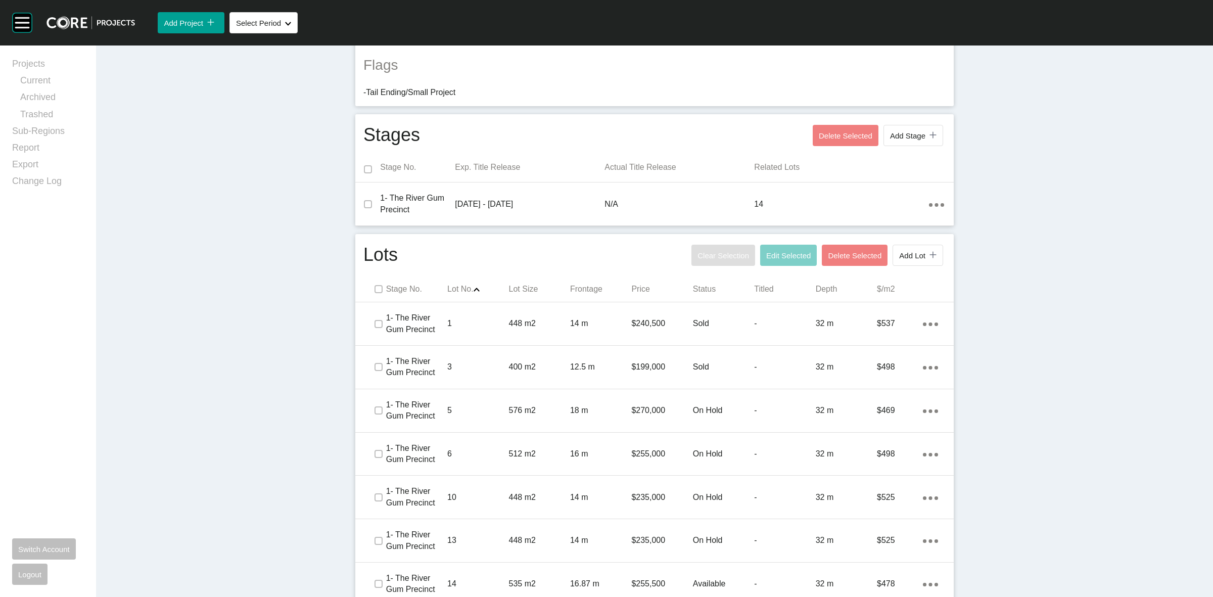
click at [1086, 420] on div "Dashboard › Projects › Woodlands Estate › Worksheet Woodlands Estate Worksheet …" at bounding box center [654, 322] width 1117 height 1184
click at [509, 289] on p "Lot Size" at bounding box center [539, 289] width 61 height 11
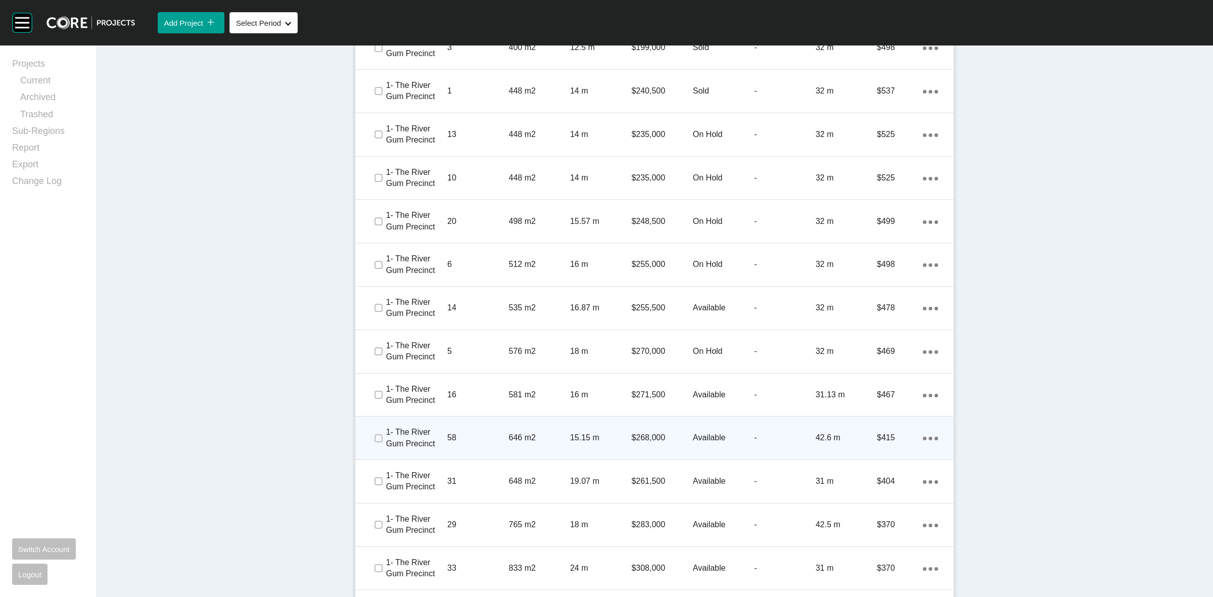
scroll to position [632, 0]
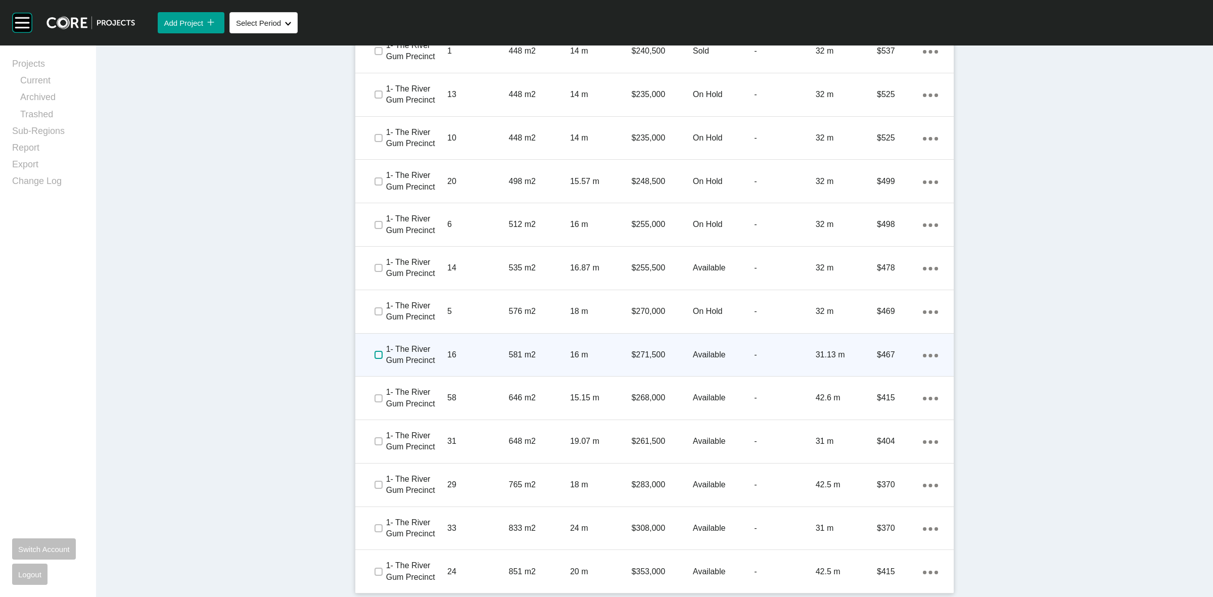
click at [376, 353] on label at bounding box center [379, 355] width 8 height 8
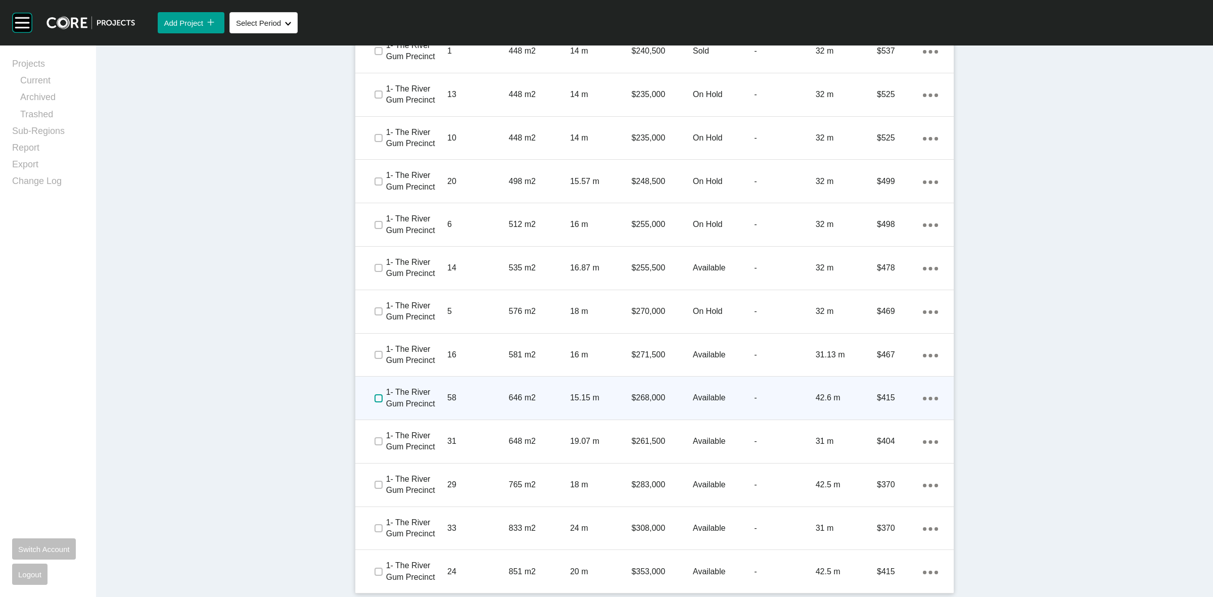
click at [375, 400] on label at bounding box center [379, 398] width 8 height 8
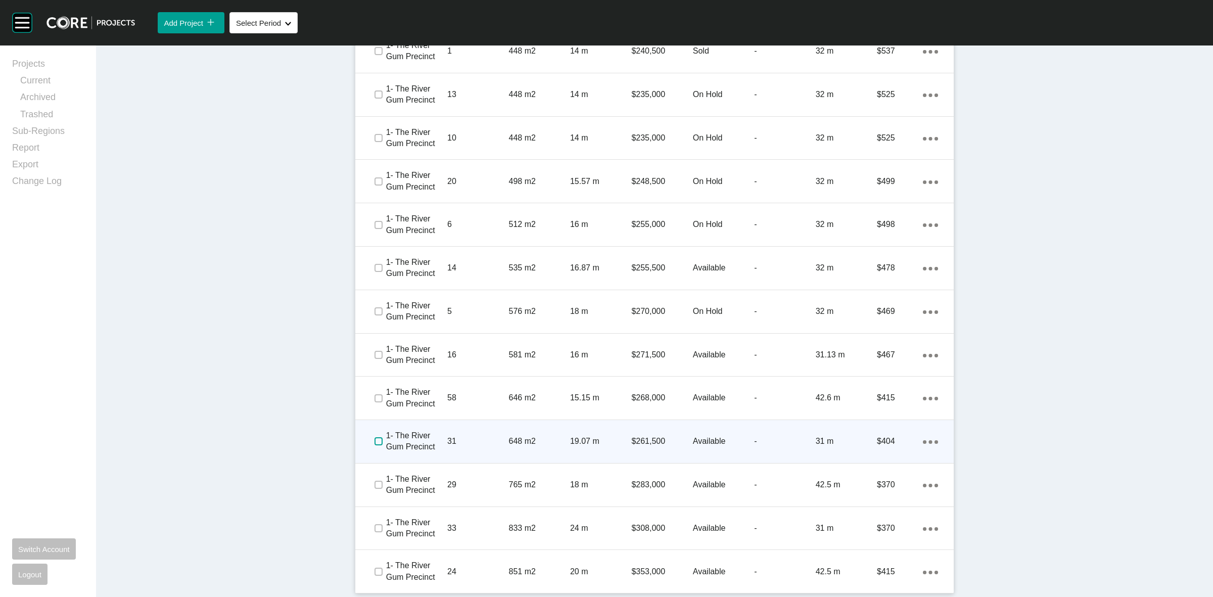
drag, startPoint x: 378, startPoint y: 443, endPoint x: 377, endPoint y: 480, distance: 36.9
click at [377, 445] on label at bounding box center [379, 441] width 8 height 8
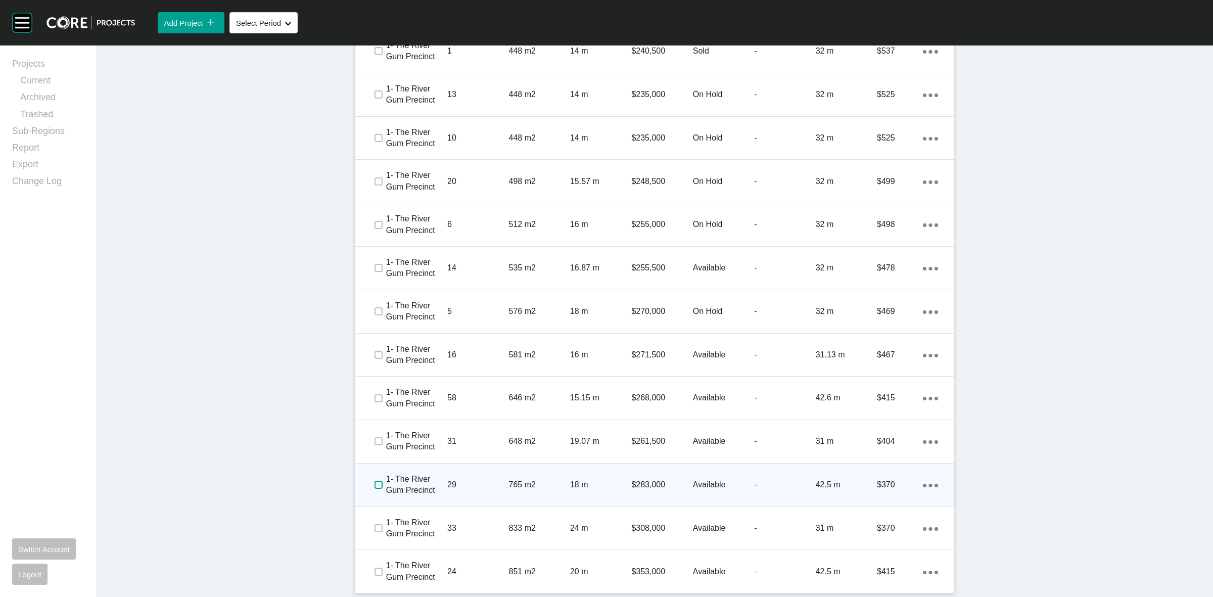
click at [376, 488] on label at bounding box center [379, 485] width 8 height 8
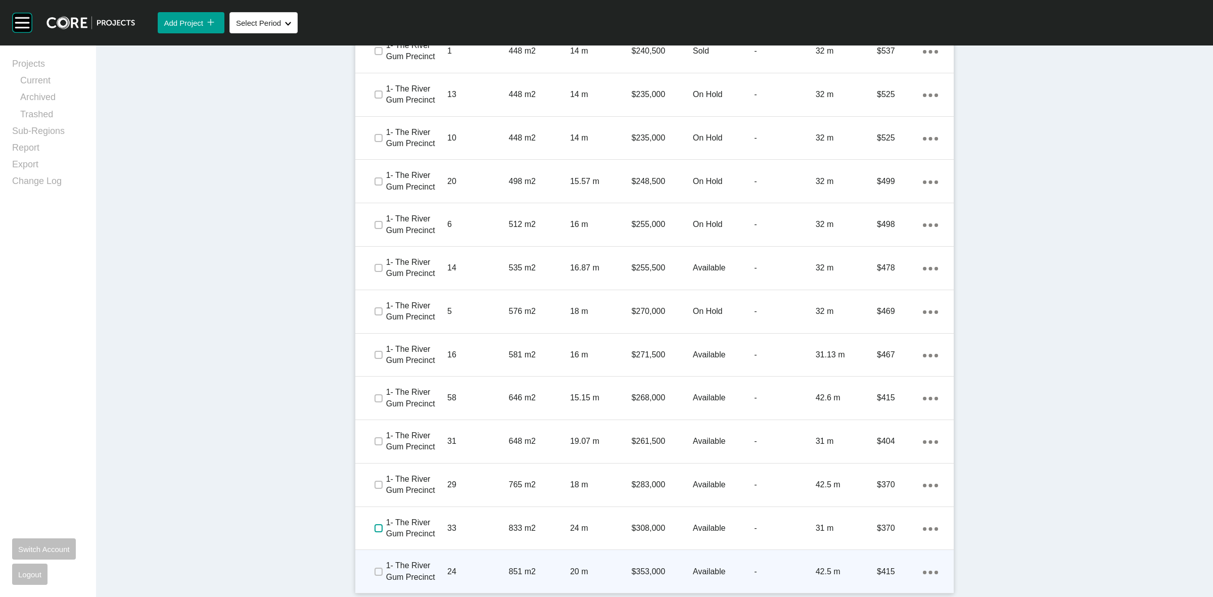
click at [375, 532] on label at bounding box center [379, 528] width 8 height 8
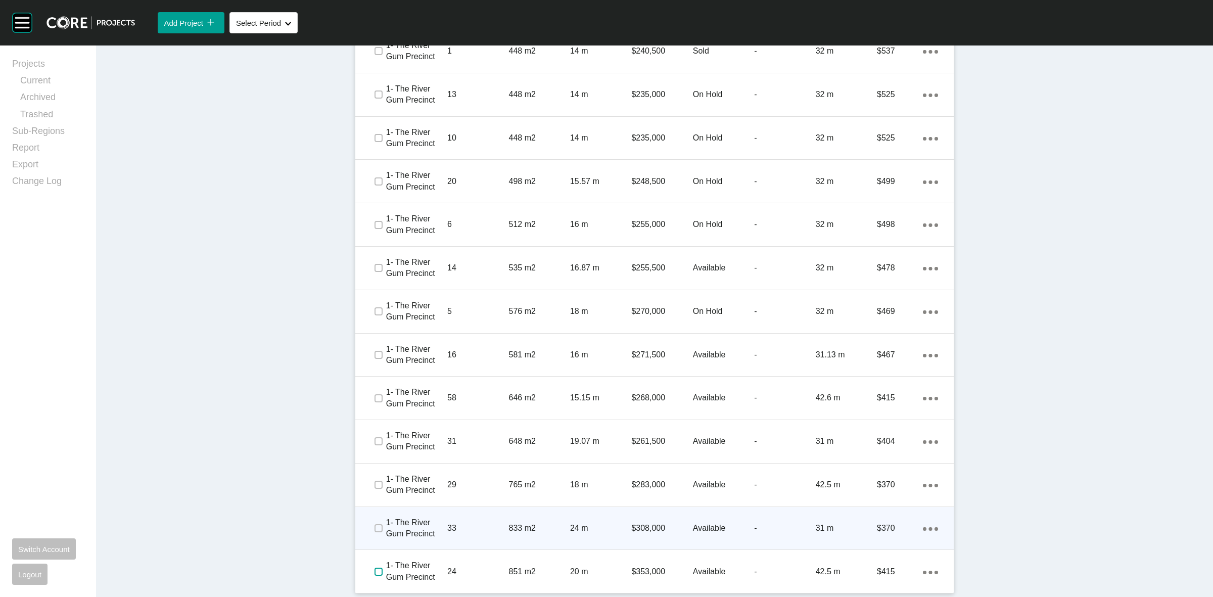
drag, startPoint x: 372, startPoint y: 575, endPoint x: 455, endPoint y: 529, distance: 95.1
click at [375, 570] on label at bounding box center [379, 572] width 8 height 8
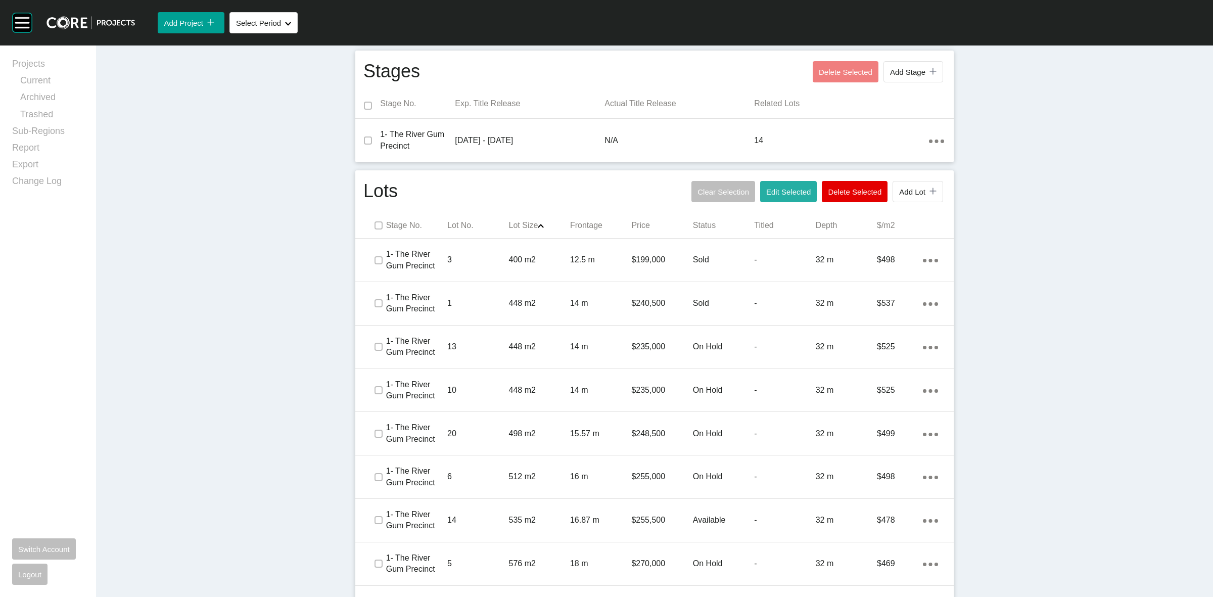
scroll to position [317, 0]
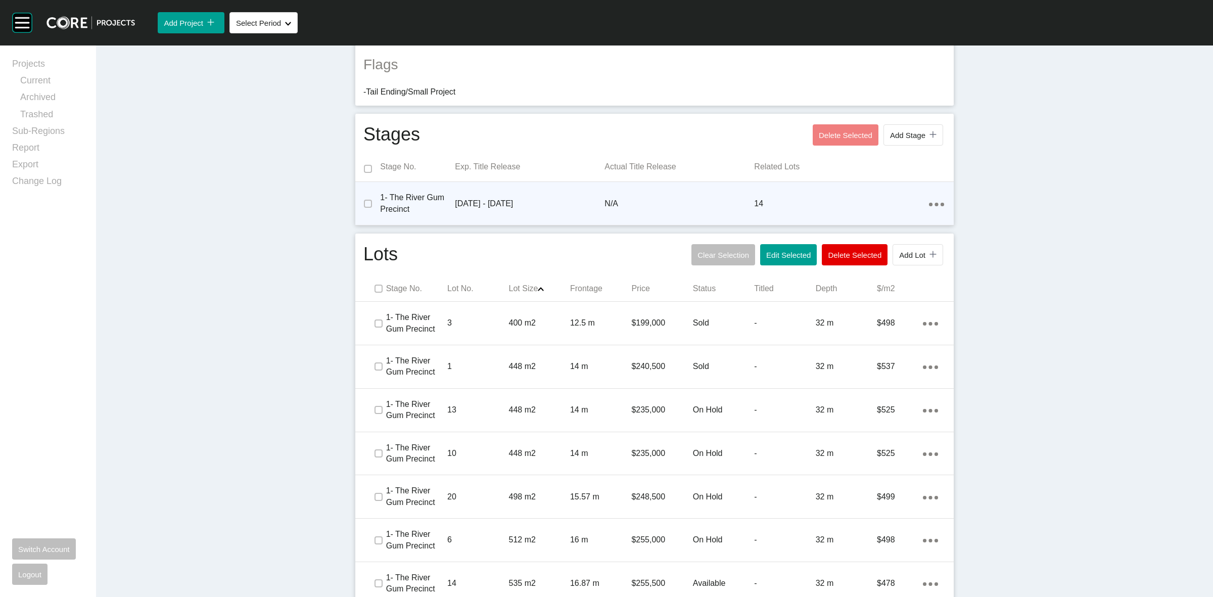
click at [770, 189] on div "14" at bounding box center [841, 203] width 174 height 31
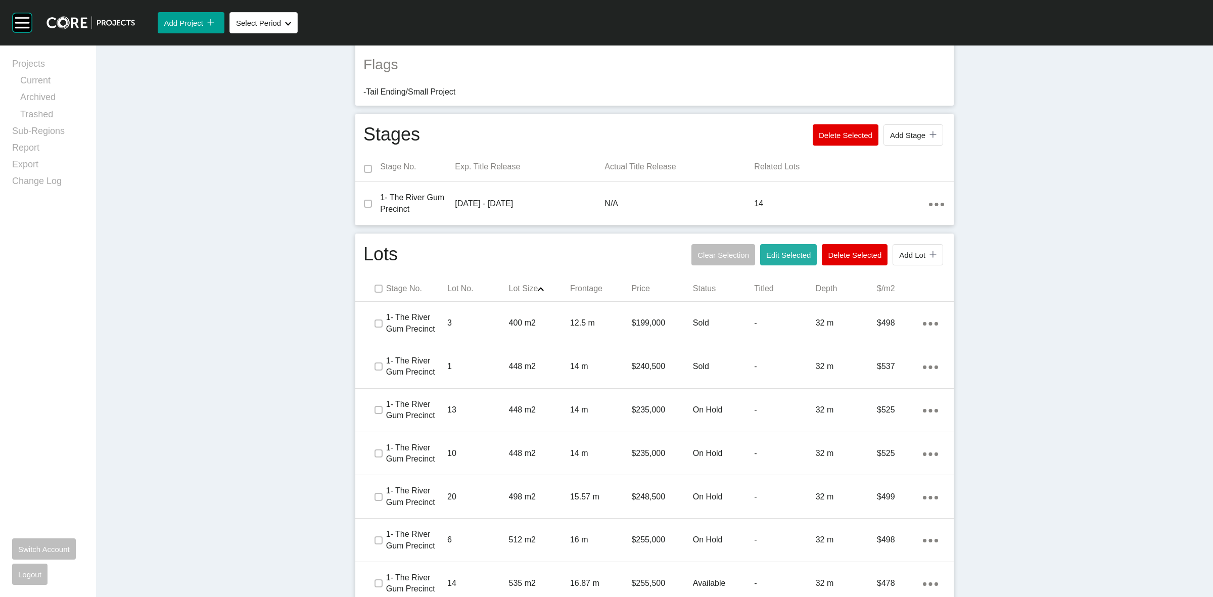
click at [793, 252] on span "Edit Selected" at bounding box center [788, 255] width 44 height 9
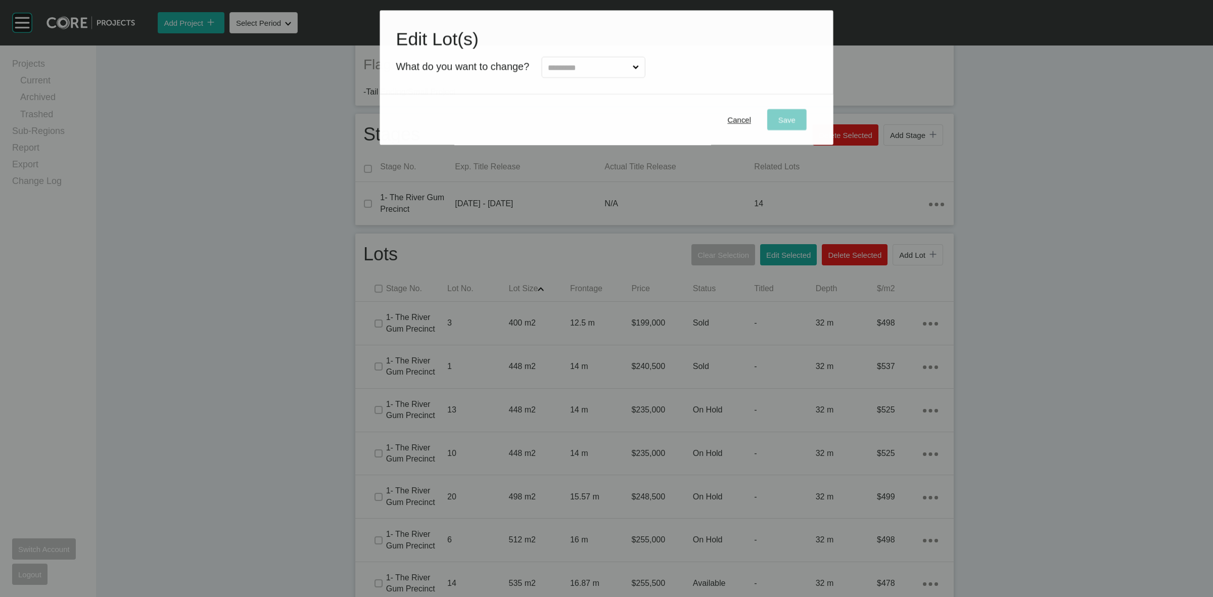
click at [568, 61] on input "text" at bounding box center [588, 67] width 84 height 20
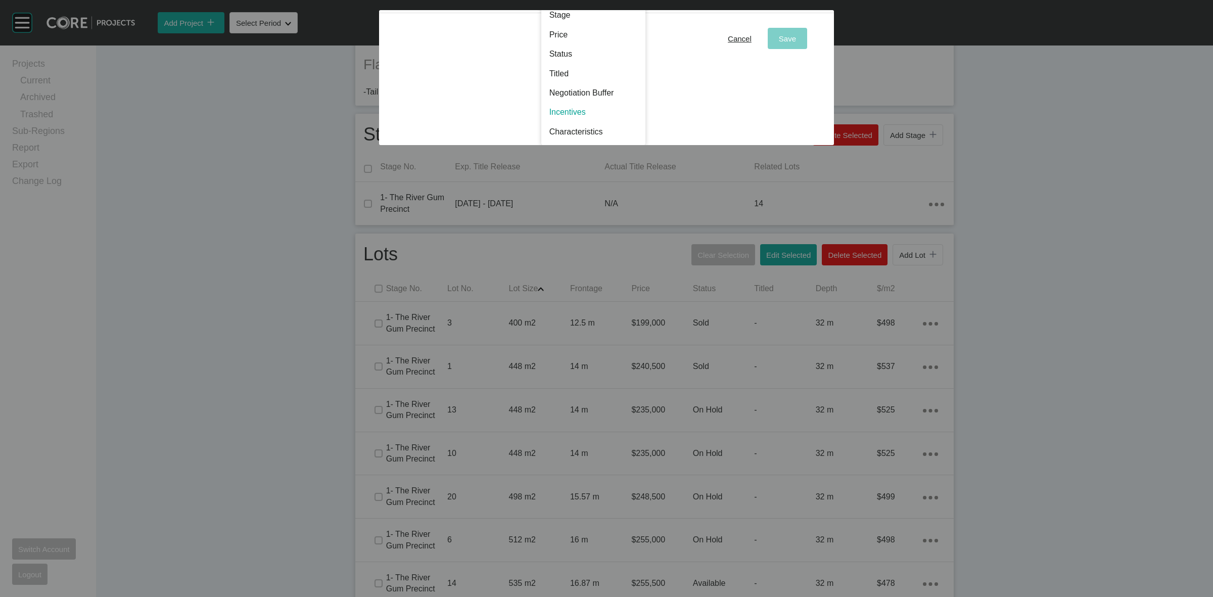
scroll to position [0, 0]
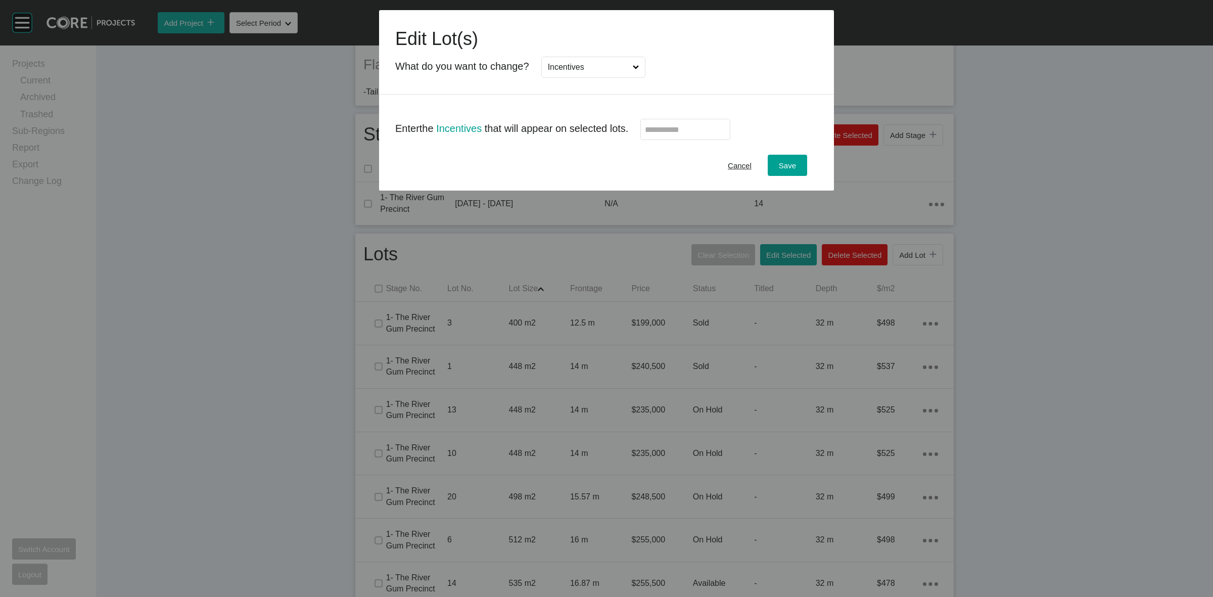
click at [661, 127] on input "text" at bounding box center [685, 129] width 81 height 9
type input "******"
click at [718, 92] on div "Edit Lot(s) What do you want to change? Incentives" at bounding box center [606, 52] width 455 height 84
click at [777, 166] on div "Save" at bounding box center [788, 166] width 22 height 14
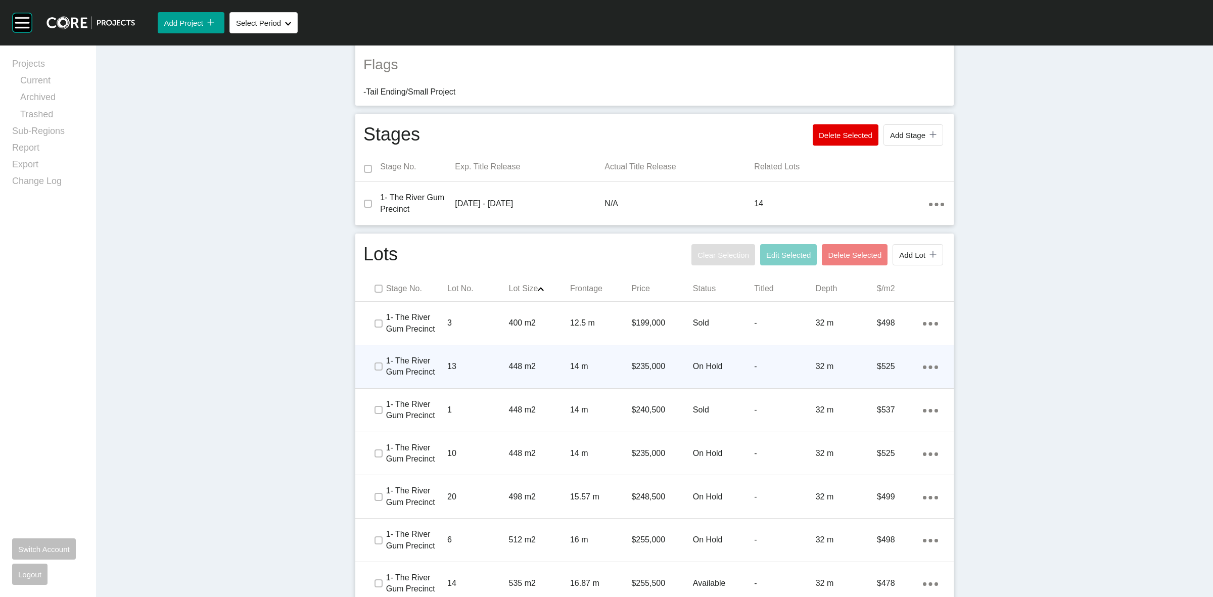
click at [512, 363] on p "448 m2" at bounding box center [539, 366] width 61 height 11
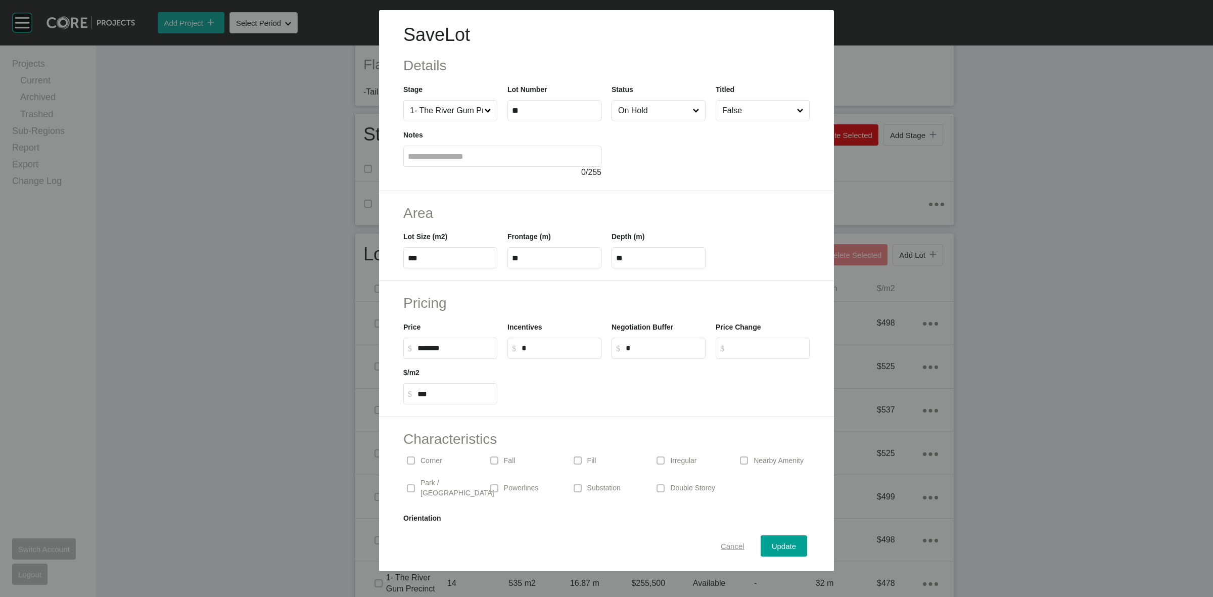
click at [729, 541] on div "Cancel" at bounding box center [732, 546] width 29 height 14
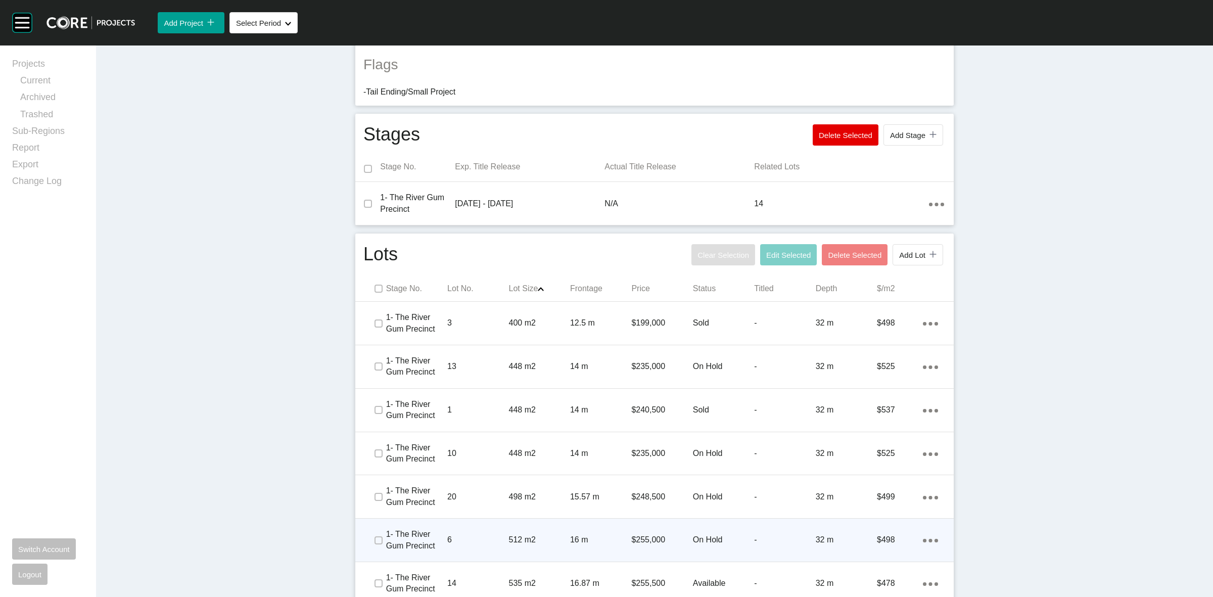
click at [540, 534] on p "512 m2" at bounding box center [539, 539] width 61 height 11
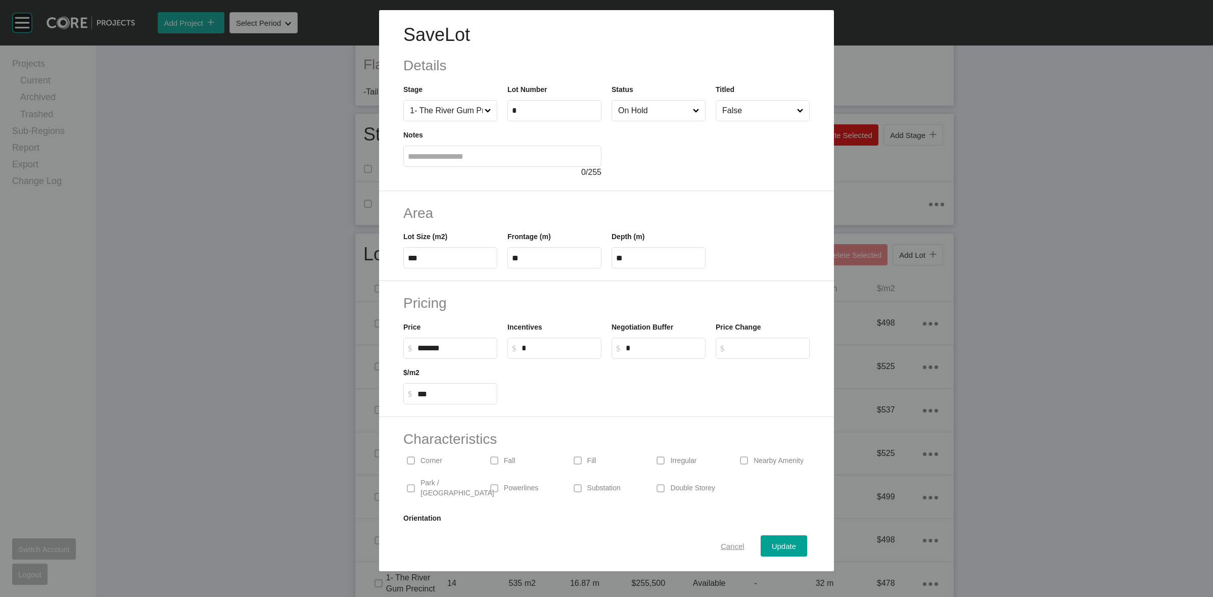
click at [727, 544] on span "Cancel" at bounding box center [733, 546] width 24 height 9
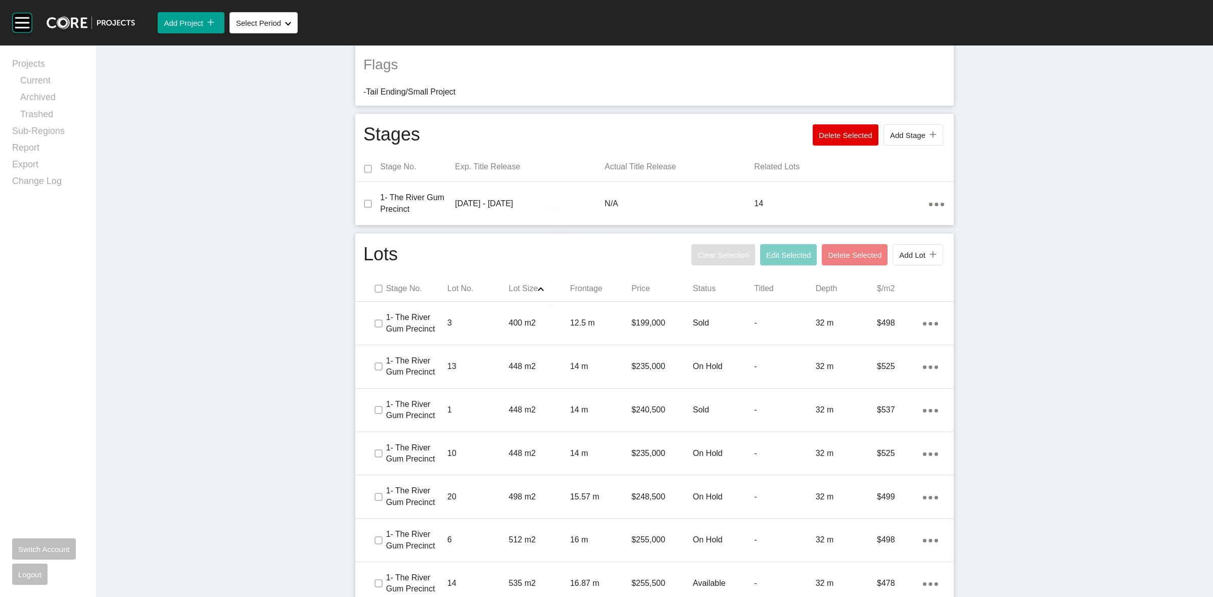
click at [312, 383] on div "Dashboard › Projects › Woodlands Estate › Worksheet Woodlands Estate Worksheet …" at bounding box center [654, 321] width 1117 height 1184
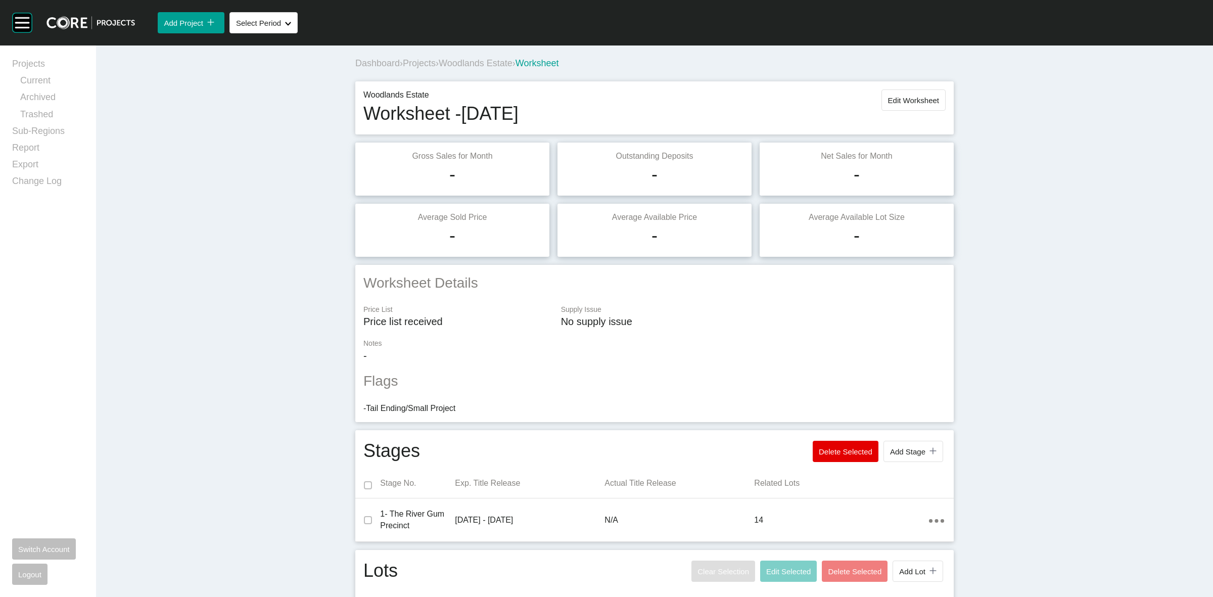
click at [484, 63] on span "Woodlands Estate" at bounding box center [476, 63] width 74 height 10
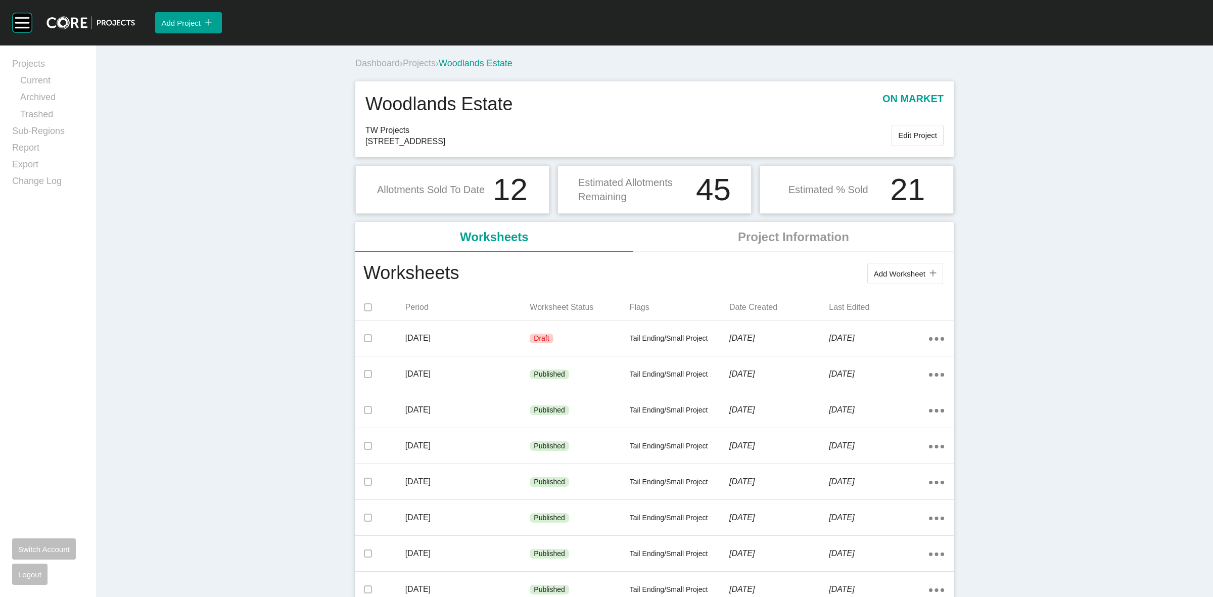
click at [409, 61] on span "Projects" at bounding box center [419, 63] width 33 height 10
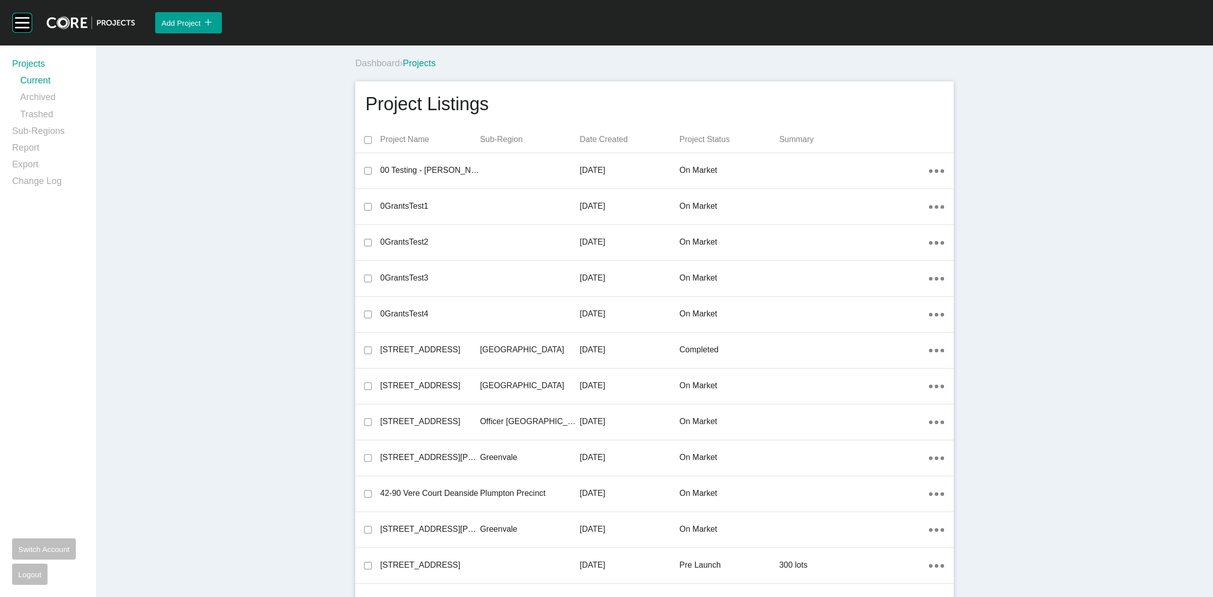
scroll to position [13150, 0]
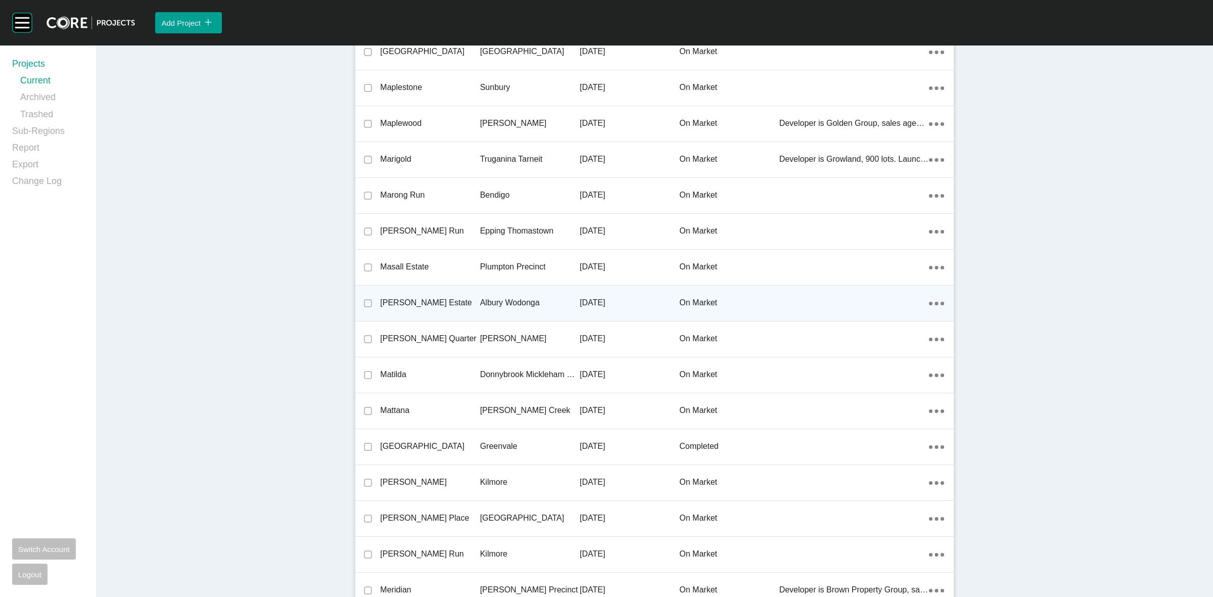
click at [520, 298] on p "Albury Wodonga" at bounding box center [530, 302] width 100 height 11
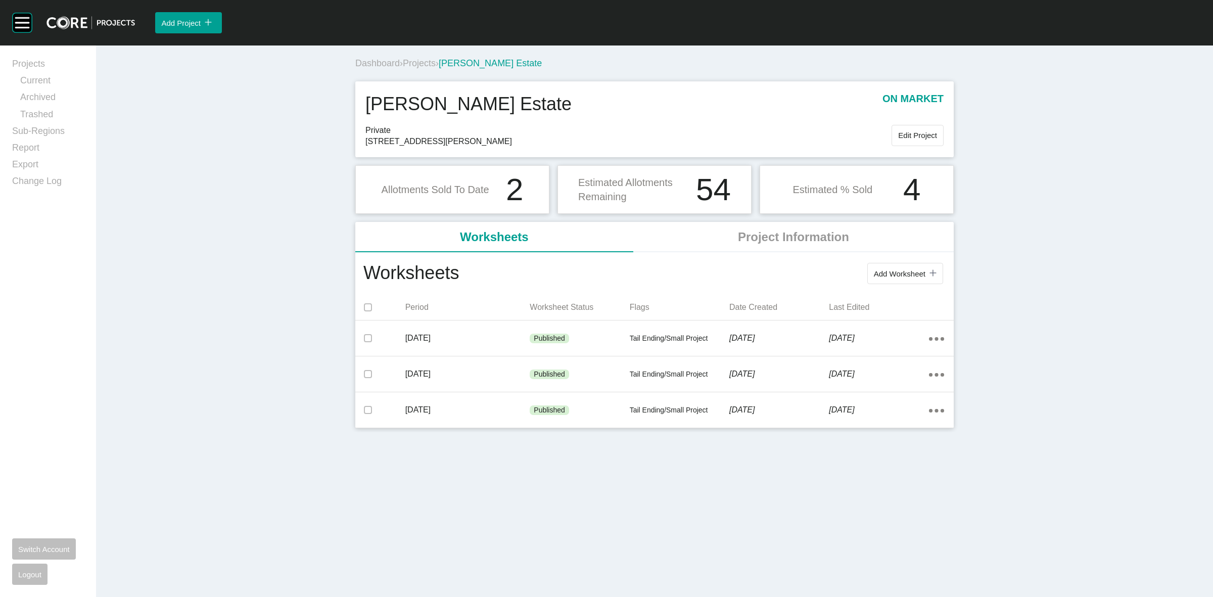
click at [420, 59] on span "Projects" at bounding box center [419, 63] width 33 height 10
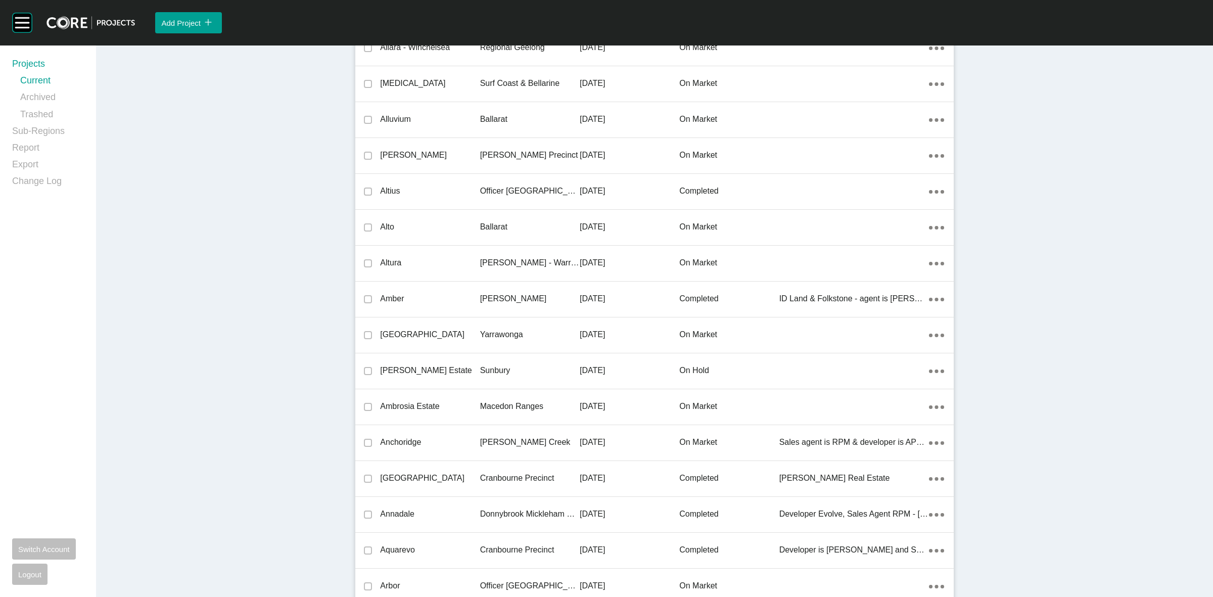
scroll to position [15303, 0]
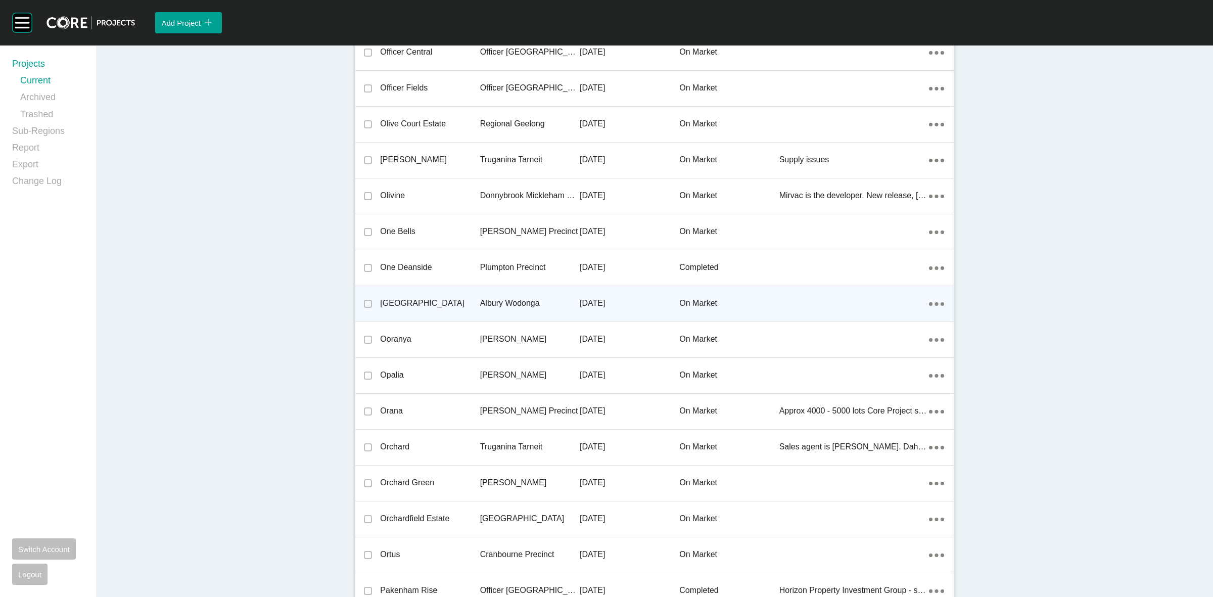
click at [509, 298] on p "Albury Wodonga" at bounding box center [530, 303] width 100 height 11
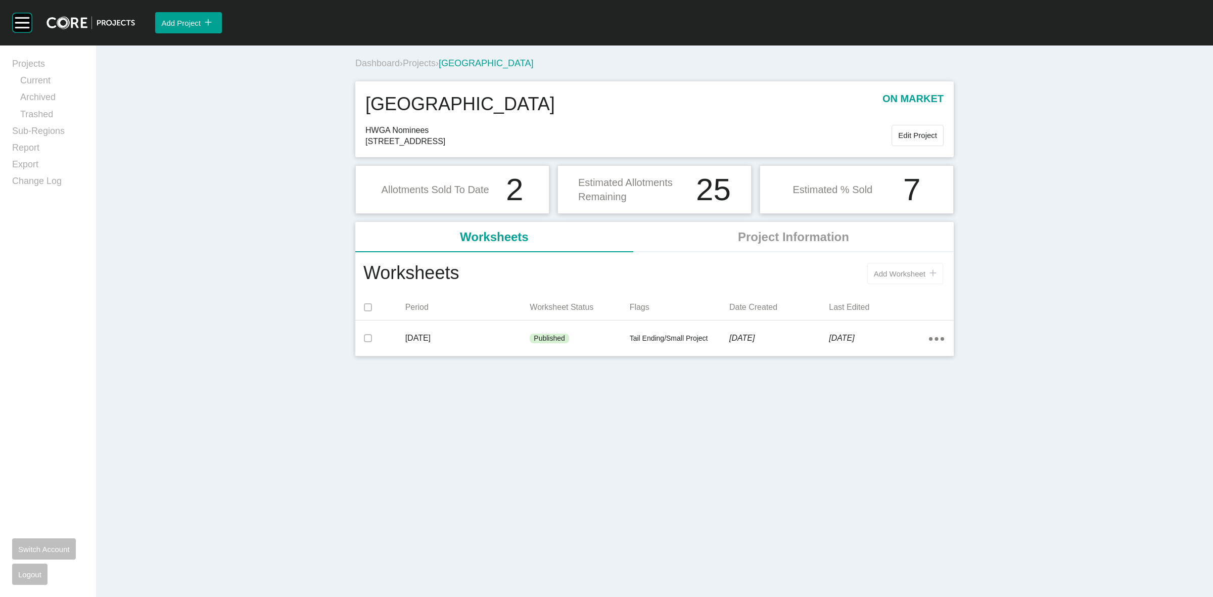
click at [900, 272] on span "Add Worksheet" at bounding box center [900, 273] width 52 height 9
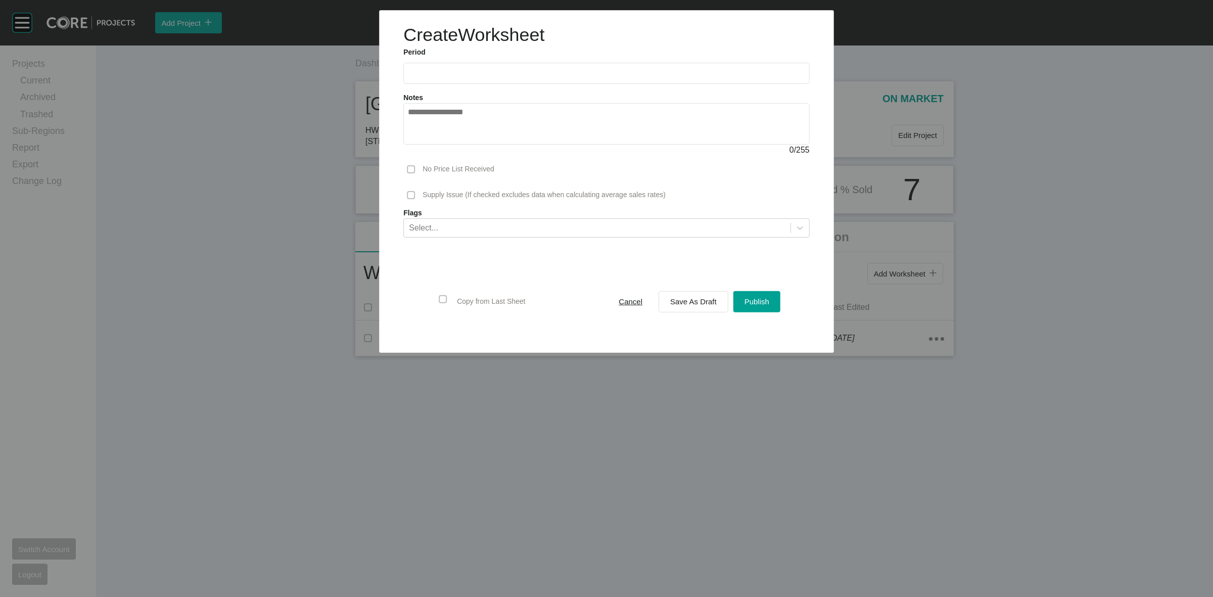
click at [489, 67] on label at bounding box center [606, 73] width 407 height 21
click at [489, 69] on input "text" at bounding box center [606, 73] width 397 height 9
click at [491, 145] on li "Sep" at bounding box center [490, 147] width 34 height 17
type input "**********"
click at [679, 302] on span "Save As Draft" at bounding box center [693, 301] width 47 height 9
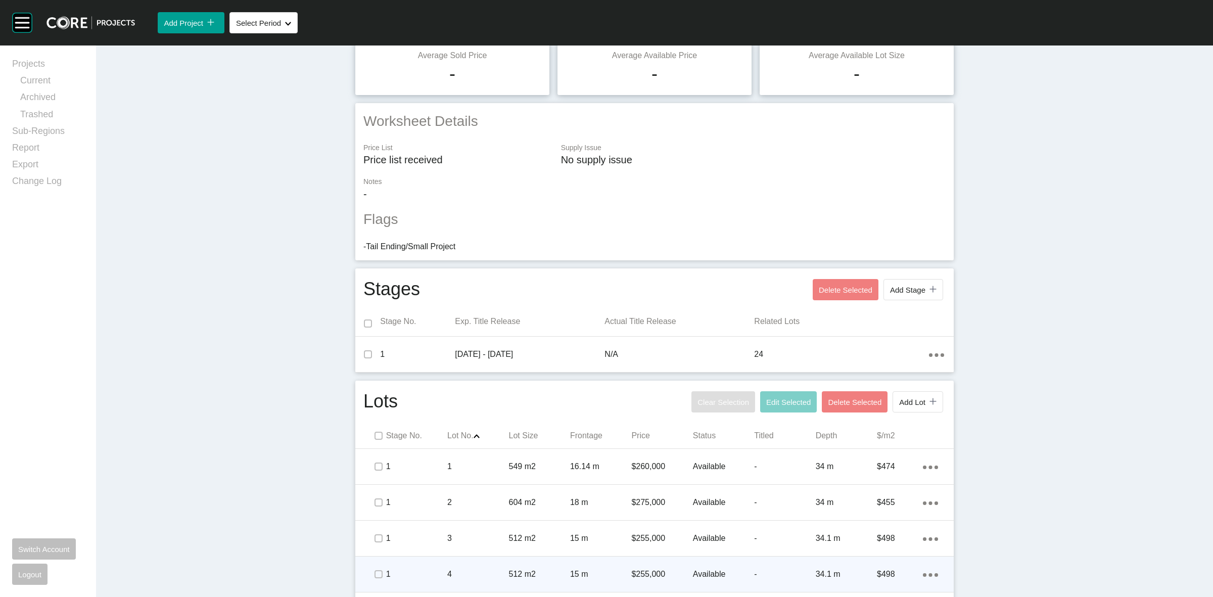
scroll to position [365, 0]
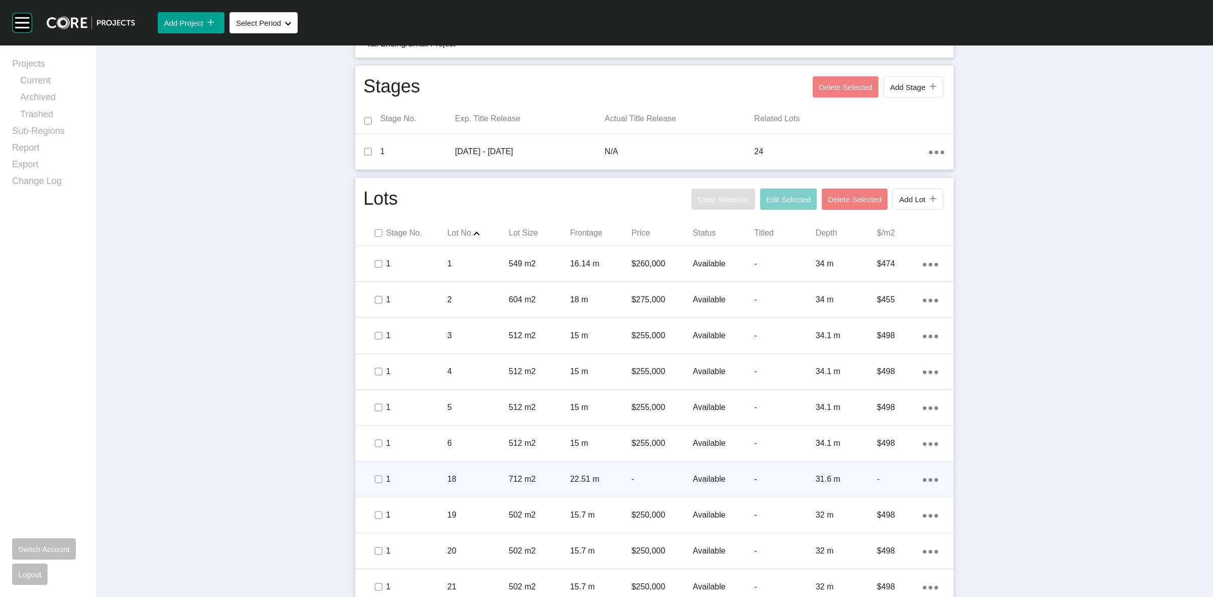
click at [430, 477] on p "1" at bounding box center [416, 479] width 61 height 11
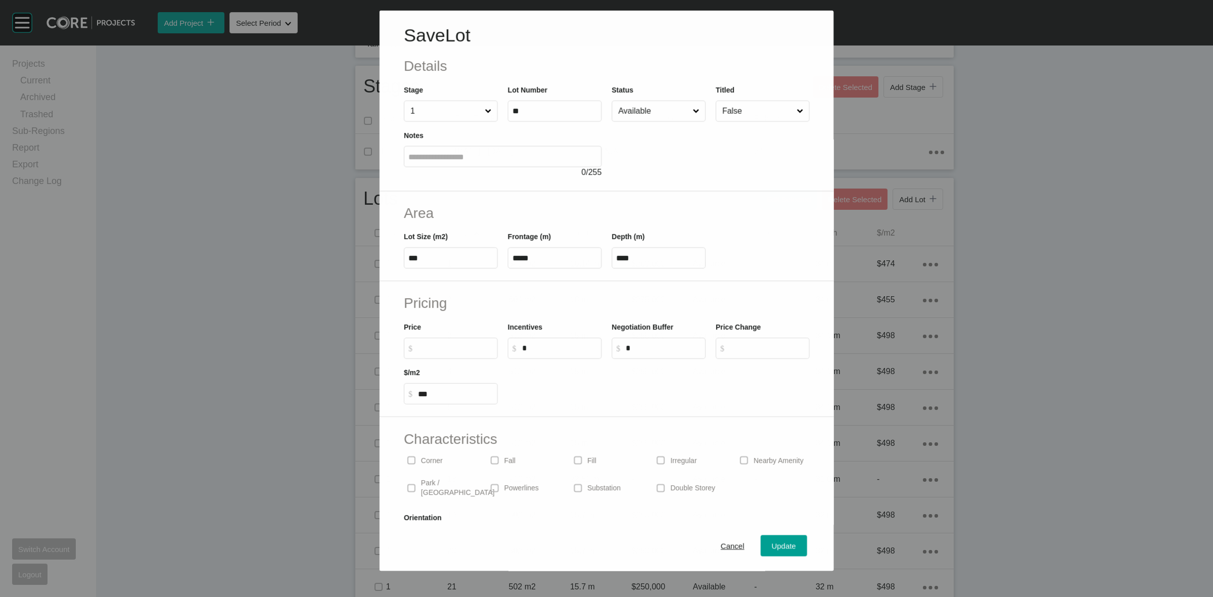
click at [639, 111] on input "Available" at bounding box center [653, 111] width 74 height 20
click at [777, 547] on span "Update" at bounding box center [784, 546] width 24 height 9
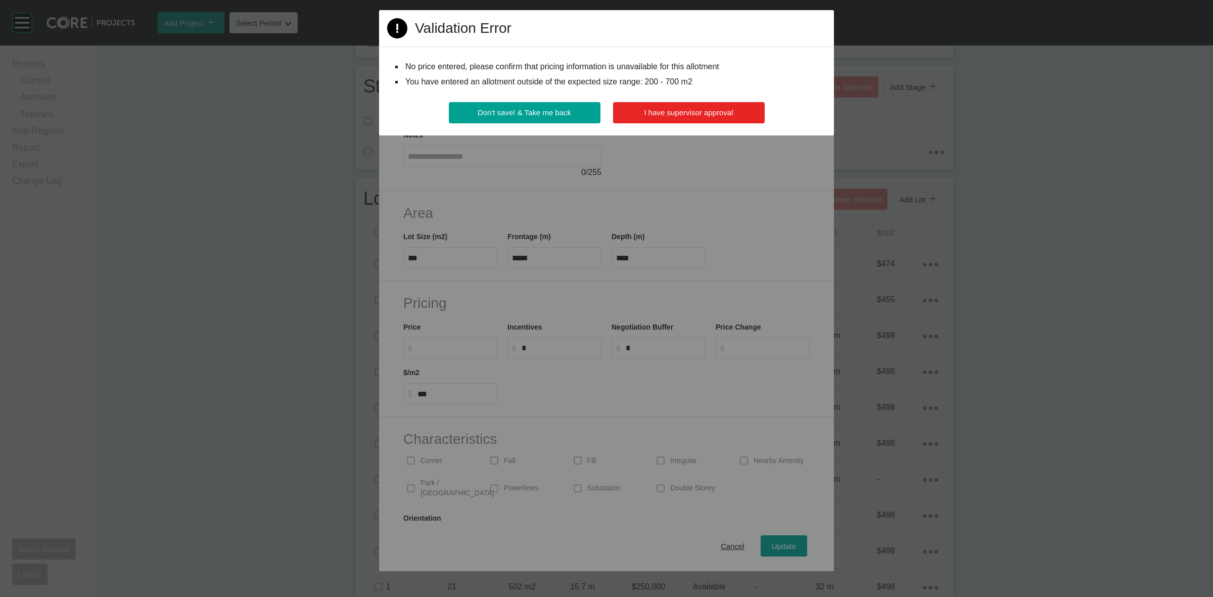
click at [706, 108] on span "I have supervisor approval" at bounding box center [689, 112] width 89 height 9
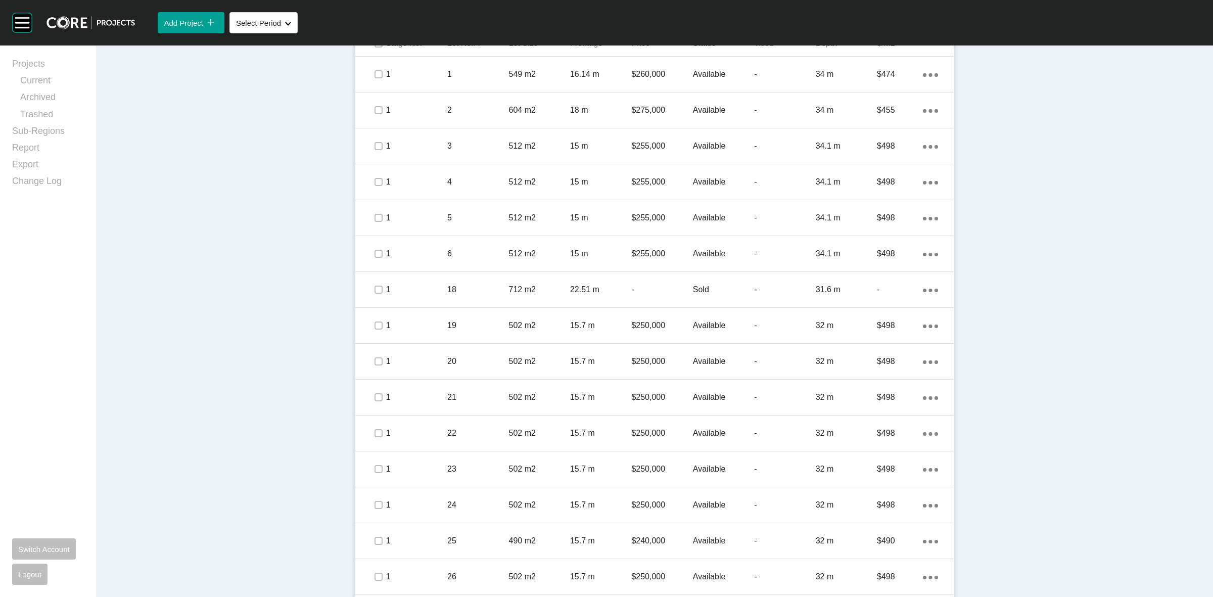
drag, startPoint x: 469, startPoint y: 539, endPoint x: 469, endPoint y: 522, distance: 17.7
click at [468, 539] on p "25" at bounding box center [477, 540] width 61 height 11
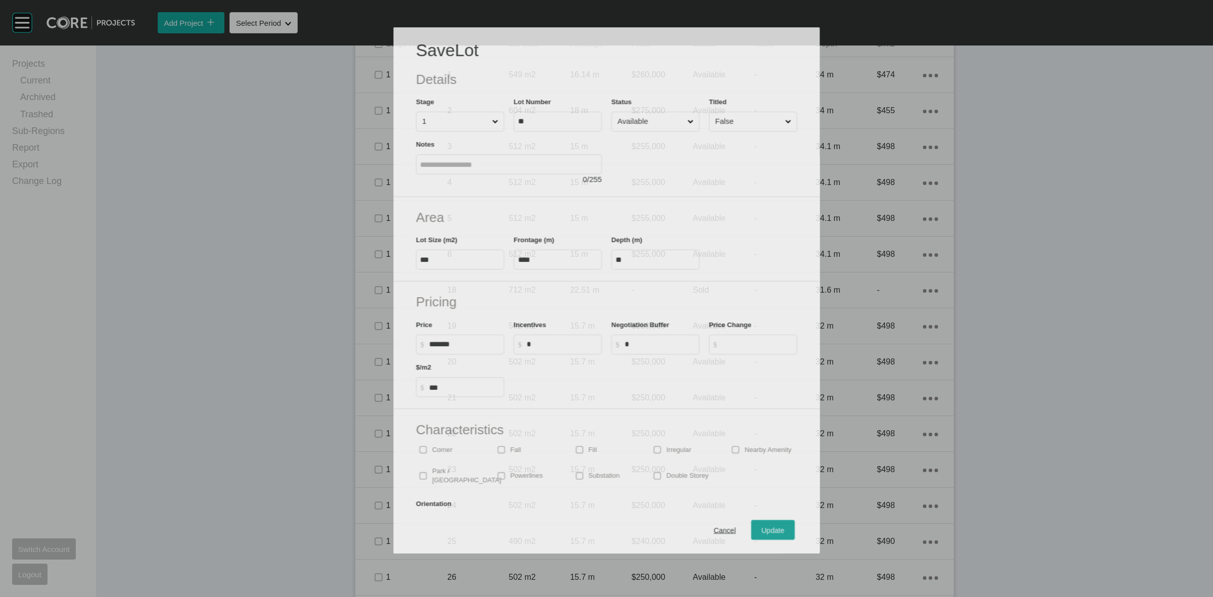
scroll to position [554, 0]
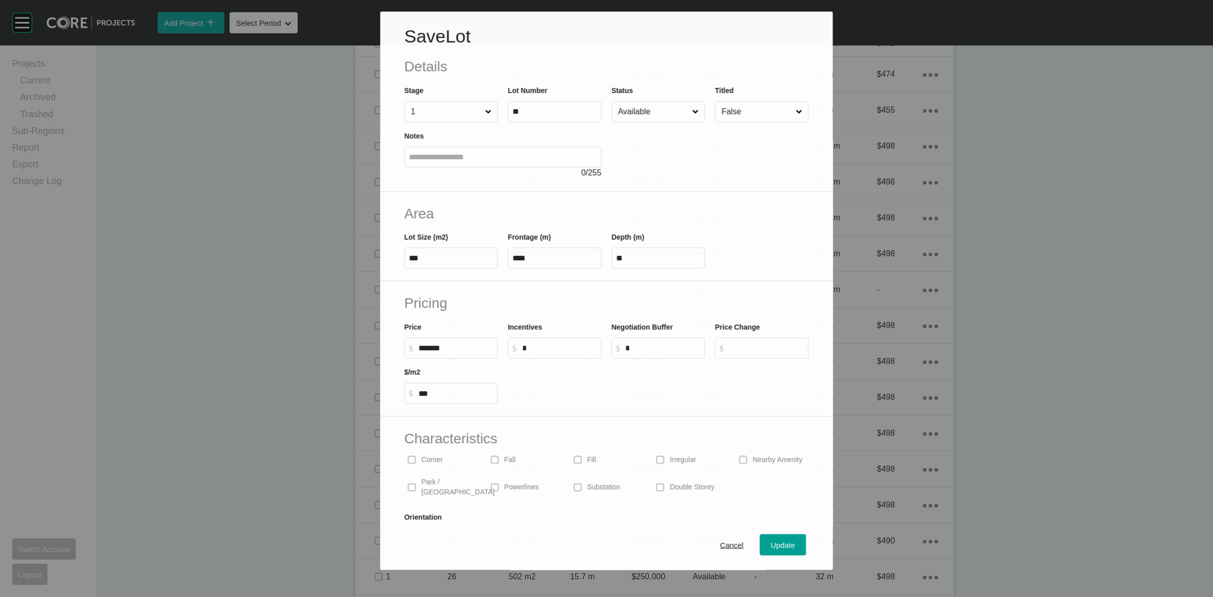
click at [644, 115] on input "Available" at bounding box center [653, 112] width 74 height 20
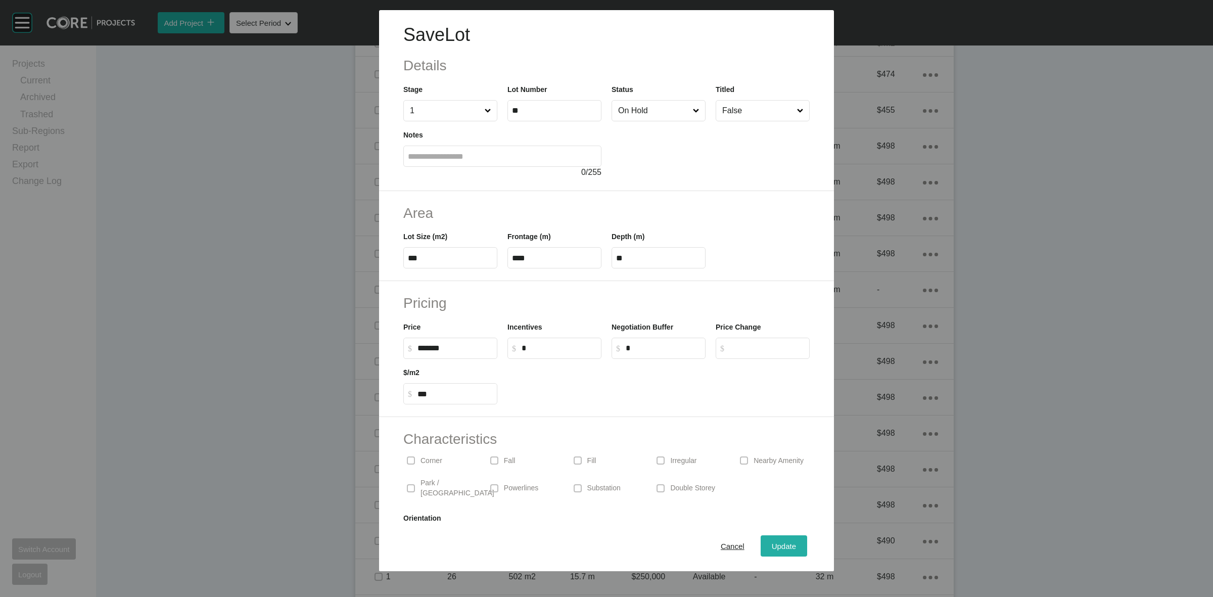
click at [775, 539] on div "Update" at bounding box center [784, 546] width 29 height 14
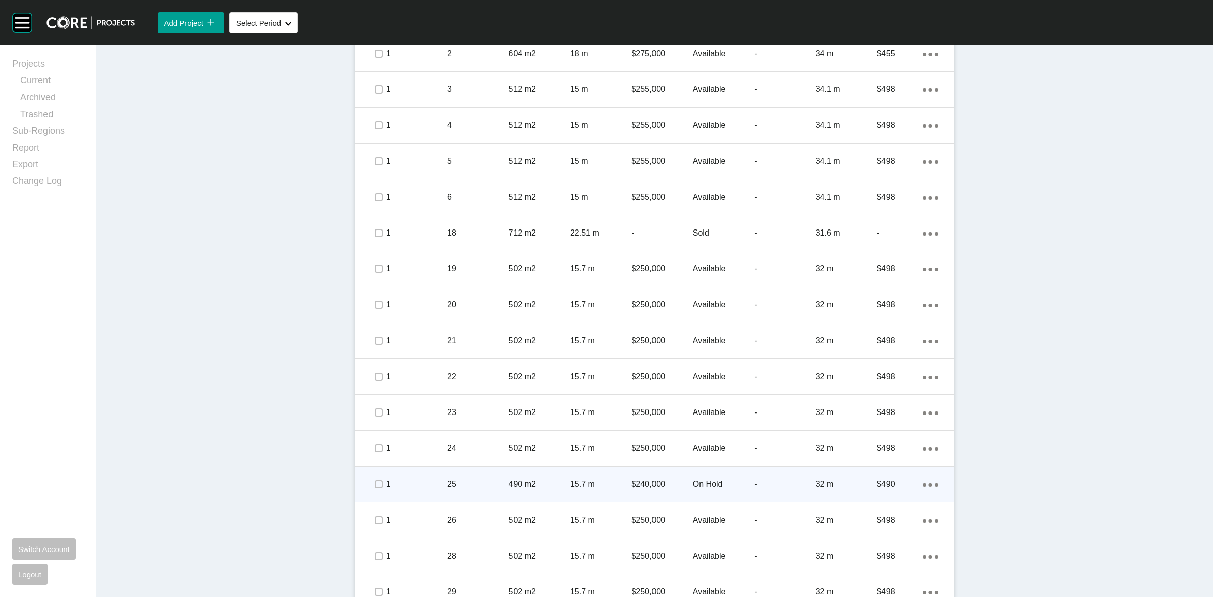
scroll to position [807, 0]
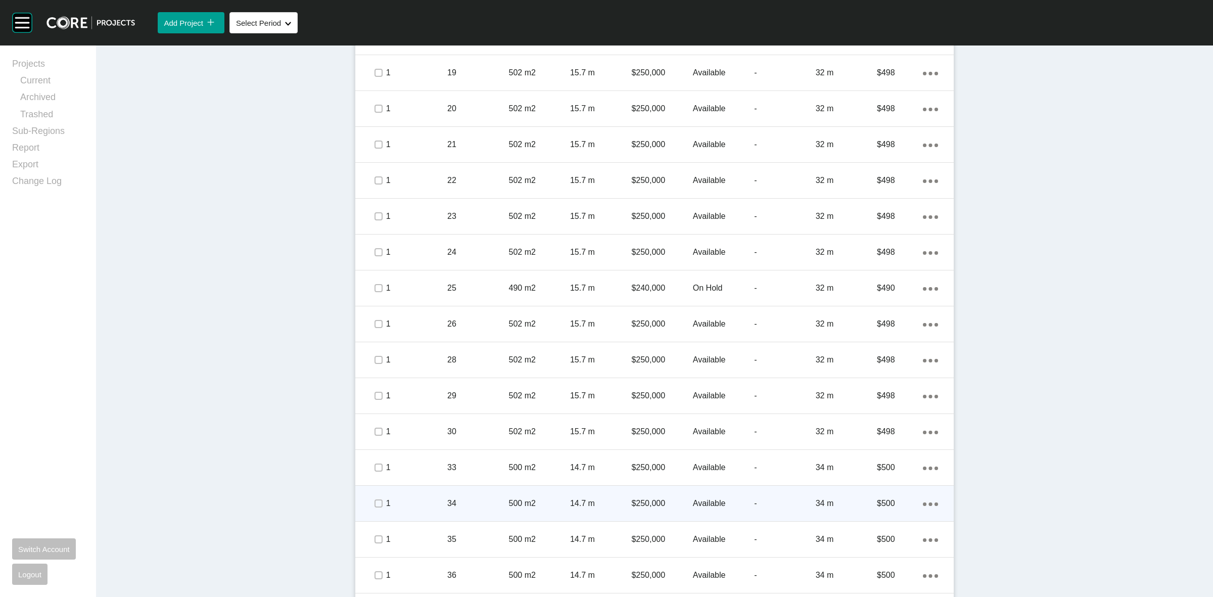
click at [478, 501] on p "34" at bounding box center [477, 503] width 61 height 11
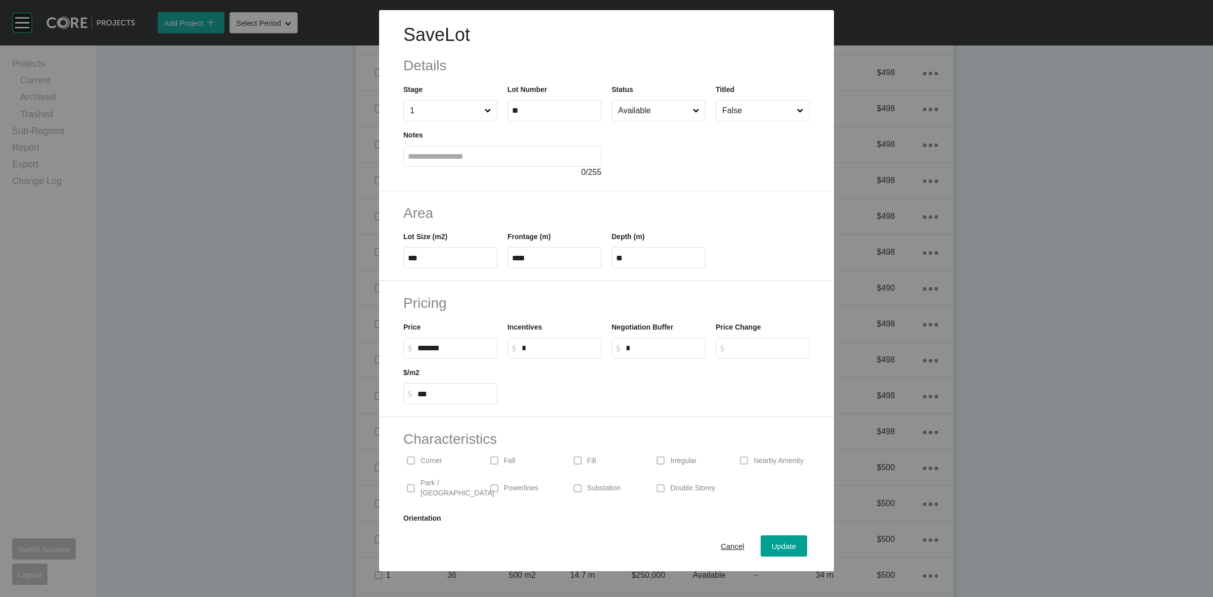
click at [641, 108] on input "Available" at bounding box center [653, 111] width 75 height 20
click at [772, 548] on span "Update" at bounding box center [784, 546] width 24 height 9
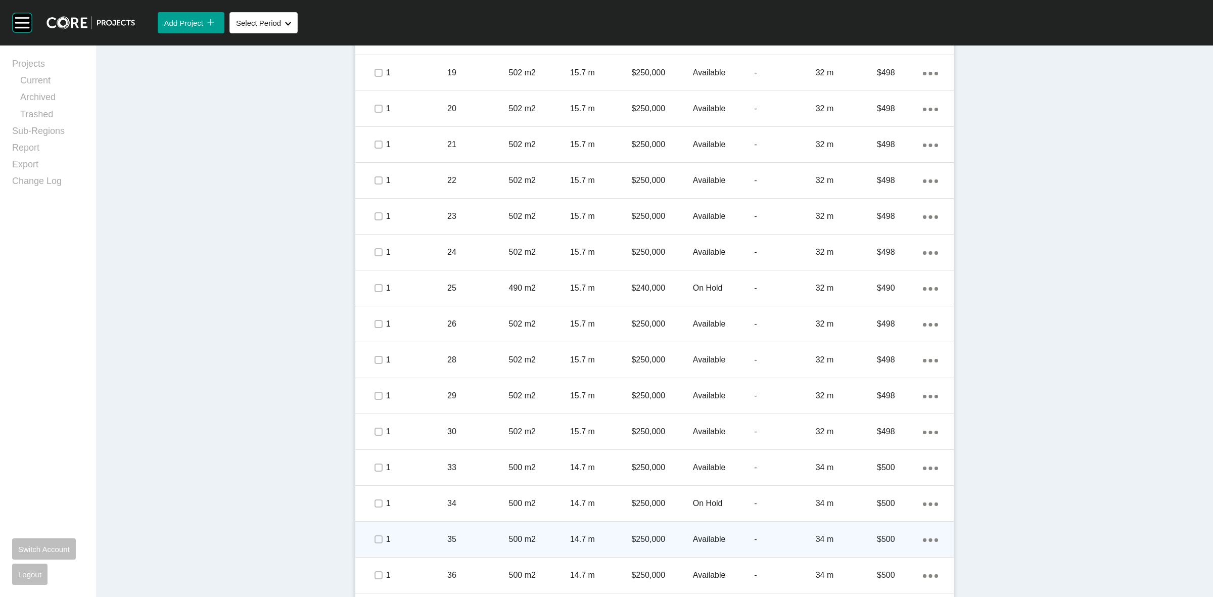
click at [514, 532] on div "500 m2" at bounding box center [539, 539] width 61 height 31
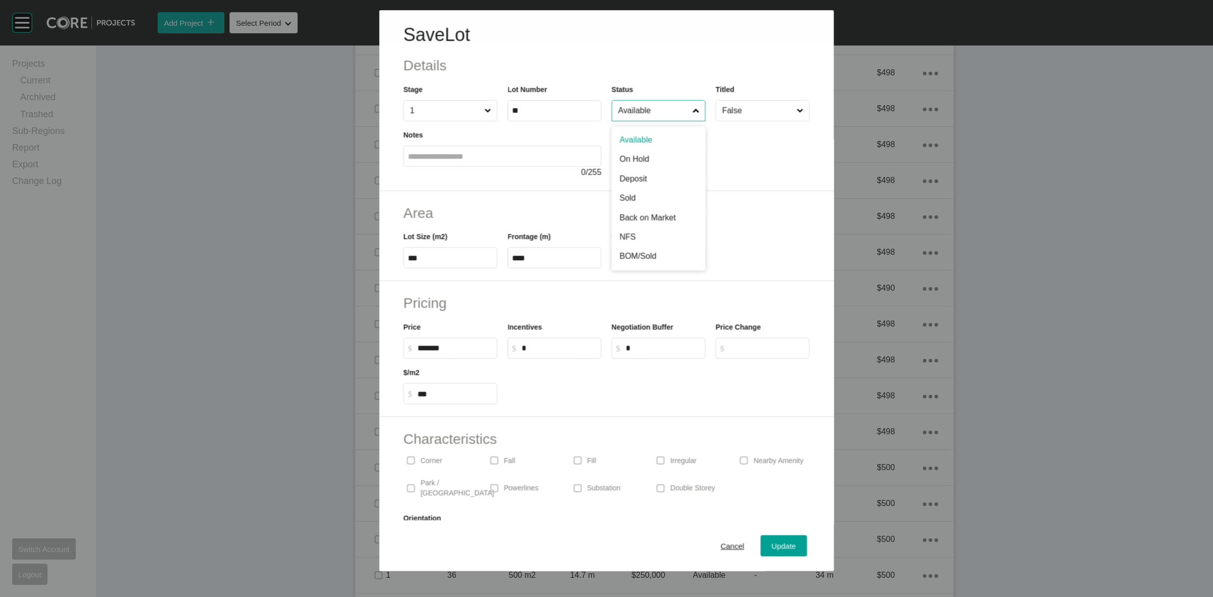
click at [651, 113] on input "Available" at bounding box center [653, 111] width 74 height 20
click at [772, 547] on span "Update" at bounding box center [784, 546] width 24 height 9
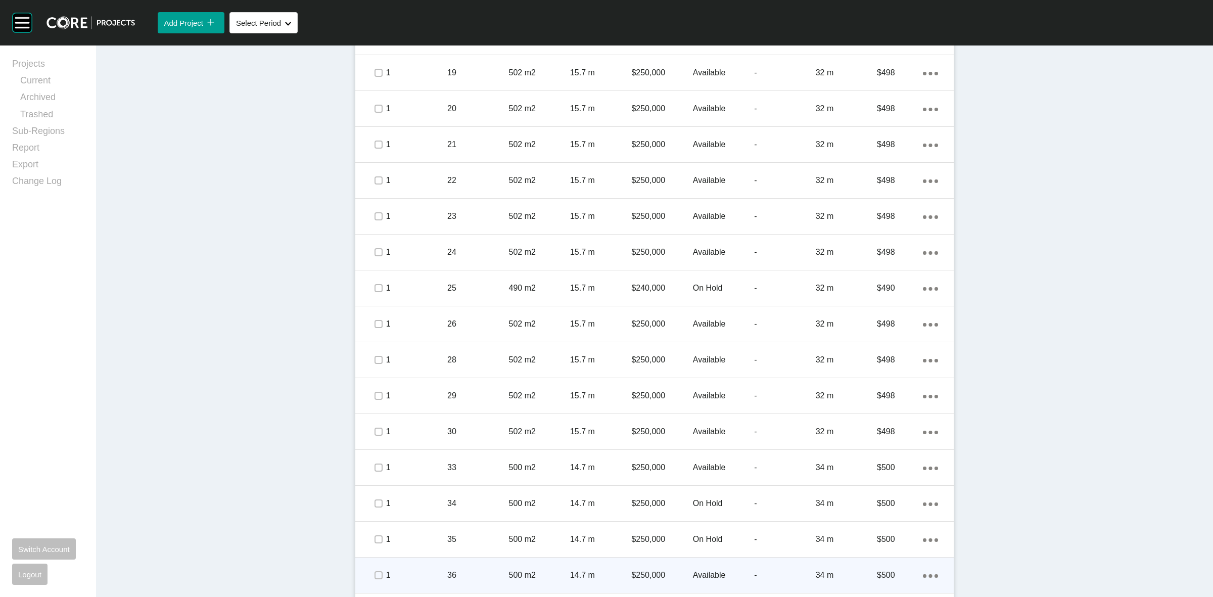
click at [552, 572] on p "500 m2" at bounding box center [539, 575] width 61 height 11
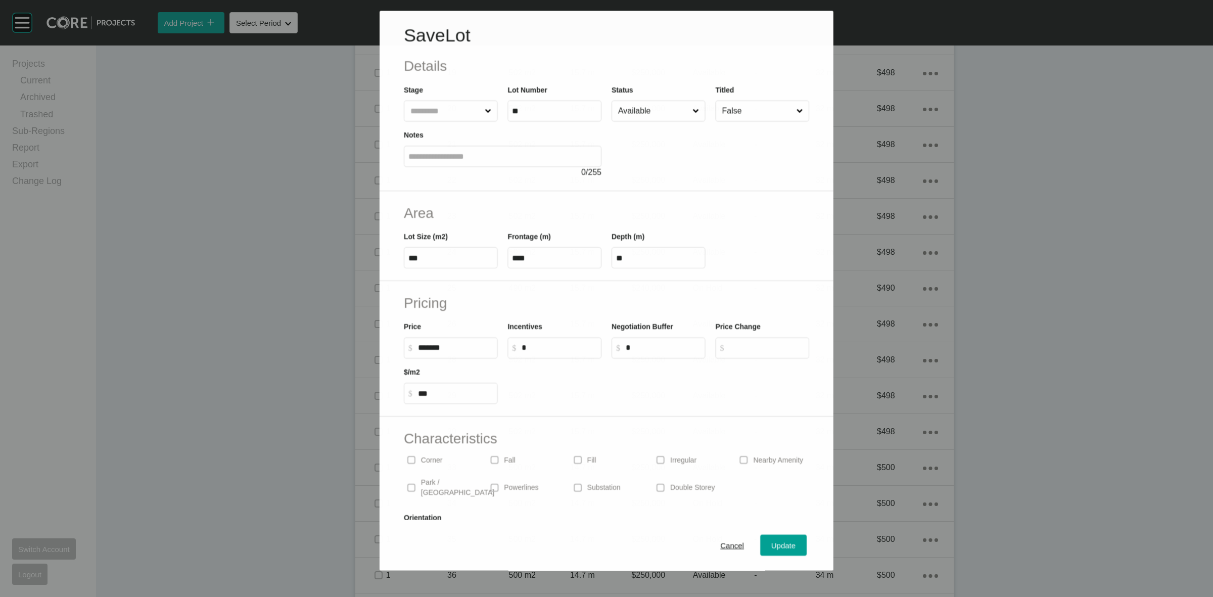
click at [642, 119] on input "Available" at bounding box center [653, 111] width 74 height 20
click at [772, 548] on span "Update" at bounding box center [784, 546] width 24 height 9
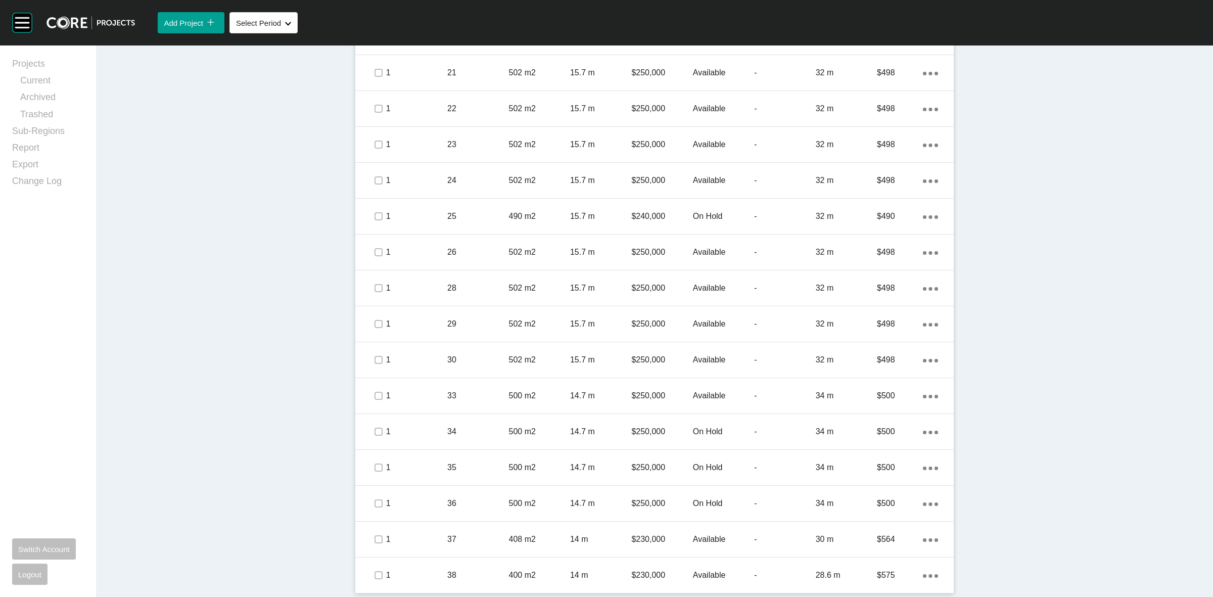
click at [533, 535] on p "408 m2" at bounding box center [539, 539] width 61 height 11
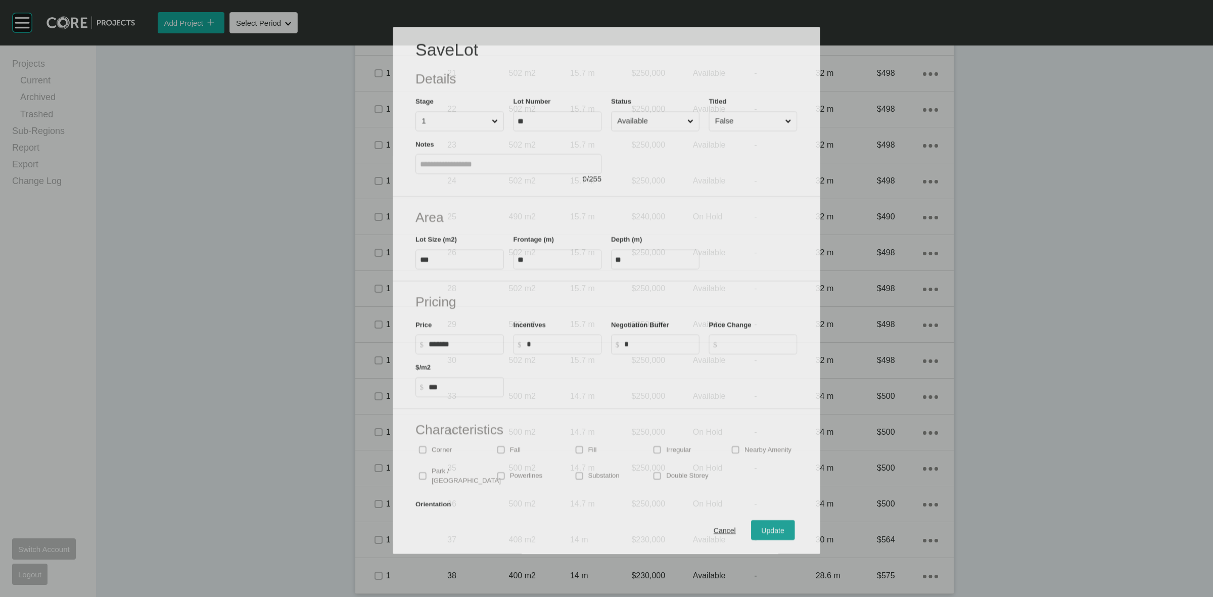
scroll to position [879, 0]
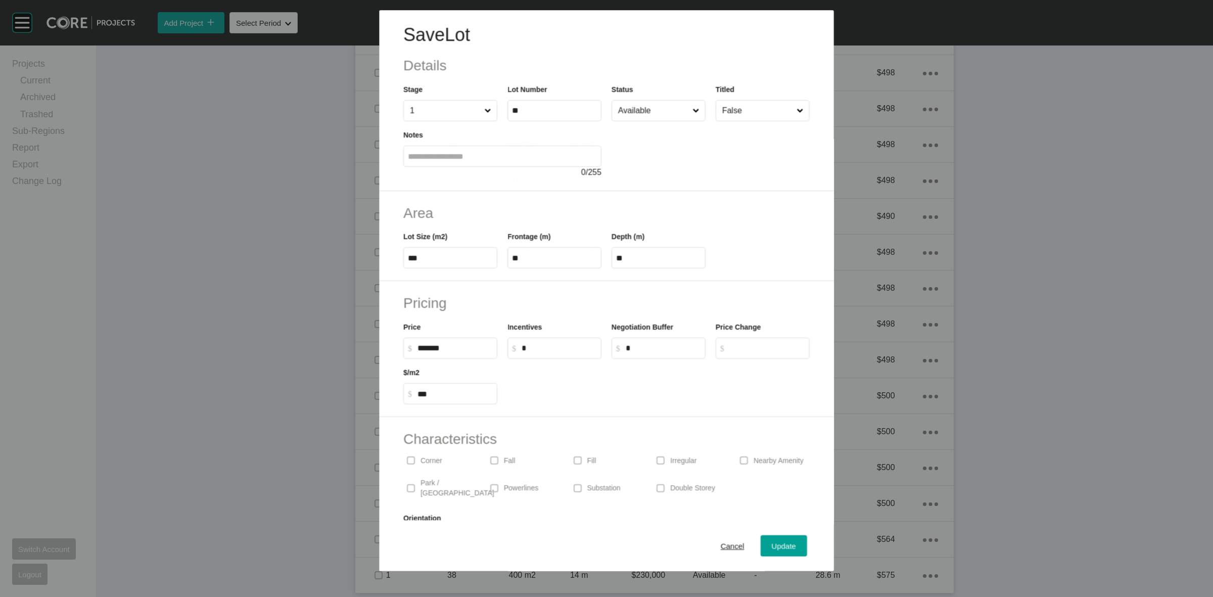
click at [641, 112] on input "Available" at bounding box center [653, 111] width 74 height 20
click at [779, 539] on div "Update" at bounding box center [784, 546] width 29 height 14
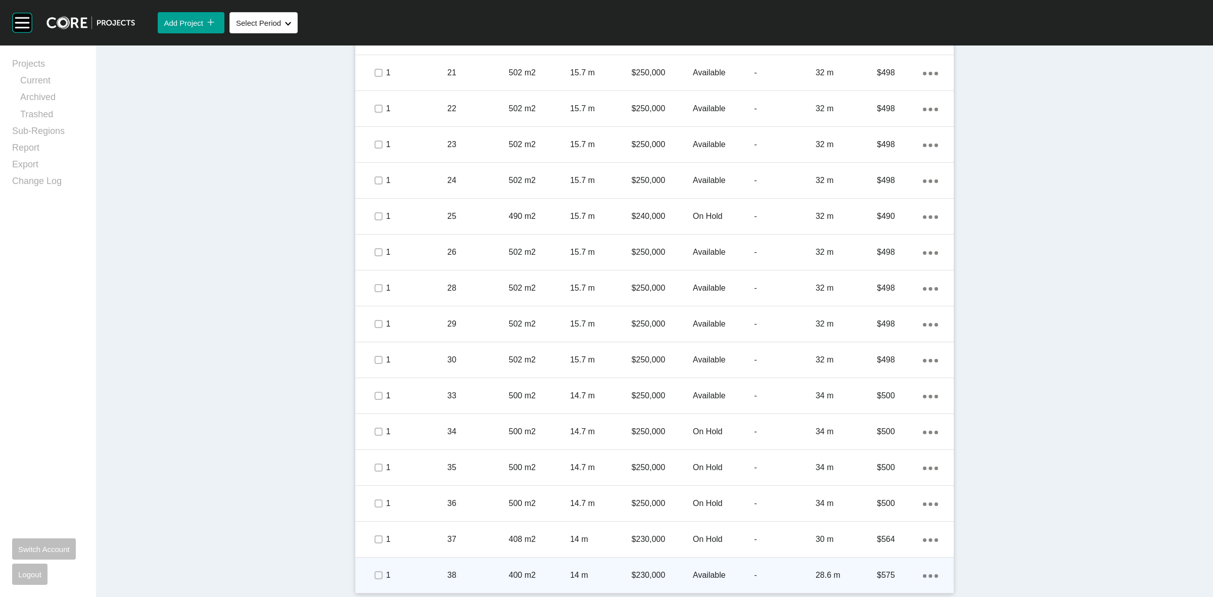
click at [590, 568] on div "14 m" at bounding box center [600, 575] width 61 height 31
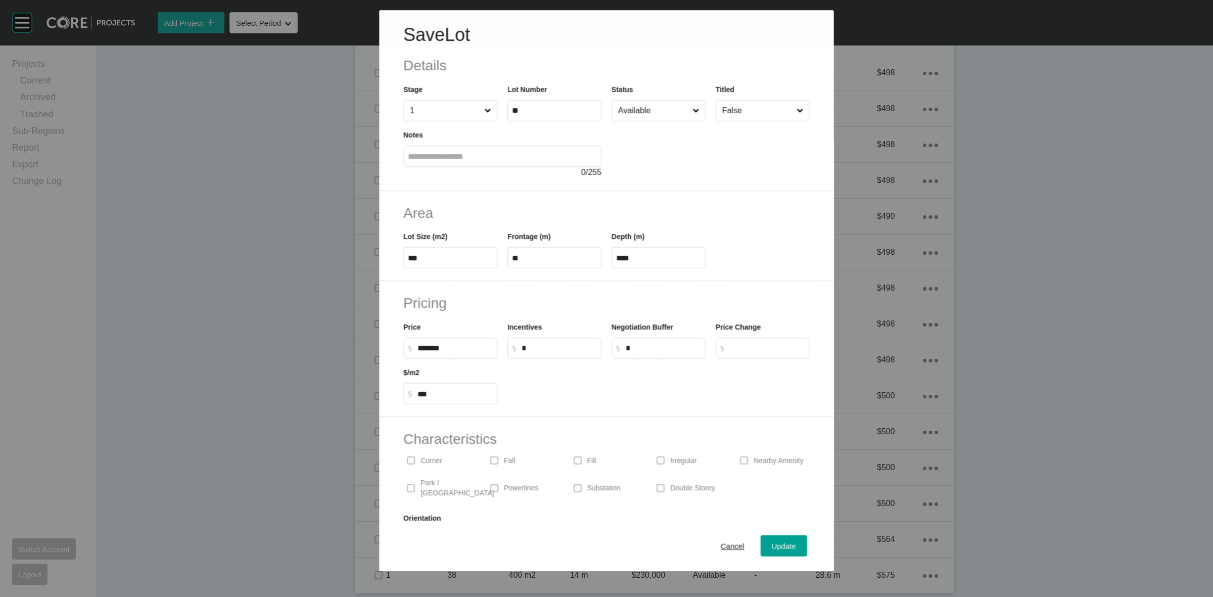
click at [652, 116] on input "Available" at bounding box center [653, 111] width 74 height 20
click at [774, 546] on span "Update" at bounding box center [784, 546] width 24 height 9
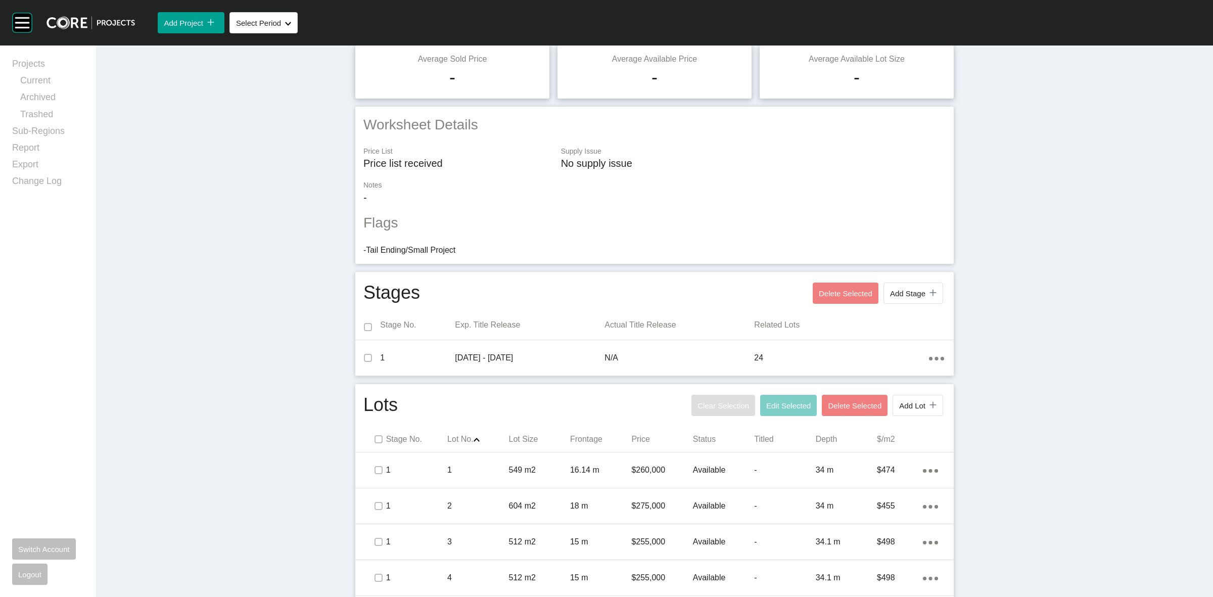
scroll to position [0, 0]
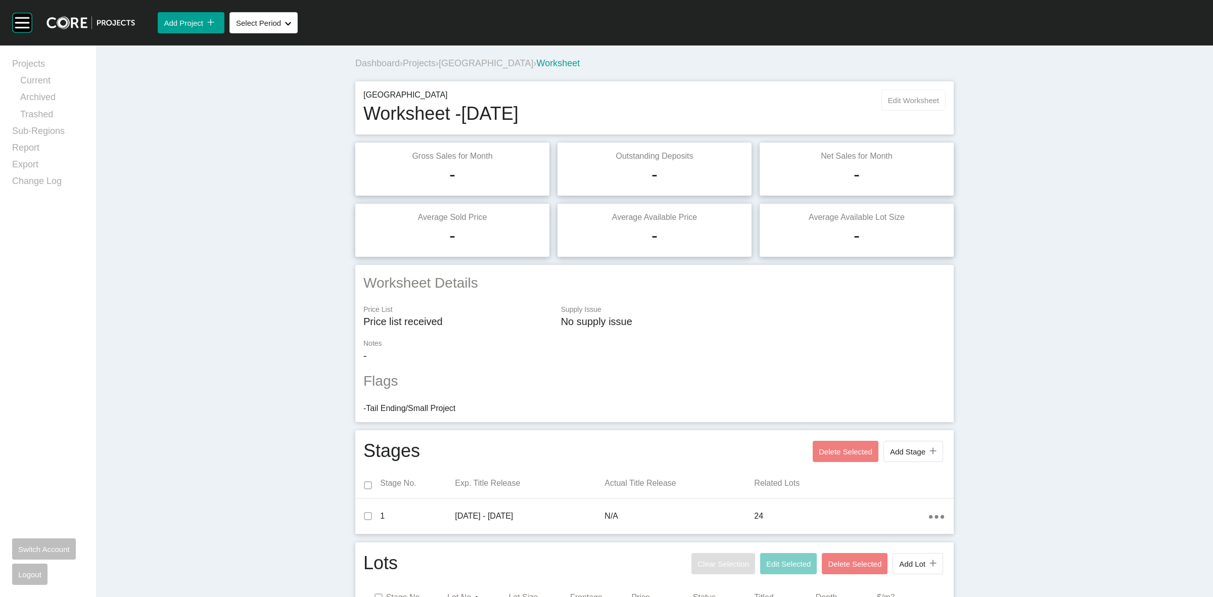
click at [906, 98] on span "Edit Worksheet" at bounding box center [913, 100] width 51 height 9
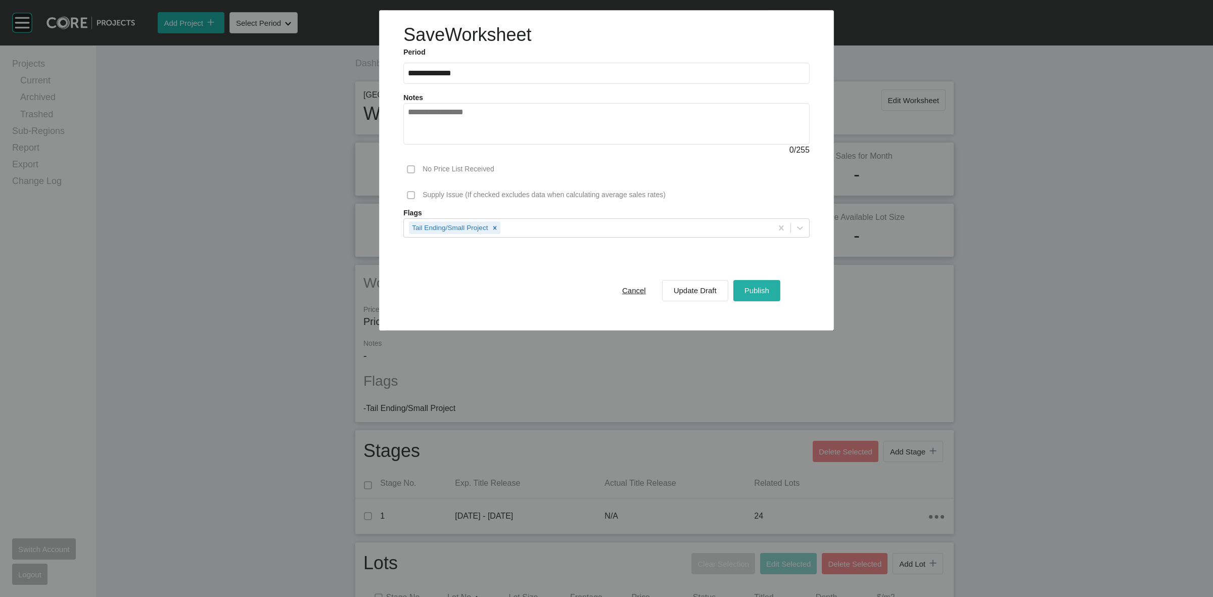
click at [764, 290] on span "Publish" at bounding box center [757, 290] width 25 height 9
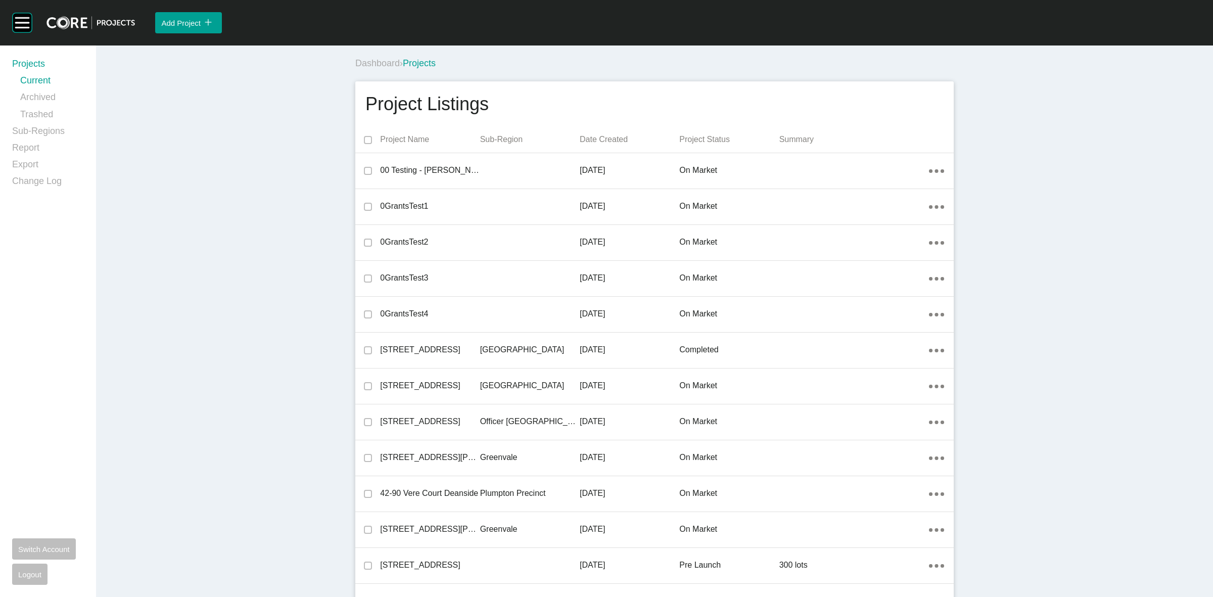
click at [671, 62] on div "Dashboard › Projects" at bounding box center [656, 63] width 603 height 13
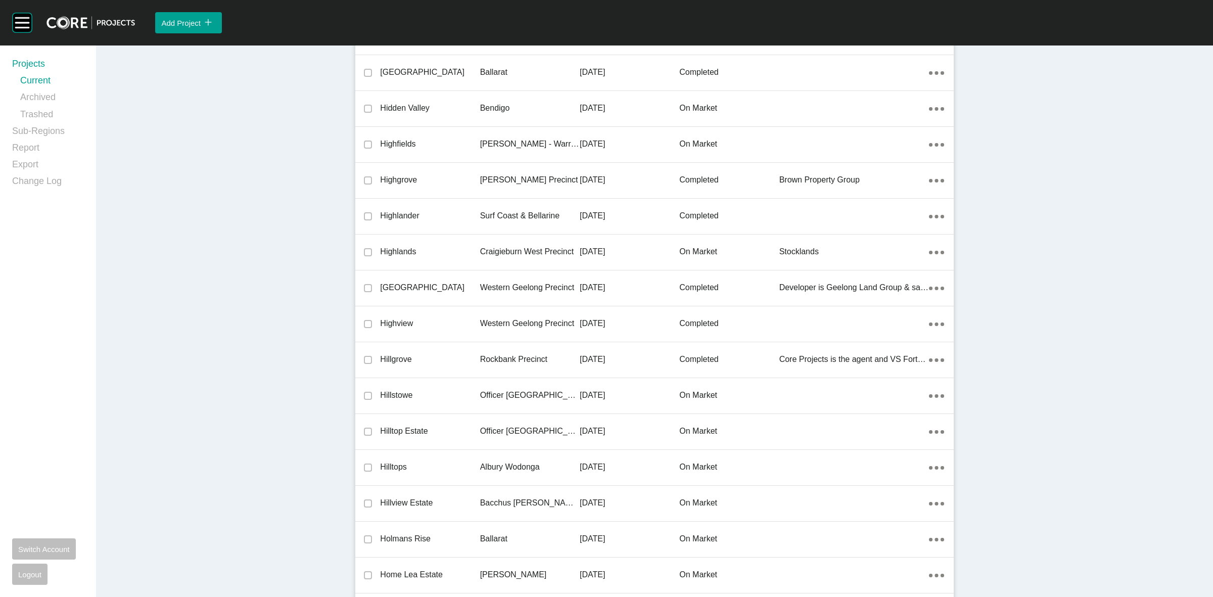
scroll to position [4753, 0]
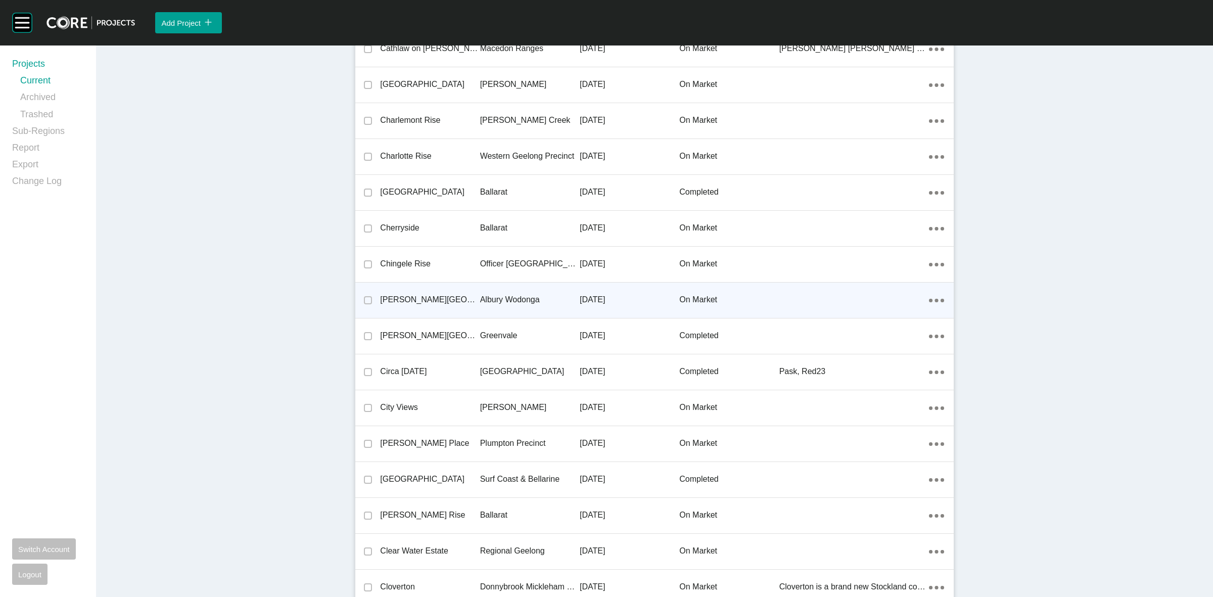
click at [517, 296] on p "Albury Wodonga" at bounding box center [530, 299] width 100 height 11
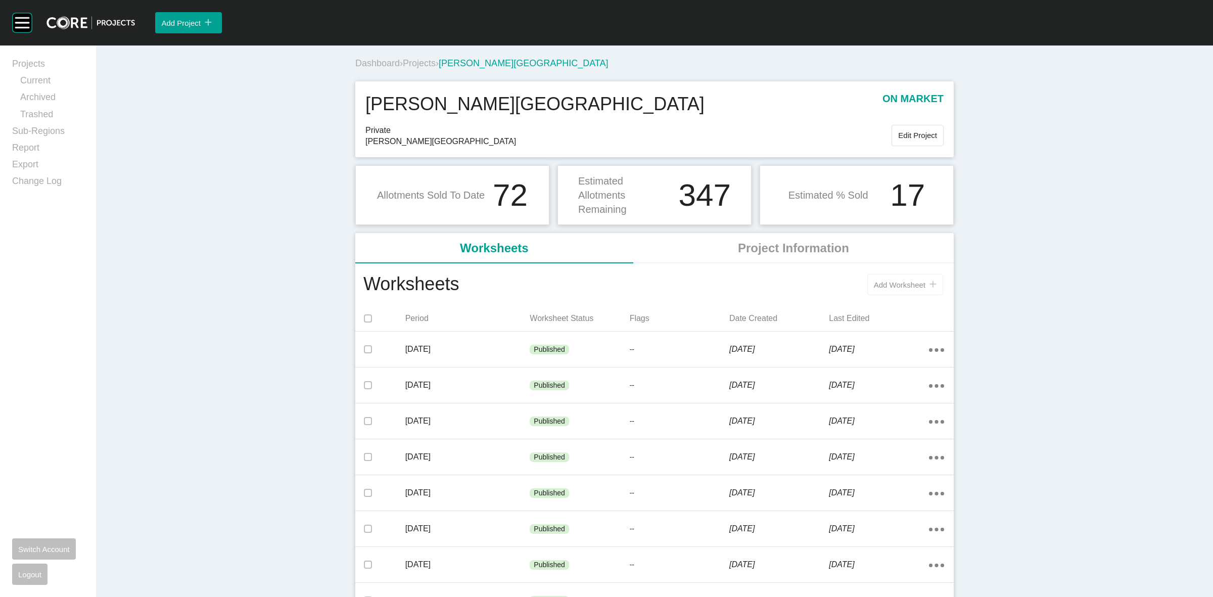
click at [881, 288] on span "Add Worksheet" at bounding box center [900, 285] width 52 height 9
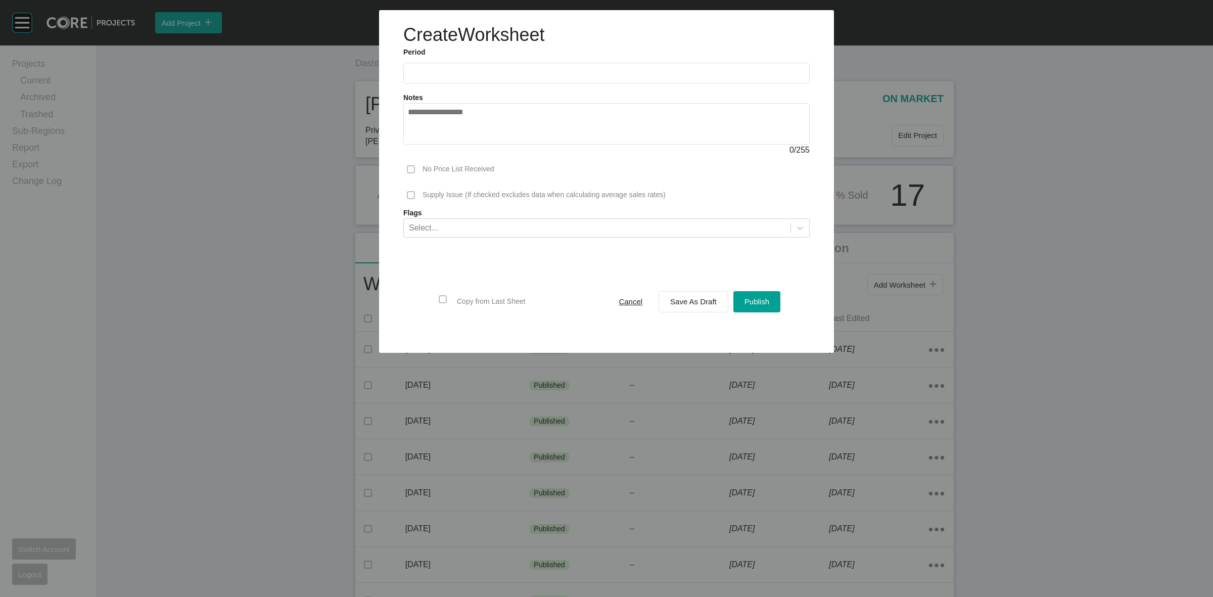
click at [505, 77] on input "text" at bounding box center [606, 73] width 397 height 9
click at [494, 144] on li "Sep" at bounding box center [490, 147] width 34 height 17
type input "**********"
click at [680, 304] on span "Save As Draft" at bounding box center [693, 301] width 47 height 9
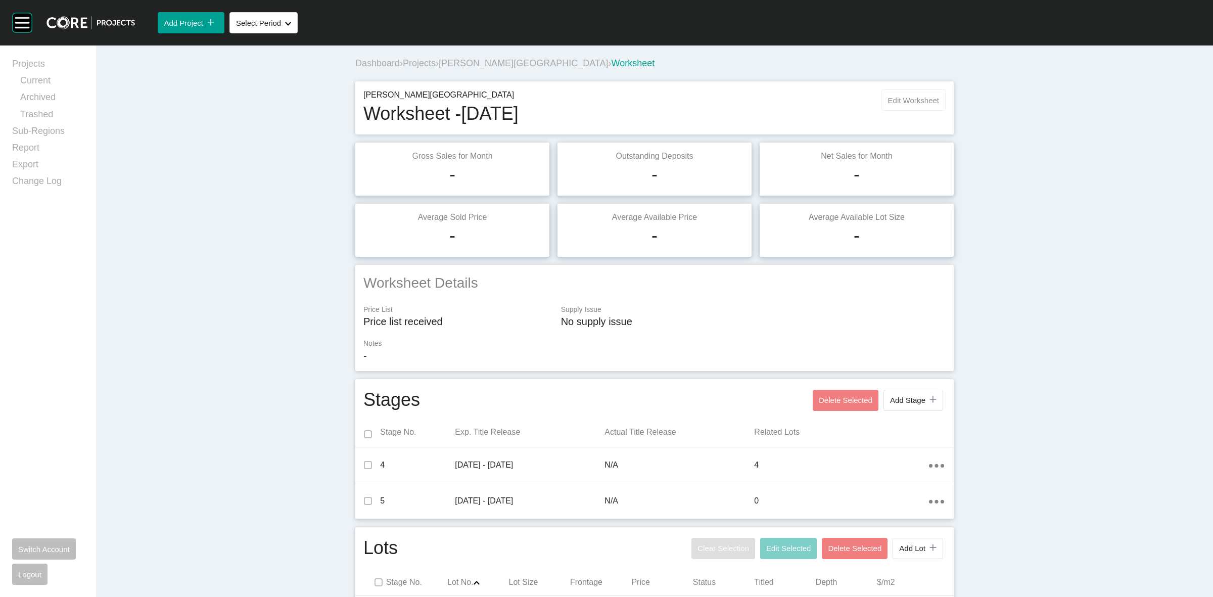
click at [915, 101] on span "Edit Worksheet" at bounding box center [913, 100] width 51 height 9
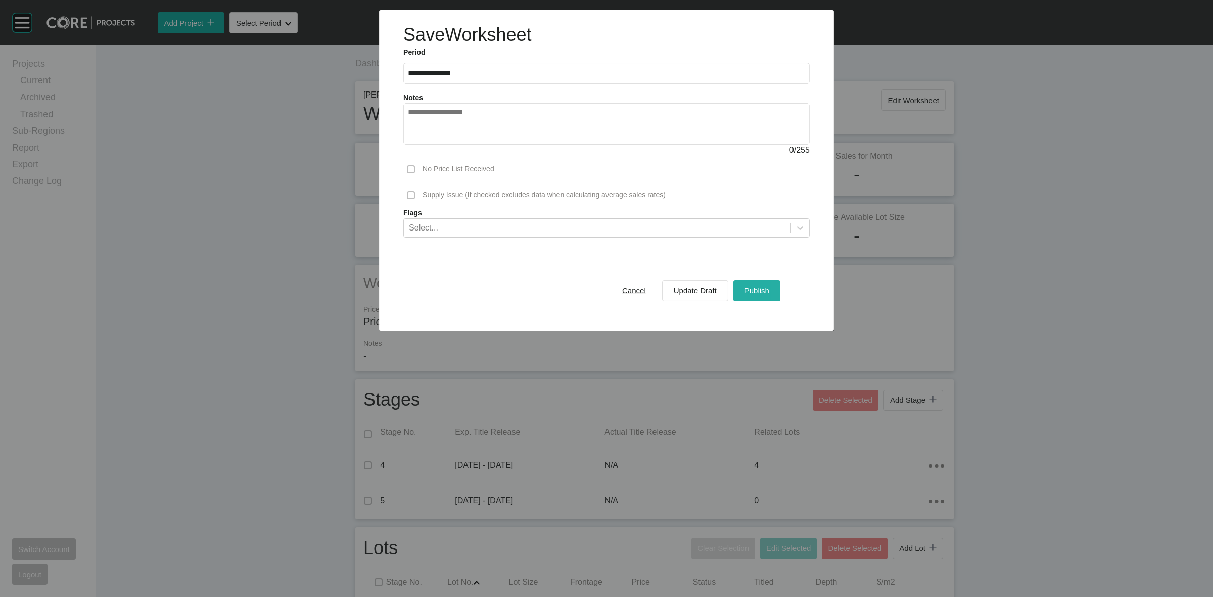
click at [751, 289] on span "Publish" at bounding box center [757, 290] width 25 height 9
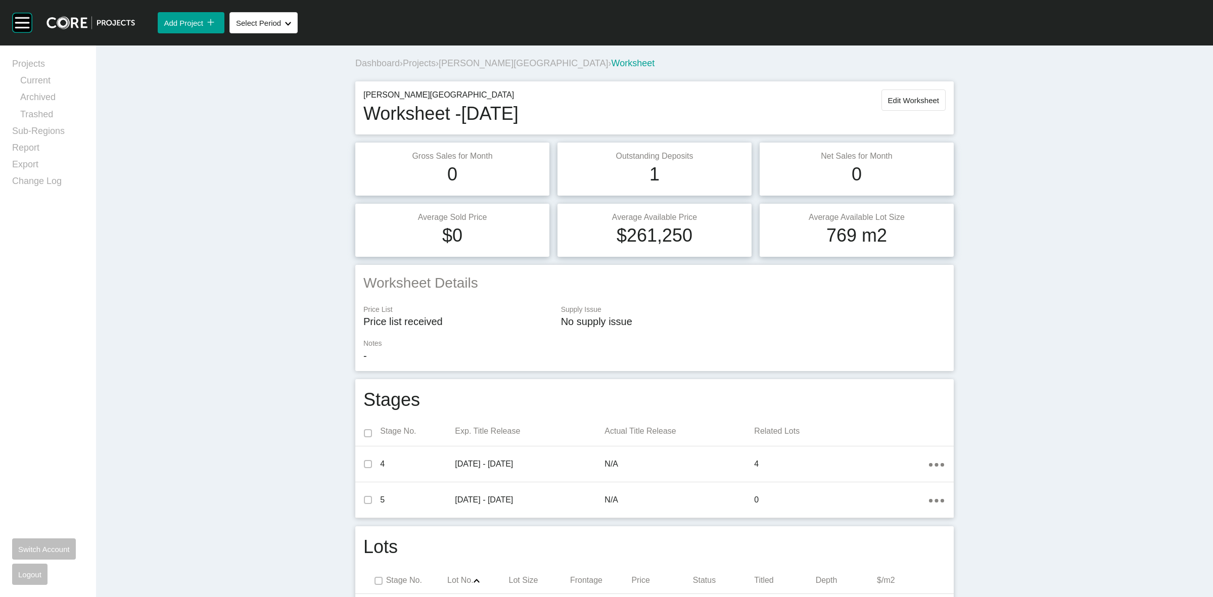
click at [488, 63] on span "[PERSON_NAME][GEOGRAPHIC_DATA]" at bounding box center [523, 63] width 169 height 10
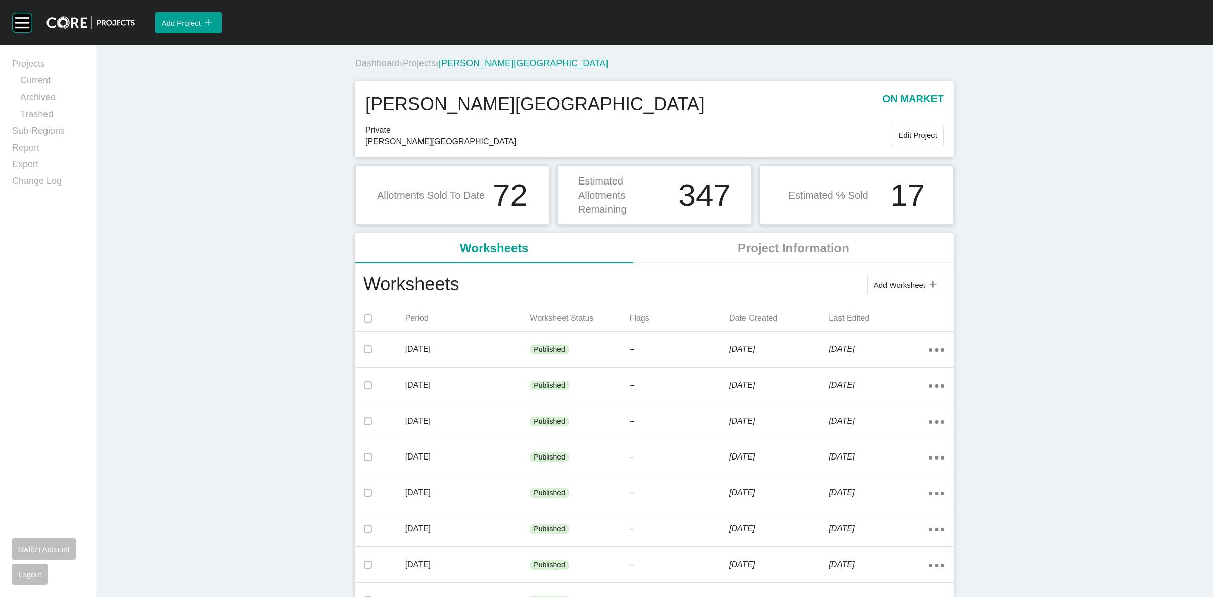
click at [415, 64] on span "Projects" at bounding box center [419, 63] width 33 height 10
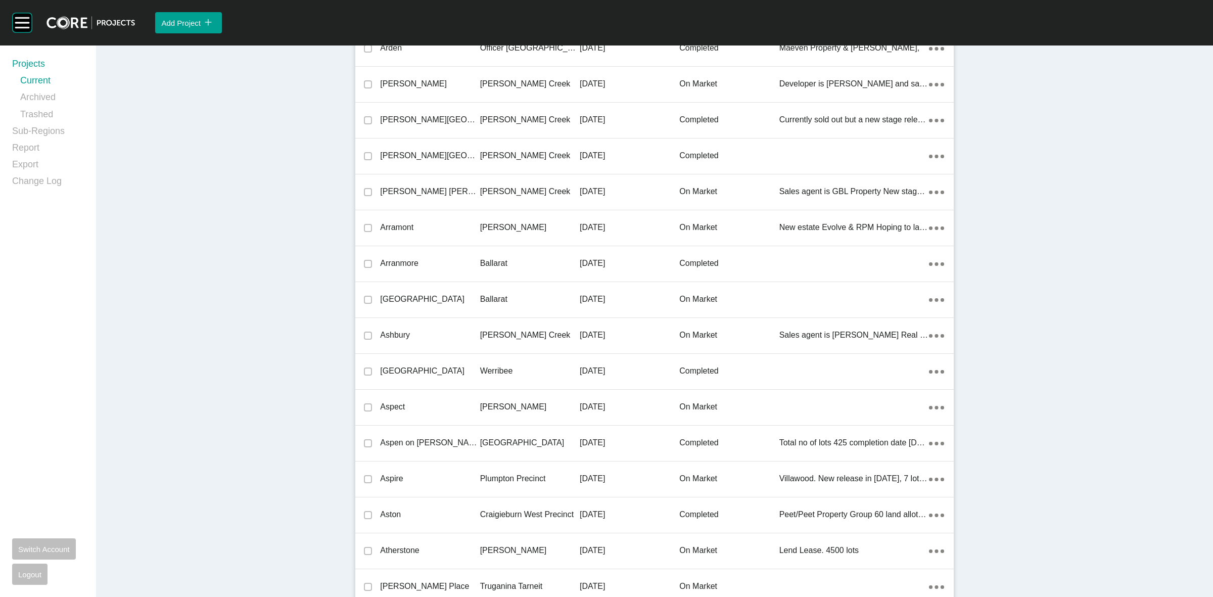
scroll to position [19394, 0]
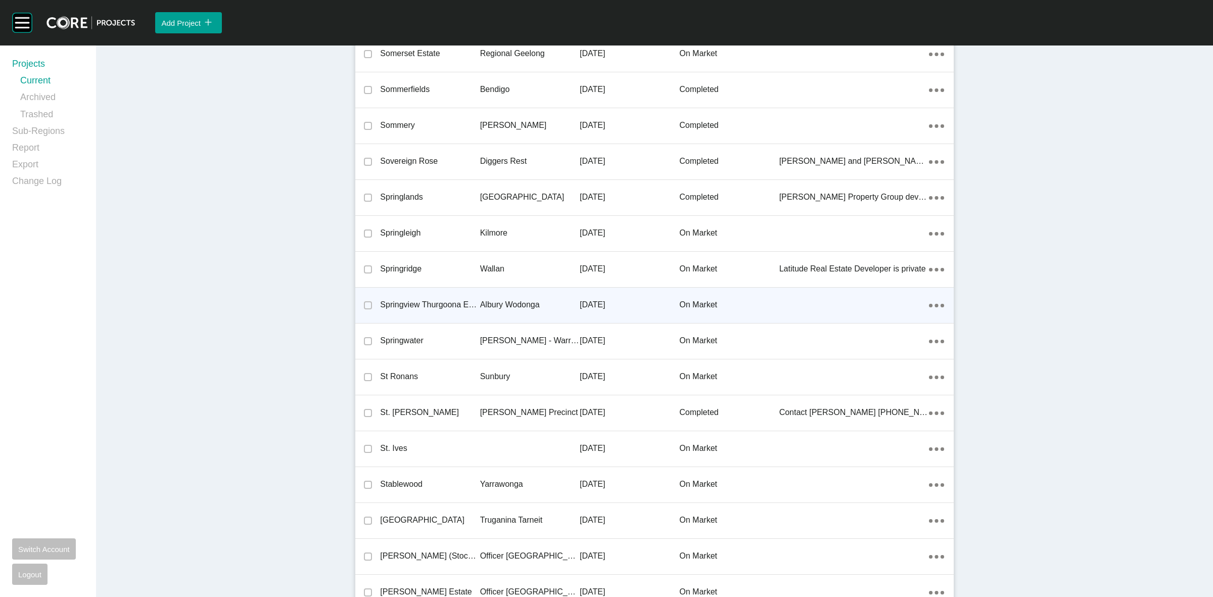
click at [488, 301] on p "Albury Wodonga" at bounding box center [530, 304] width 100 height 11
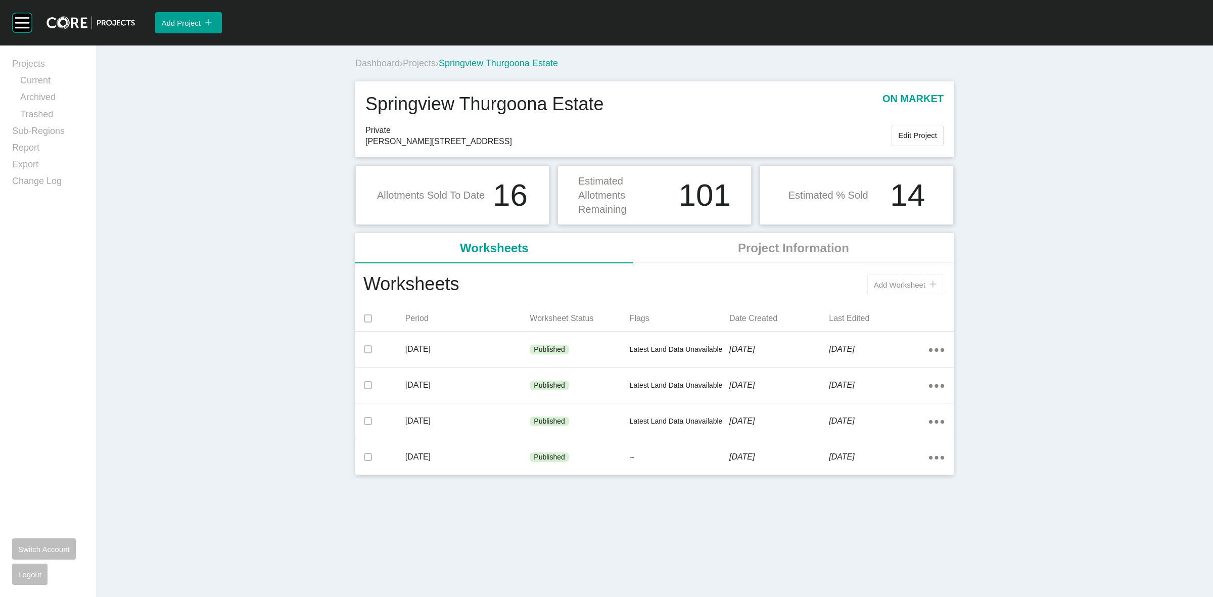
click at [888, 287] on span "Add Worksheet" at bounding box center [900, 285] width 52 height 9
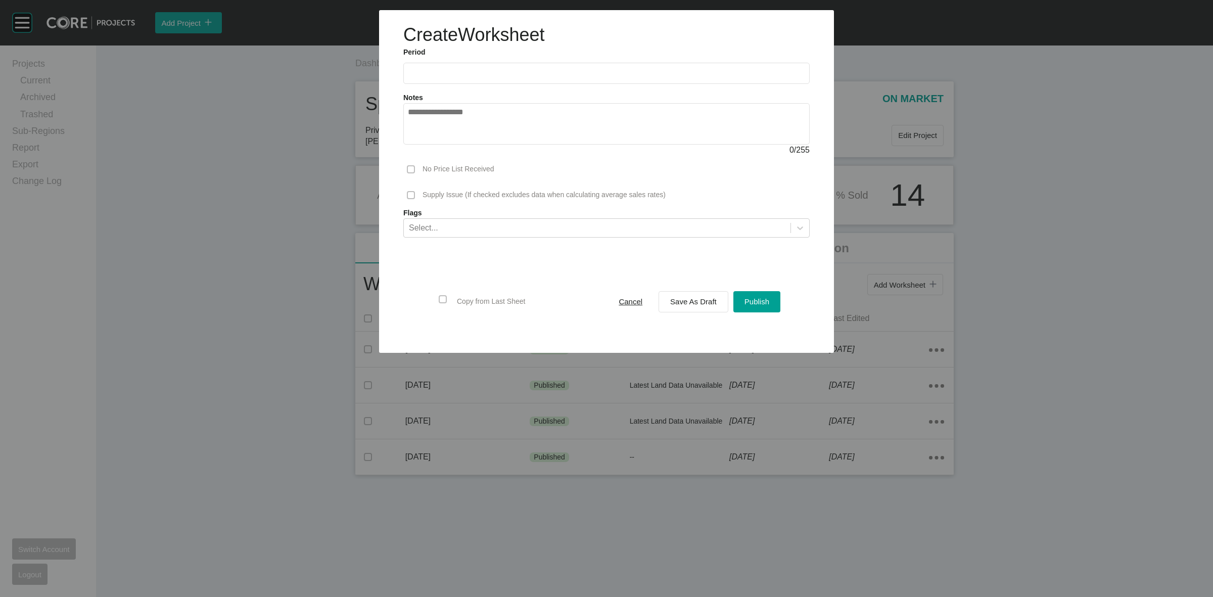
click at [577, 77] on input "text" at bounding box center [606, 73] width 397 height 9
click at [491, 148] on li "Sep" at bounding box center [490, 147] width 34 height 17
type input "**********"
click at [683, 302] on span "Save As Draft" at bounding box center [693, 301] width 47 height 9
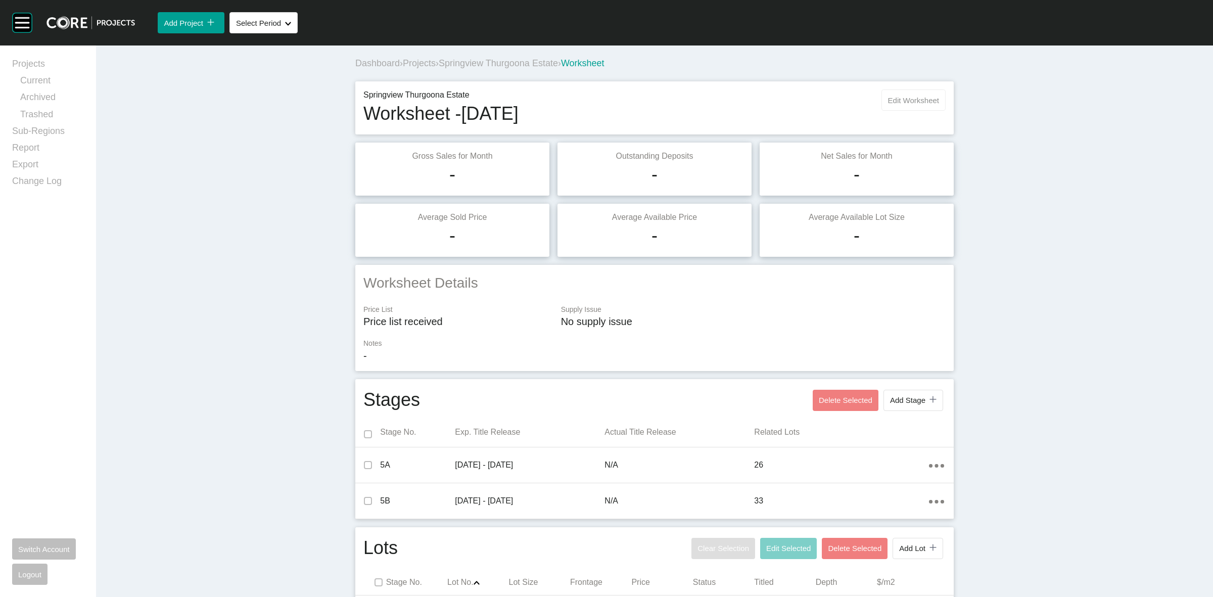
click at [893, 99] on span "Edit Worksheet" at bounding box center [913, 100] width 51 height 9
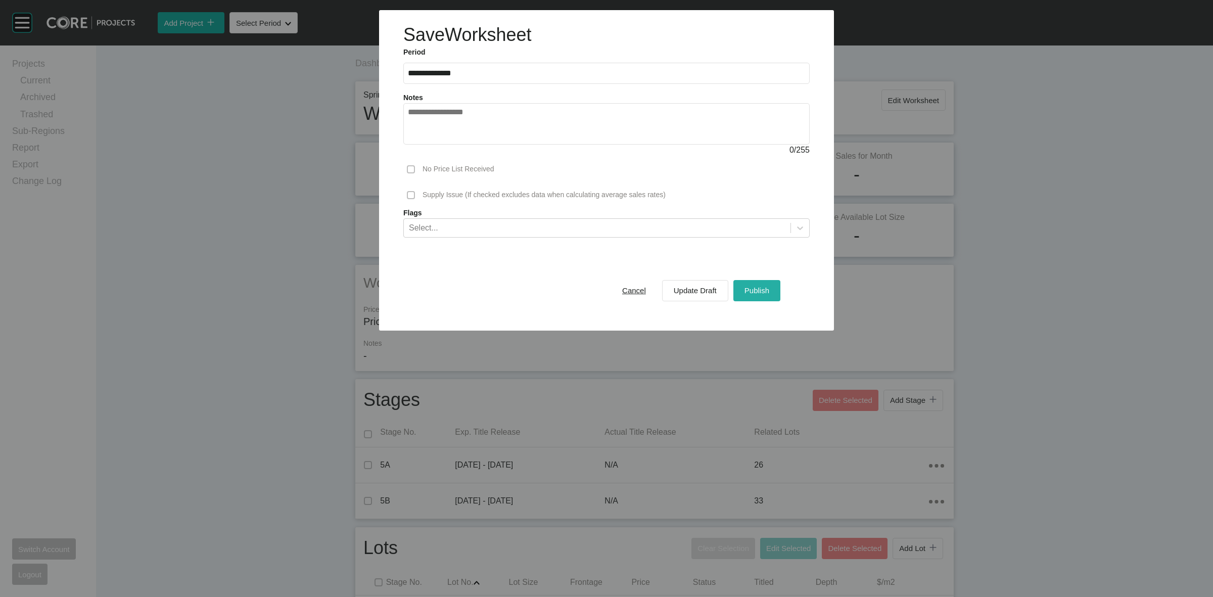
click at [757, 296] on div "Publish" at bounding box center [757, 291] width 30 height 14
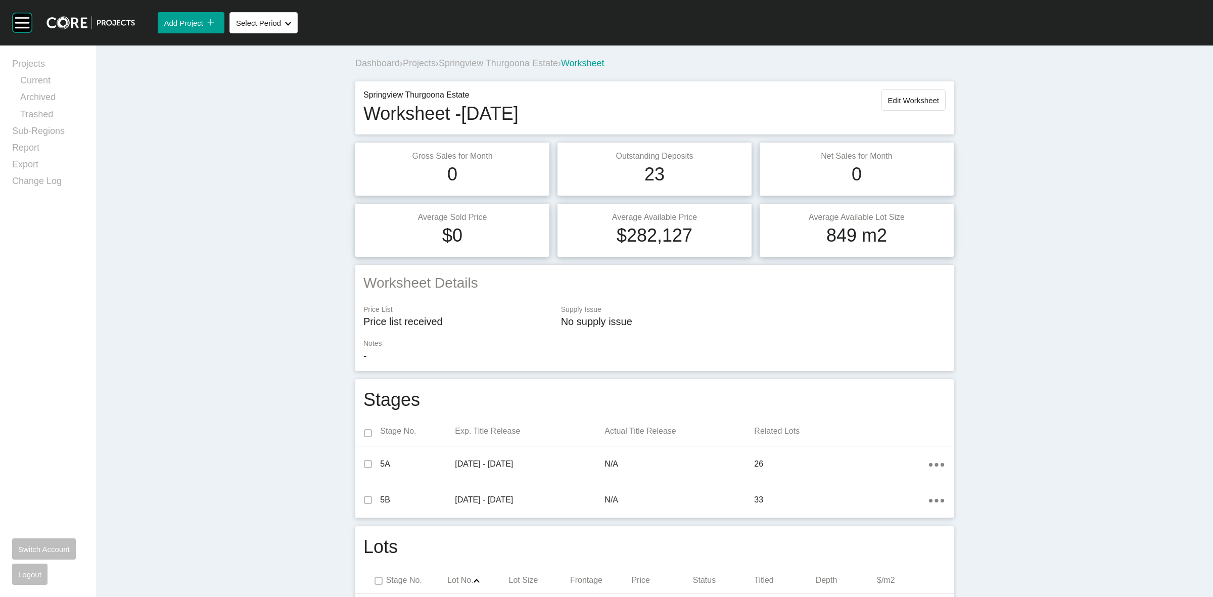
drag, startPoint x: 242, startPoint y: 312, endPoint x: 279, endPoint y: 277, distance: 51.5
click at [509, 67] on span "Springview Thurgoona Estate" at bounding box center [498, 63] width 119 height 10
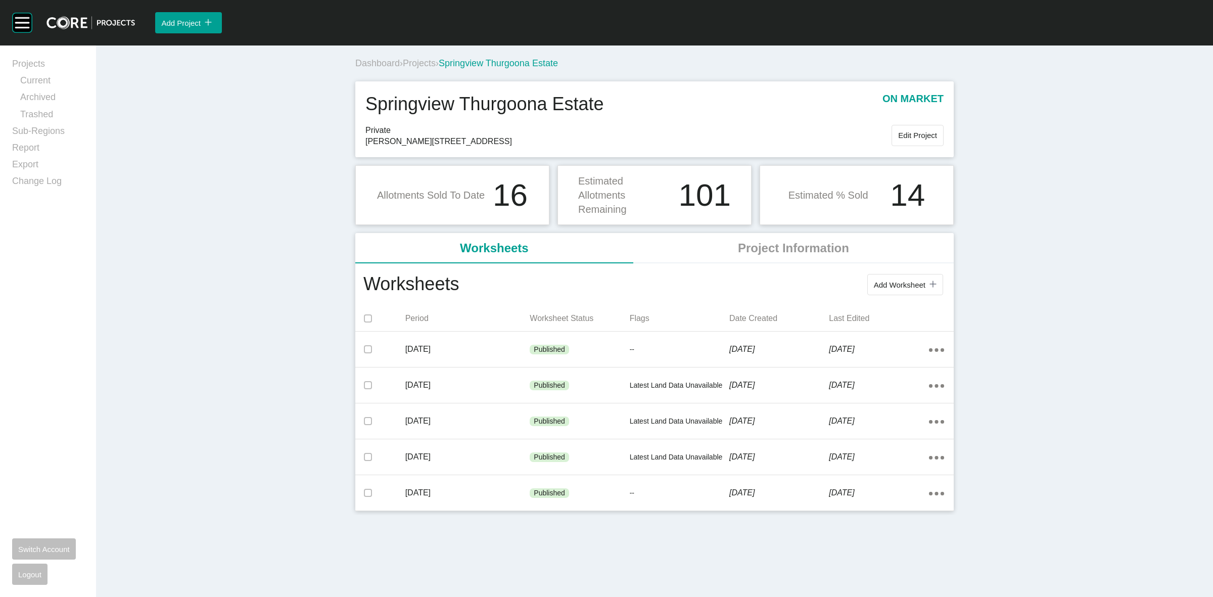
click at [429, 62] on span "Projects" at bounding box center [419, 63] width 33 height 10
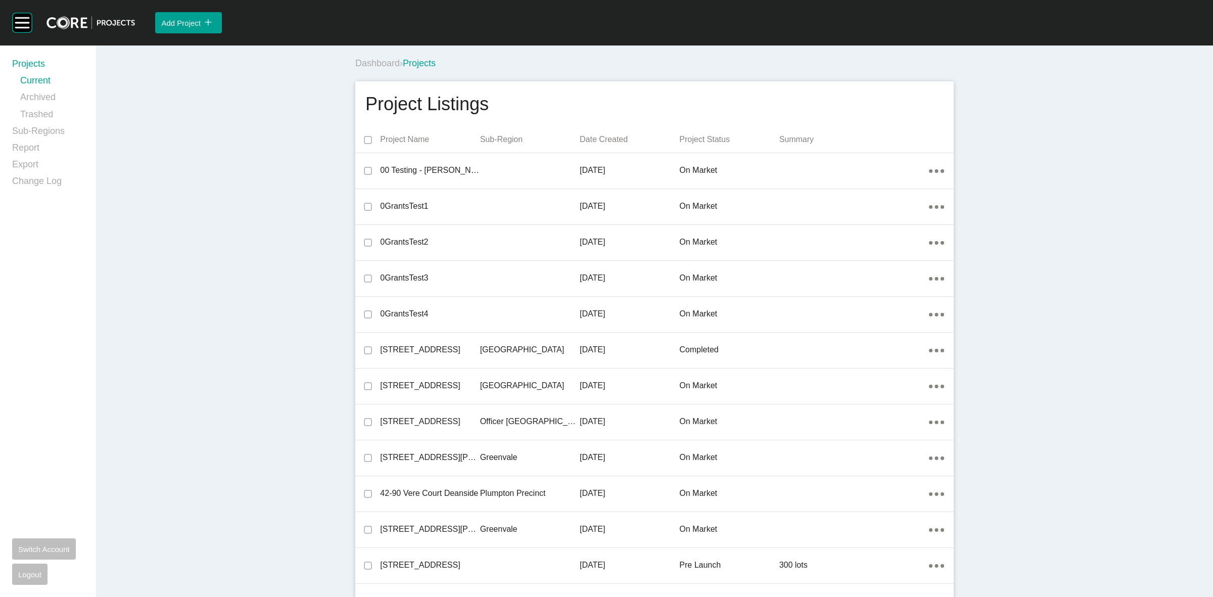
scroll to position [19394, 0]
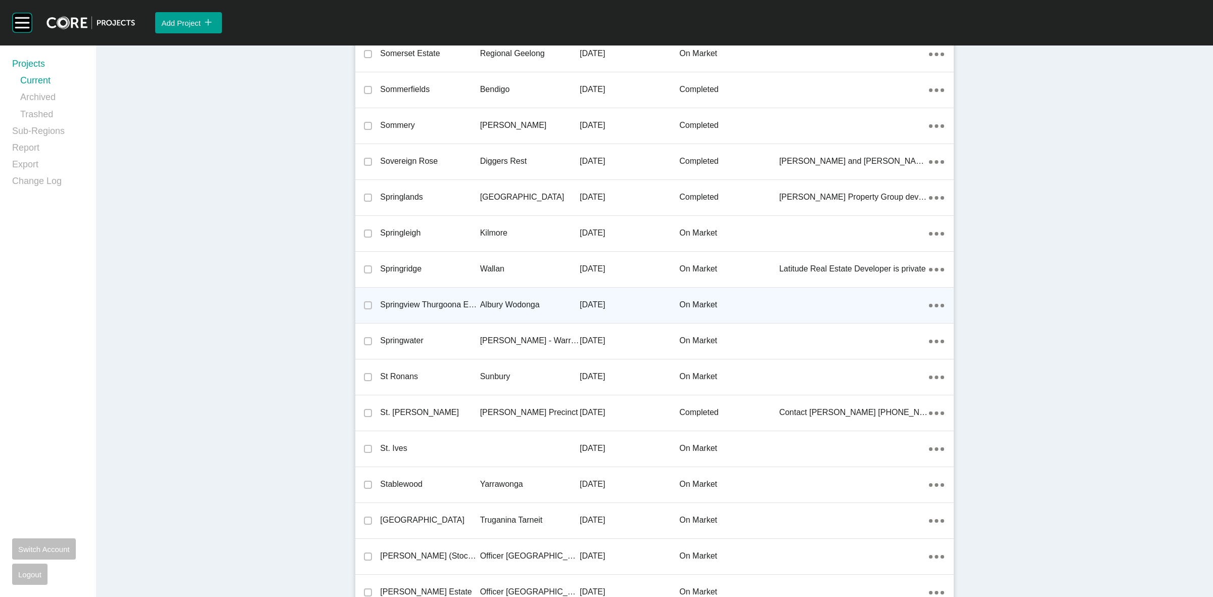
click at [511, 299] on p "Albury Wodonga" at bounding box center [530, 304] width 100 height 11
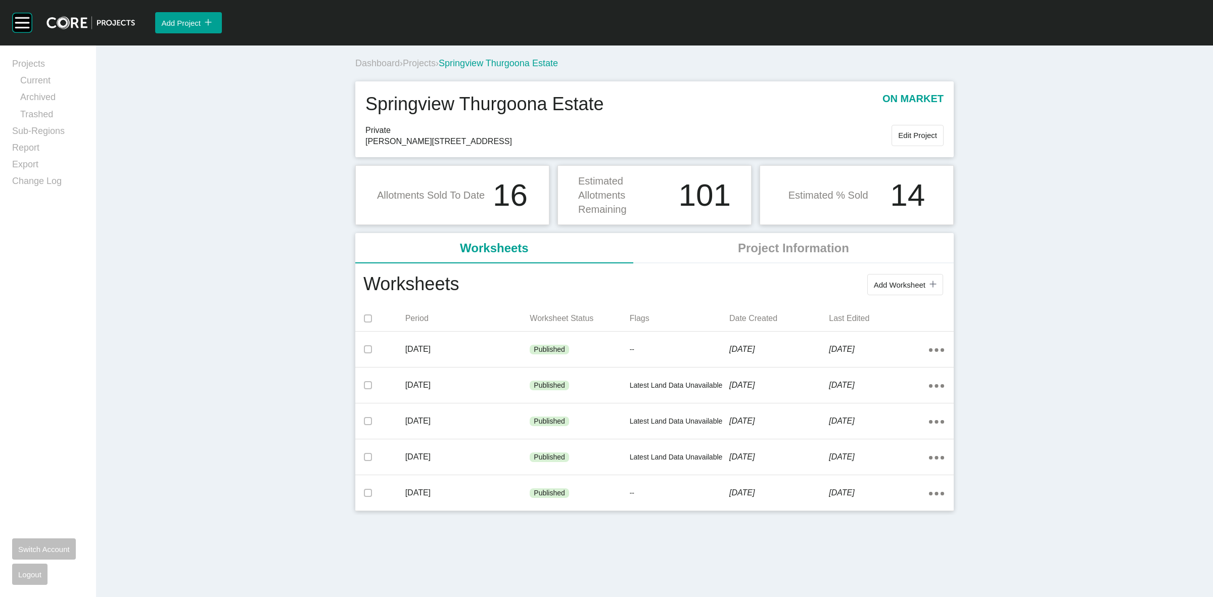
click at [427, 61] on span "Projects" at bounding box center [419, 63] width 33 height 10
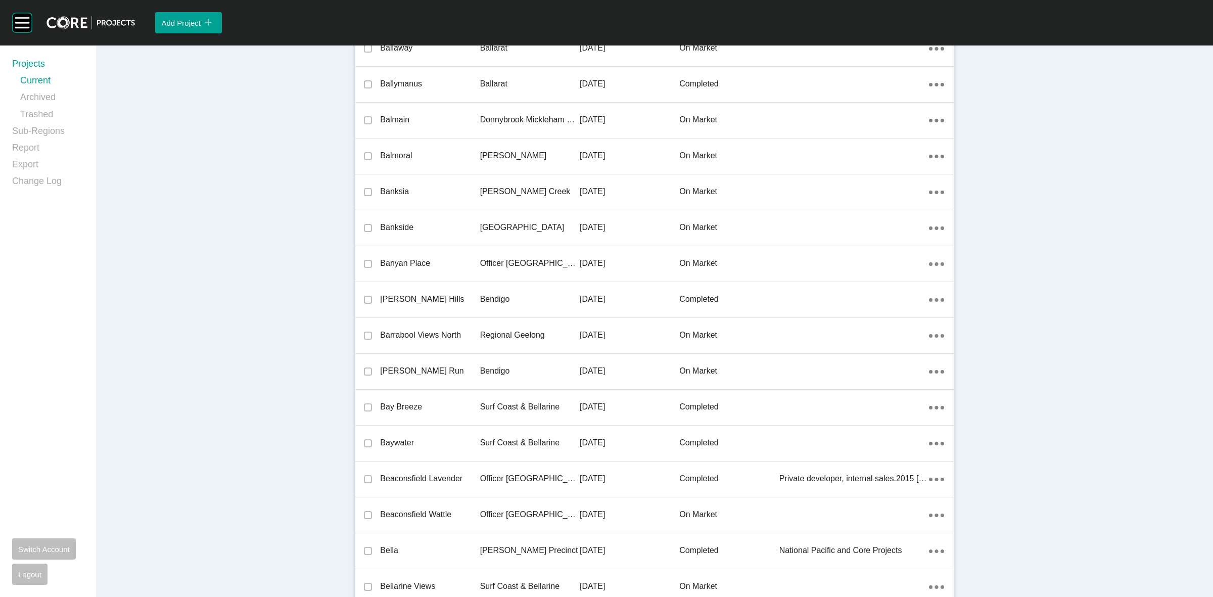
scroll to position [10064, 0]
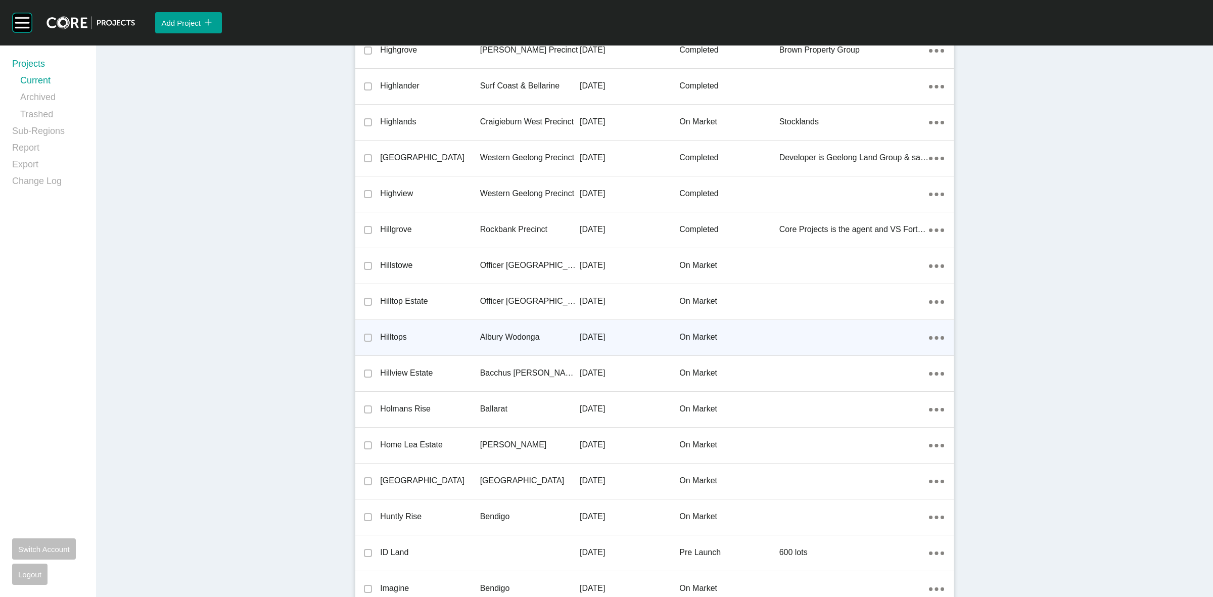
click at [494, 334] on p "Albury Wodonga" at bounding box center [530, 337] width 100 height 11
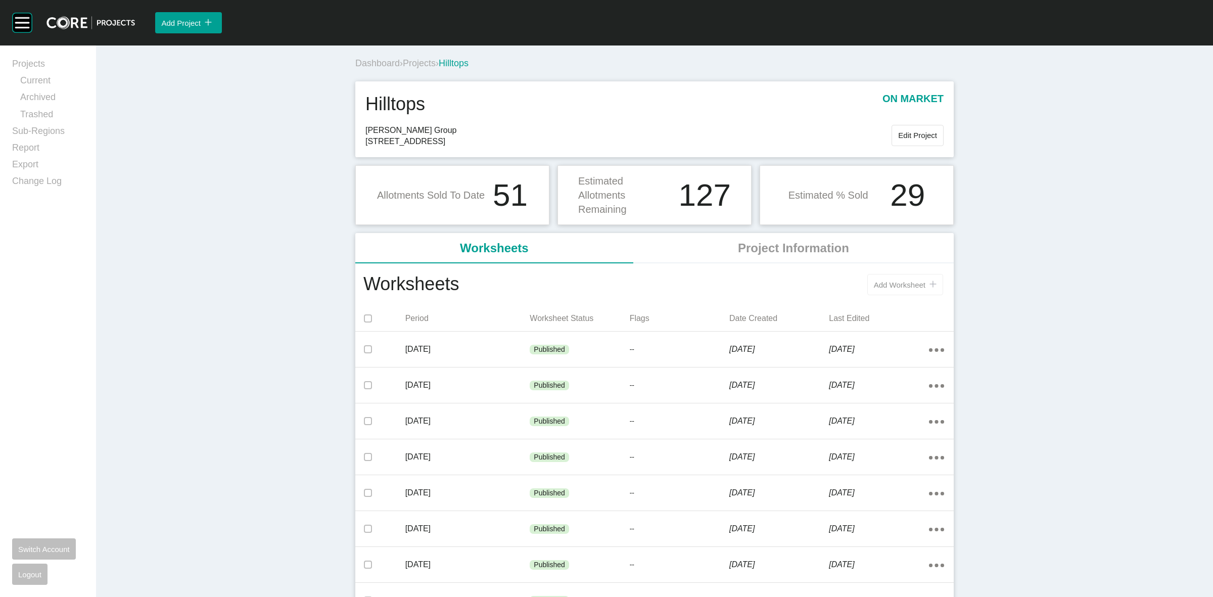
click at [889, 287] on span "Add Worksheet" at bounding box center [900, 285] width 52 height 9
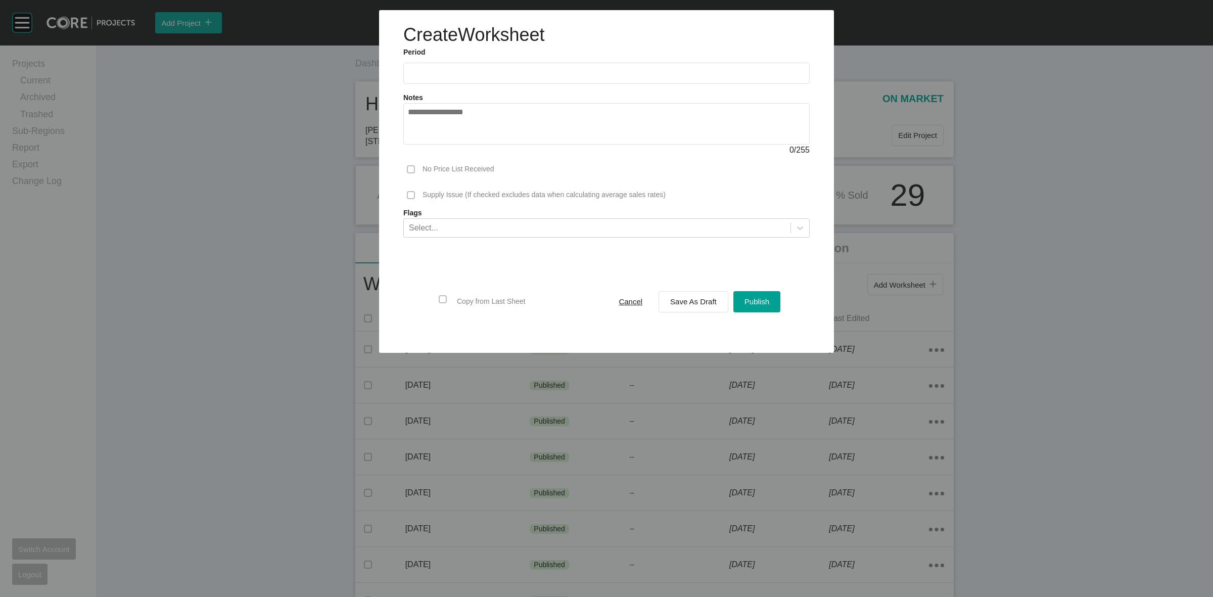
click at [469, 77] on input "text" at bounding box center [606, 73] width 397 height 9
click at [484, 150] on li "Sep" at bounding box center [490, 147] width 34 height 17
type input "**********"
click at [689, 300] on span "Save As Draft" at bounding box center [693, 301] width 47 height 9
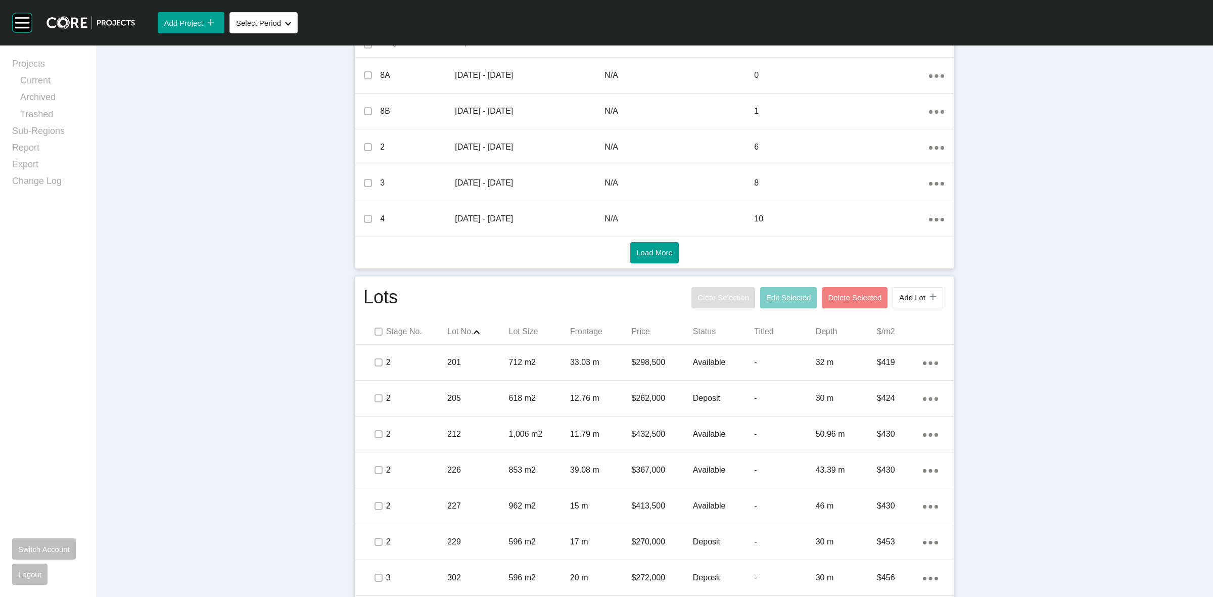
scroll to position [442, 0]
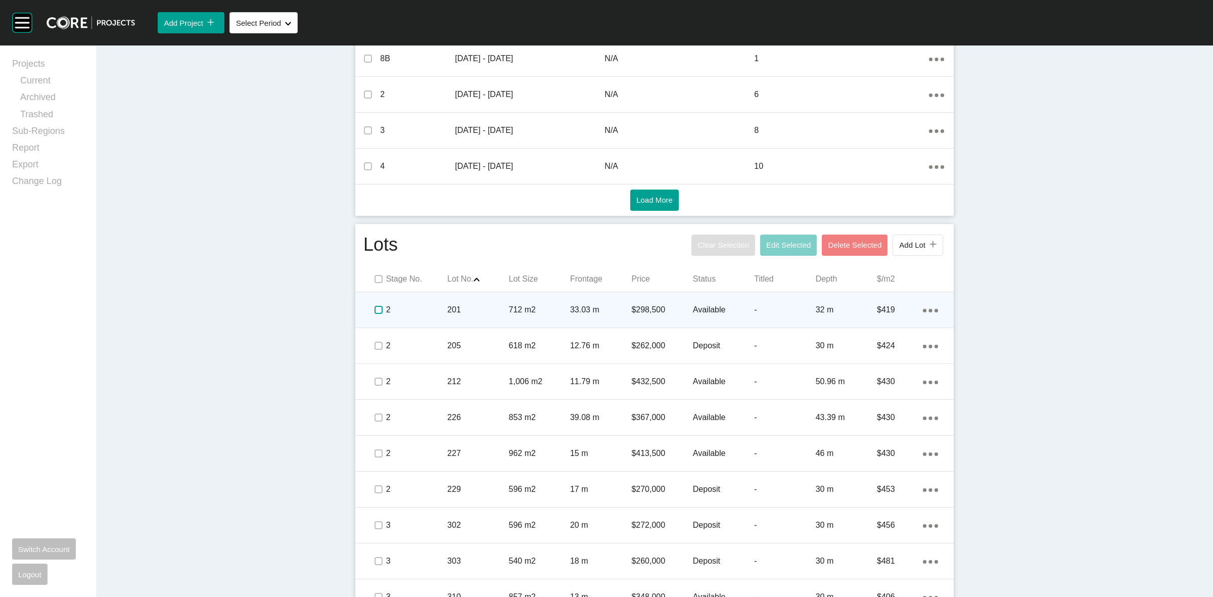
click at [375, 311] on label at bounding box center [379, 310] width 8 height 8
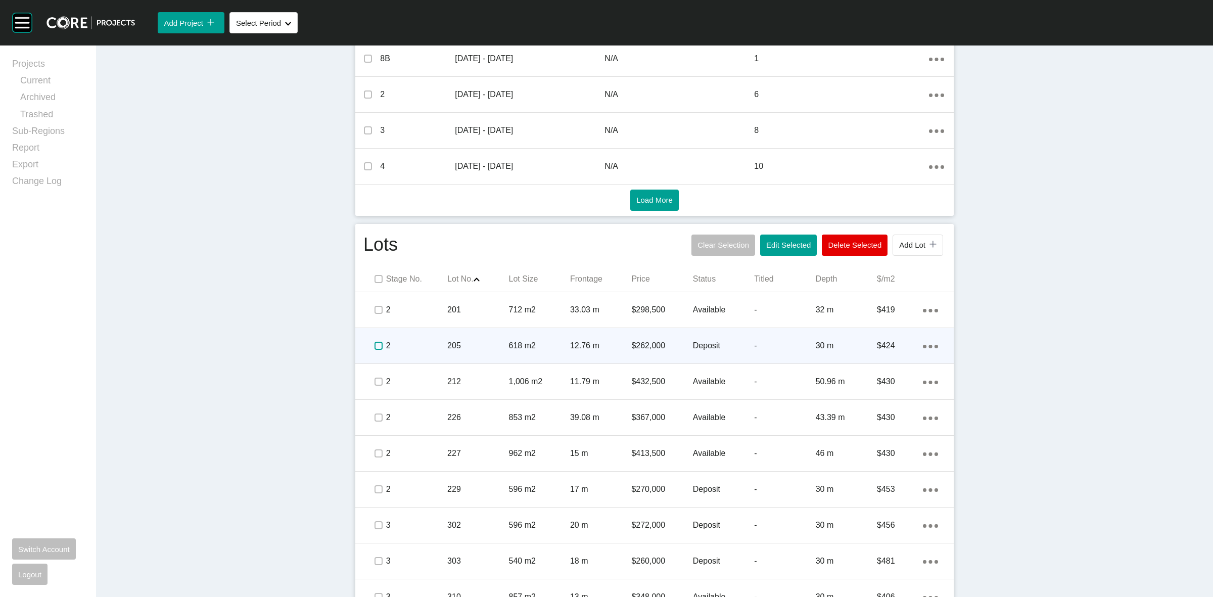
click at [375, 345] on label at bounding box center [379, 346] width 8 height 8
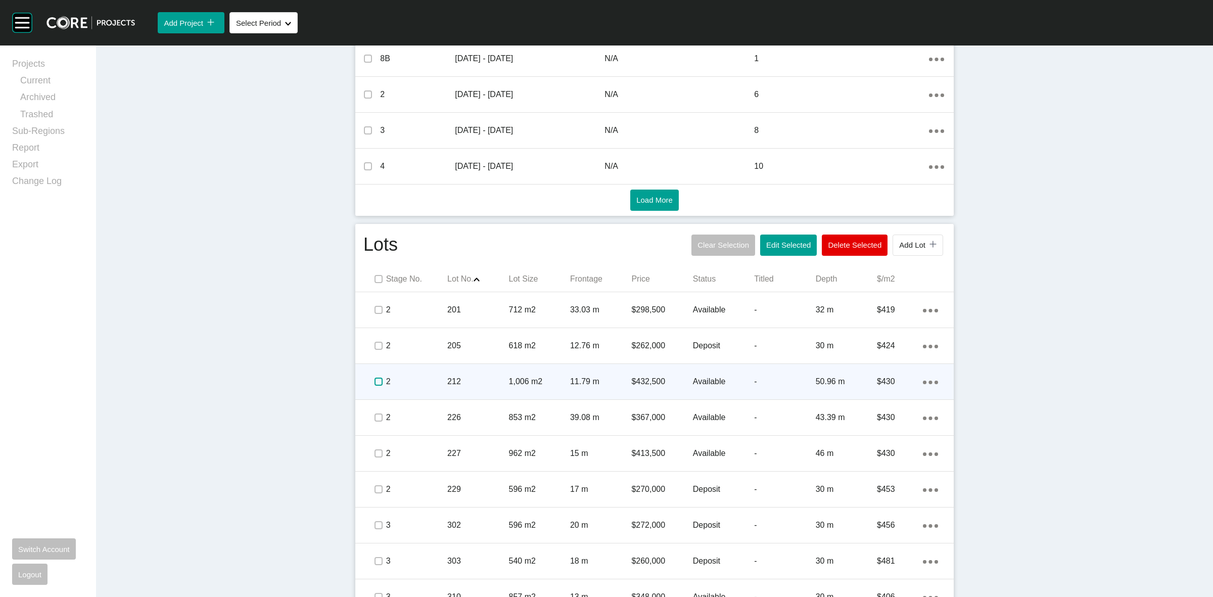
click at [375, 380] on label at bounding box center [379, 382] width 8 height 8
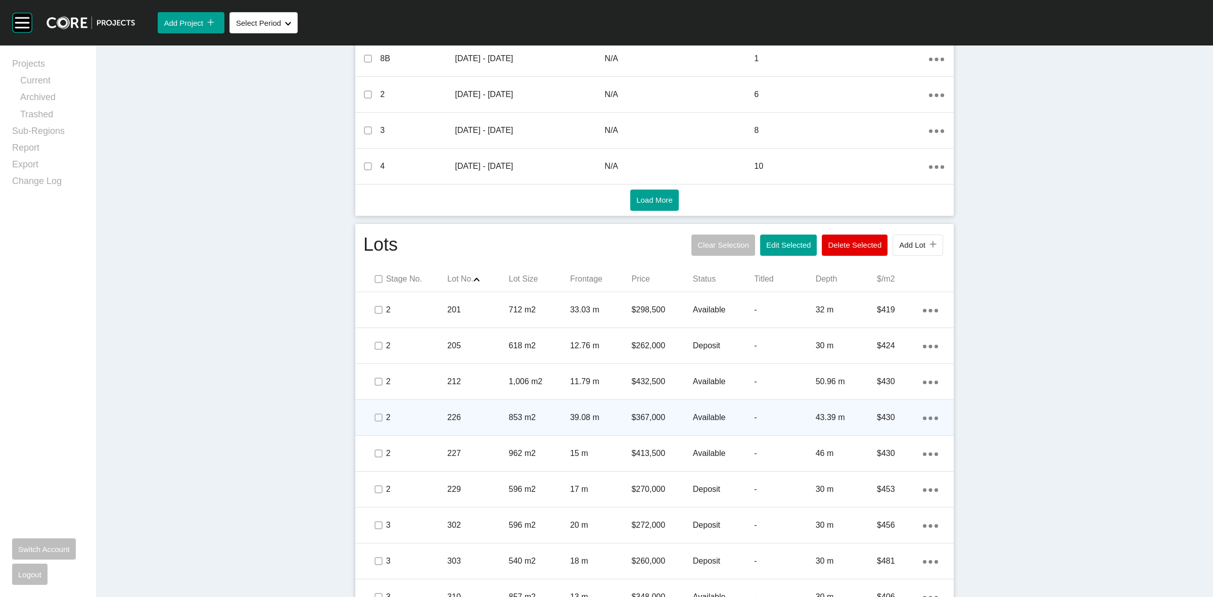
click at [377, 411] on span at bounding box center [378, 417] width 15 height 15
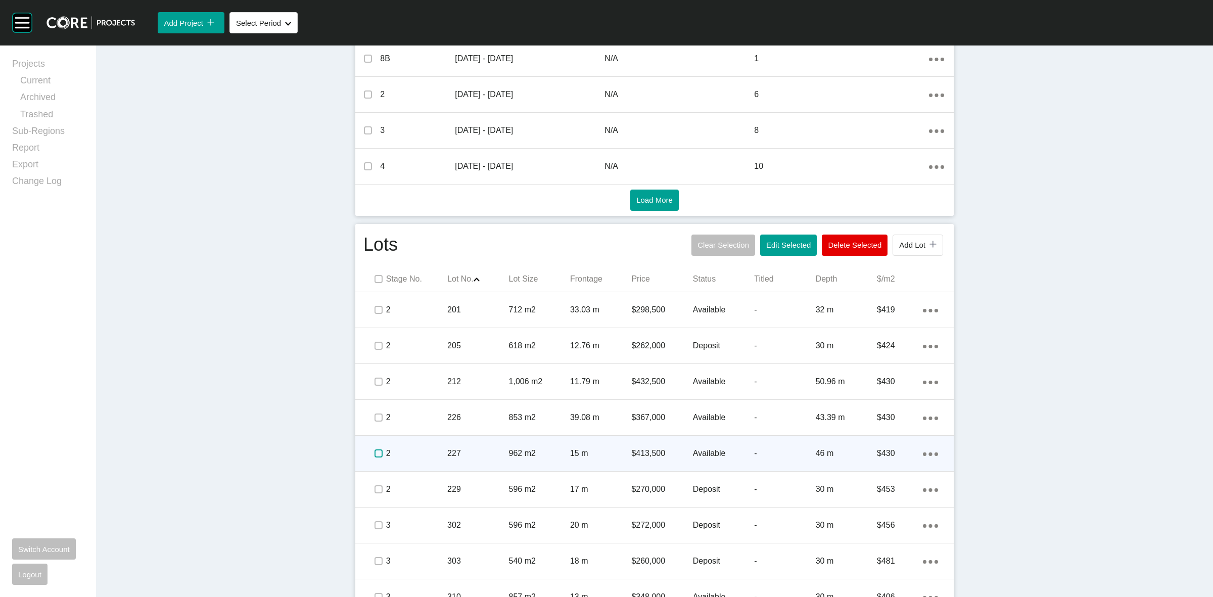
click at [375, 454] on label at bounding box center [379, 453] width 8 height 8
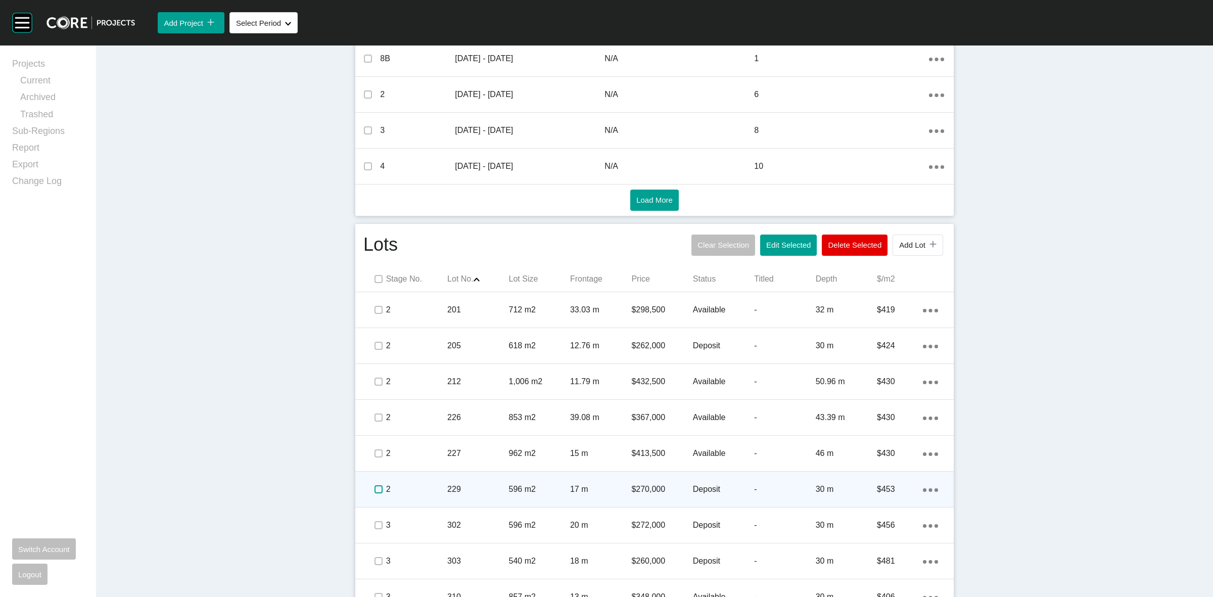
click at [375, 489] on label at bounding box center [379, 489] width 8 height 8
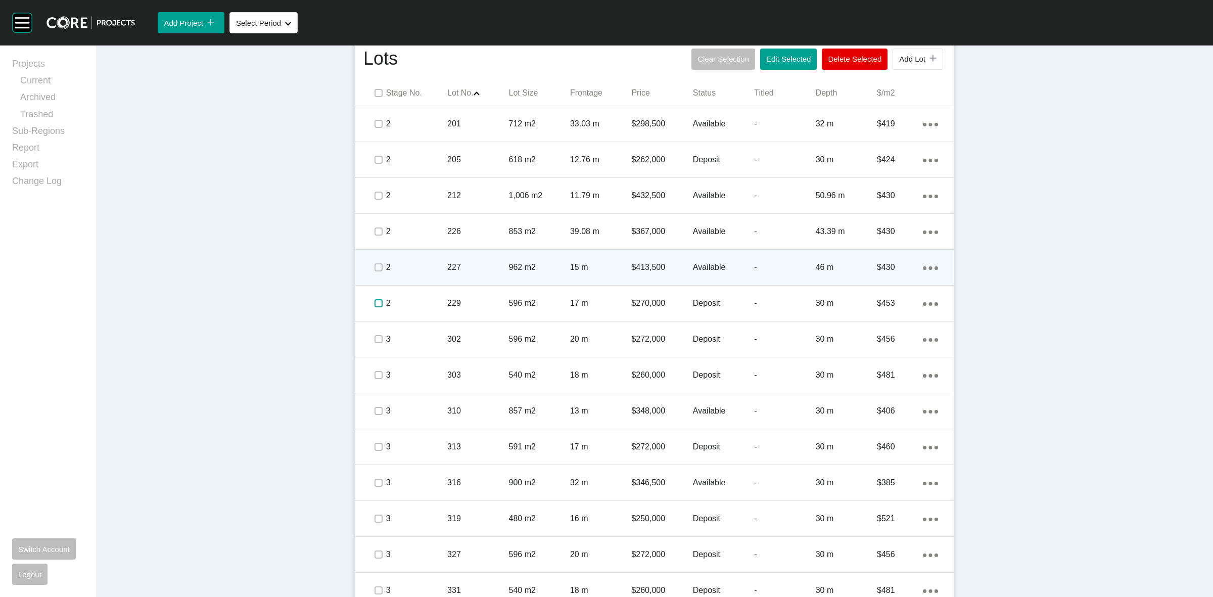
scroll to position [632, 0]
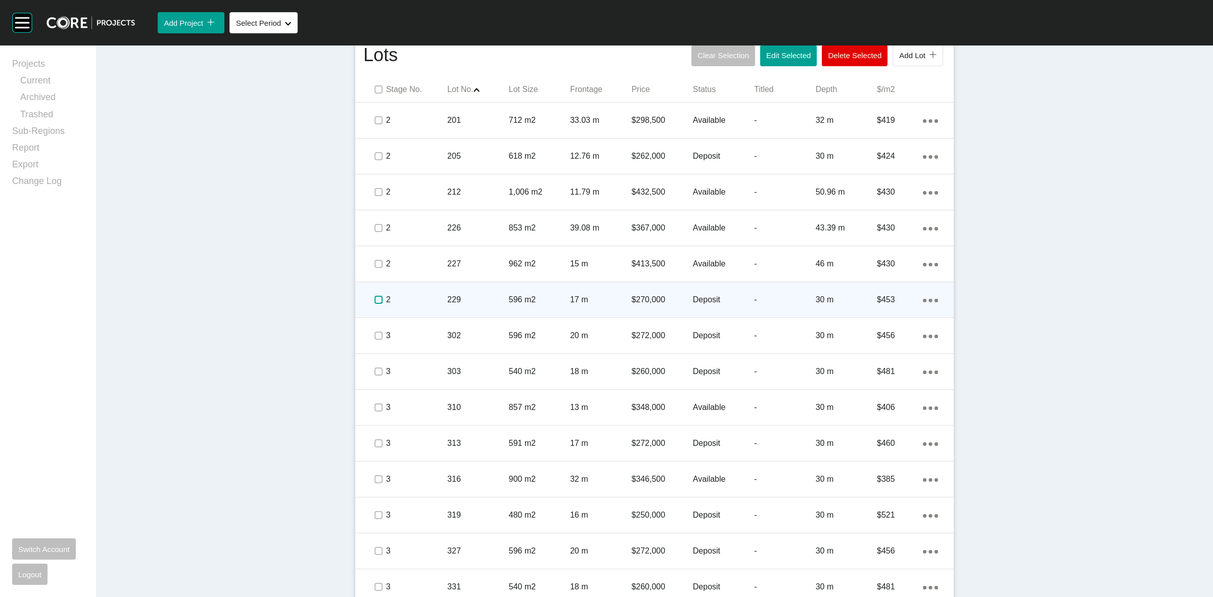
click at [375, 298] on label at bounding box center [379, 300] width 8 height 8
click at [406, 300] on p "2" at bounding box center [416, 299] width 61 height 11
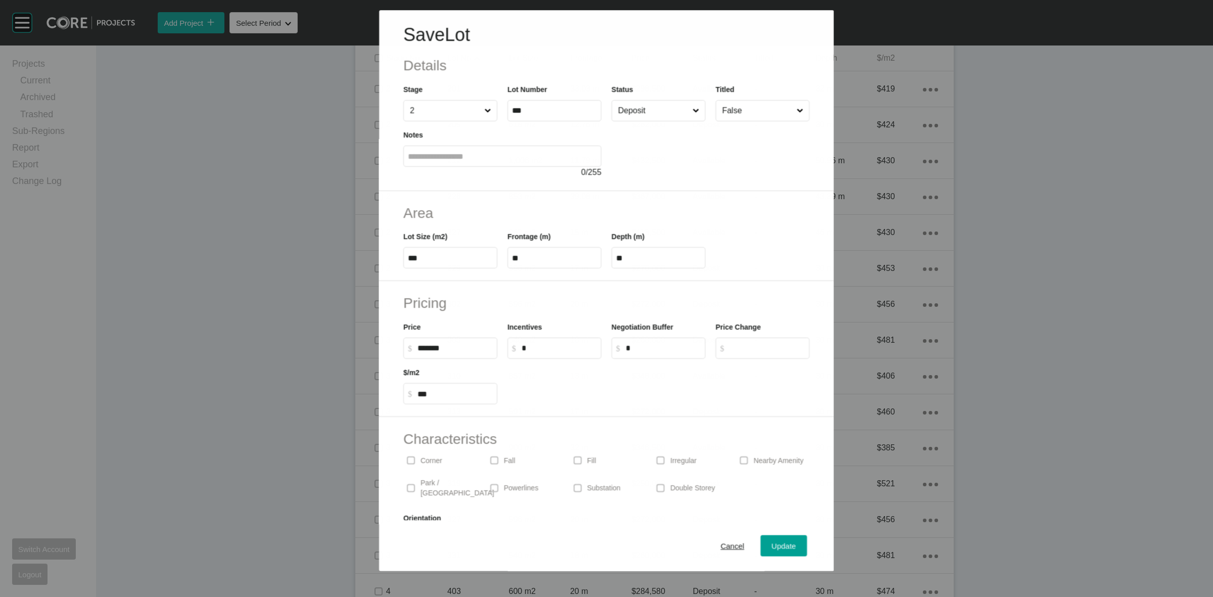
click at [629, 115] on input "Deposit" at bounding box center [653, 111] width 74 height 20
click at [772, 548] on span "Update" at bounding box center [784, 546] width 24 height 9
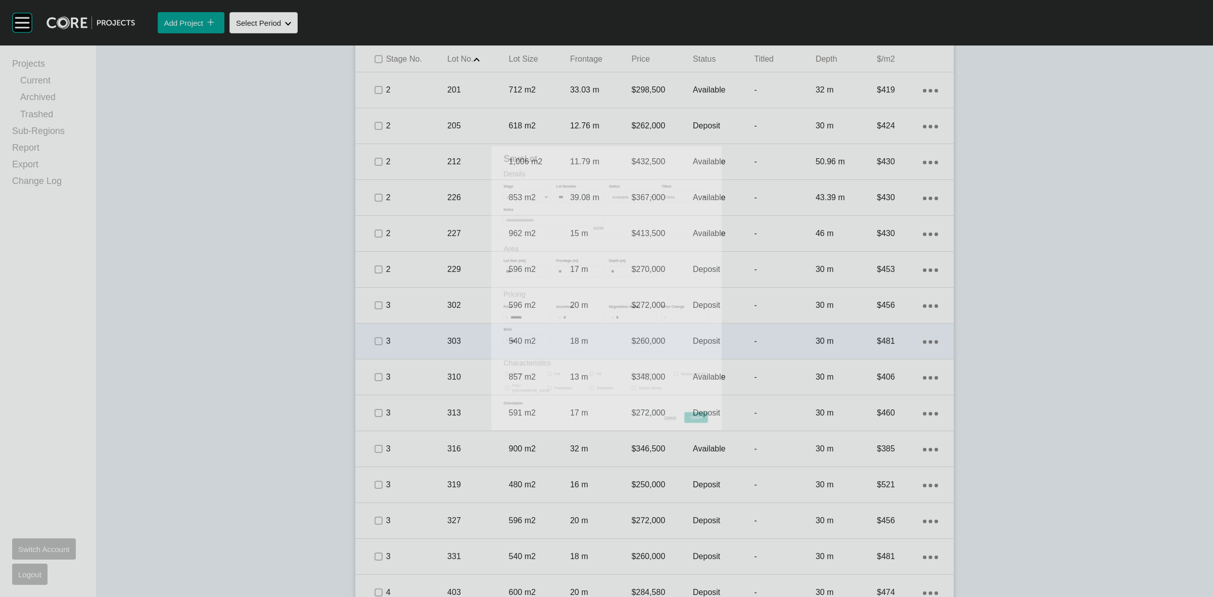
scroll to position [663, 0]
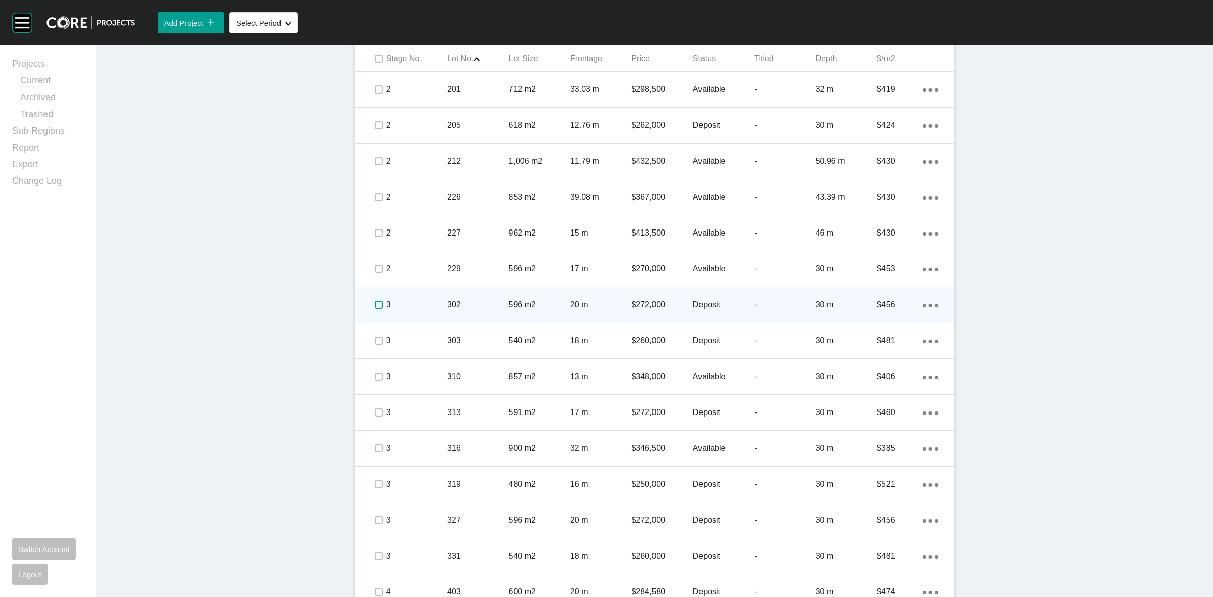
click at [375, 304] on label at bounding box center [379, 305] width 8 height 8
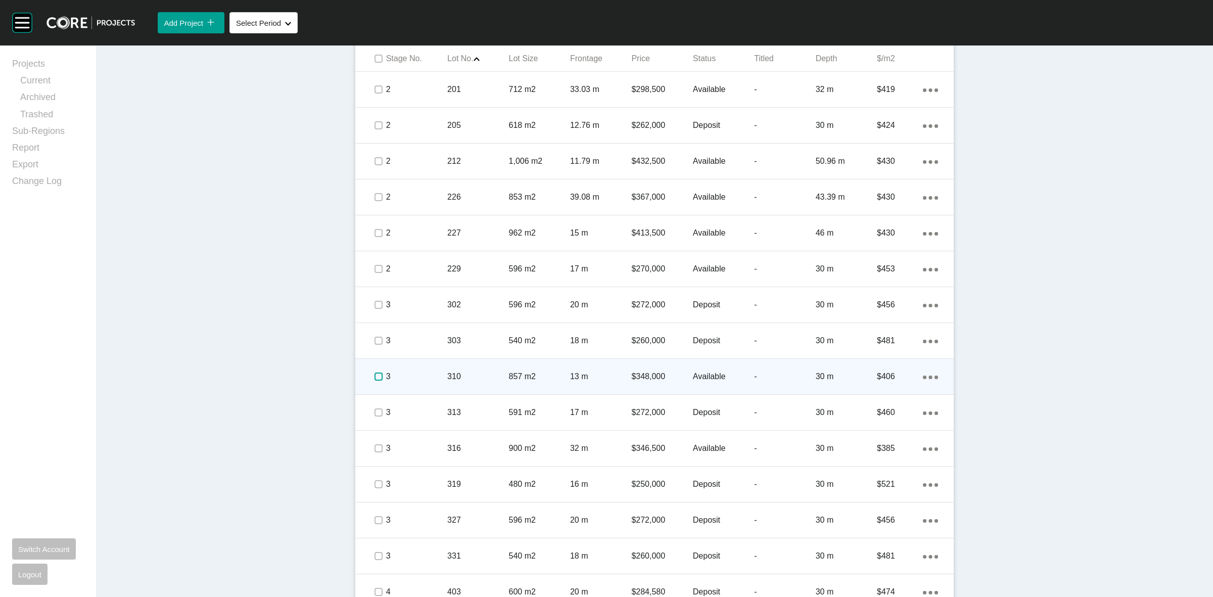
click at [375, 377] on label at bounding box center [379, 377] width 8 height 8
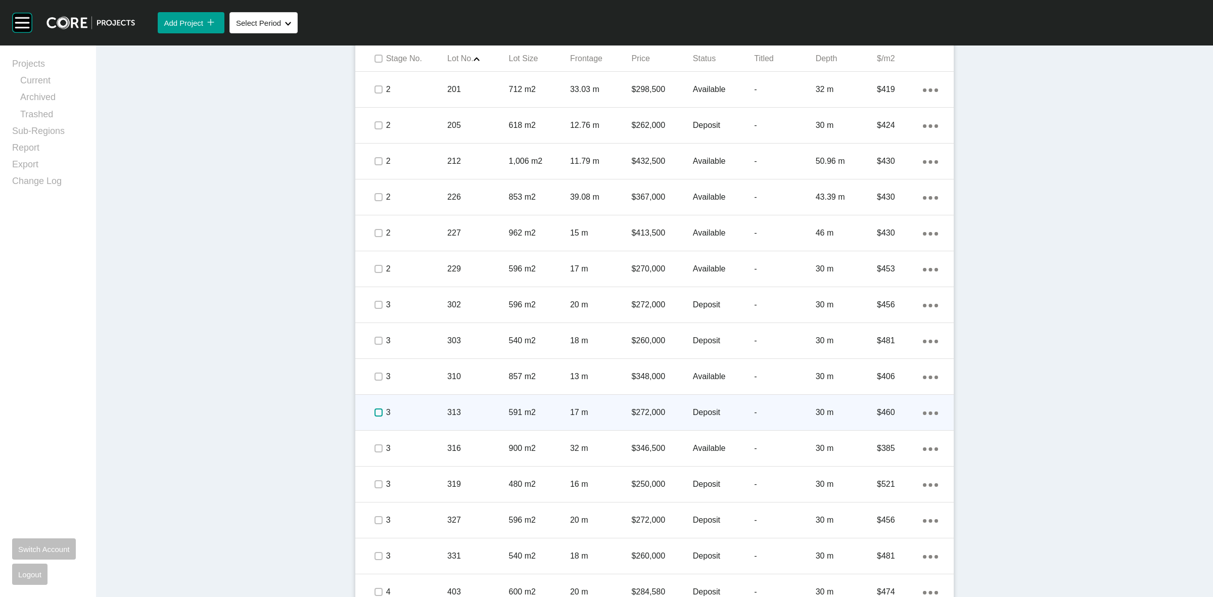
click at [375, 415] on label at bounding box center [379, 413] width 8 height 8
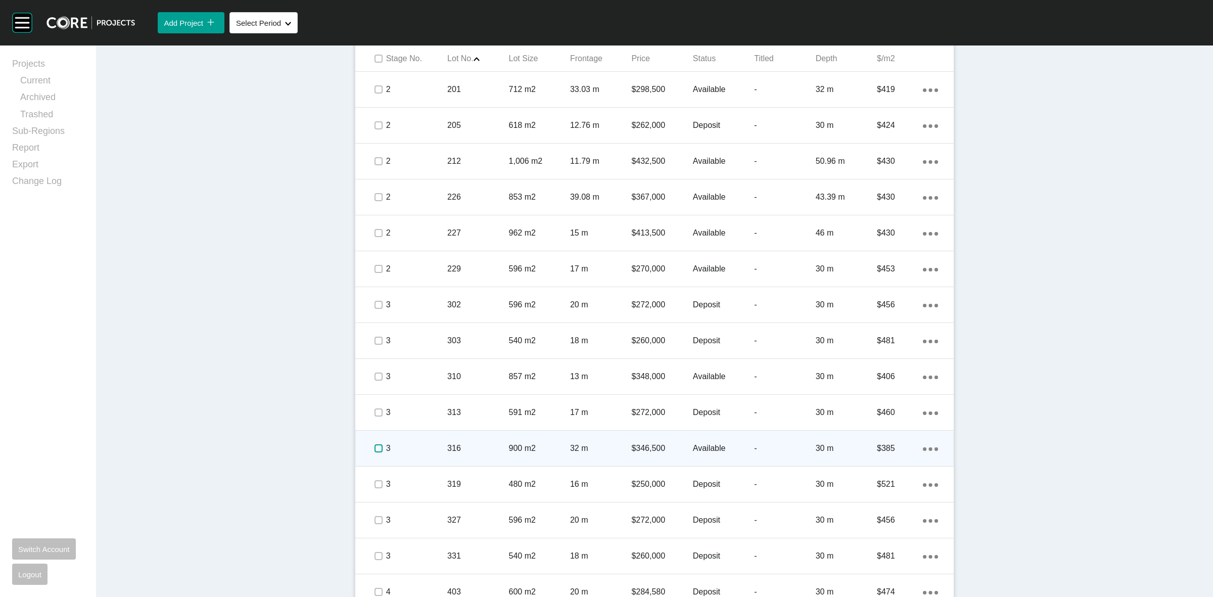
click at [375, 446] on label at bounding box center [379, 448] width 8 height 8
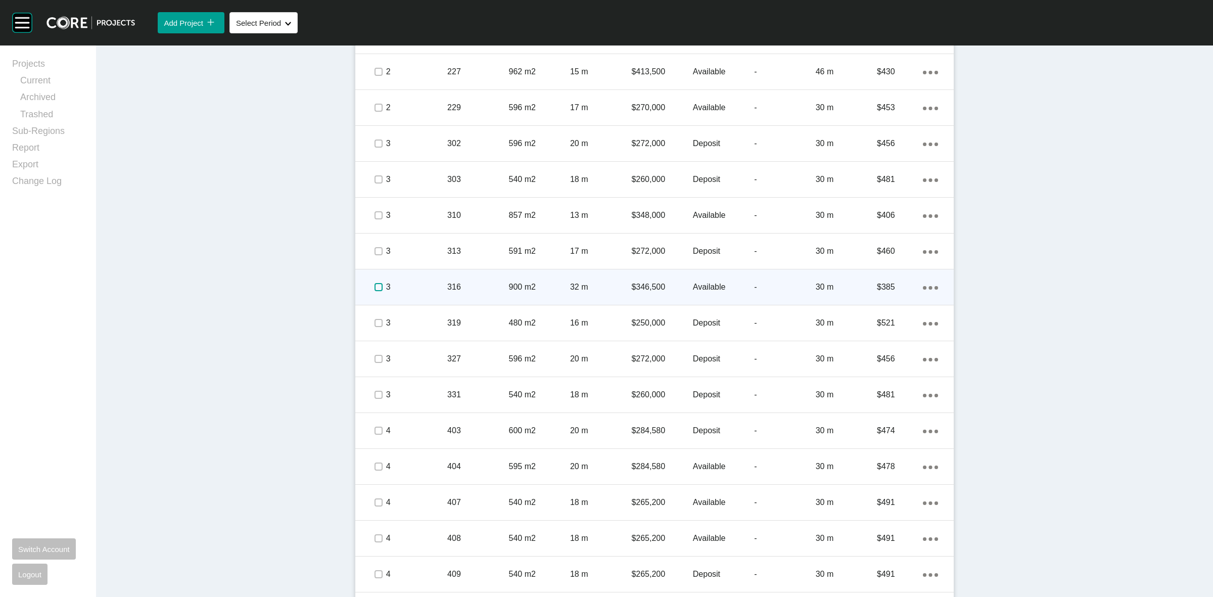
scroll to position [852, 0]
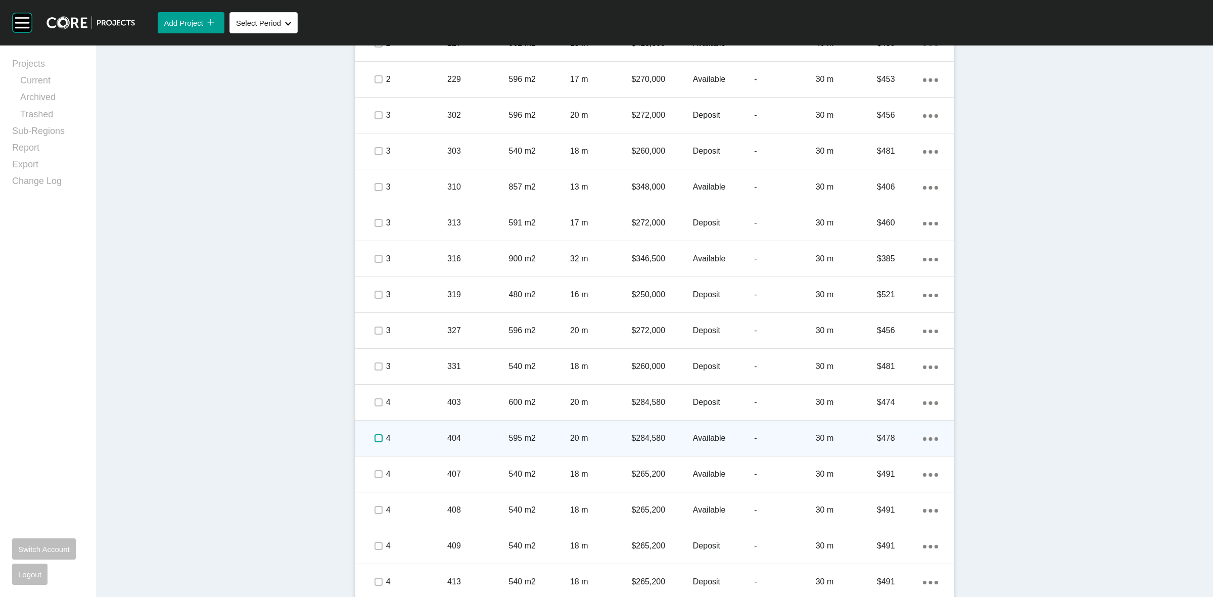
click at [375, 440] on label at bounding box center [379, 438] width 8 height 8
click at [413, 436] on p "4" at bounding box center [416, 438] width 61 height 11
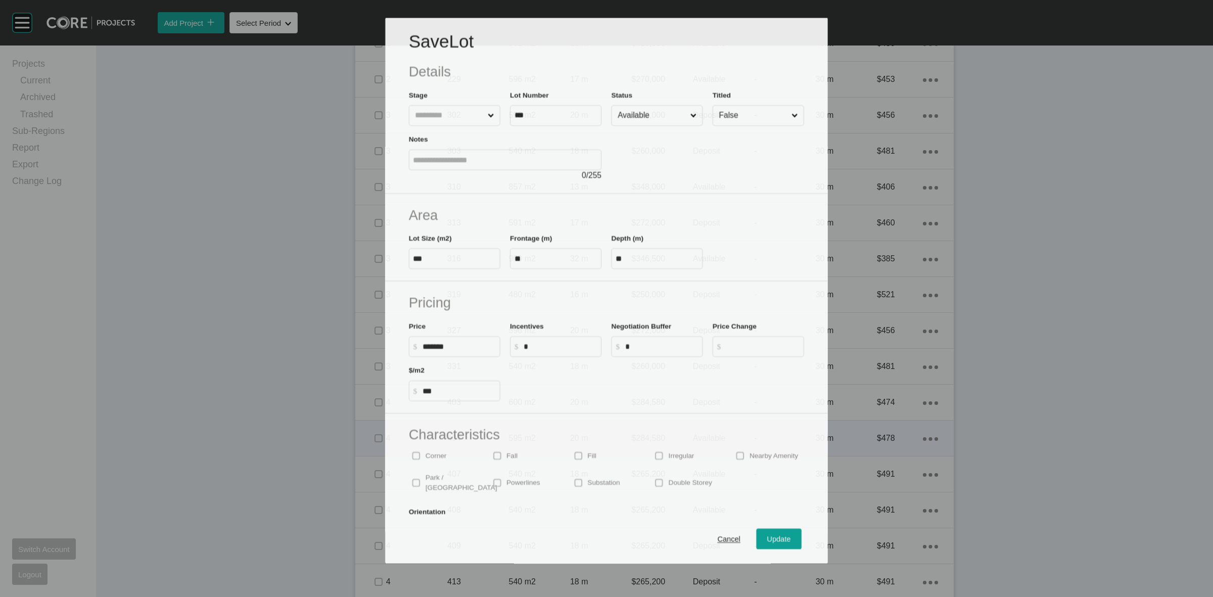
scroll to position [821, 0]
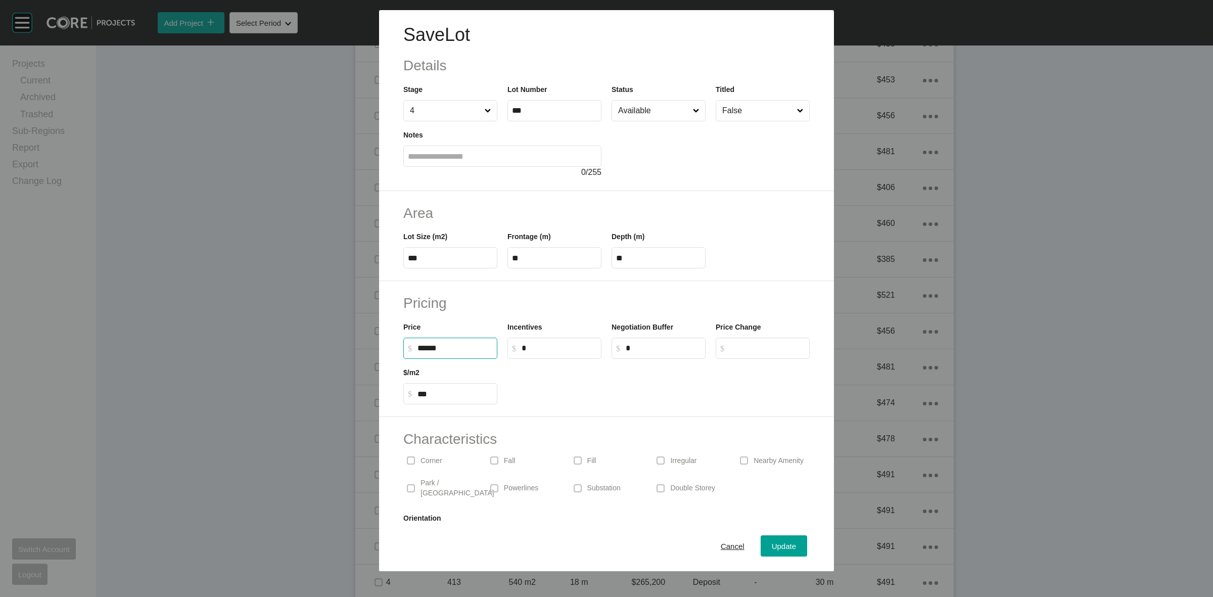
drag, startPoint x: 456, startPoint y: 347, endPoint x: 206, endPoint y: 310, distance: 252.6
click at [327, 360] on div "Save Lot Details Stage 4 Lot Number *** Status Available Titled False Notes 0 /…" at bounding box center [606, 285] width 1213 height 571
type input "*******"
type input "******"
type input "***"
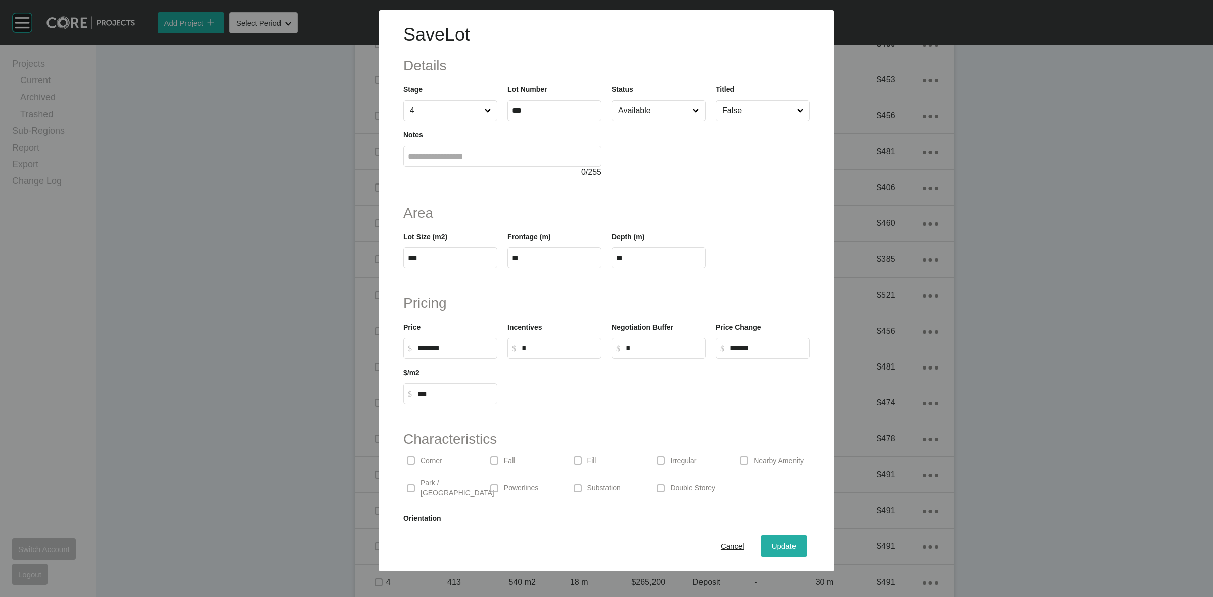
click at [770, 541] on div "Update" at bounding box center [784, 546] width 29 height 14
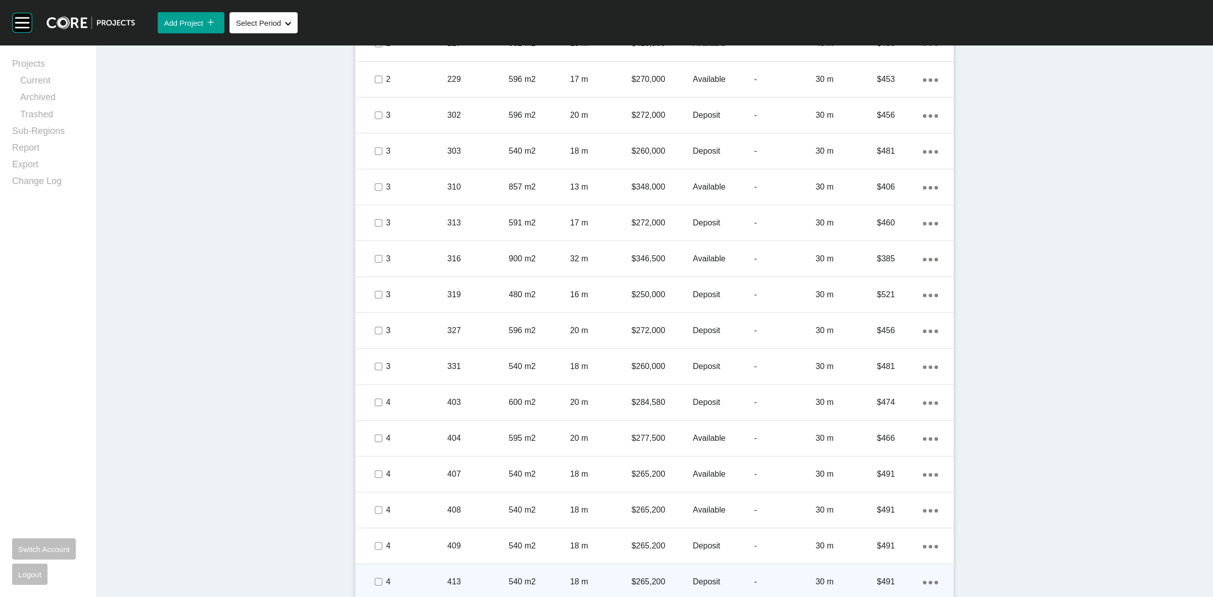
scroll to position [979, 0]
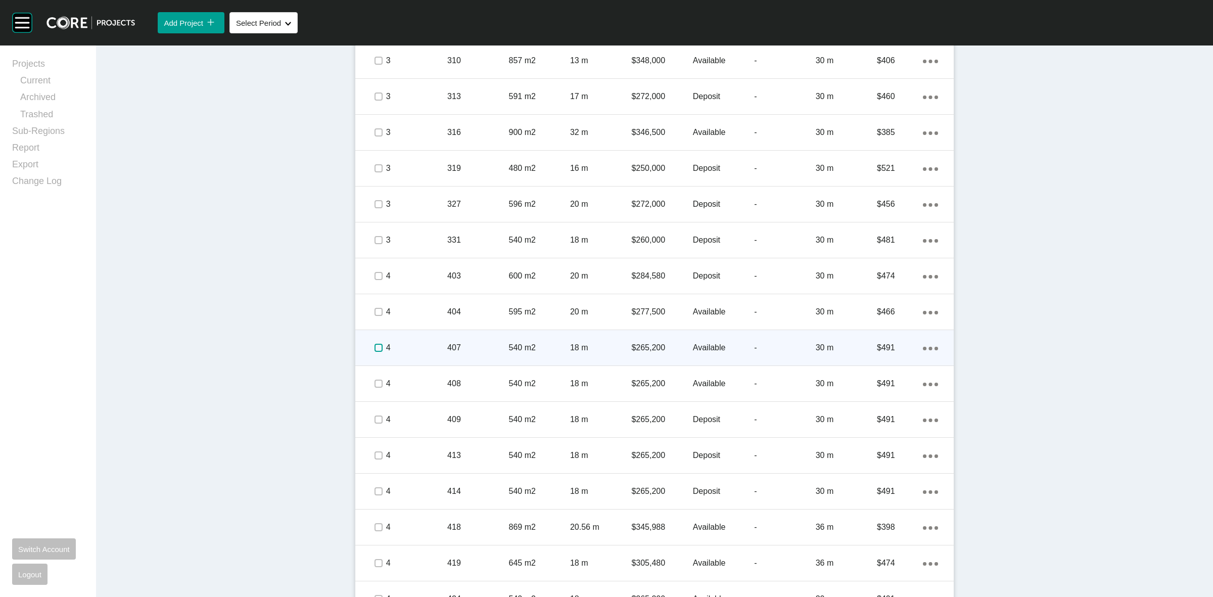
click at [375, 345] on label at bounding box center [379, 348] width 8 height 8
click at [401, 347] on p "4" at bounding box center [416, 347] width 61 height 11
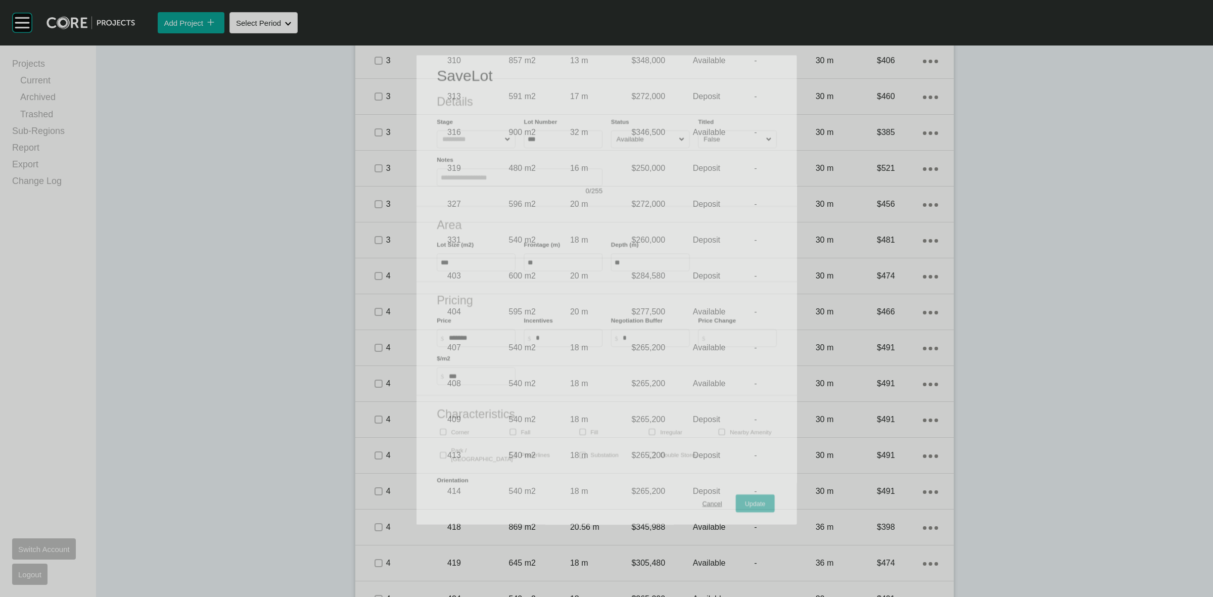
scroll to position [948, 0]
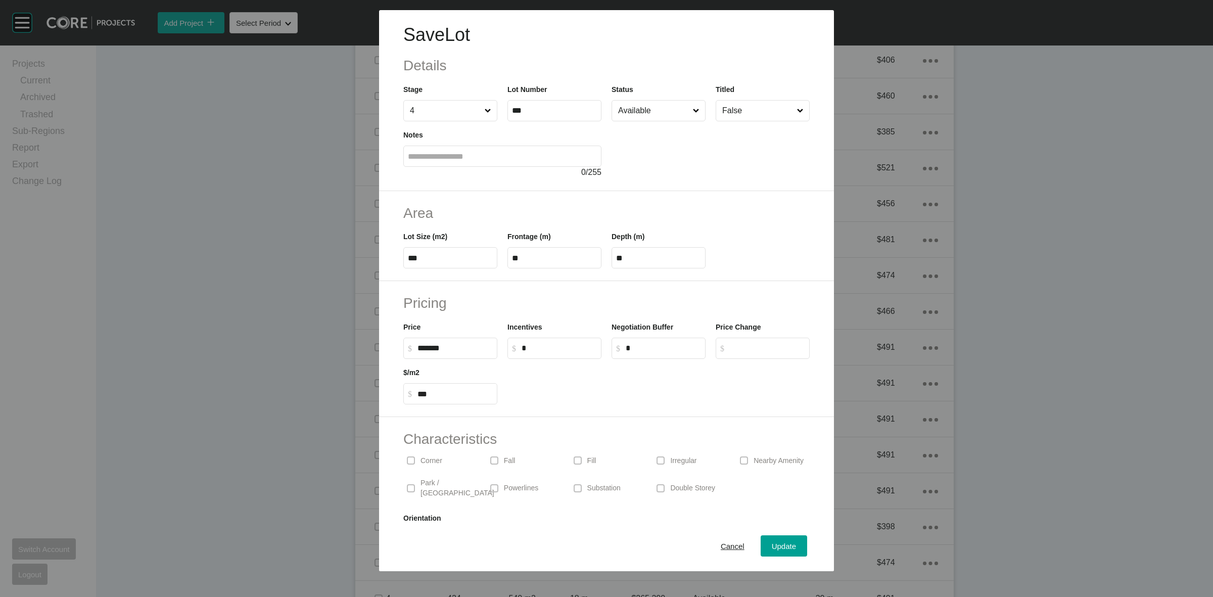
click at [626, 112] on input "Available" at bounding box center [653, 111] width 75 height 20
click at [453, 350] on input "******" at bounding box center [455, 348] width 75 height 9
type input "*******"
type input "****"
click at [770, 539] on div "Update" at bounding box center [784, 546] width 29 height 14
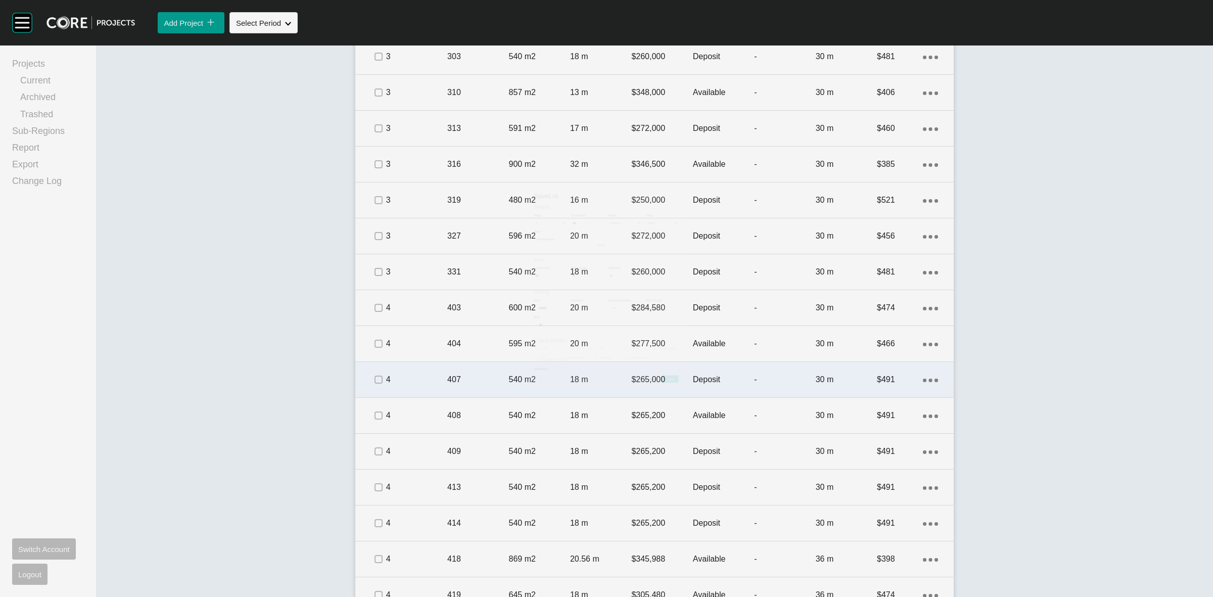
scroll to position [979, 0]
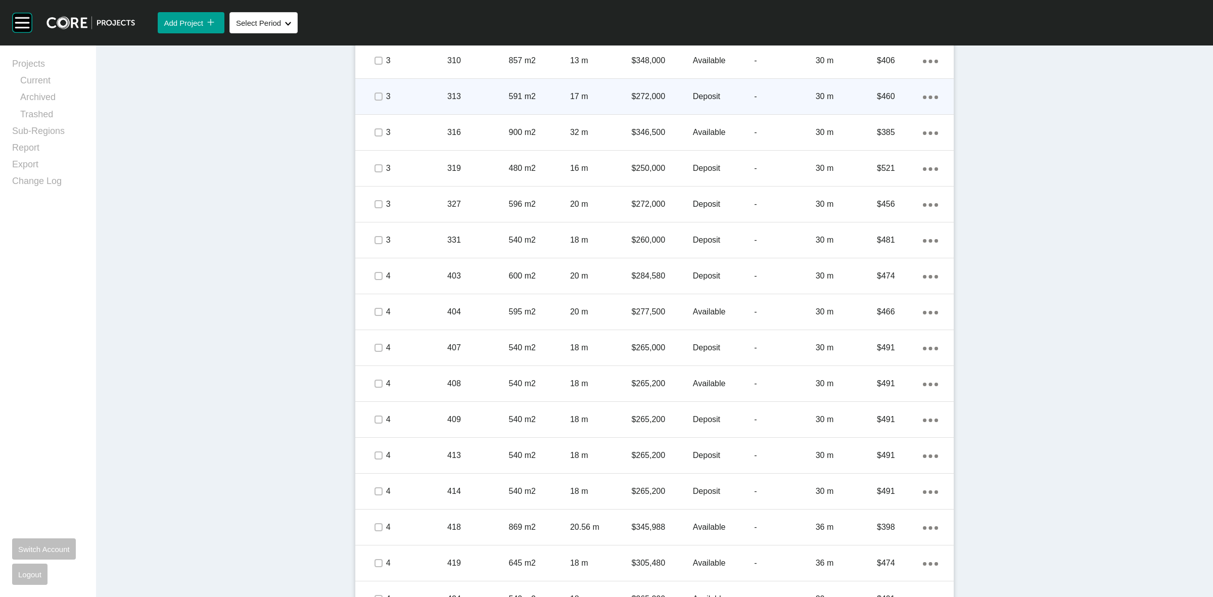
click at [474, 93] on p "313" at bounding box center [477, 96] width 61 height 11
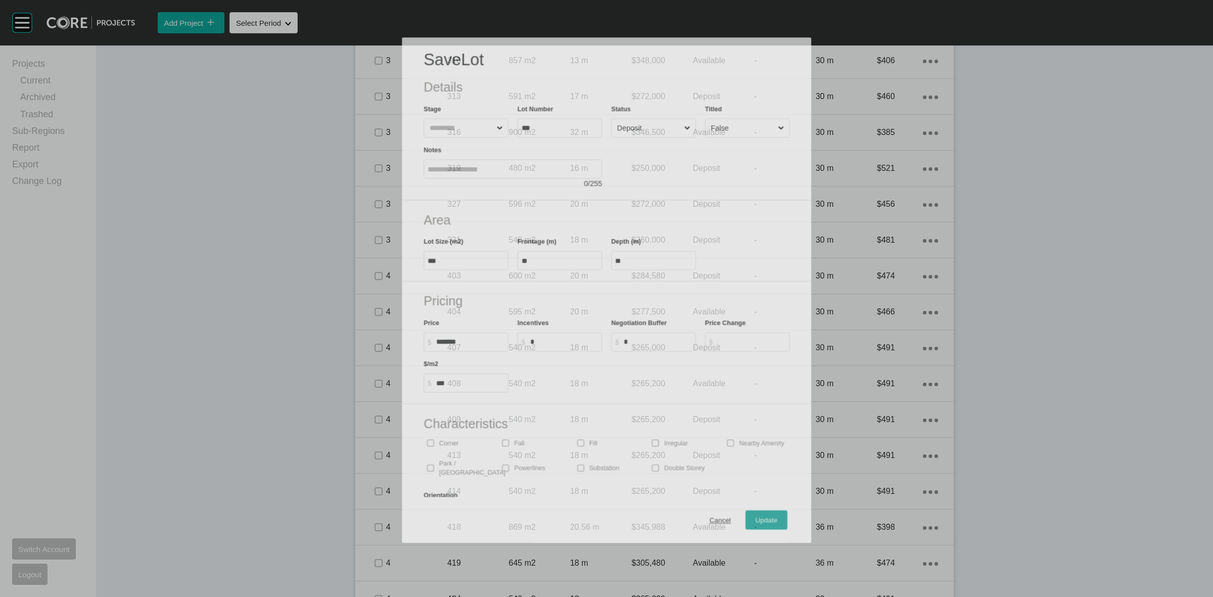
scroll to position [948, 0]
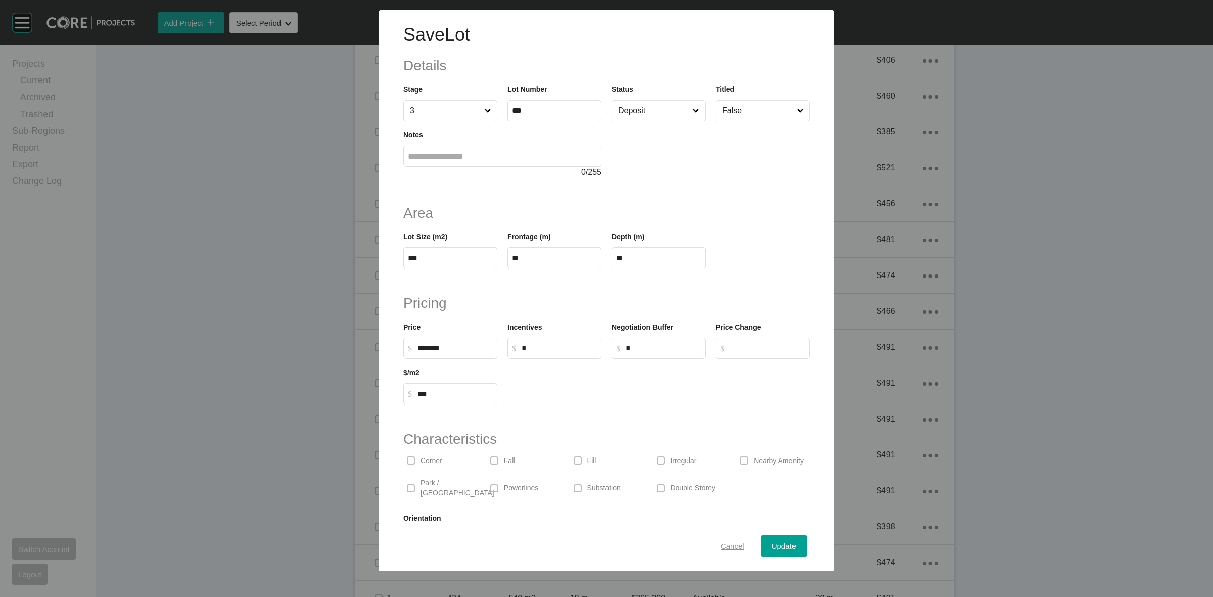
click at [721, 548] on span "Cancel" at bounding box center [733, 546] width 24 height 9
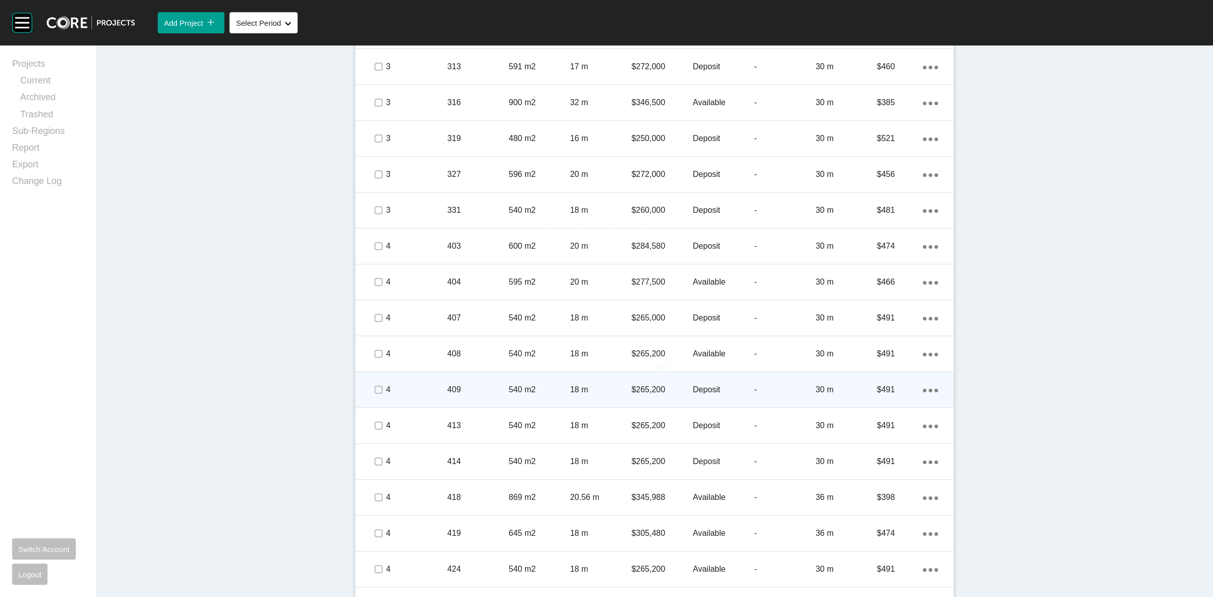
scroll to position [1007, 0]
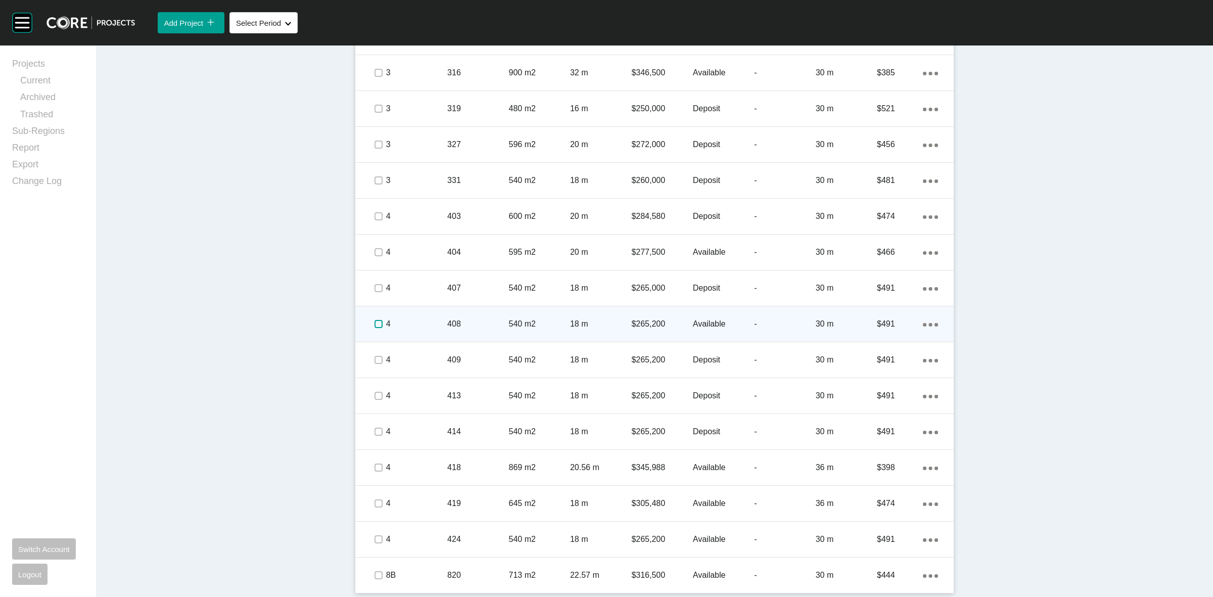
click at [375, 322] on label at bounding box center [379, 324] width 8 height 8
click at [413, 325] on p "4" at bounding box center [416, 324] width 61 height 11
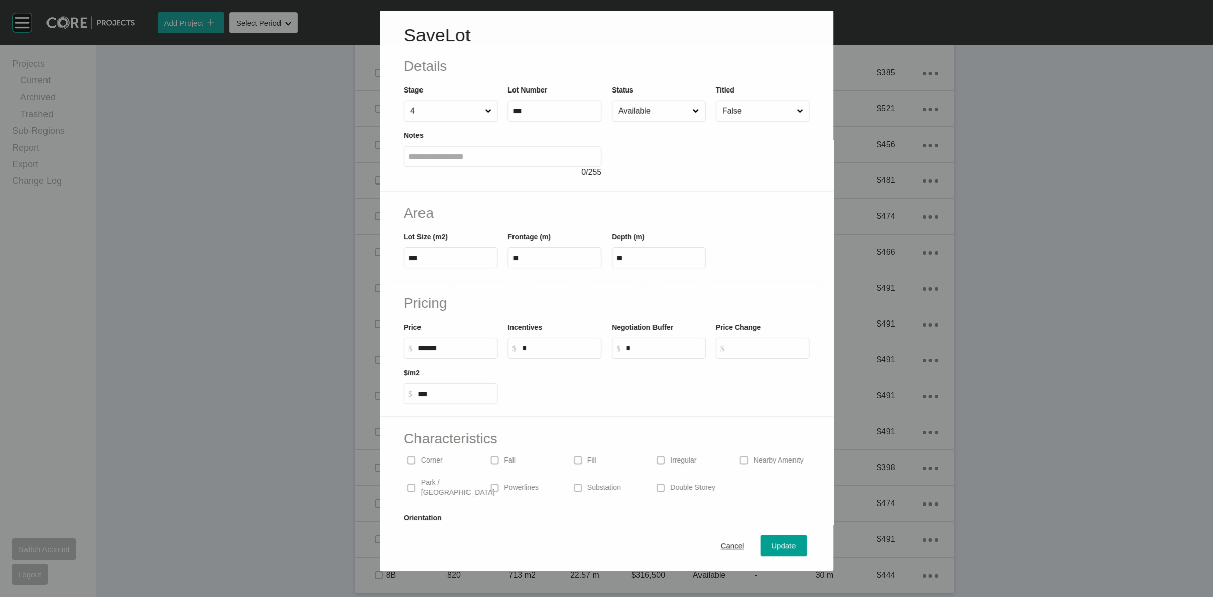
click at [466, 350] on input "******" at bounding box center [455, 348] width 75 height 9
type input "*******"
type input "****"
click at [783, 542] on span "Update" at bounding box center [784, 546] width 24 height 9
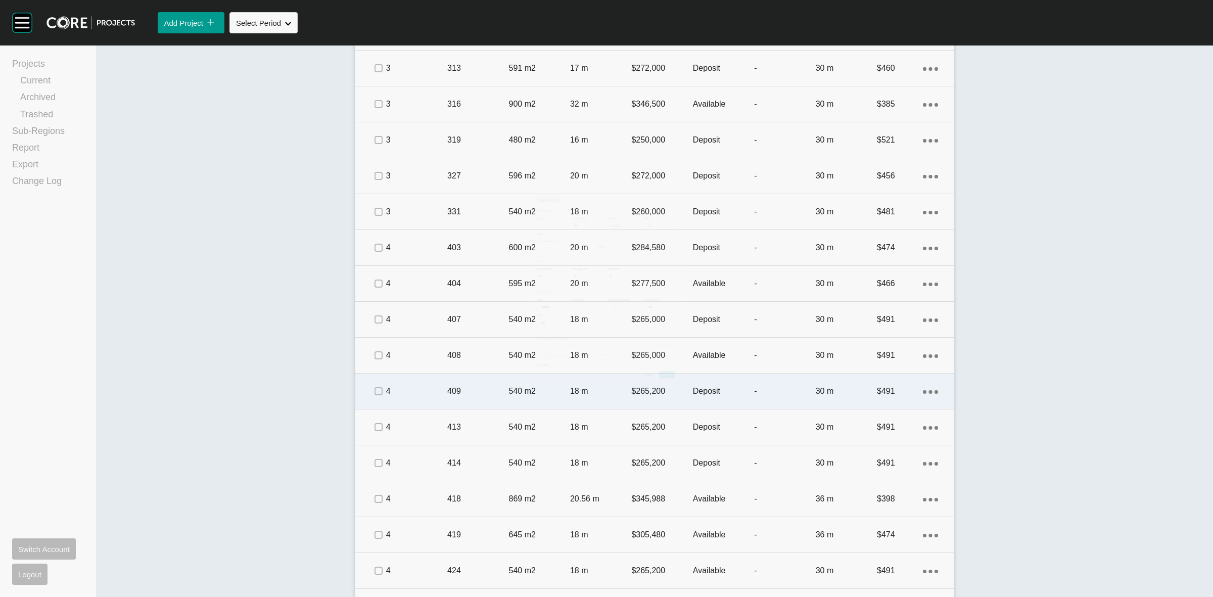
scroll to position [1039, 0]
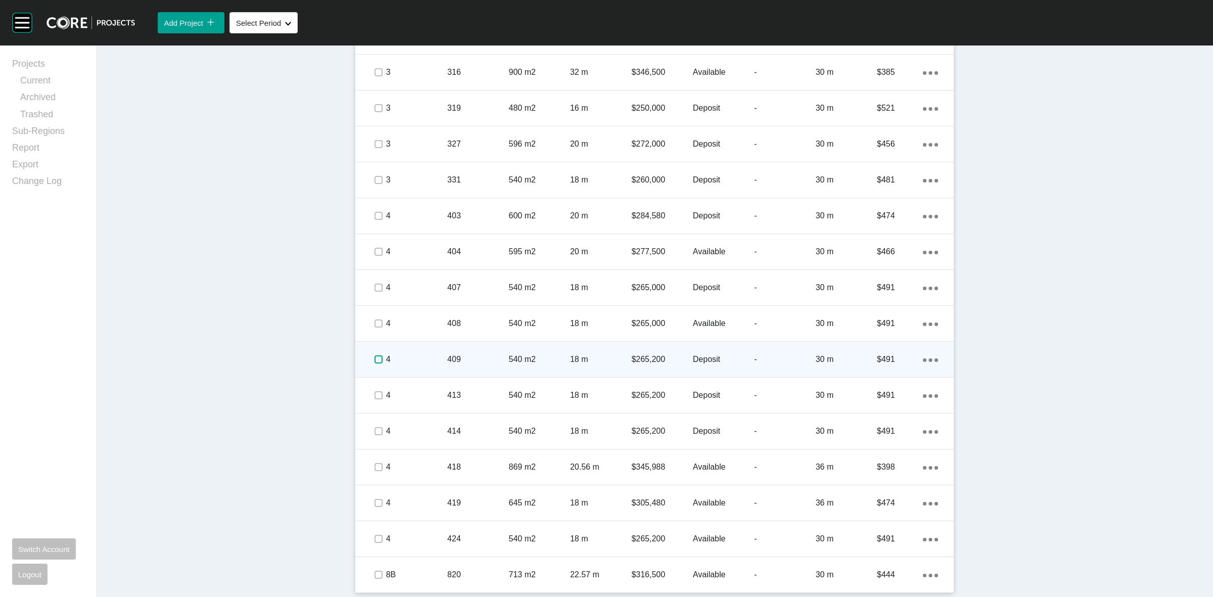
click at [375, 357] on label at bounding box center [379, 359] width 8 height 8
click at [436, 360] on p "4" at bounding box center [416, 359] width 61 height 11
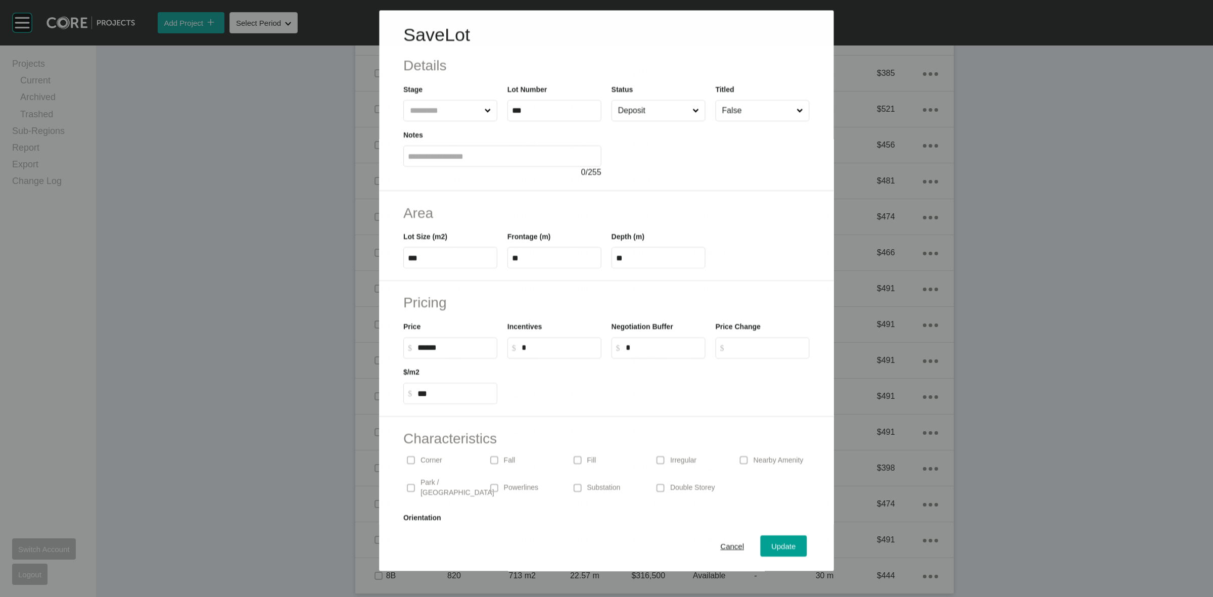
click at [465, 350] on input "******" at bounding box center [455, 348] width 75 height 9
type input "*******"
type input "****"
click at [775, 542] on span "Update" at bounding box center [784, 546] width 24 height 9
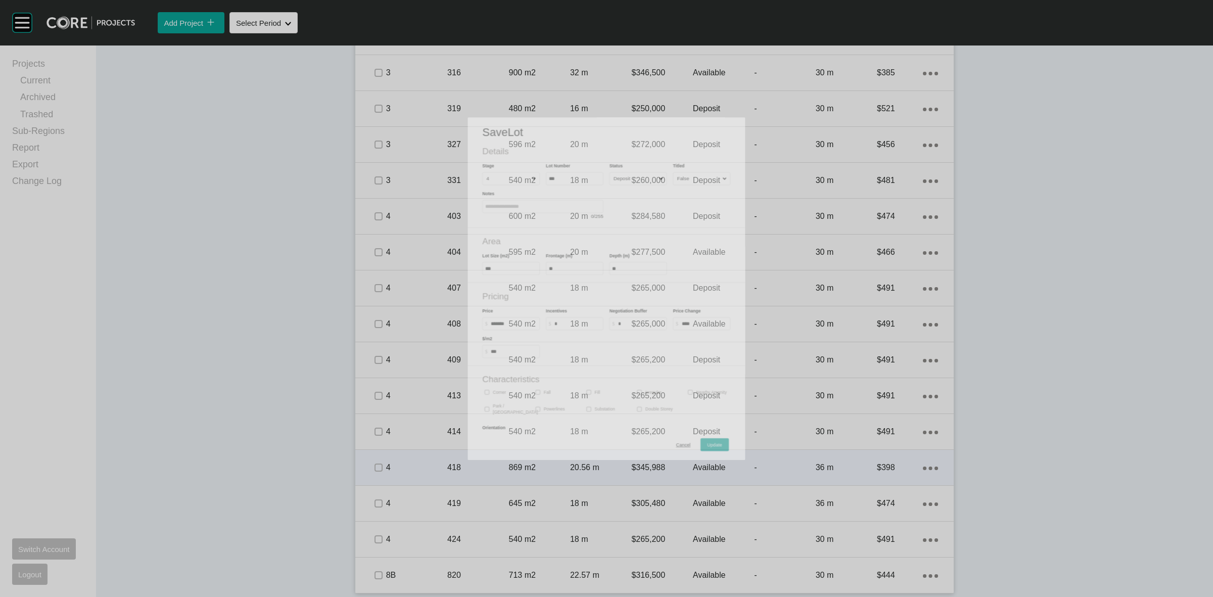
scroll to position [1039, 0]
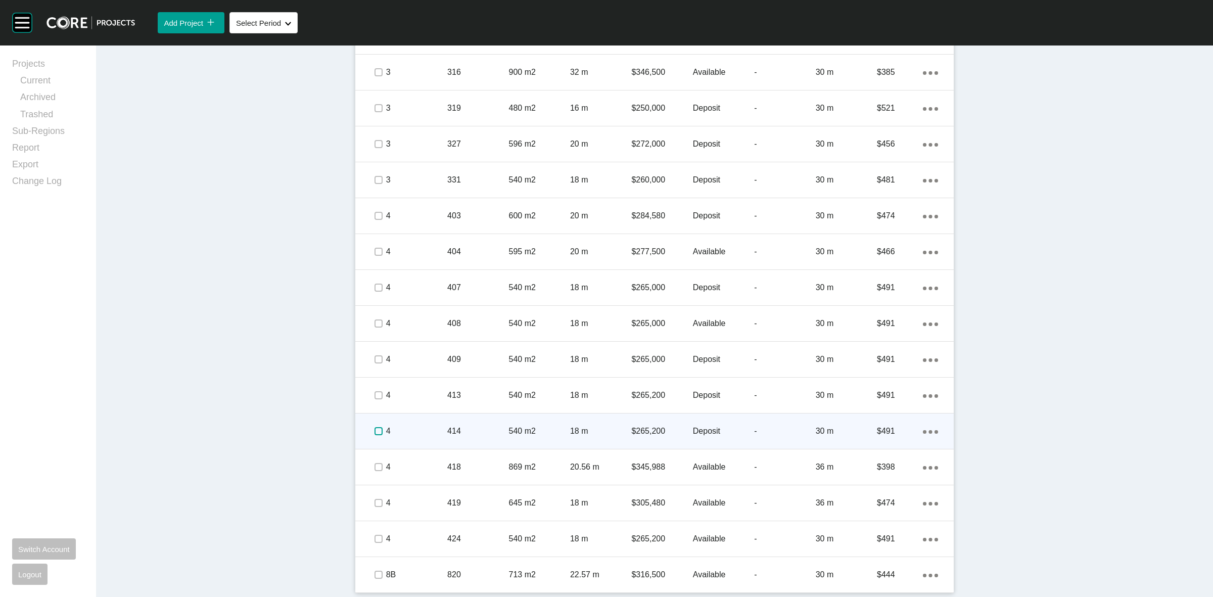
click at [375, 431] on label at bounding box center [379, 431] width 8 height 8
click at [411, 428] on p "4" at bounding box center [416, 431] width 61 height 11
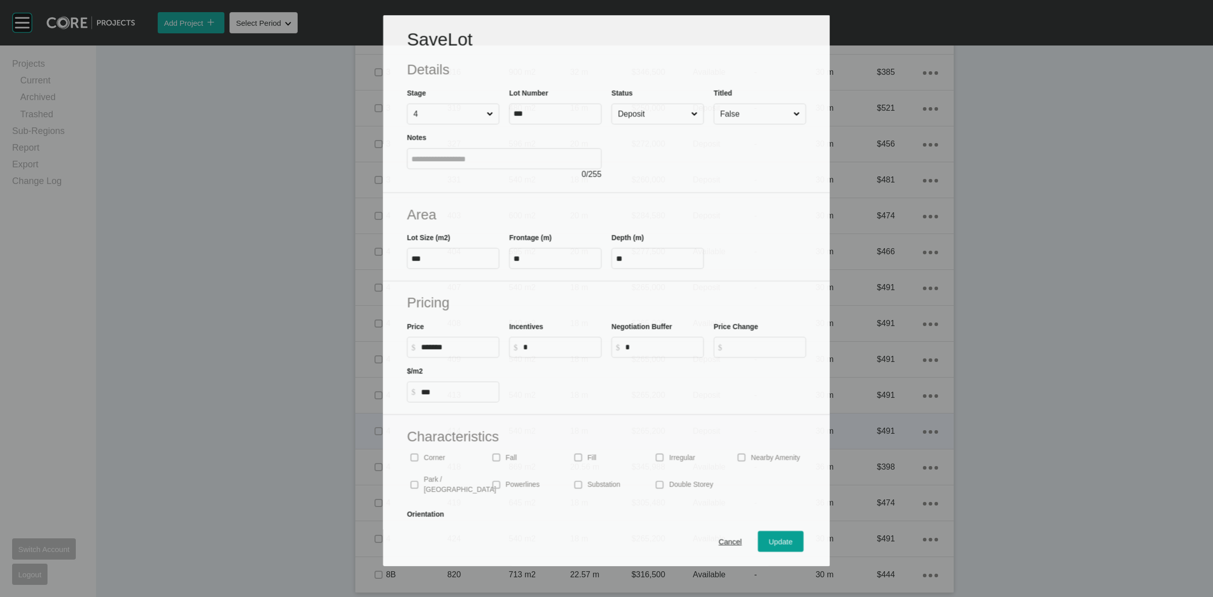
scroll to position [1007, 0]
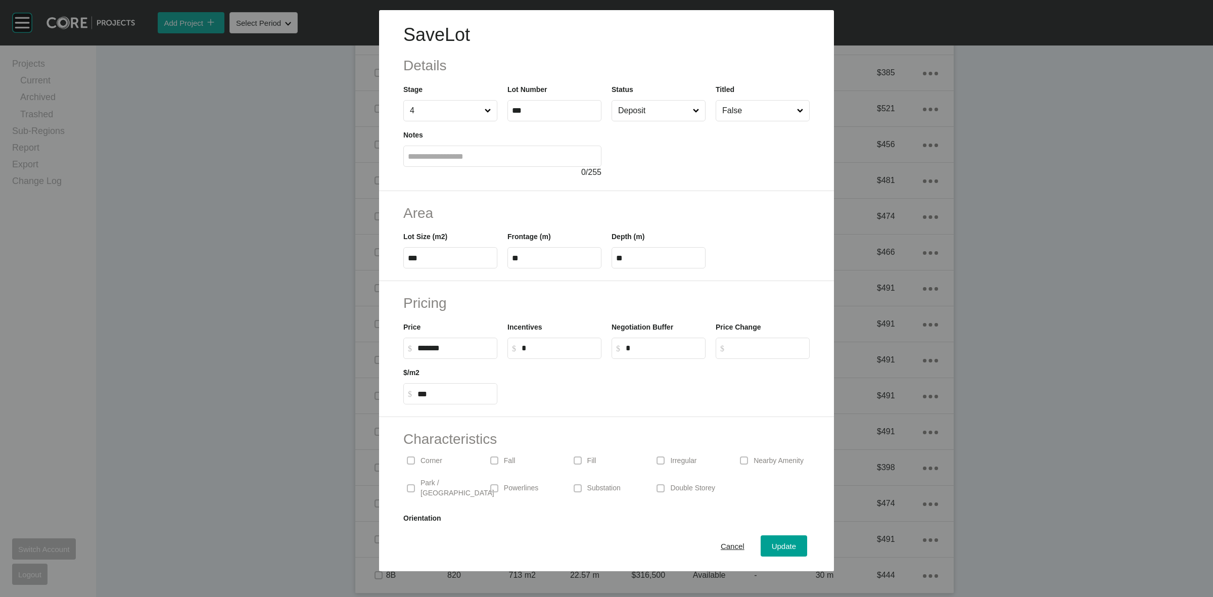
click at [633, 106] on input "Deposit" at bounding box center [653, 111] width 75 height 20
drag, startPoint x: 464, startPoint y: 348, endPoint x: 405, endPoint y: 349, distance: 59.2
click at [408, 350] on label "$ Created with Sketch. $ ******" at bounding box center [450, 348] width 94 height 21
type input "*******"
type input "******"
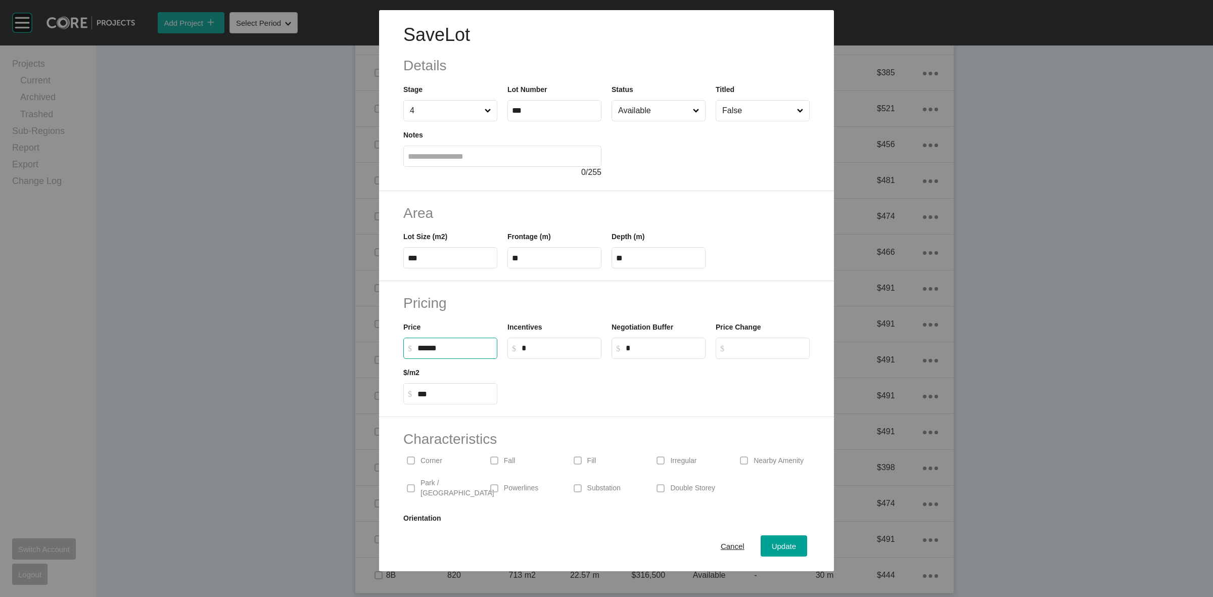
type input "***"
click at [761, 545] on button "Update" at bounding box center [784, 545] width 47 height 21
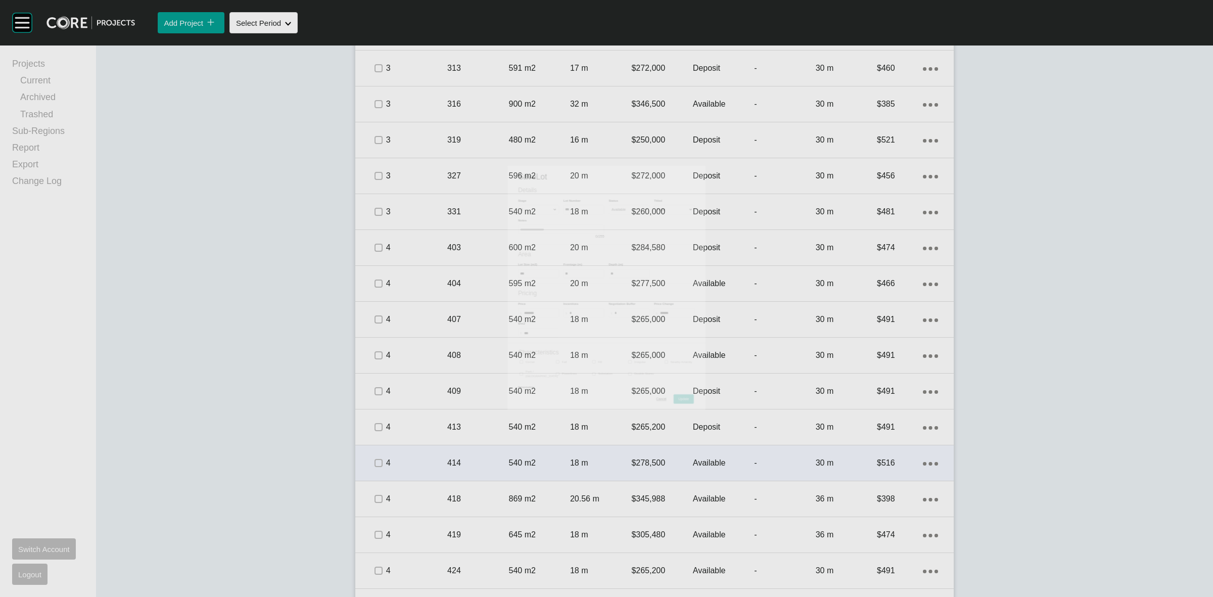
scroll to position [1039, 0]
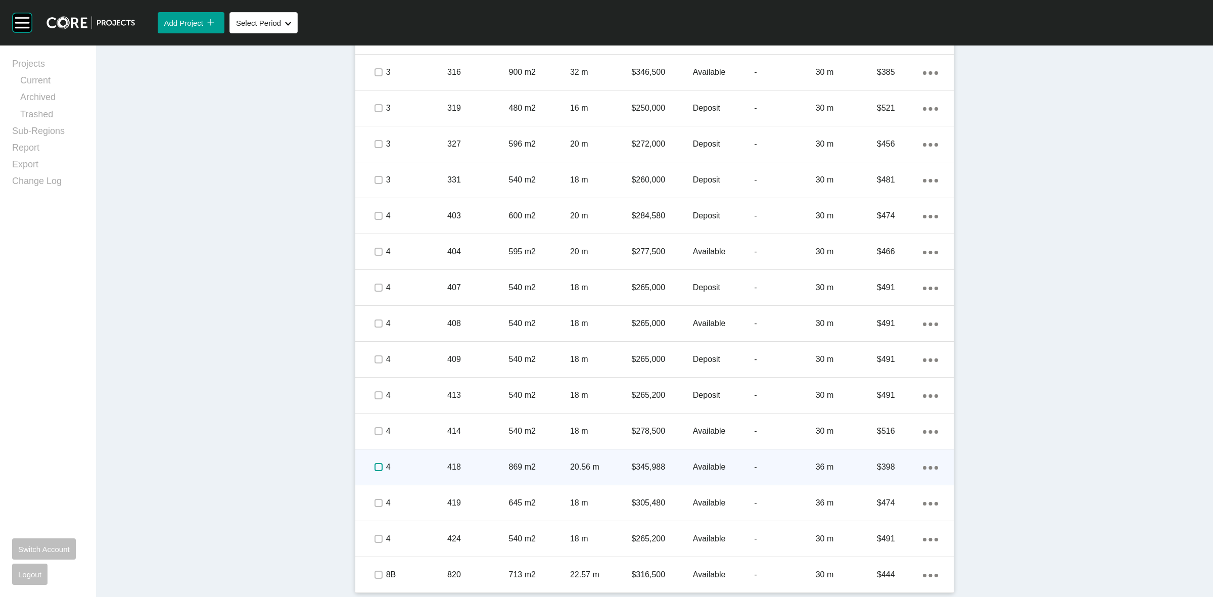
click at [377, 468] on label at bounding box center [379, 467] width 8 height 8
click at [410, 464] on p "4" at bounding box center [416, 467] width 61 height 11
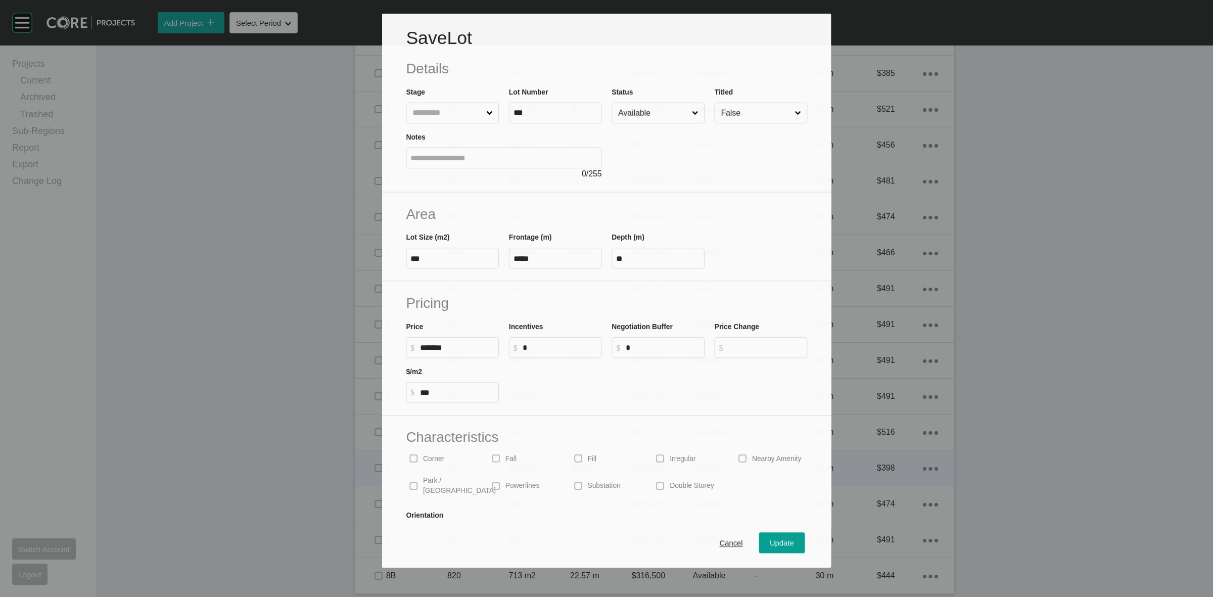
scroll to position [1007, 0]
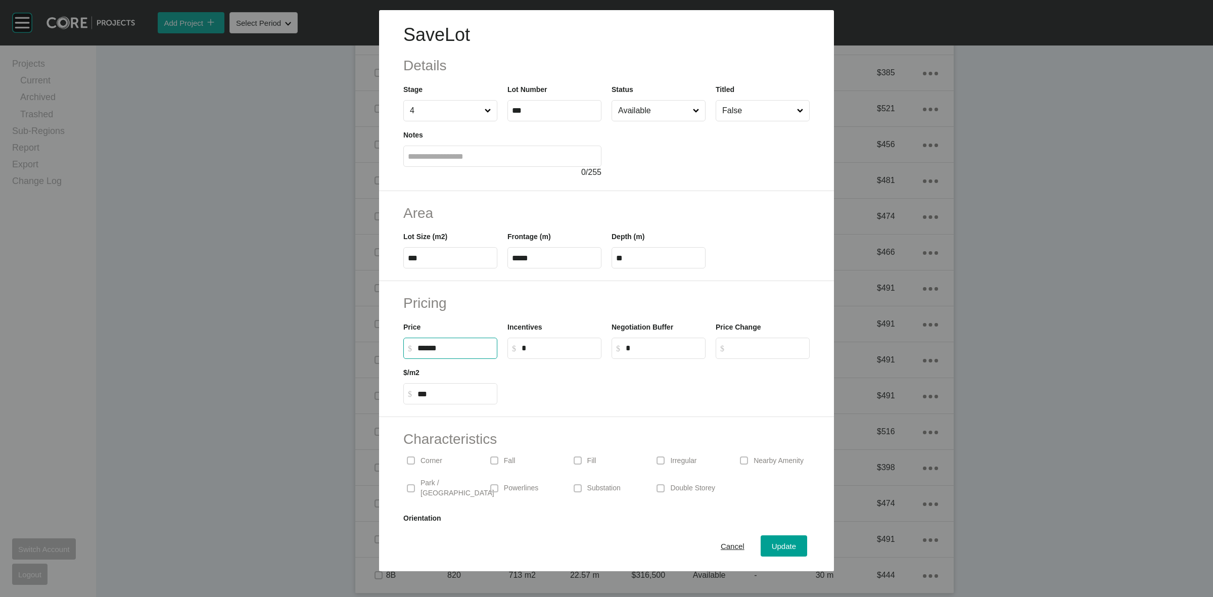
drag, startPoint x: 481, startPoint y: 350, endPoint x: 246, endPoint y: 359, distance: 235.3
click at [272, 360] on div "Save Lot Details Stage 4 Lot Number *** Status Available Titled False Notes 0 /…" at bounding box center [606, 285] width 1213 height 571
type input "*******"
type input "******"
type input "***"
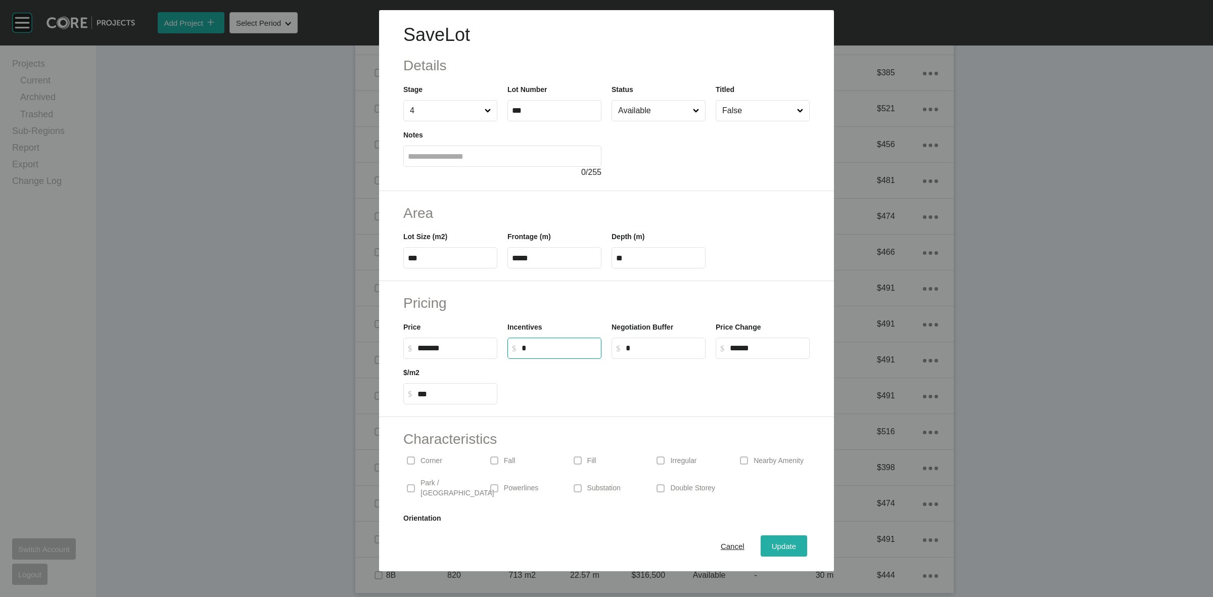
click at [788, 539] on div "Update" at bounding box center [784, 546] width 29 height 14
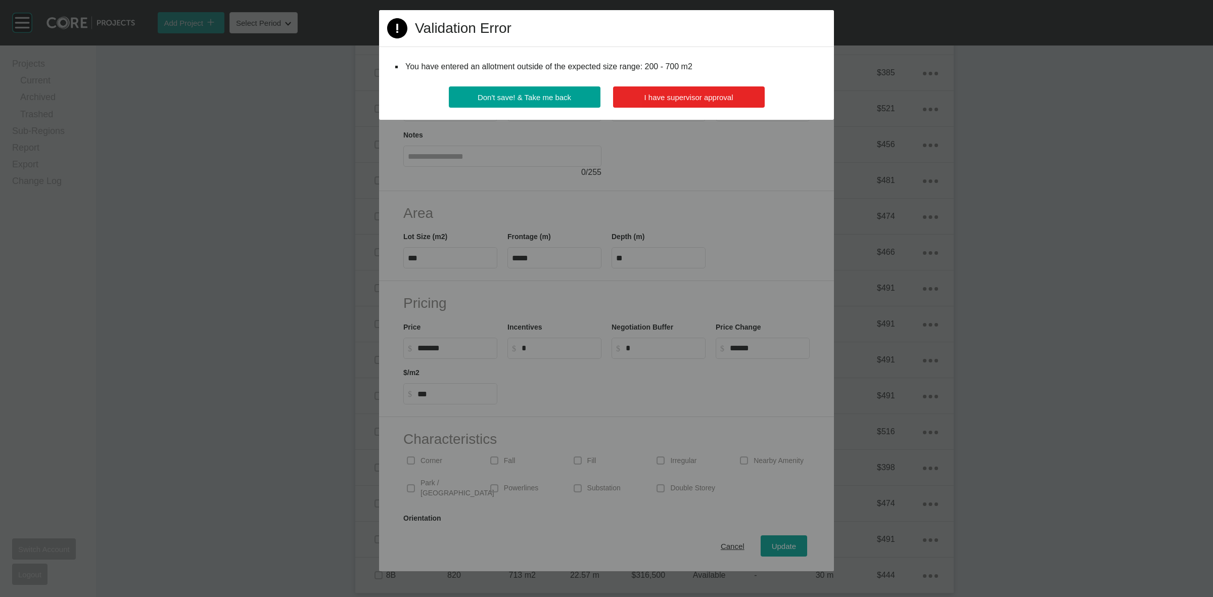
click at [655, 95] on span "I have supervisor approval" at bounding box center [689, 97] width 89 height 9
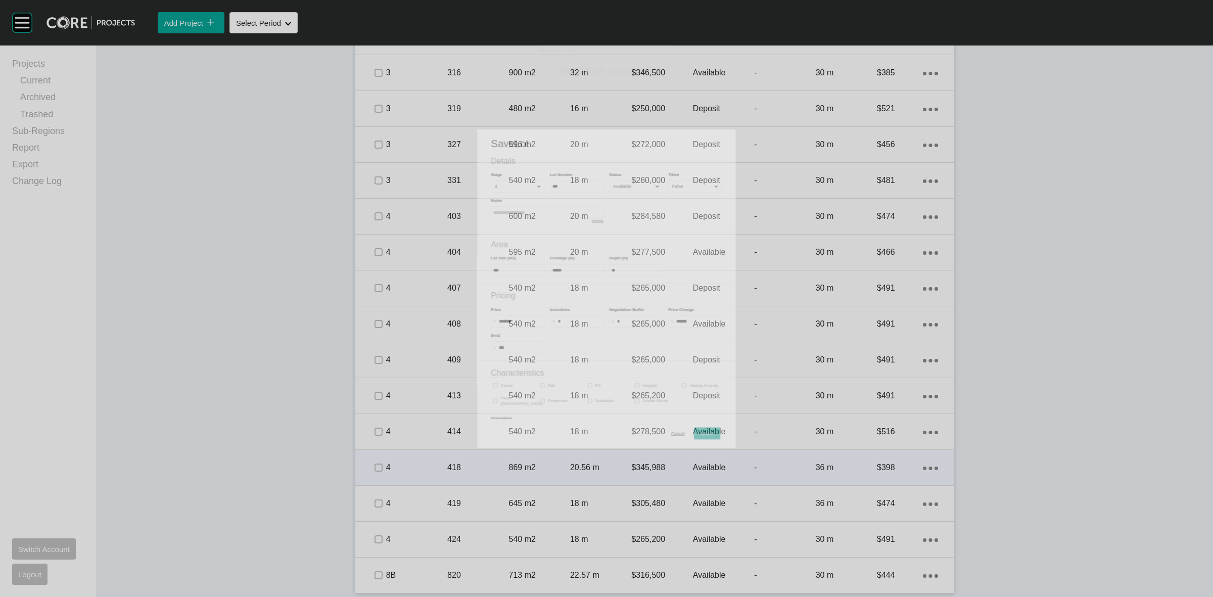
scroll to position [1039, 0]
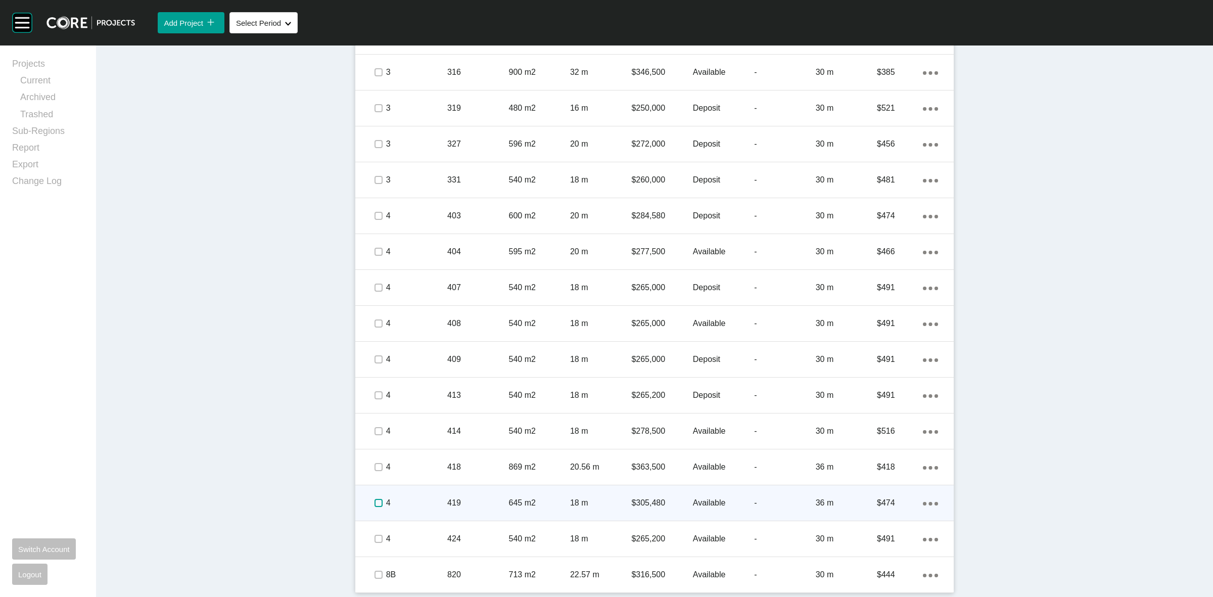
click at [375, 502] on label at bounding box center [379, 503] width 8 height 8
click at [413, 498] on p "4" at bounding box center [416, 503] width 61 height 11
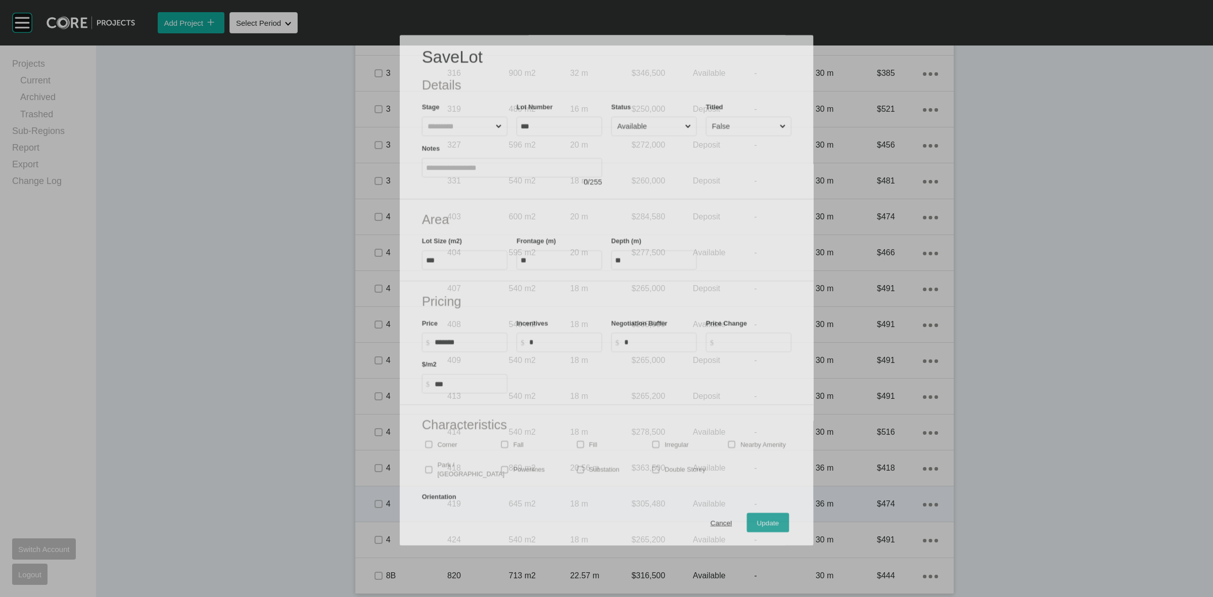
scroll to position [1007, 0]
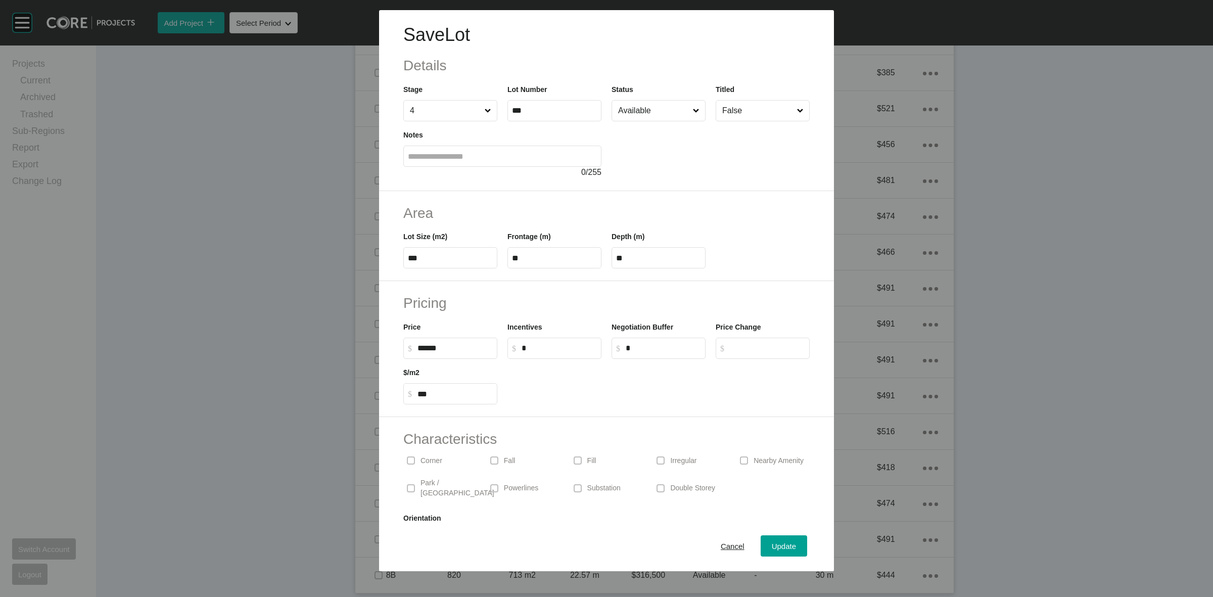
drag, startPoint x: 466, startPoint y: 347, endPoint x: 364, endPoint y: 342, distance: 102.3
click at [367, 342] on div "Save Lot Details Stage 4 Lot Number *** Status Available Titled False Notes 0 /…" at bounding box center [606, 285] width 1213 height 571
type input "*******"
type input "*****"
type input "***"
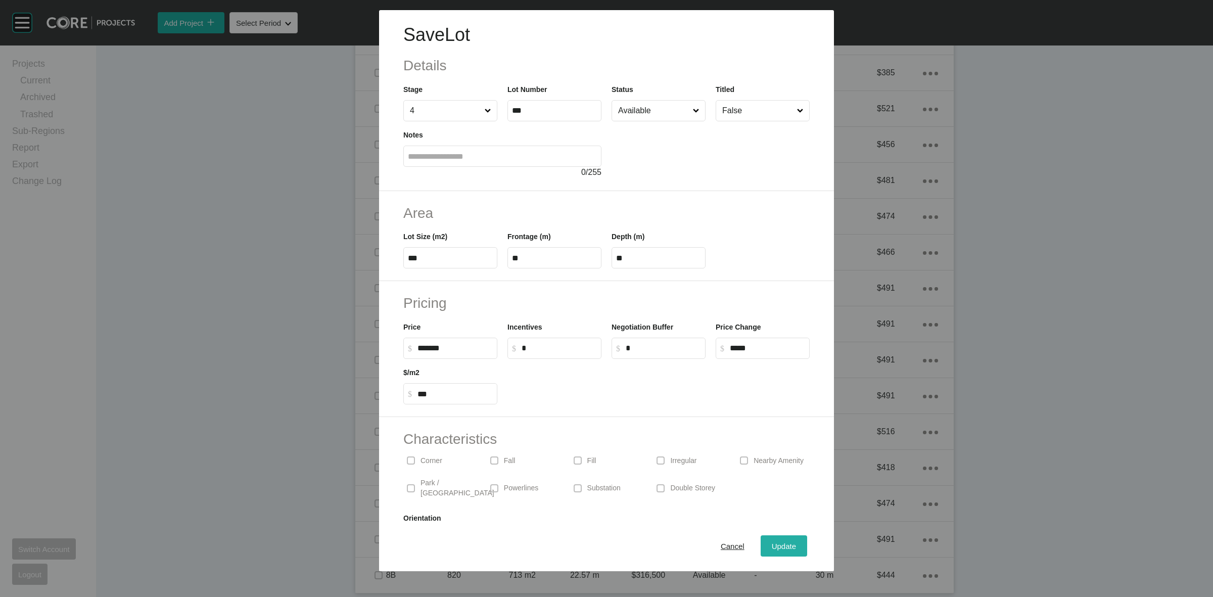
click at [785, 544] on span "Update" at bounding box center [784, 546] width 24 height 9
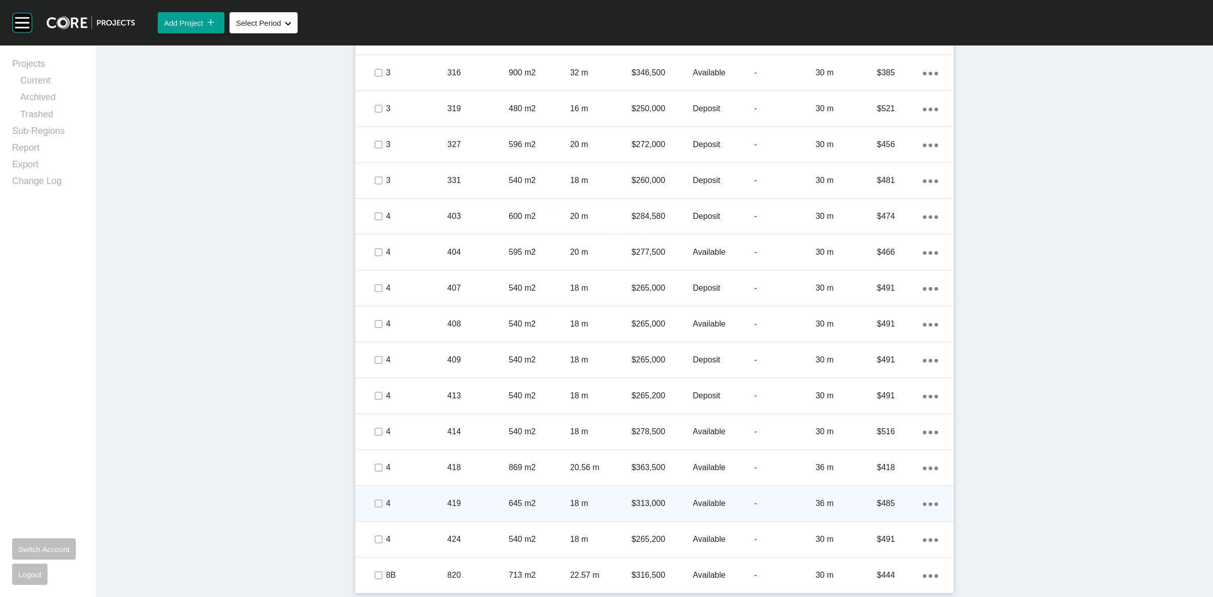
scroll to position [1039, 0]
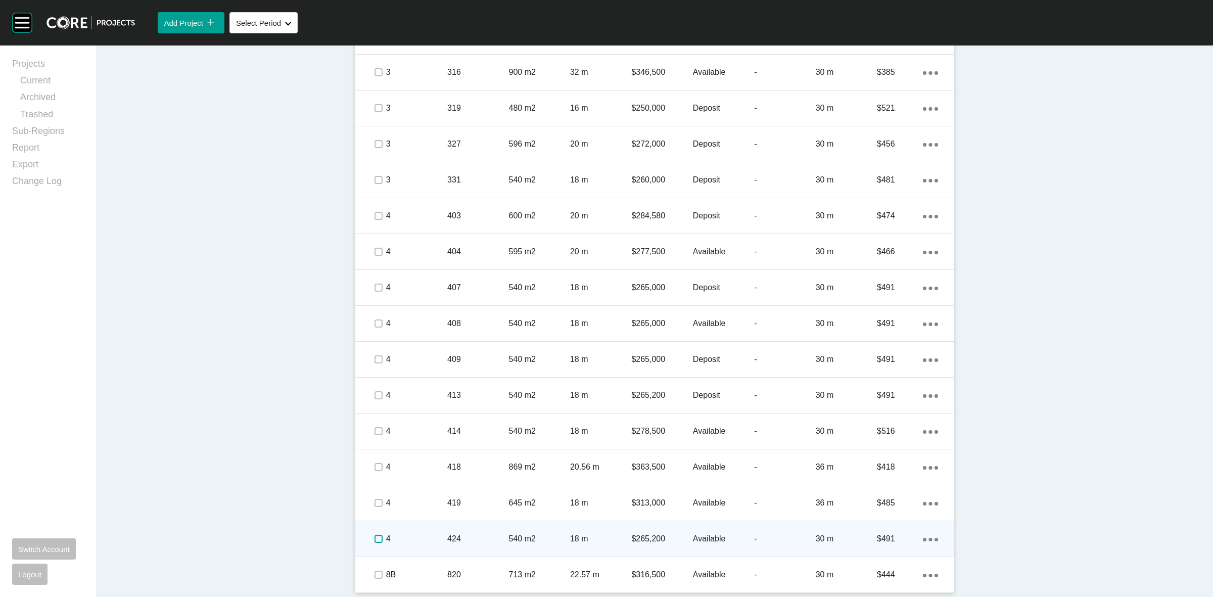
click at [376, 537] on label at bounding box center [379, 539] width 8 height 8
click at [409, 536] on p "4" at bounding box center [416, 538] width 61 height 11
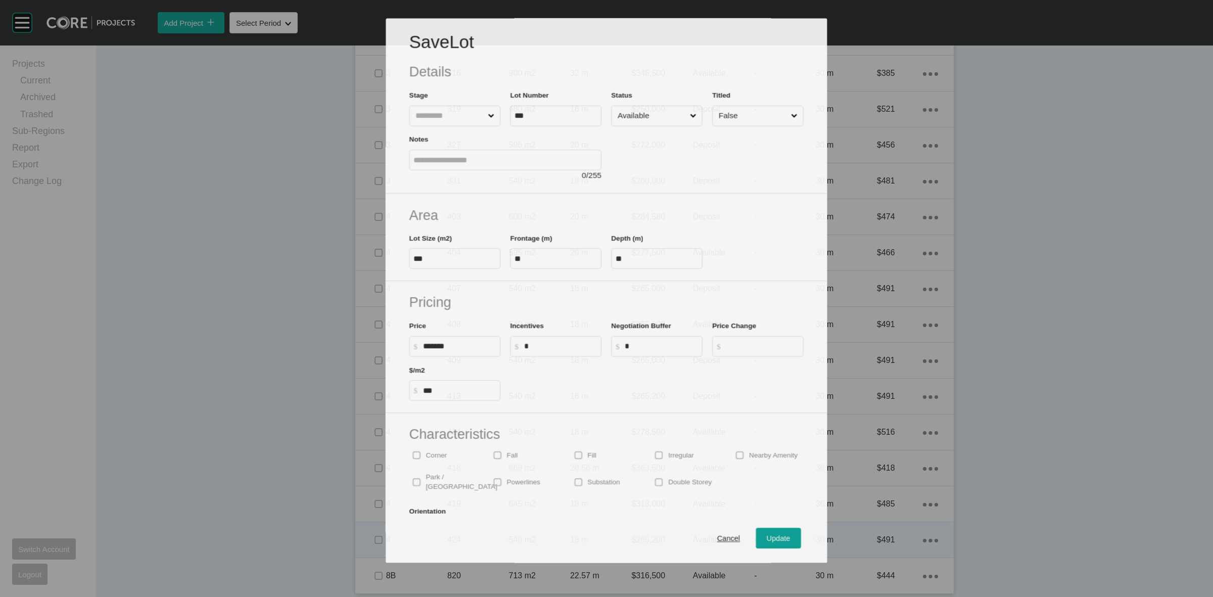
scroll to position [1007, 0]
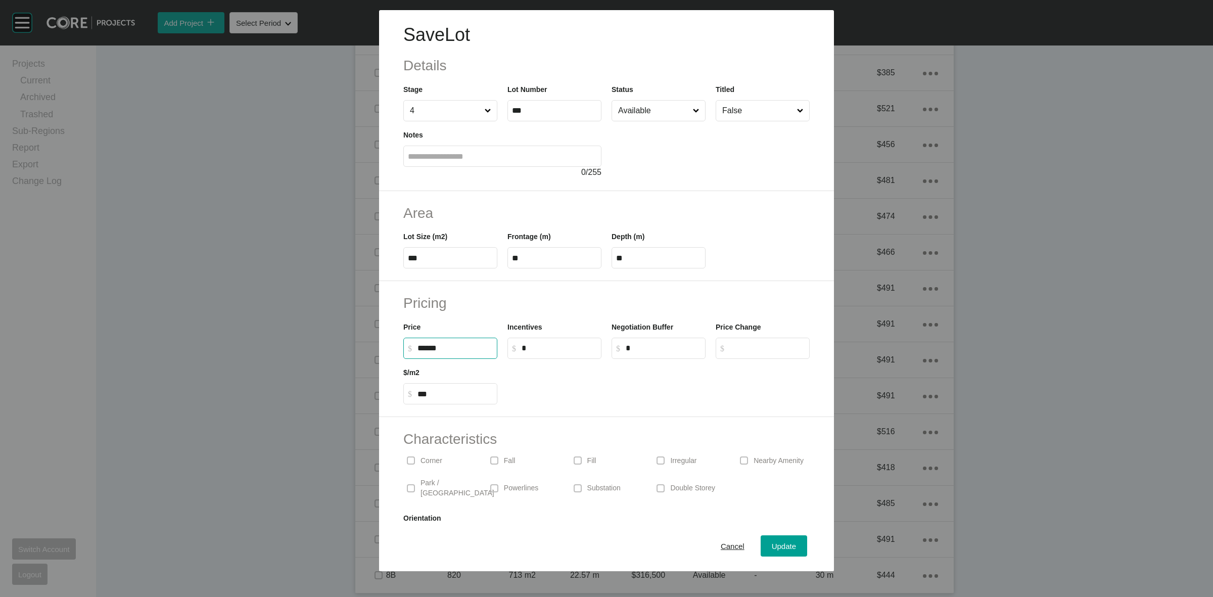
click at [469, 347] on input "******" at bounding box center [455, 348] width 75 height 9
type input "*******"
type input "****"
click at [772, 543] on span "Update" at bounding box center [784, 546] width 24 height 9
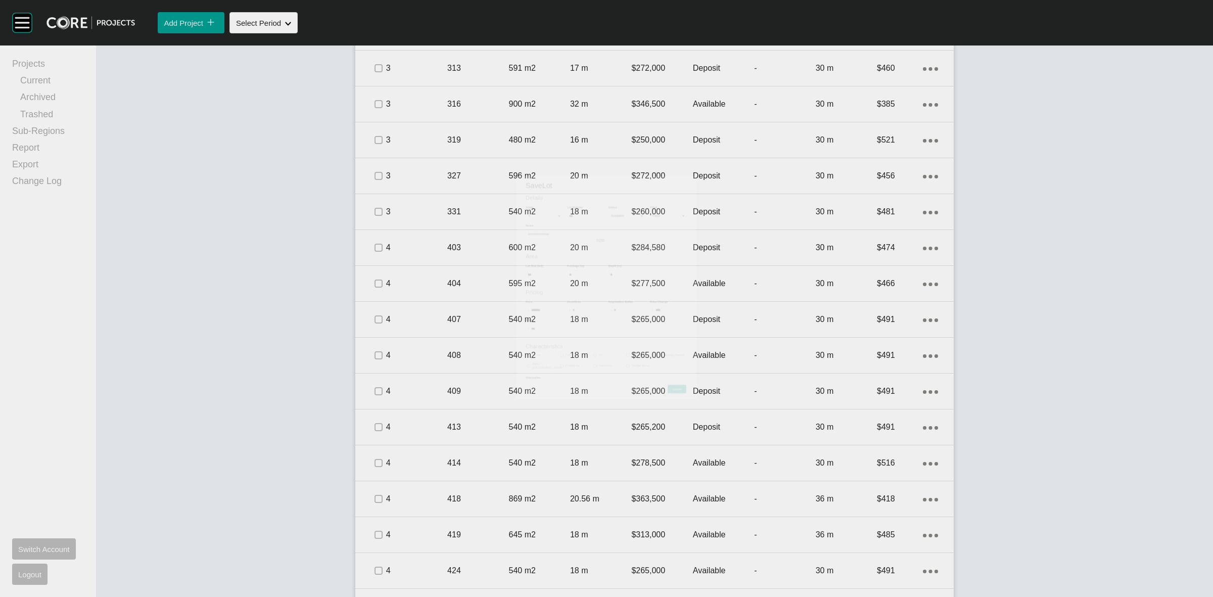
scroll to position [1039, 0]
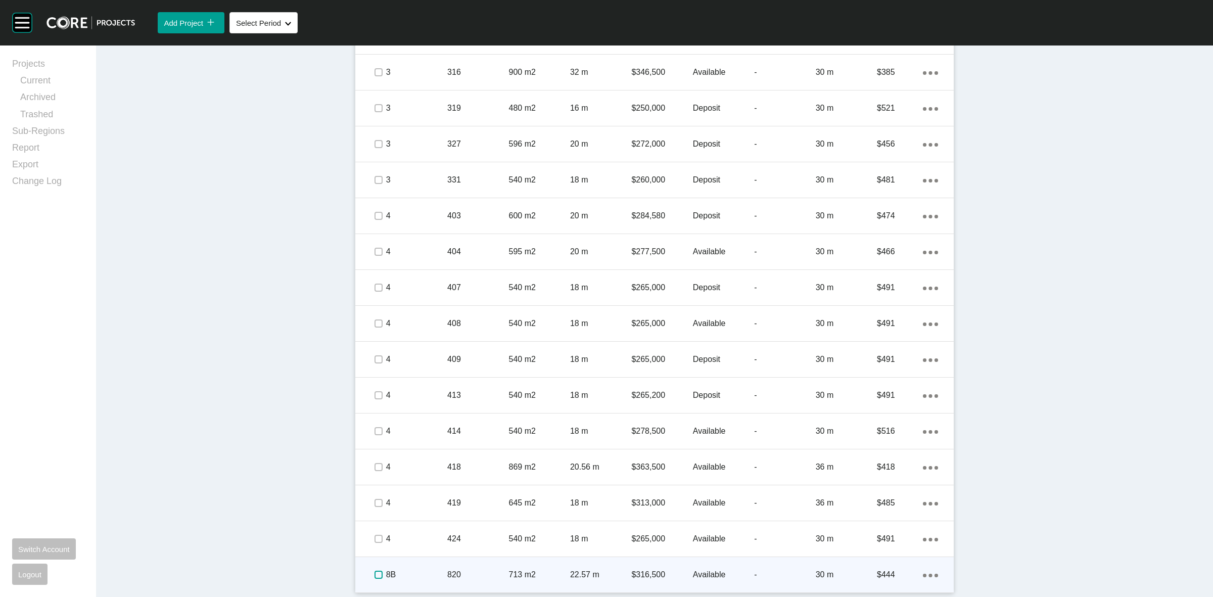
click at [375, 574] on label at bounding box center [379, 575] width 8 height 8
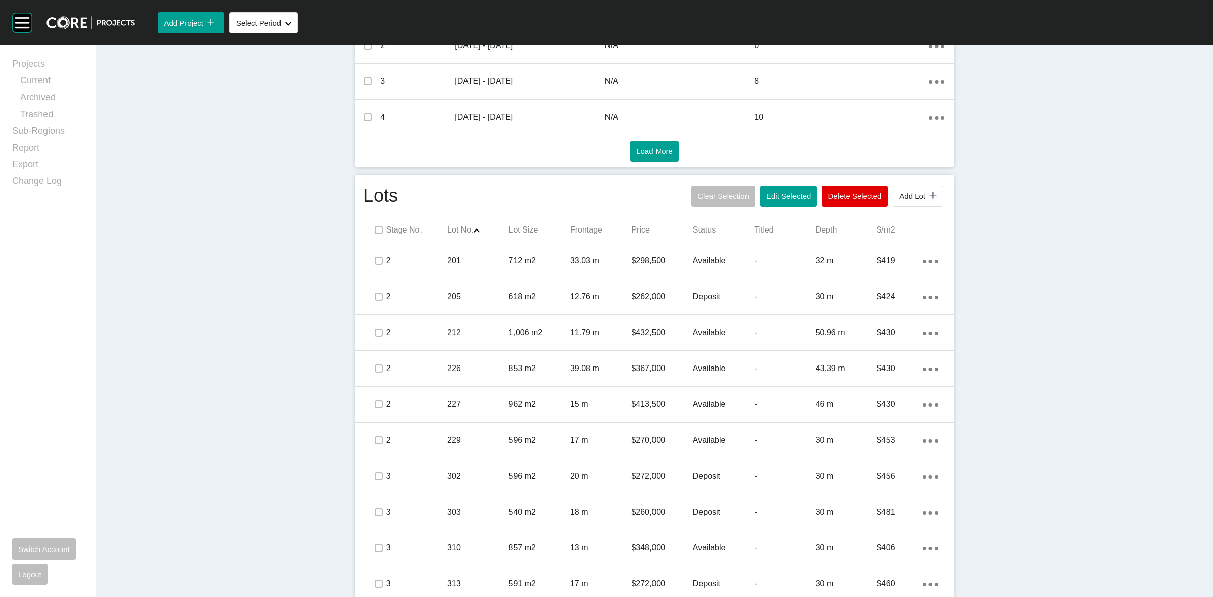
scroll to position [344, 0]
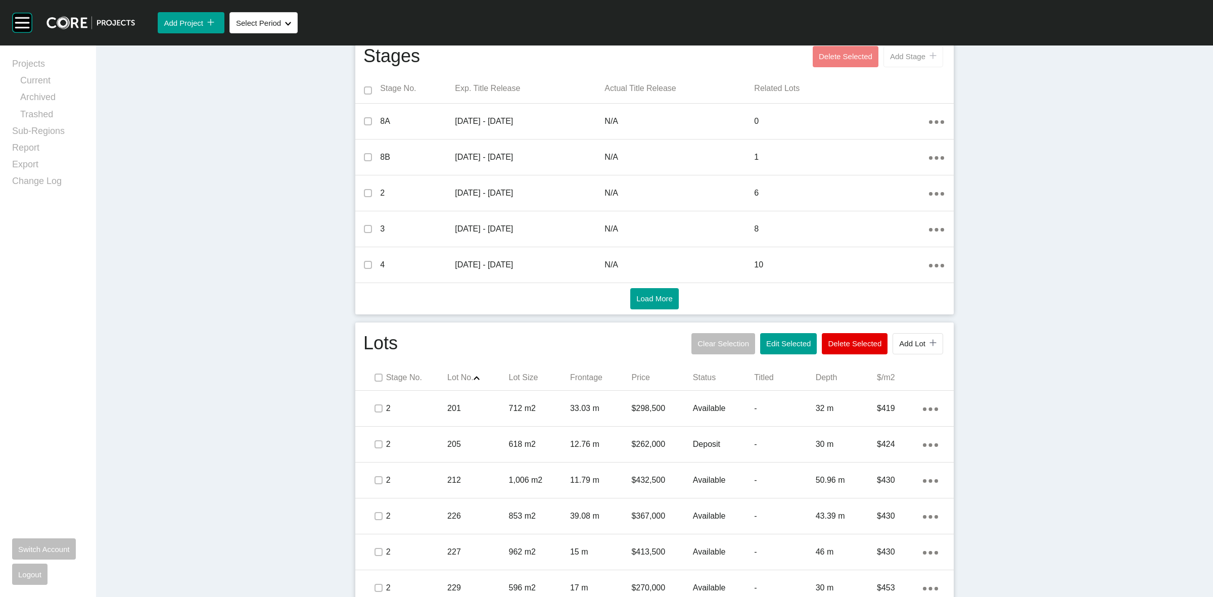
click at [912, 61] on span "Add Stage" at bounding box center [907, 56] width 35 height 9
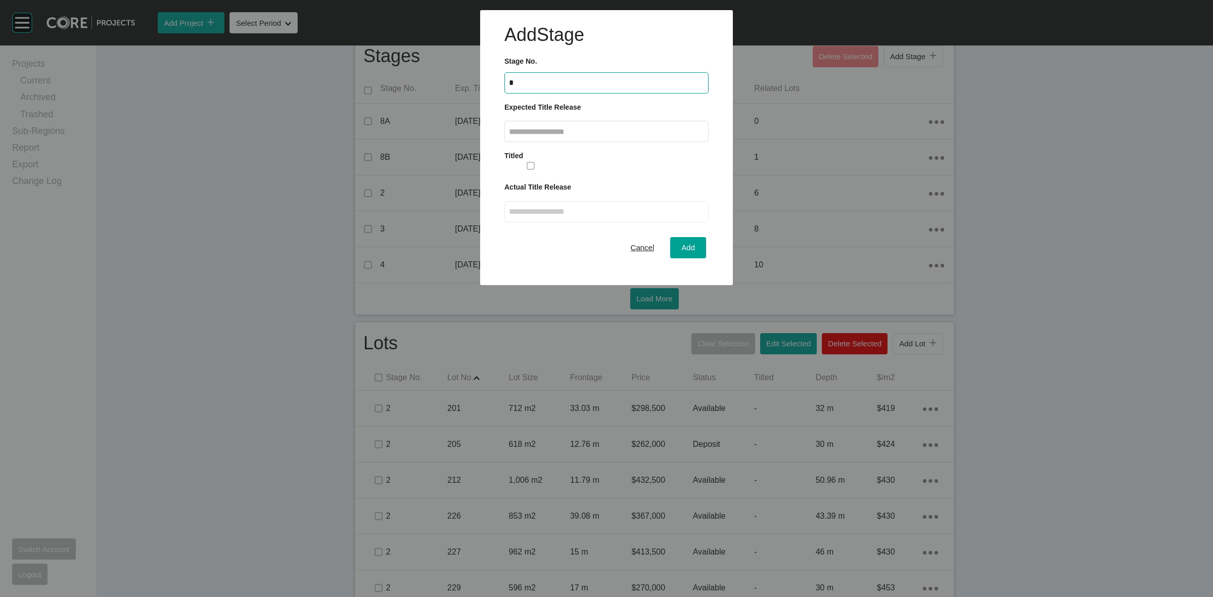
type input "*"
click at [620, 133] on input "text" at bounding box center [606, 131] width 195 height 9
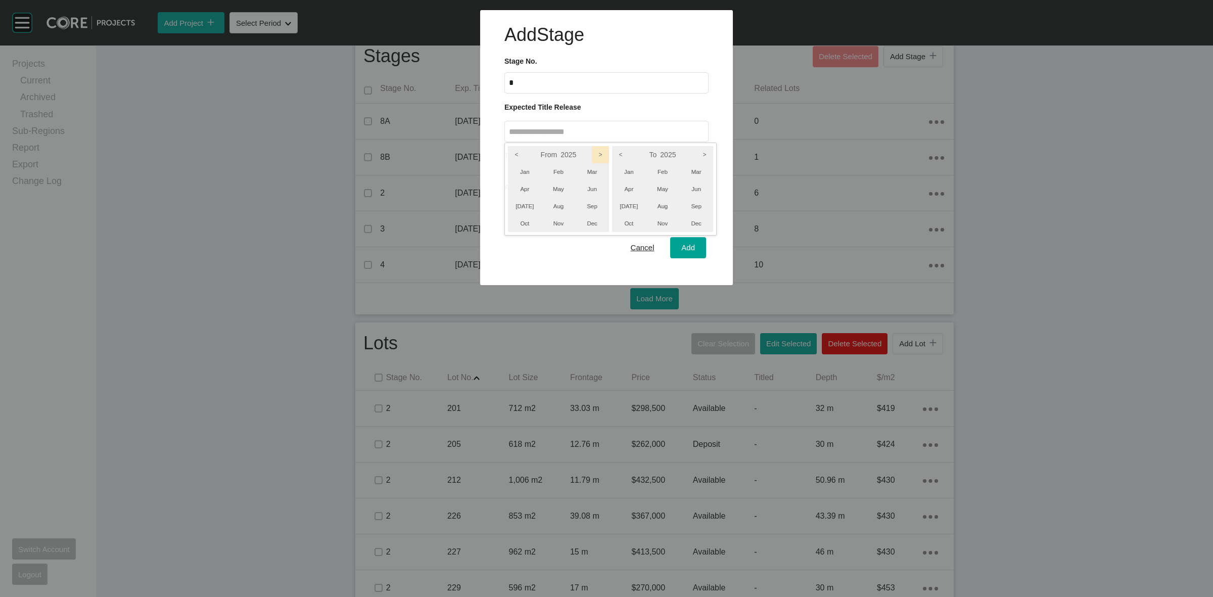
click at [599, 152] on icon ">" at bounding box center [600, 154] width 17 height 17
click at [706, 154] on icon ">" at bounding box center [704, 154] width 17 height 17
click at [698, 224] on li "Dec" at bounding box center [697, 223] width 34 height 17
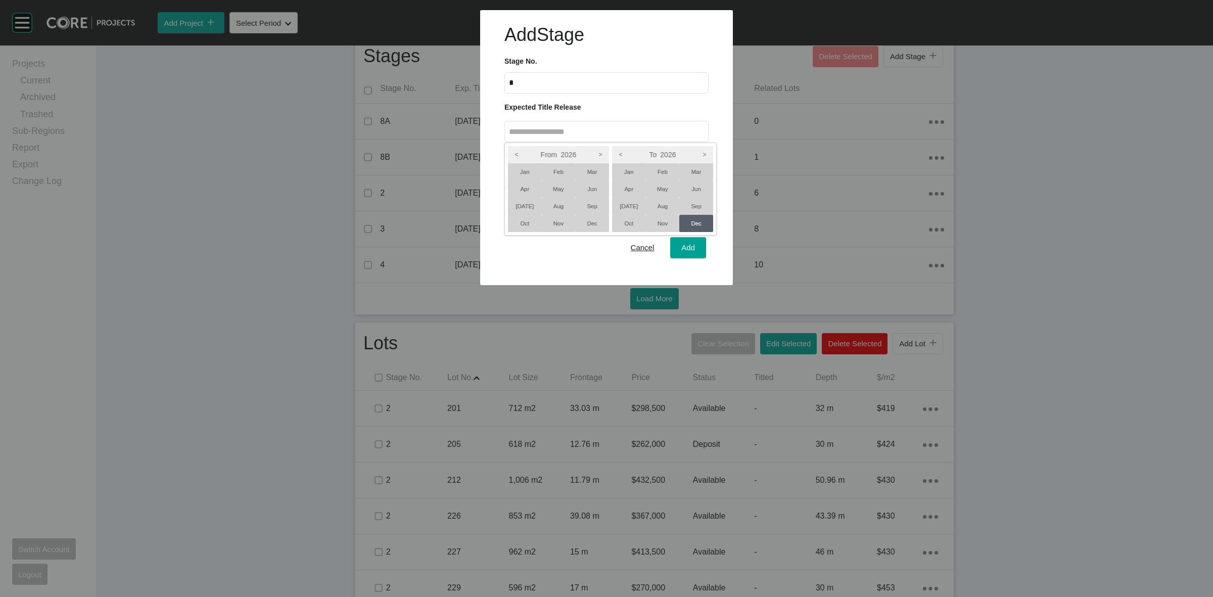
click at [526, 223] on li "Oct" at bounding box center [525, 223] width 34 height 17
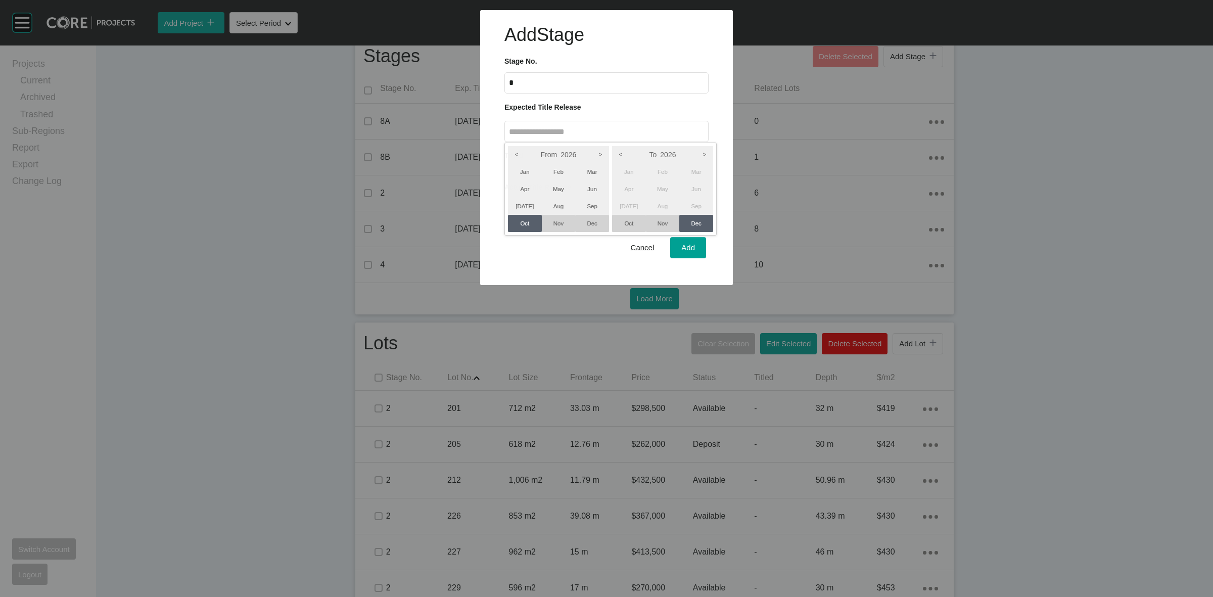
click at [684, 249] on div at bounding box center [606, 142] width 1213 height 285
type input "**********"
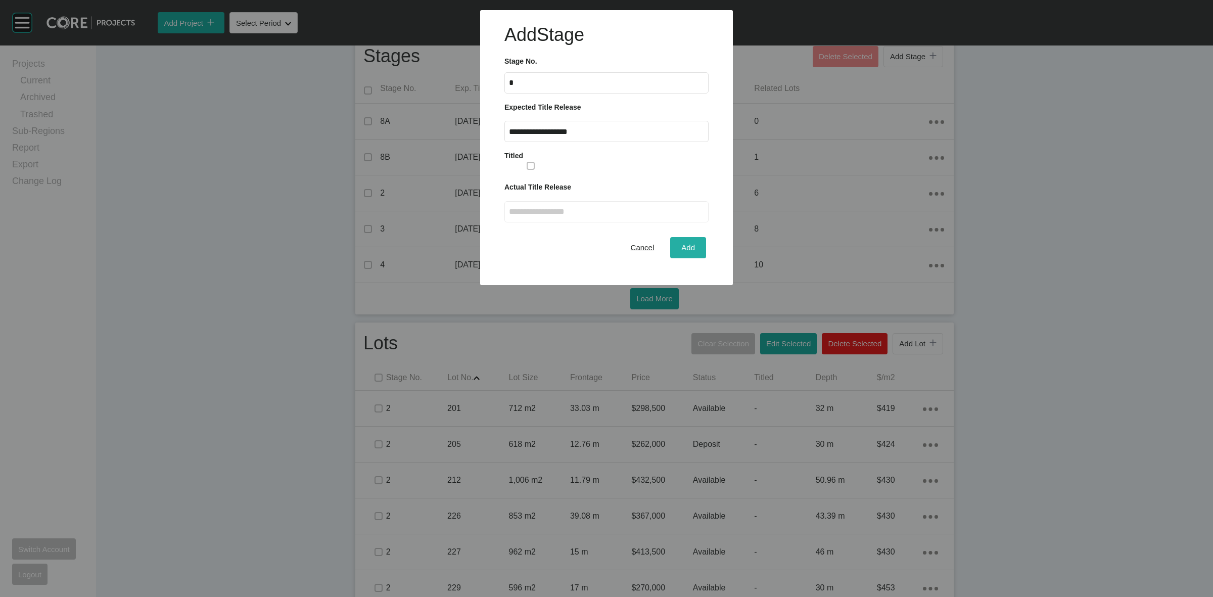
click at [687, 249] on span "Add" at bounding box center [689, 247] width 14 height 9
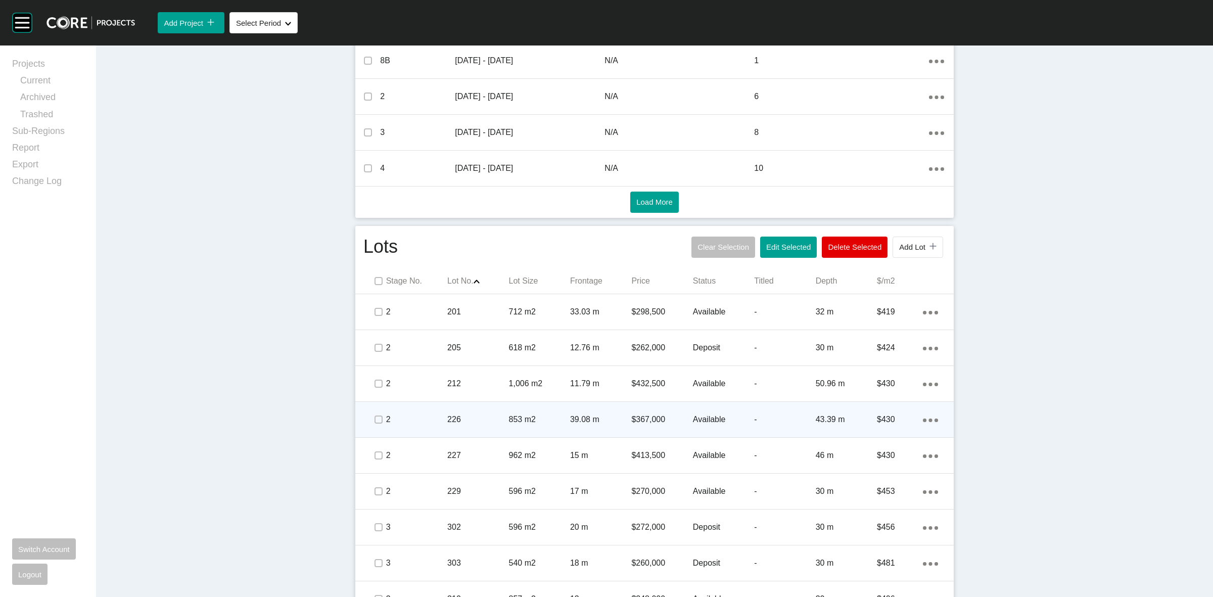
scroll to position [533, 0]
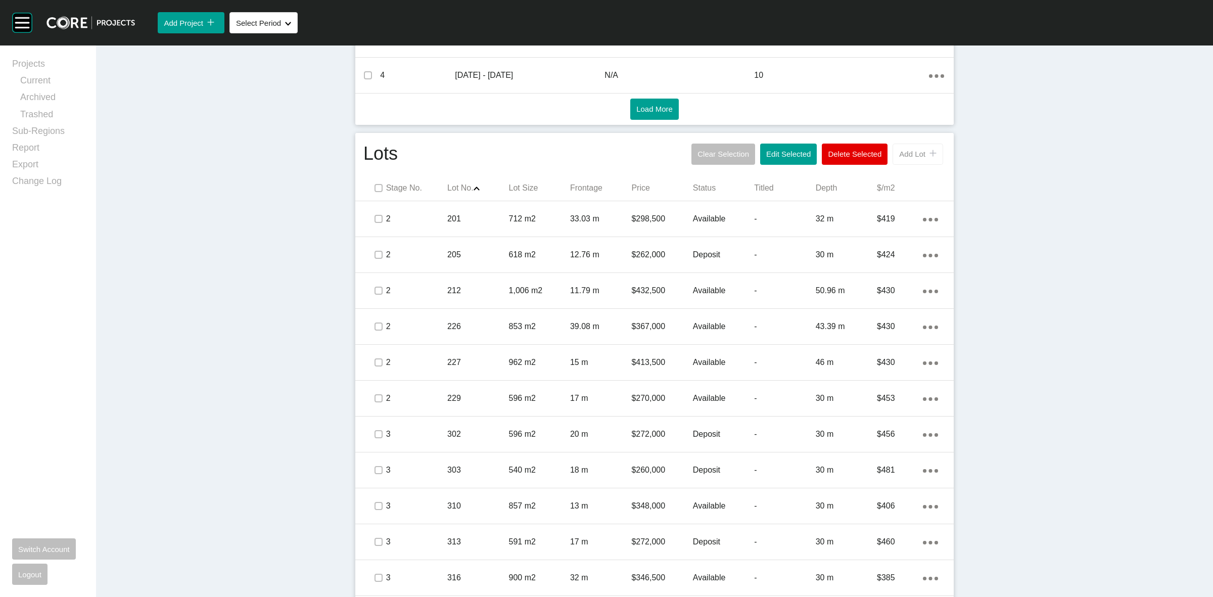
click at [914, 151] on span "Add Lot" at bounding box center [912, 154] width 26 height 9
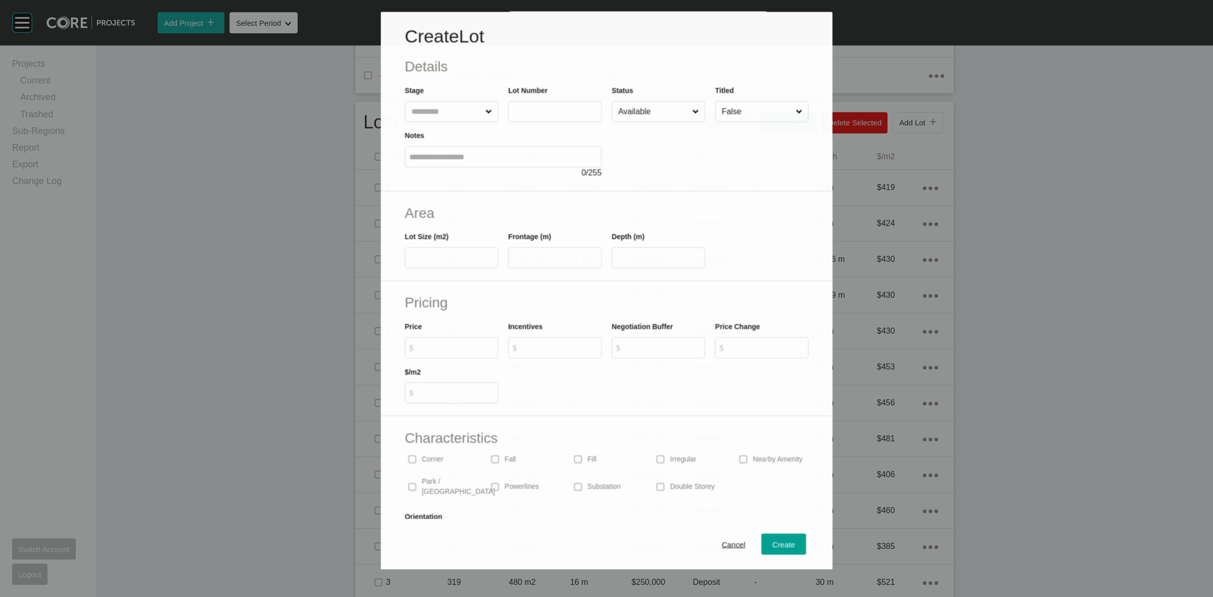
click at [461, 108] on input "text" at bounding box center [446, 112] width 74 height 20
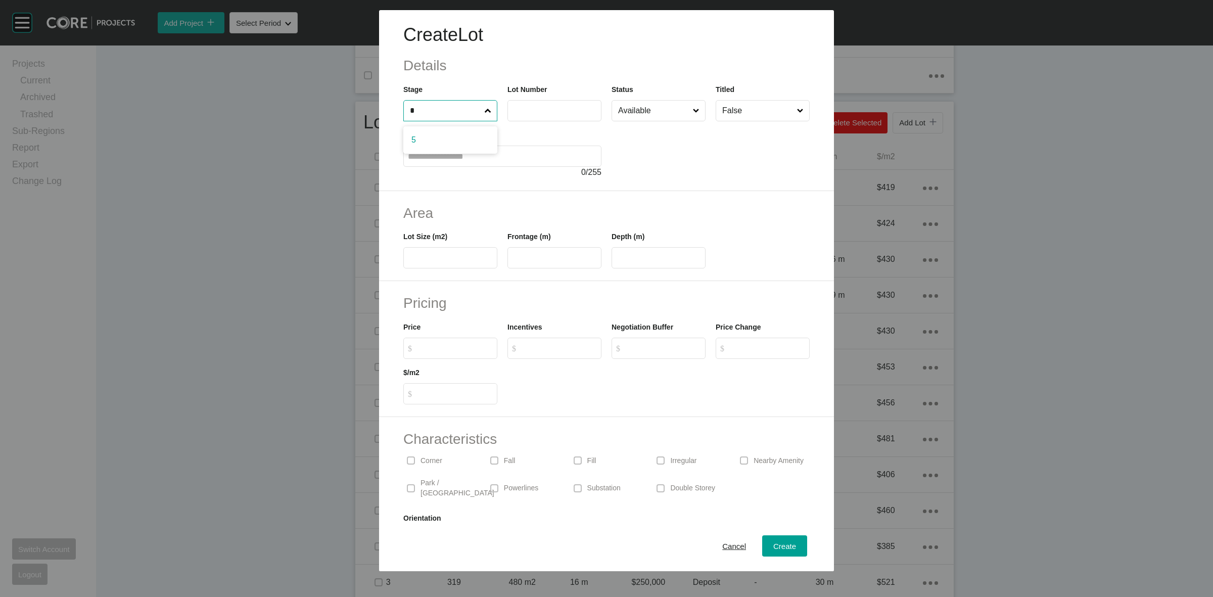
type input "*"
type input "***"
type input "**"
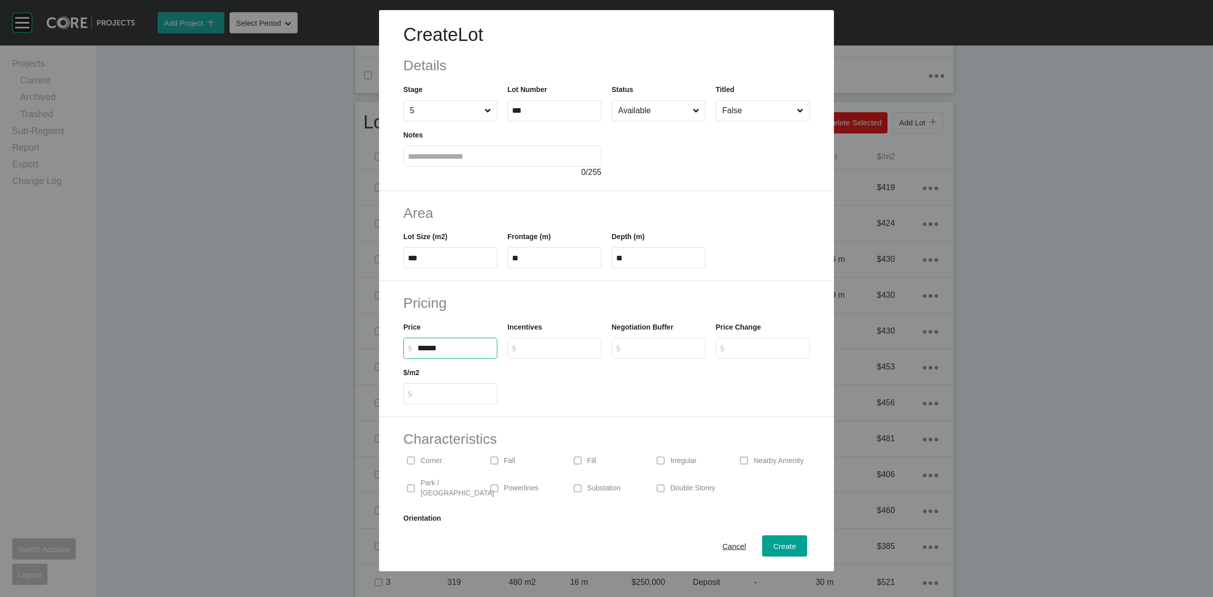
type input "*******"
type input "***"
type input "*"
click at [777, 534] on div "Cancel Create" at bounding box center [606, 546] width 455 height 51
click at [782, 547] on span "Create" at bounding box center [785, 546] width 23 height 9
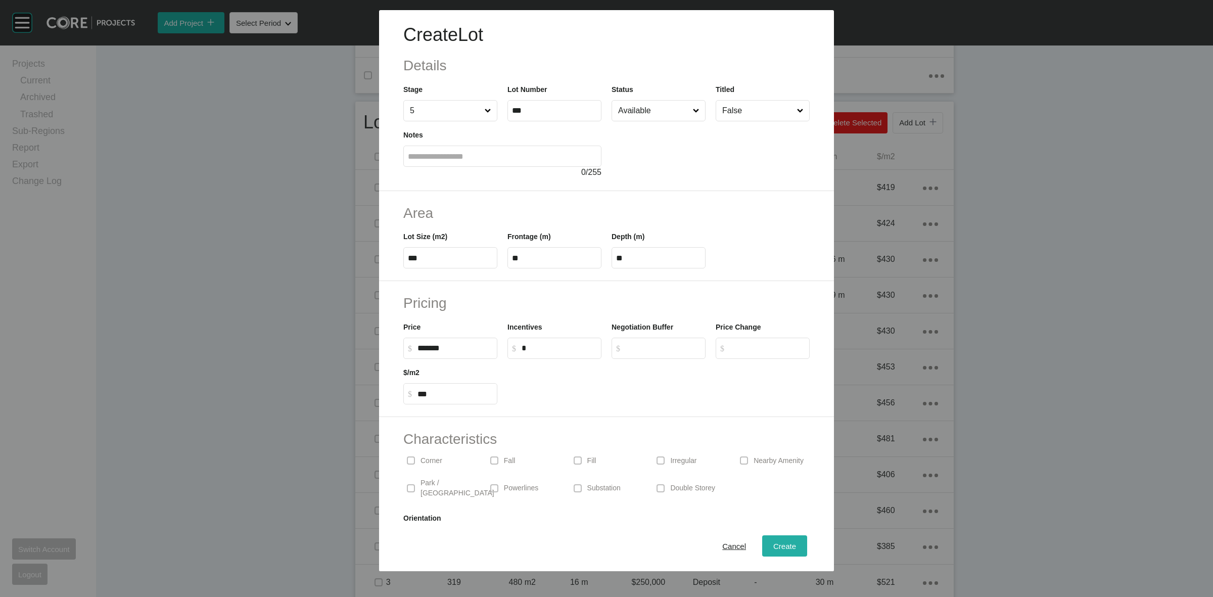
type input "*"
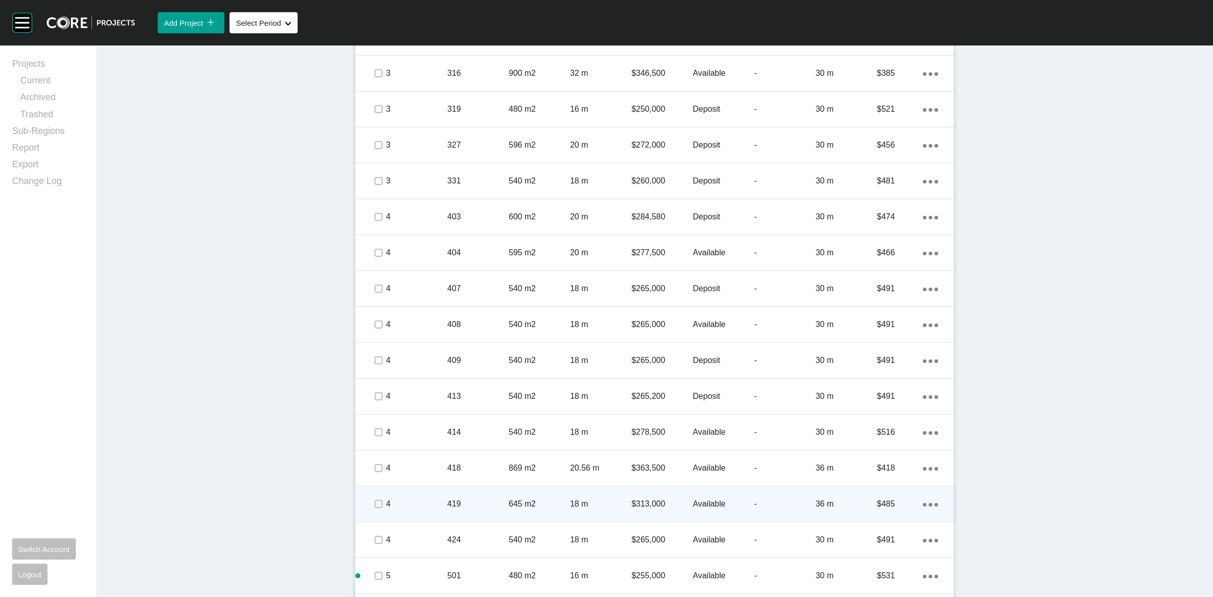
scroll to position [1039, 0]
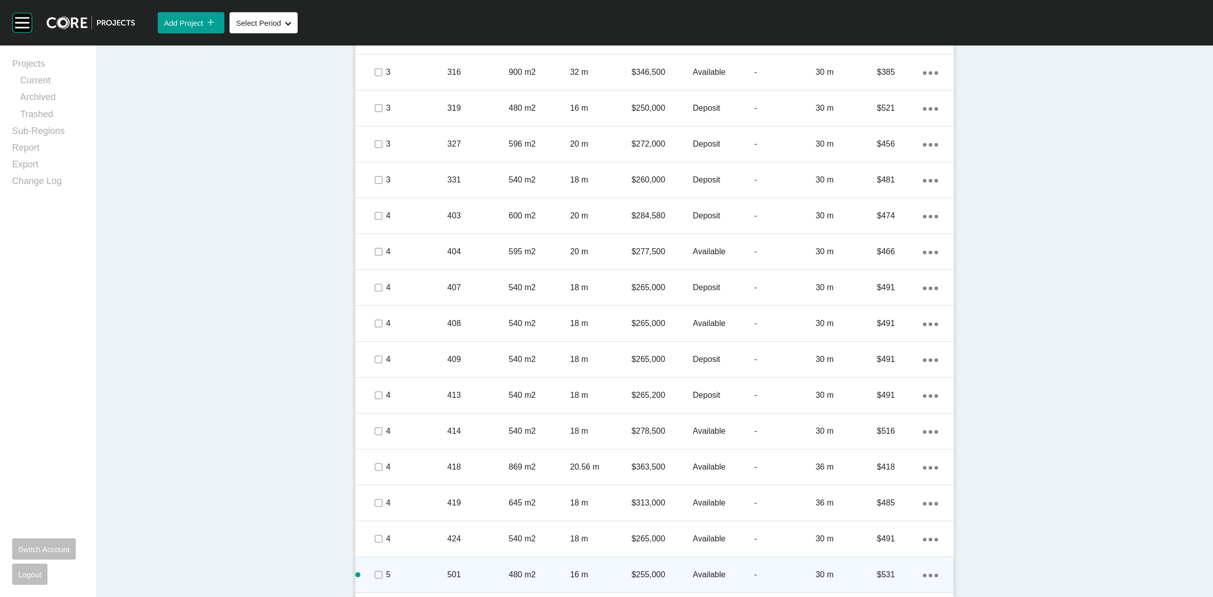
click at [923, 575] on div "Action Menu Dots Copy 6 Created with Sketch." at bounding box center [930, 574] width 15 height 11
click at [888, 564] on link "Duplicate" at bounding box center [885, 566] width 38 height 15
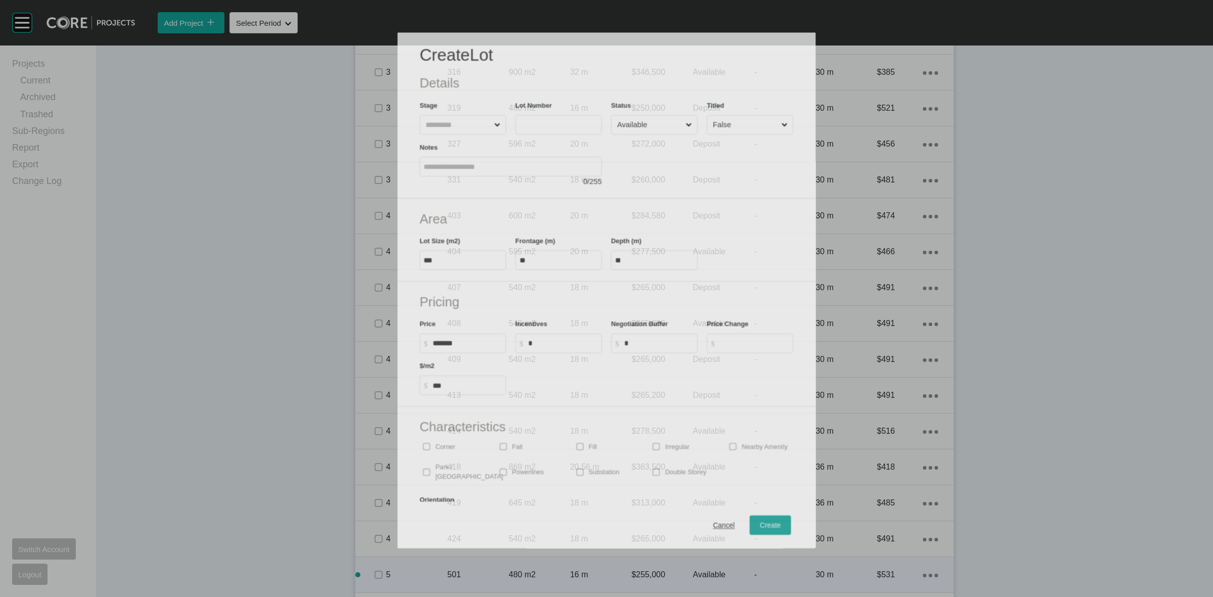
scroll to position [1007, 0]
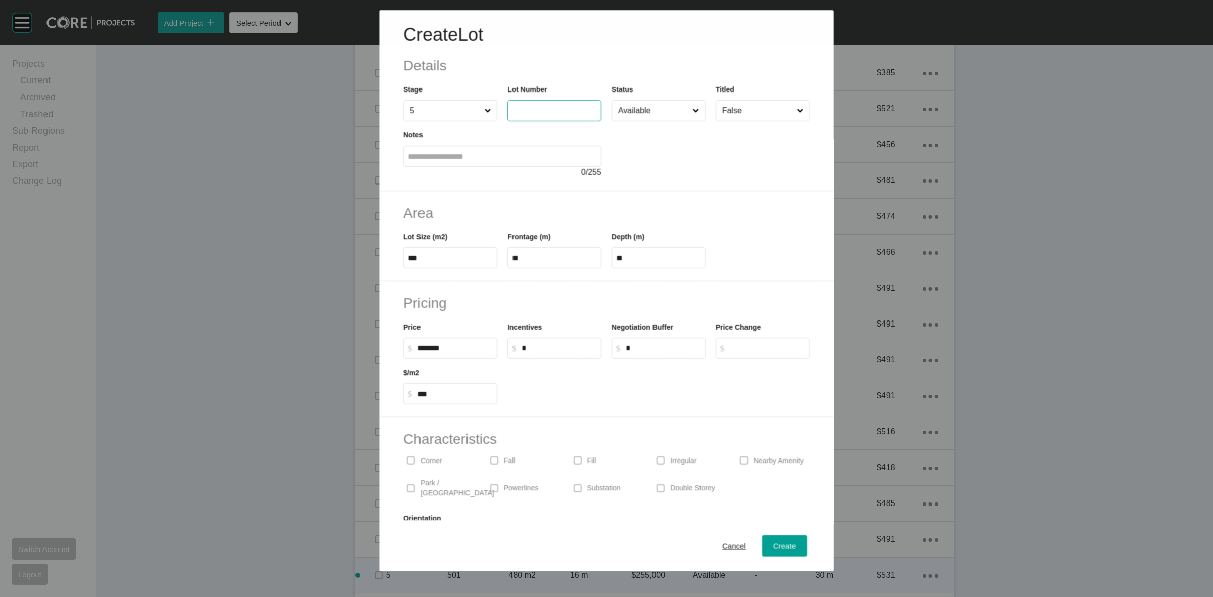
click at [534, 108] on input "text" at bounding box center [554, 111] width 85 height 9
type input "***"
click at [630, 115] on input "Available" at bounding box center [653, 111] width 75 height 20
click at [774, 544] on span "Create" at bounding box center [785, 546] width 23 height 9
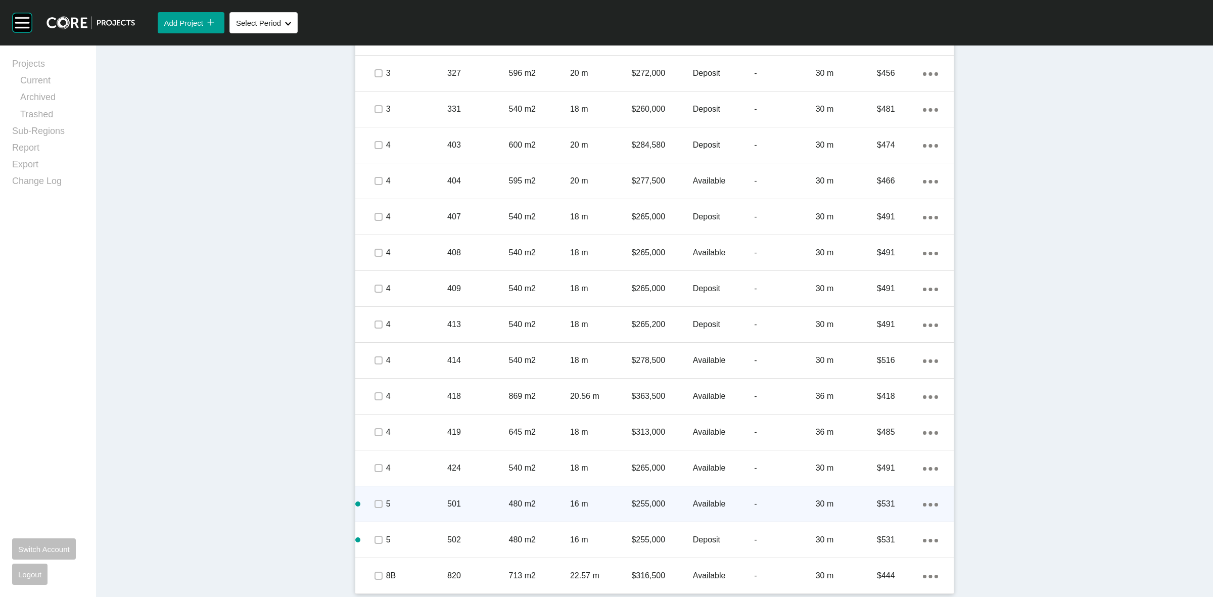
scroll to position [1110, 0]
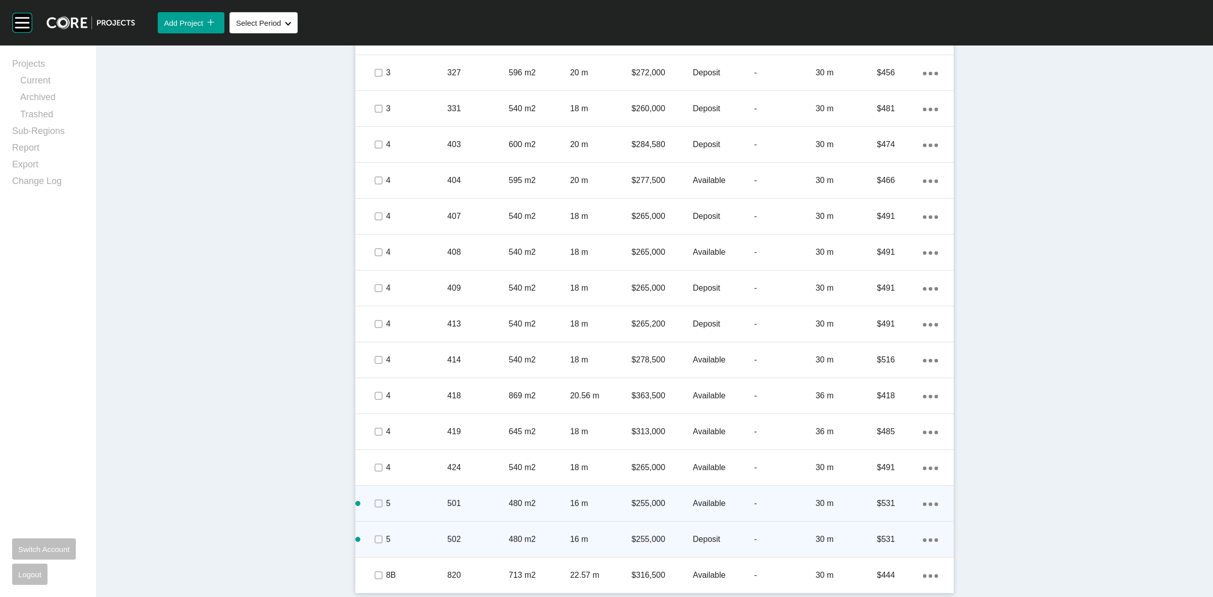
drag, startPoint x: 923, startPoint y: 539, endPoint x: 911, endPoint y: 545, distance: 13.3
click at [925, 540] on icon "Action Menu Dots Copy 6 Created with Sketch." at bounding box center [930, 540] width 15 height 4
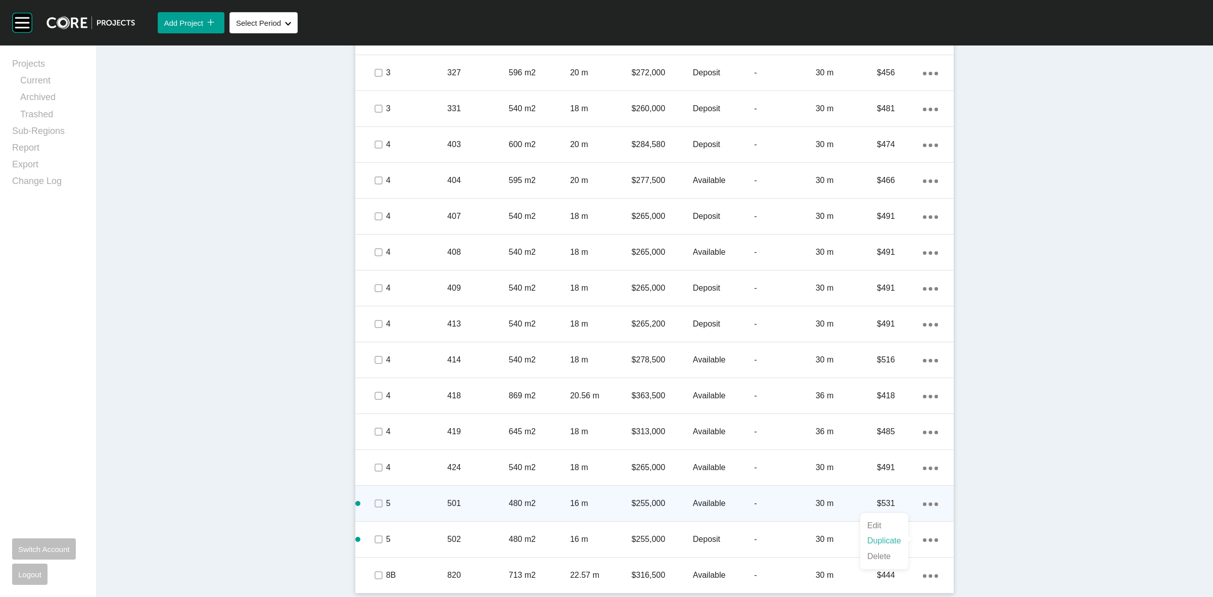
click at [888, 541] on link "Duplicate" at bounding box center [885, 540] width 38 height 15
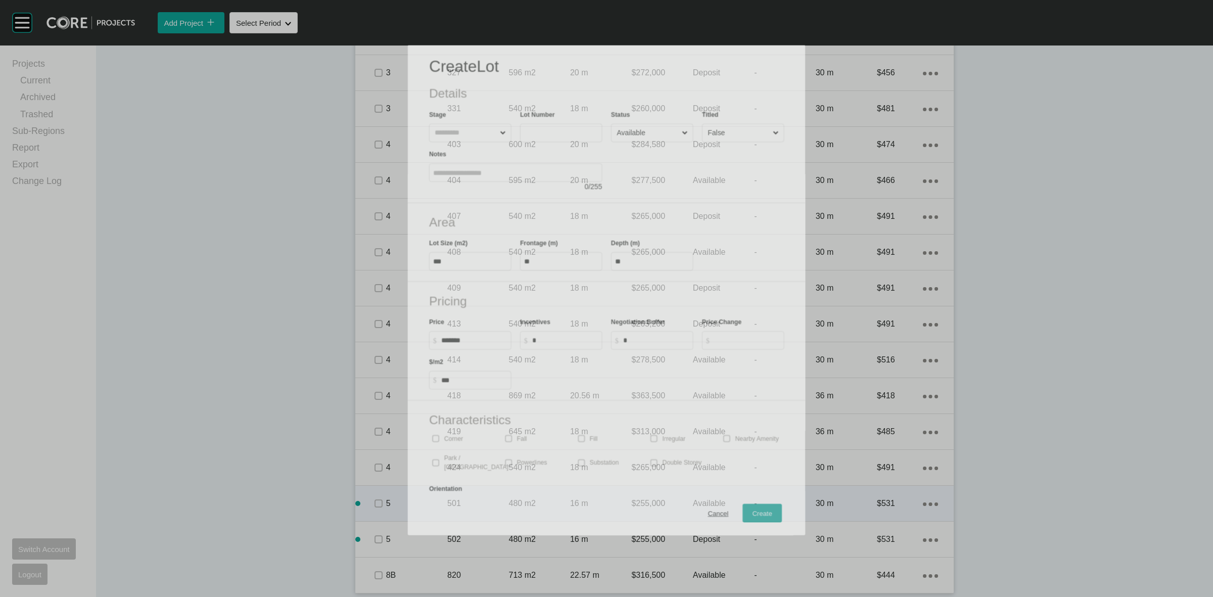
scroll to position [1079, 0]
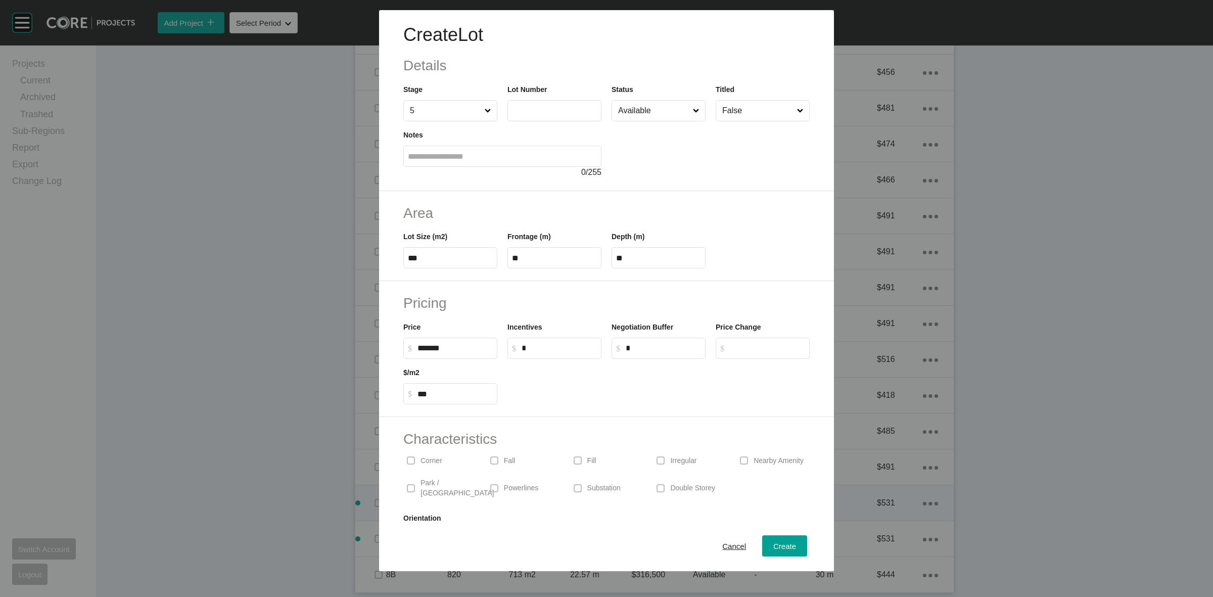
click at [529, 115] on label at bounding box center [555, 110] width 94 height 21
click at [529, 115] on input "text" at bounding box center [554, 110] width 85 height 9
type input "***"
click at [646, 115] on input "Available" at bounding box center [653, 111] width 75 height 20
click at [778, 547] on span "Create" at bounding box center [785, 546] width 23 height 9
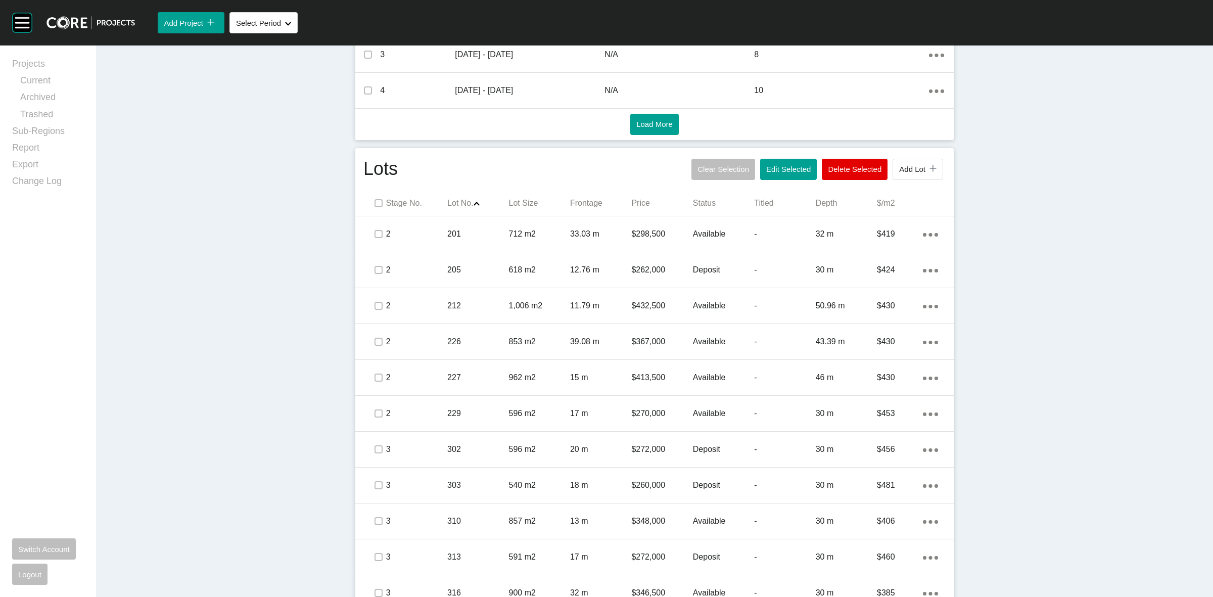
scroll to position [478, 0]
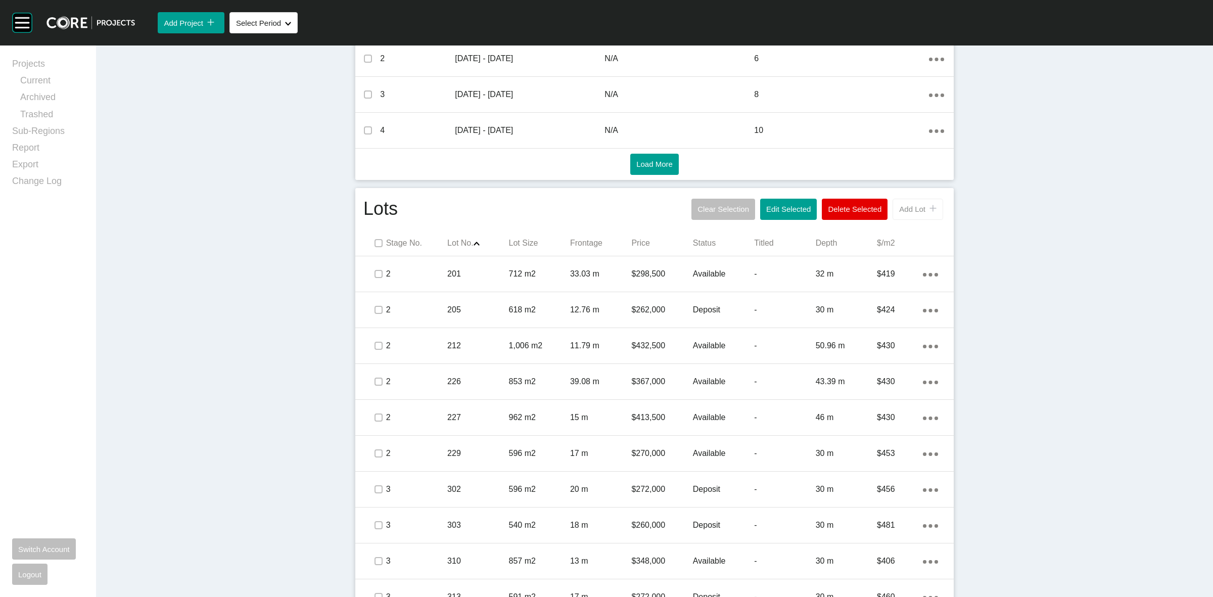
click at [905, 211] on span "Add Lot" at bounding box center [912, 209] width 26 height 9
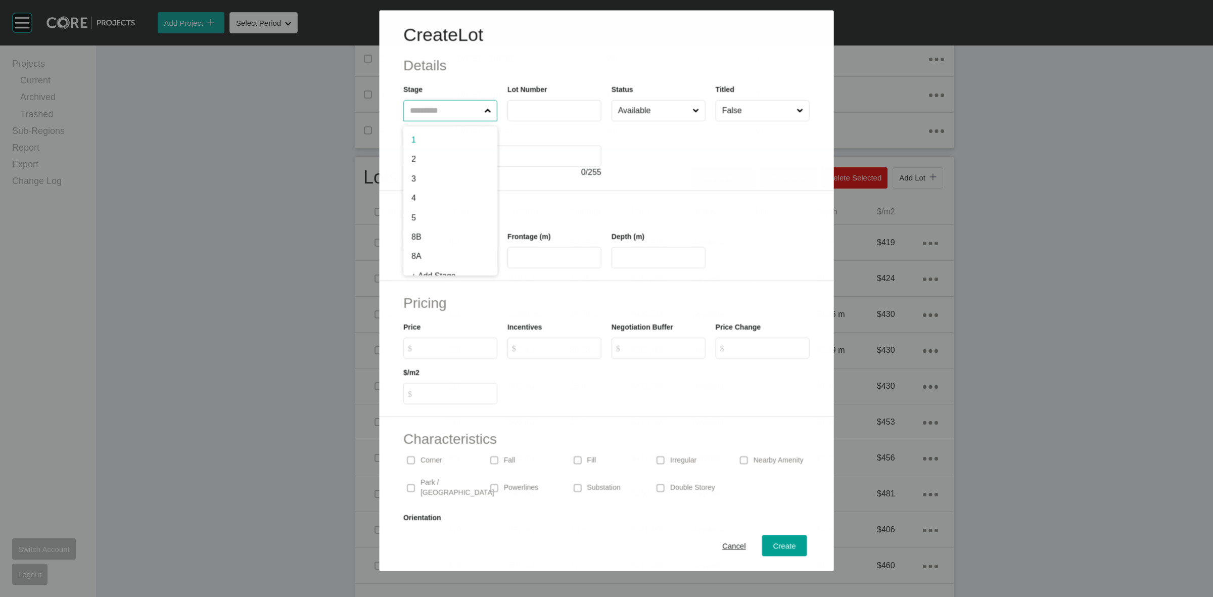
click at [460, 113] on input "text" at bounding box center [445, 111] width 74 height 20
type input "*"
type input "***"
type input "****"
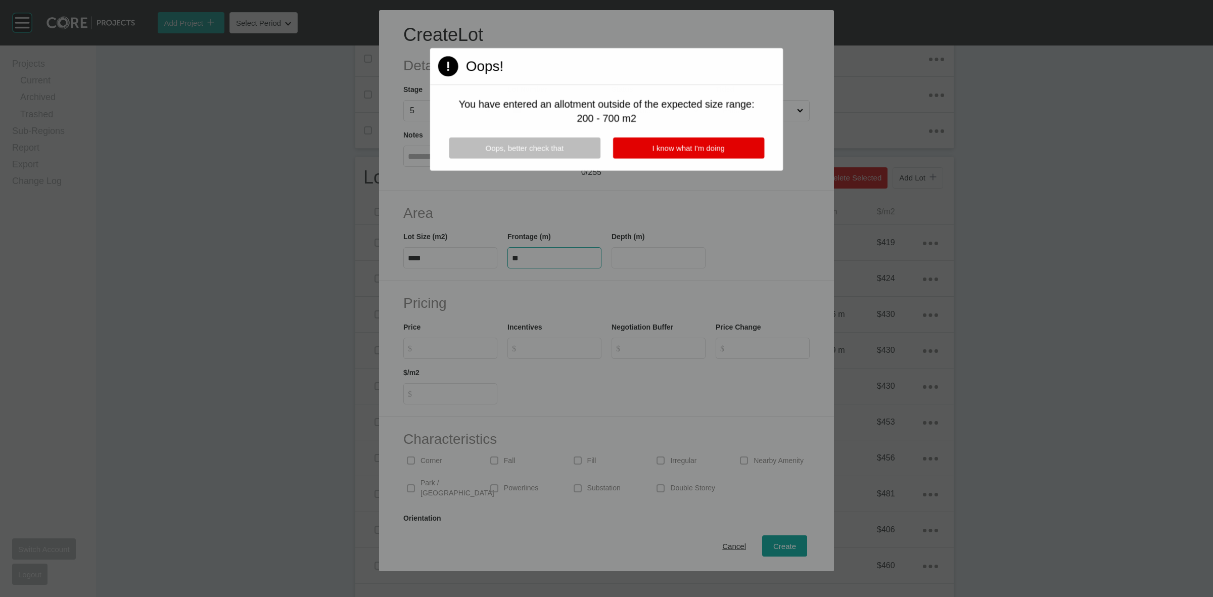
type input "**"
type input "****"
type input "*******"
type input "***"
type input "*"
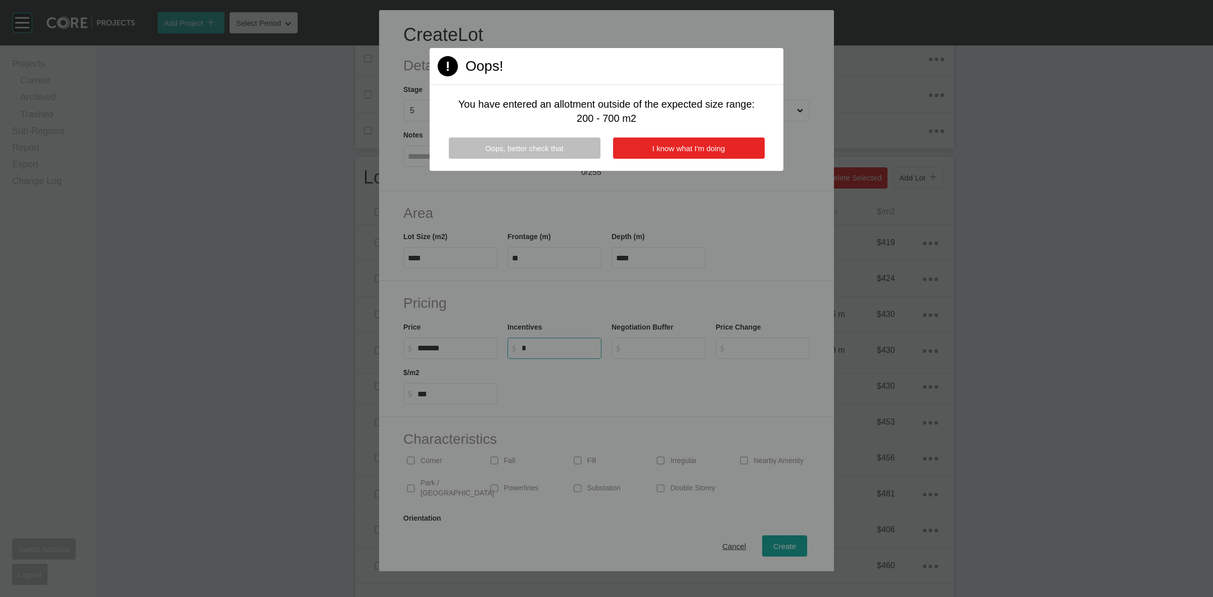
click at [707, 144] on span "I know what I'm doing" at bounding box center [689, 148] width 73 height 9
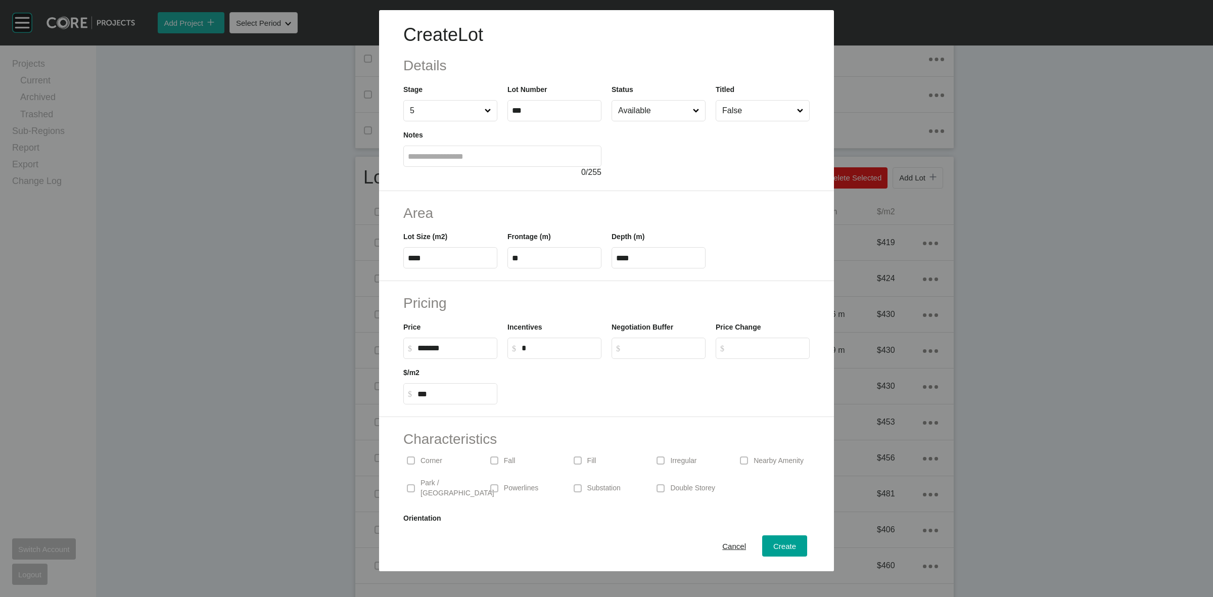
click at [683, 459] on p "Irregular" at bounding box center [683, 461] width 26 height 10
click at [785, 545] on span "Create" at bounding box center [785, 546] width 23 height 9
type input "*"
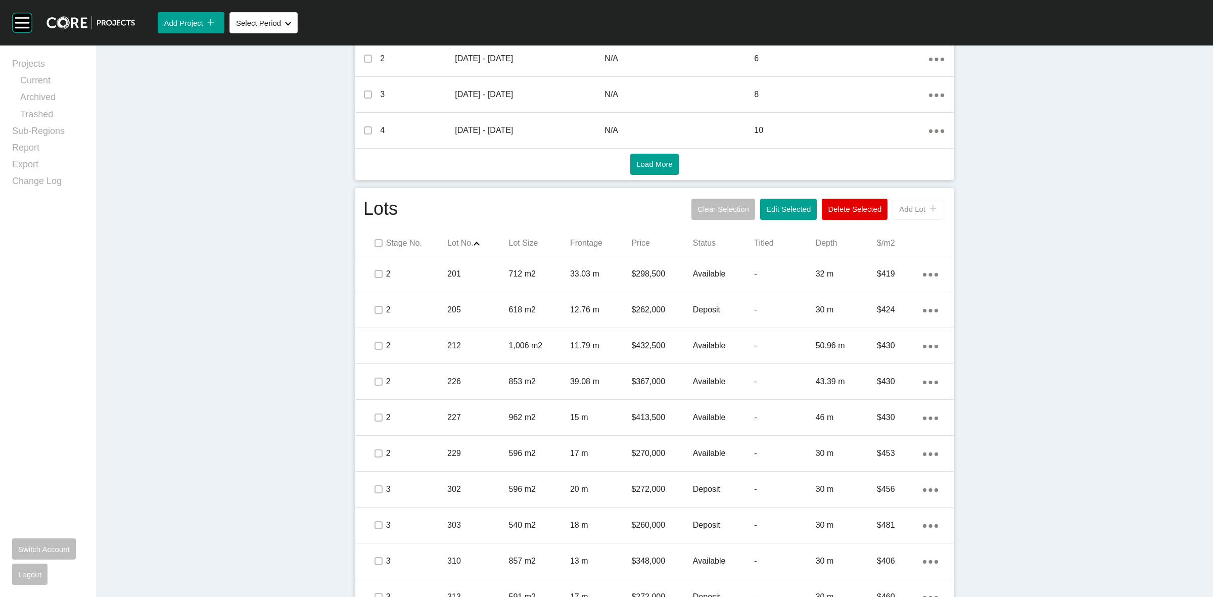
click at [905, 213] on span "Add Lot" at bounding box center [912, 209] width 26 height 9
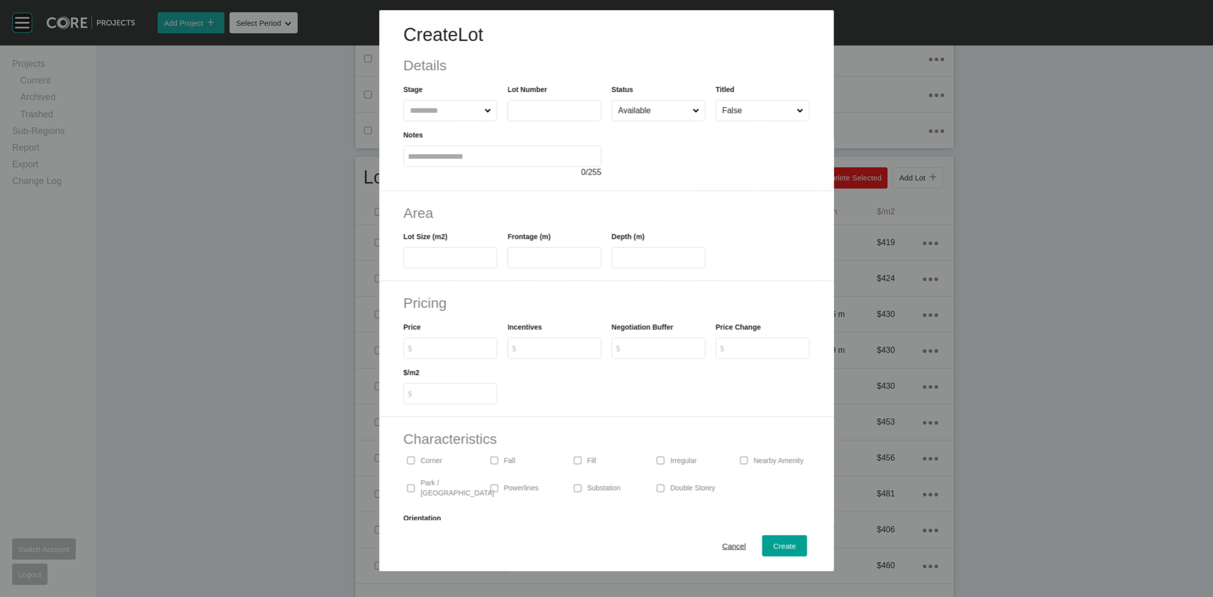
click at [448, 112] on input "text" at bounding box center [445, 111] width 74 height 20
type input "*"
type input "***"
type input "****"
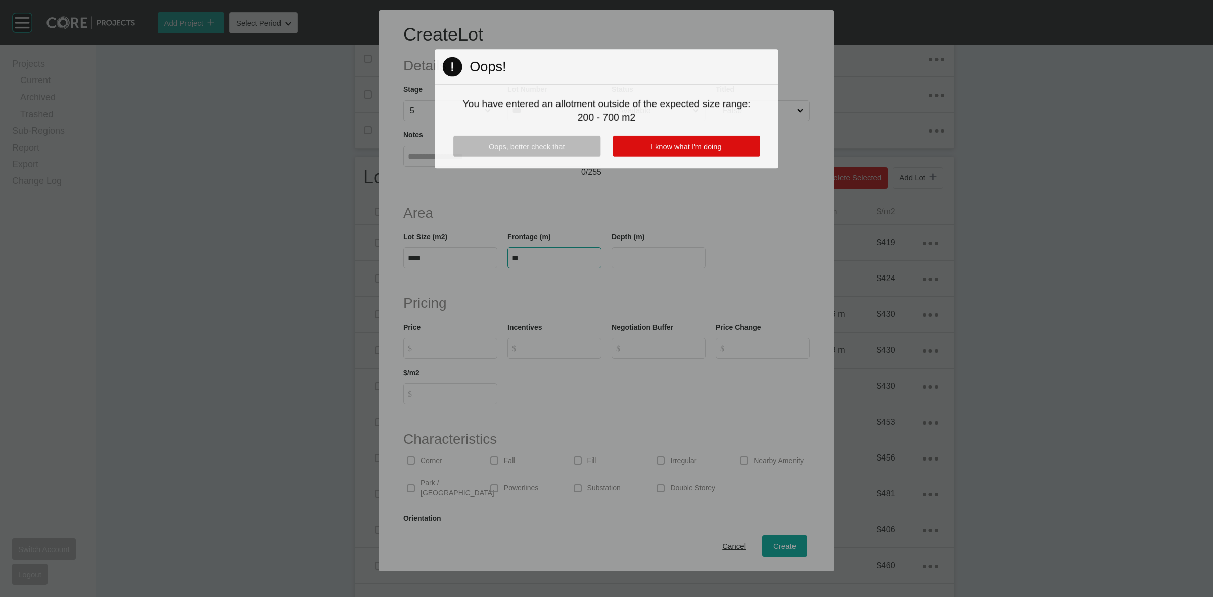
type input "**"
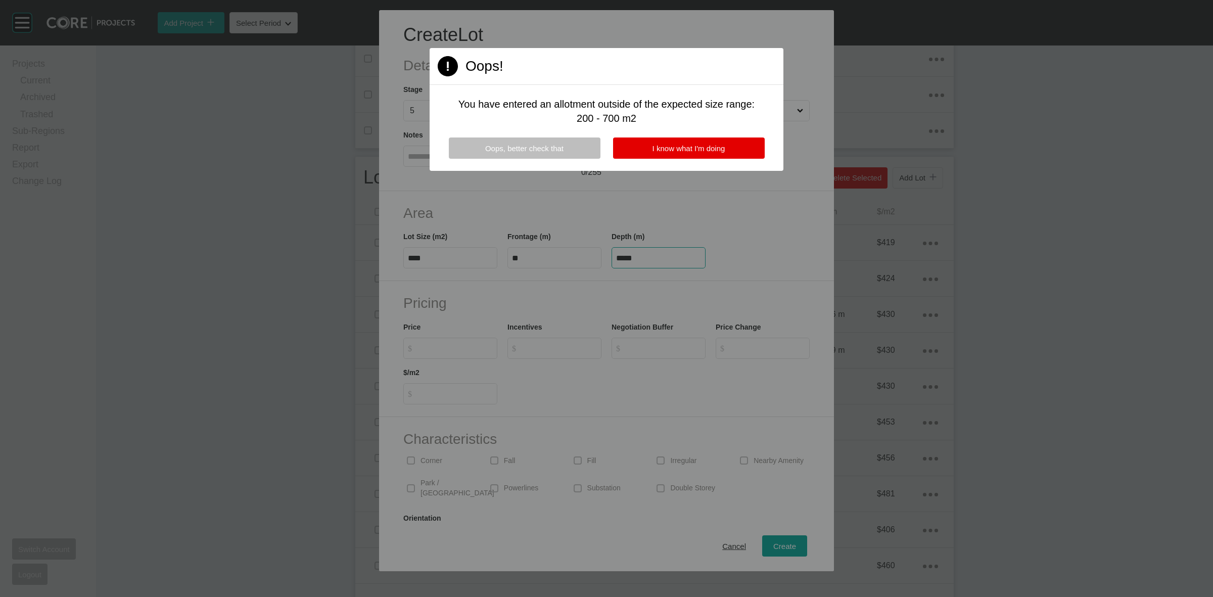
type input "*****"
type input "*******"
type input "***"
type input "*"
click at [709, 140] on button "I know what I'm doing" at bounding box center [689, 148] width 152 height 21
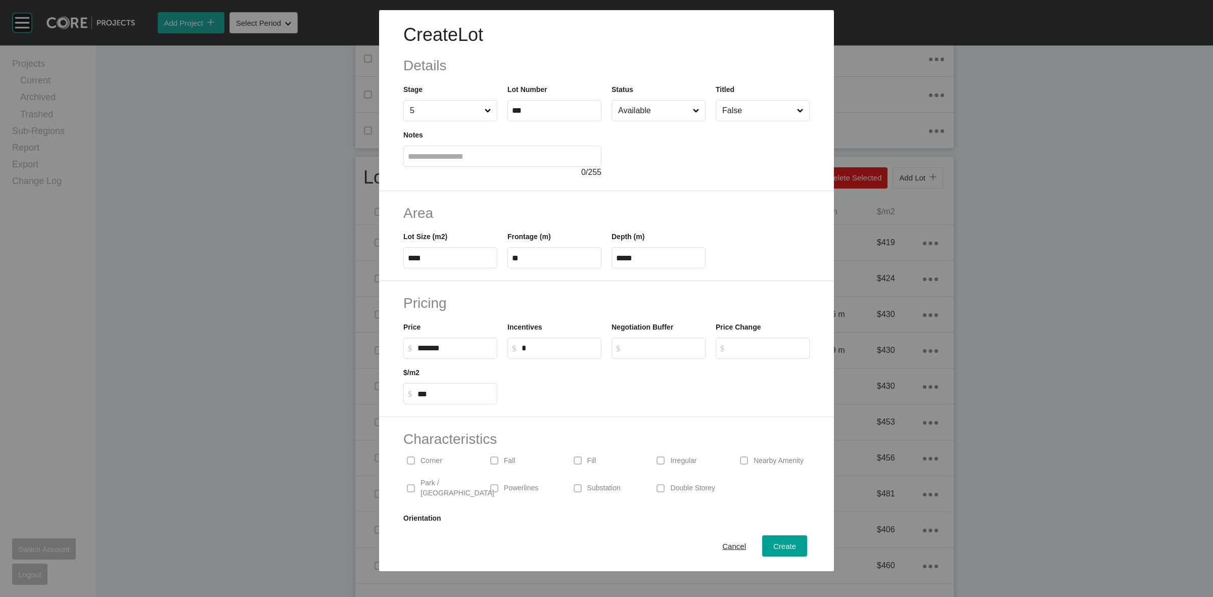
click at [661, 462] on span at bounding box center [660, 460] width 15 height 15
click at [673, 113] on input "Available" at bounding box center [653, 111] width 75 height 20
drag, startPoint x: 647, startPoint y: 175, endPoint x: 701, endPoint y: 291, distance: 127.3
click at [774, 545] on span "Create" at bounding box center [785, 546] width 23 height 9
type input "*"
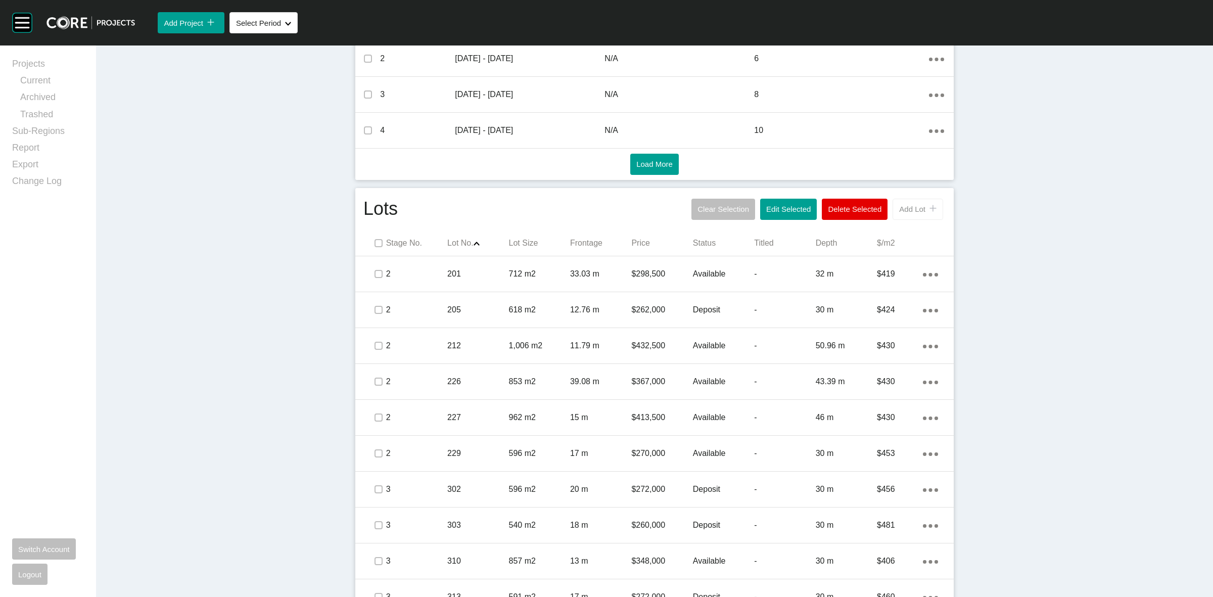
click at [900, 206] on span "Add Lot" at bounding box center [912, 209] width 26 height 9
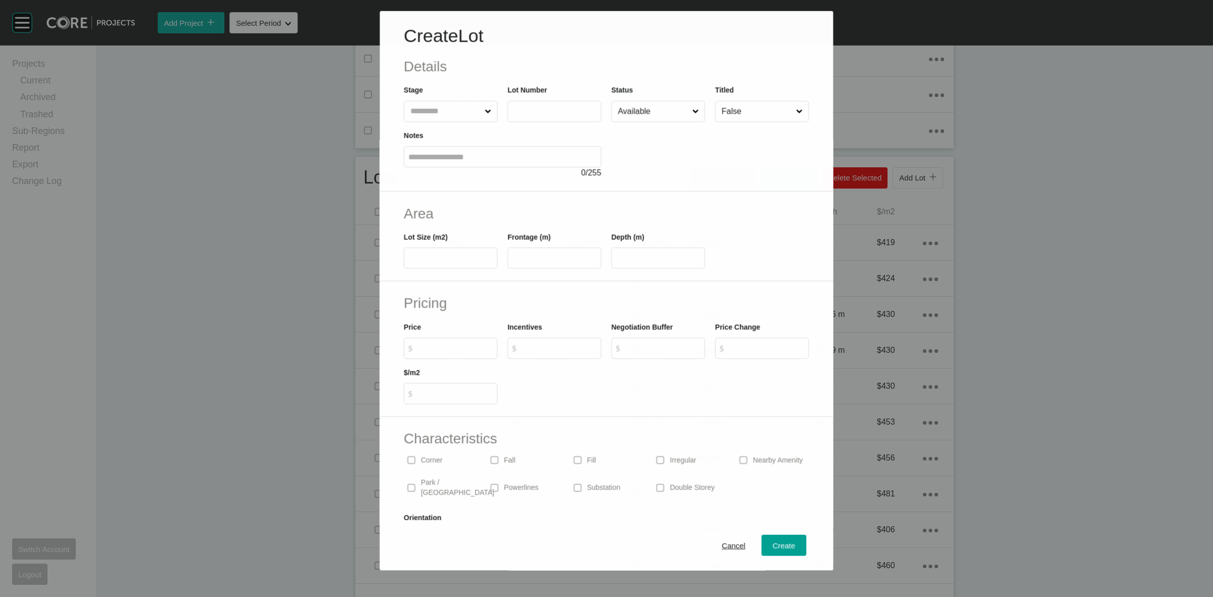
click at [434, 104] on input "text" at bounding box center [446, 111] width 74 height 20
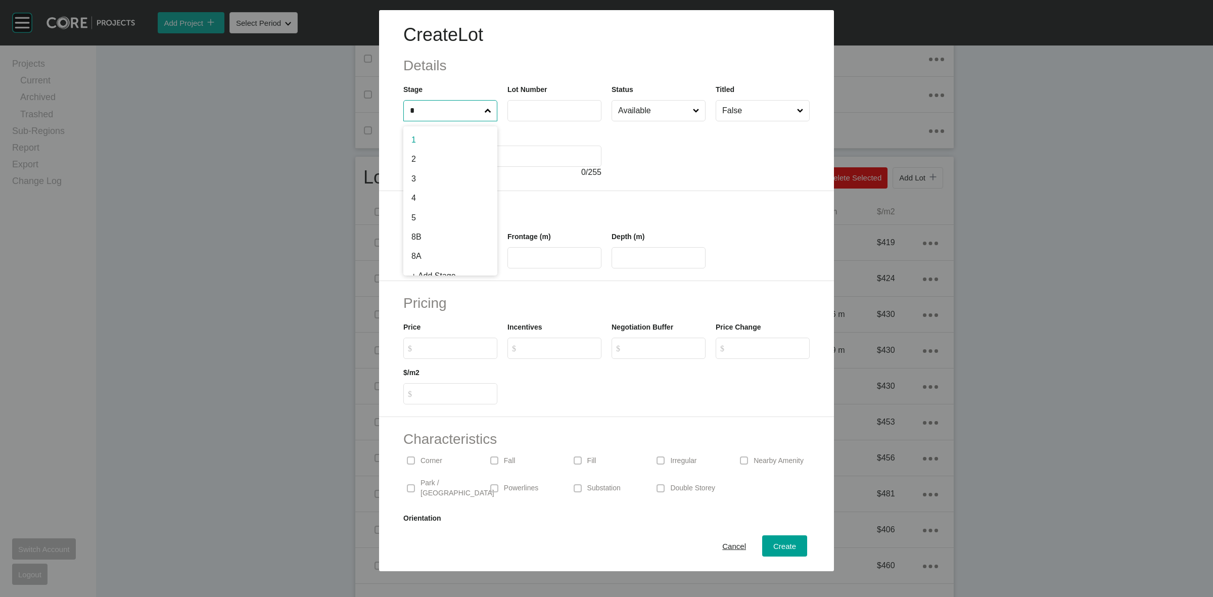
type input "*"
type input "***"
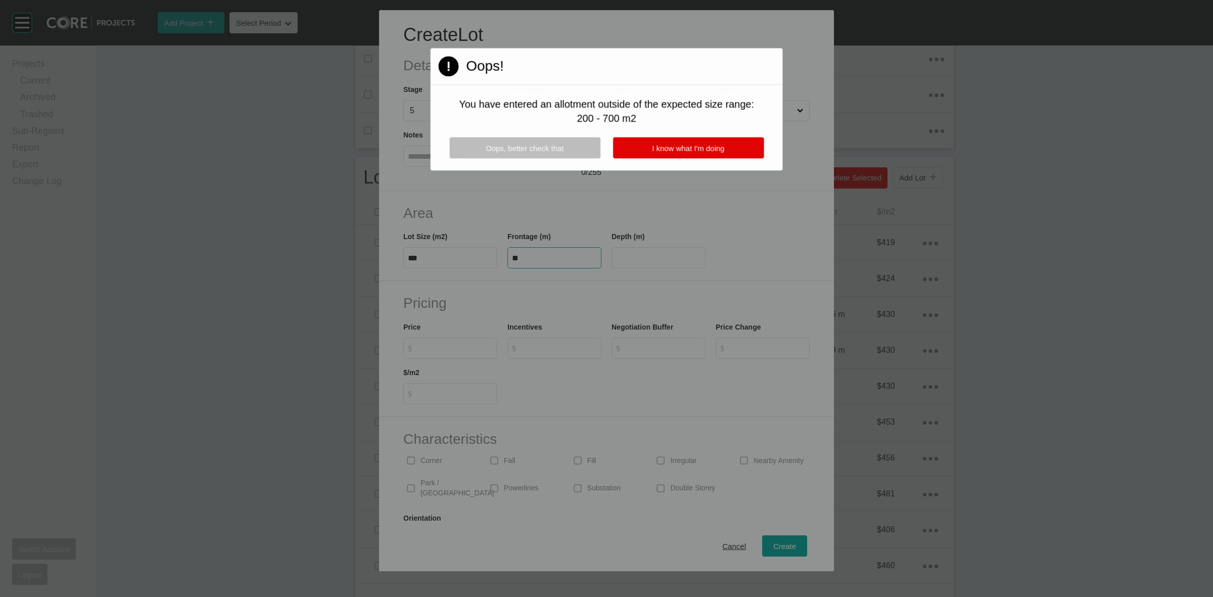
type input "**"
type input "*****"
type input "*******"
type input "***"
type input "*"
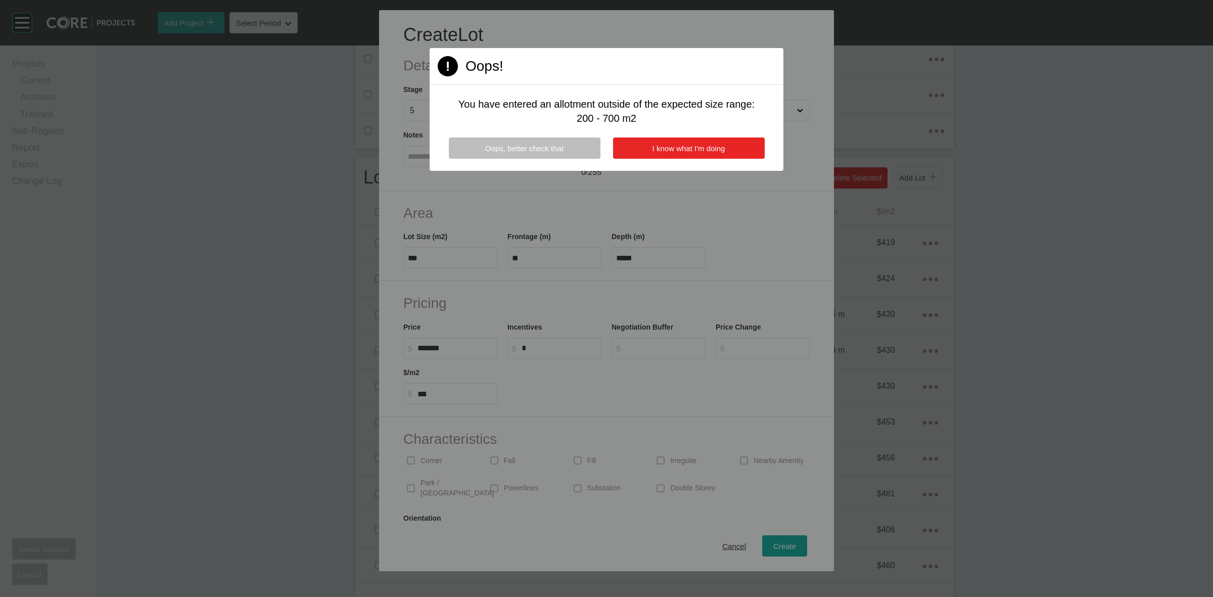
click at [682, 147] on span "I know what I'm doing" at bounding box center [689, 148] width 73 height 9
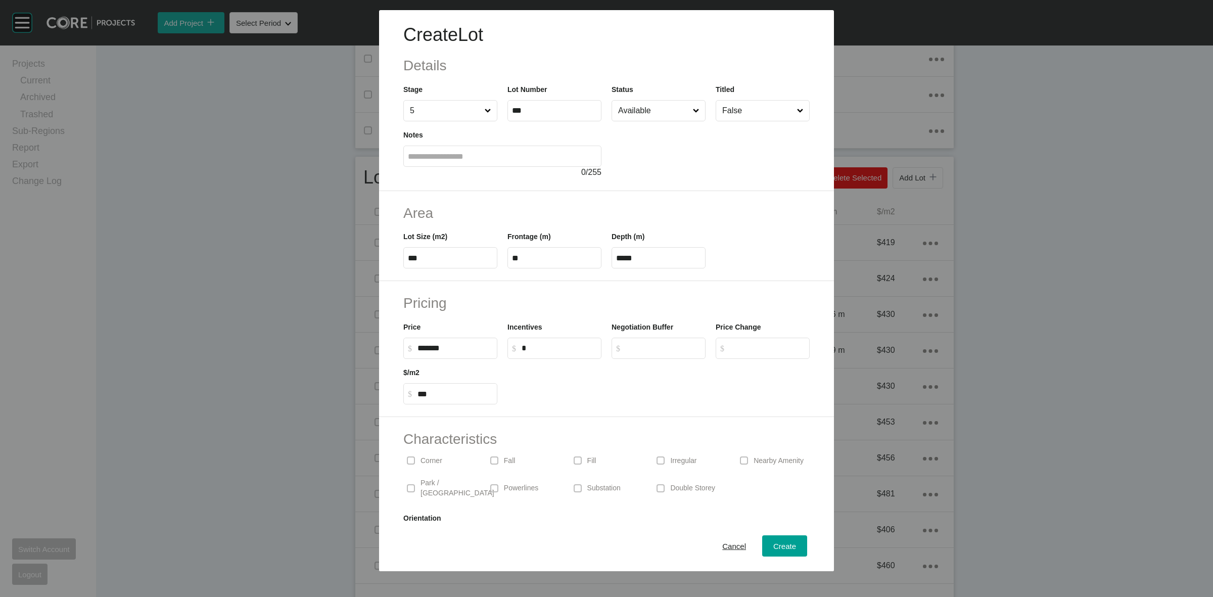
click at [654, 104] on input "Available" at bounding box center [653, 111] width 75 height 20
click at [709, 170] on div at bounding box center [711, 149] width 198 height 57
click at [683, 465] on p "Irregular" at bounding box center [683, 461] width 26 height 10
click at [422, 458] on p "Corner" at bounding box center [432, 461] width 22 height 10
click at [778, 545] on span "Create" at bounding box center [785, 546] width 23 height 9
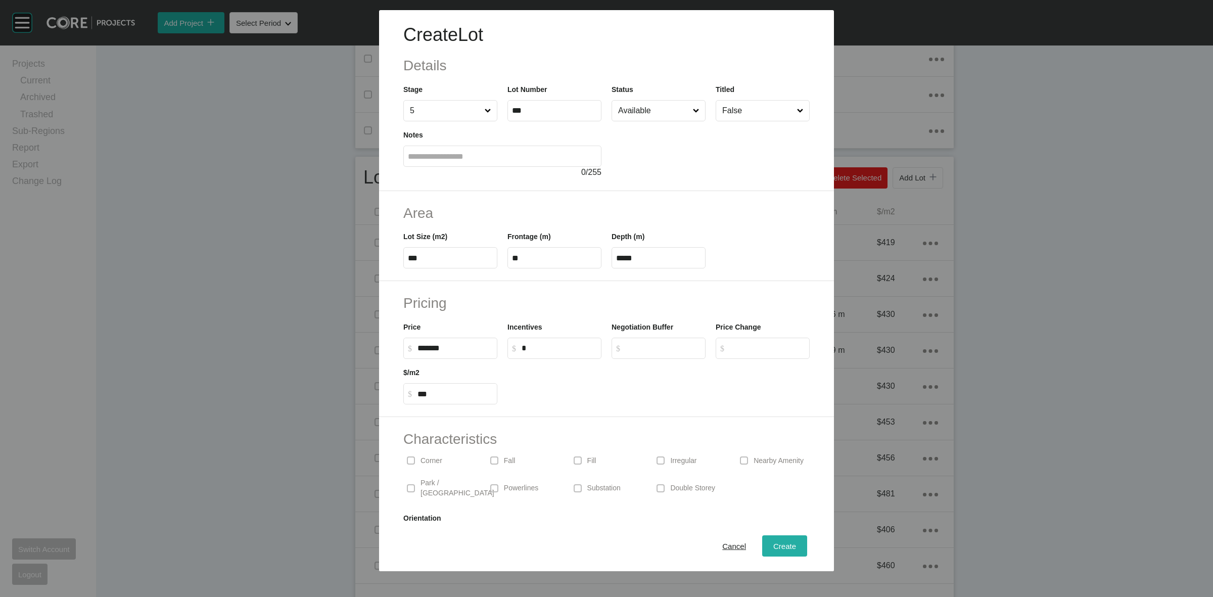
type input "*"
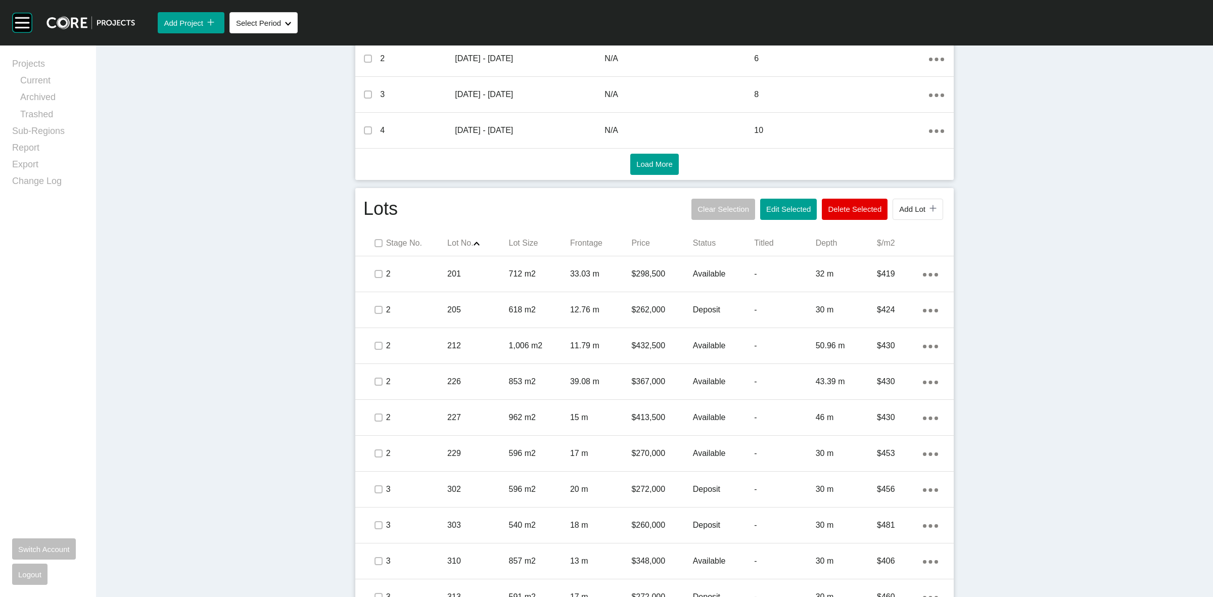
click at [917, 210] on span "Add Lot" at bounding box center [912, 209] width 26 height 9
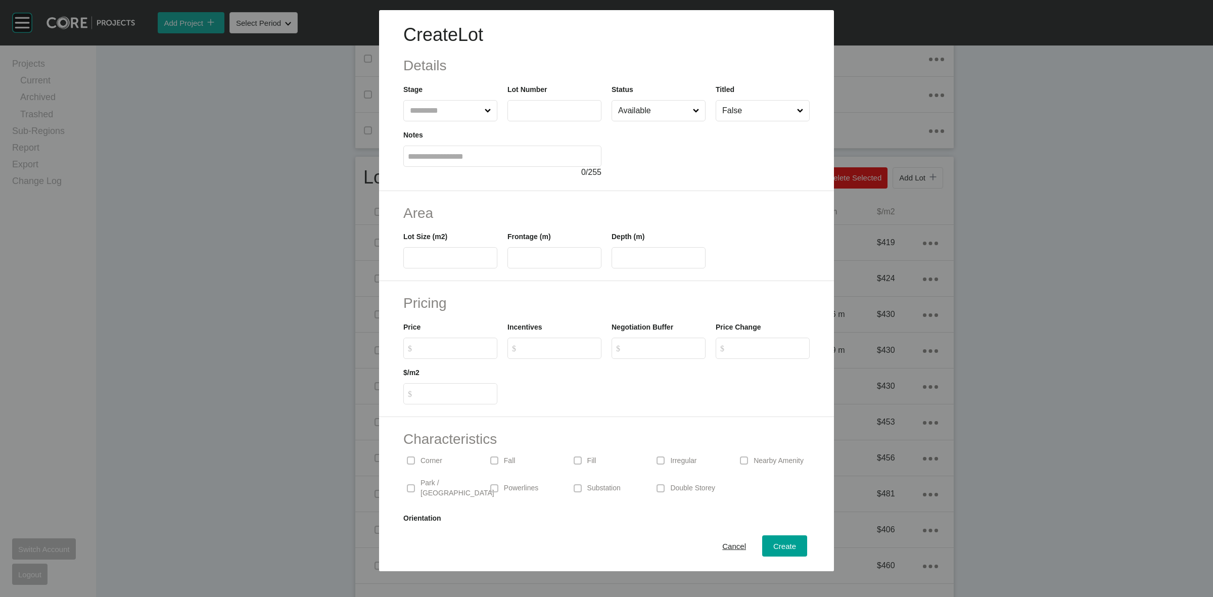
drag, startPoint x: 449, startPoint y: 107, endPoint x: 440, endPoint y: 102, distance: 10.4
click at [440, 102] on input "text" at bounding box center [445, 111] width 75 height 20
type input "*"
type input "***"
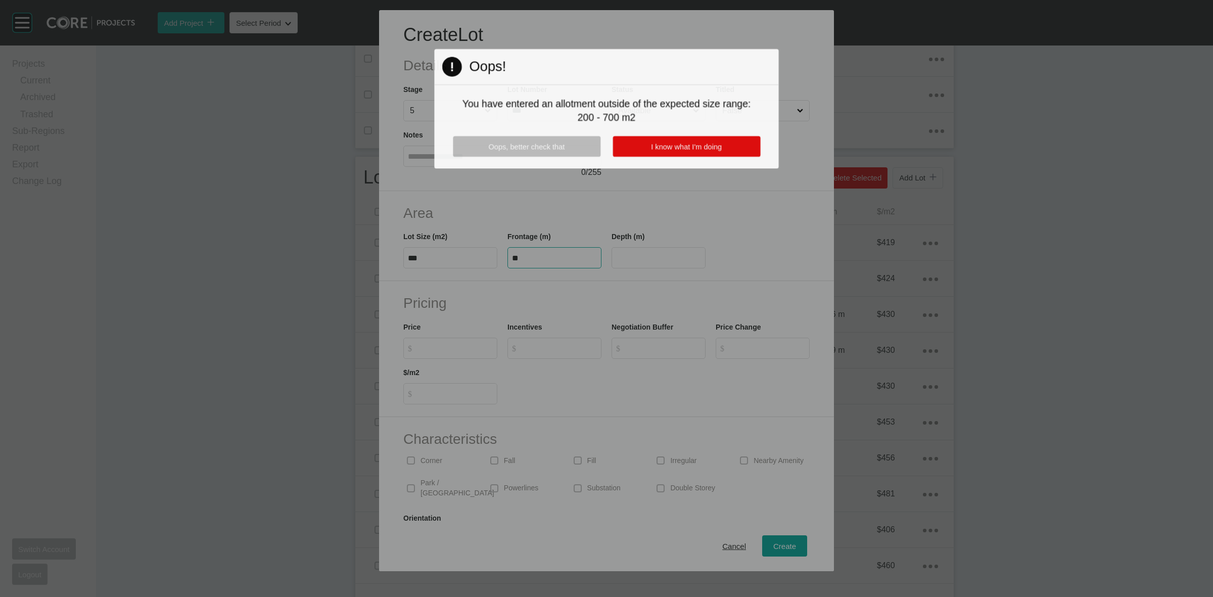
type input "**"
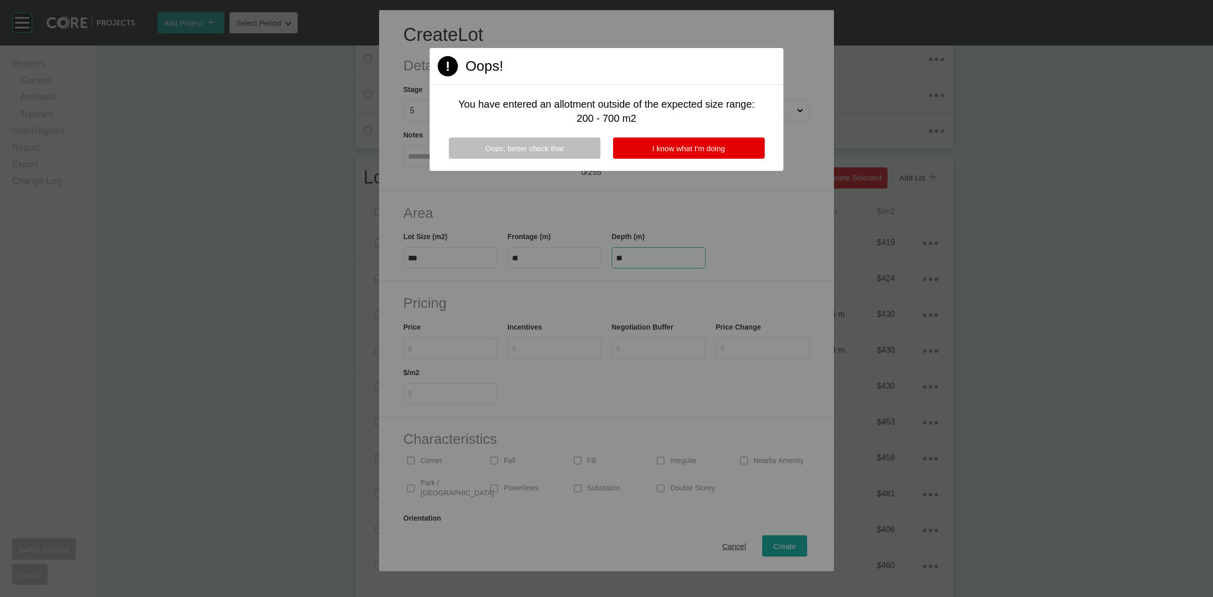
type input "**"
type input "*******"
type input "***"
type input "*"
click at [673, 149] on span "I know what I'm doing" at bounding box center [689, 148] width 73 height 9
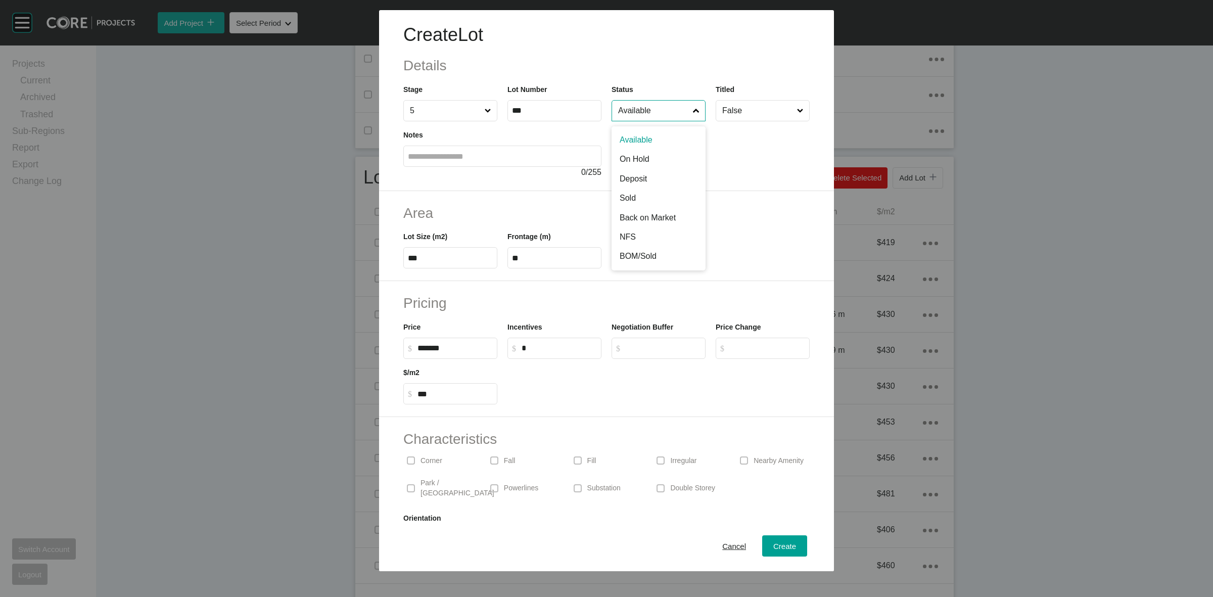
click at [650, 108] on input "Available" at bounding box center [653, 111] width 75 height 20
click at [421, 461] on p "Corner" at bounding box center [432, 461] width 22 height 10
click at [774, 544] on span "Create" at bounding box center [785, 546] width 23 height 9
type input "*"
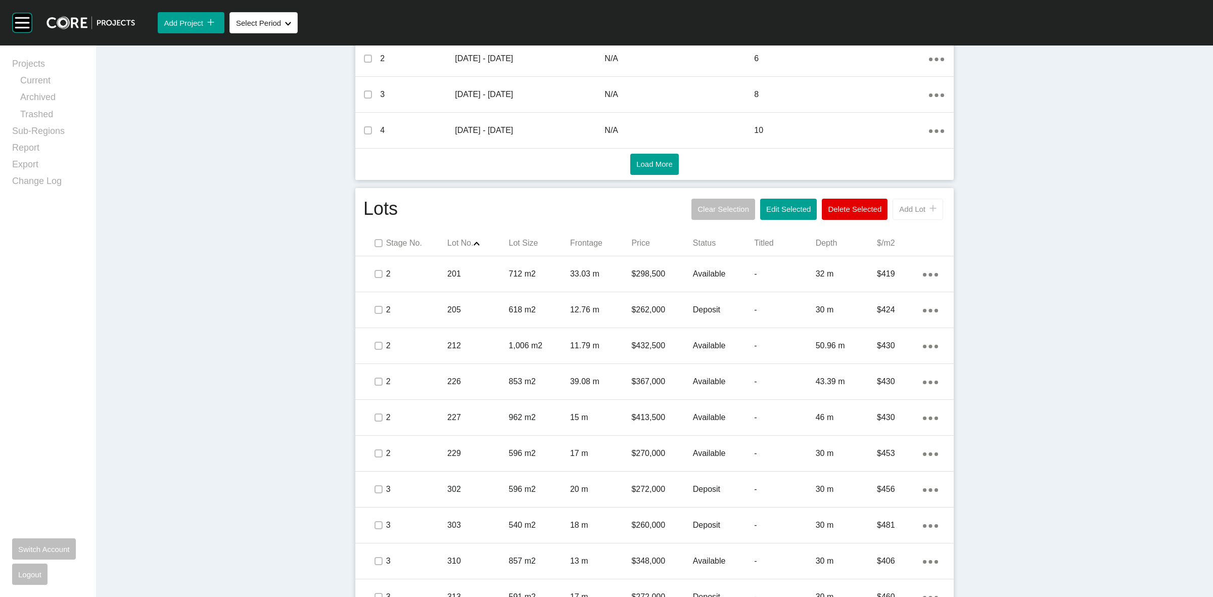
click at [910, 205] on span "Add Lot" at bounding box center [912, 209] width 26 height 9
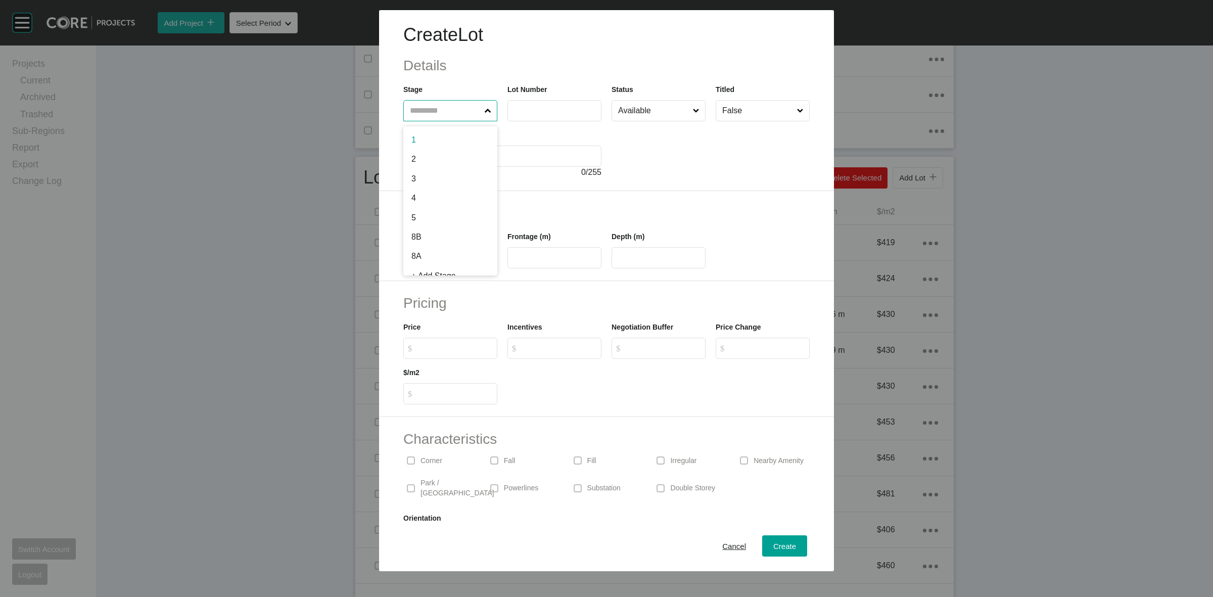
click at [463, 108] on input "text" at bounding box center [445, 111] width 75 height 20
type input "*"
type input "***"
type input "**"
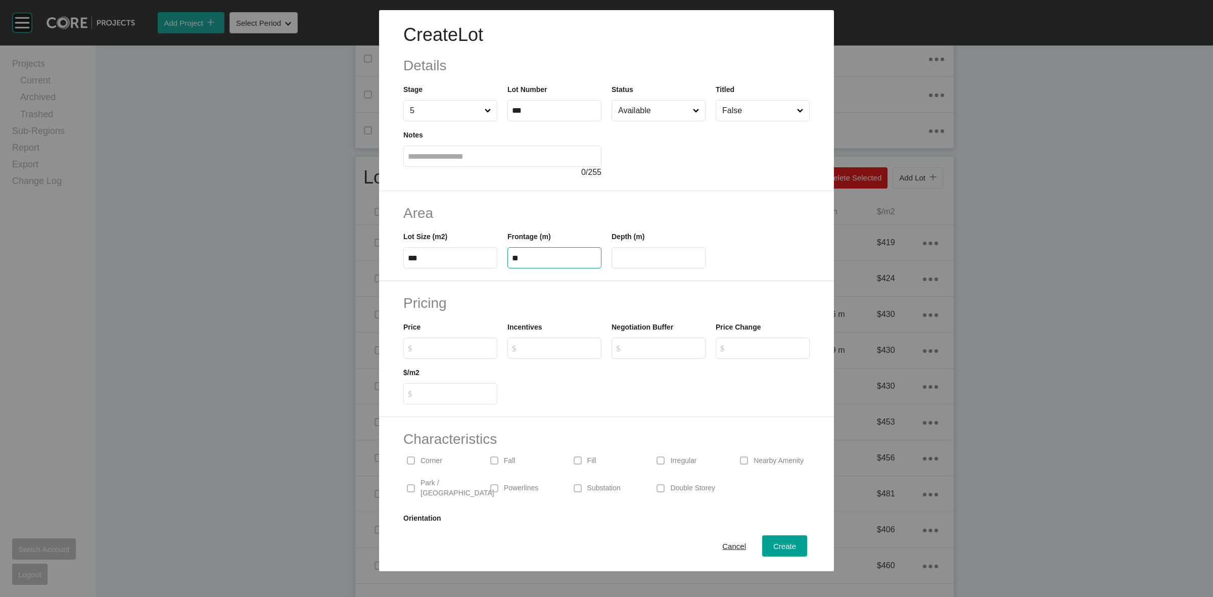
type input "**"
type input "*******"
type input "***"
type input "*"
click at [430, 476] on div "Park / [GEOGRAPHIC_DATA]" at bounding box center [449, 488] width 93 height 32
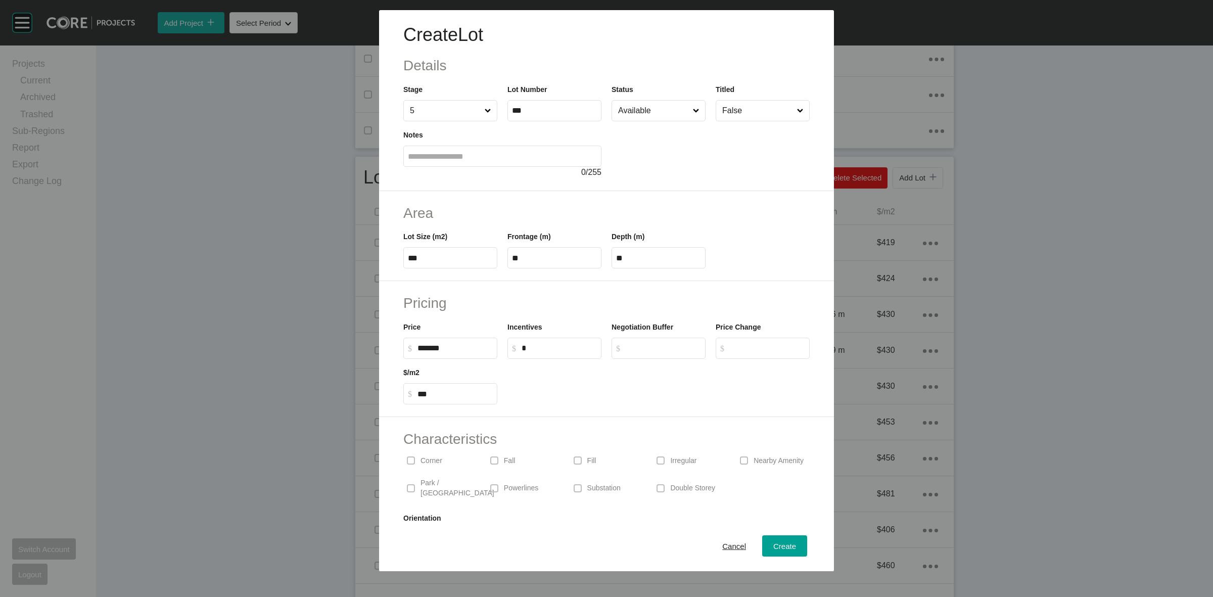
click at [641, 109] on input "Available" at bounding box center [653, 111] width 75 height 20
click at [776, 548] on span "Create" at bounding box center [785, 546] width 23 height 9
type input "*"
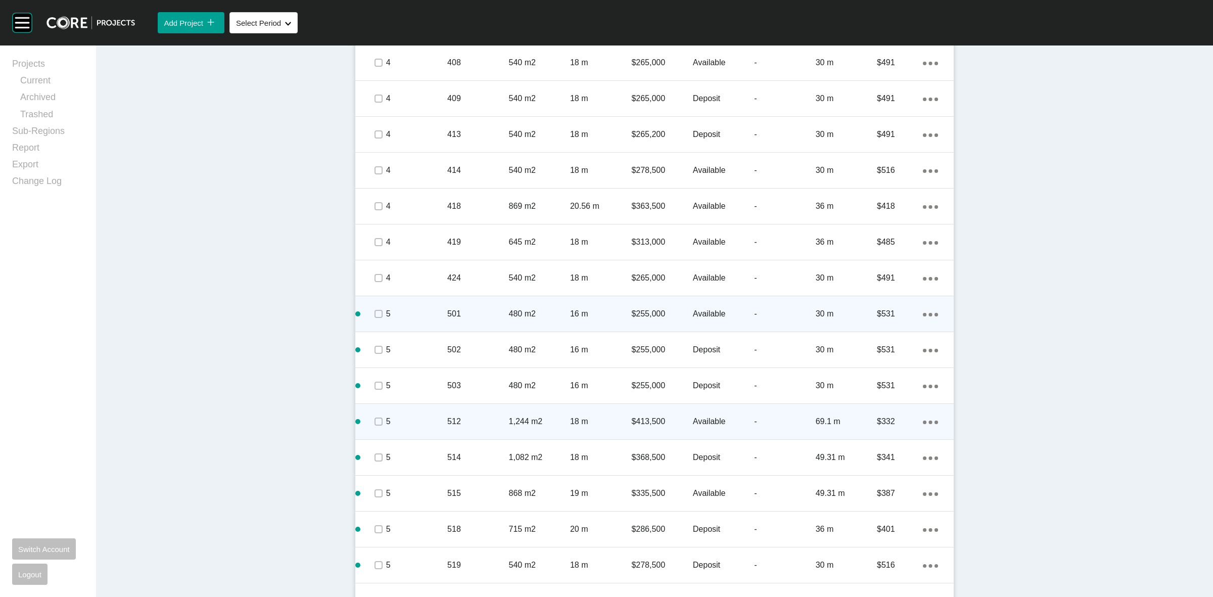
scroll to position [1326, 0]
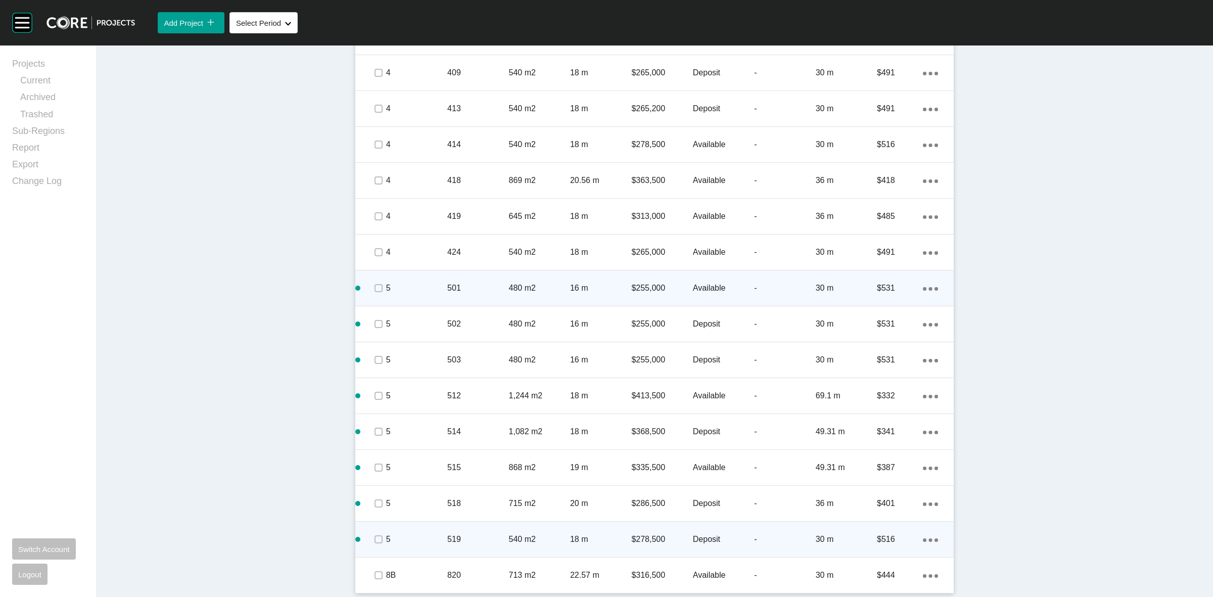
click at [923, 541] on icon "Action Menu Dots Copy 6 Created with Sketch." at bounding box center [930, 540] width 15 height 4
click at [877, 541] on link "Duplicate" at bounding box center [885, 540] width 38 height 15
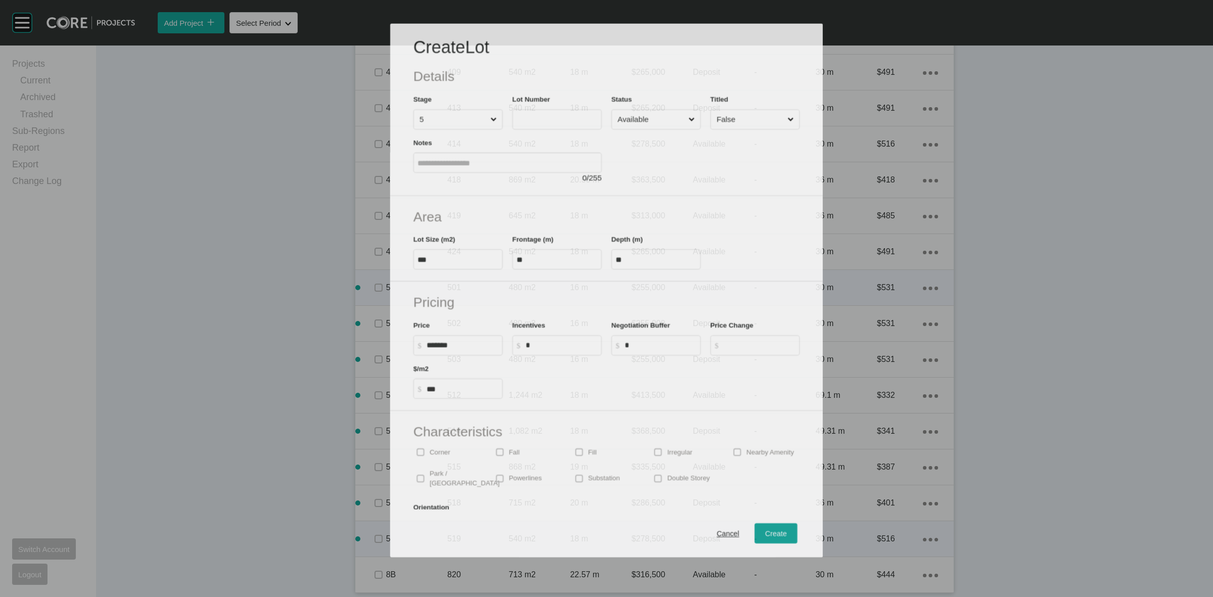
scroll to position [1294, 0]
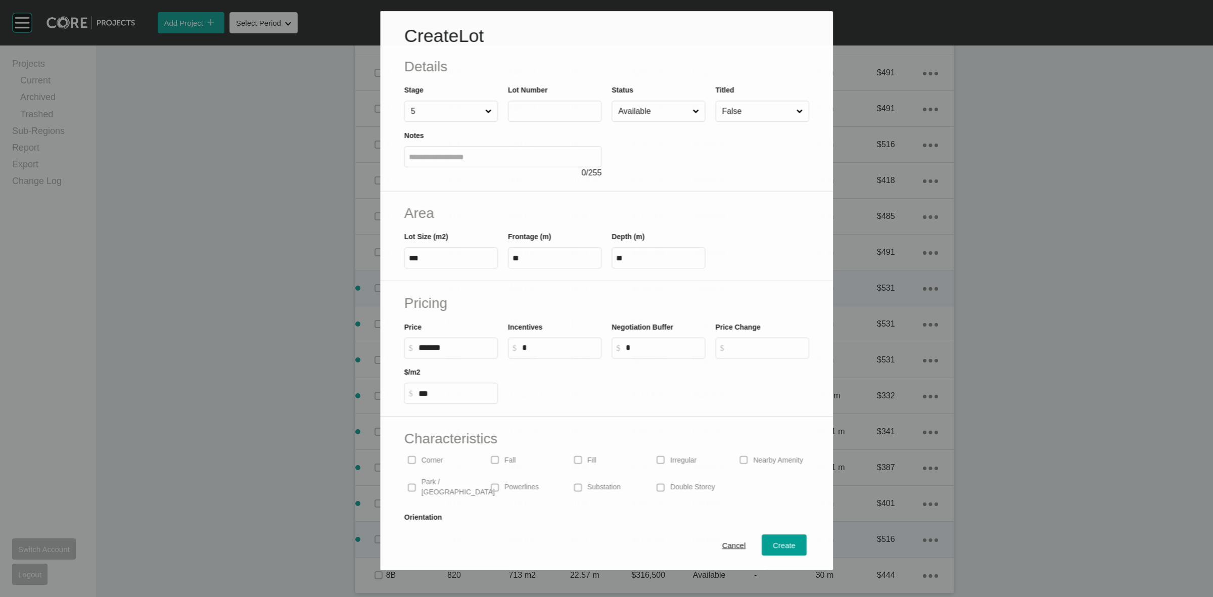
click at [518, 113] on input "text" at bounding box center [555, 111] width 84 height 9
type input "***"
click at [667, 130] on div at bounding box center [711, 149] width 198 height 57
click at [658, 102] on input "Available" at bounding box center [653, 111] width 75 height 20
click at [774, 549] on span "Create" at bounding box center [785, 546] width 23 height 9
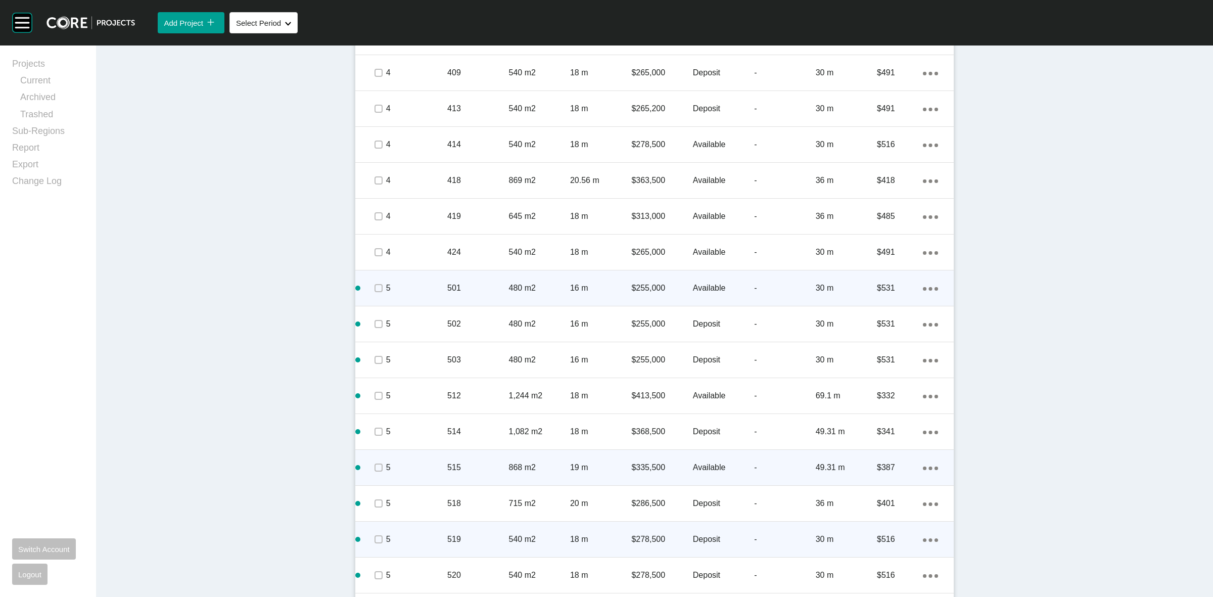
scroll to position [1362, 0]
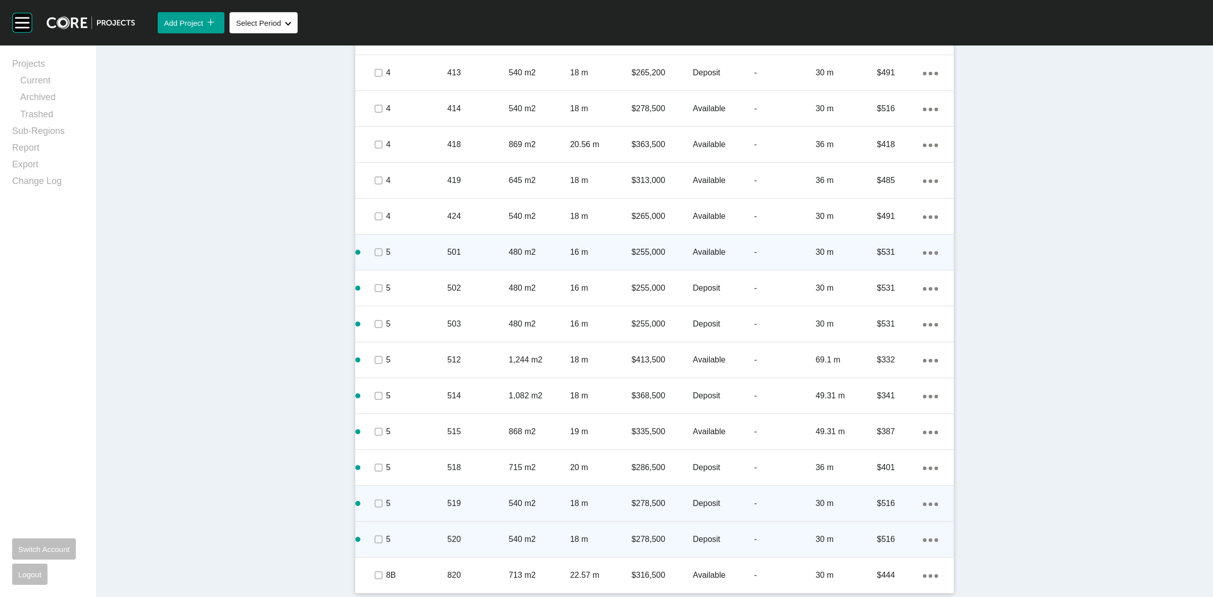
click at [923, 538] on icon "Action Menu Dots Copy 6 Created with Sketch." at bounding box center [930, 540] width 15 height 4
click at [888, 538] on link "Duplicate" at bounding box center [885, 540] width 38 height 15
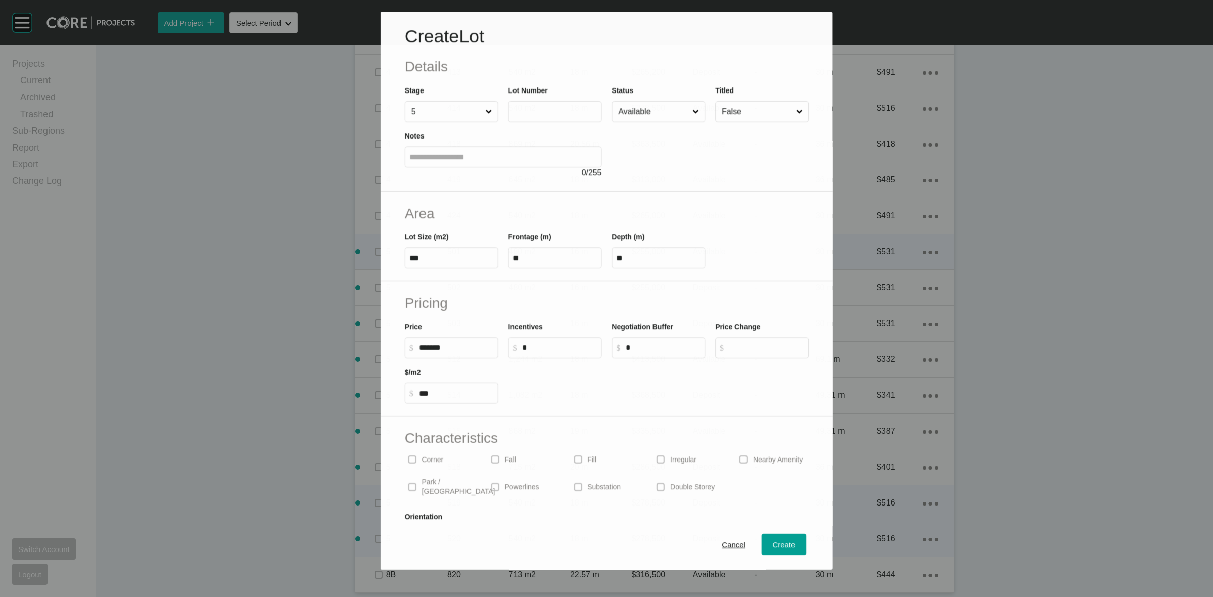
scroll to position [1330, 0]
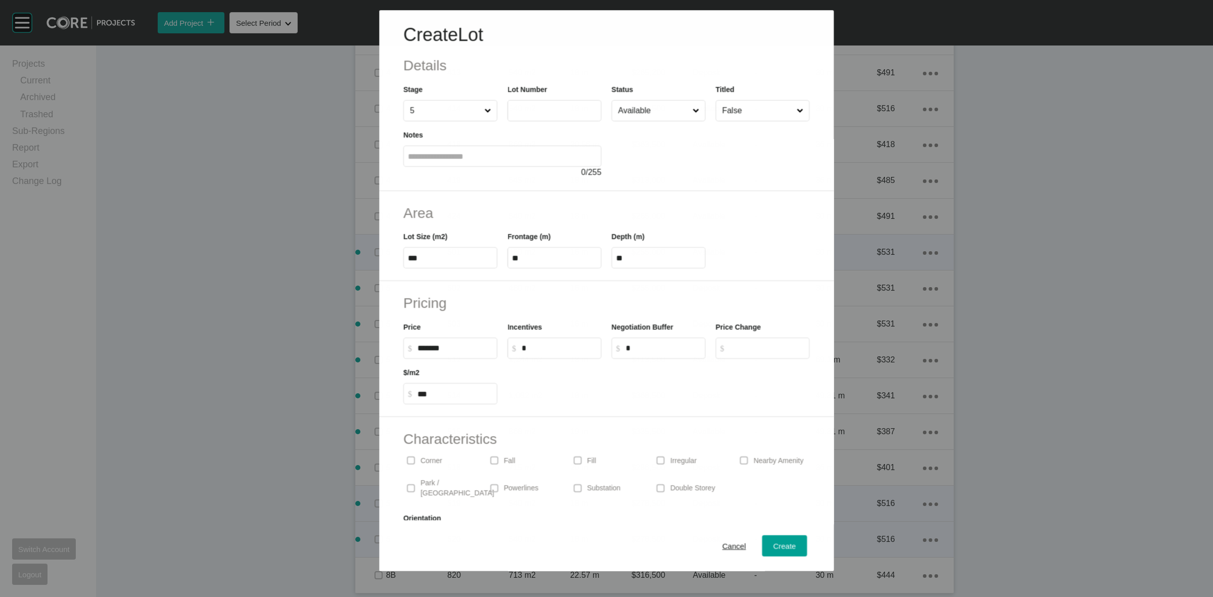
click at [532, 110] on input "text" at bounding box center [554, 111] width 85 height 9
type input "***"
click at [663, 106] on input "Available" at bounding box center [653, 111] width 75 height 20
click at [774, 543] on span "Create" at bounding box center [785, 546] width 23 height 9
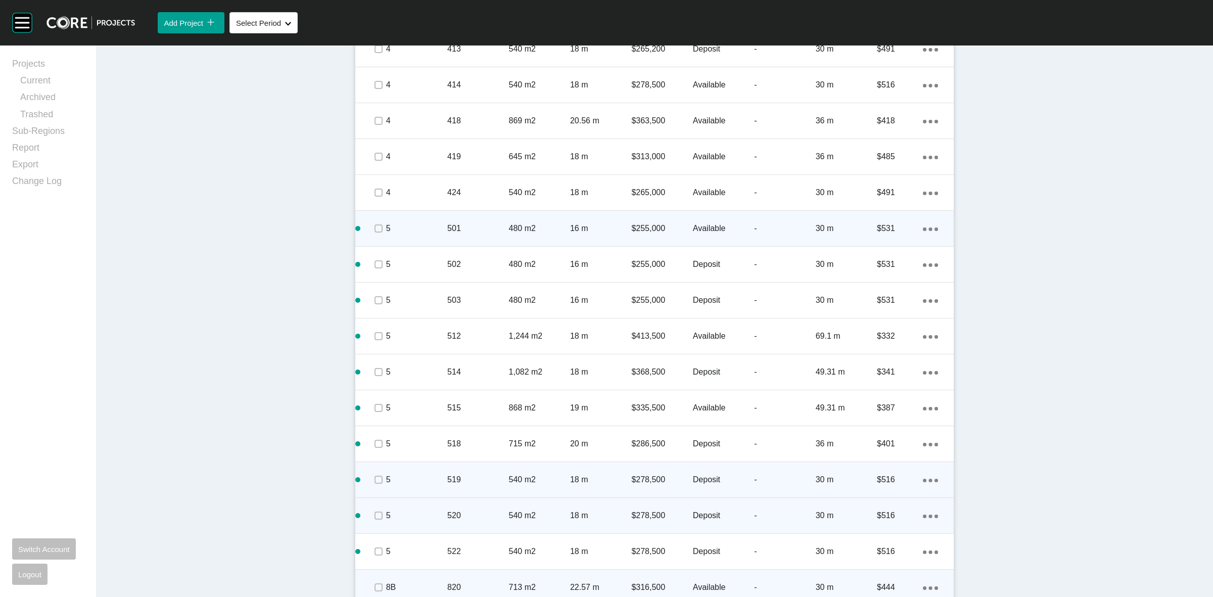
scroll to position [1398, 0]
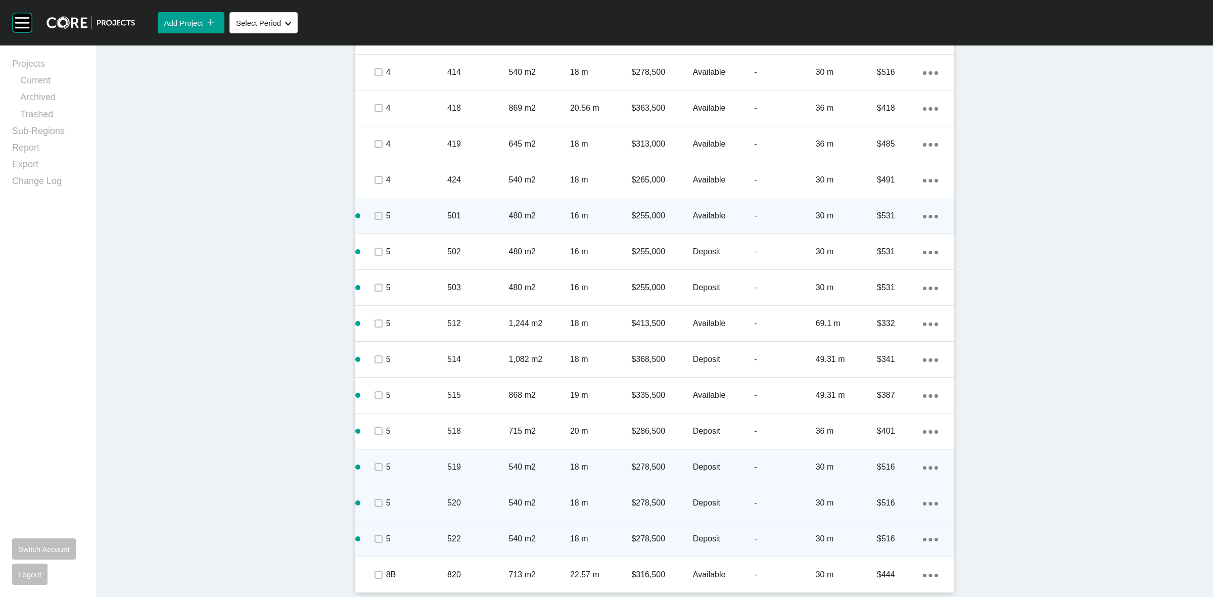
click at [924, 538] on icon "Action Menu Dots Copy 6 Created with Sketch." at bounding box center [930, 540] width 15 height 4
click at [893, 541] on link "Duplicate" at bounding box center [885, 540] width 38 height 15
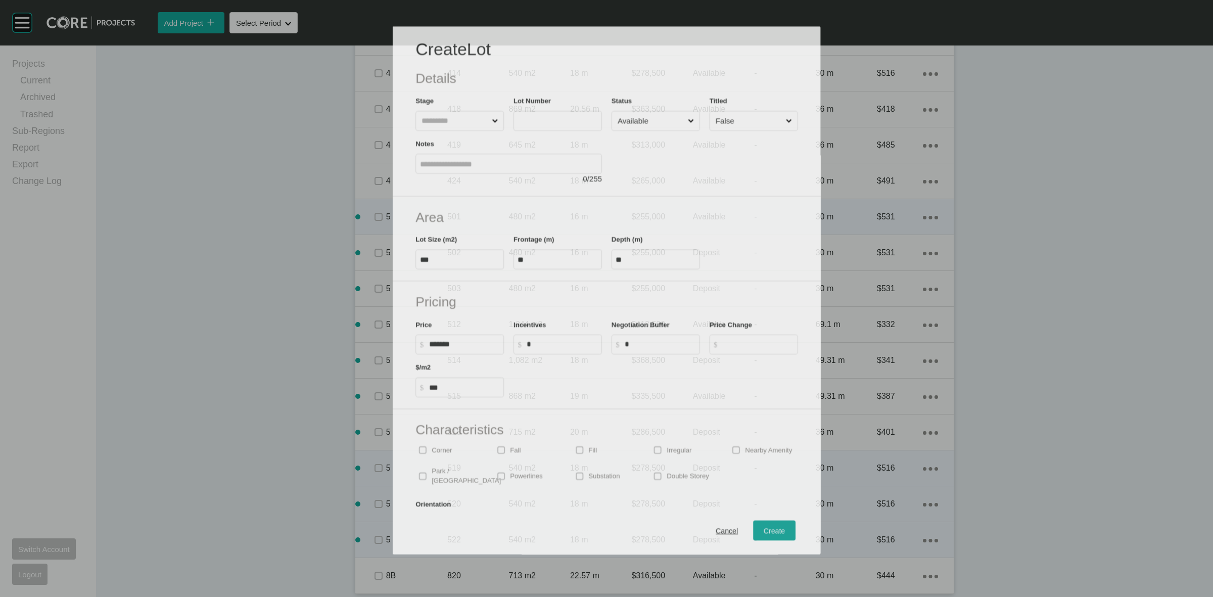
scroll to position [1366, 0]
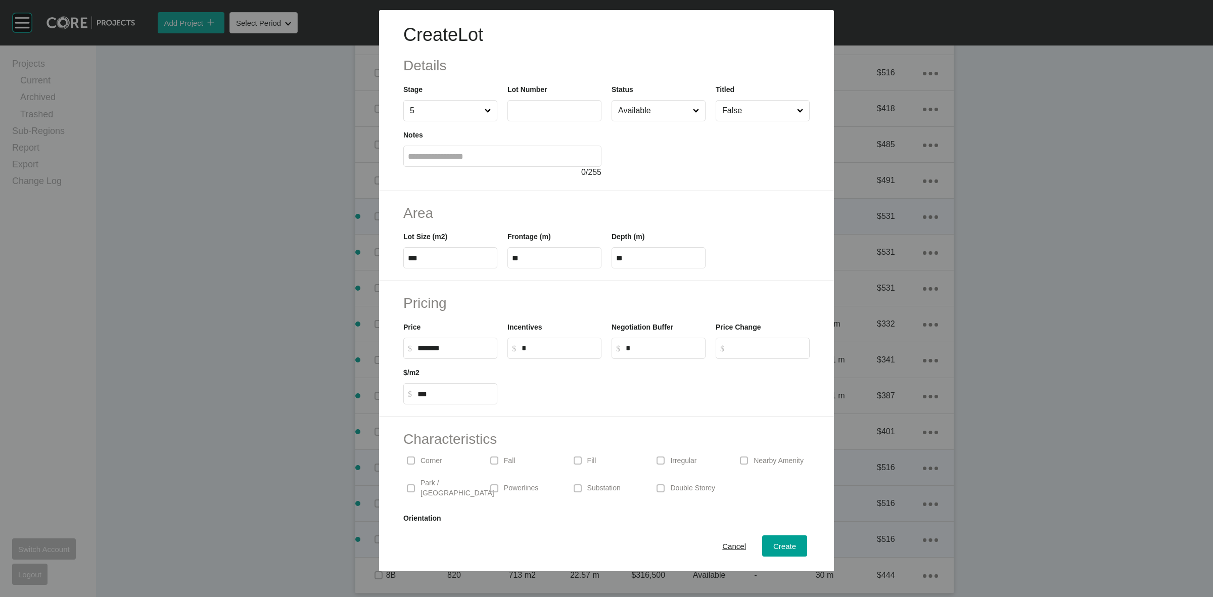
click at [548, 106] on input "text" at bounding box center [554, 110] width 85 height 9
type input "***"
click at [426, 486] on p "Park / [GEOGRAPHIC_DATA]" at bounding box center [458, 488] width 74 height 20
click at [643, 110] on input "Available" at bounding box center [653, 111] width 75 height 20
click at [775, 545] on span "Create" at bounding box center [785, 546] width 23 height 9
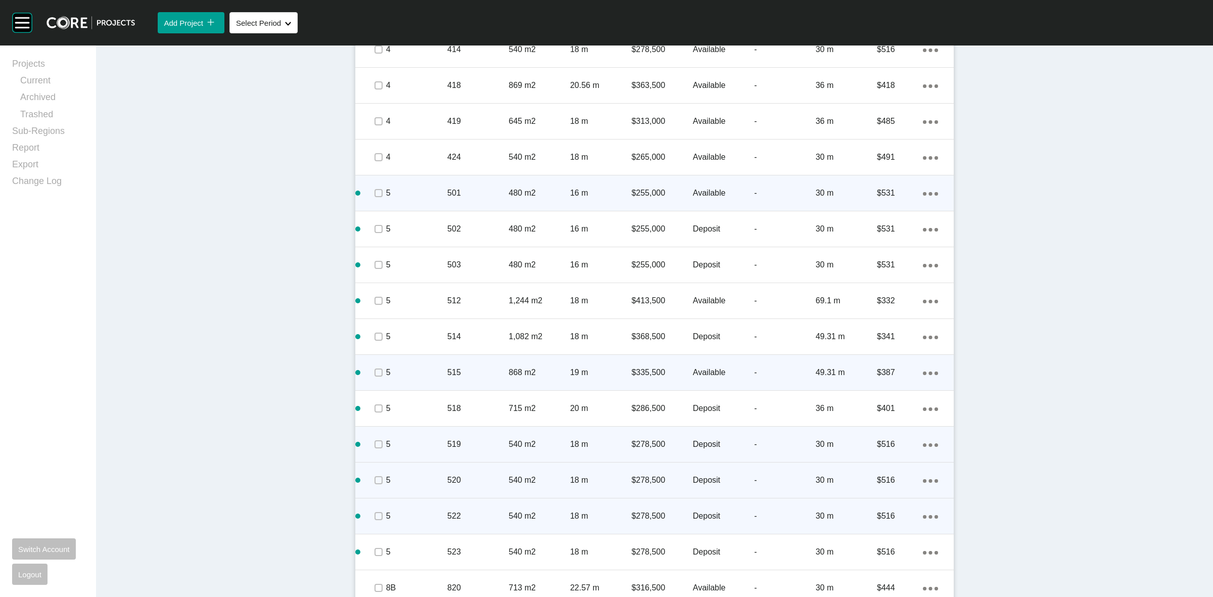
scroll to position [1433, 0]
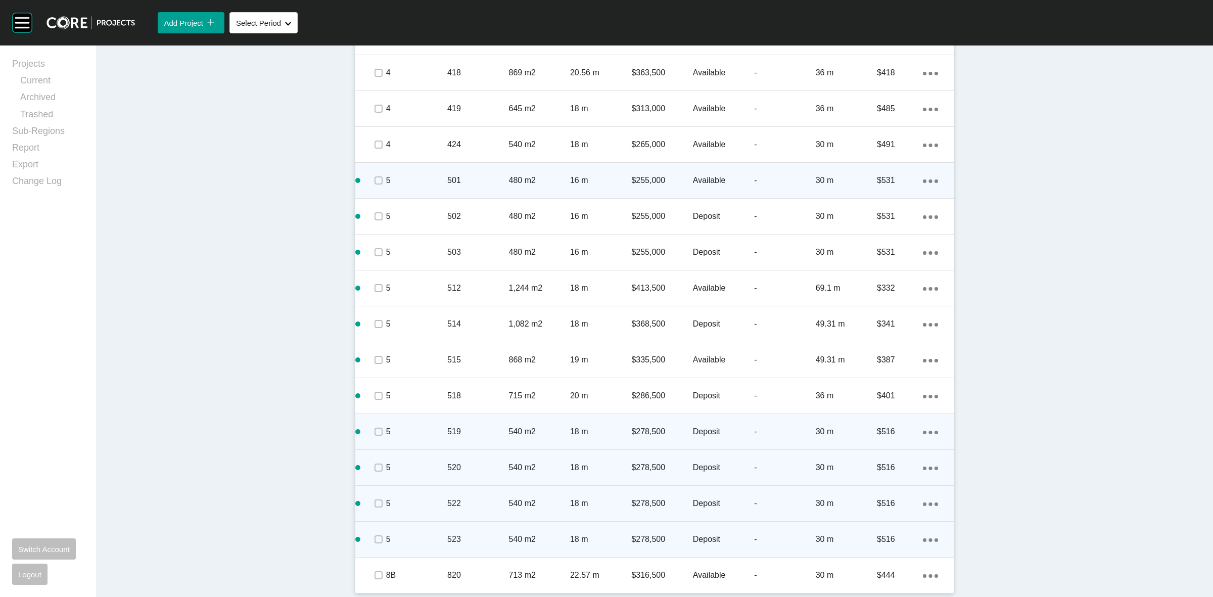
click at [929, 539] on ellipse at bounding box center [931, 540] width 4 height 4
click at [882, 537] on link "Duplicate" at bounding box center [885, 540] width 38 height 15
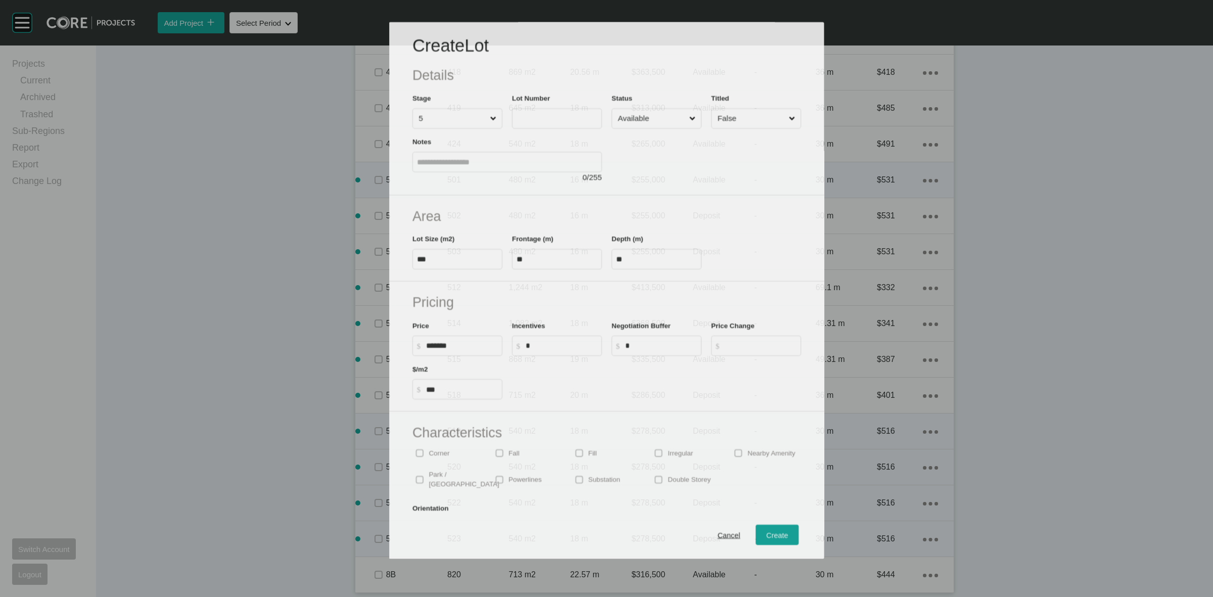
scroll to position [1402, 0]
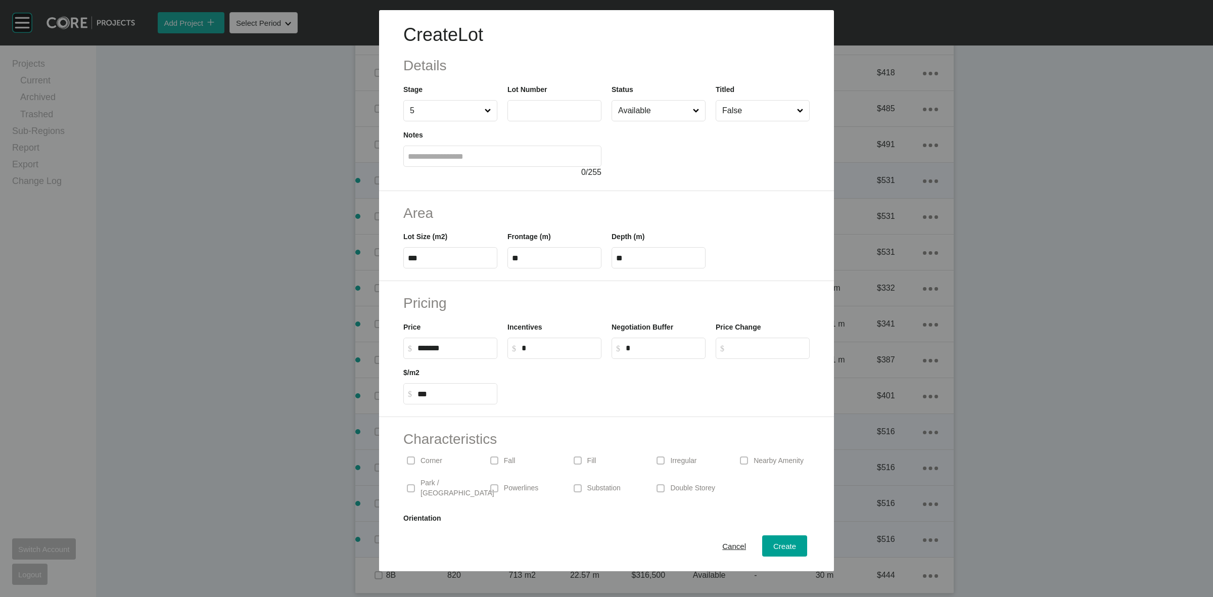
click at [537, 106] on input "text" at bounding box center [554, 110] width 85 height 9
type input "***"
click at [650, 109] on input "Available" at bounding box center [653, 111] width 75 height 20
click at [777, 545] on span "Create" at bounding box center [785, 546] width 23 height 9
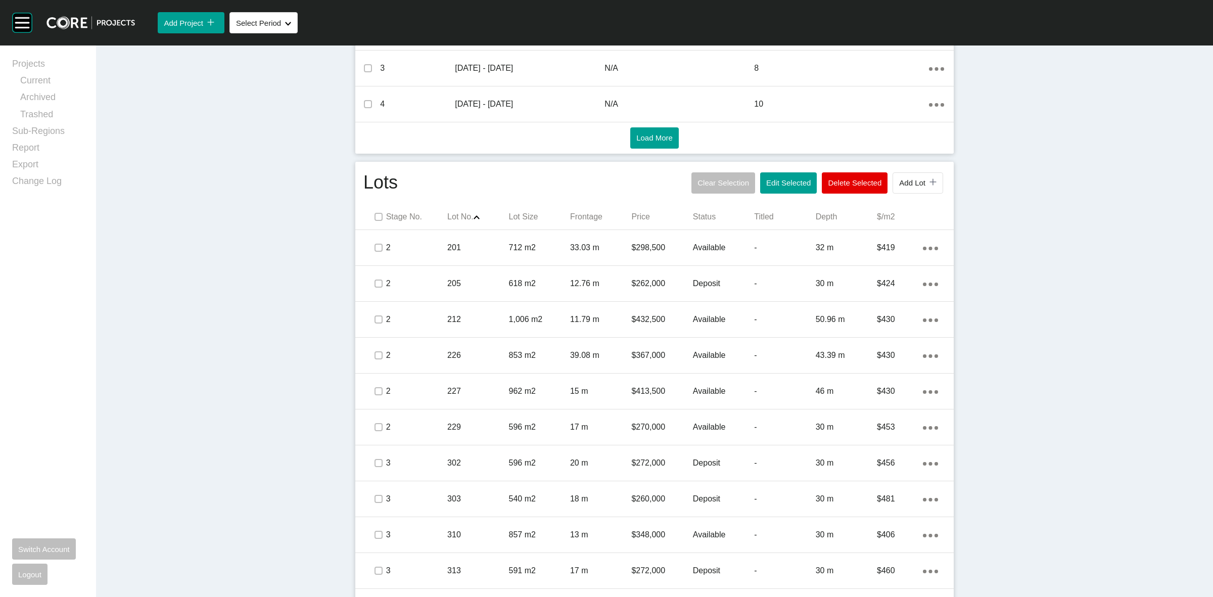
scroll to position [506, 0]
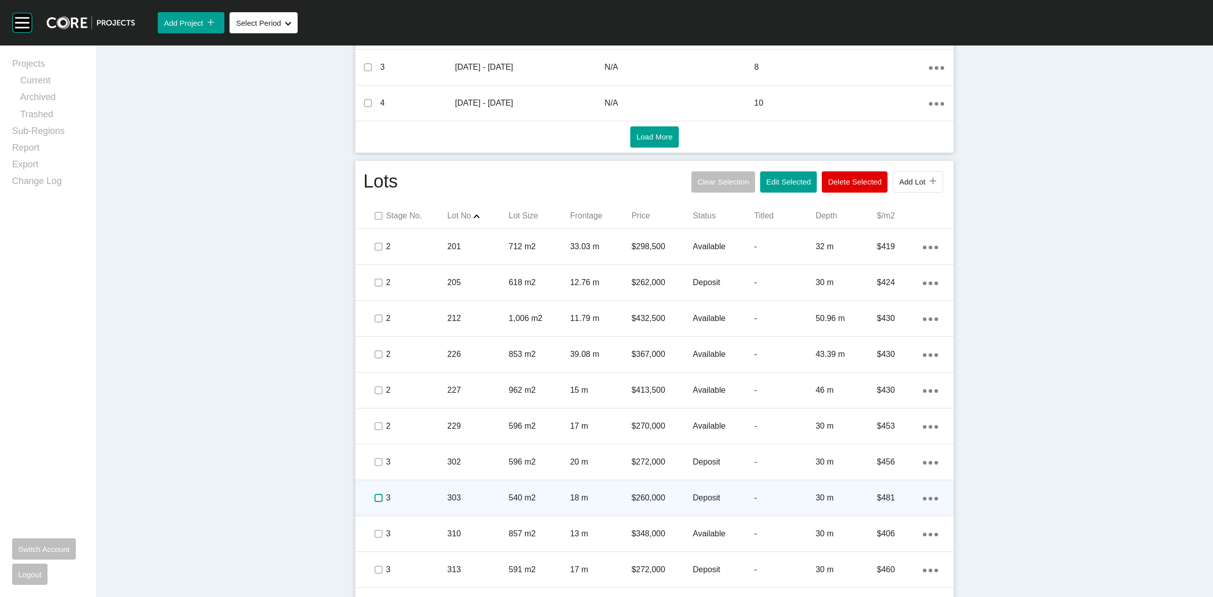
click at [375, 496] on label at bounding box center [379, 498] width 8 height 8
click at [419, 495] on p "3" at bounding box center [416, 497] width 61 height 11
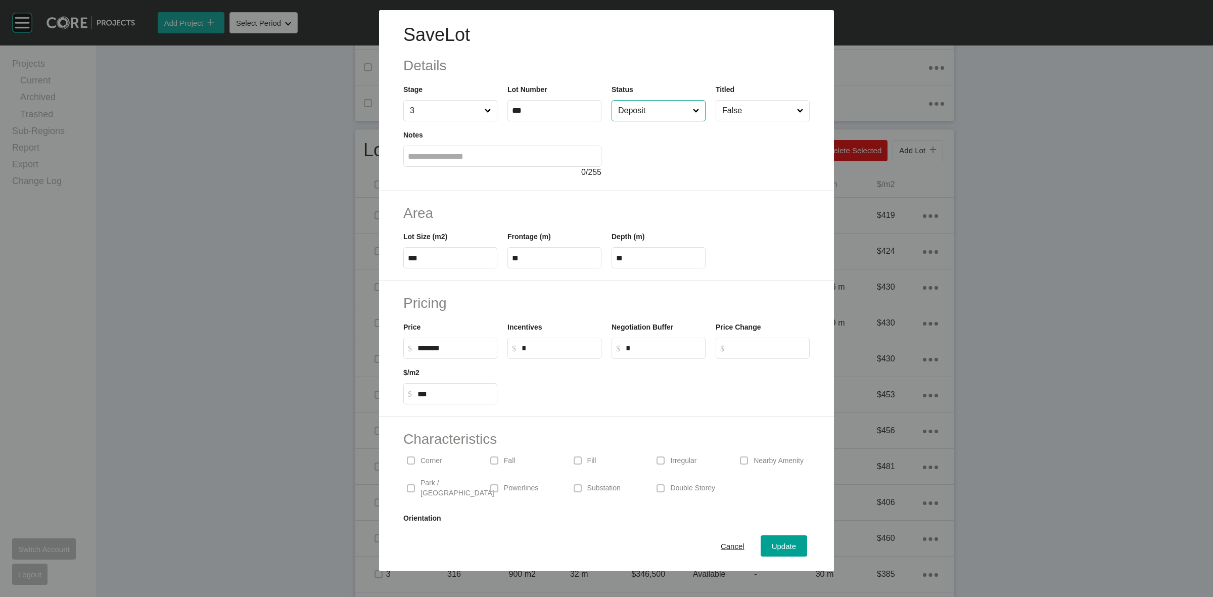
drag, startPoint x: 630, startPoint y: 111, endPoint x: 634, endPoint y: 118, distance: 7.2
click at [632, 111] on input "Deposit" at bounding box center [653, 111] width 75 height 20
click at [772, 542] on span "Update" at bounding box center [784, 546] width 24 height 9
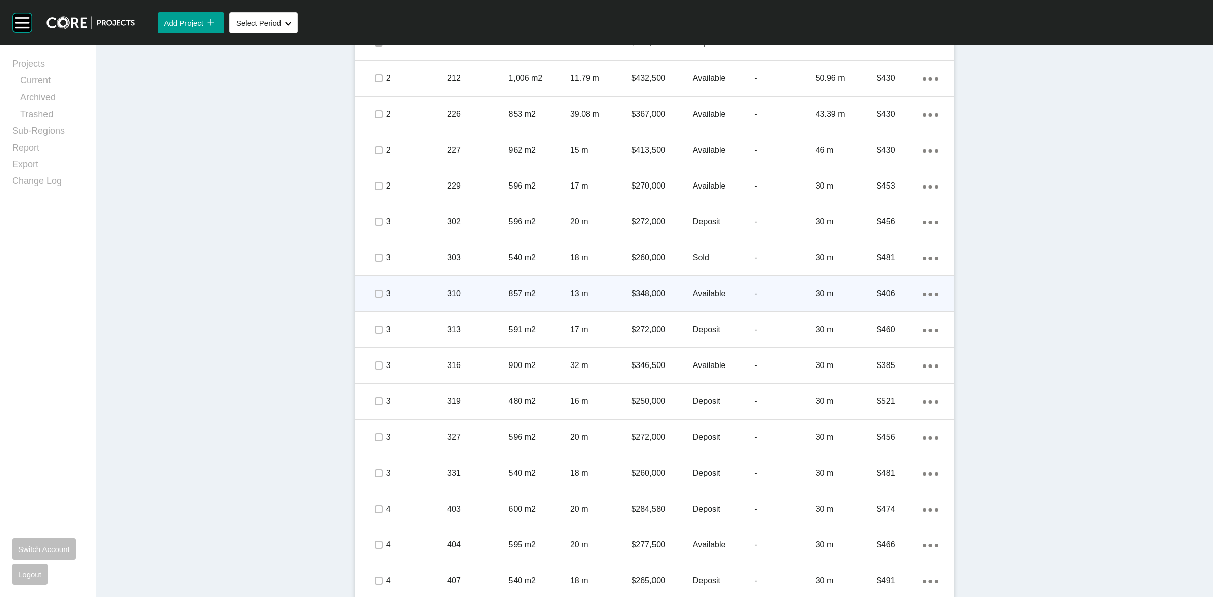
scroll to position [758, 0]
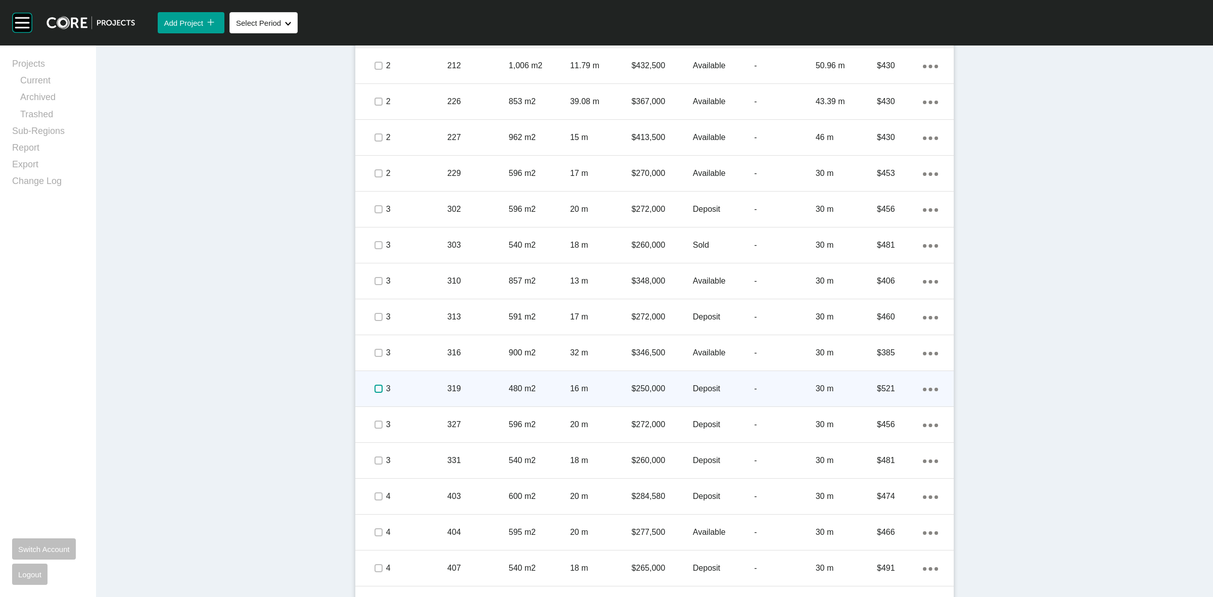
click at [375, 385] on label at bounding box center [379, 389] width 8 height 8
click at [403, 387] on p "3" at bounding box center [416, 388] width 61 height 11
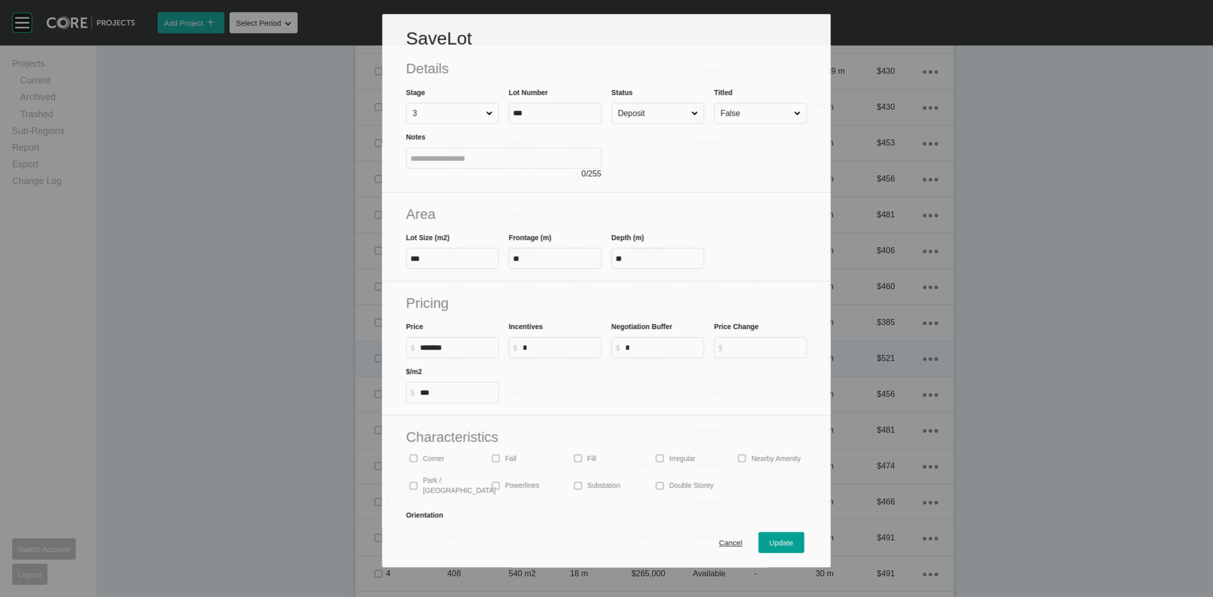
scroll to position [727, 0]
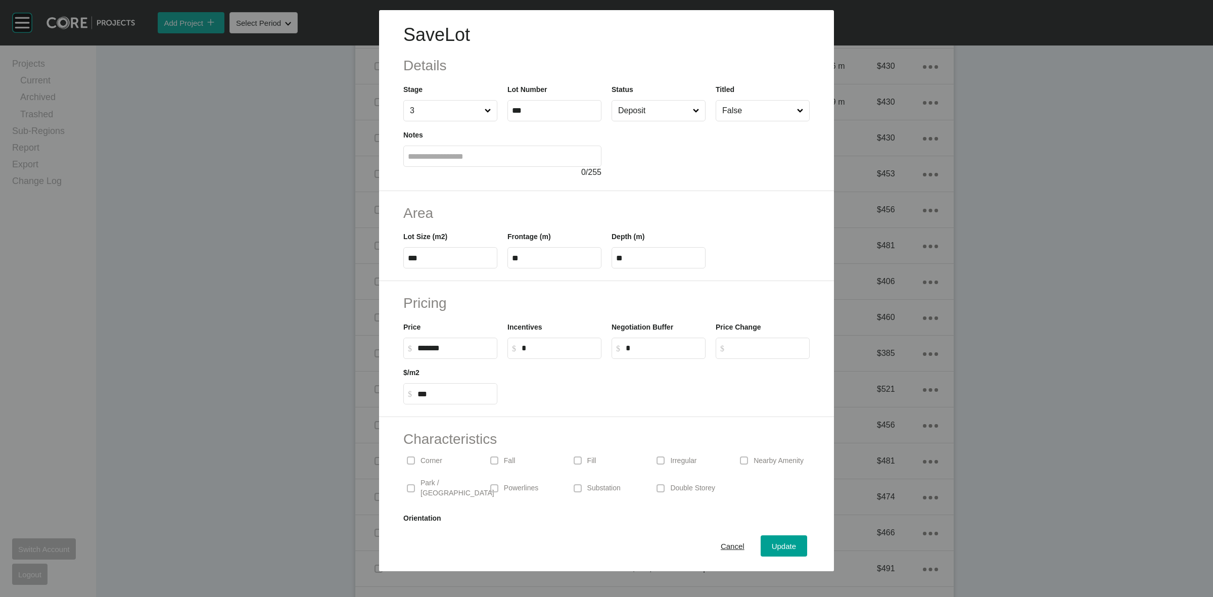
click at [628, 113] on input "Deposit" at bounding box center [653, 111] width 75 height 20
drag, startPoint x: 636, startPoint y: 192, endPoint x: 766, endPoint y: 424, distance: 265.5
click at [779, 548] on span "Update" at bounding box center [784, 546] width 24 height 9
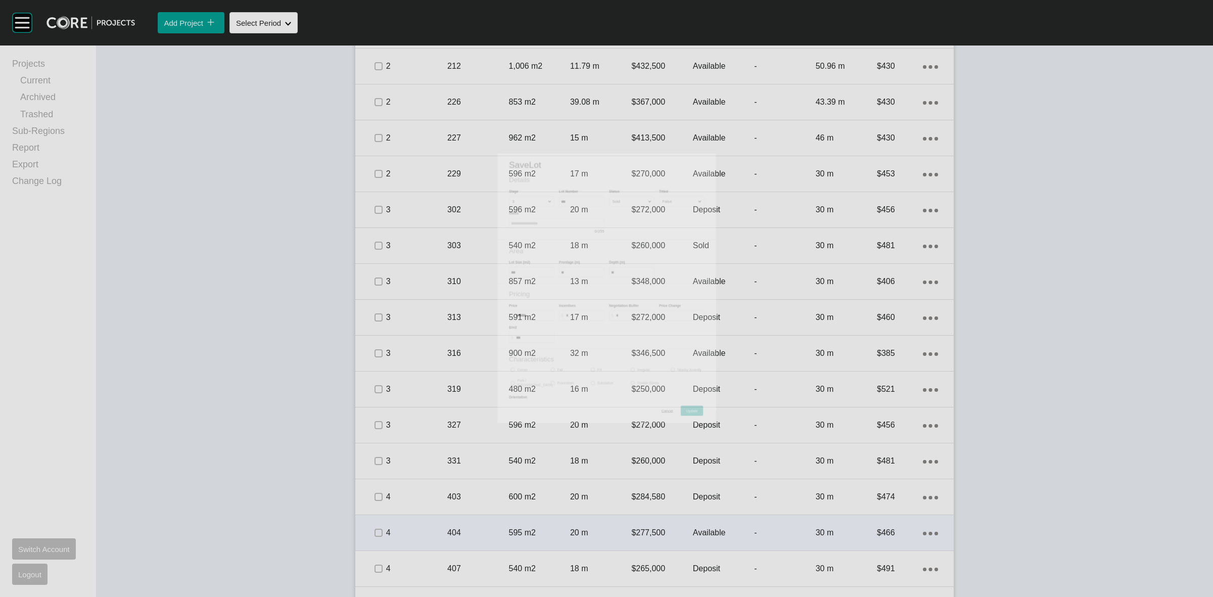
scroll to position [758, 0]
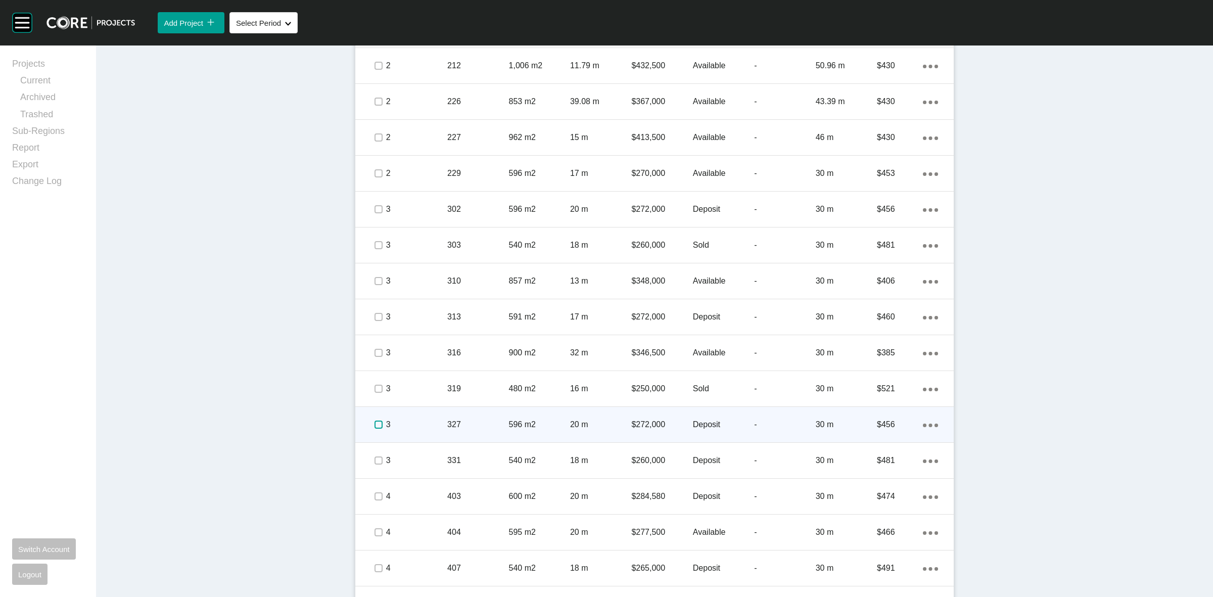
drag, startPoint x: 372, startPoint y: 425, endPoint x: 440, endPoint y: 433, distance: 68.7
click at [375, 425] on label at bounding box center [379, 425] width 8 height 8
click at [430, 429] on p "3" at bounding box center [416, 424] width 61 height 11
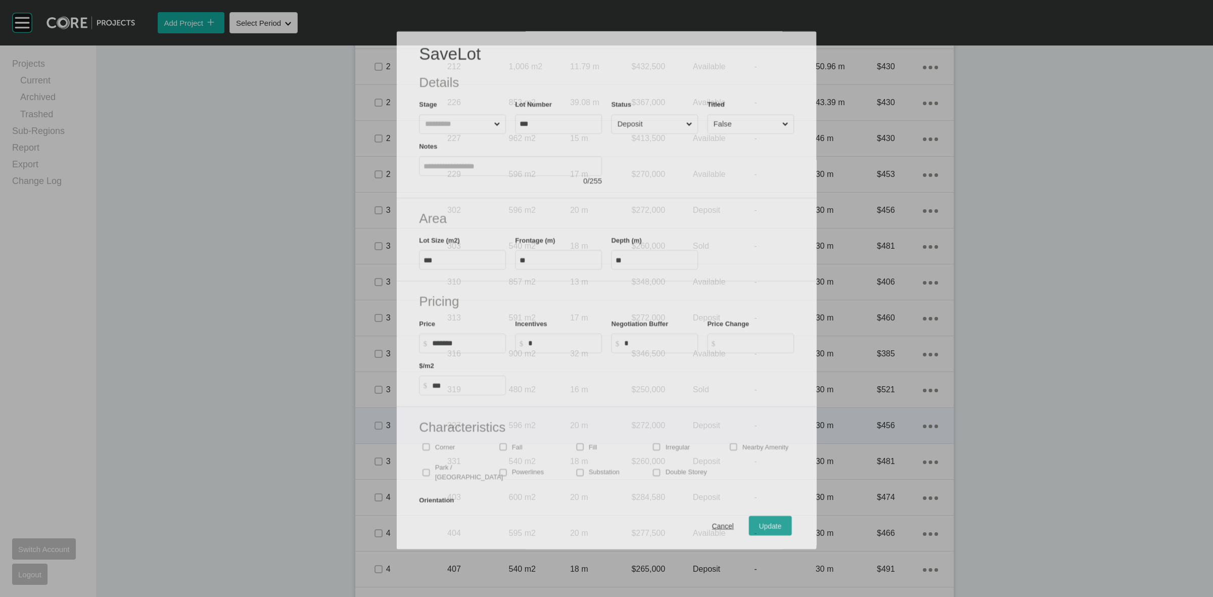
scroll to position [727, 0]
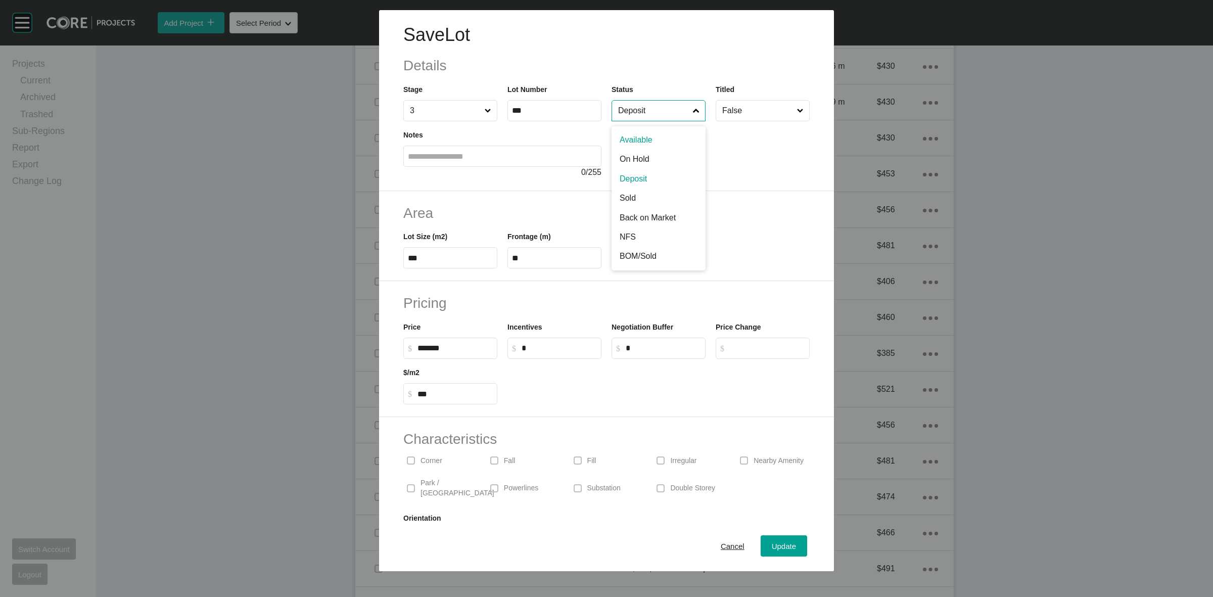
click at [630, 119] on input "Deposit" at bounding box center [653, 111] width 75 height 20
click at [773, 545] on span "Update" at bounding box center [784, 546] width 24 height 9
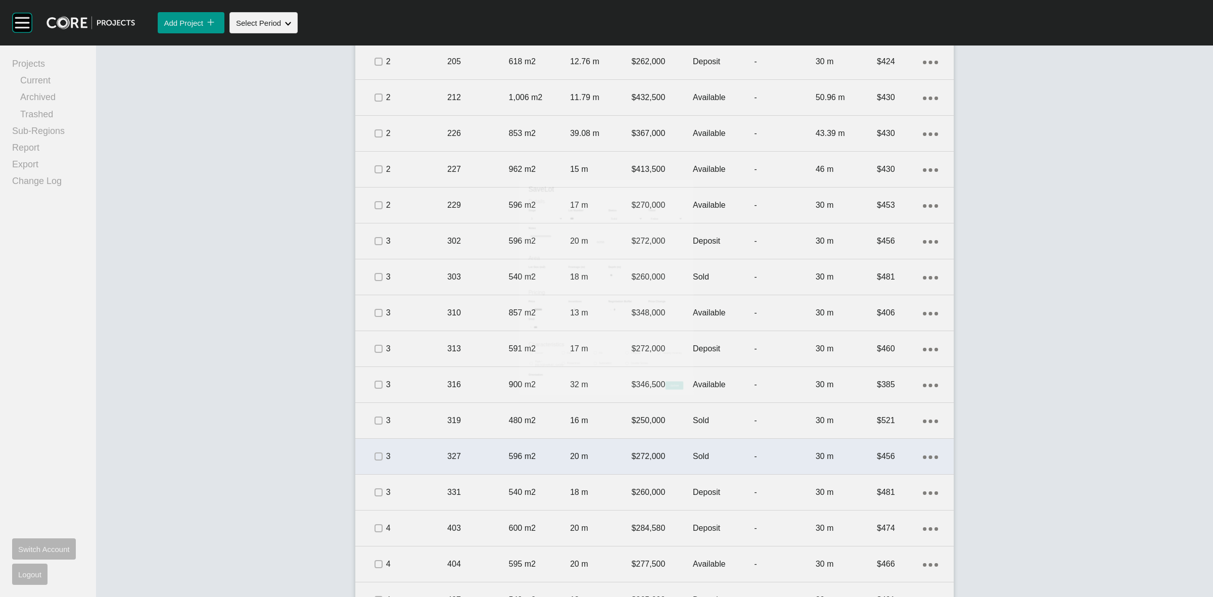
scroll to position [758, 0]
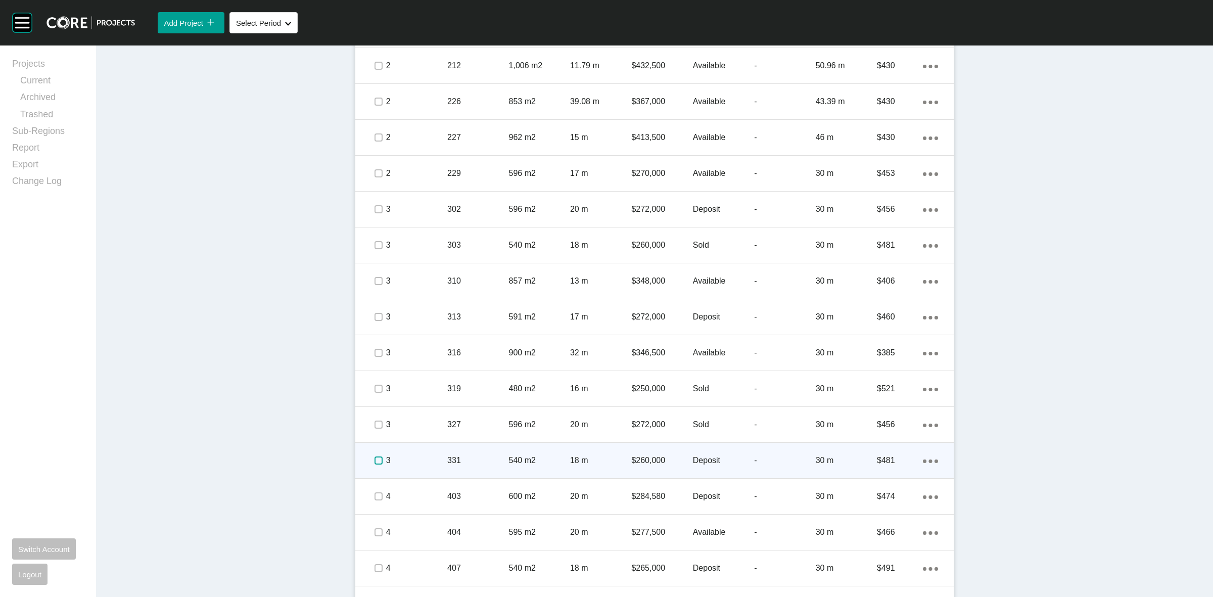
click at [375, 463] on label at bounding box center [379, 461] width 8 height 8
click at [429, 459] on p "3" at bounding box center [416, 460] width 61 height 11
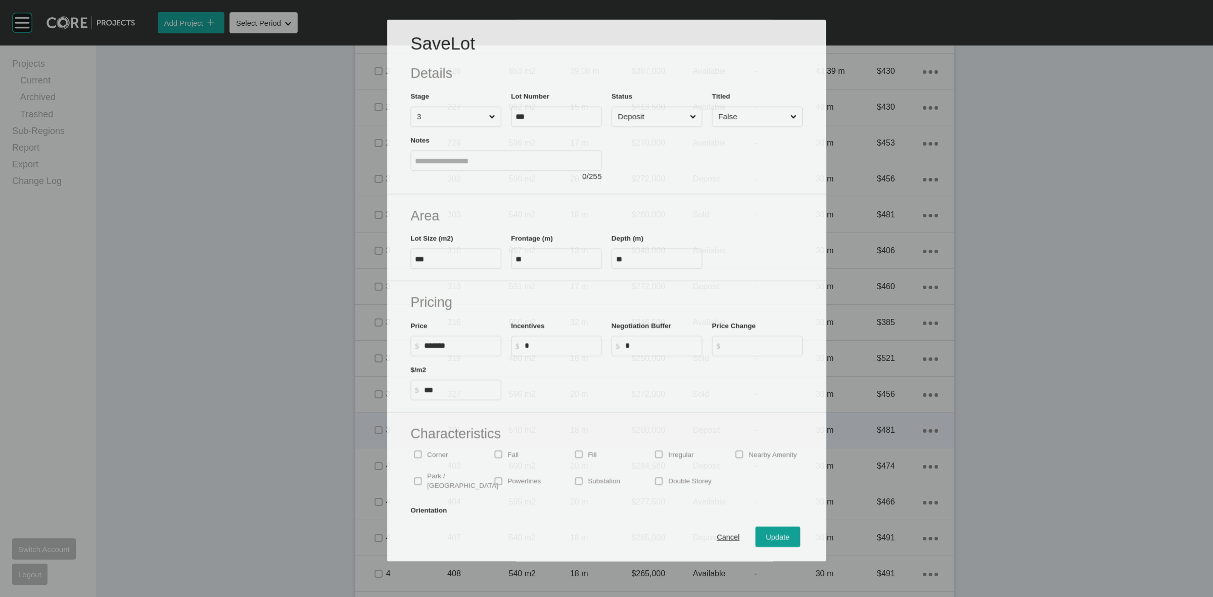
scroll to position [727, 0]
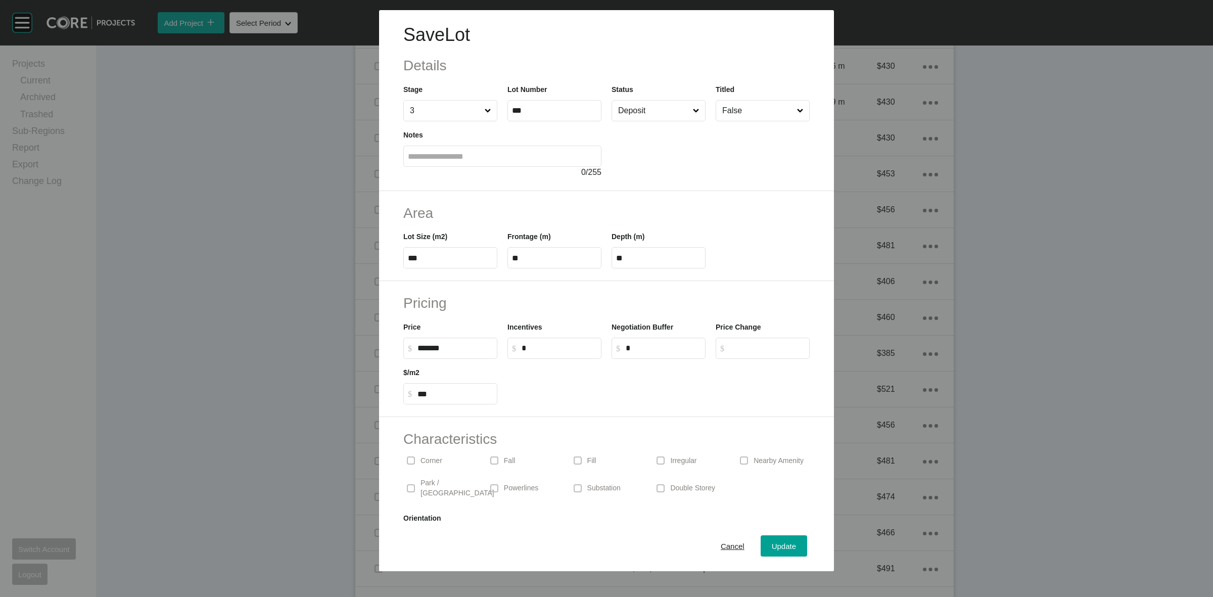
drag, startPoint x: 619, startPoint y: 112, endPoint x: 626, endPoint y: 123, distance: 12.5
click at [620, 112] on input "Deposit" at bounding box center [653, 111] width 75 height 20
click at [772, 547] on span "Update" at bounding box center [784, 546] width 24 height 9
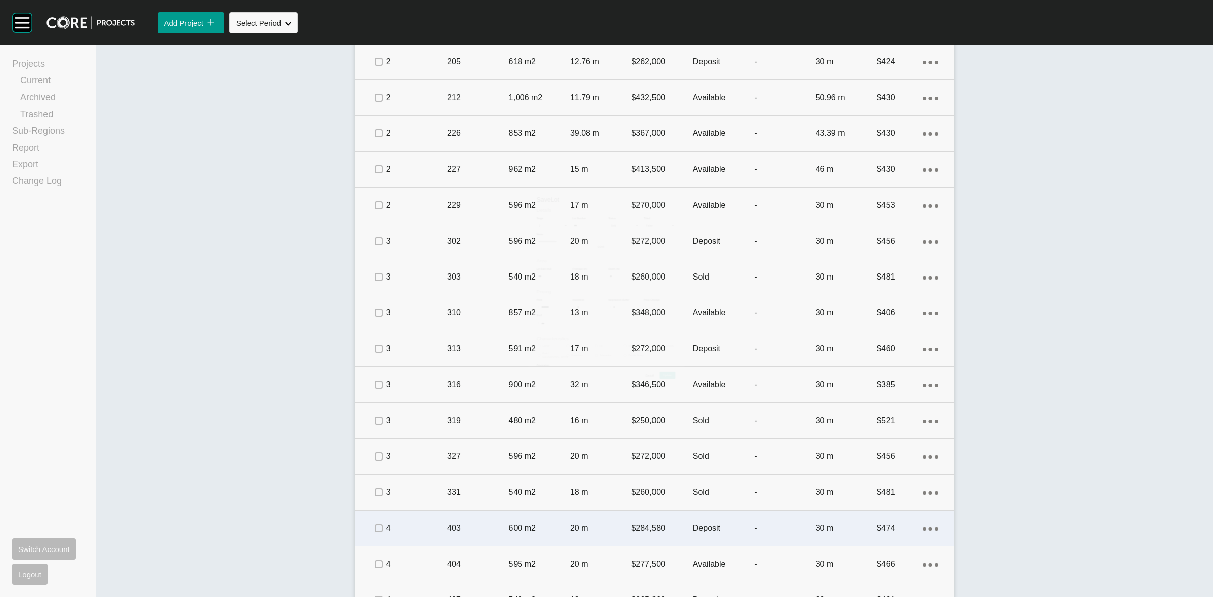
scroll to position [758, 0]
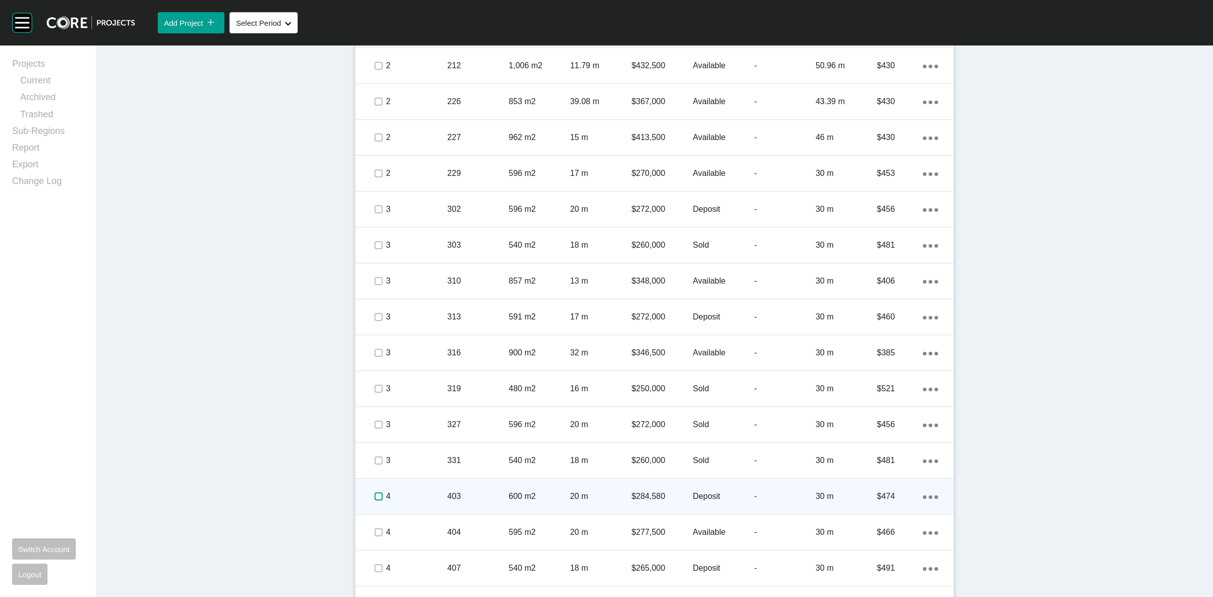
drag, startPoint x: 374, startPoint y: 497, endPoint x: 420, endPoint y: 501, distance: 45.7
click at [375, 496] on label at bounding box center [379, 496] width 8 height 8
click at [422, 492] on p "4" at bounding box center [416, 496] width 61 height 11
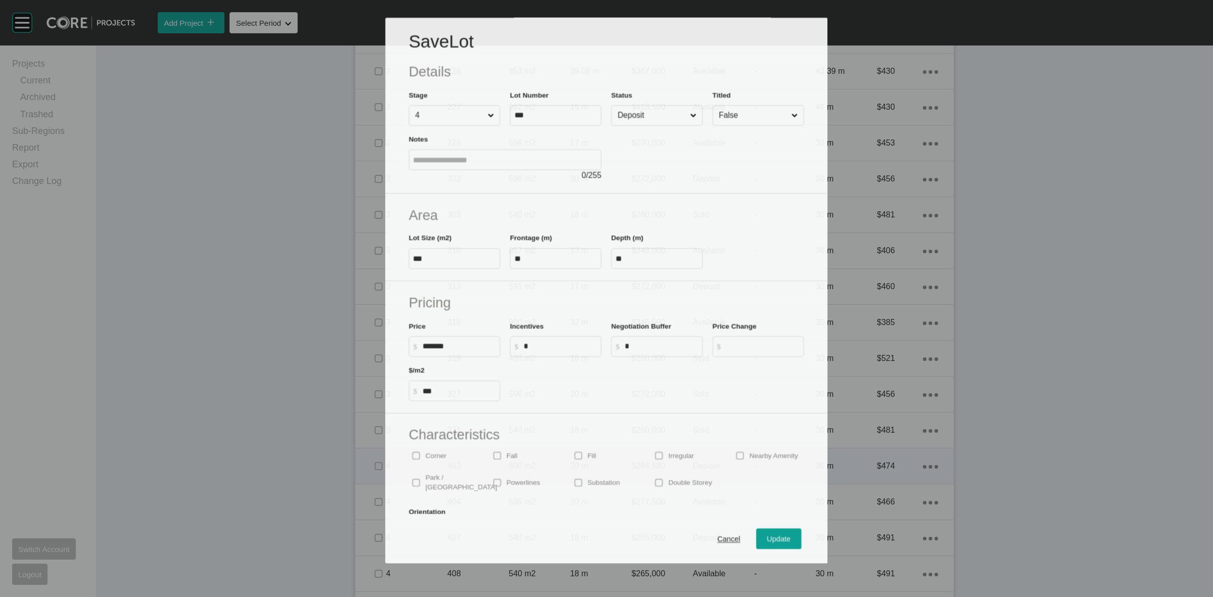
scroll to position [727, 0]
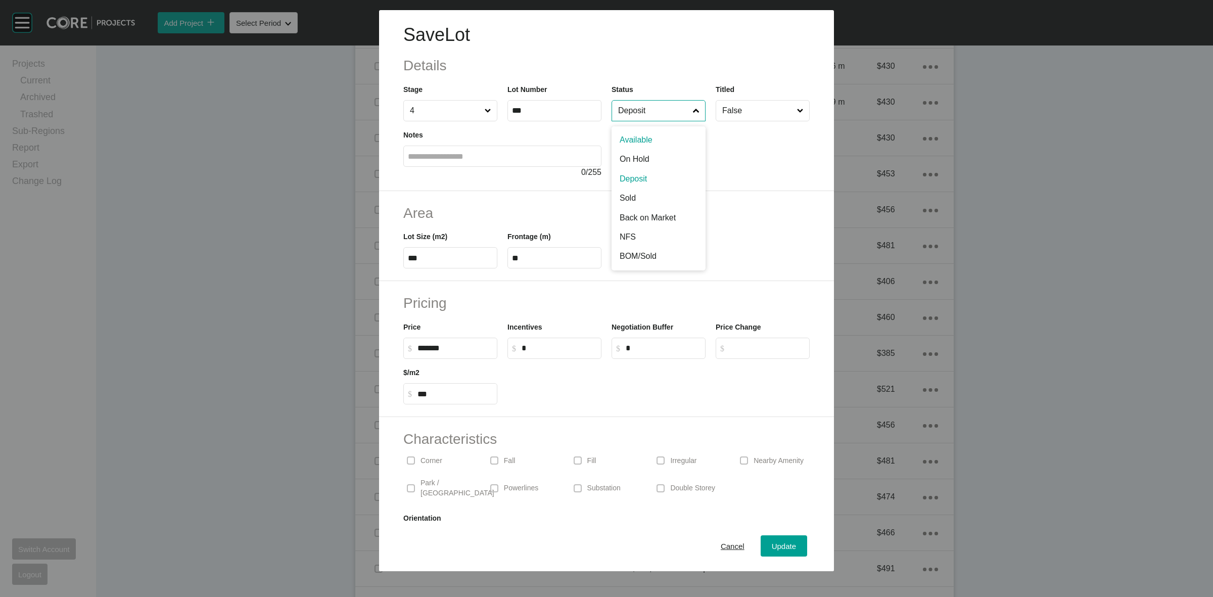
click at [650, 116] on input "Deposit" at bounding box center [653, 111] width 75 height 20
click at [468, 352] on input "******" at bounding box center [455, 348] width 75 height 9
type input "*******"
type input "***"
click at [774, 545] on span "Update" at bounding box center [784, 546] width 24 height 9
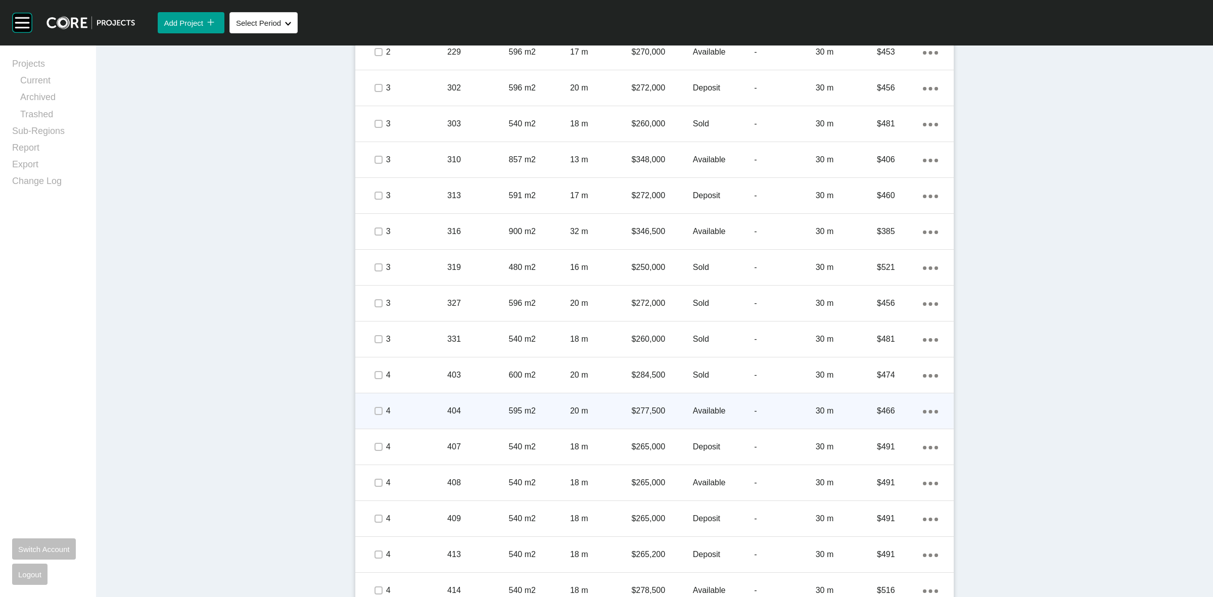
scroll to position [885, 0]
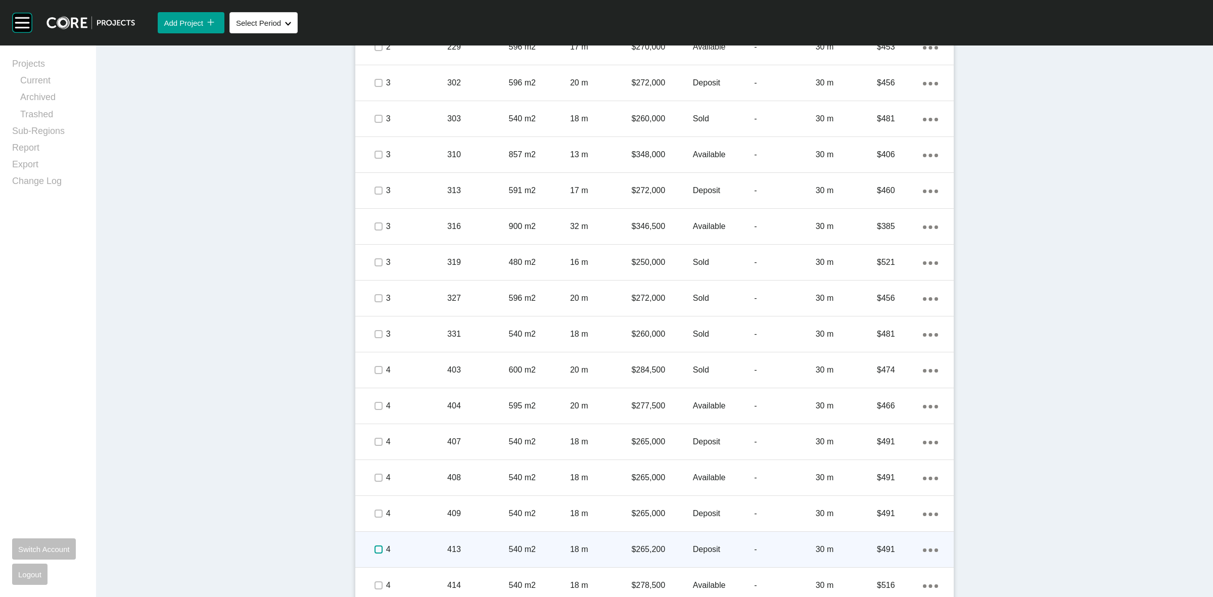
click at [375, 551] on label at bounding box center [379, 550] width 8 height 8
click at [425, 544] on p "4" at bounding box center [416, 549] width 61 height 11
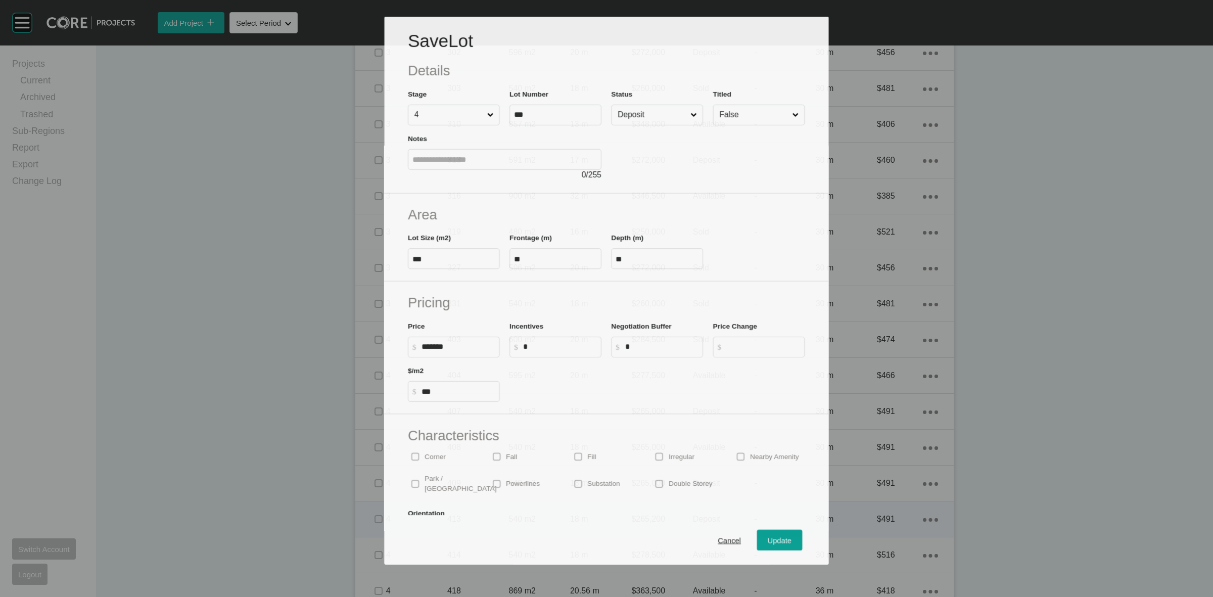
scroll to position [853, 0]
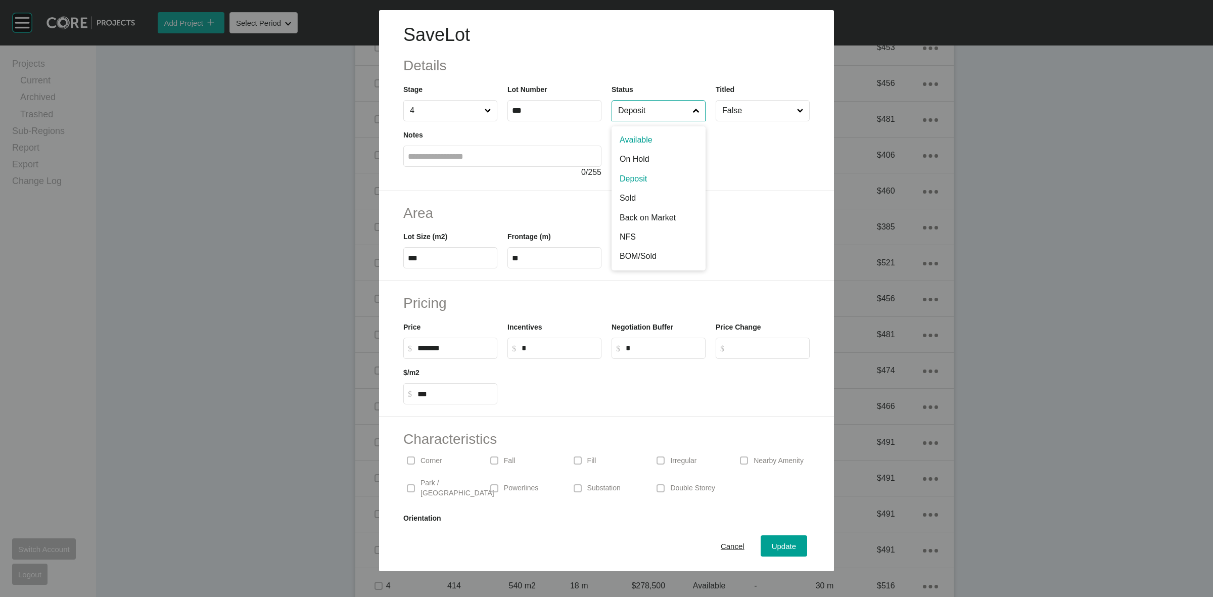
click at [620, 115] on input "Deposit" at bounding box center [653, 111] width 75 height 20
drag, startPoint x: 466, startPoint y: 350, endPoint x: 360, endPoint y: 337, distance: 107.0
click at [381, 342] on div "Pricing Price $ Created with Sketch. $ ****** Incentives $ Created with Sketch.…" at bounding box center [606, 349] width 455 height 136
type input "*******"
type input "******"
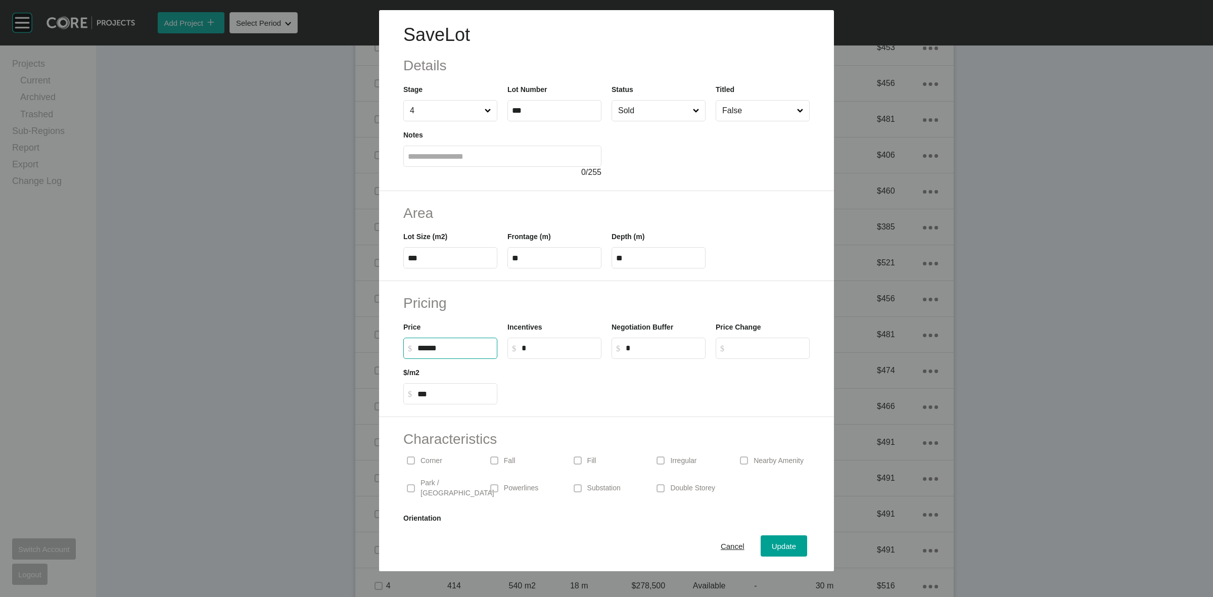
type input "***"
click at [773, 540] on div "Update" at bounding box center [784, 546] width 29 height 14
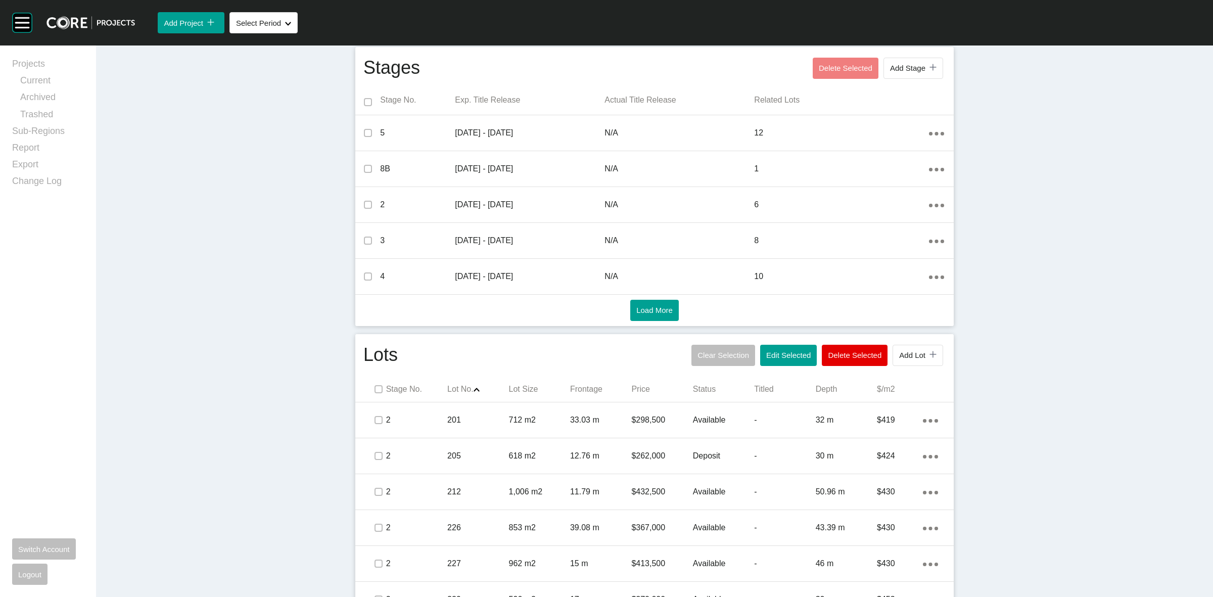
scroll to position [332, 0]
click at [899, 357] on span "Add Lot" at bounding box center [912, 355] width 26 height 9
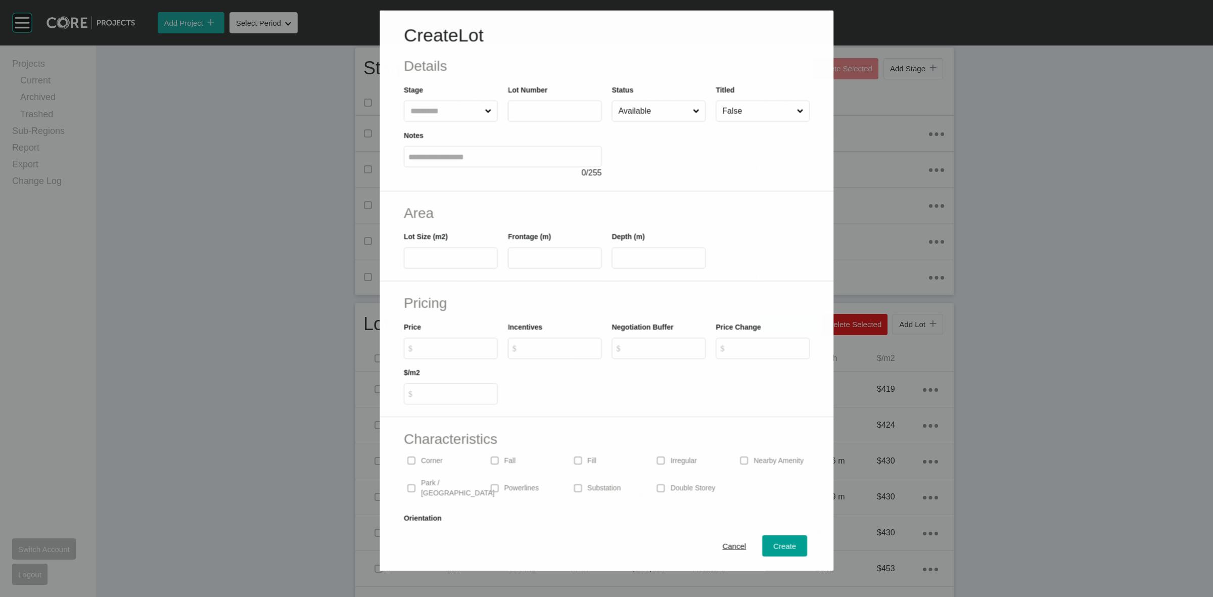
click at [447, 105] on input "text" at bounding box center [445, 111] width 74 height 20
type input "*"
type input "***"
type input "**"
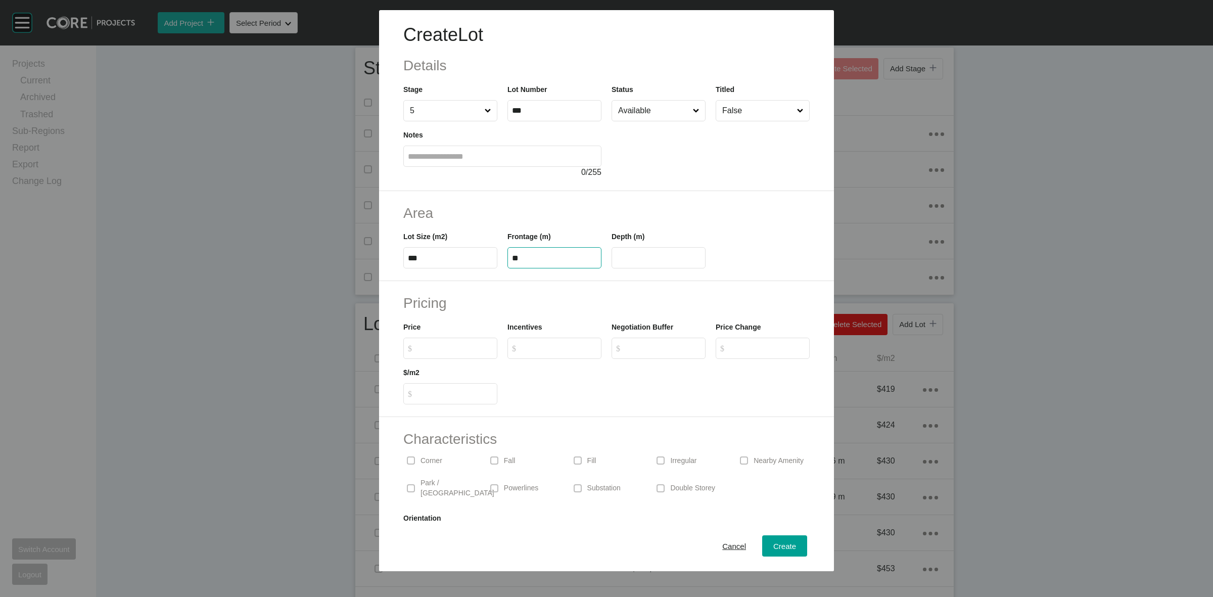
type input "**"
type input "*******"
type input "***"
type input "*"
click at [648, 114] on input "Available" at bounding box center [653, 111] width 75 height 20
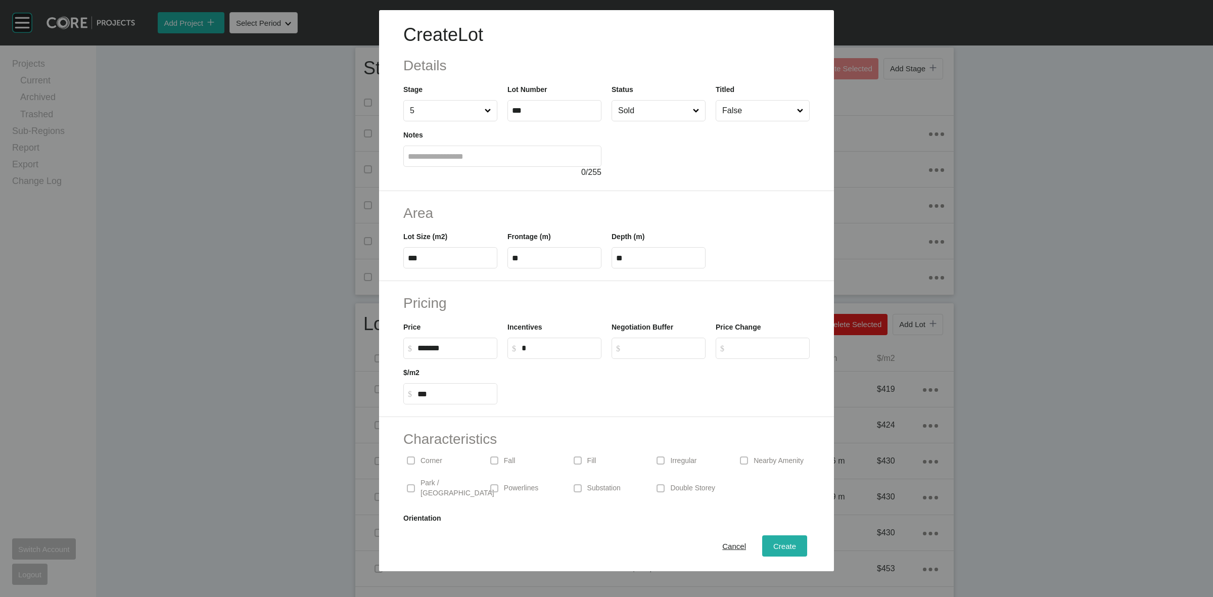
click at [780, 548] on span "Create" at bounding box center [785, 546] width 23 height 9
type input "*"
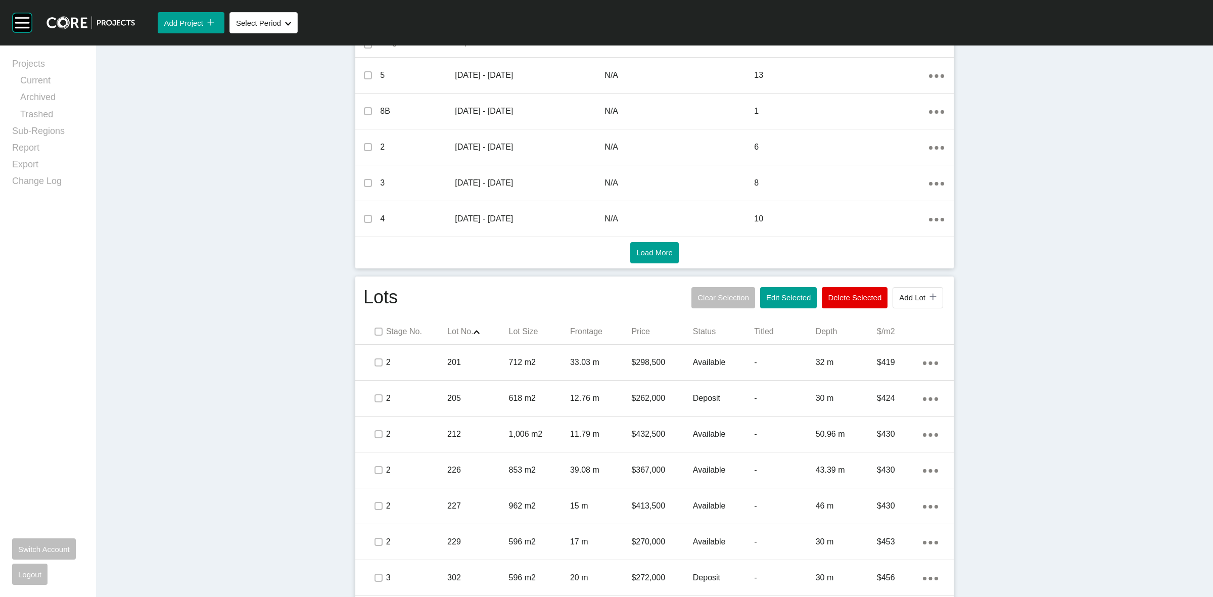
scroll to position [368, 0]
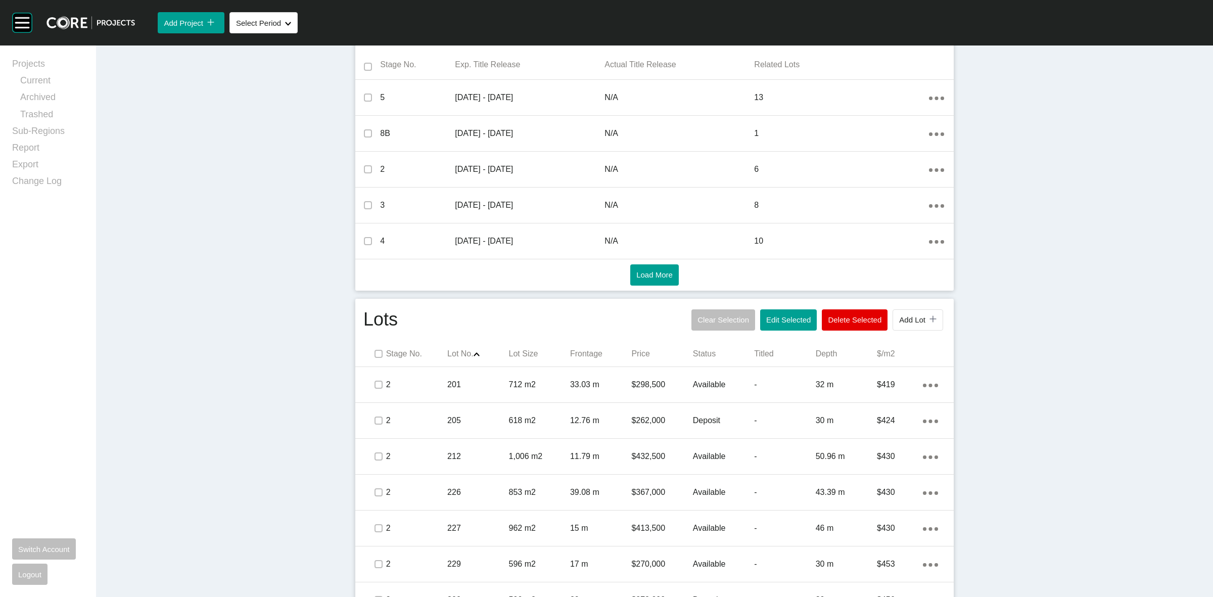
click at [704, 350] on p "Status" at bounding box center [723, 353] width 61 height 11
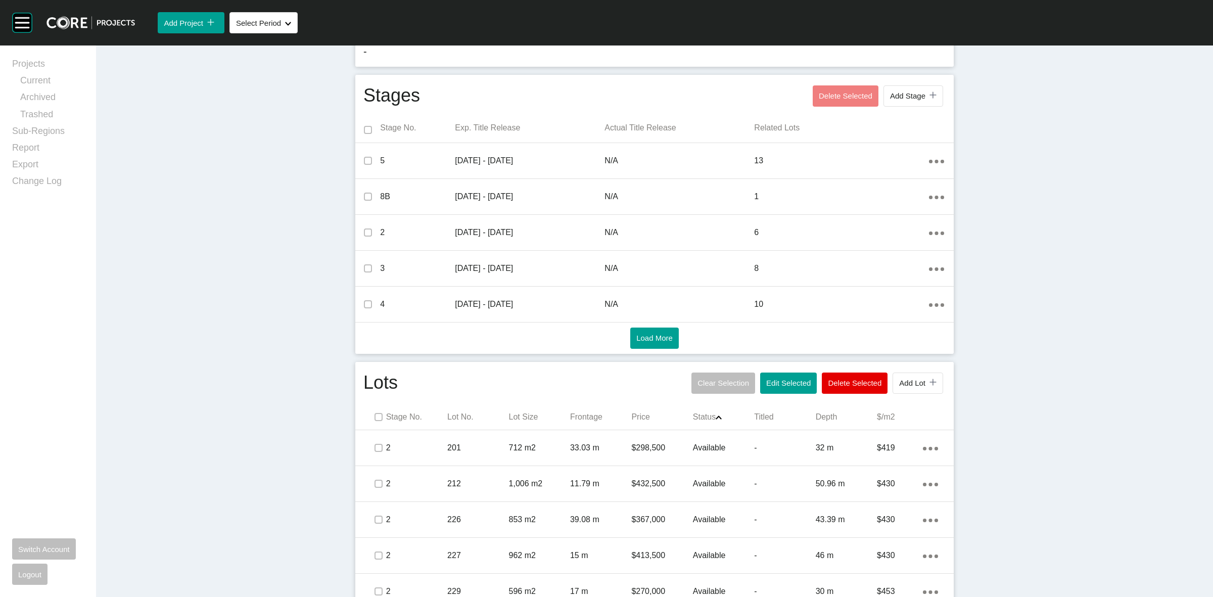
scroll to position [0, 0]
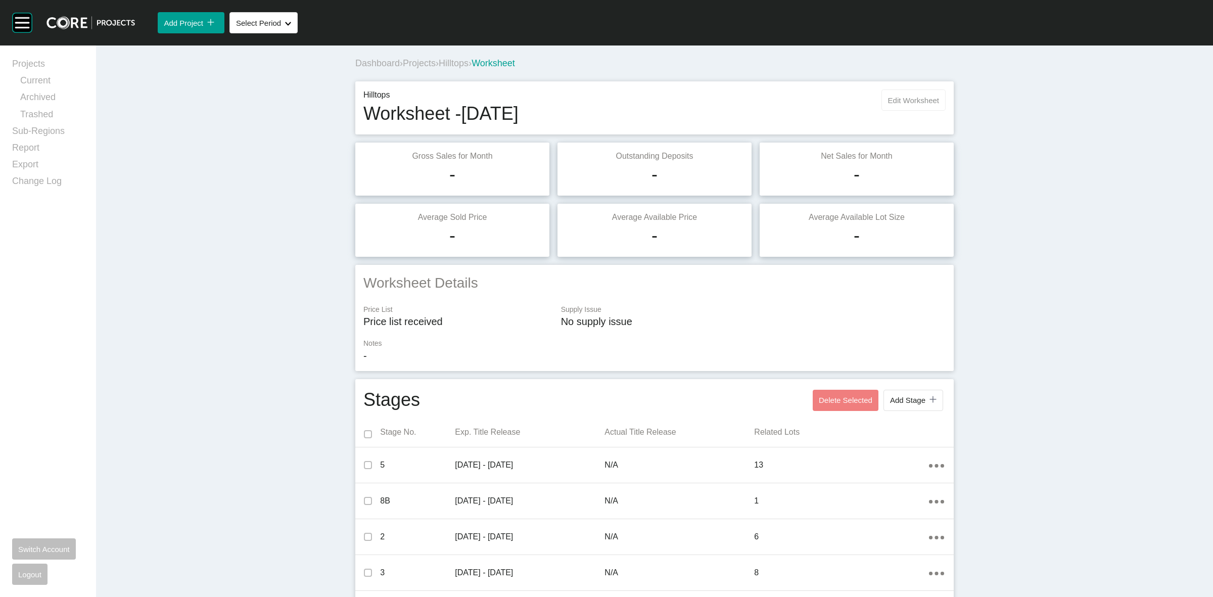
click at [891, 107] on button "Edit Worksheet" at bounding box center [914, 99] width 64 height 21
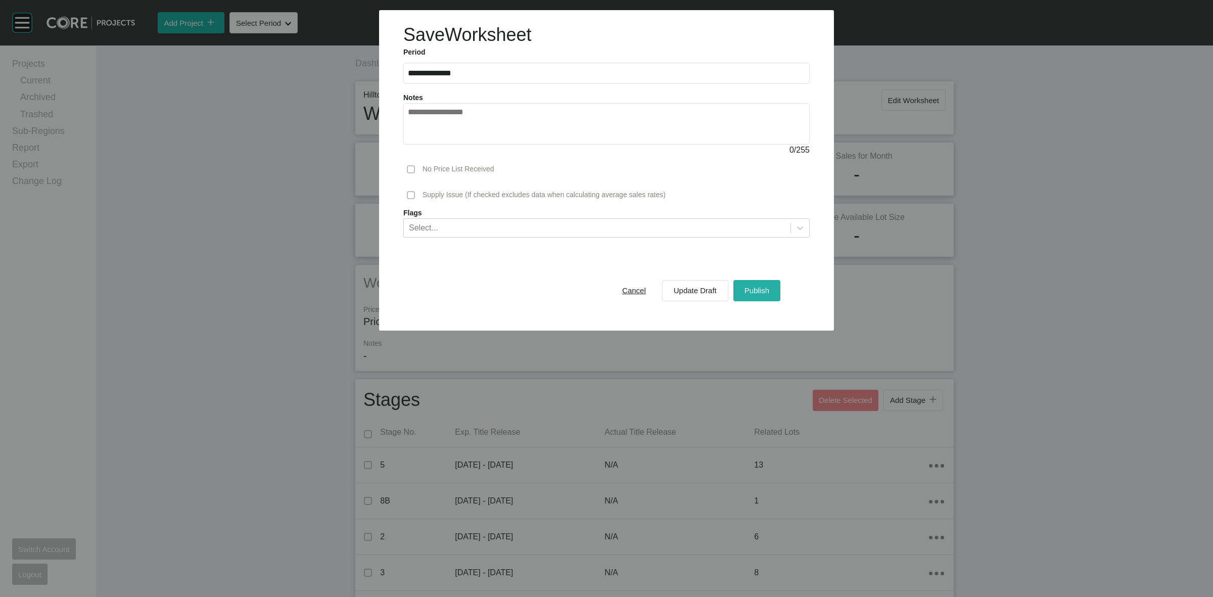
click at [748, 284] on div "Publish" at bounding box center [757, 291] width 30 height 14
